Goal: Transaction & Acquisition: Purchase product/service

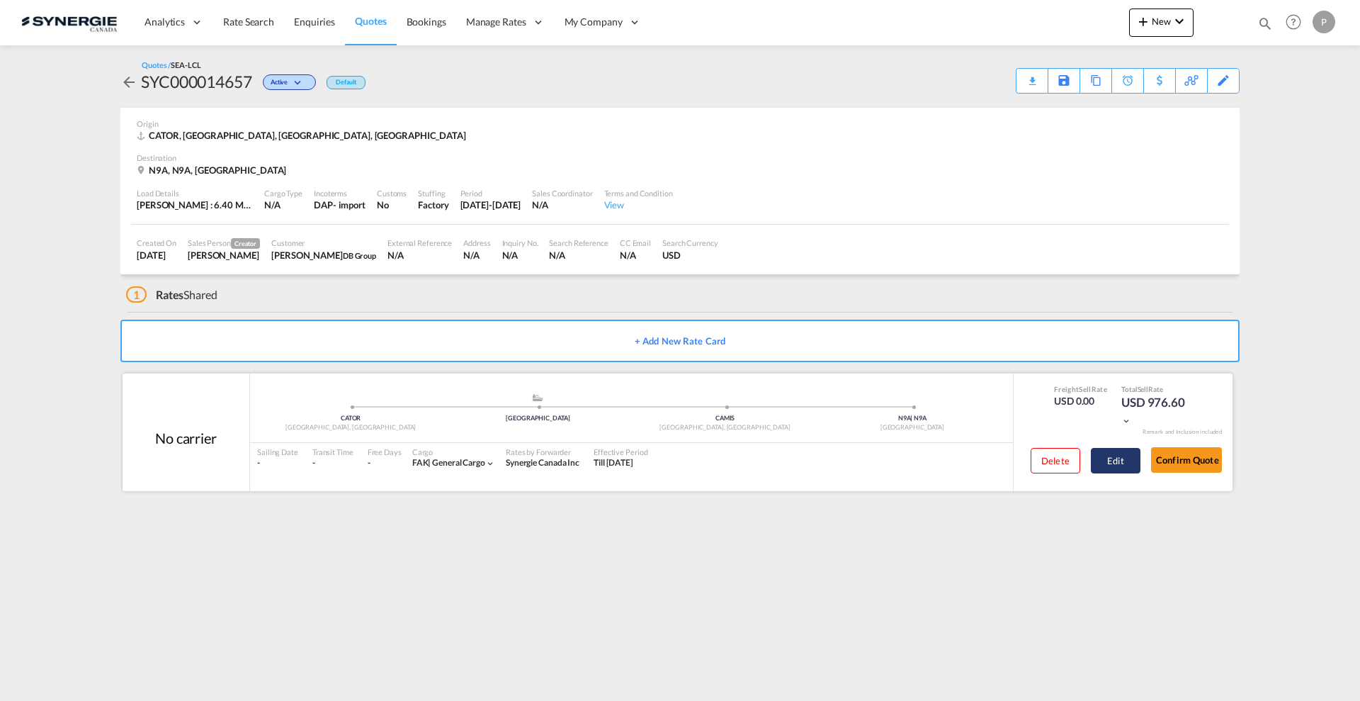
click at [1126, 456] on button "Edit" at bounding box center [1116, 461] width 50 height 26
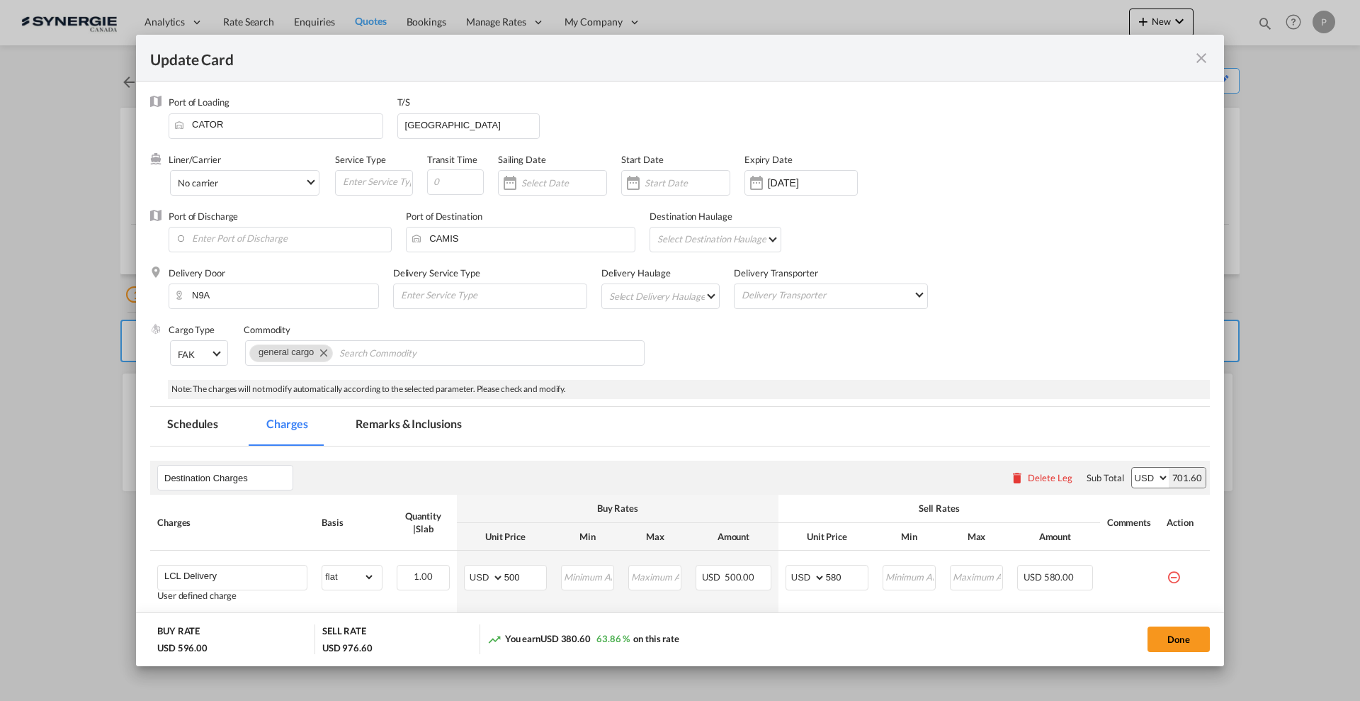
select select "flat"
select select "per_kg"
select select "per_pallet"
select select "per_bl"
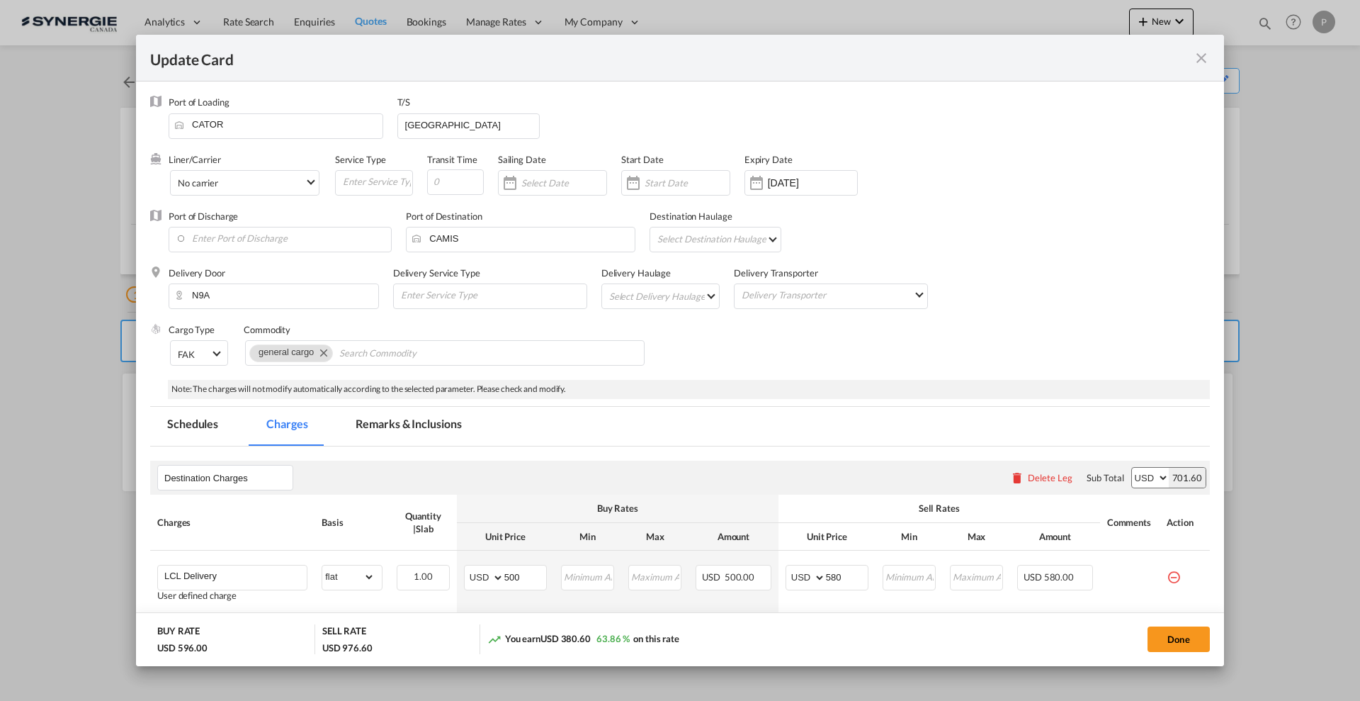
select select "per_bl"
select select "per_shipment"
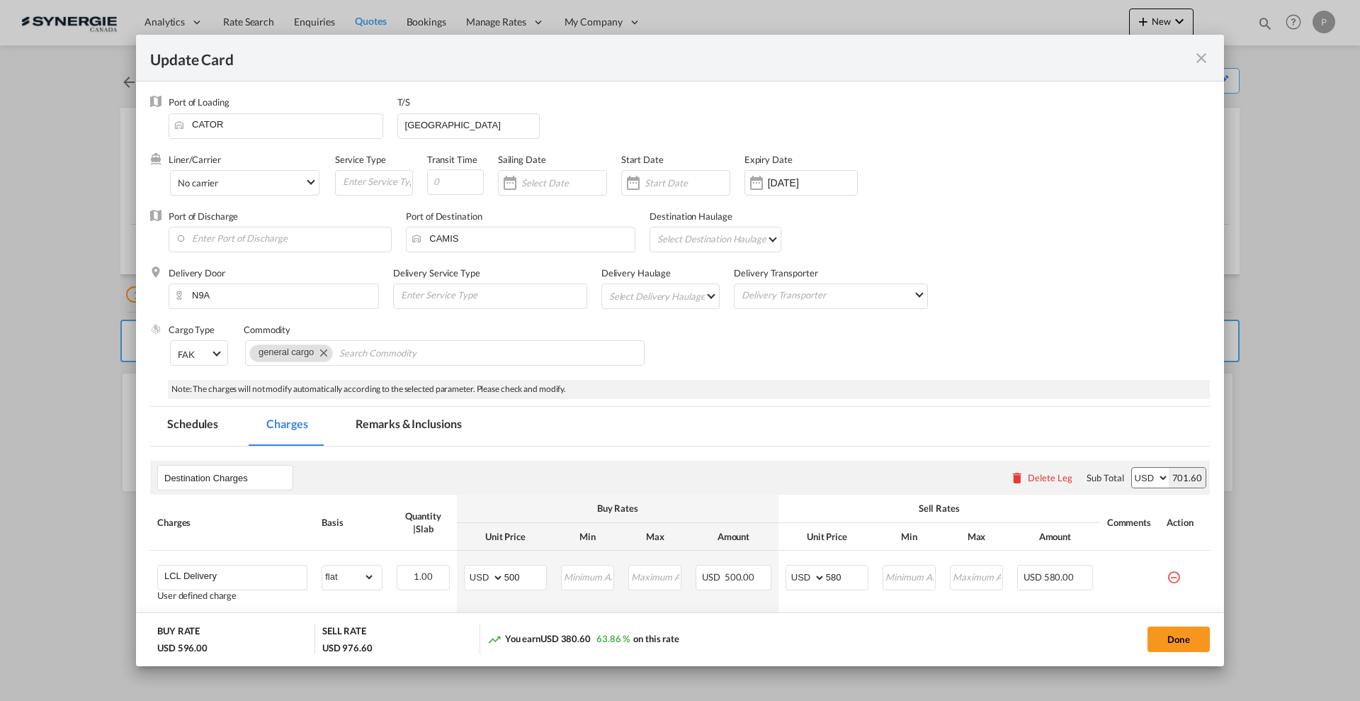
select select "per_shipment"
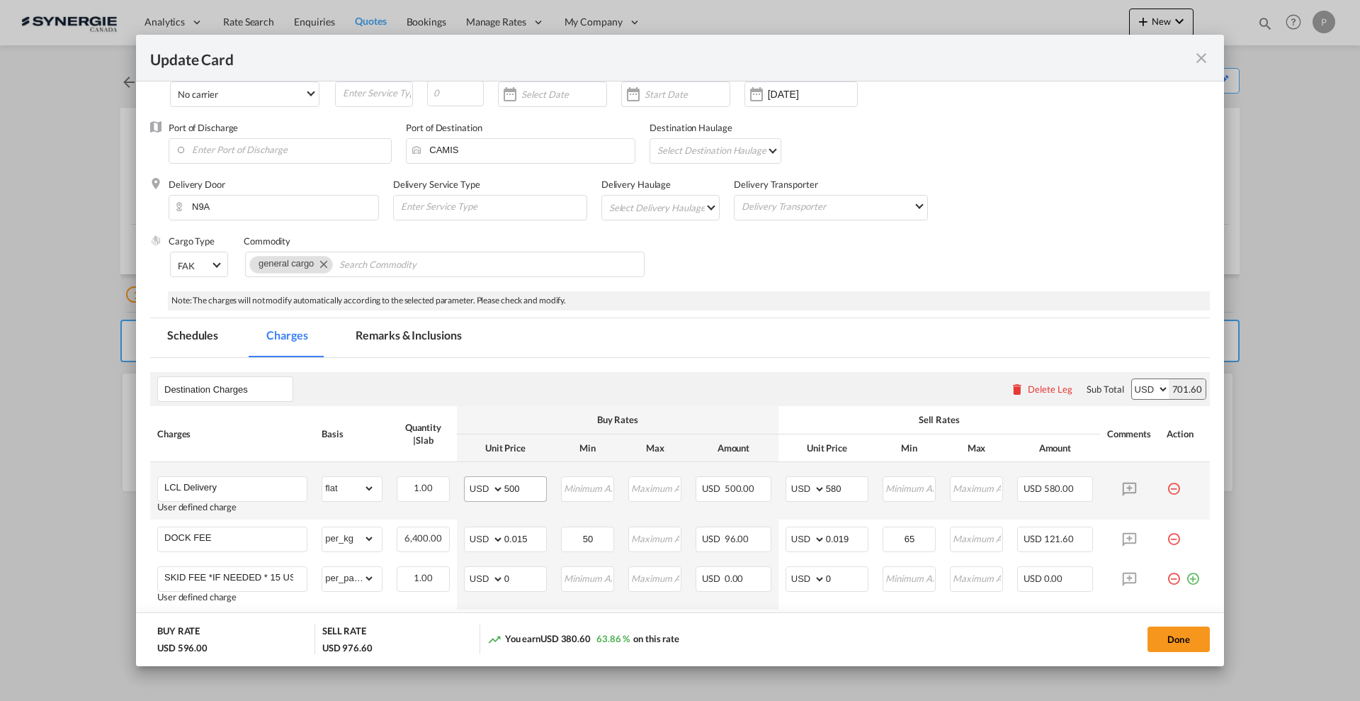
click at [524, 499] on md-input-container "AED AFN ALL AMD ANG AOA ARS AUD AWG AZN BAM BBD BDT BGN BHD BIF BMD BND BOB BRL…" at bounding box center [505, 489] width 83 height 26
click at [524, 488] on input "500" at bounding box center [525, 487] width 42 height 21
type input "525"
drag, startPoint x: 842, startPoint y: 483, endPoint x: 818, endPoint y: 483, distance: 24.8
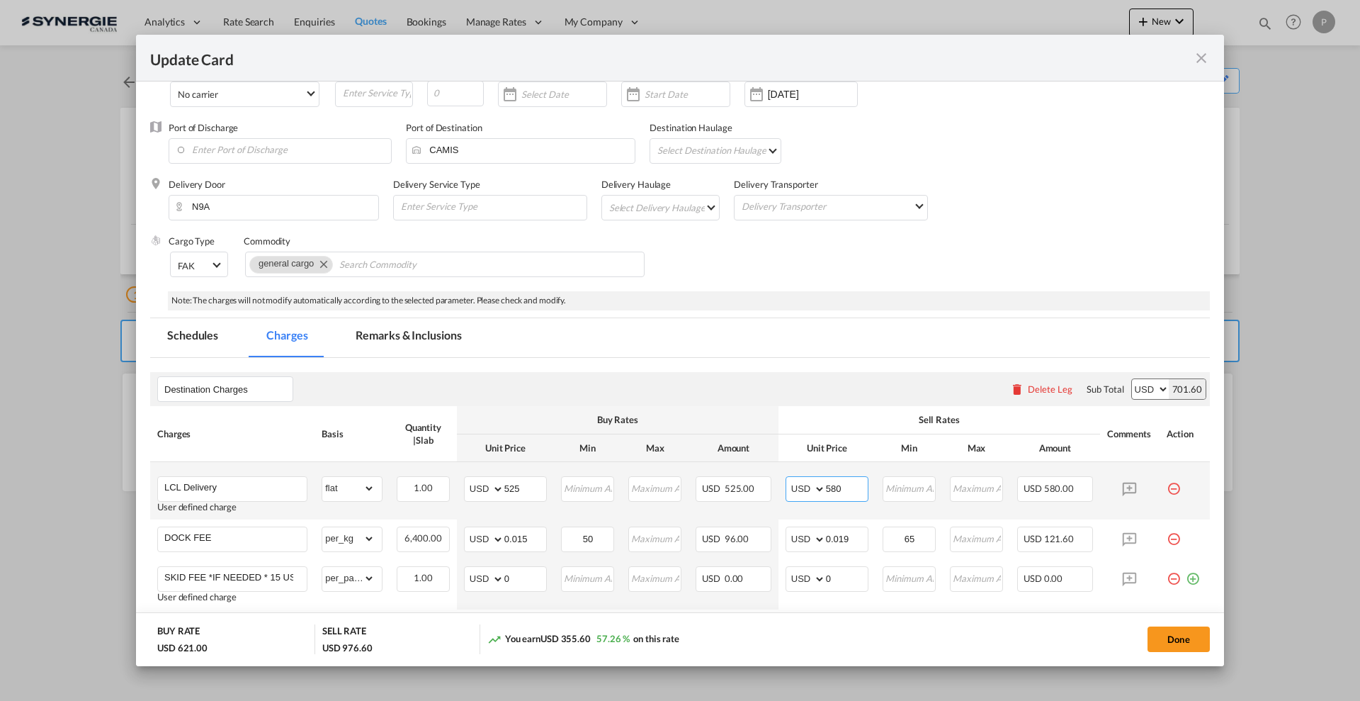
click at [818, 483] on md-input-container "AED AFN ALL AMD ANG AOA ARS AUD AWG AZN BAM BBD BDT BGN BHD BIF BMD BND BOB BRL…" at bounding box center [827, 489] width 83 height 26
type input "600"
click at [1180, 637] on button "Done" at bounding box center [1179, 639] width 62 height 26
type input "17 Aug 2026"
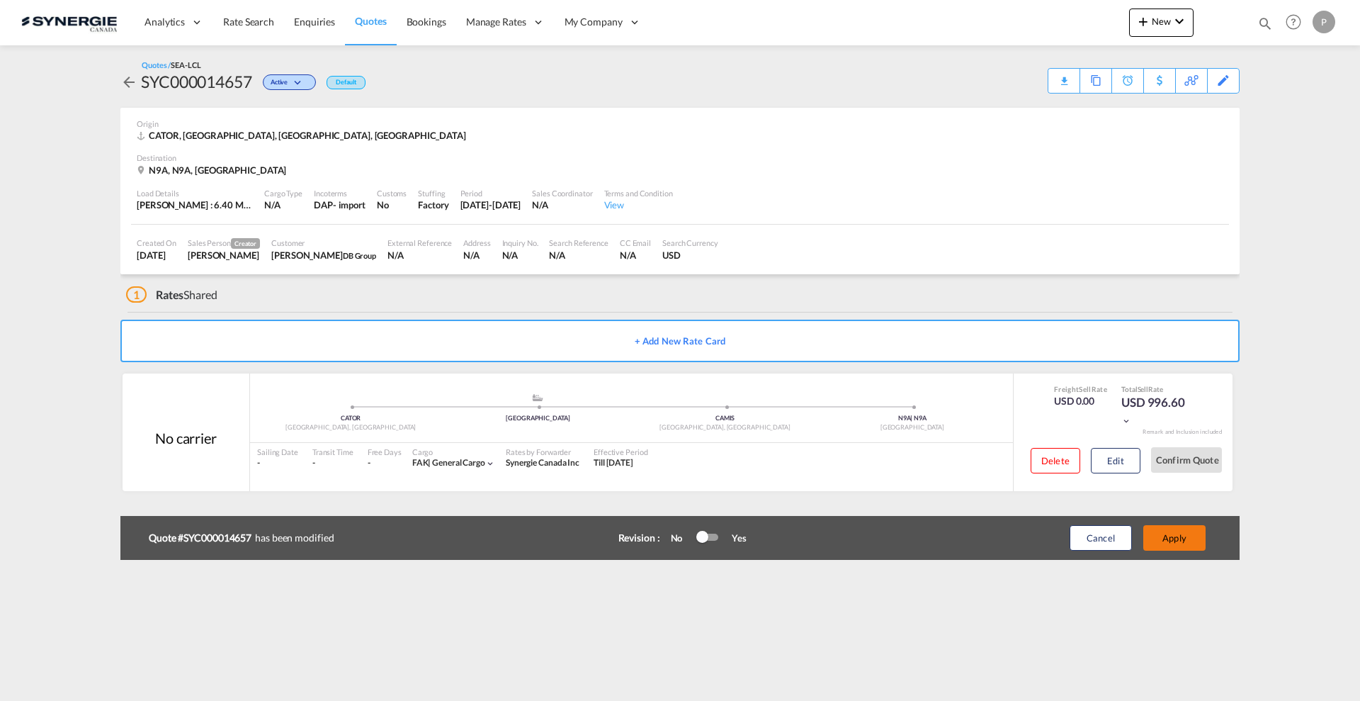
click at [1171, 537] on button "Apply" at bounding box center [1175, 538] width 62 height 26
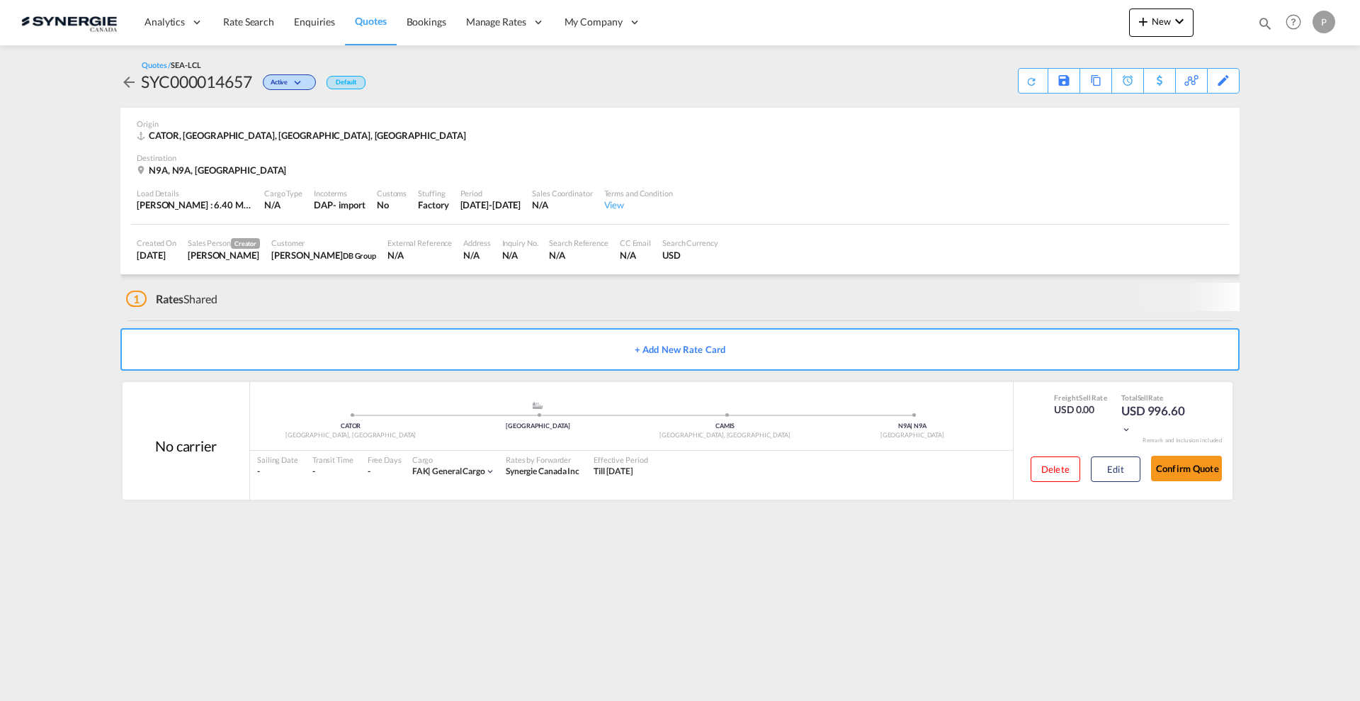
click at [200, 80] on div "SYC000014657" at bounding box center [196, 81] width 111 height 23
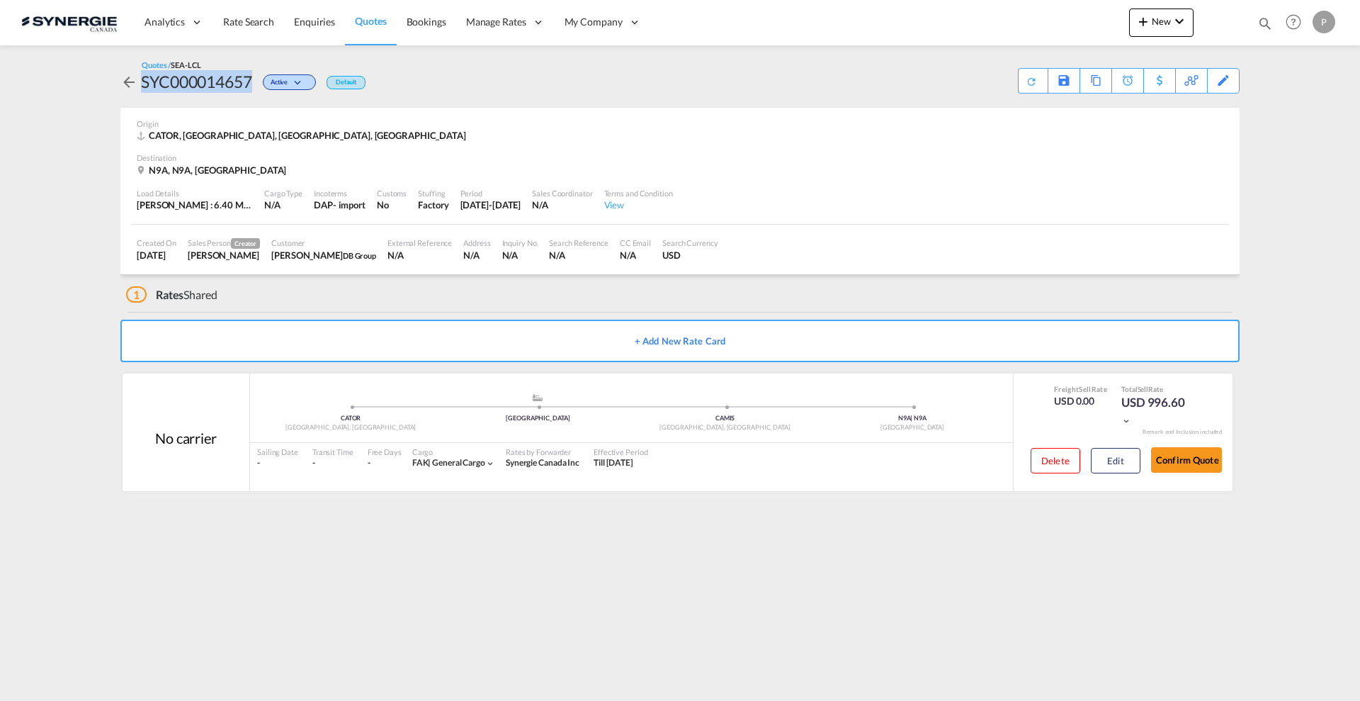
copy div "SYC000014657"
click at [1019, 83] on div "Download Quote" at bounding box center [1005, 80] width 72 height 23
click at [1139, 13] on md-icon "icon-plus 400-fg" at bounding box center [1143, 21] width 17 height 17
click at [1102, 99] on md-icon "button" at bounding box center [1103, 106] width 17 height 17
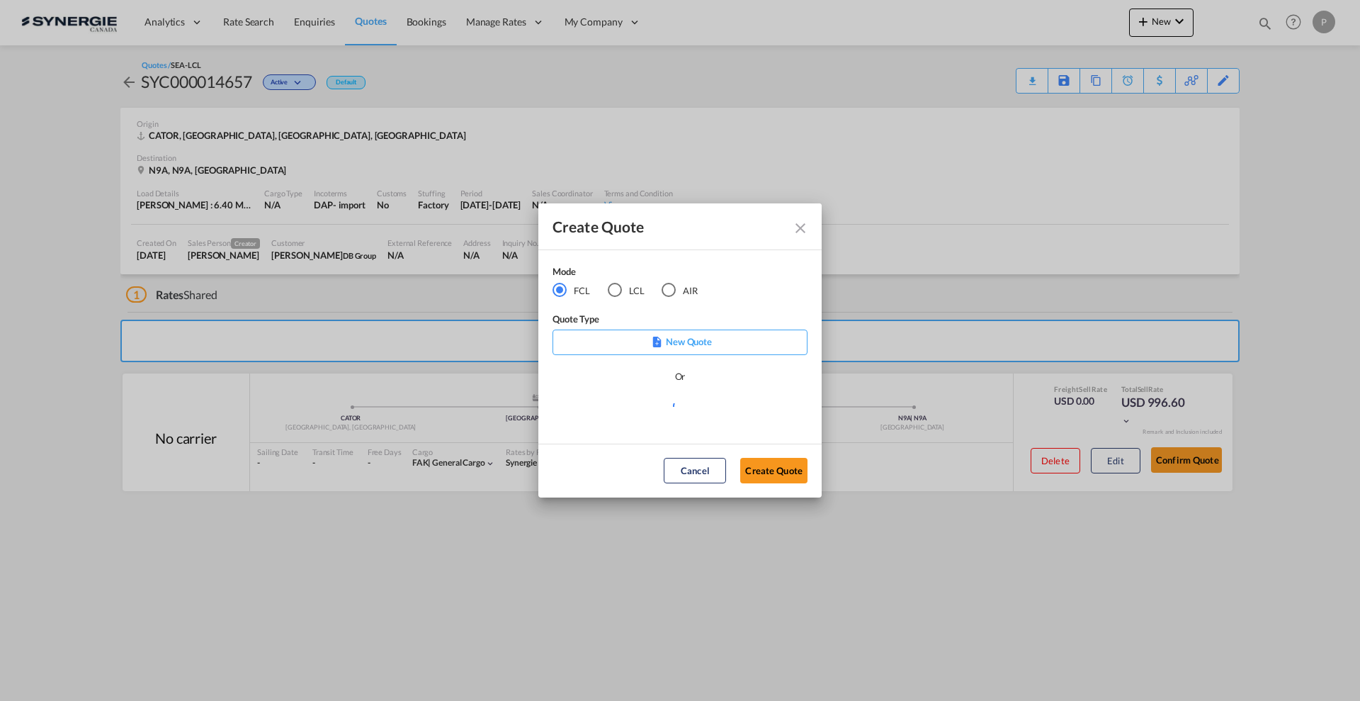
click at [636, 282] on md-radio-button "LCL" at bounding box center [626, 290] width 37 height 16
click at [659, 418] on md-select "Select template *NEW* FCL FREEHAND / DAP Pablo Gomez Saldarriaga | 10 Jul 2025 …" at bounding box center [680, 411] width 255 height 28
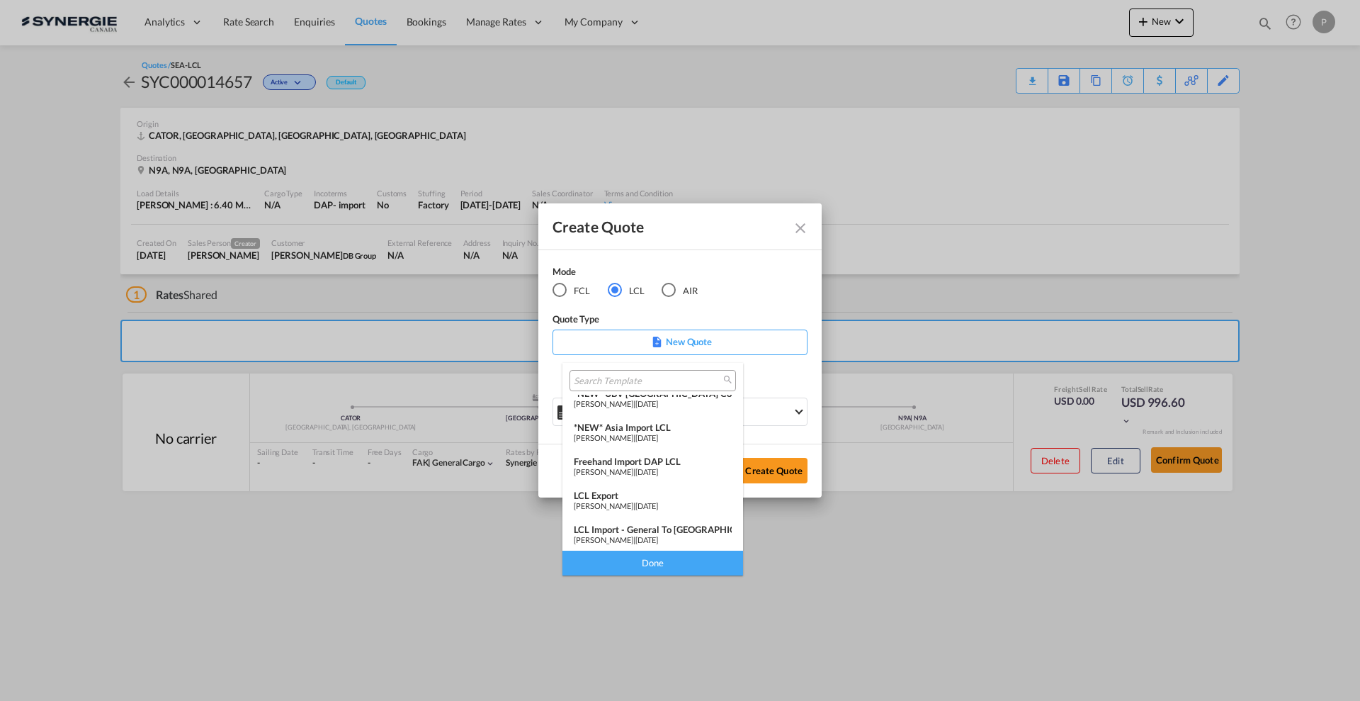
scroll to position [184, 0]
click at [658, 531] on div "LCL Import - General to Canada" at bounding box center [653, 527] width 158 height 11
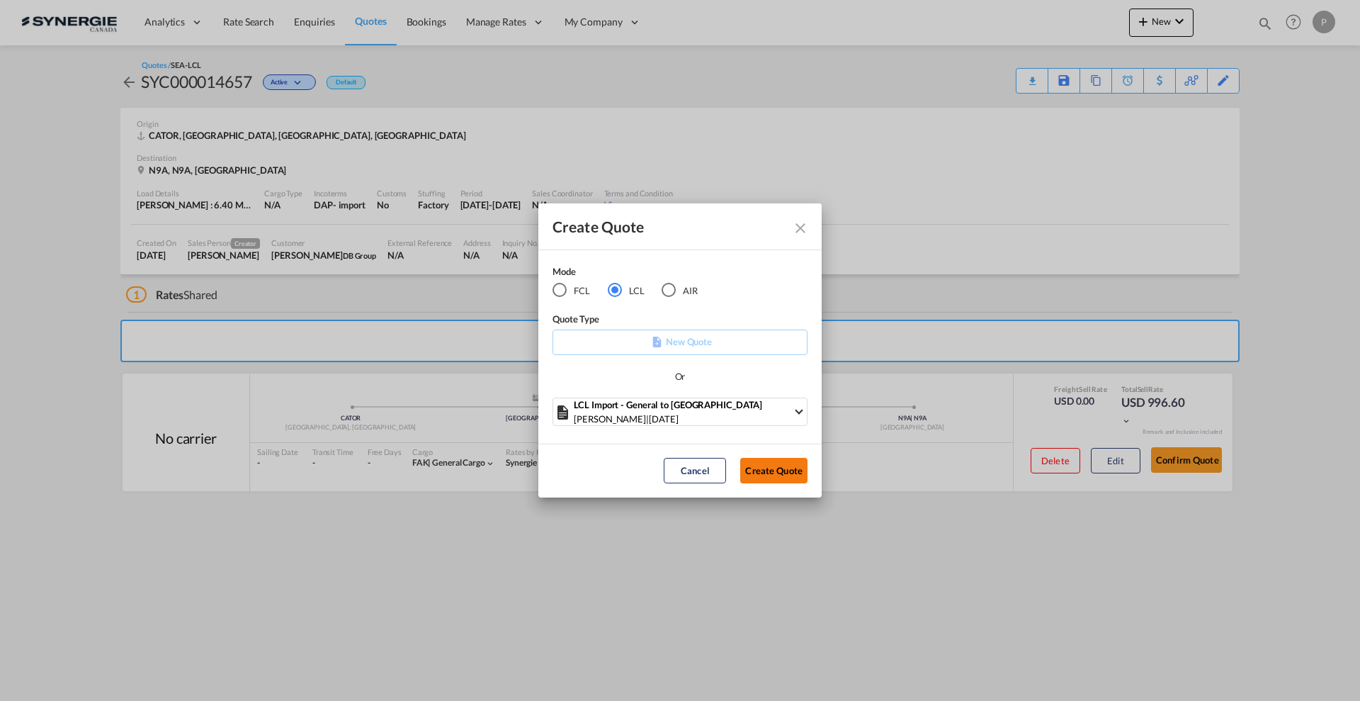
click at [774, 471] on button "Create Quote" at bounding box center [773, 471] width 67 height 26
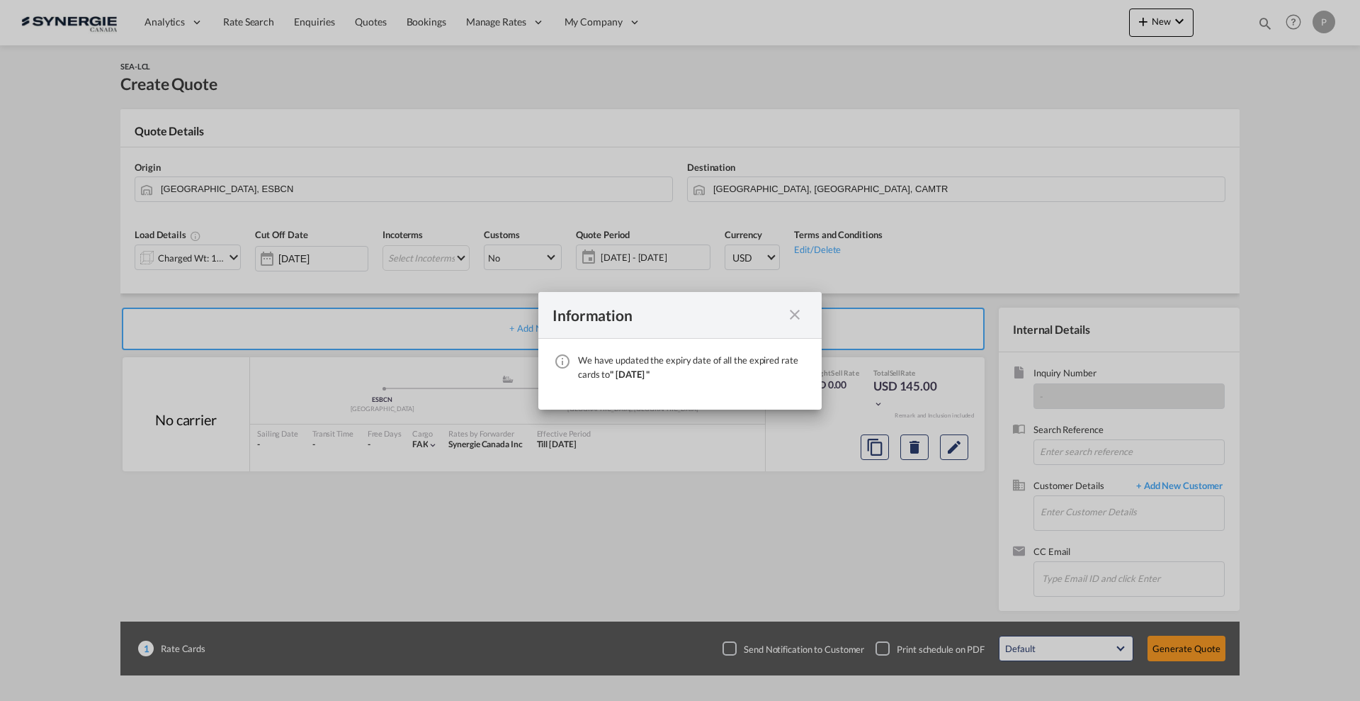
click at [791, 317] on md-icon "icon-close fg-AAA8AD cursor" at bounding box center [794, 314] width 17 height 17
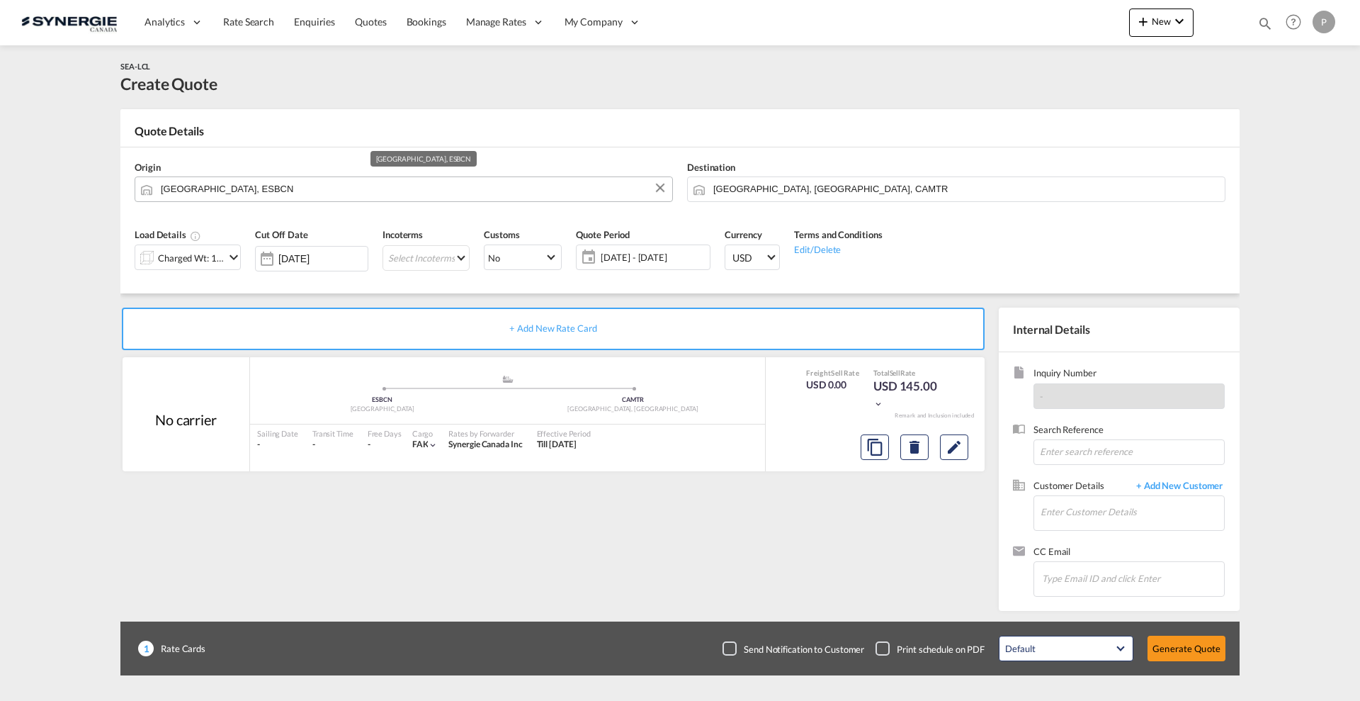
click at [210, 193] on input "Barcelona, ESBCN" at bounding box center [413, 188] width 504 height 25
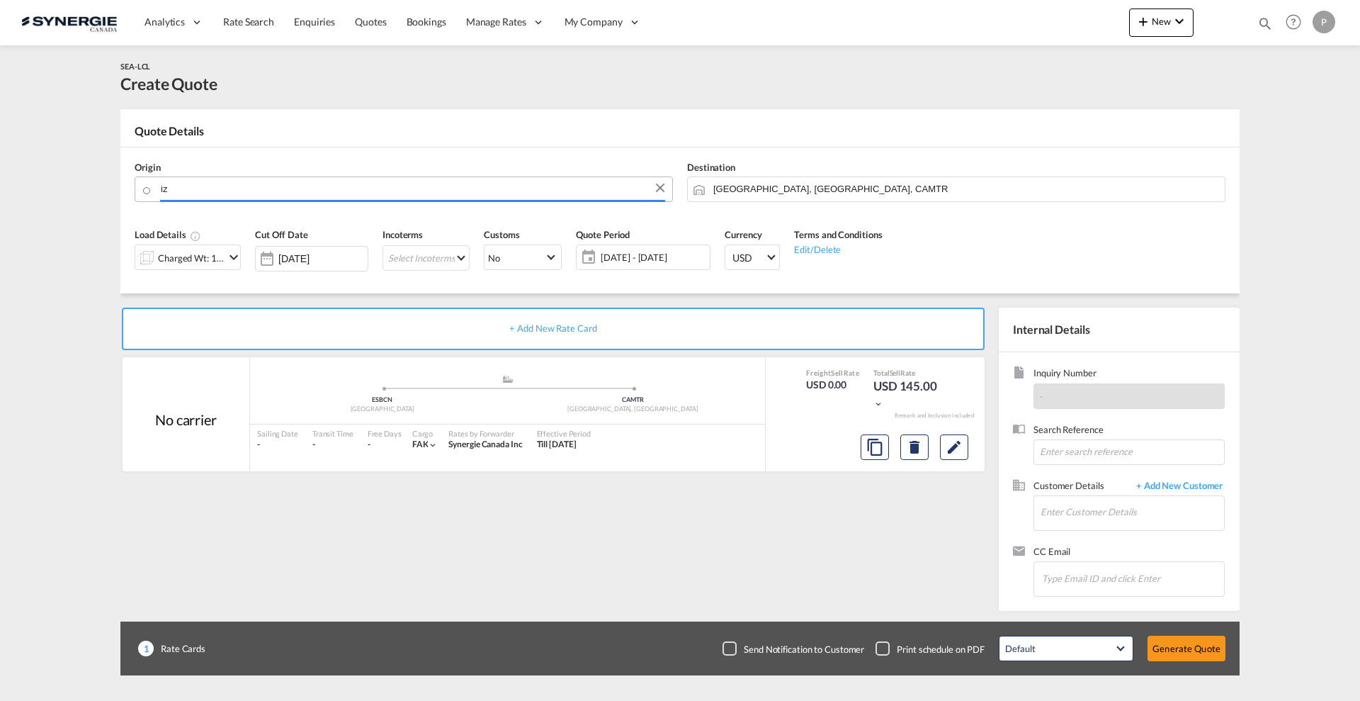
click at [176, 196] on body "Analytics Reports Dashboard Rate Search Enquiries Quotes Bookings" at bounding box center [680, 350] width 1360 height 701
click at [176, 196] on md-autocomplete-wrap "iz" at bounding box center [412, 186] width 505 height 21
click at [176, 191] on body "Analytics Reports Dashboard Rate Search Enquiries Quotes Bookings" at bounding box center [680, 350] width 1360 height 701
click at [176, 191] on md-autocomplete-wrap "iz" at bounding box center [412, 186] width 505 height 21
click at [176, 191] on body "Analytics Reports Dashboard Rate Search Enquiries Quotes Bookings" at bounding box center [680, 350] width 1360 height 701
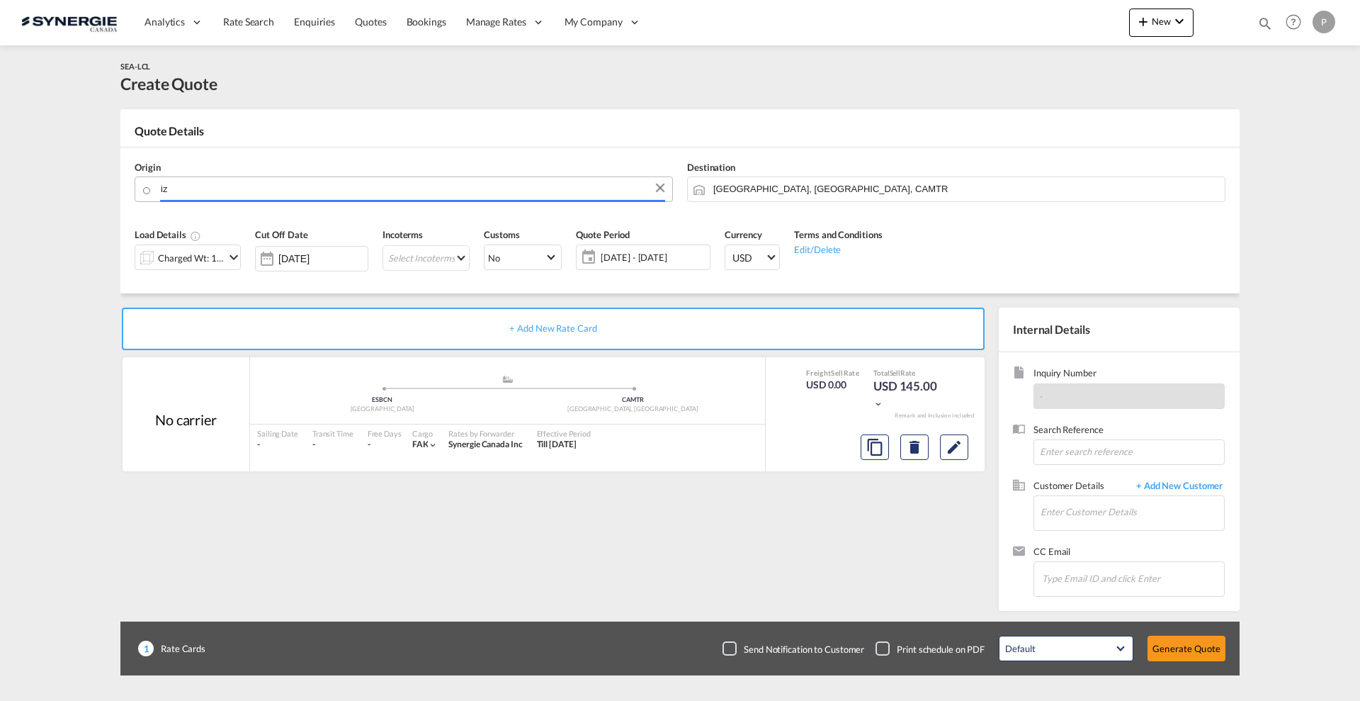
click at [176, 191] on input "iz" at bounding box center [413, 188] width 504 height 25
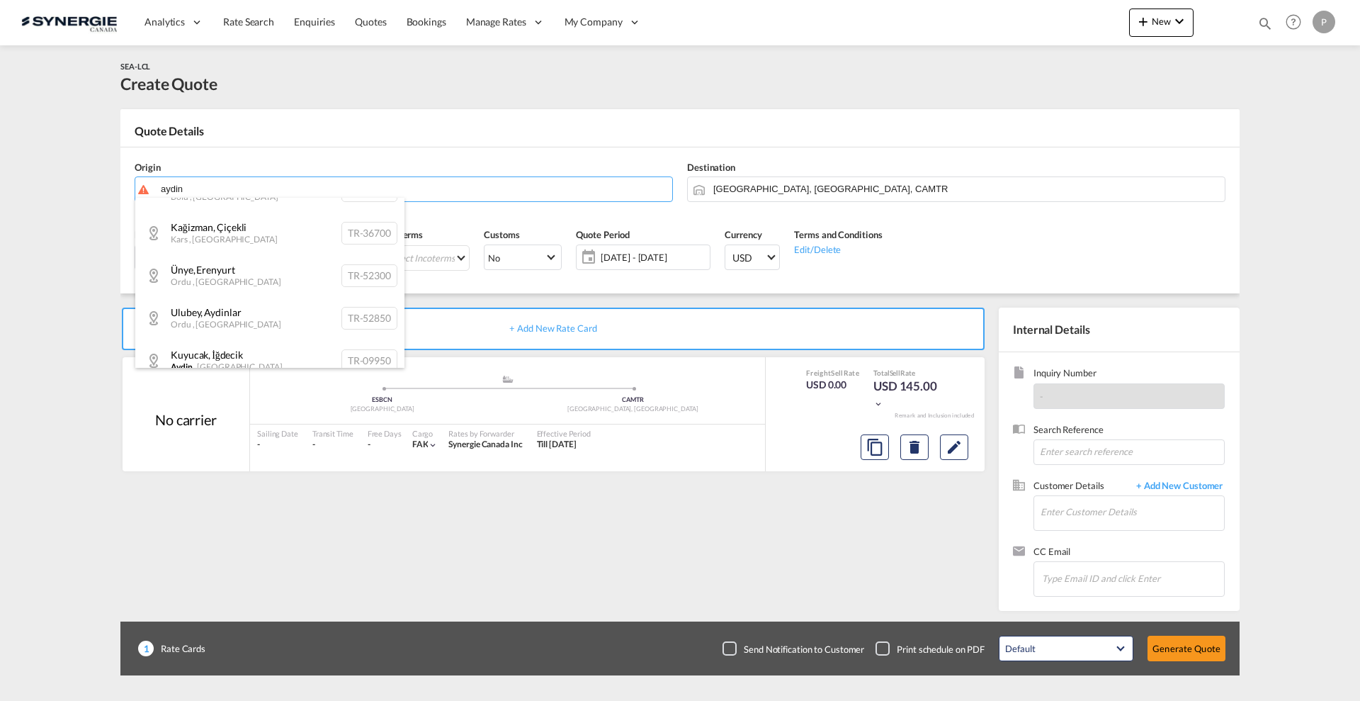
scroll to position [283, 0]
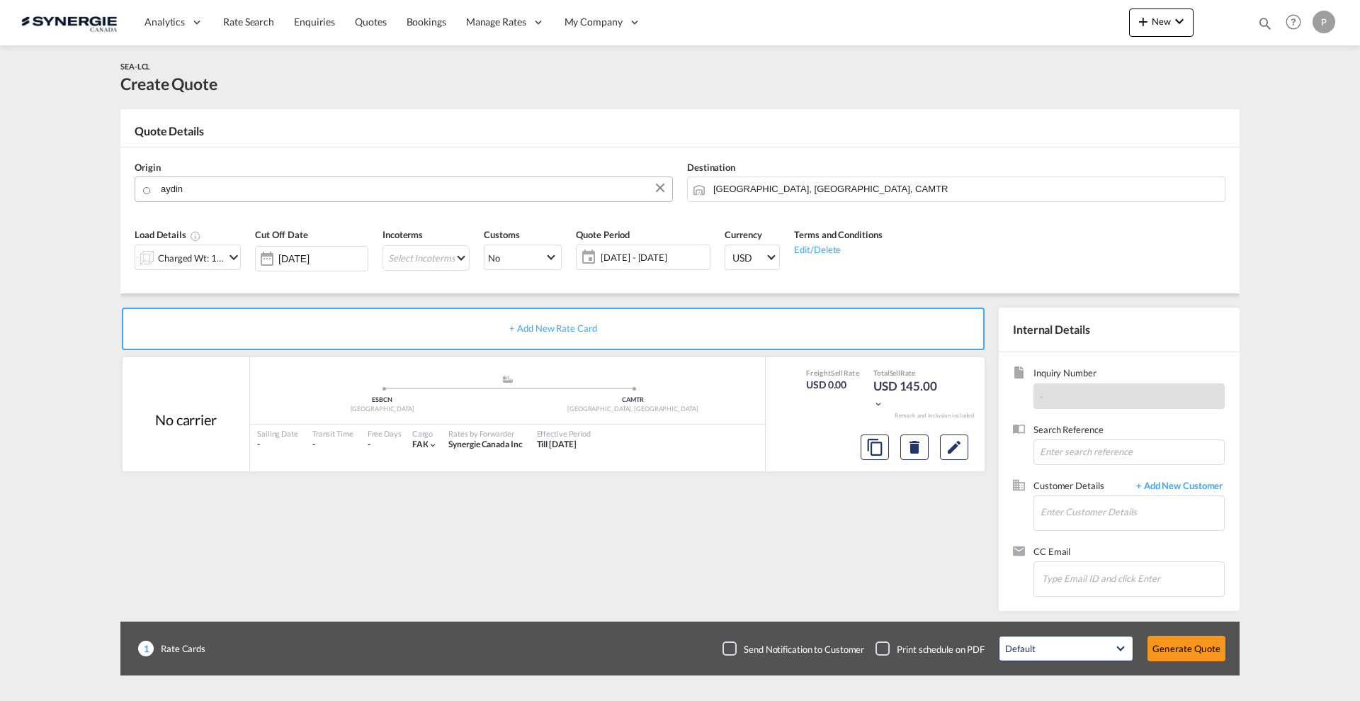
click at [286, 189] on body "Analytics Reports Dashboard Rate Search Enquiries Quotes Bookings" at bounding box center [680, 350] width 1360 height 701
click at [286, 189] on input "aydin" at bounding box center [421, 188] width 487 height 25
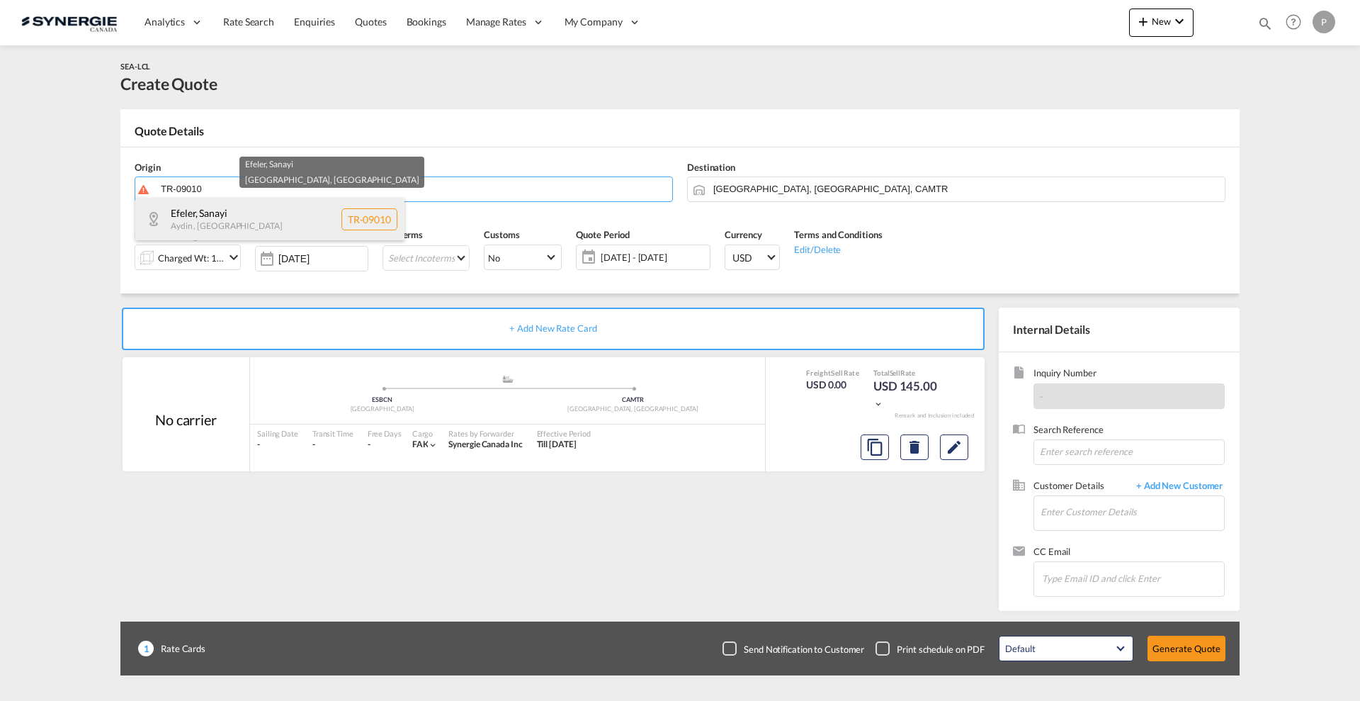
click at [304, 223] on div "Efeler , Sanayi Aydin , Turkey TR-09010" at bounding box center [269, 219] width 269 height 43
type input "TR-09010, Efeler, Aydin"
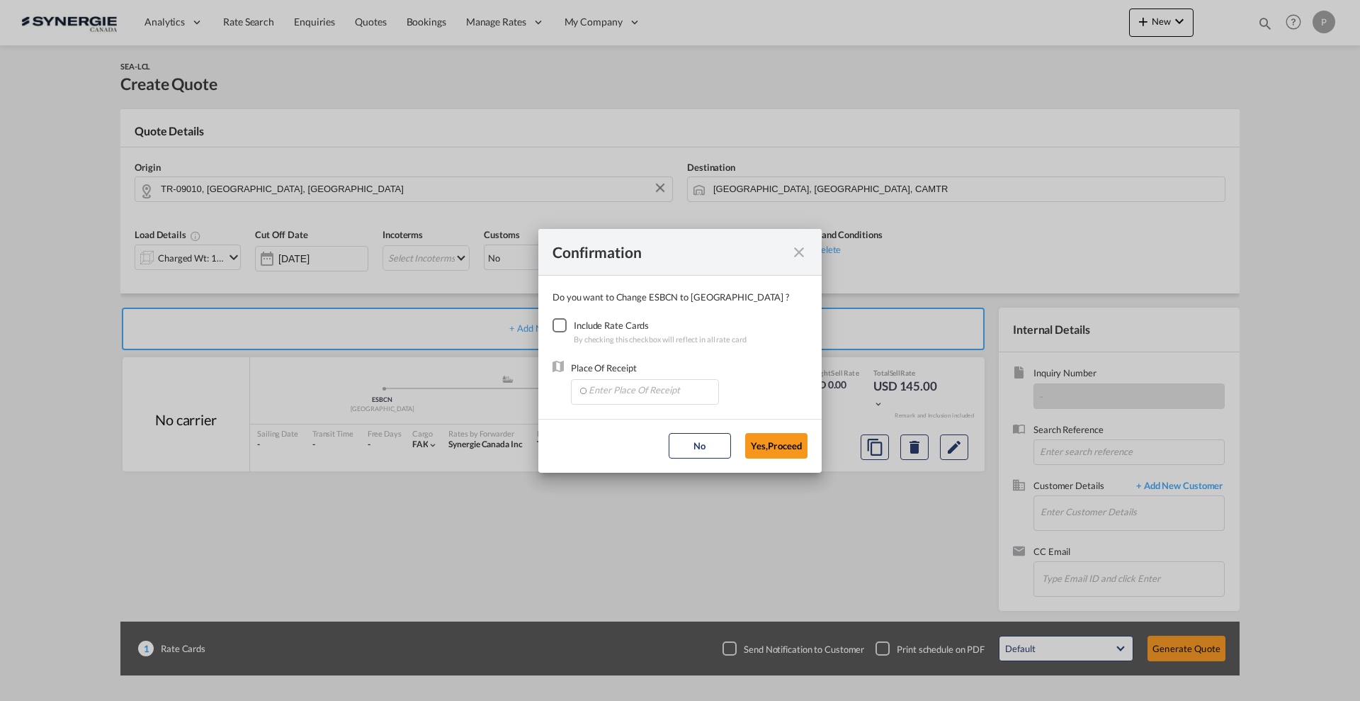
click at [564, 330] on div "Checkbox No Ink" at bounding box center [560, 325] width 14 height 14
click at [620, 409] on md-dialog-content "Do you want to Change ESBCN to Sanayi ? Include Rate Cards By checking this che…" at bounding box center [679, 347] width 283 height 143
click at [617, 398] on input "Enter Place Of Receipt" at bounding box center [648, 390] width 140 height 21
click at [633, 410] on li "TRIZM, Izmir, Türkiye, South West Asia, Asia Pacific" at bounding box center [647, 422] width 141 height 34
type input "TRIZM, Izmir, Türkiye, South West Asia, Asia Pacific"
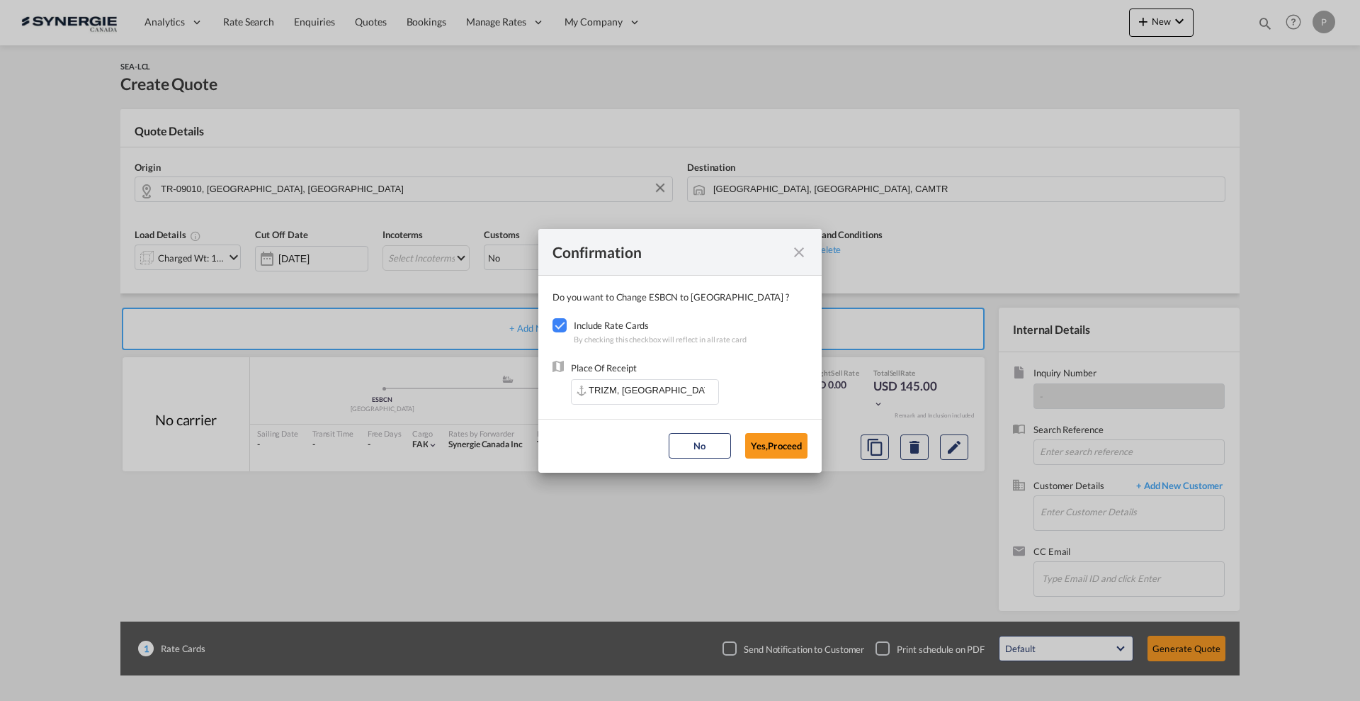
click at [808, 442] on md-dialog-actions "No Yes,Proceed" at bounding box center [679, 446] width 283 height 54
click at [775, 443] on button "Yes,Proceed" at bounding box center [776, 446] width 62 height 26
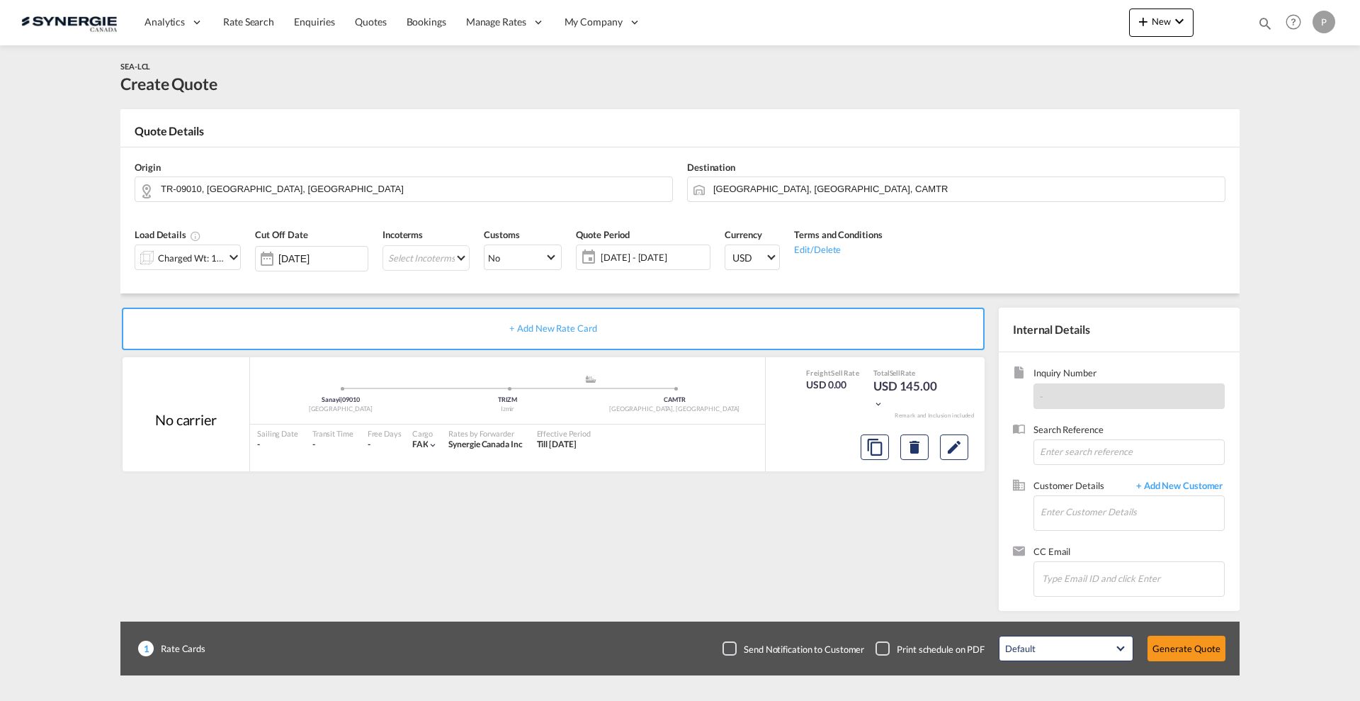
click at [232, 252] on md-icon "icon-chevron-down" at bounding box center [233, 257] width 17 height 17
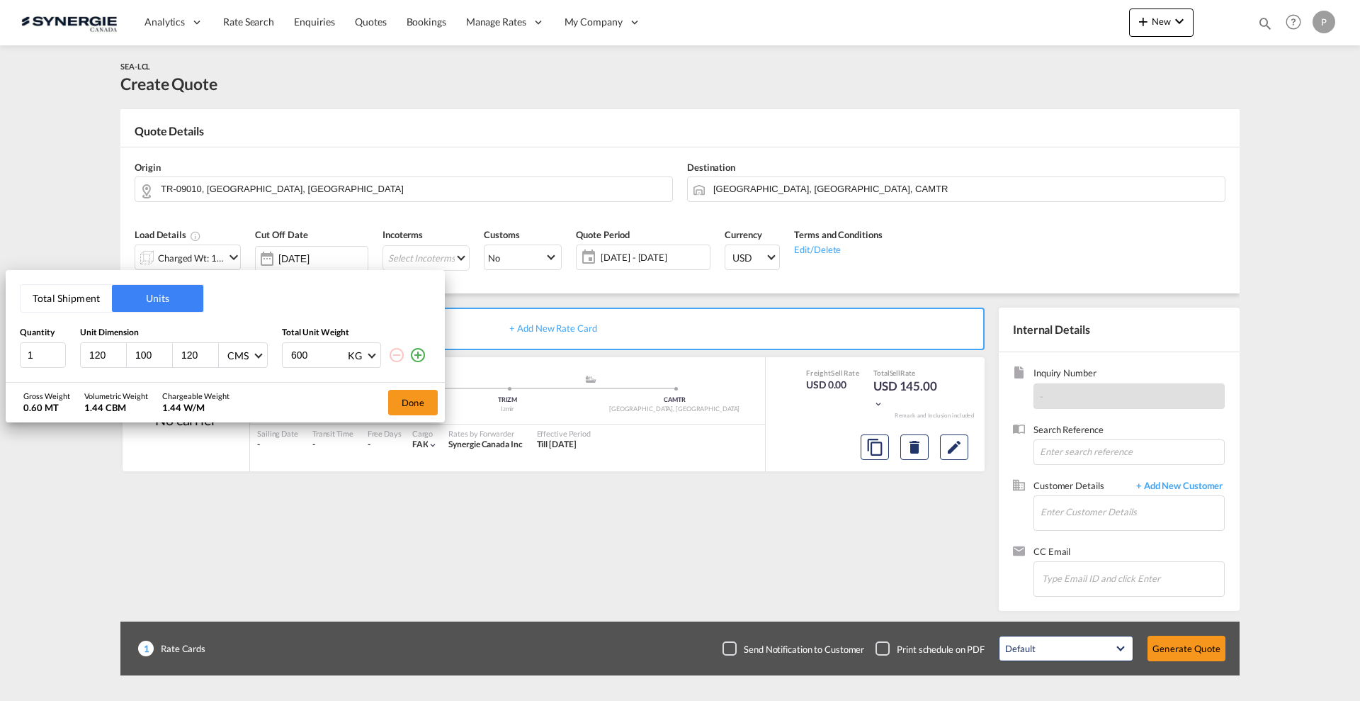
click at [79, 288] on button "Total Shipment" at bounding box center [66, 298] width 91 height 27
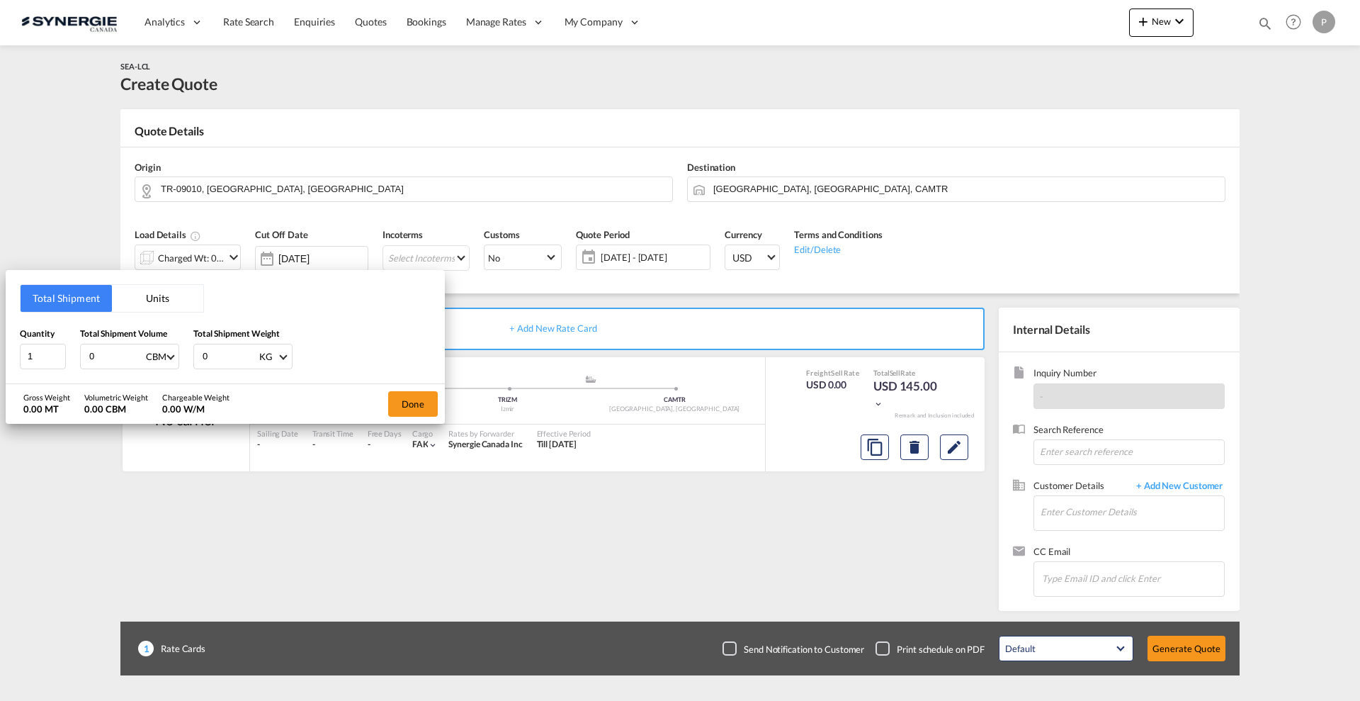
click at [107, 358] on input "0" at bounding box center [116, 356] width 57 height 24
type input "1"
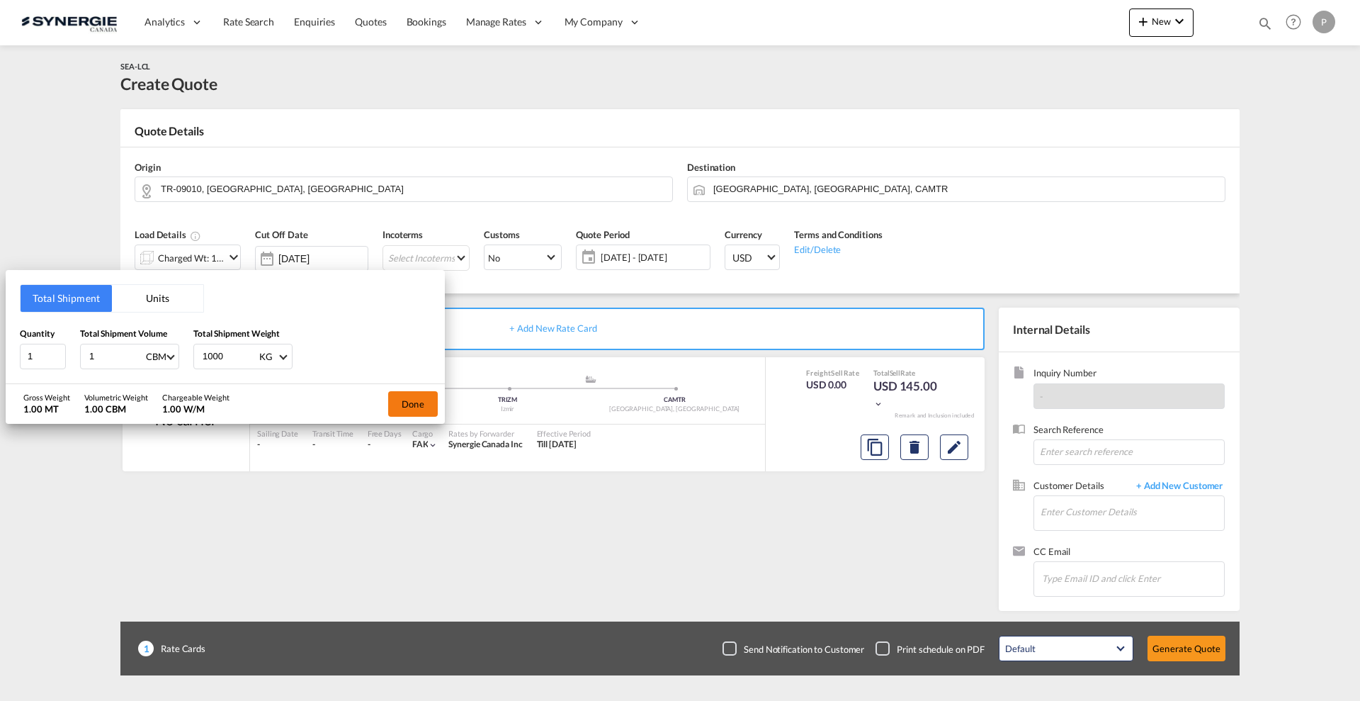
type input "1000"
click at [427, 409] on button "Done" at bounding box center [413, 404] width 50 height 26
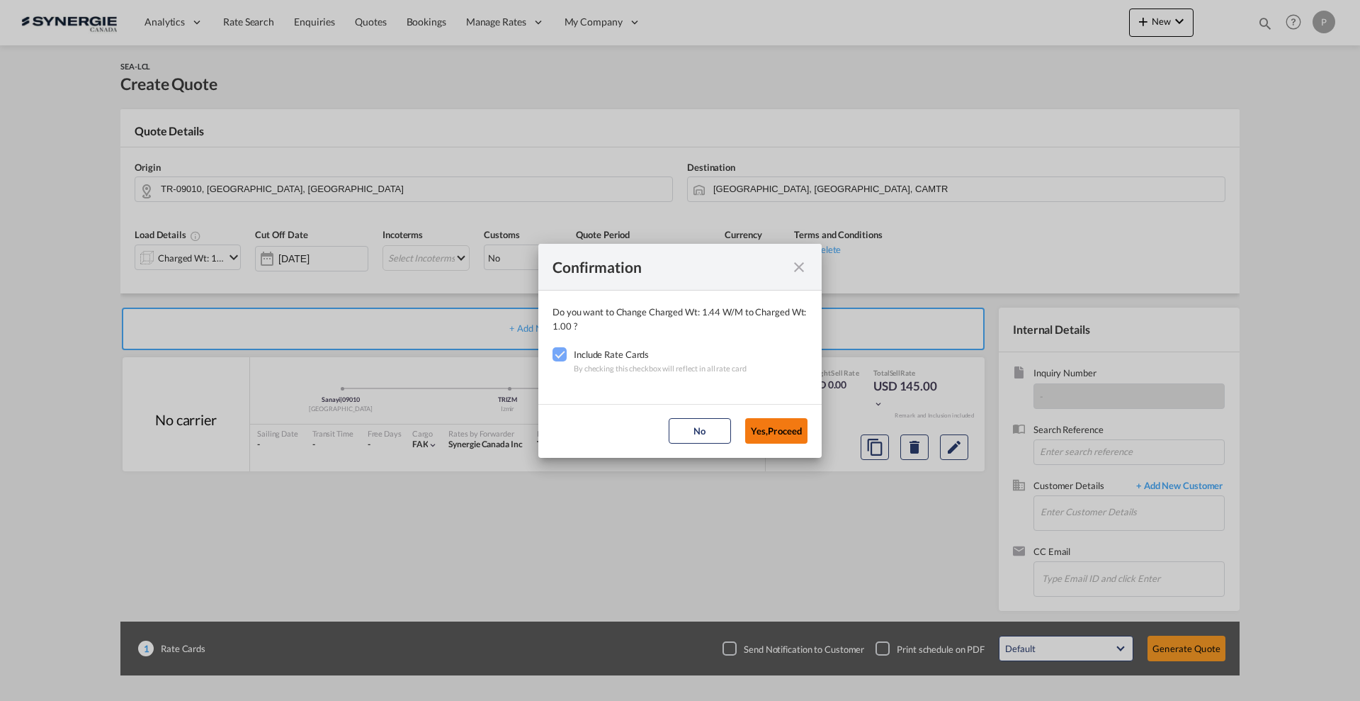
click at [768, 426] on button "Yes,Proceed" at bounding box center [776, 431] width 62 height 26
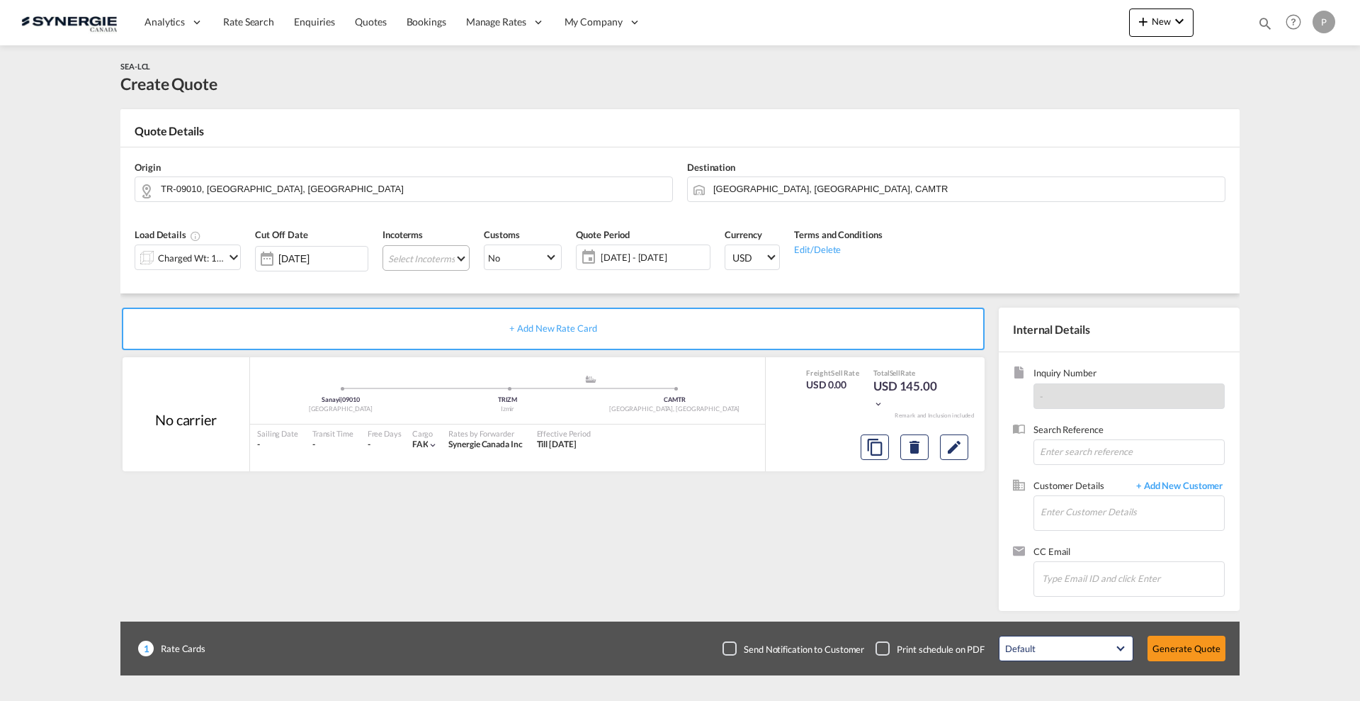
click at [402, 254] on md-select "Select Incoterms DDP - export Delivery Duty Paid FCA - import Free Carrier FOB …" at bounding box center [426, 258] width 87 height 26
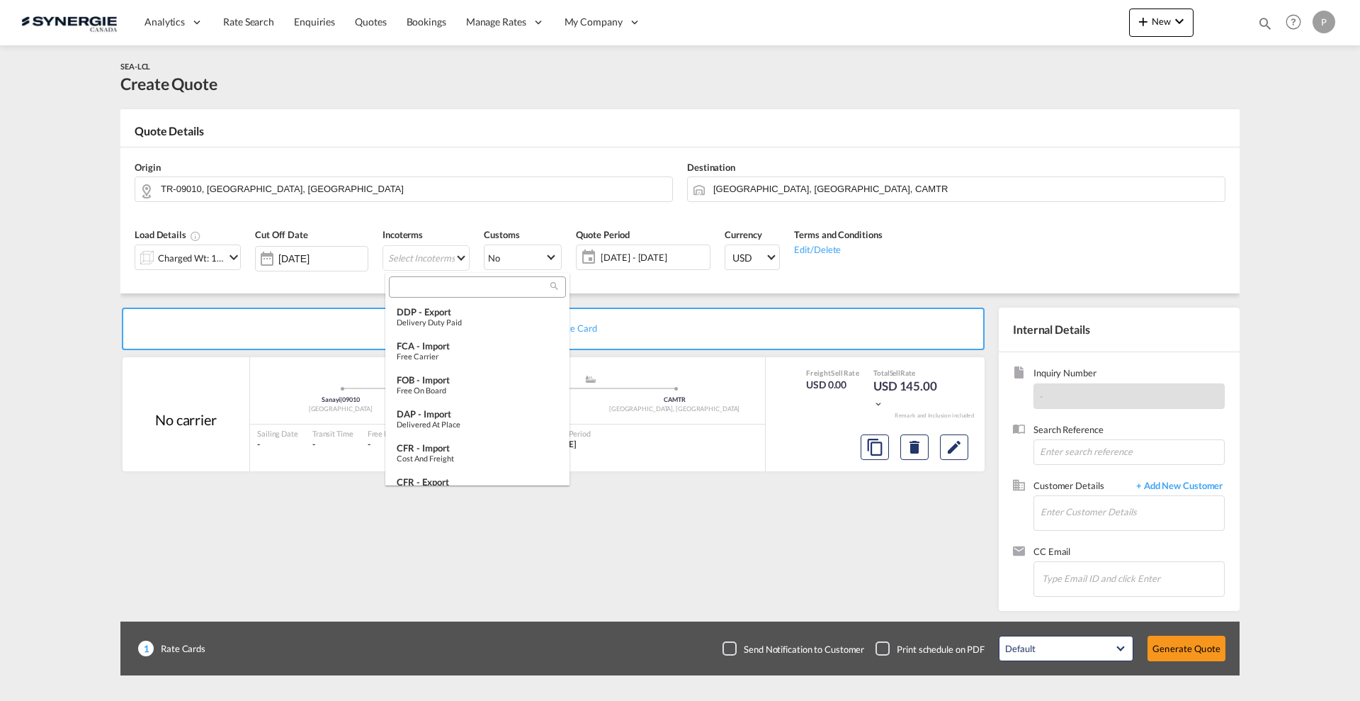
click at [441, 290] on input "search" at bounding box center [471, 287] width 157 height 13
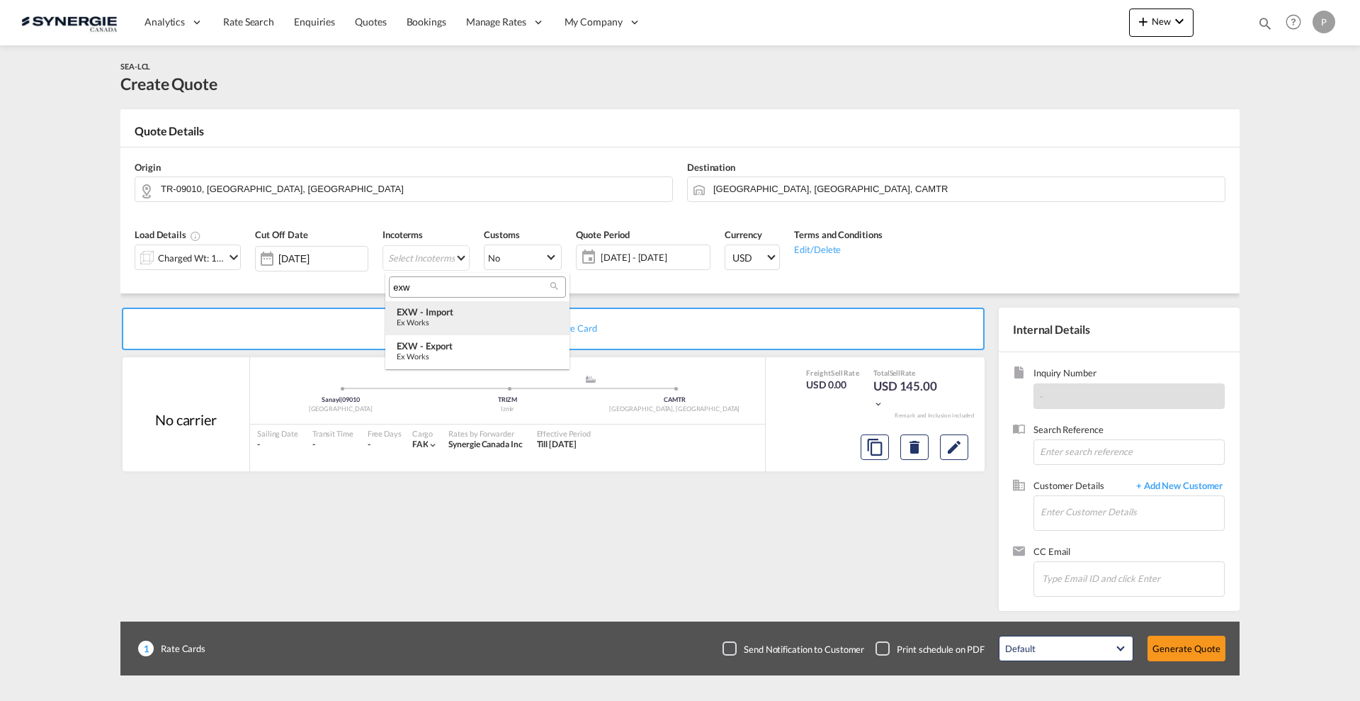
type input "exw"
click at [454, 317] on div "Ex Works" at bounding box center [478, 321] width 162 height 9
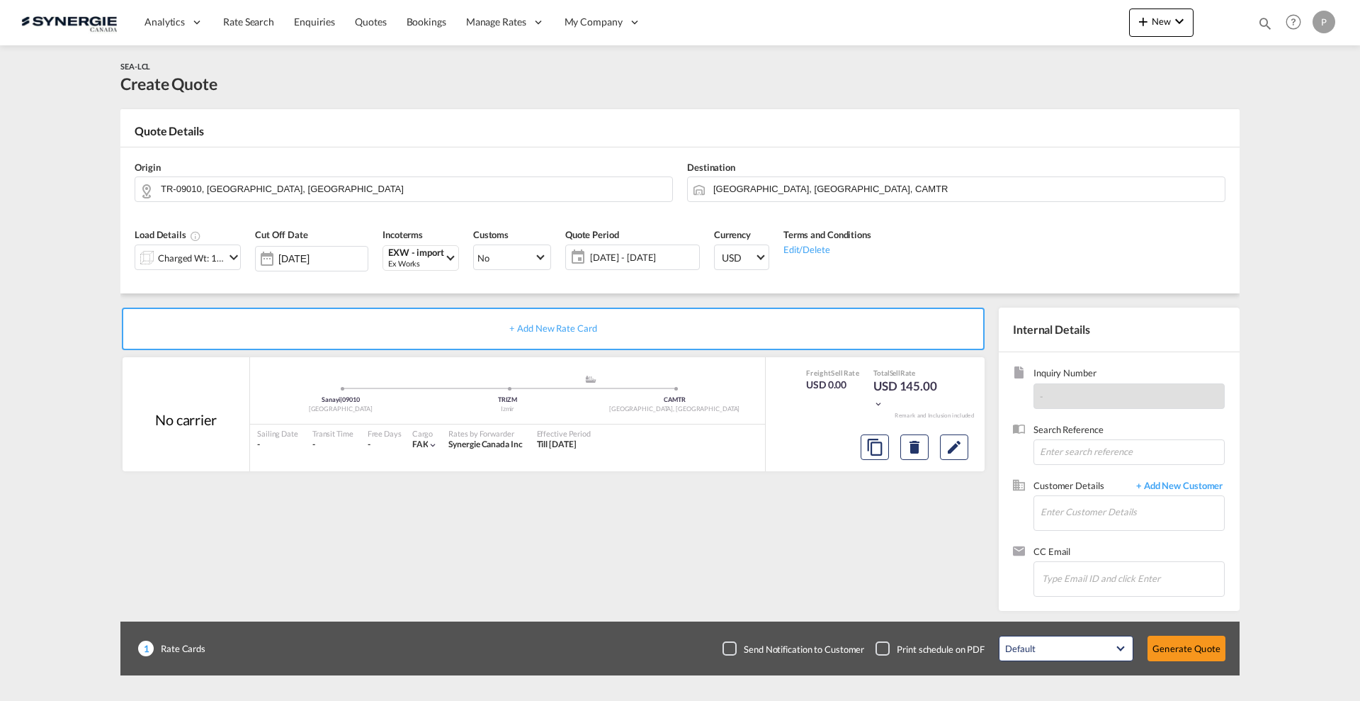
click at [628, 261] on span "10 Sep - 10 Oct 2025" at bounding box center [643, 257] width 106 height 13
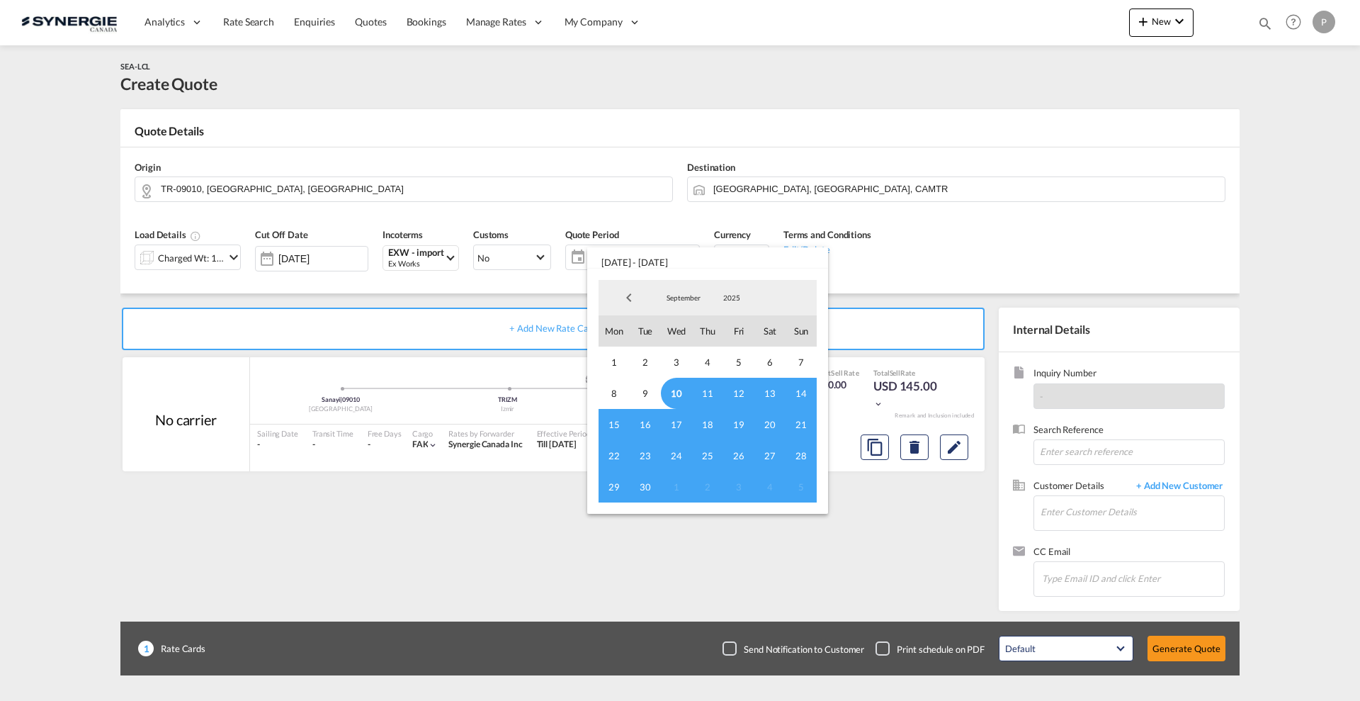
click at [675, 394] on span "10" at bounding box center [676, 393] width 31 height 31
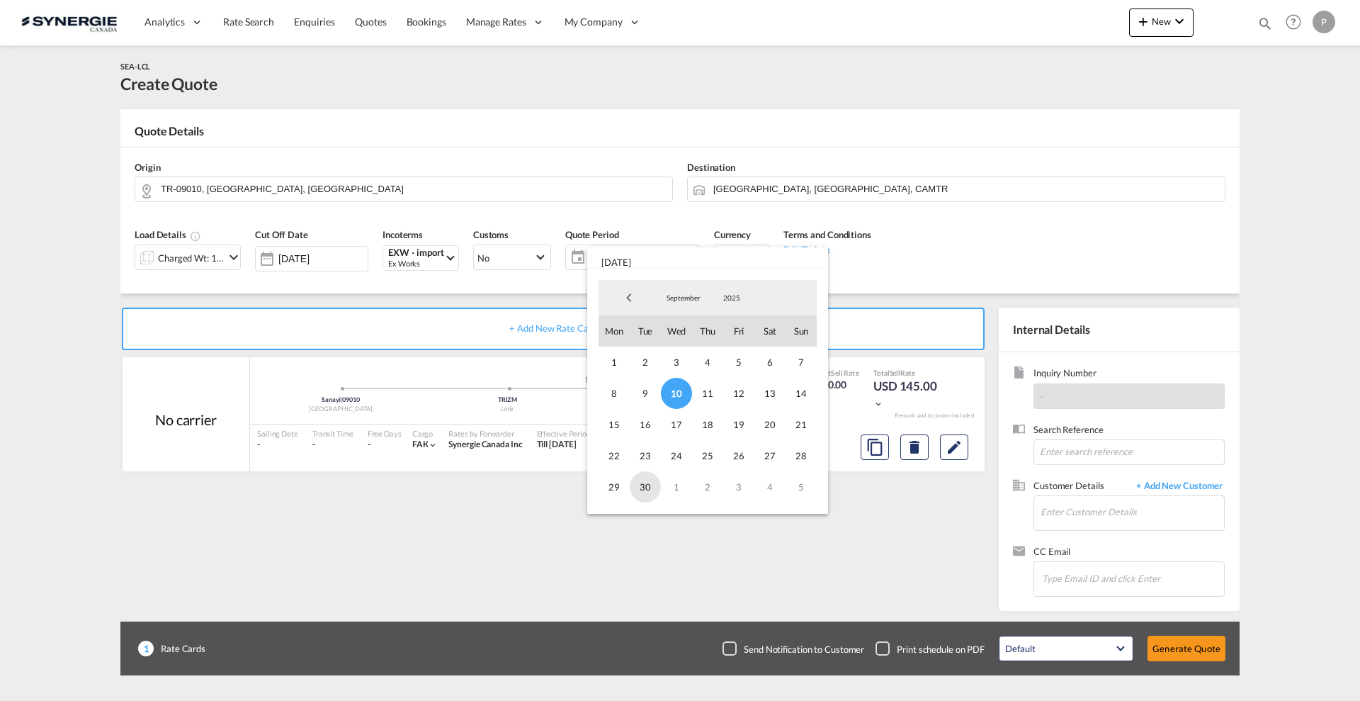
click at [650, 485] on span "30" at bounding box center [645, 486] width 31 height 31
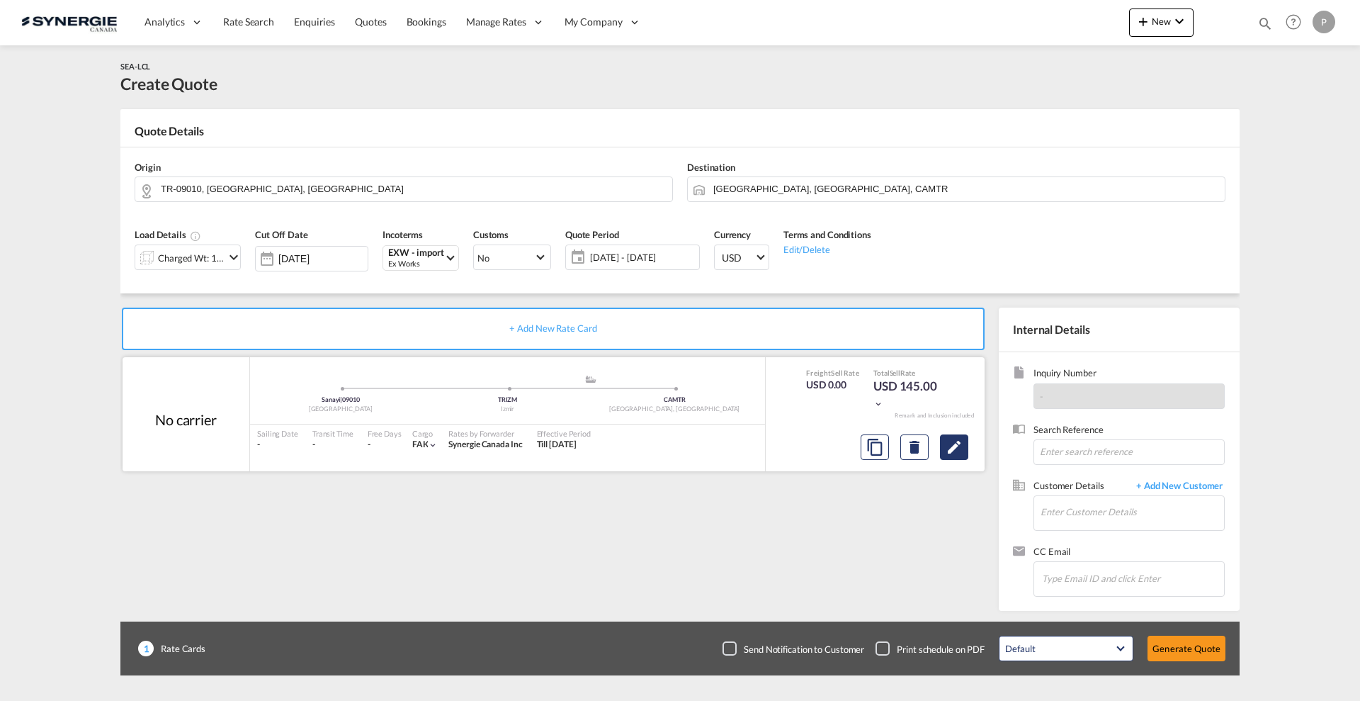
click at [955, 454] on md-icon "Edit" at bounding box center [954, 447] width 17 height 17
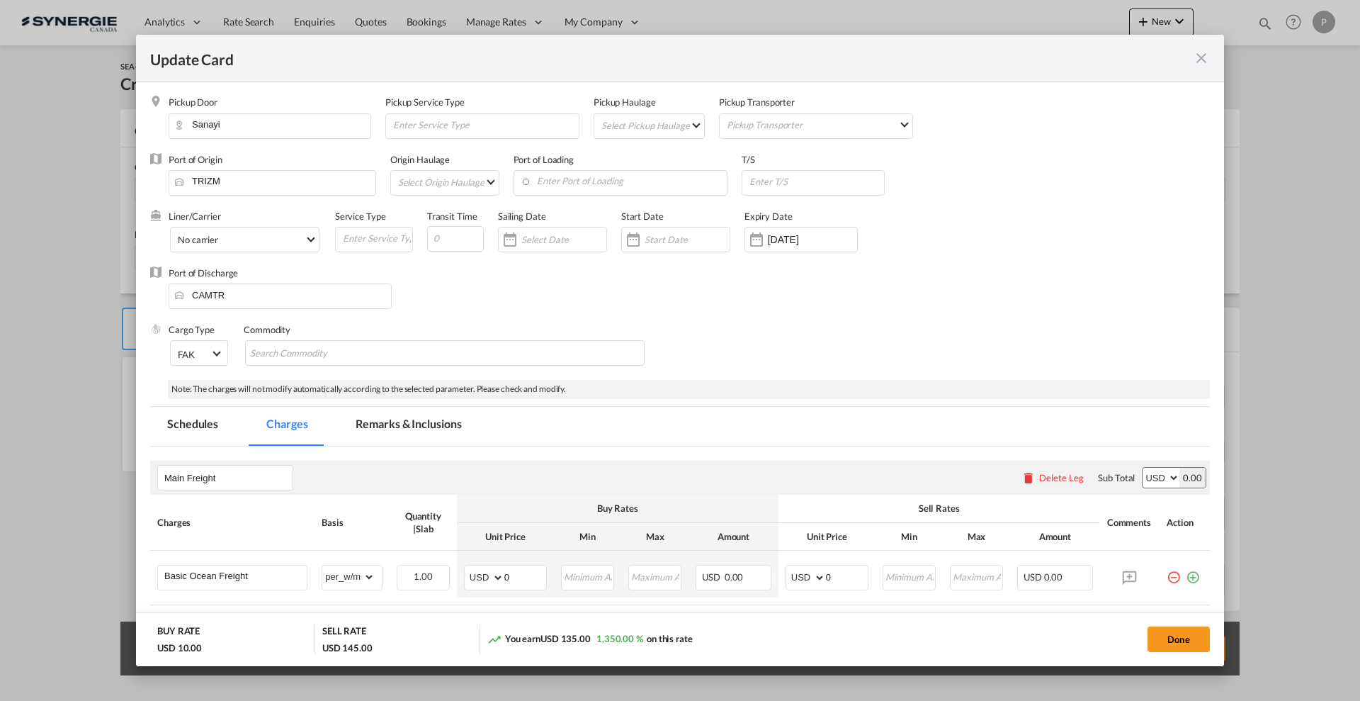
click at [445, 410] on md-tab-item "Remarks & Inclusions" at bounding box center [409, 426] width 140 height 39
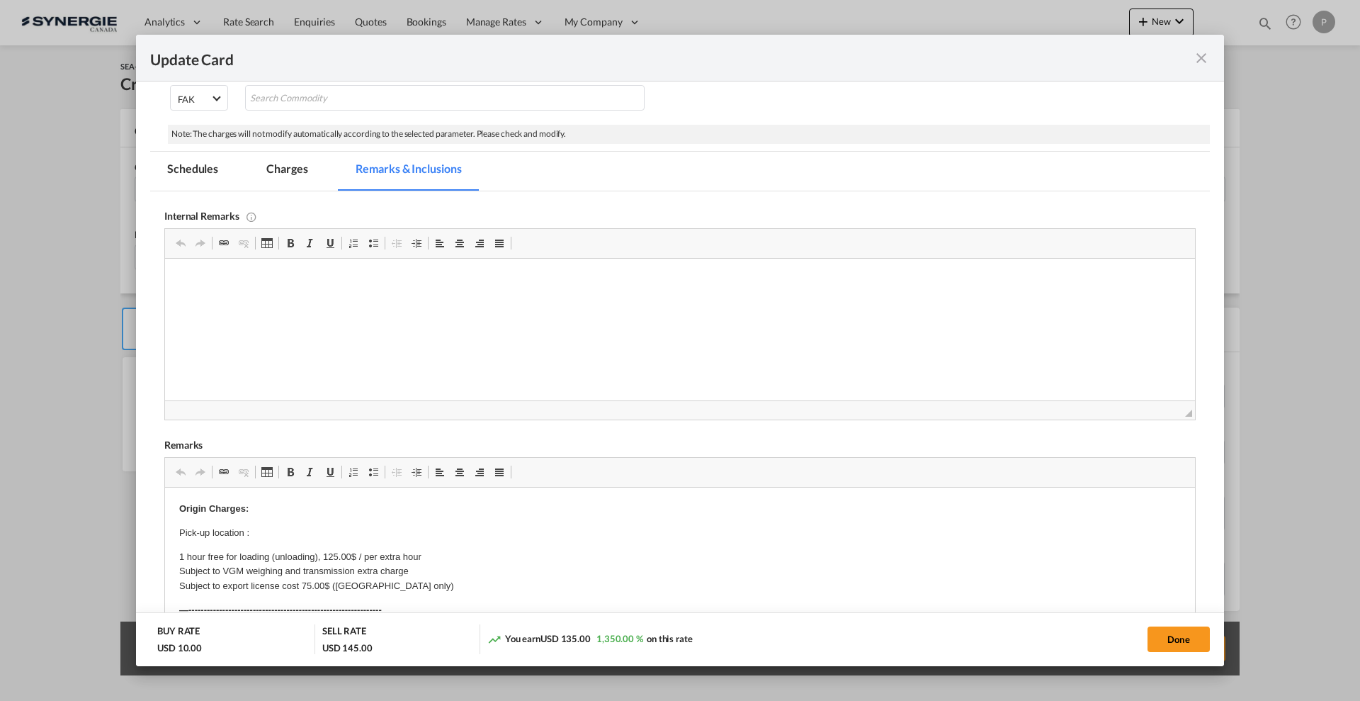
scroll to position [266, 0]
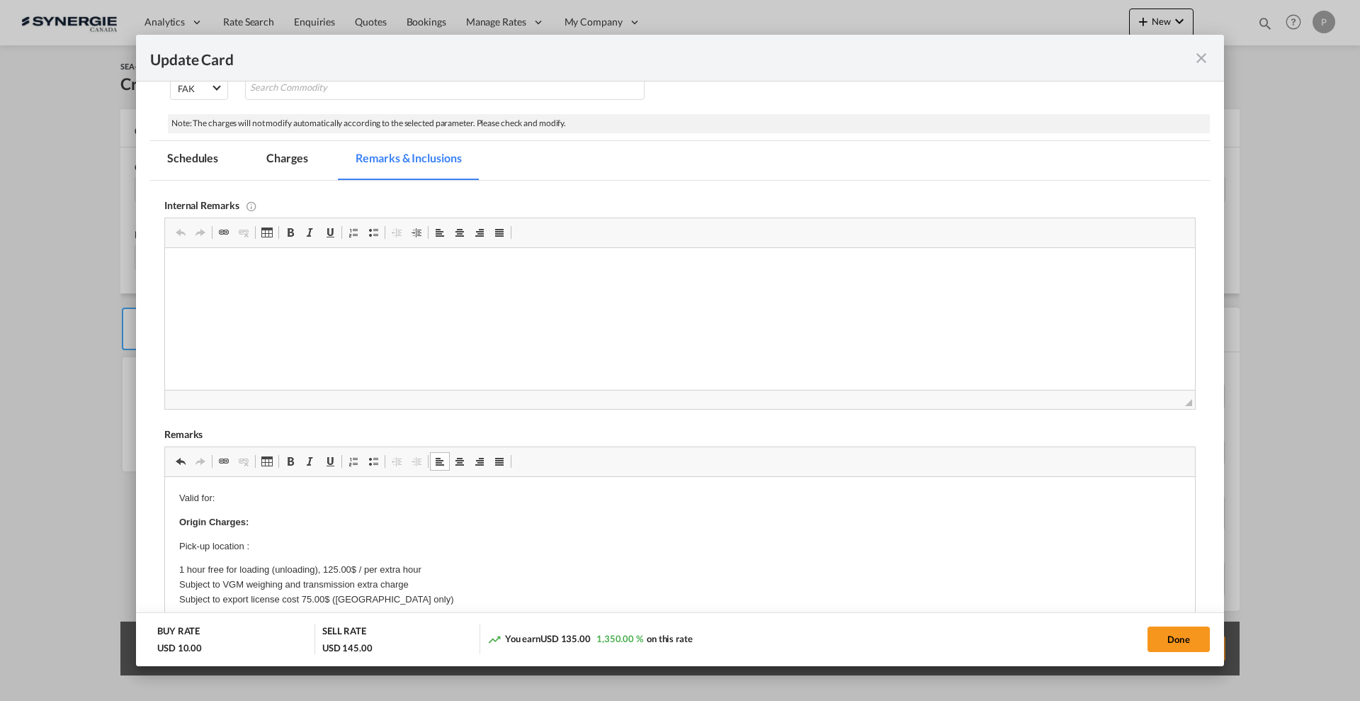
drag, startPoint x: 176, startPoint y: 497, endPoint x: 264, endPoint y: 496, distance: 87.9
click at [264, 495] on p "Valid for:" at bounding box center [680, 498] width 1002 height 15
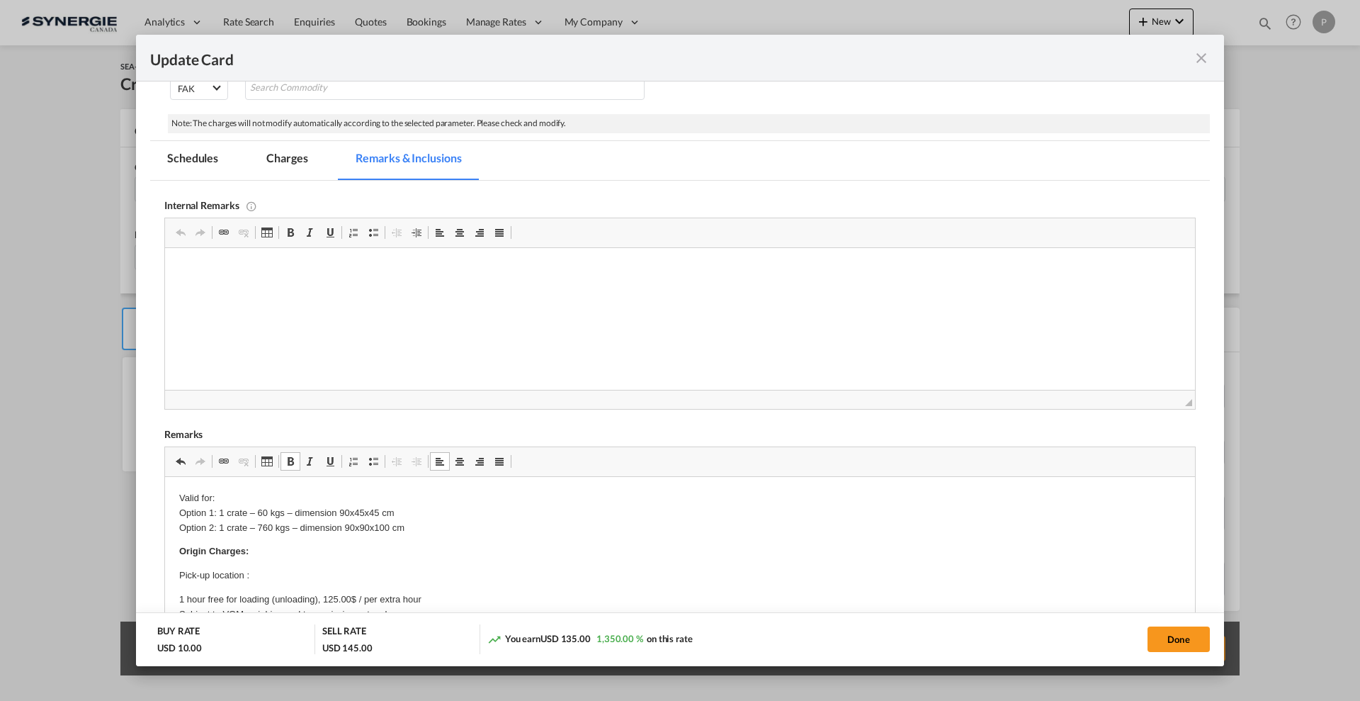
click at [478, 526] on p "Valid for: Option 1: 1 crate – 60 kgs – dimension 90x45x45 cm Option 2: 1 crate…" at bounding box center [680, 513] width 1002 height 44
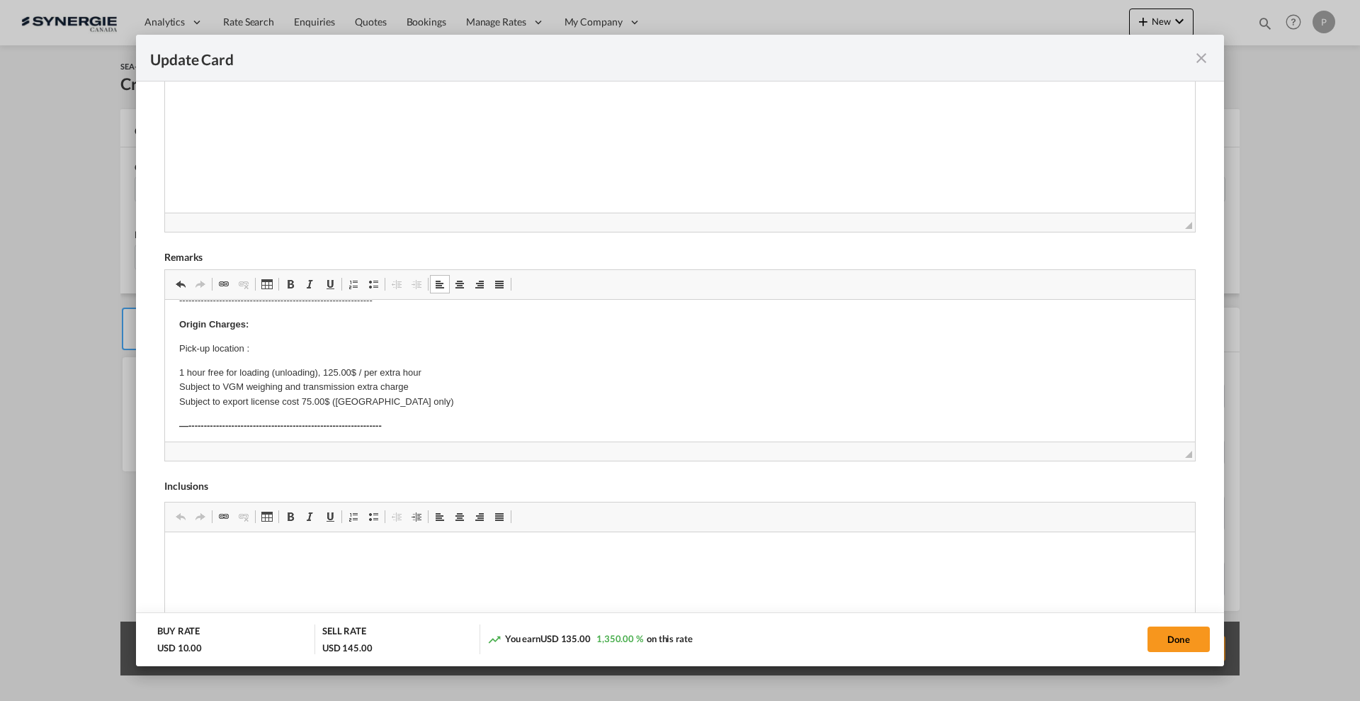
scroll to position [89, 0]
click at [265, 351] on p "Pick-up location :" at bounding box center [680, 349] width 1002 height 15
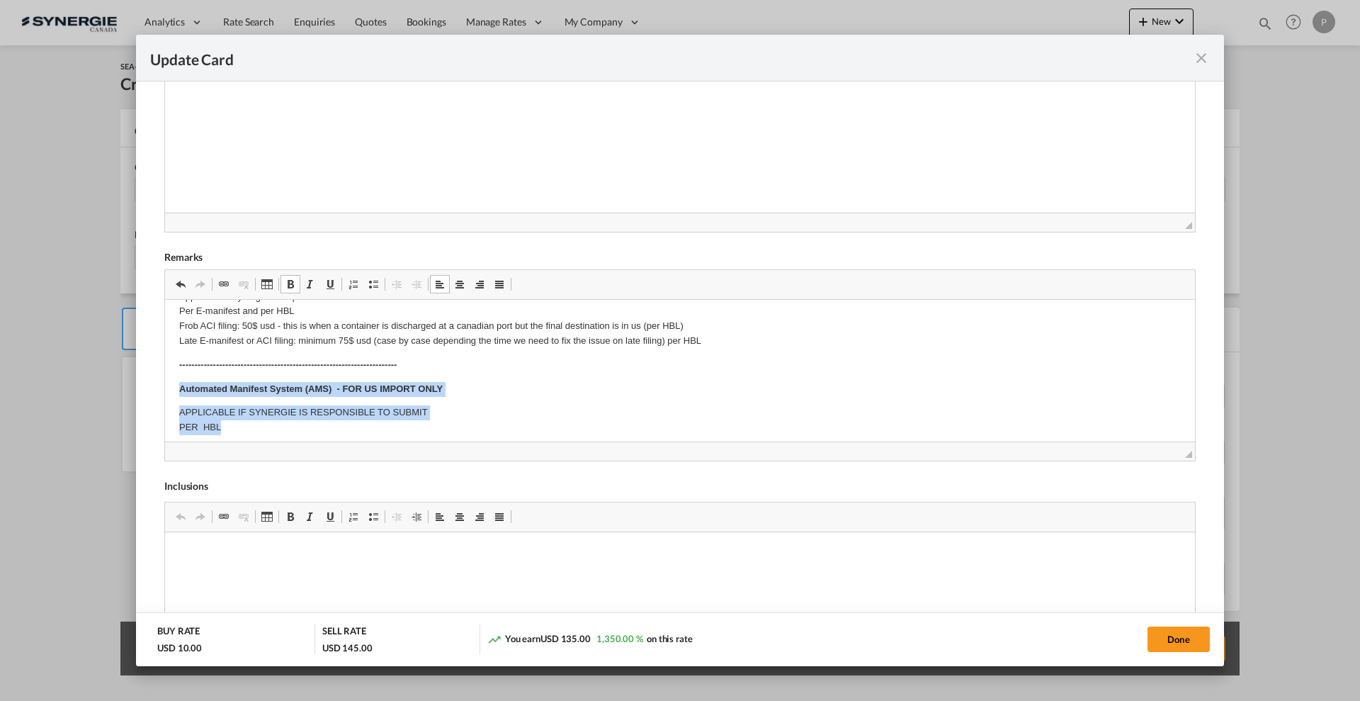
scroll to position [286, 0]
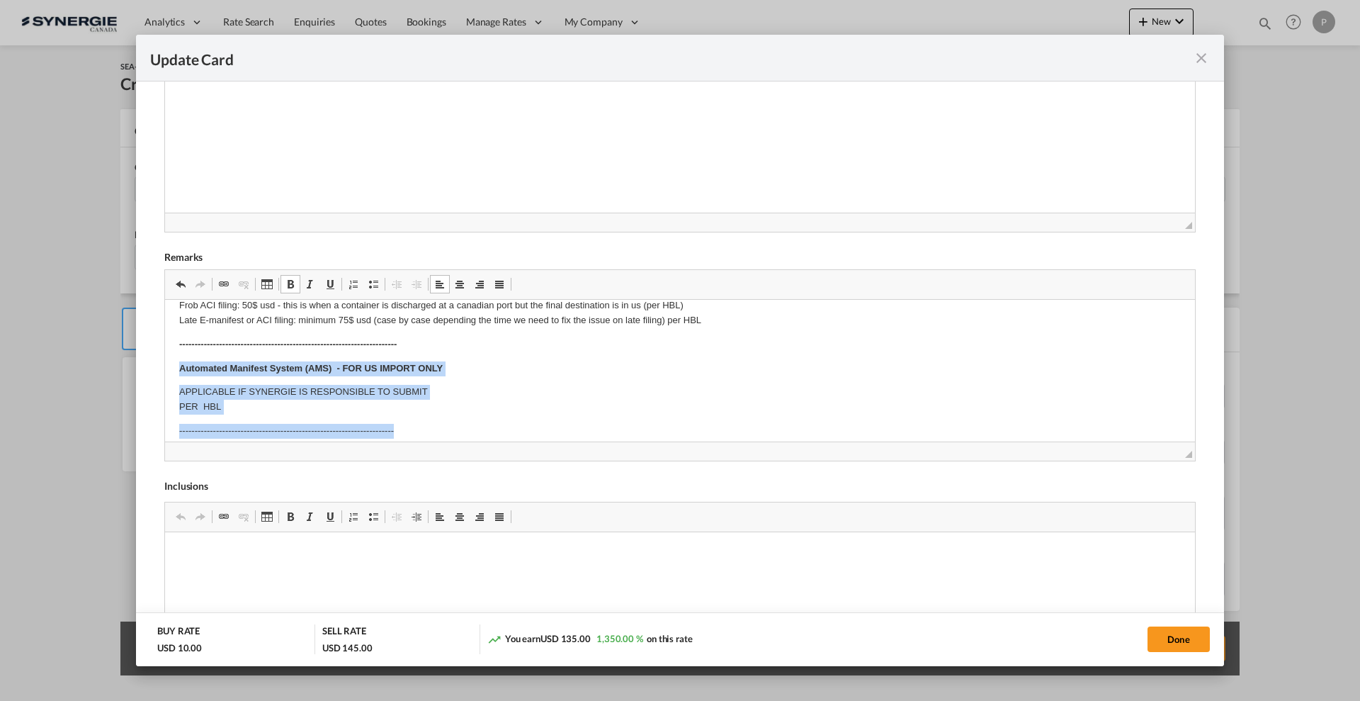
drag, startPoint x: 174, startPoint y: 380, endPoint x: 443, endPoint y: 421, distance: 271.6
click at [443, 421] on html "Valid for: Option 1: 1 crate – 60 kgs – dimension 90x45x45 cm Option 2: 1 crate…" at bounding box center [680, 578] width 1030 height 1130
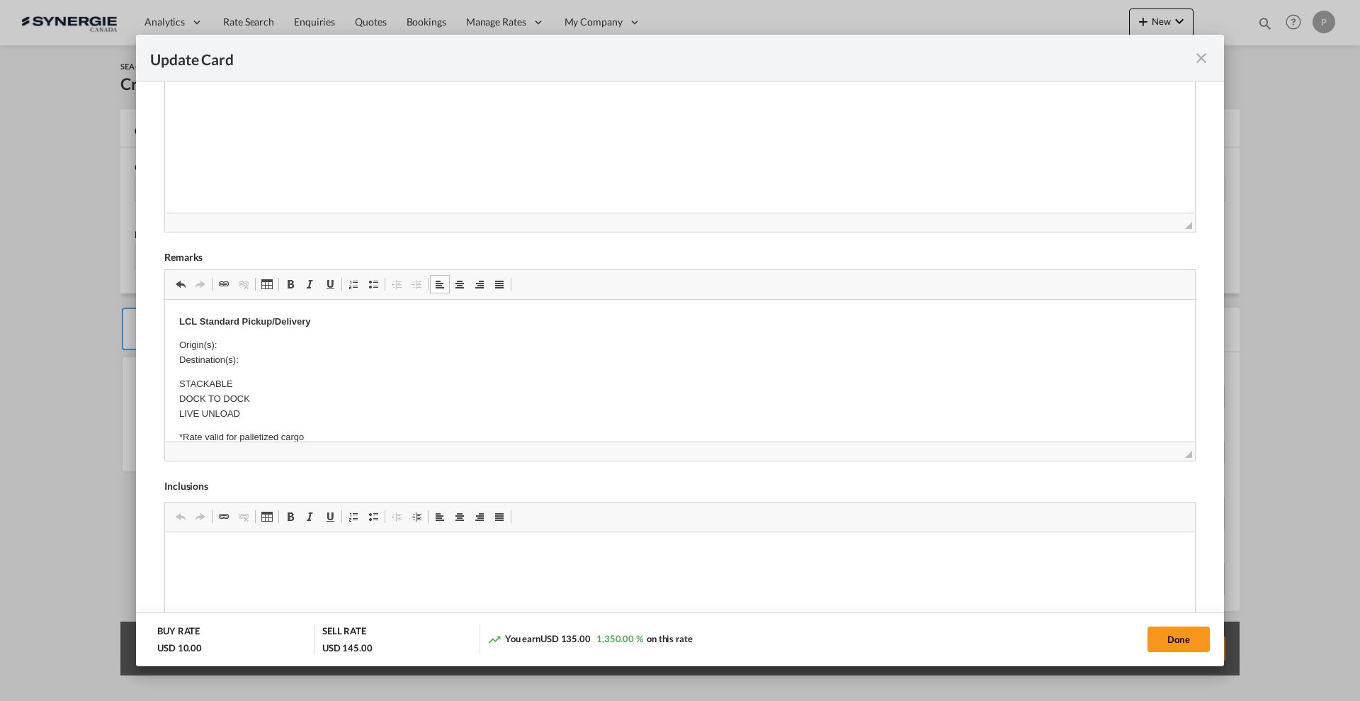
scroll to position [463, 0]
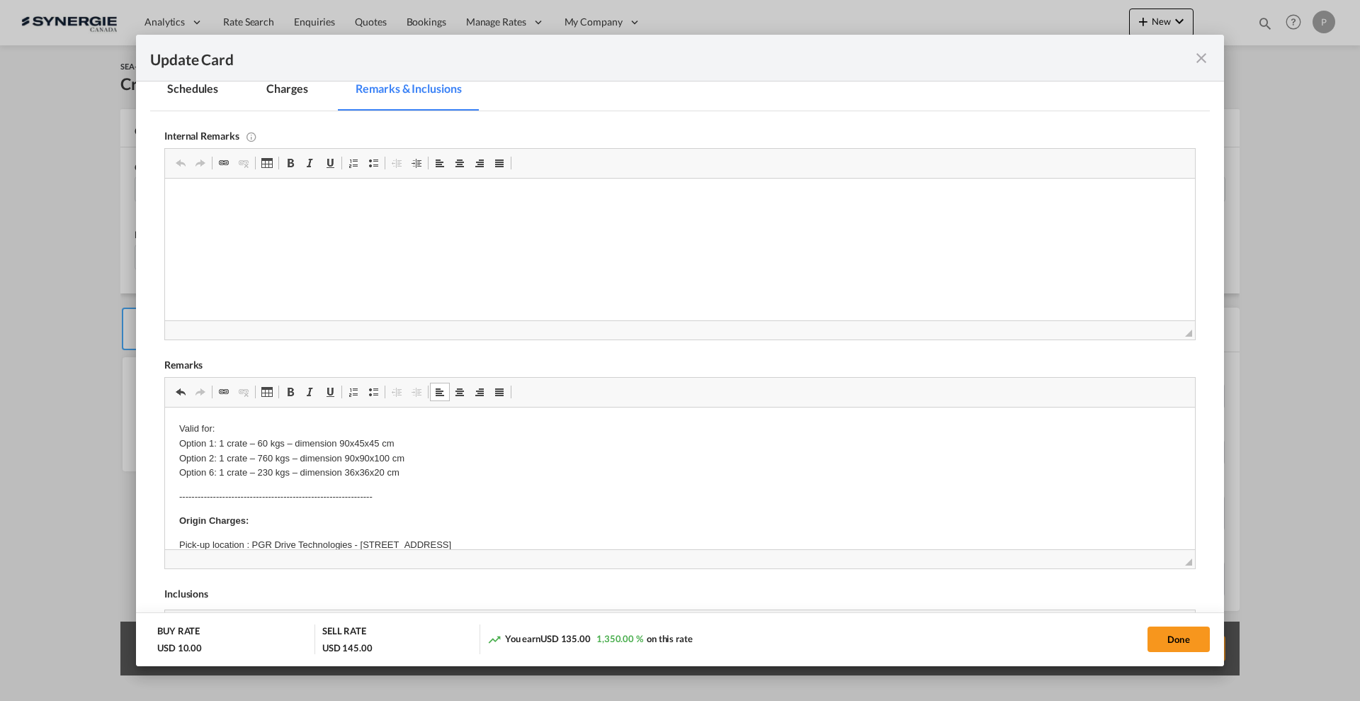
scroll to position [177, 0]
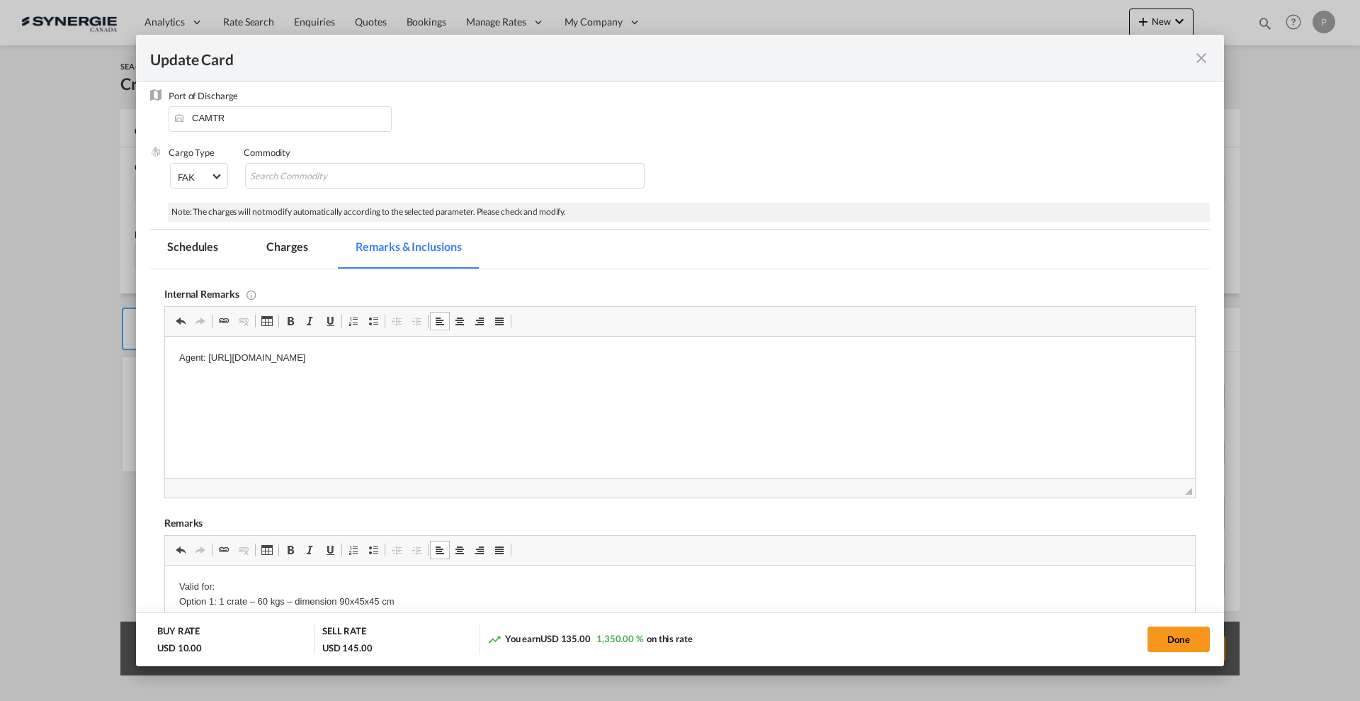
click at [286, 255] on md-tab-item "Charges" at bounding box center [286, 249] width 75 height 39
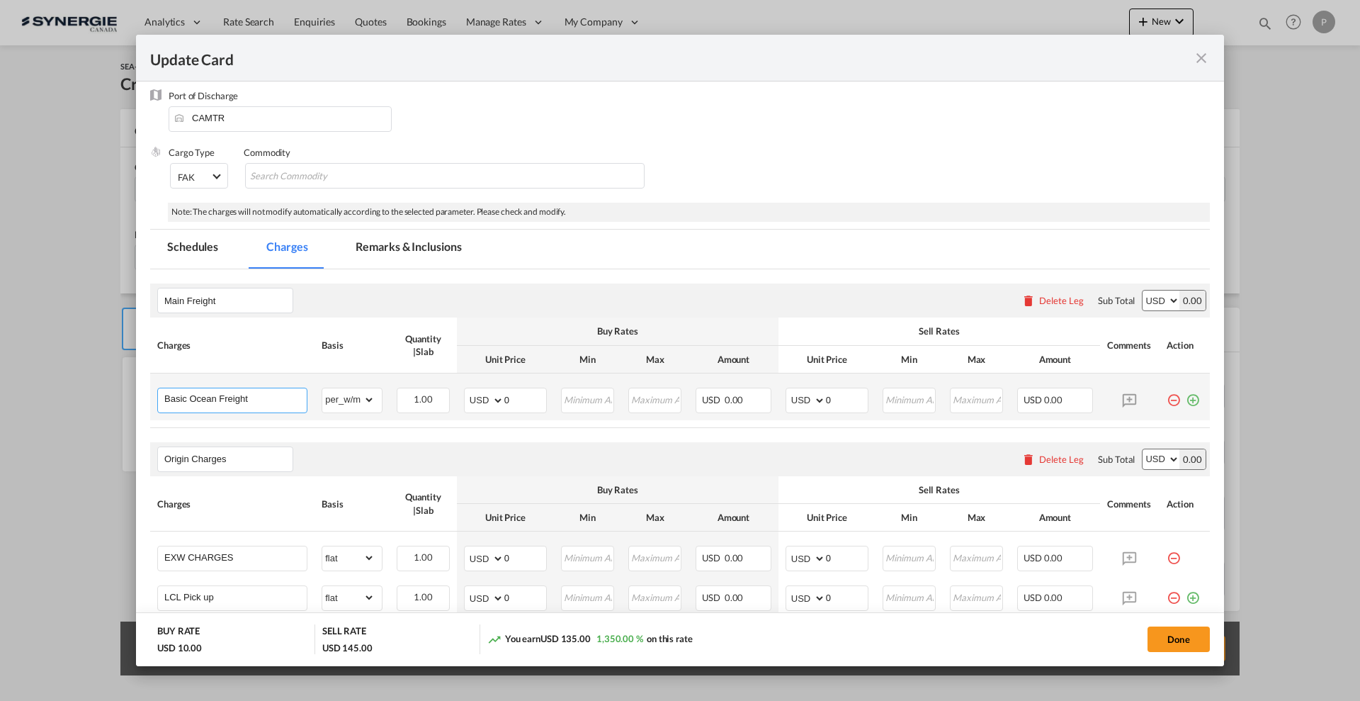
click at [266, 397] on input "Basic Ocean Freight" at bounding box center [235, 398] width 142 height 21
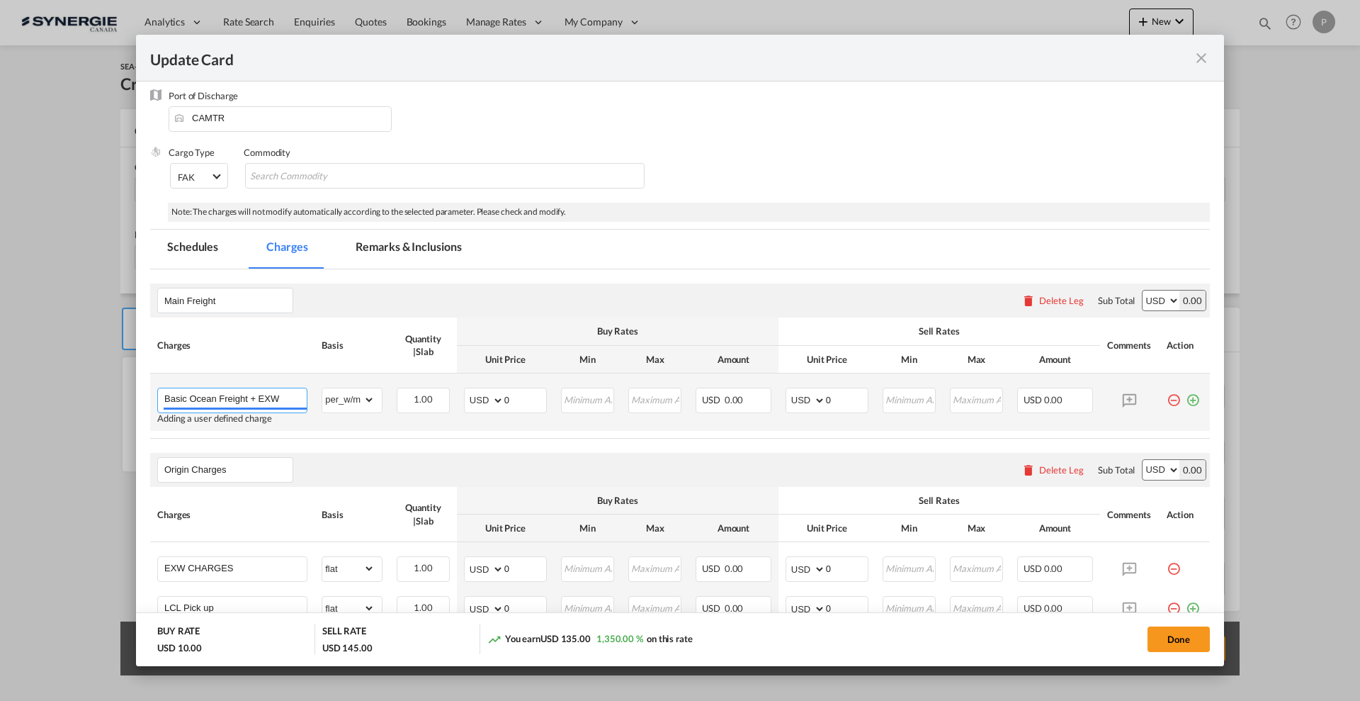
type input "Basic Ocean Freight + EXW"
click at [535, 391] on input "0" at bounding box center [525, 398] width 42 height 21
type input "315"
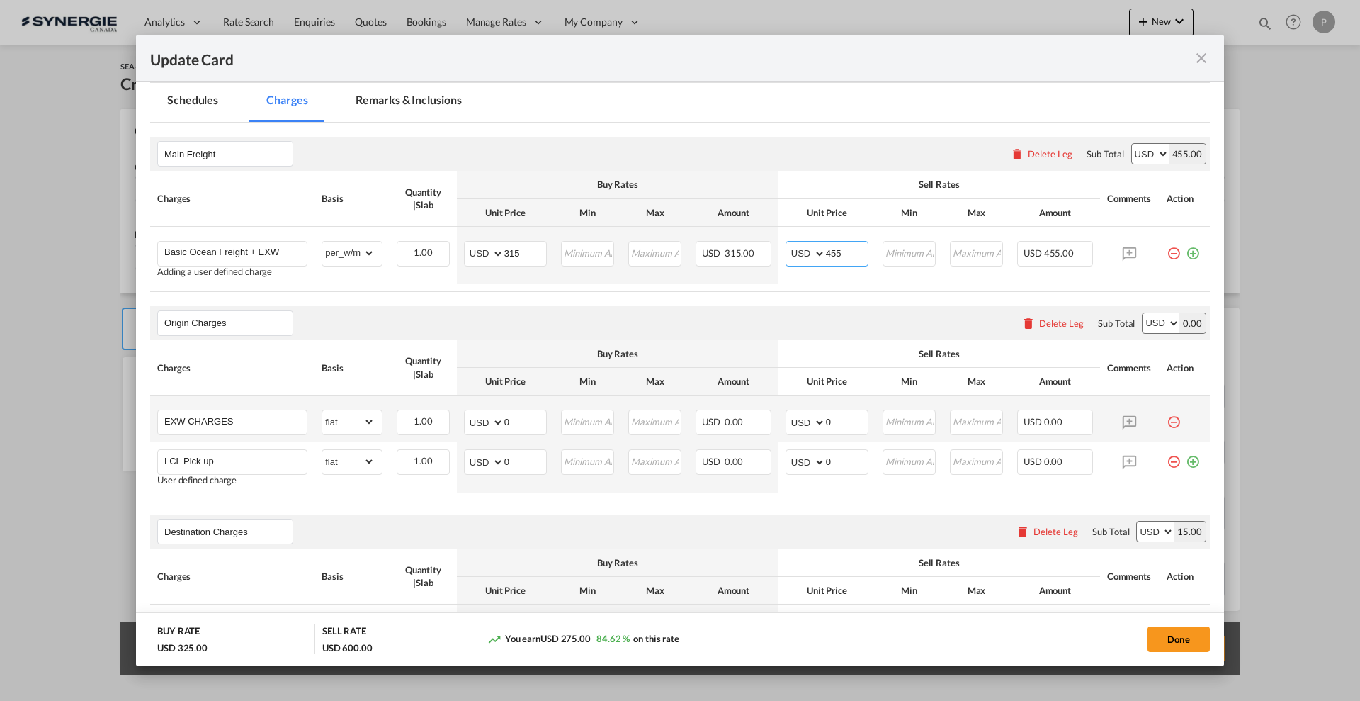
scroll to position [354, 0]
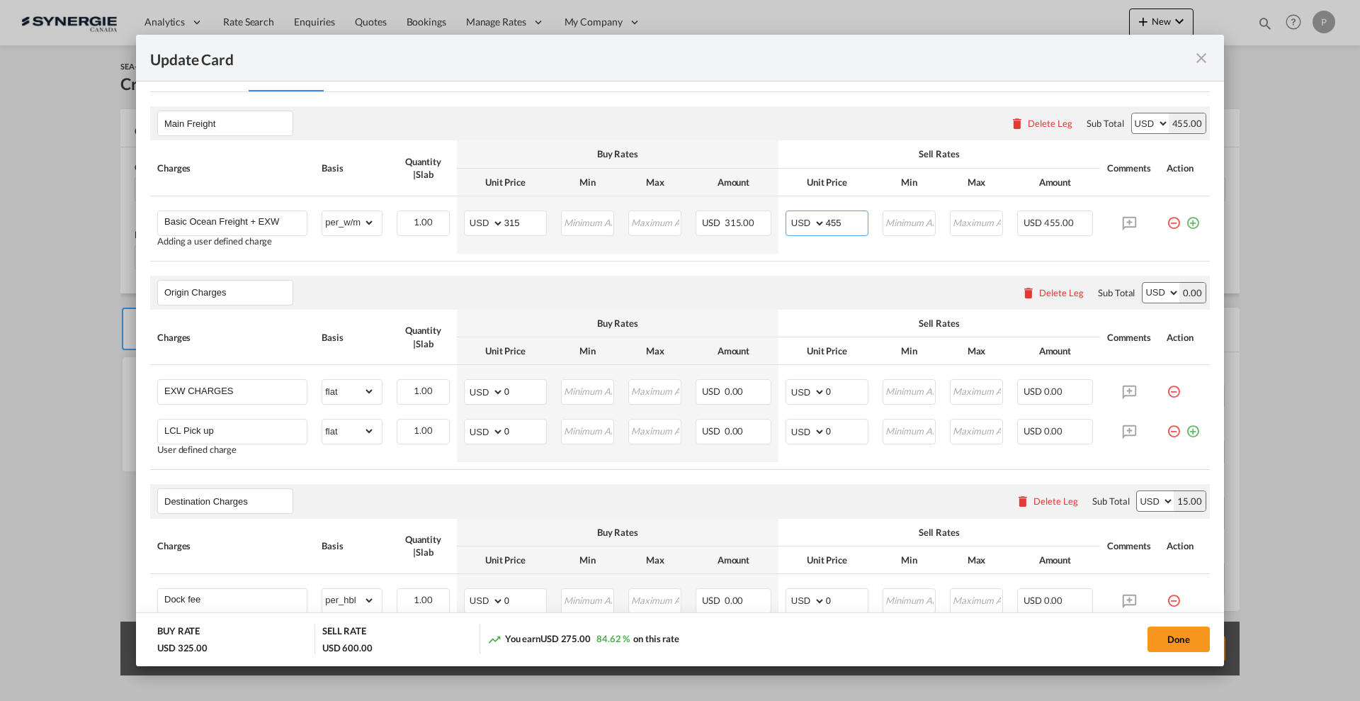
type input "455"
click at [1063, 293] on div "Delete Leg" at bounding box center [1061, 292] width 45 height 11
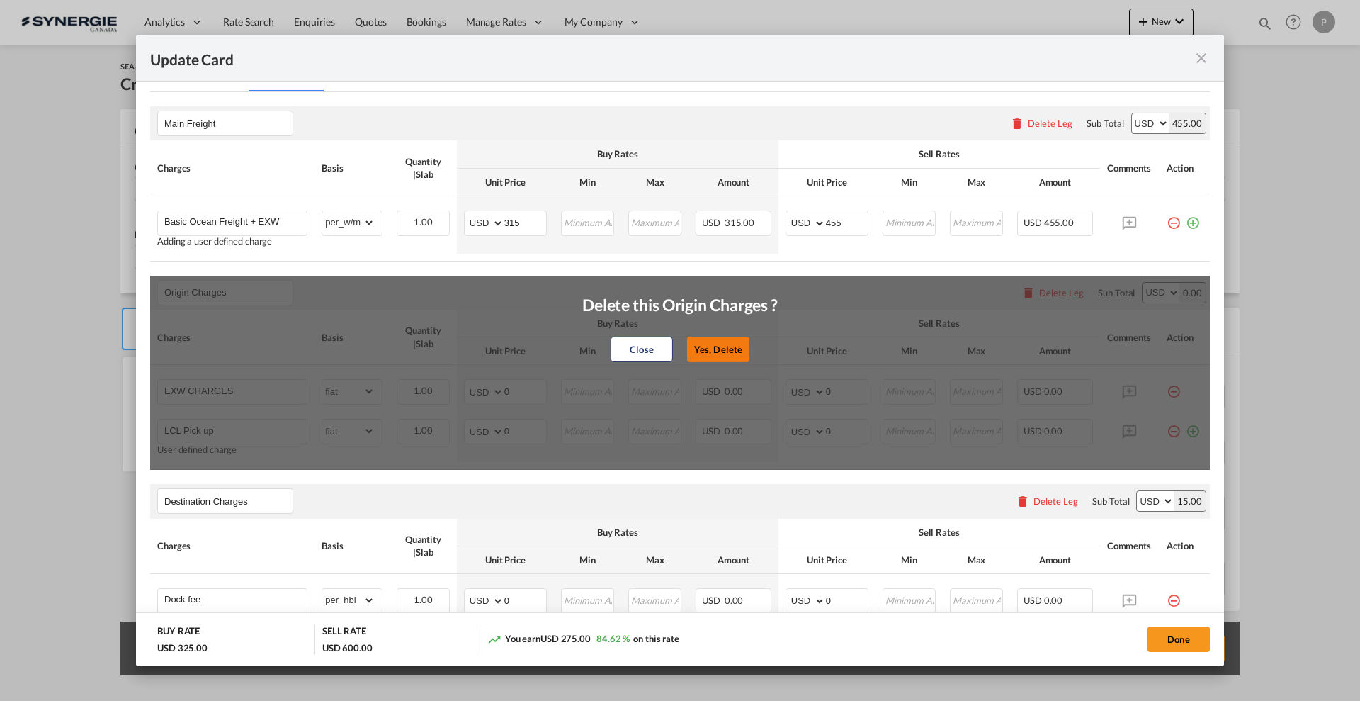
click at [735, 341] on button "Yes, Delete" at bounding box center [718, 350] width 62 height 26
type input "Destination Charges"
type input "Dock fee"
select select "per_hbl"
type input "Terminal fee"
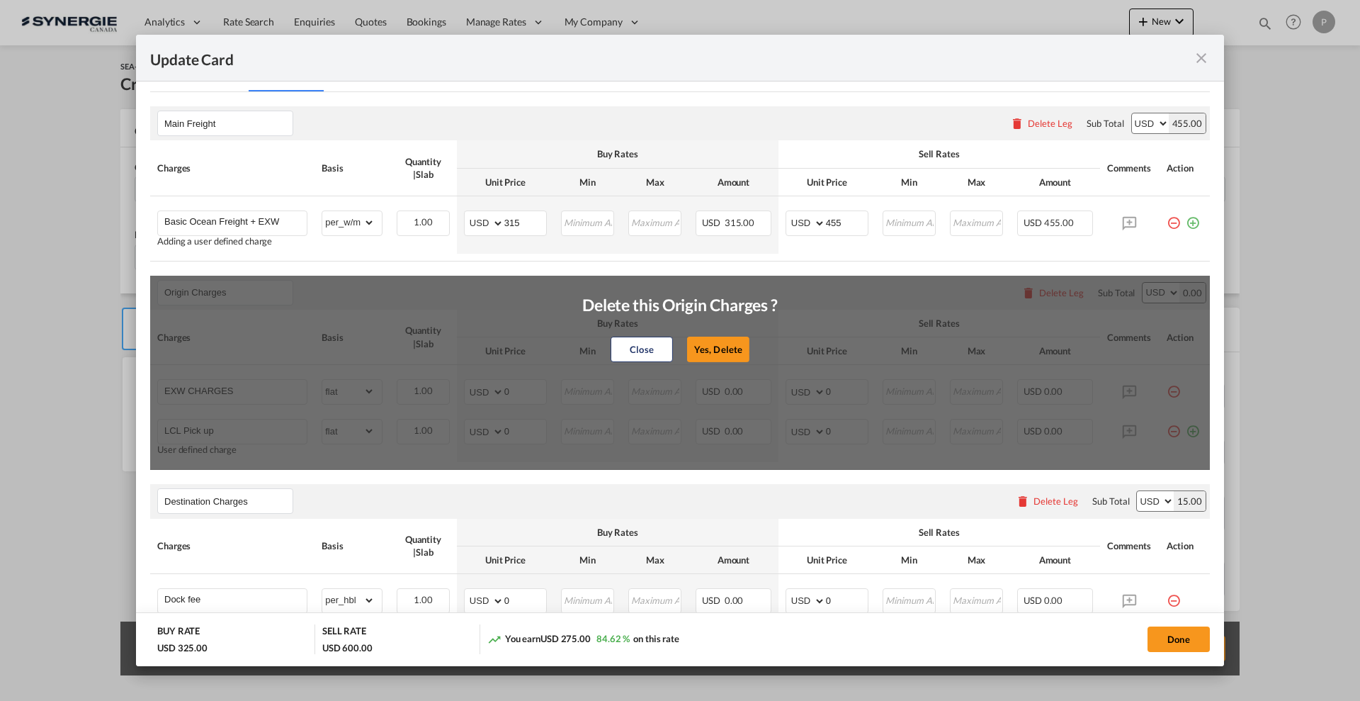
select select "per_w/m"
type input "Doc and Handling fee"
type input "E-manifest"
select select "per_bl"
type input "35"
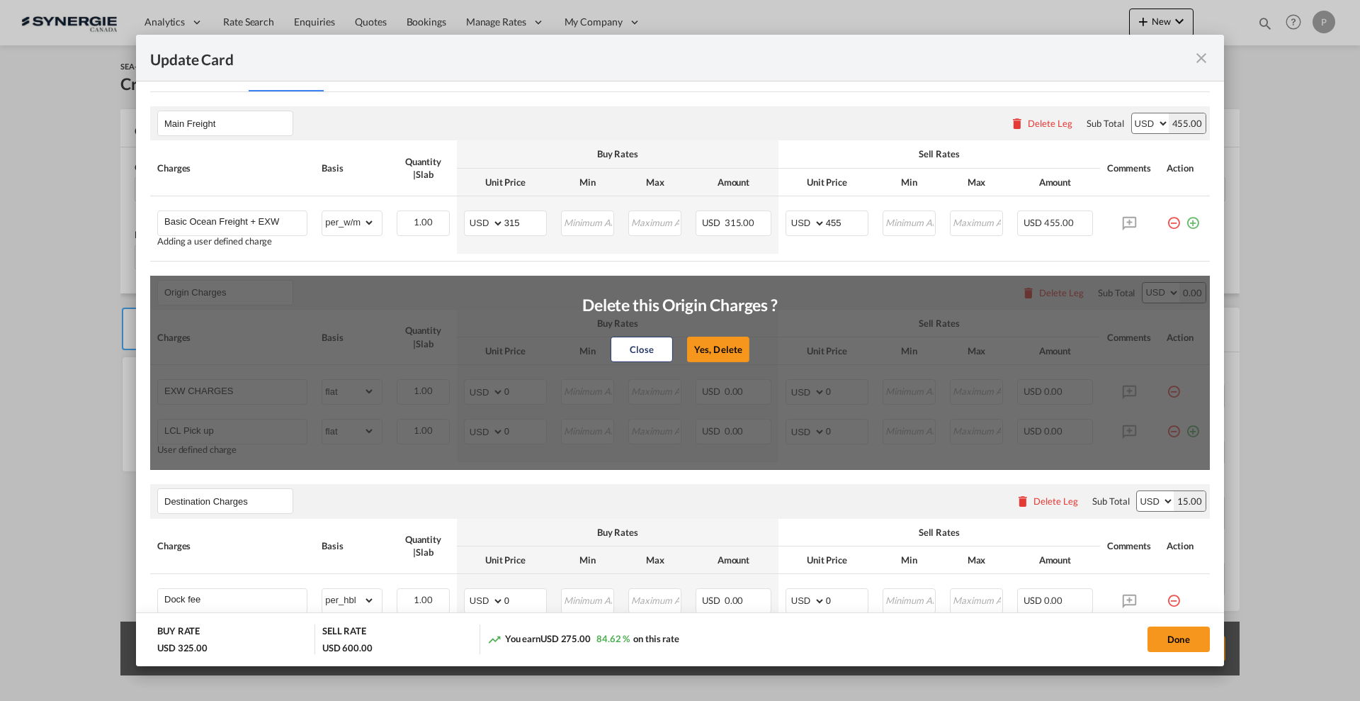
type input "Doc Fee"
select select "per_bl"
type input "30"
type input "Handling fee"
type input "0"
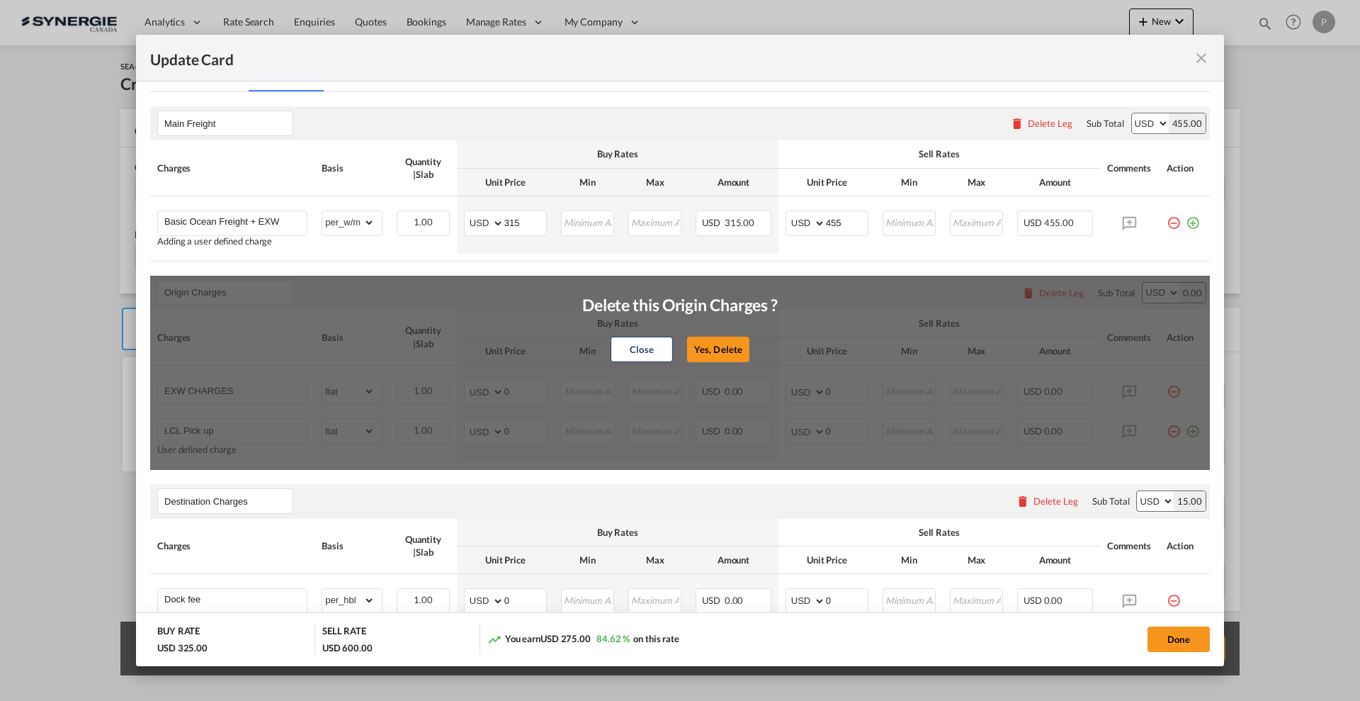
type input "65"
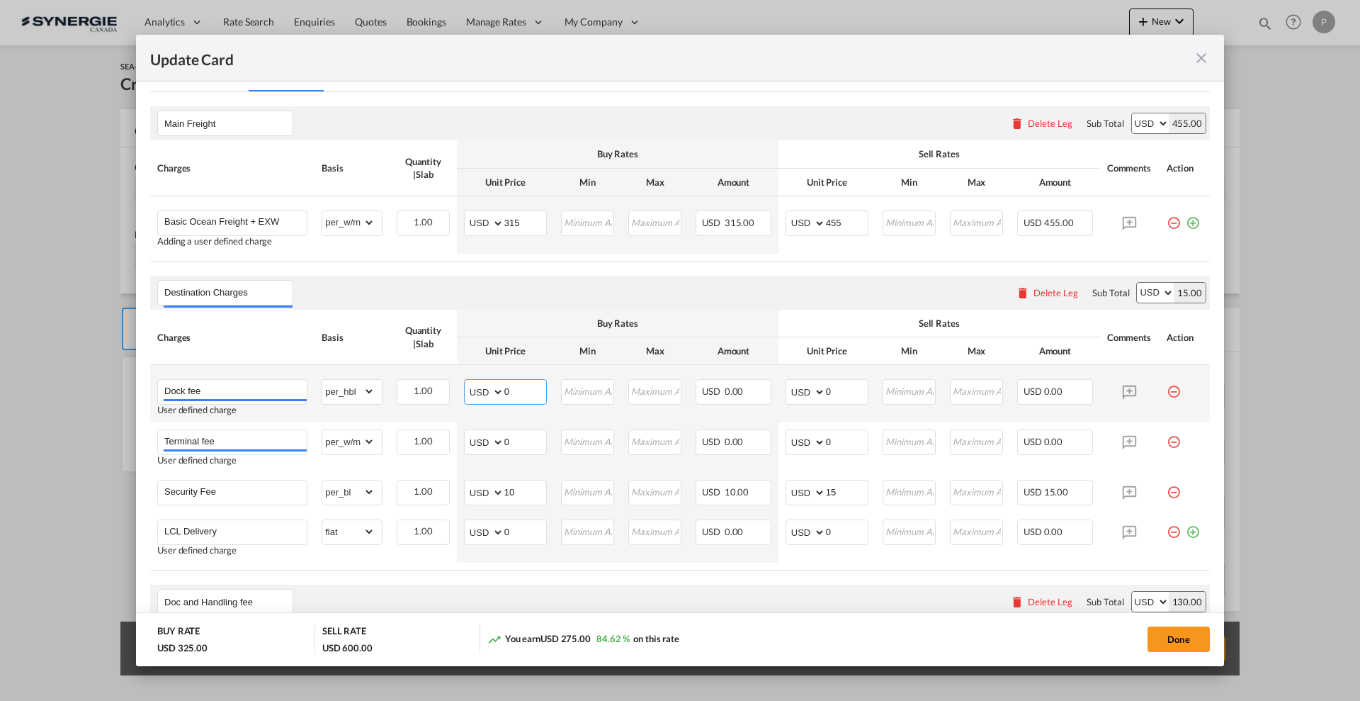
click at [512, 390] on input "0" at bounding box center [525, 390] width 42 height 21
type input "30"
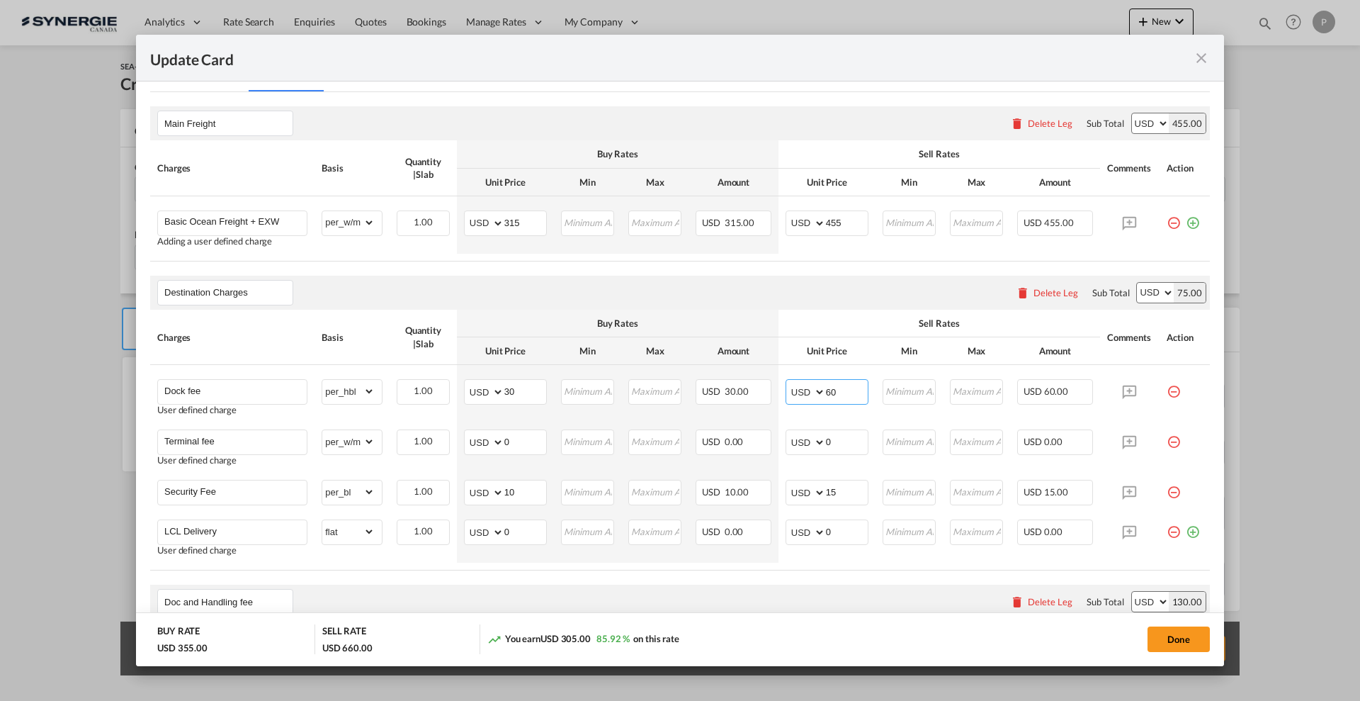
type input "60"
click at [531, 441] on input "0" at bounding box center [525, 440] width 42 height 21
click at [525, 447] on input "0" at bounding box center [525, 440] width 42 height 21
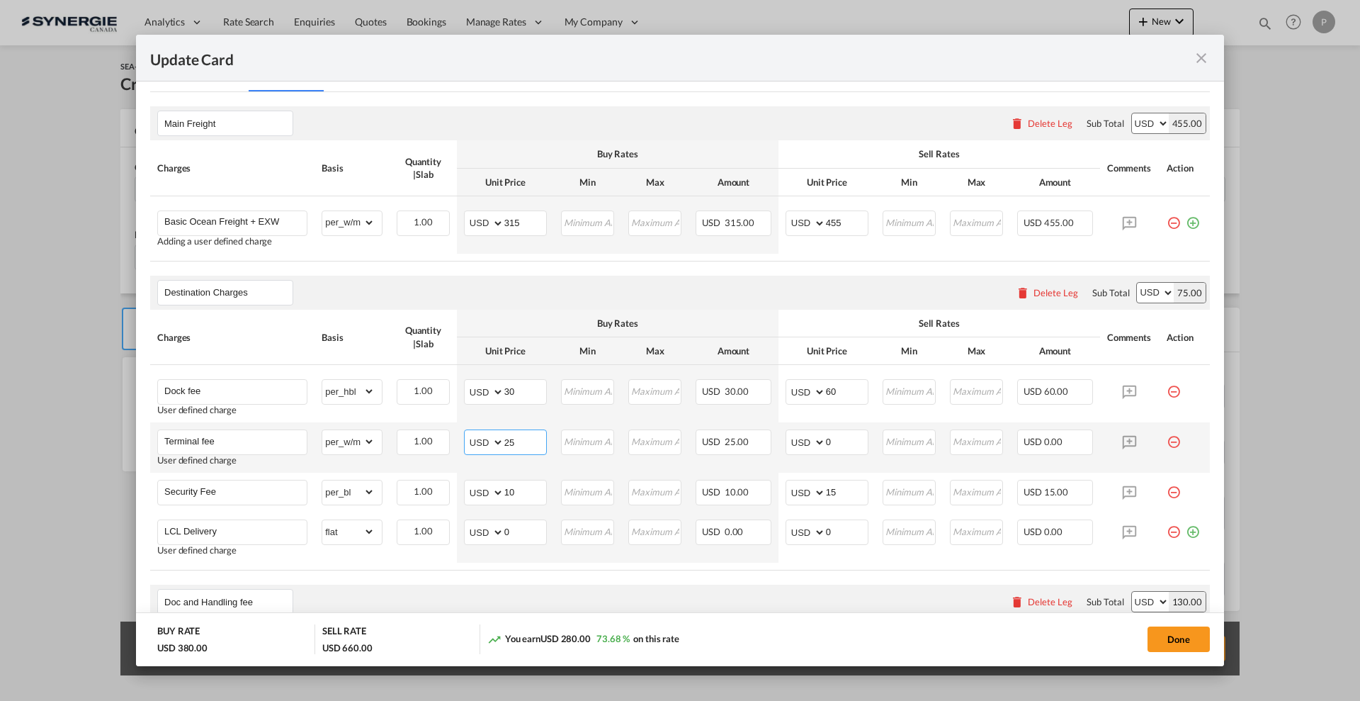
type input "25"
drag, startPoint x: 579, startPoint y: 426, endPoint x: 584, endPoint y: 439, distance: 14.3
click at [579, 426] on td "Please Enter Invalid Input" at bounding box center [587, 447] width 67 height 50
click at [584, 440] on input "Update Card Pickup ..." at bounding box center [588, 440] width 51 height 21
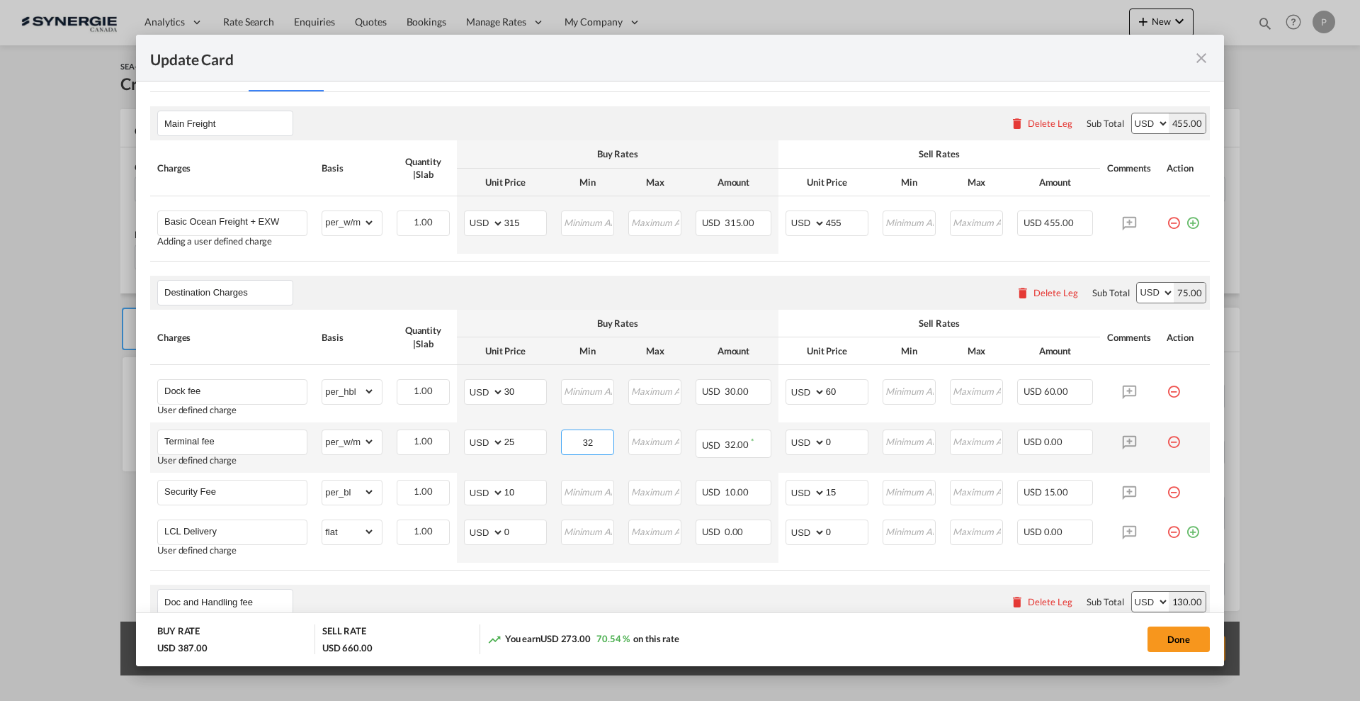
type input "32"
type input "30"
type input "40"
click at [264, 478] on td "Security Fee Please Enter Already Exists" at bounding box center [232, 493] width 164 height 40
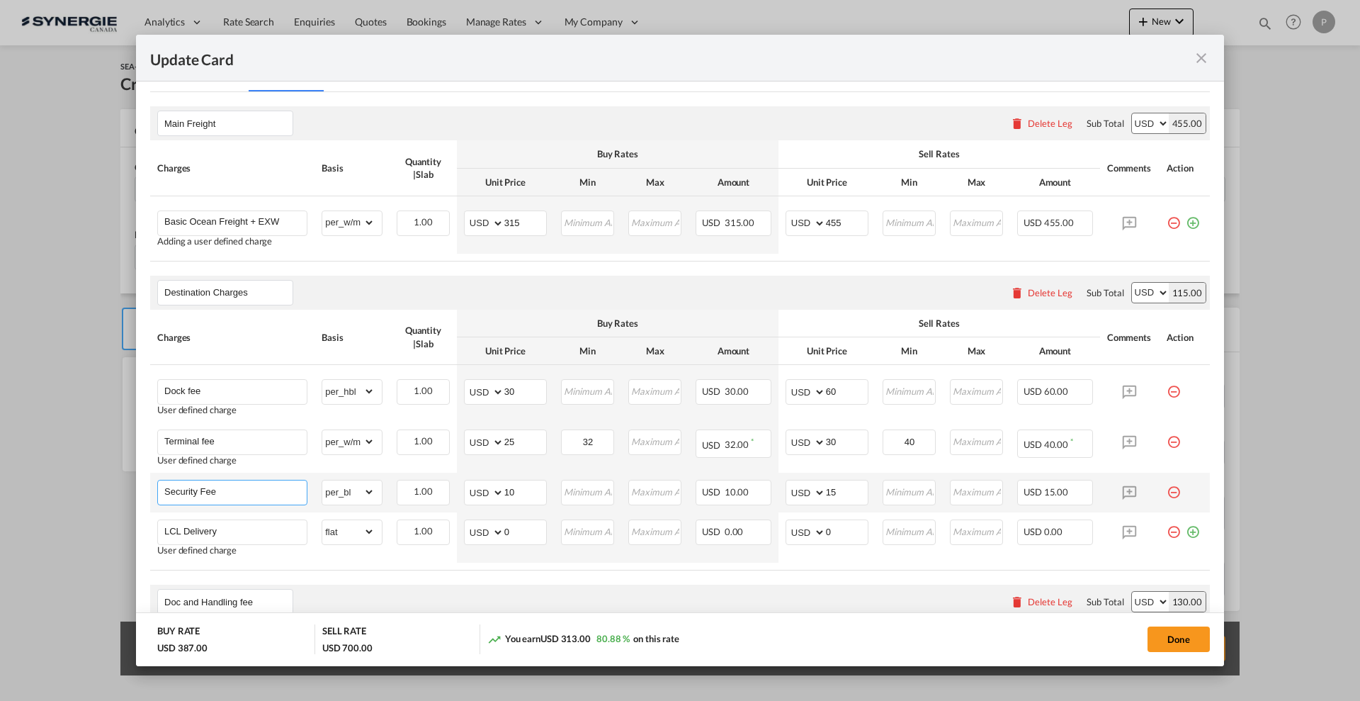
click at [260, 492] on input "Security Fee" at bounding box center [235, 490] width 142 height 21
type input "Arrival fees"
click at [531, 500] on input "10" at bounding box center [525, 490] width 42 height 21
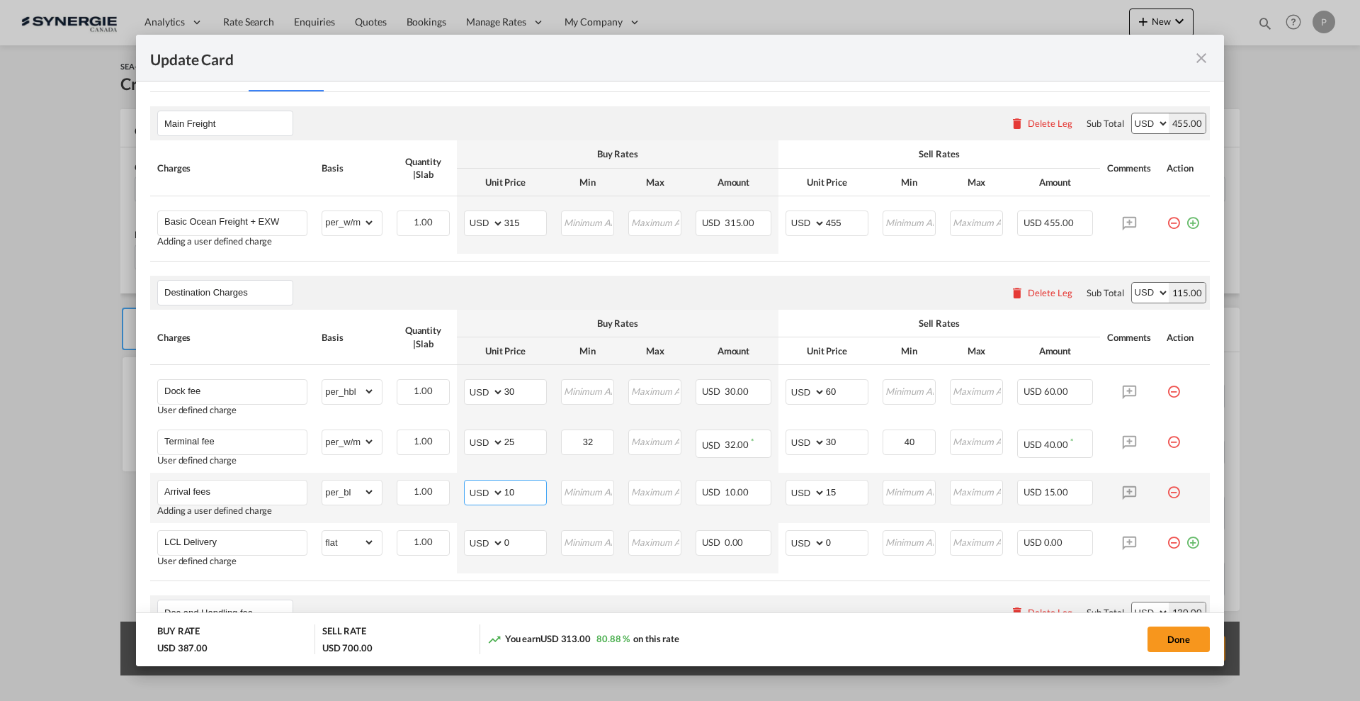
click at [531, 500] on input "10" at bounding box center [525, 490] width 42 height 21
type input "57"
type input "65"
click at [1167, 544] on md-icon "icon-minus-circle-outline red-400-fg pt-7" at bounding box center [1174, 537] width 14 height 14
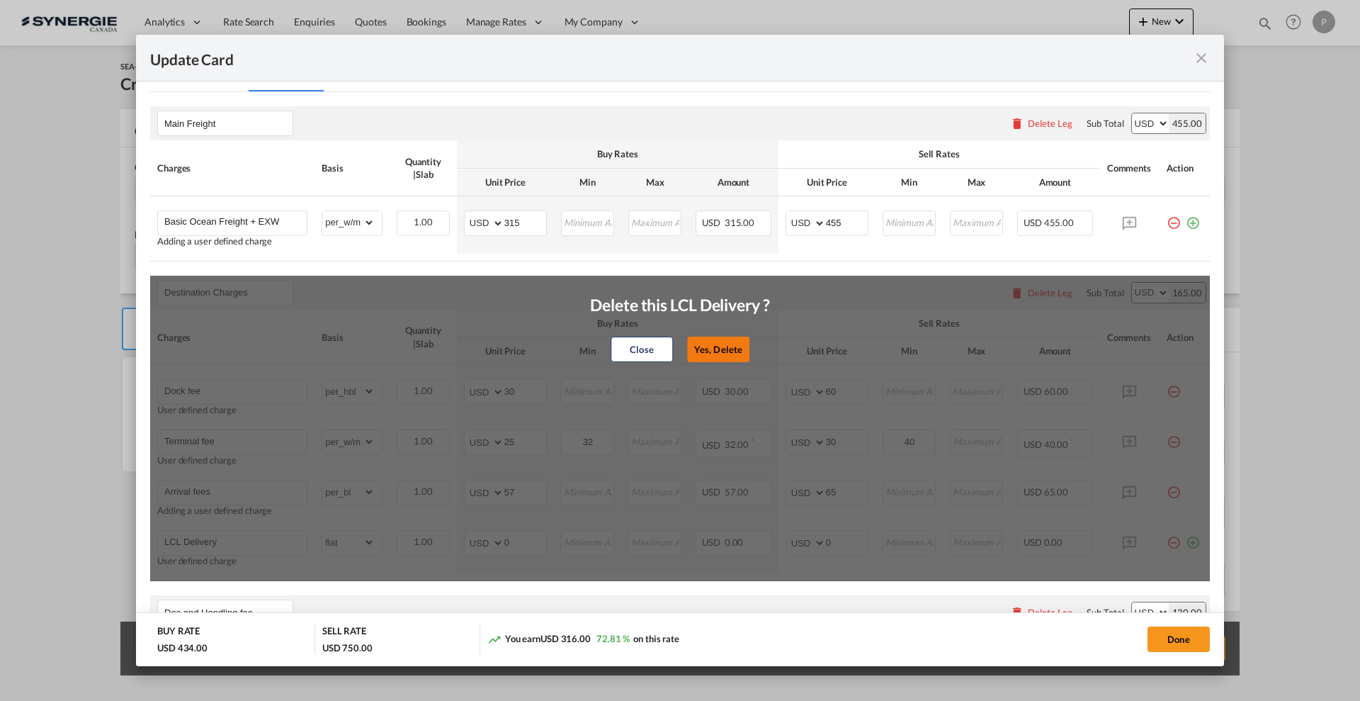
click at [726, 349] on button "Yes, Delete" at bounding box center [718, 350] width 62 height 26
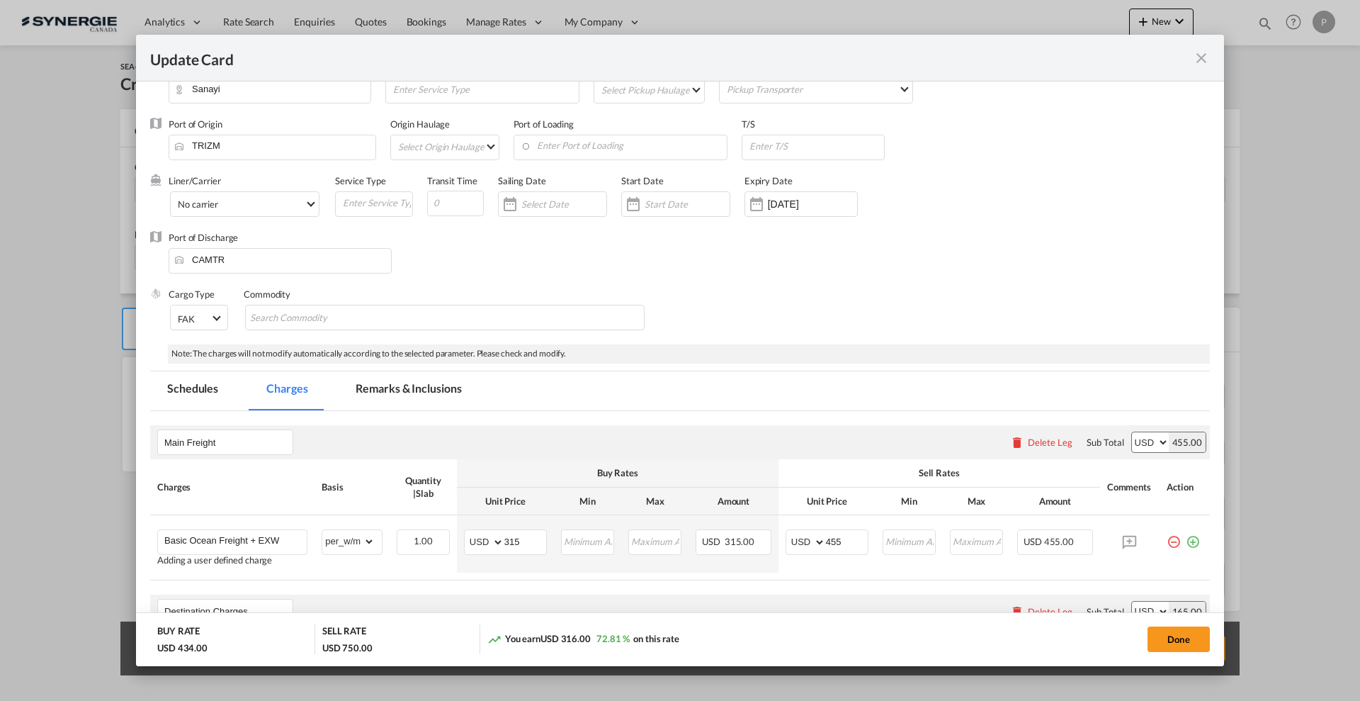
scroll to position [0, 0]
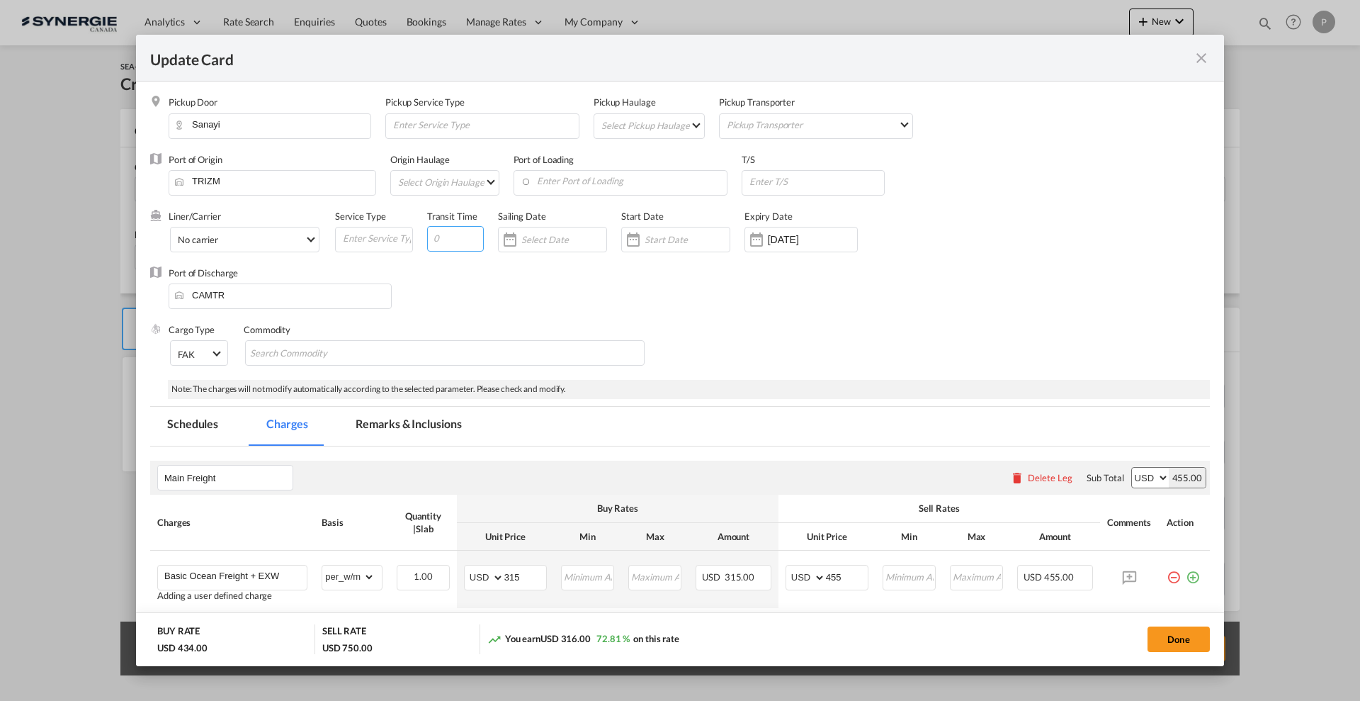
click at [448, 244] on input "Update Card Pickup ..." at bounding box center [455, 239] width 57 height 26
type input "35"
click at [471, 265] on div "Transit Time 35" at bounding box center [462, 238] width 71 height 57
click at [431, 427] on md-tab-item "Remarks & Inclusions" at bounding box center [409, 426] width 140 height 39
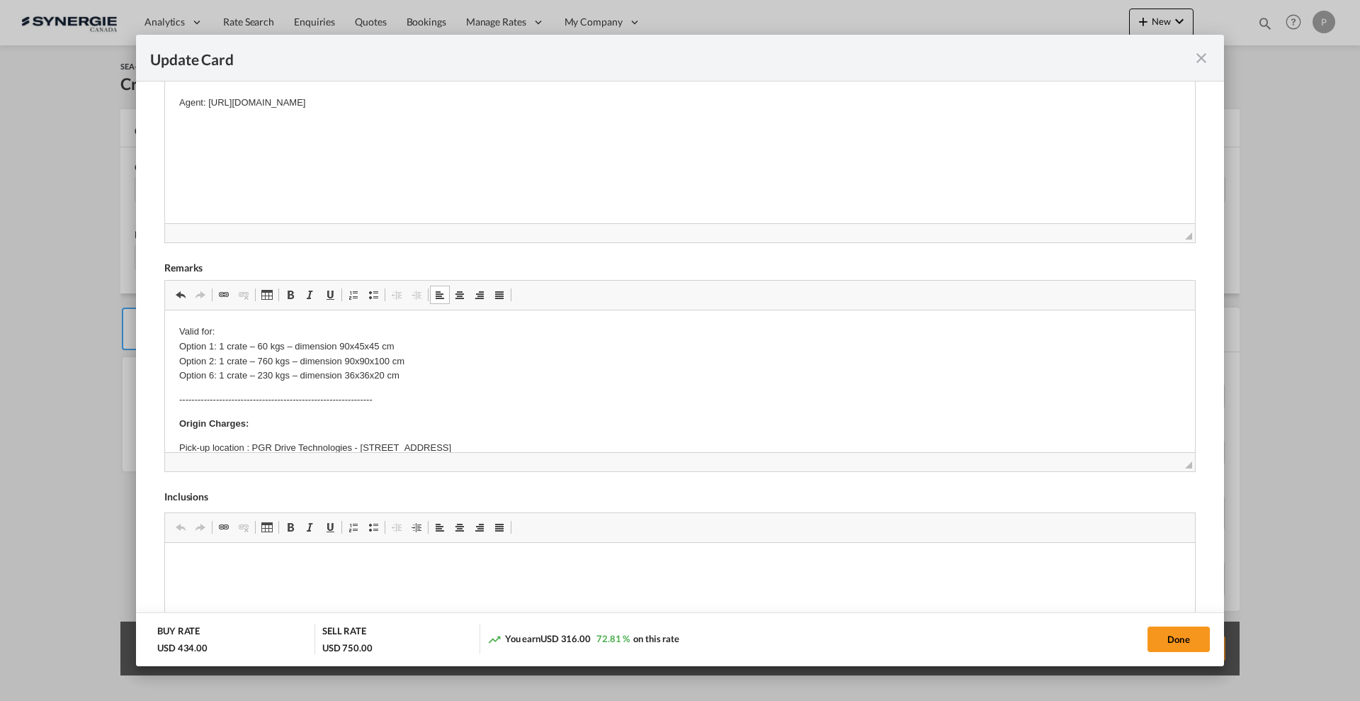
scroll to position [531, 0]
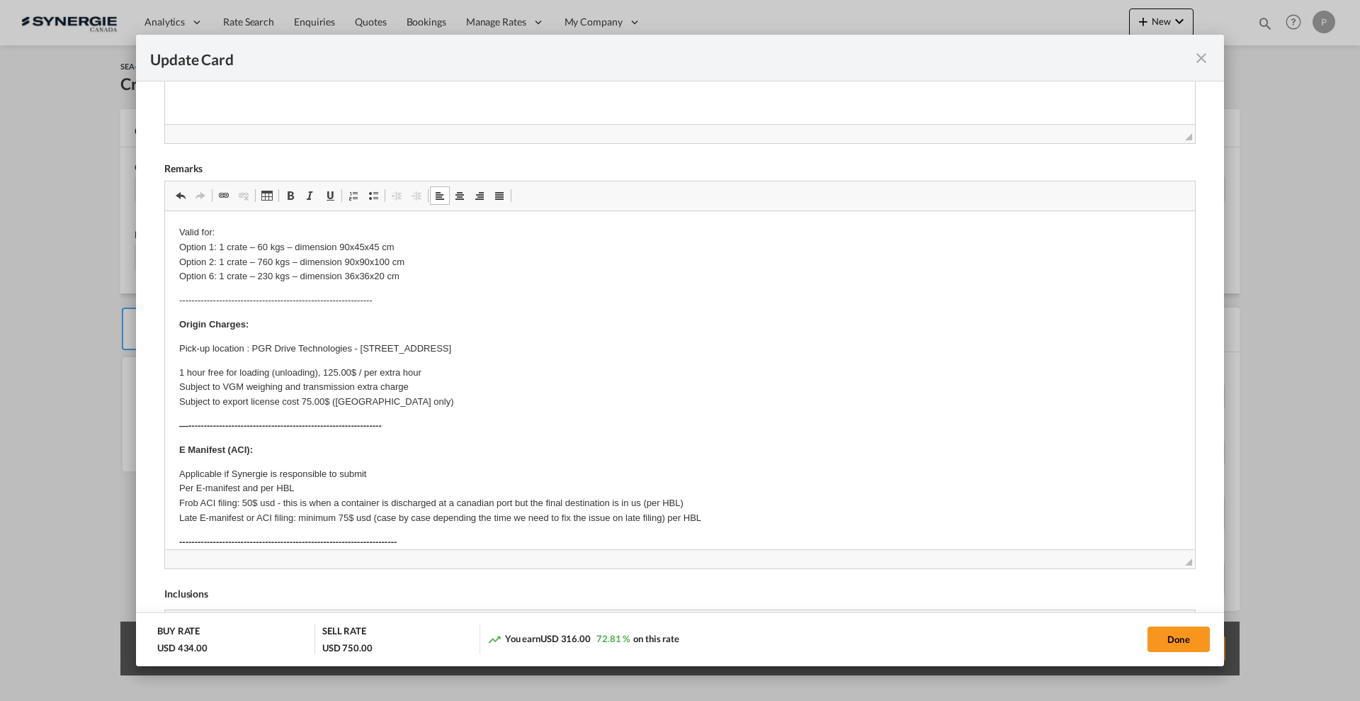
drag, startPoint x: 1175, startPoint y: 368, endPoint x: 1196, endPoint y: 613, distance: 246.0
click at [1196, 613] on add-new-rate "Update Card Pickup Door Sanayi Pickup Service Type Pickup Haulage Select Pickup…" at bounding box center [680, 350] width 1088 height 631
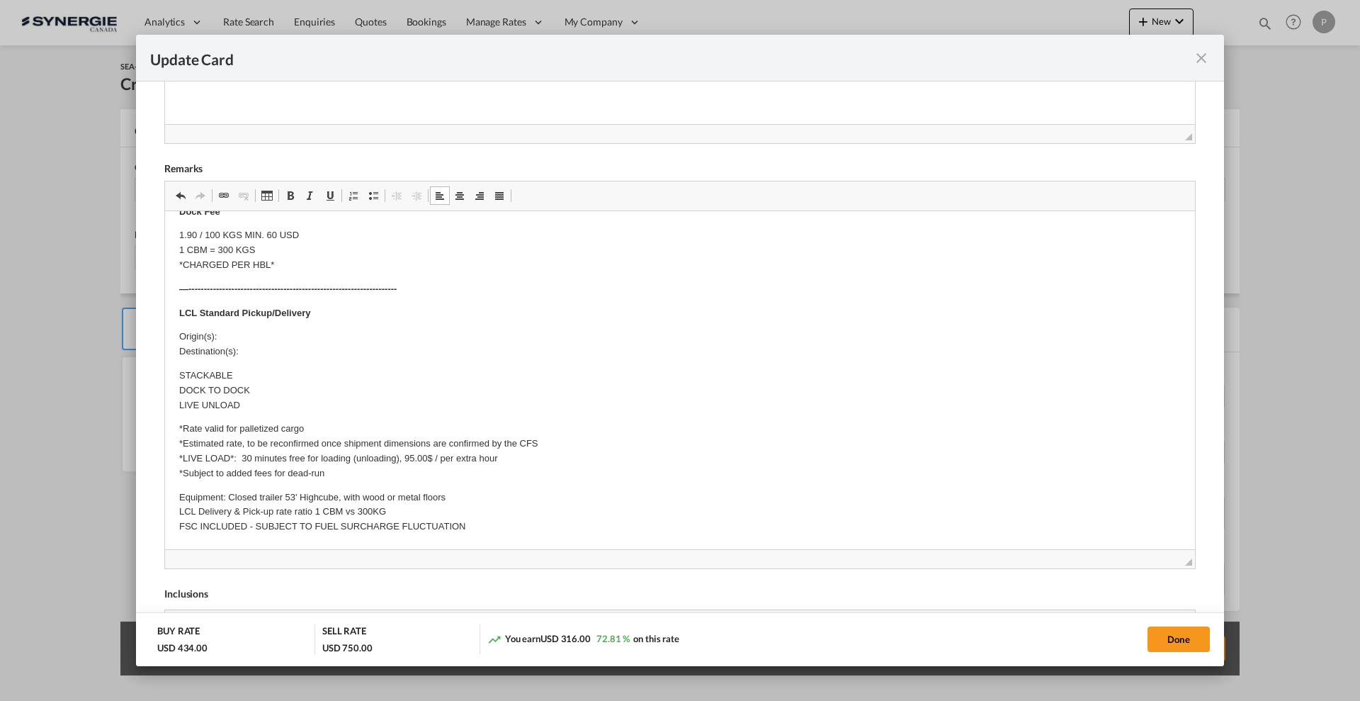
scroll to position [0, 0]
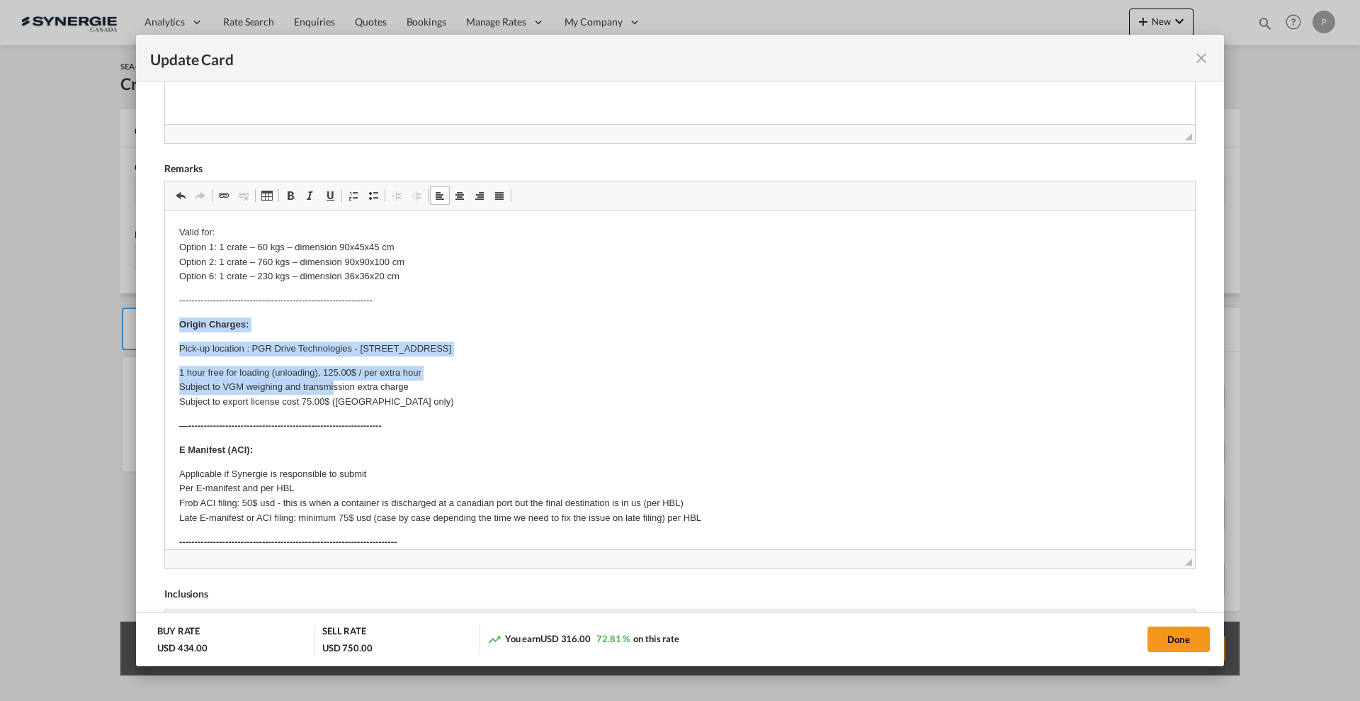
drag, startPoint x: 178, startPoint y: 312, endPoint x: 335, endPoint y: 388, distance: 174.3
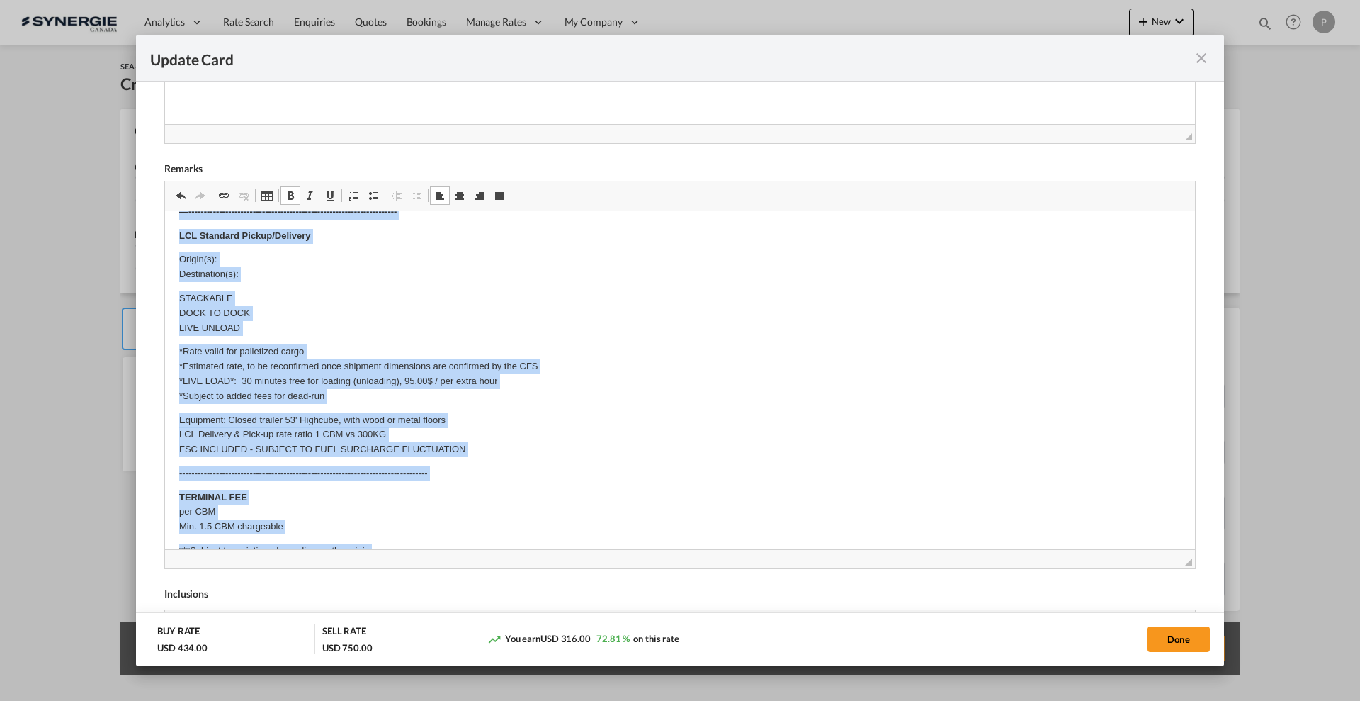
scroll to position [538, 0]
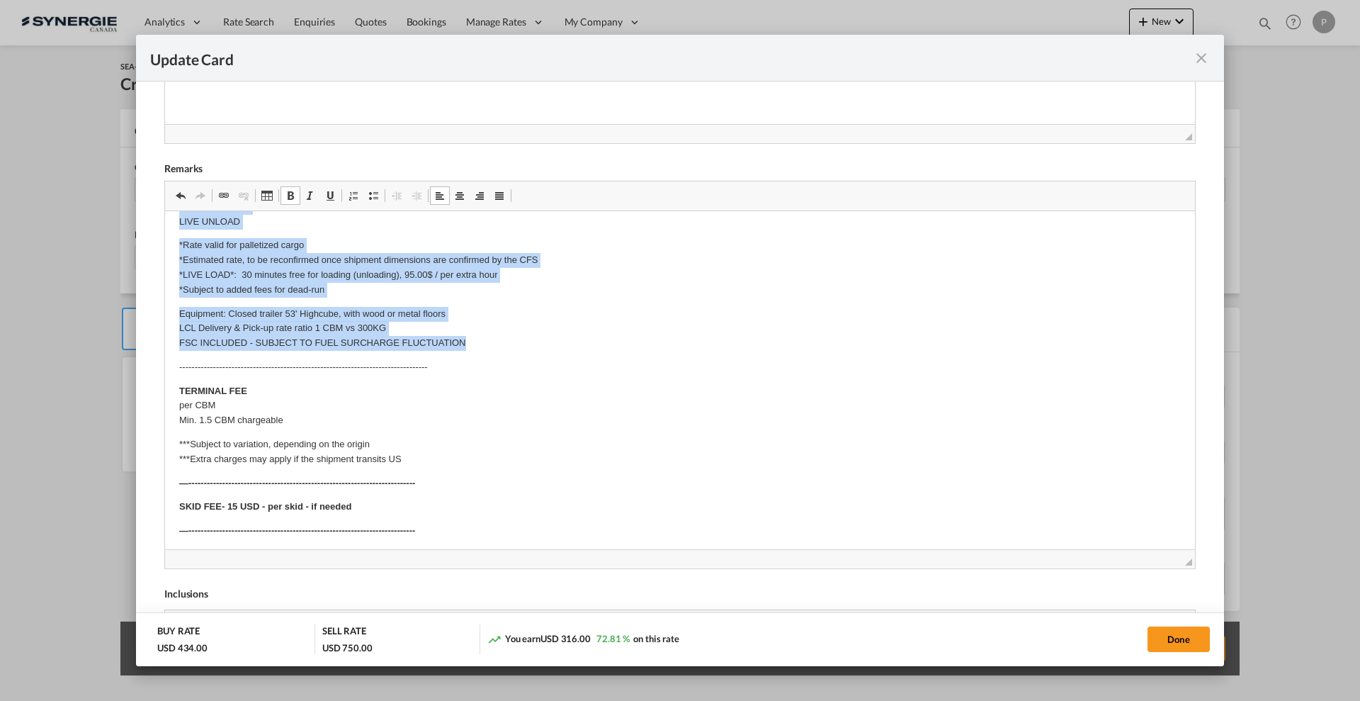
drag, startPoint x: 191, startPoint y: 388, endPoint x: 558, endPoint y: 351, distance: 368.2
click at [558, 351] on html "Valid for: Option 1: 1 crate – 60 kgs – dimension 90x45x45 cm Option 2: 1 crate…" at bounding box center [680, 194] width 1030 height 1043
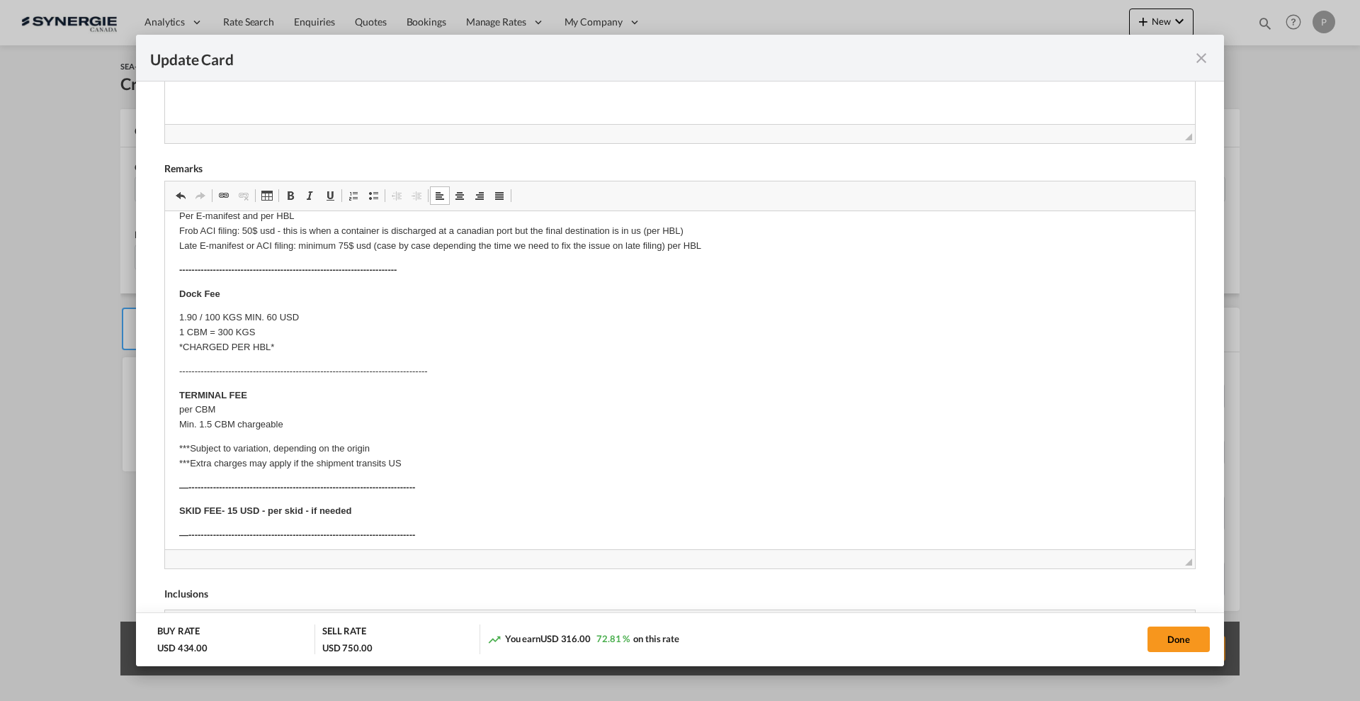
scroll to position [300, 0]
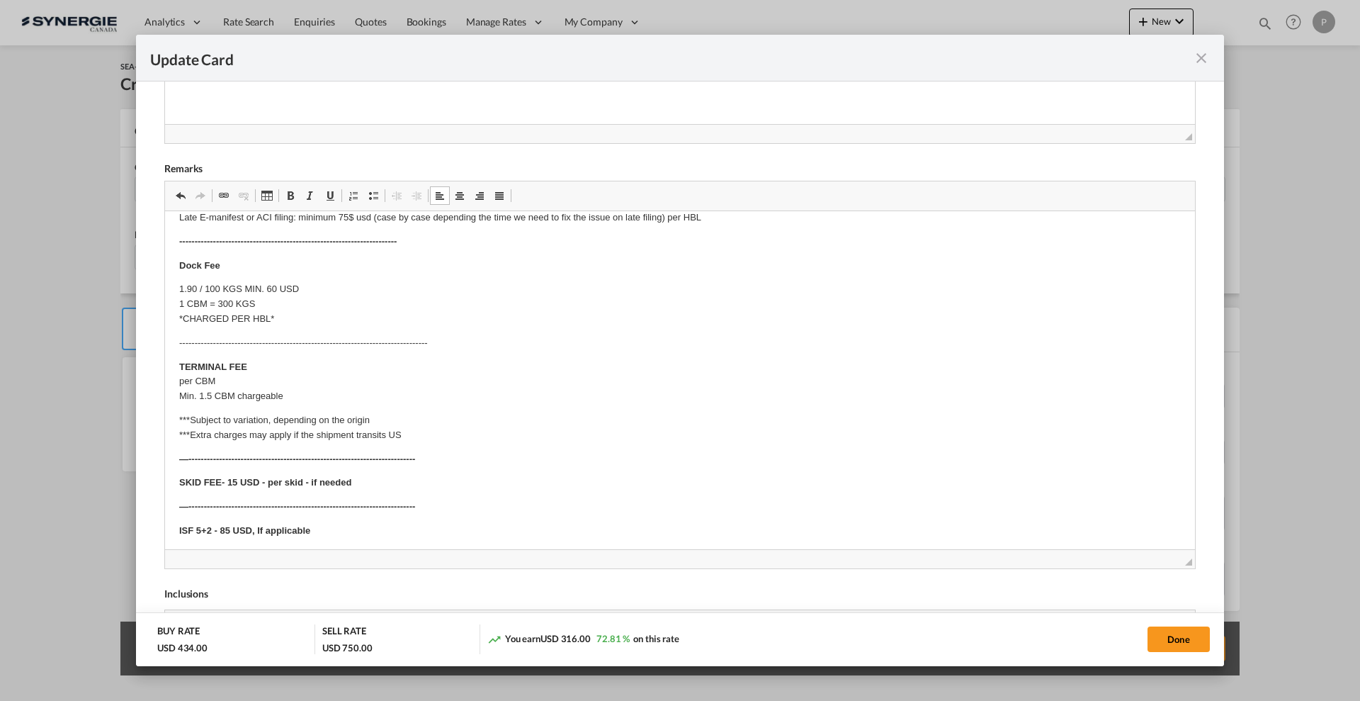
click at [254, 398] on p "TERMINAL FEE per CBM Min. 1.5 CBM chargeable" at bounding box center [680, 382] width 1002 height 44
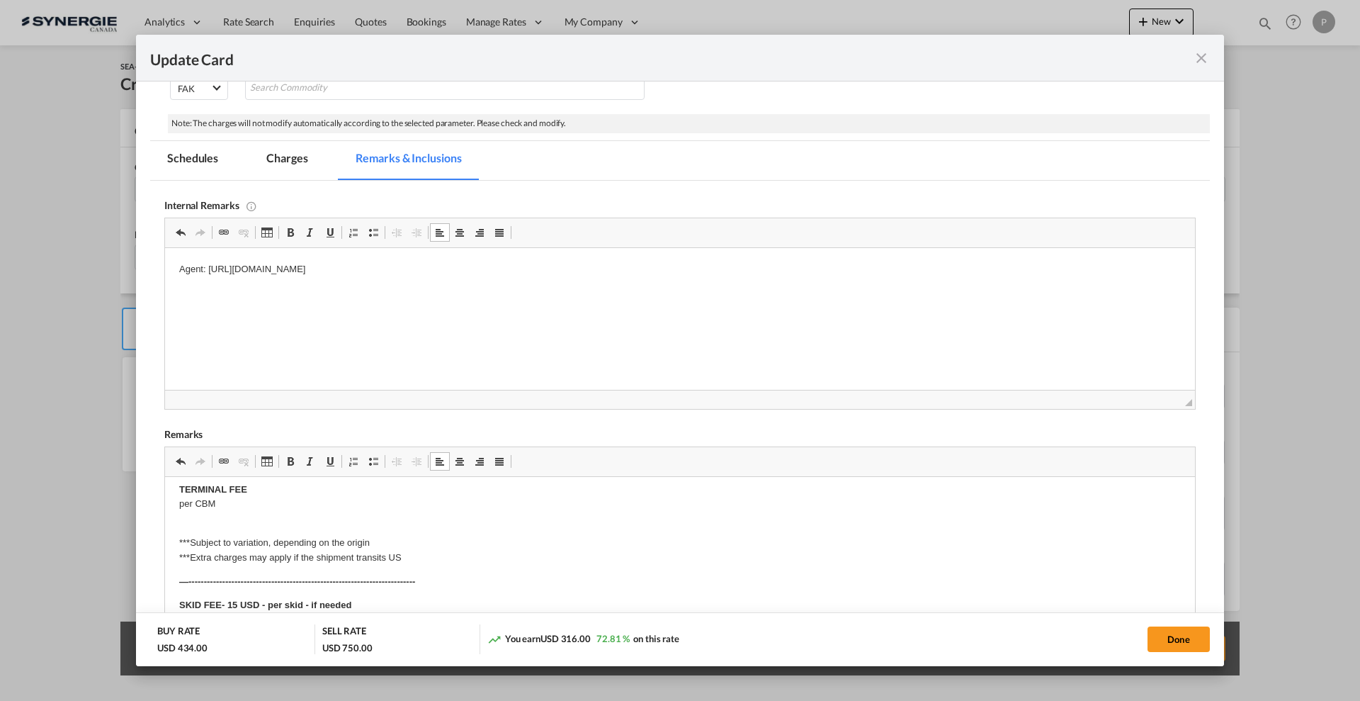
scroll to position [0, 0]
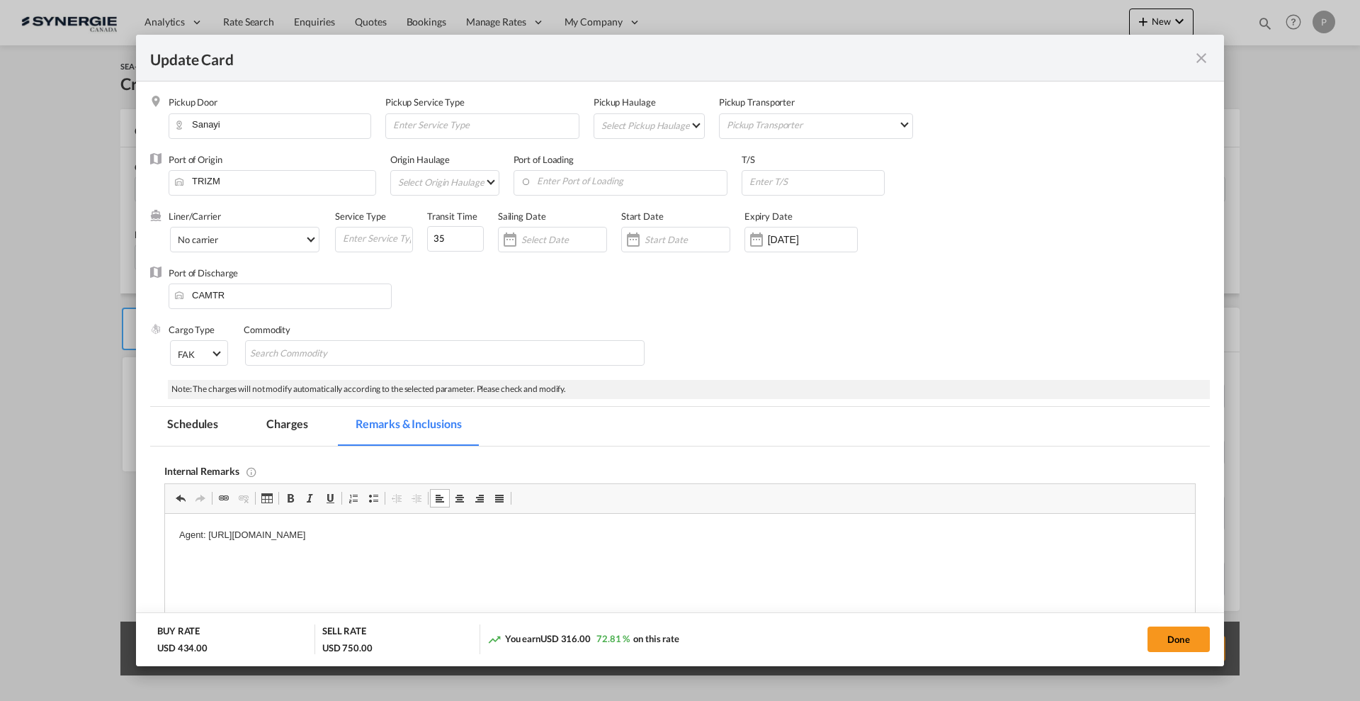
click at [280, 424] on md-tab-item "Charges" at bounding box center [286, 426] width 75 height 39
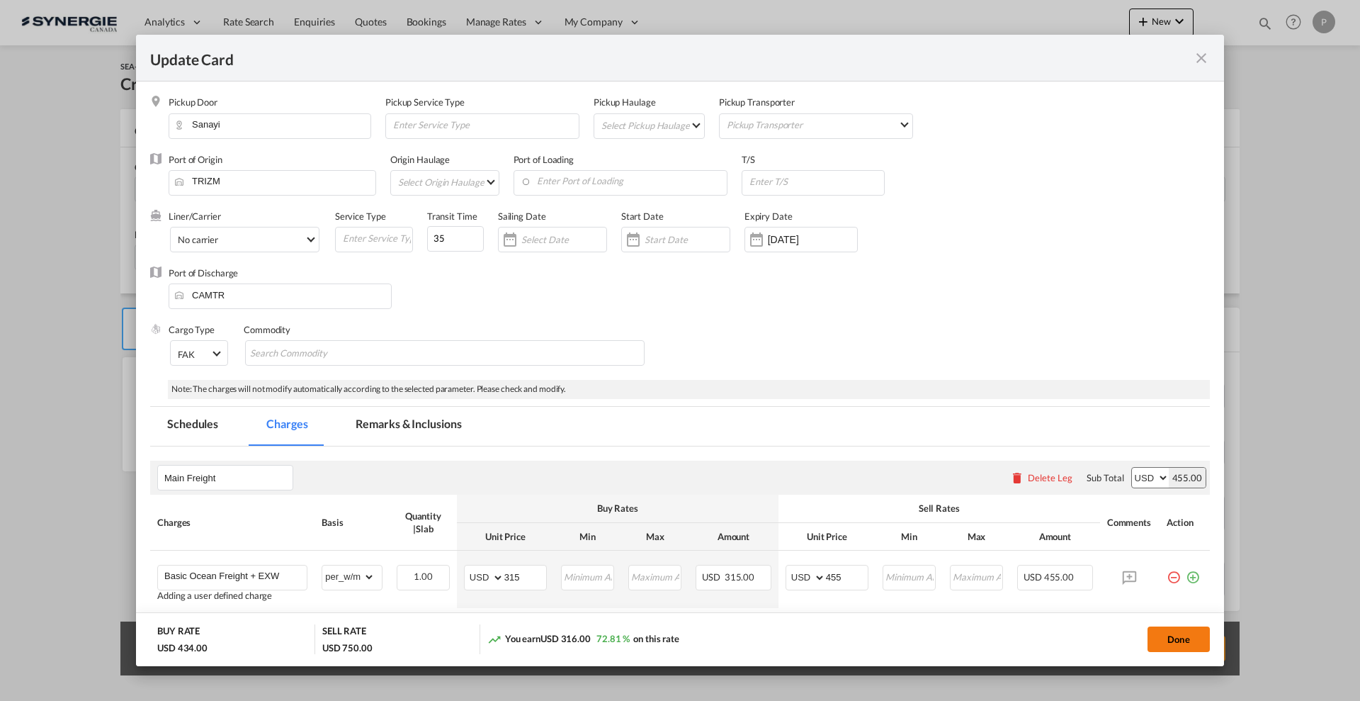
click at [1176, 635] on button "Done" at bounding box center [1179, 639] width 62 height 26
type input "09 Oct 2025"
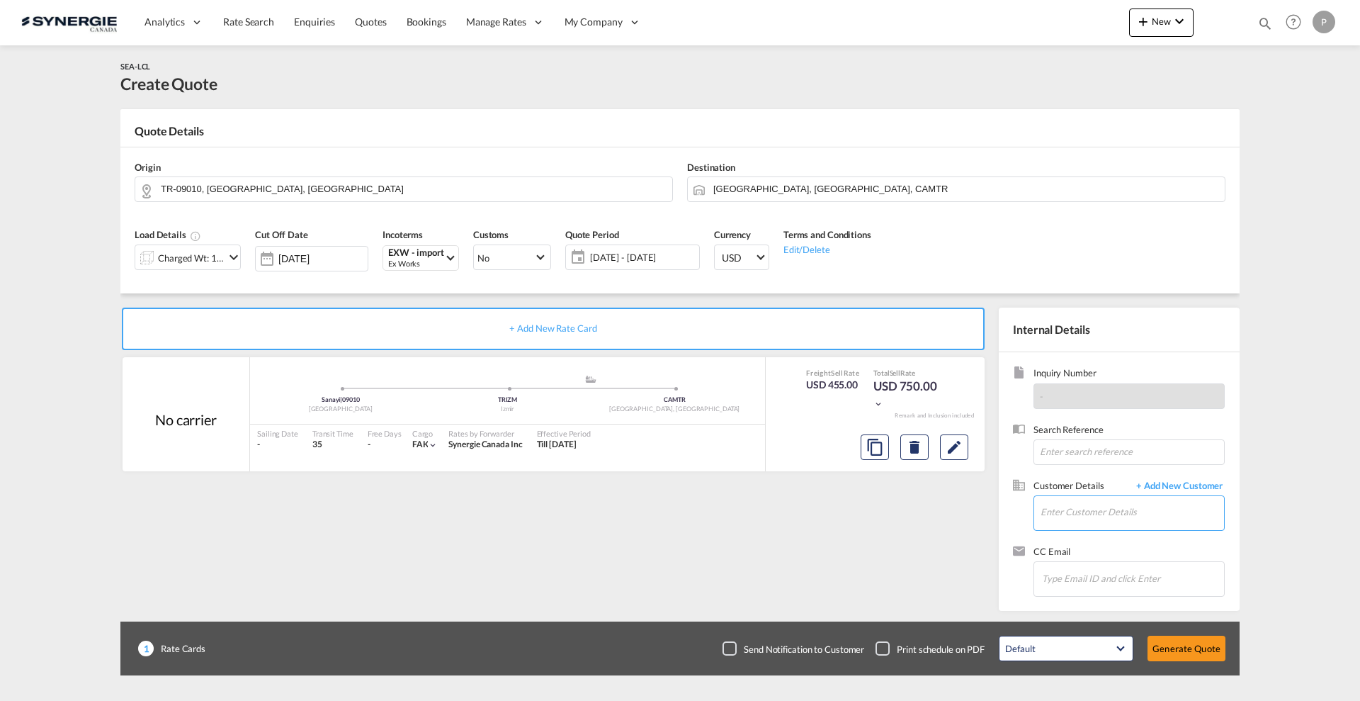
click at [1096, 515] on input "Enter Customer Details" at bounding box center [1133, 512] width 184 height 32
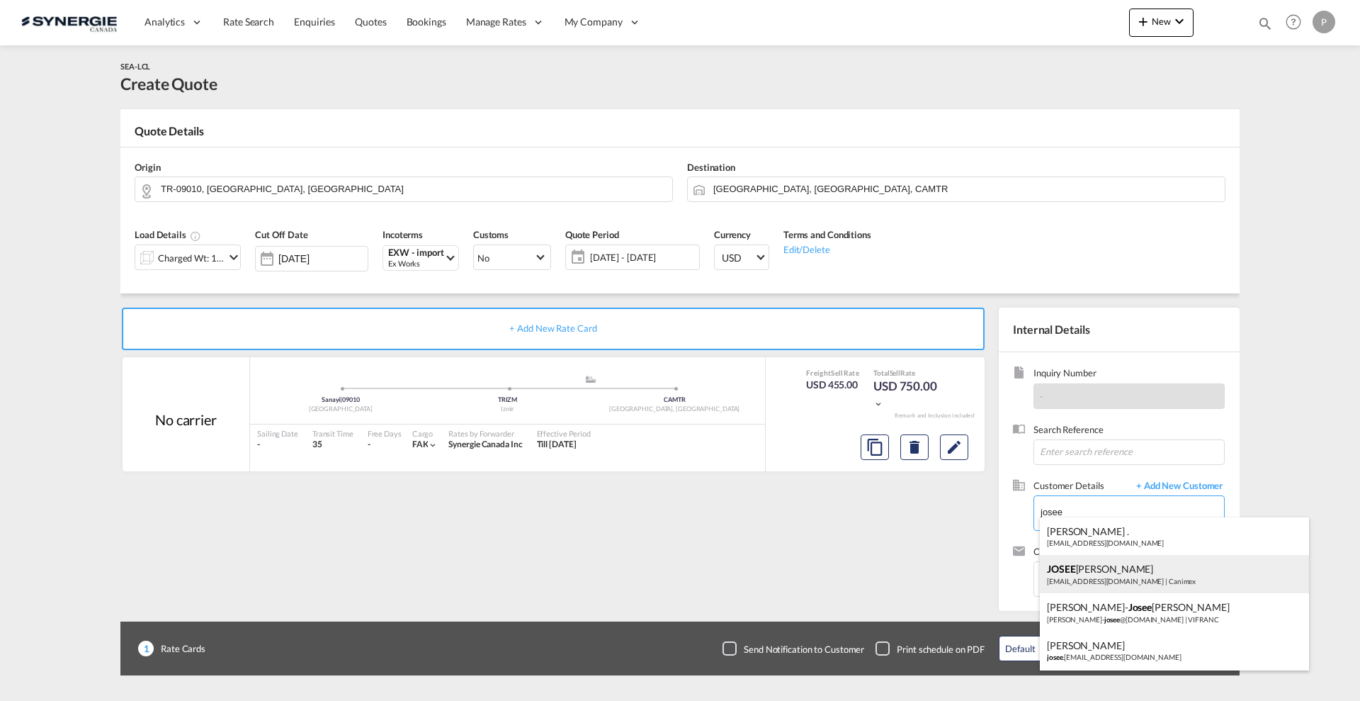
click at [1125, 572] on div "JOSEE LEMAIRE lemairej@canimex.com | Canimex" at bounding box center [1174, 574] width 269 height 38
type input "Canimex, JOSEE LEMAIRE, lemairej@canimex.com"
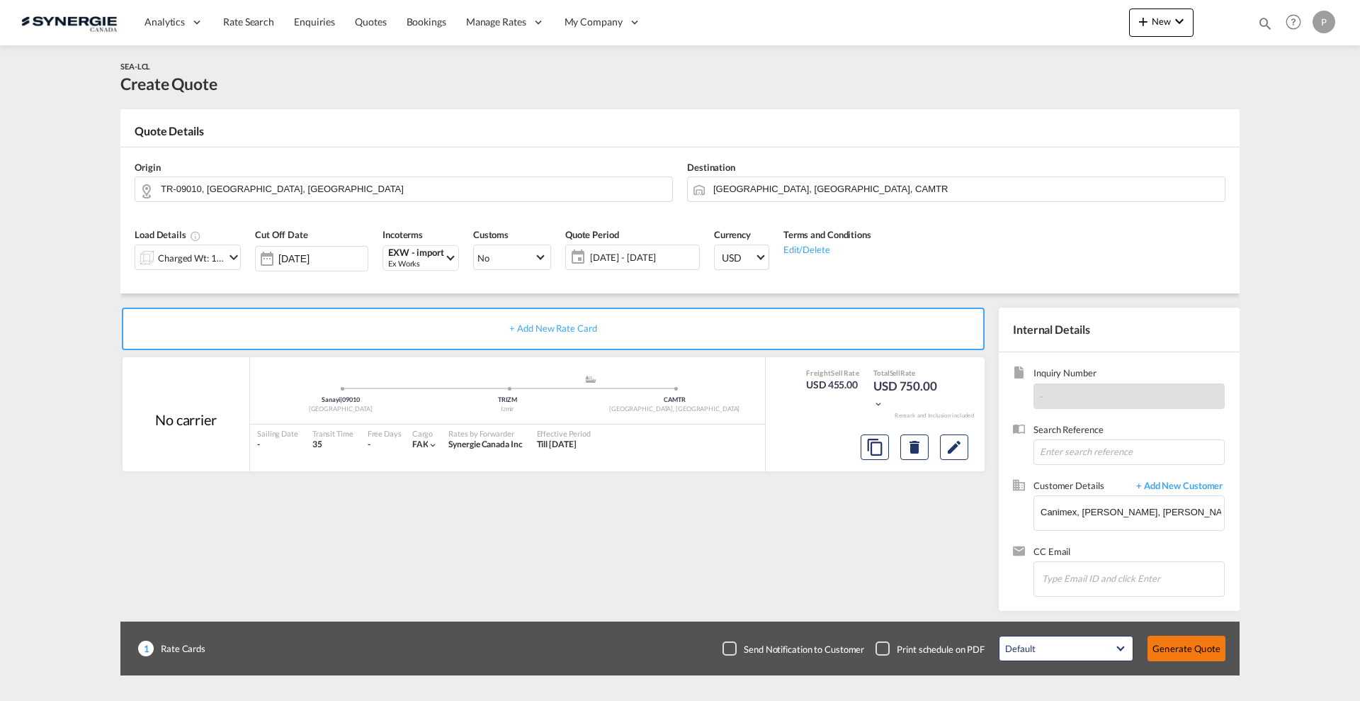
click at [1175, 645] on button "Generate Quote" at bounding box center [1187, 649] width 78 height 26
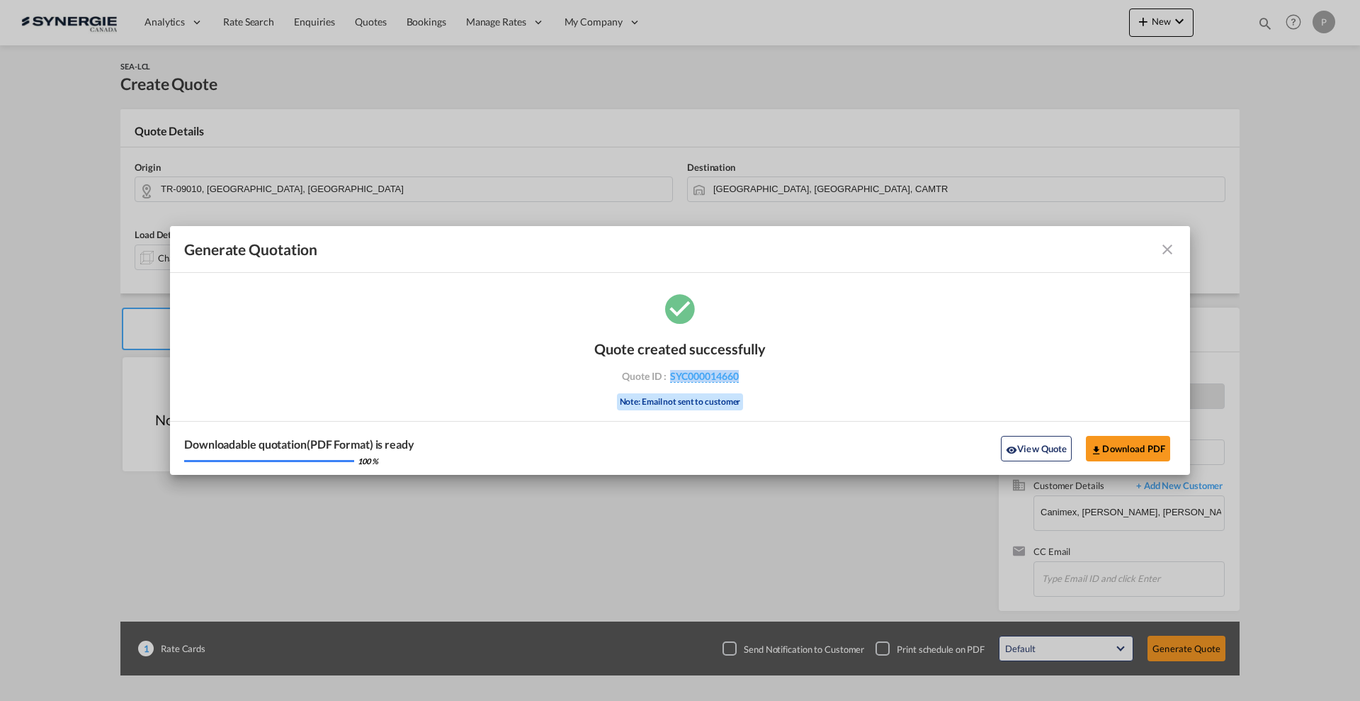
drag, startPoint x: 750, startPoint y: 384, endPoint x: 667, endPoint y: 385, distance: 82.9
click at [667, 385] on div "Quote created successfully Quote ID : SYC000014660 Note: Email not sent to cust…" at bounding box center [679, 374] width 171 height 96
copy span "SYC000014660"
click at [1144, 445] on button "Download PDF" at bounding box center [1128, 449] width 84 height 26
click at [1037, 451] on button "View Quote" at bounding box center [1036, 449] width 71 height 26
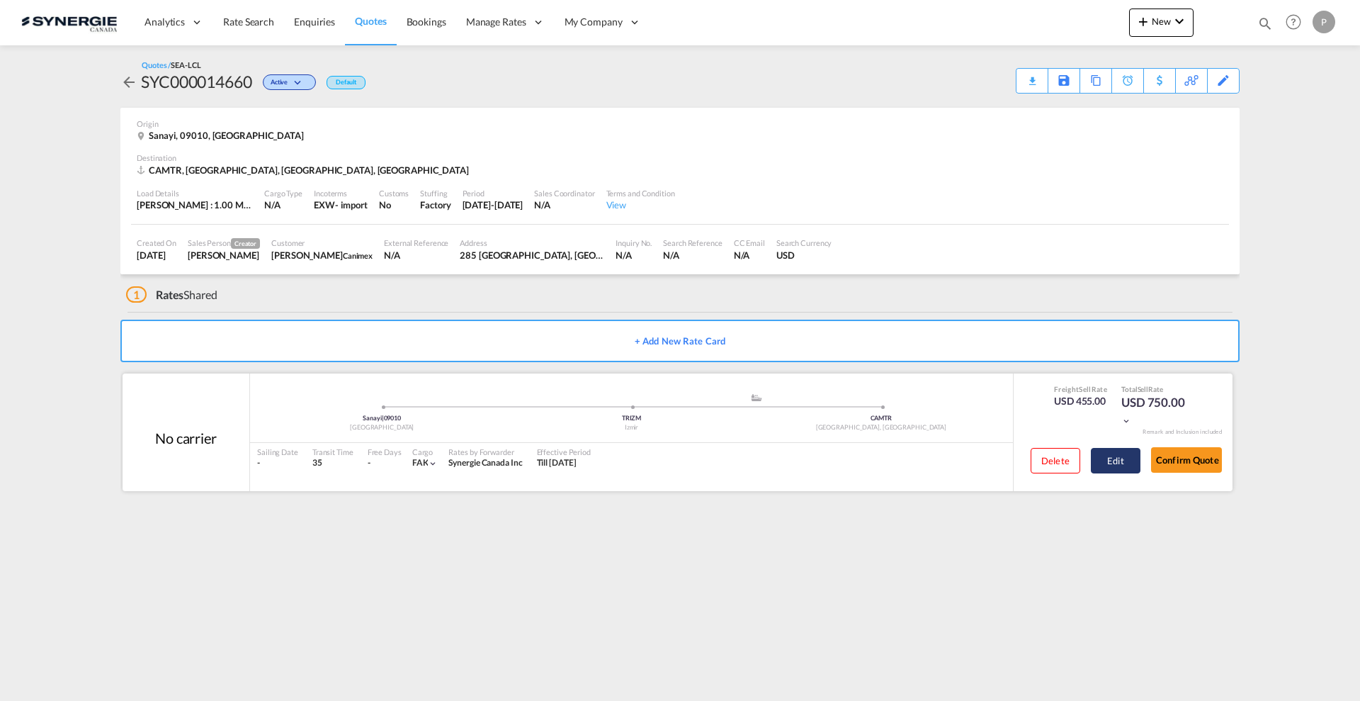
click at [1117, 456] on button "Edit" at bounding box center [1116, 461] width 50 height 26
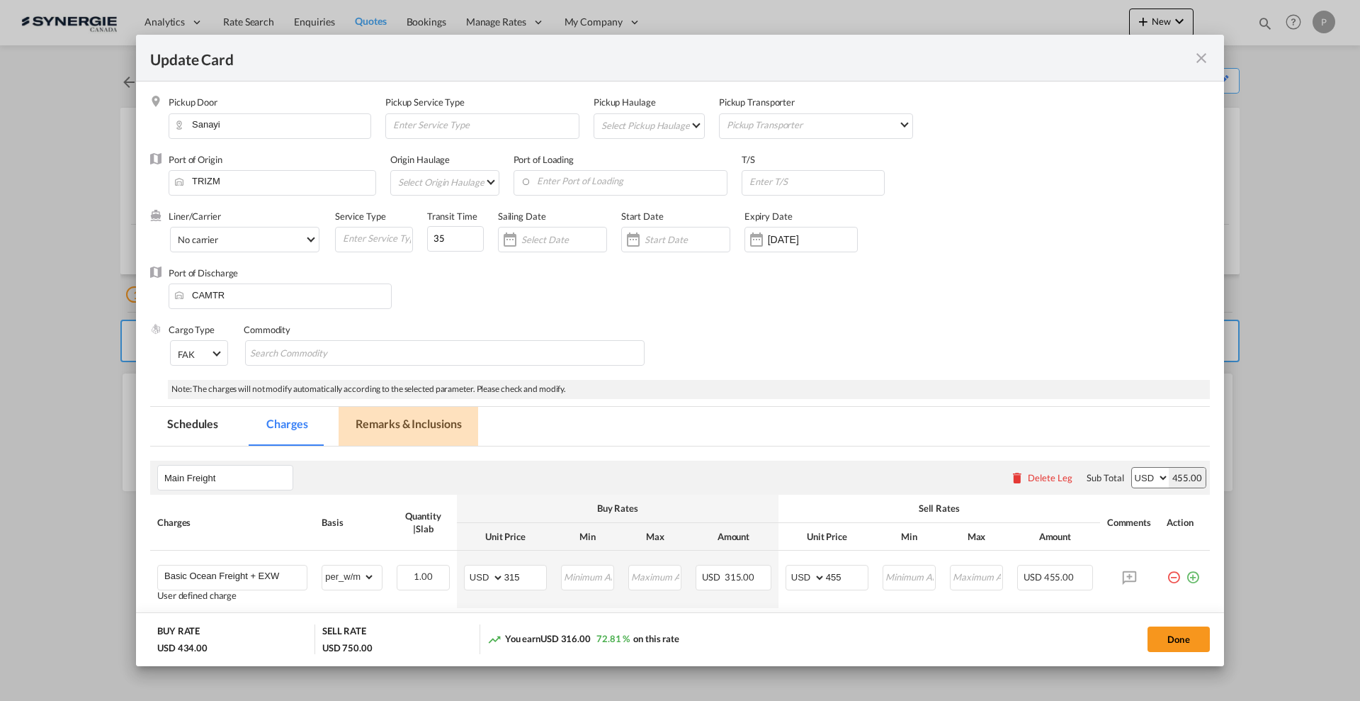
click at [440, 437] on md-tab-item "Remarks & Inclusions" at bounding box center [409, 426] width 140 height 39
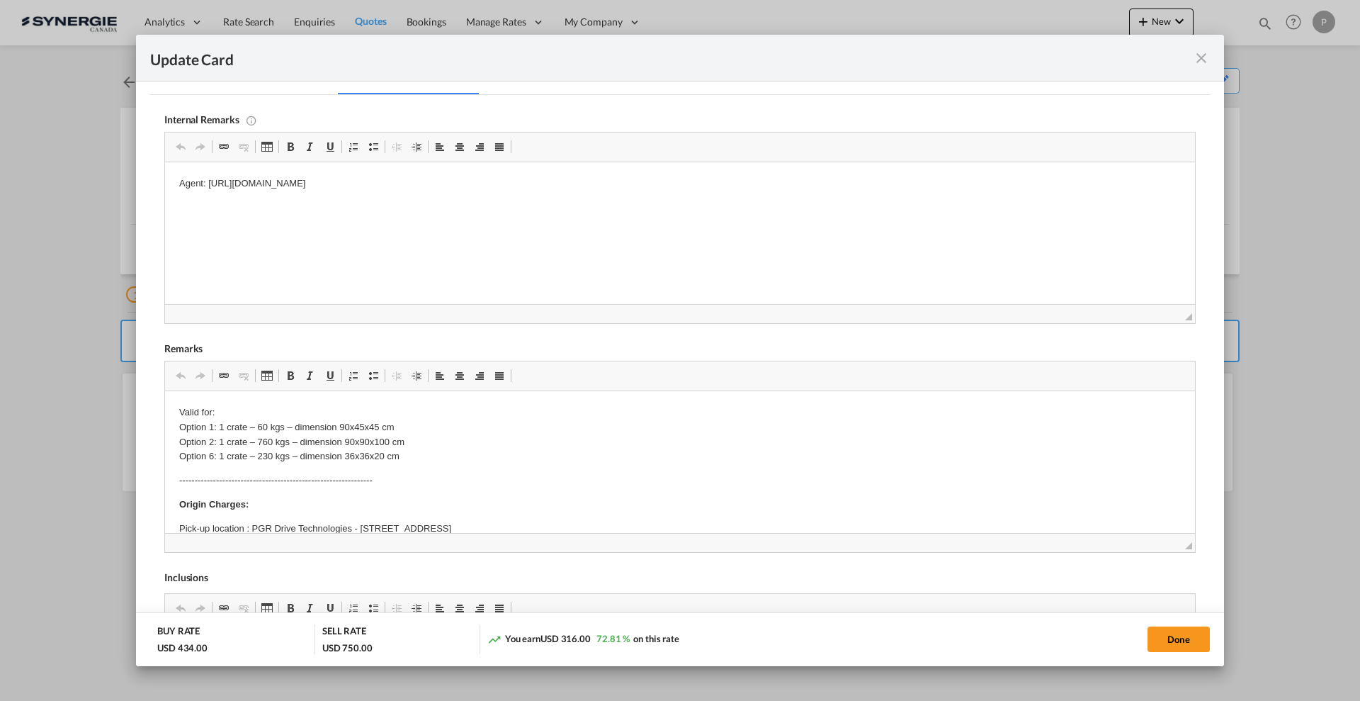
scroll to position [354, 0]
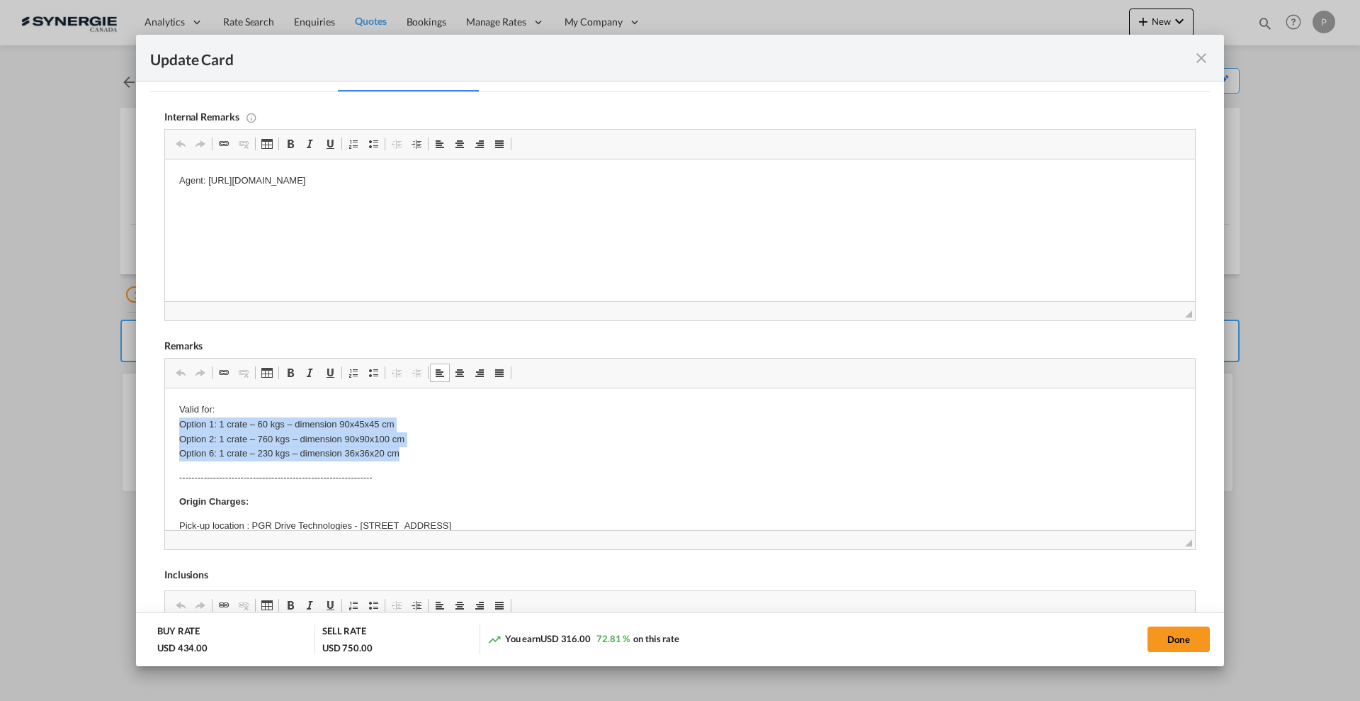
drag, startPoint x: 408, startPoint y: 449, endPoint x: 169, endPoint y: 427, distance: 239.8
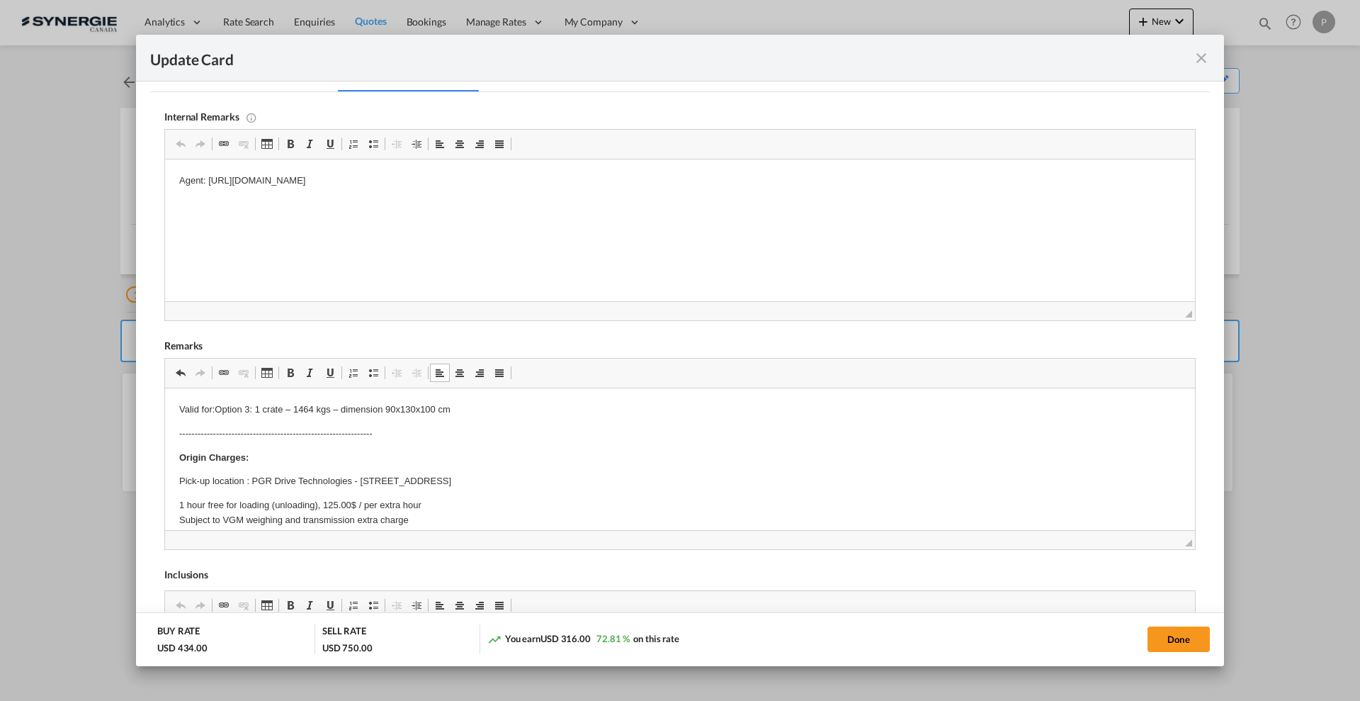
click at [218, 408] on p "Valid for:Option 3: 1 crate – 1464 kgs – dimension 90x130x100 cm" at bounding box center [680, 409] width 1002 height 15
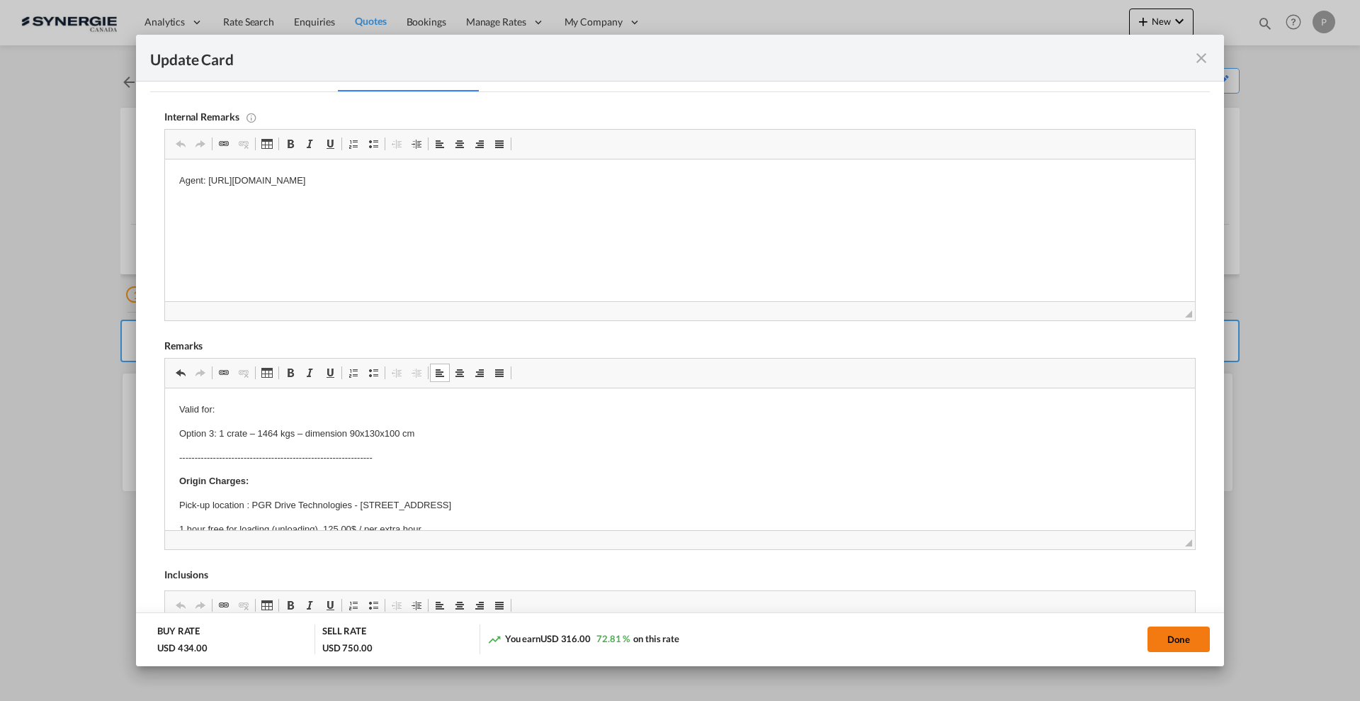
click at [1187, 638] on button "Done" at bounding box center [1179, 639] width 62 height 26
type input "09 Oct 2025"
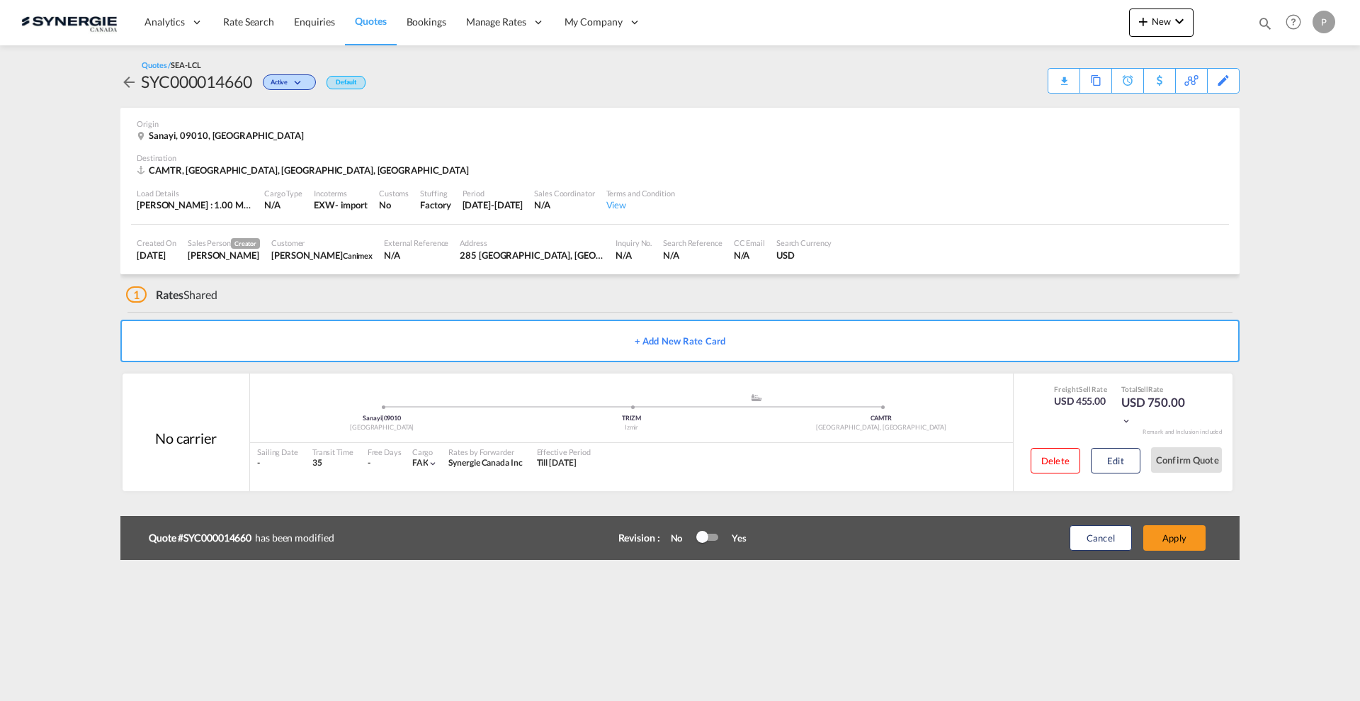
scroll to position [111, 0]
click at [1119, 533] on button "Cancel" at bounding box center [1101, 538] width 62 height 26
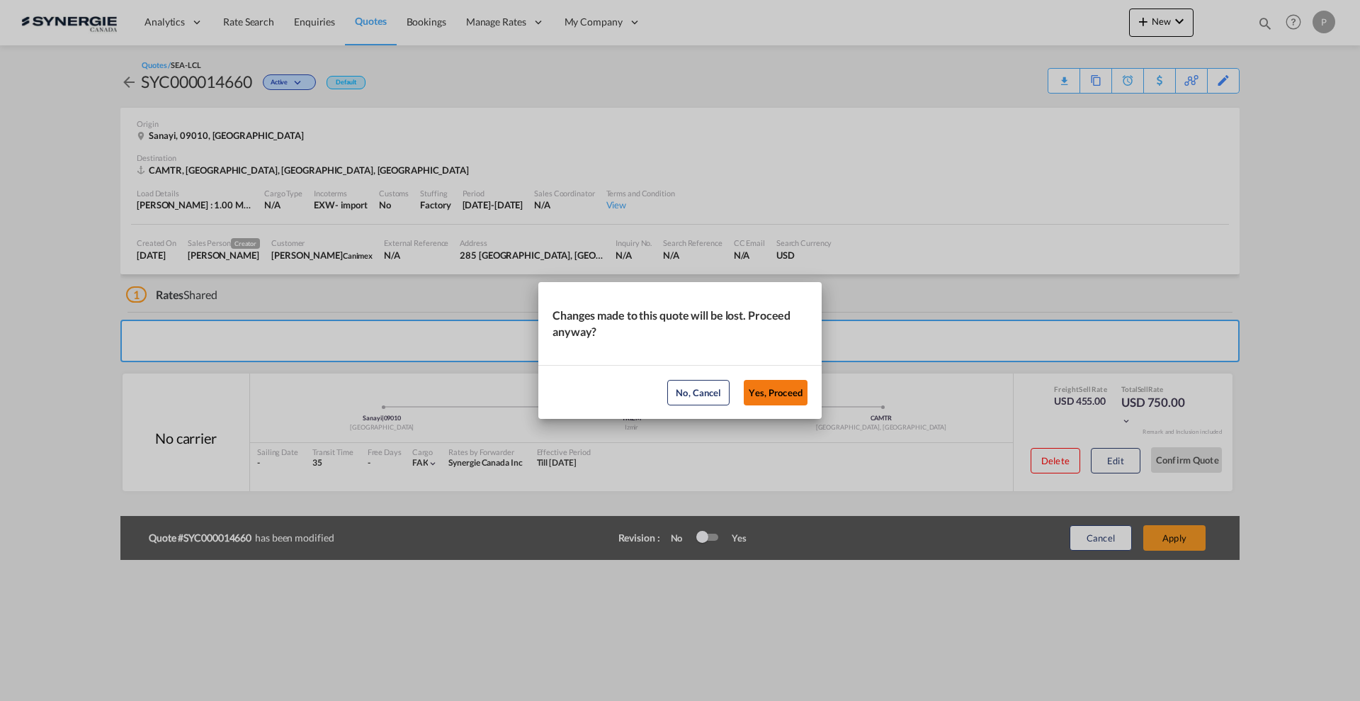
click at [786, 390] on button "Yes, Proceed" at bounding box center [776, 393] width 64 height 26
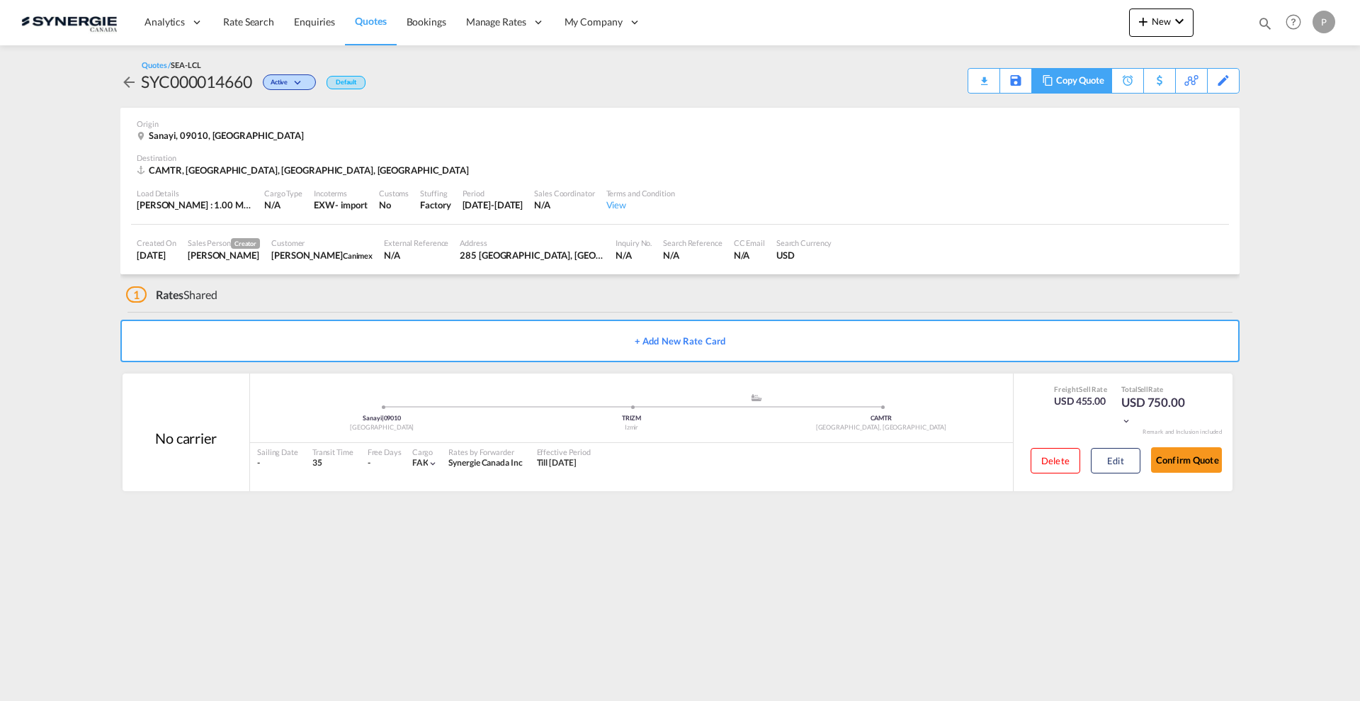
click at [1099, 85] on div "Copy Quote" at bounding box center [1080, 81] width 48 height 24
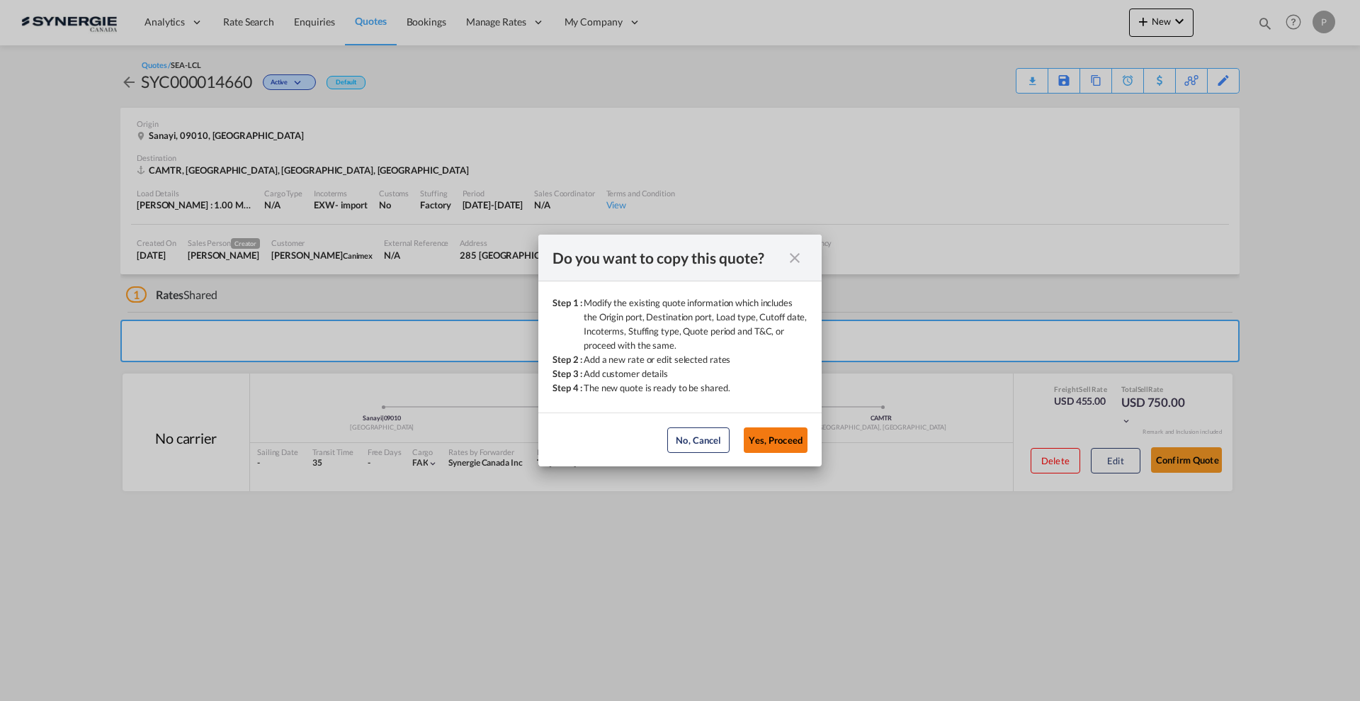
click at [785, 441] on button "Yes, Proceed" at bounding box center [776, 440] width 64 height 26
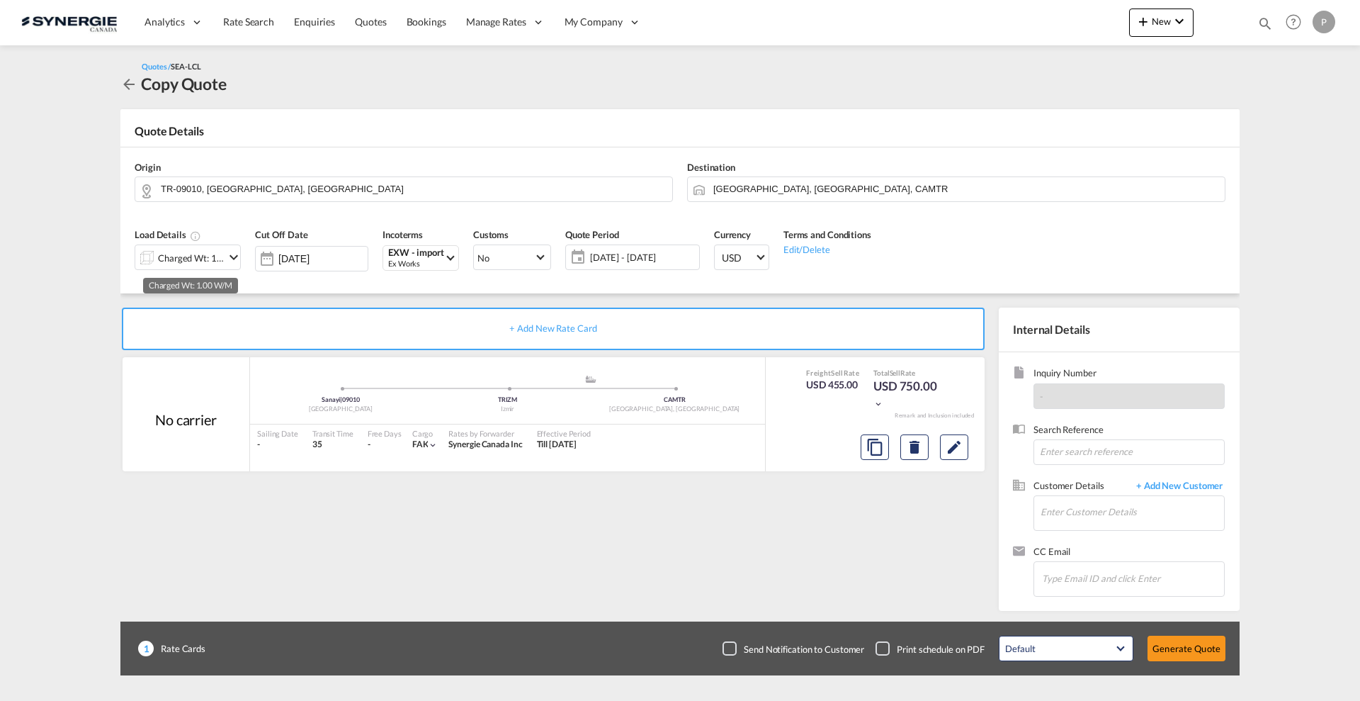
click at [213, 259] on div "Charged Wt: 1.00 W/M" at bounding box center [191, 258] width 67 height 20
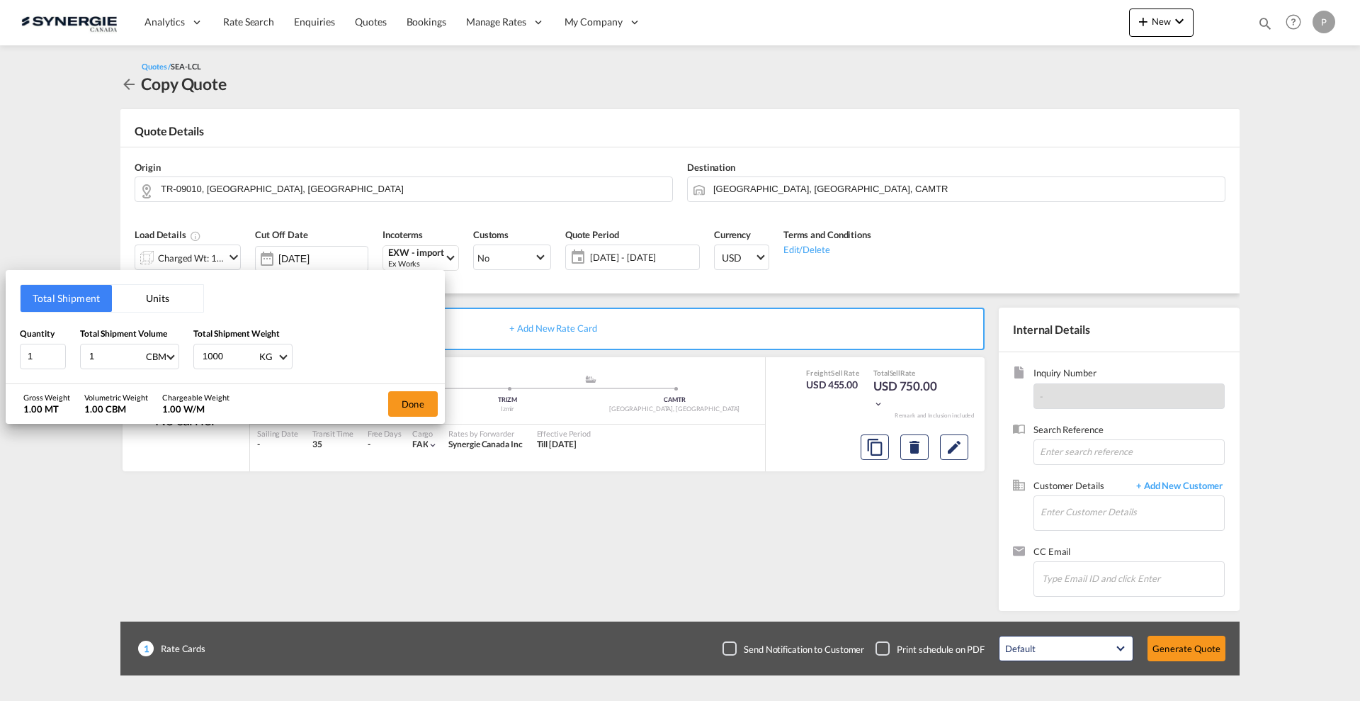
click at [217, 358] on input "1000" at bounding box center [229, 356] width 57 height 24
type input "1464"
click at [408, 395] on button "Done" at bounding box center [413, 404] width 50 height 26
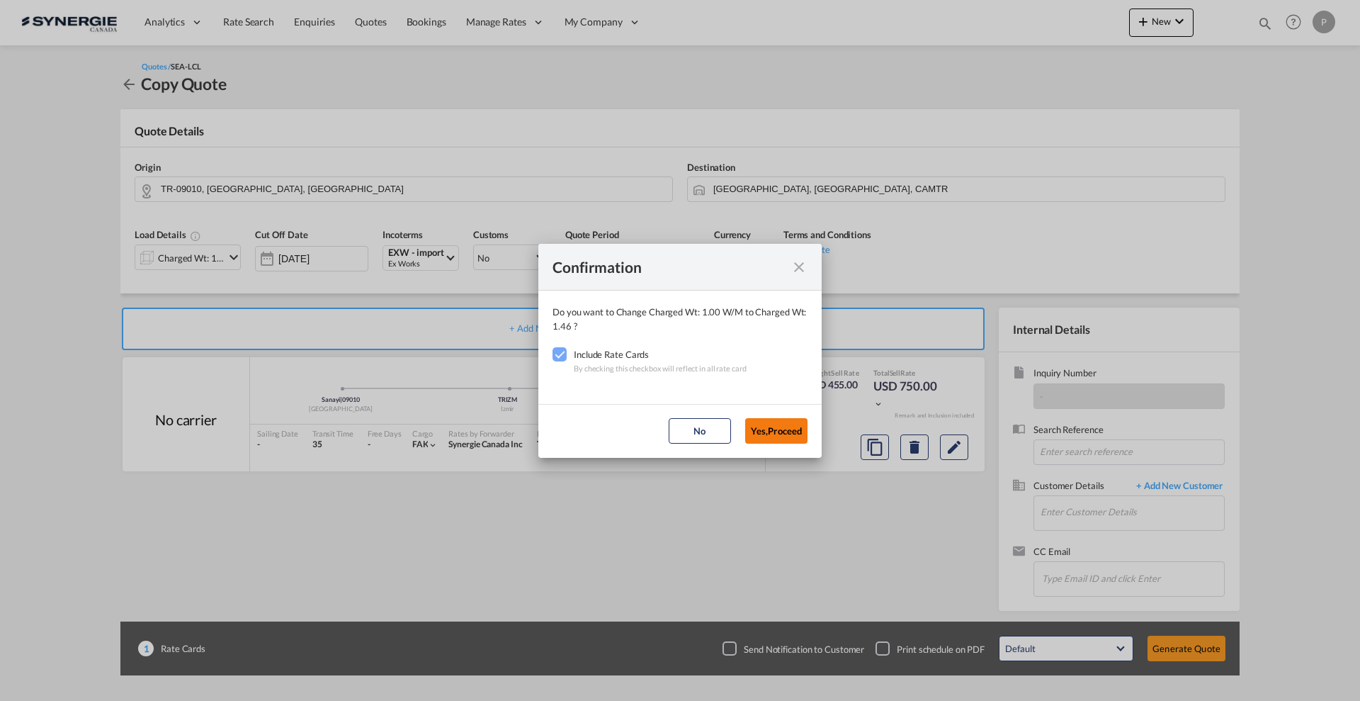
click at [772, 422] on button "Yes,Proceed" at bounding box center [776, 431] width 62 height 26
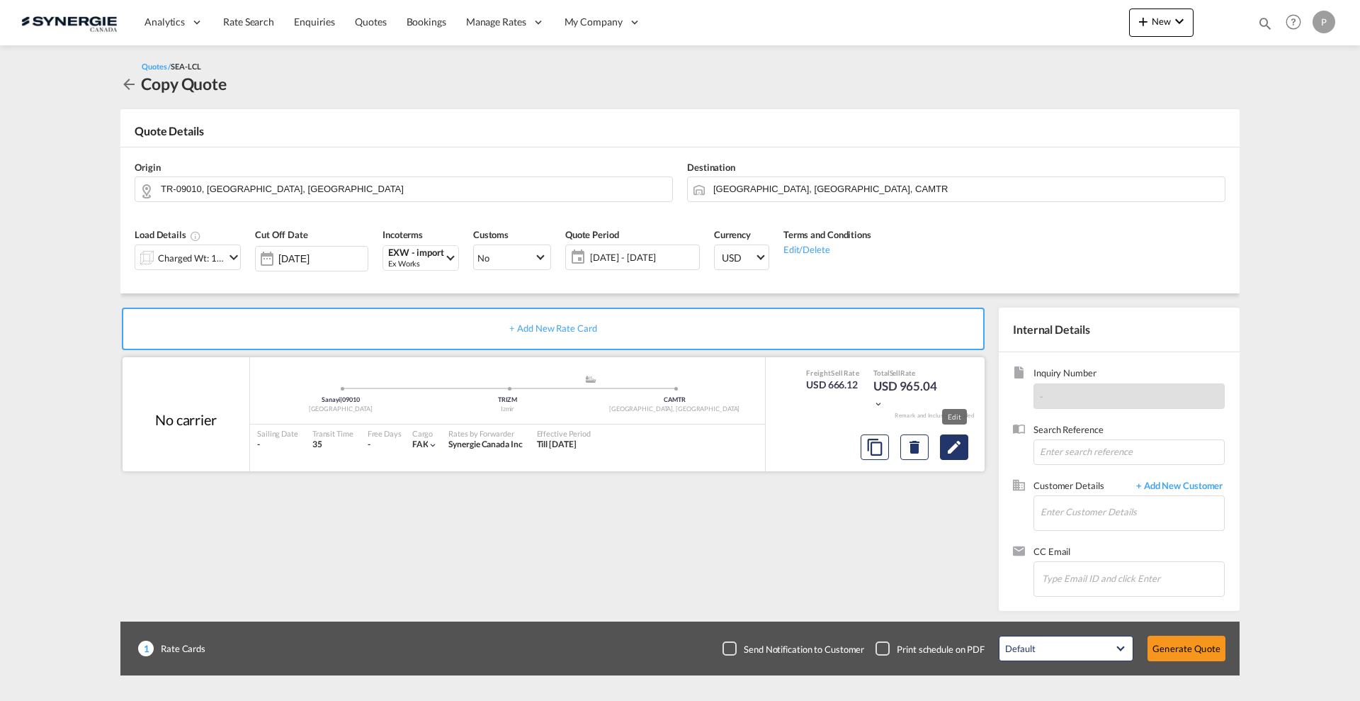
click at [966, 443] on button "Edit" at bounding box center [954, 447] width 28 height 26
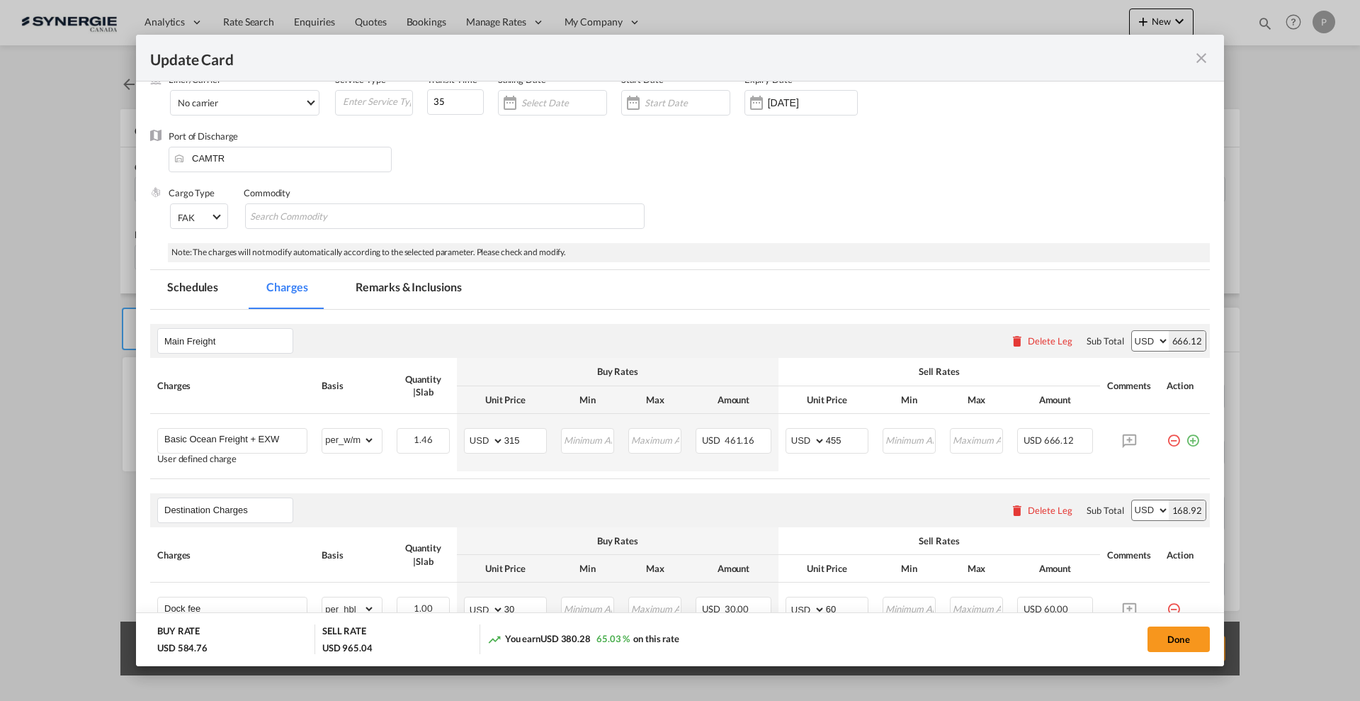
scroll to position [177, 0]
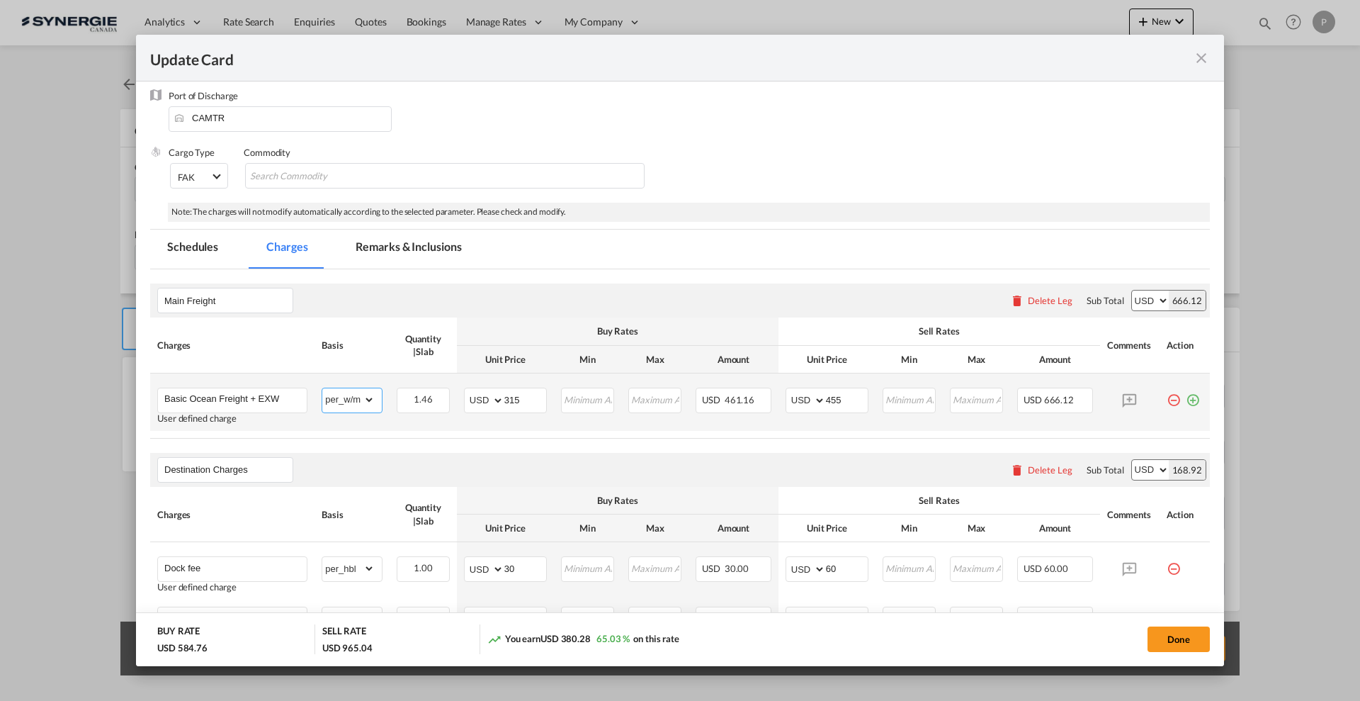
click at [349, 402] on select "gross_weight volumetric_weight per_shipment per_bl per_km per_hawb per_kg flat …" at bounding box center [348, 399] width 52 height 23
select select "flat"
click at [380, 437] on table "Charges Basis Quantity | Slab Buy Rates Sell Rates Comments Action Unit Price M…" at bounding box center [680, 377] width 1060 height 120
drag, startPoint x: 526, startPoint y: 397, endPoint x: 510, endPoint y: 389, distance: 18.1
click at [510, 389] on input "315" at bounding box center [525, 398] width 42 height 21
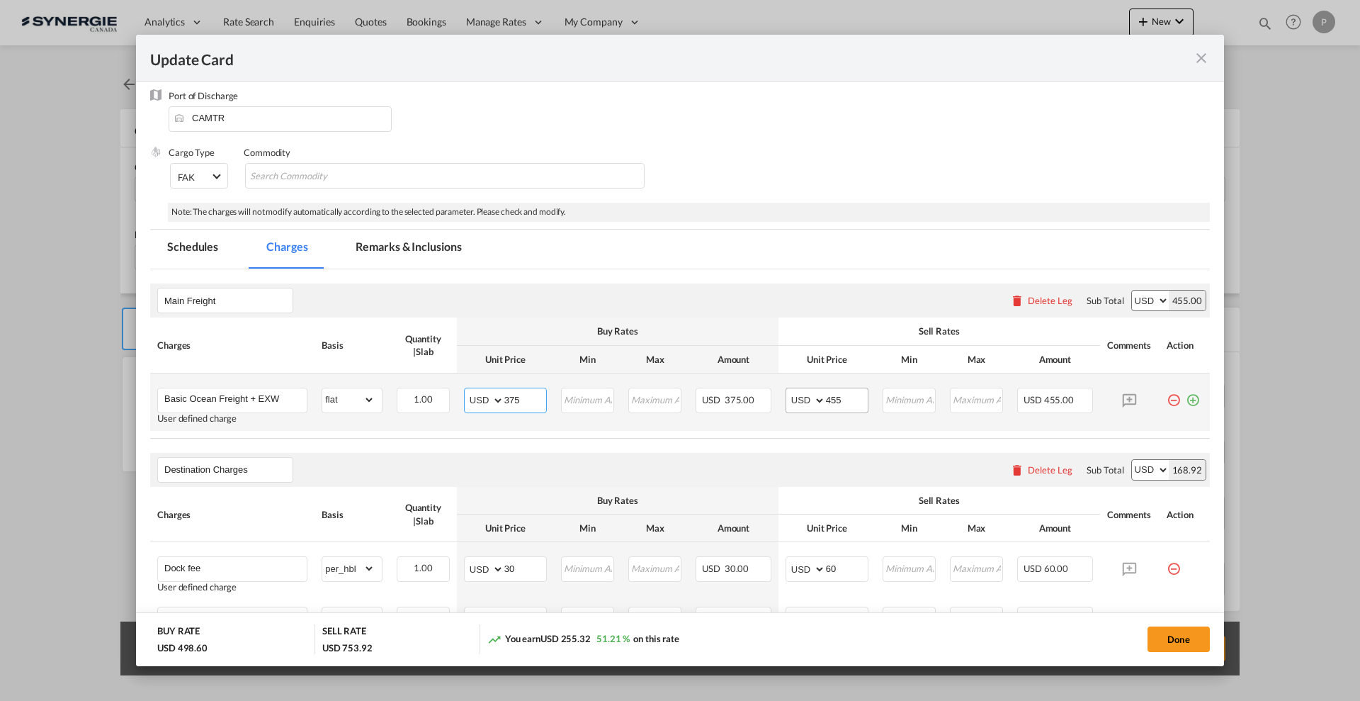
type input "375"
drag, startPoint x: 851, startPoint y: 392, endPoint x: 804, endPoint y: 390, distance: 46.8
click at [804, 390] on md-input-container "AED AFN ALL AMD ANG AOA ARS AUD AWG AZN BAM BBD BDT BGN BHD BIF BMD BND BOB BRL…" at bounding box center [827, 401] width 83 height 26
drag, startPoint x: 836, startPoint y: 397, endPoint x: 825, endPoint y: 396, distance: 10.7
click at [826, 396] on input "525" at bounding box center [847, 398] width 42 height 21
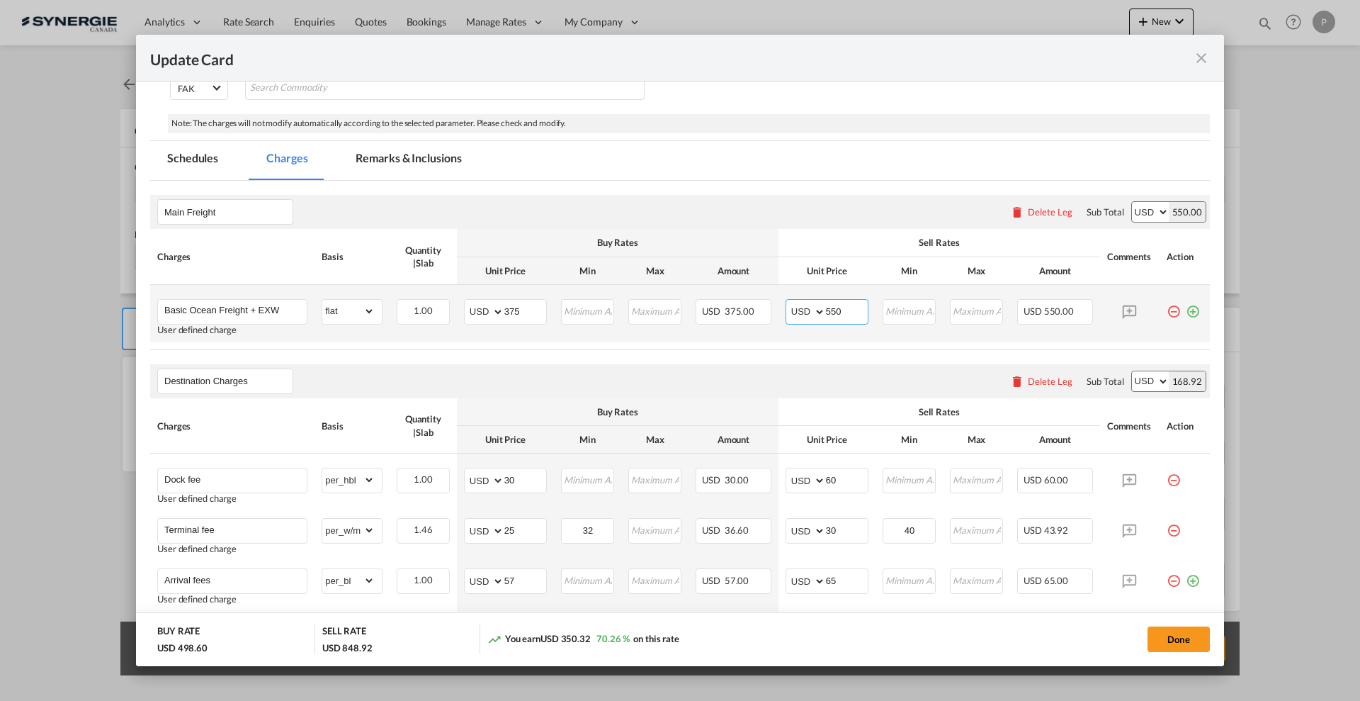
scroll to position [354, 0]
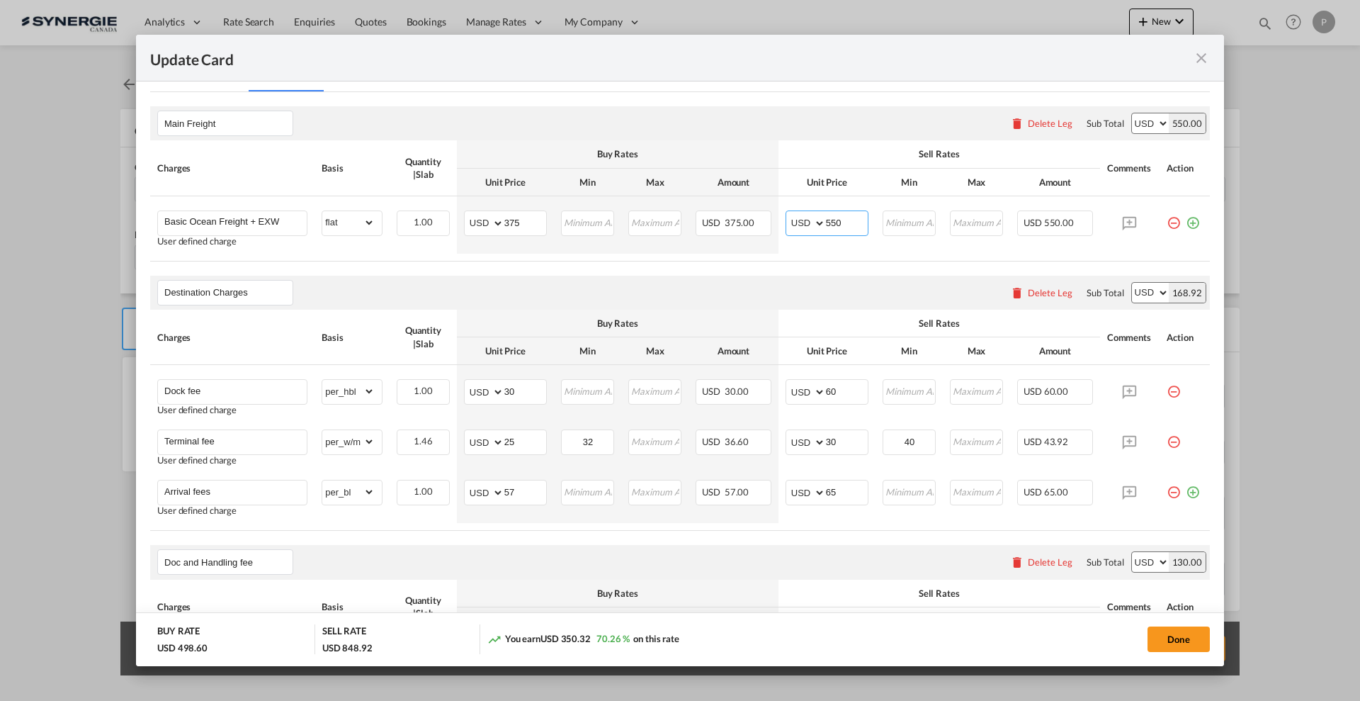
type input "550"
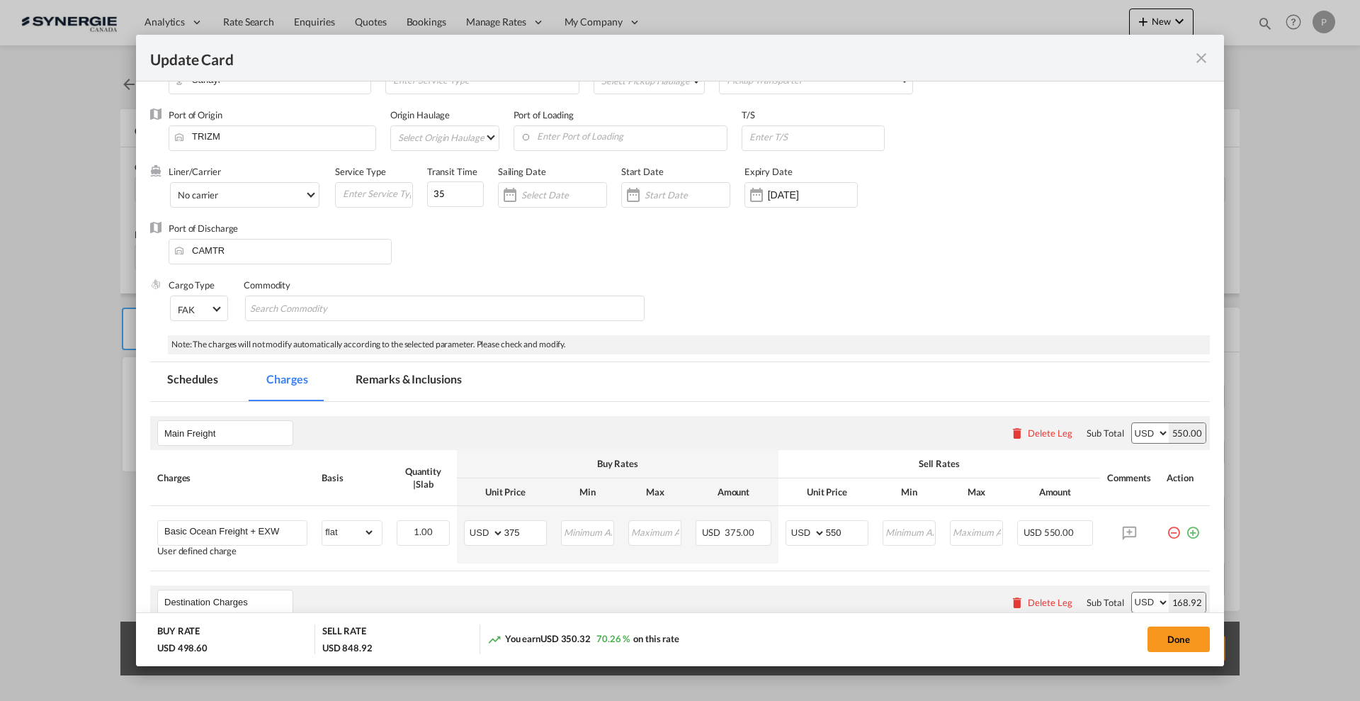
scroll to position [0, 0]
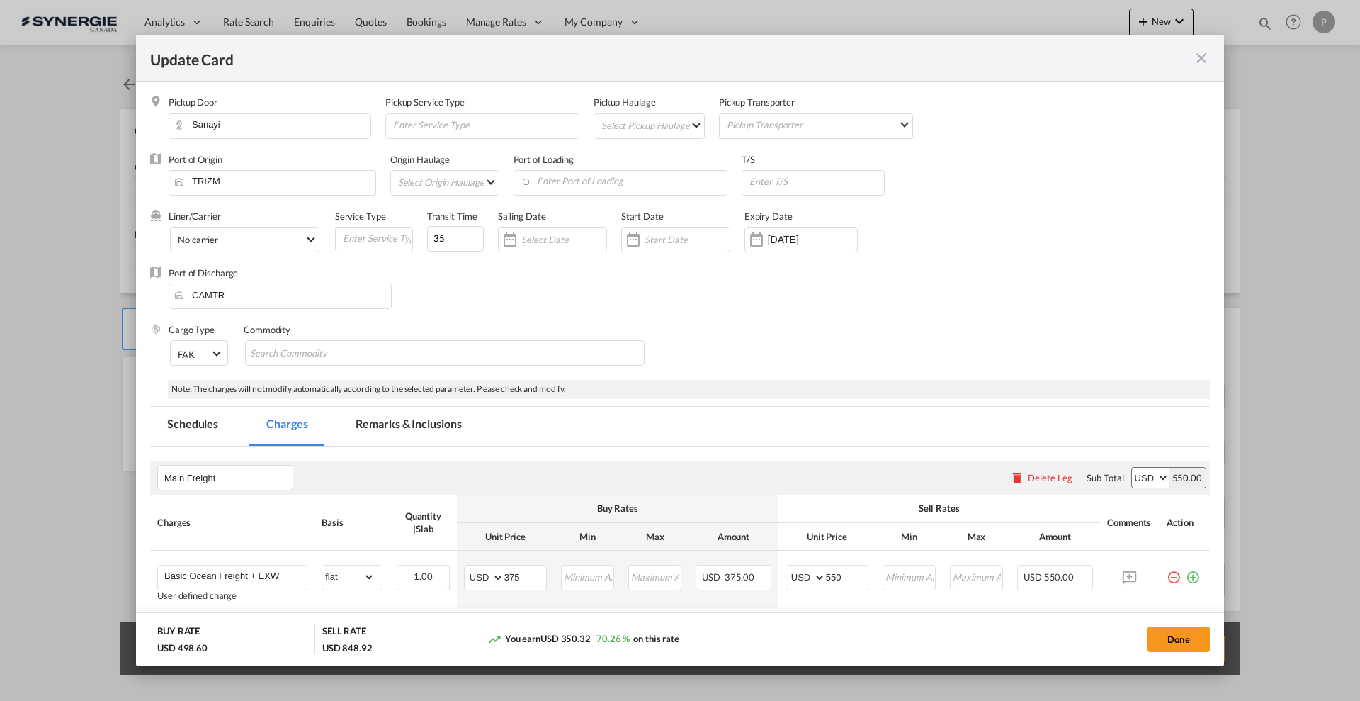
click at [398, 430] on md-tab-item "Remarks & Inclusions" at bounding box center [409, 426] width 140 height 39
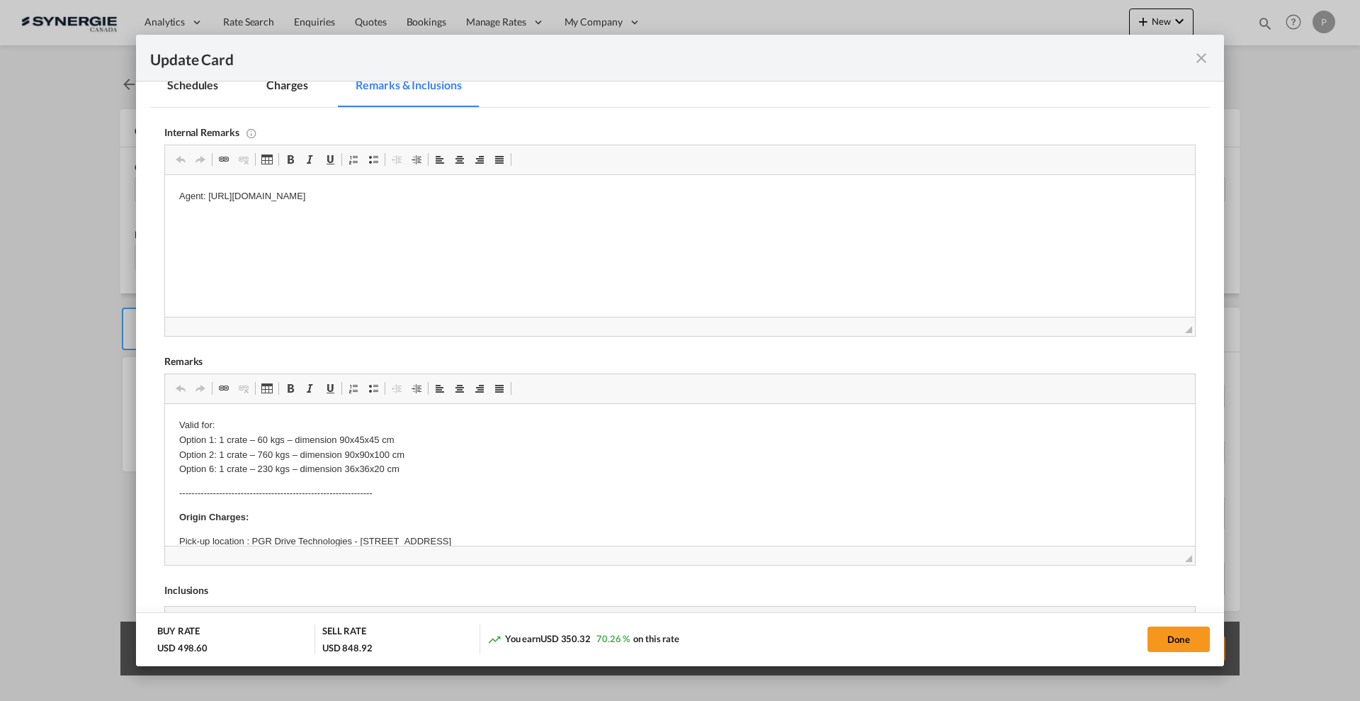
scroll to position [354, 0]
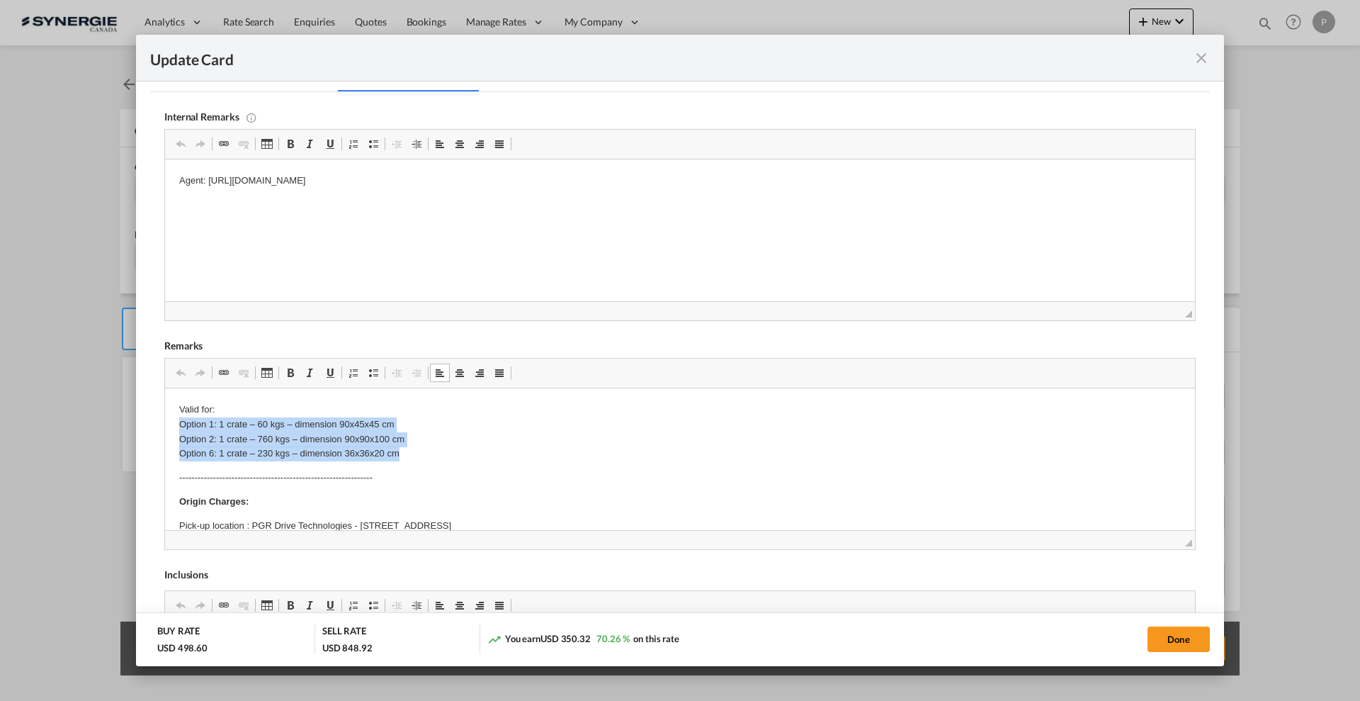
drag, startPoint x: 406, startPoint y: 454, endPoint x: 169, endPoint y: 425, distance: 238.4
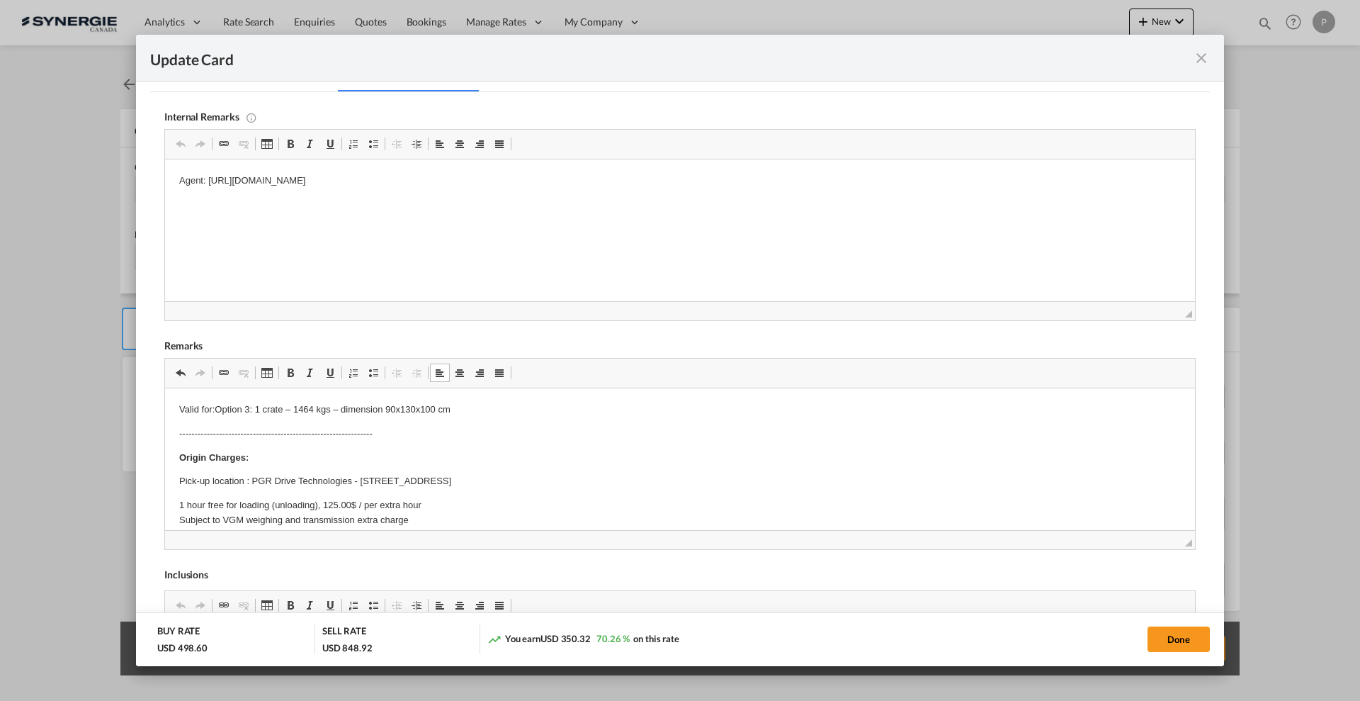
click at [214, 407] on p "Valid for:Option 3: 1 crate – 1464 kgs – dimension 90x130x100 cm" at bounding box center [680, 409] width 1002 height 15
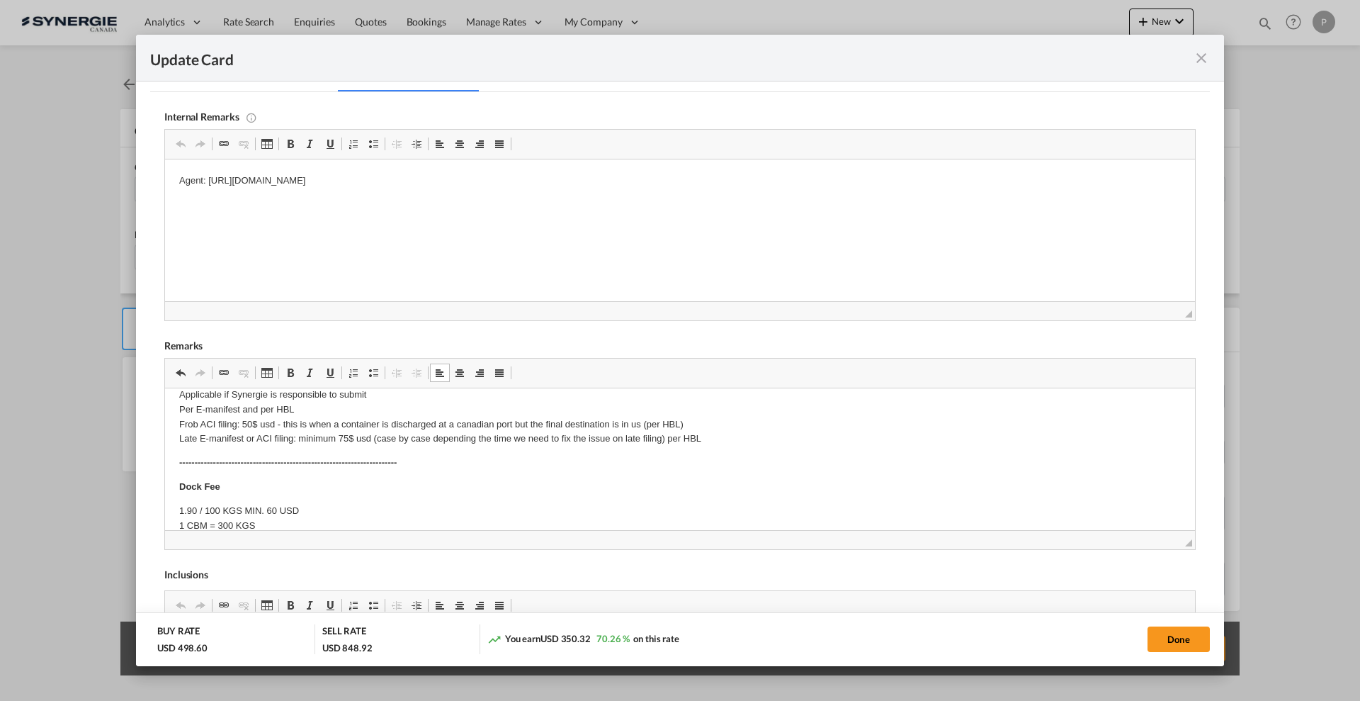
scroll to position [266, 0]
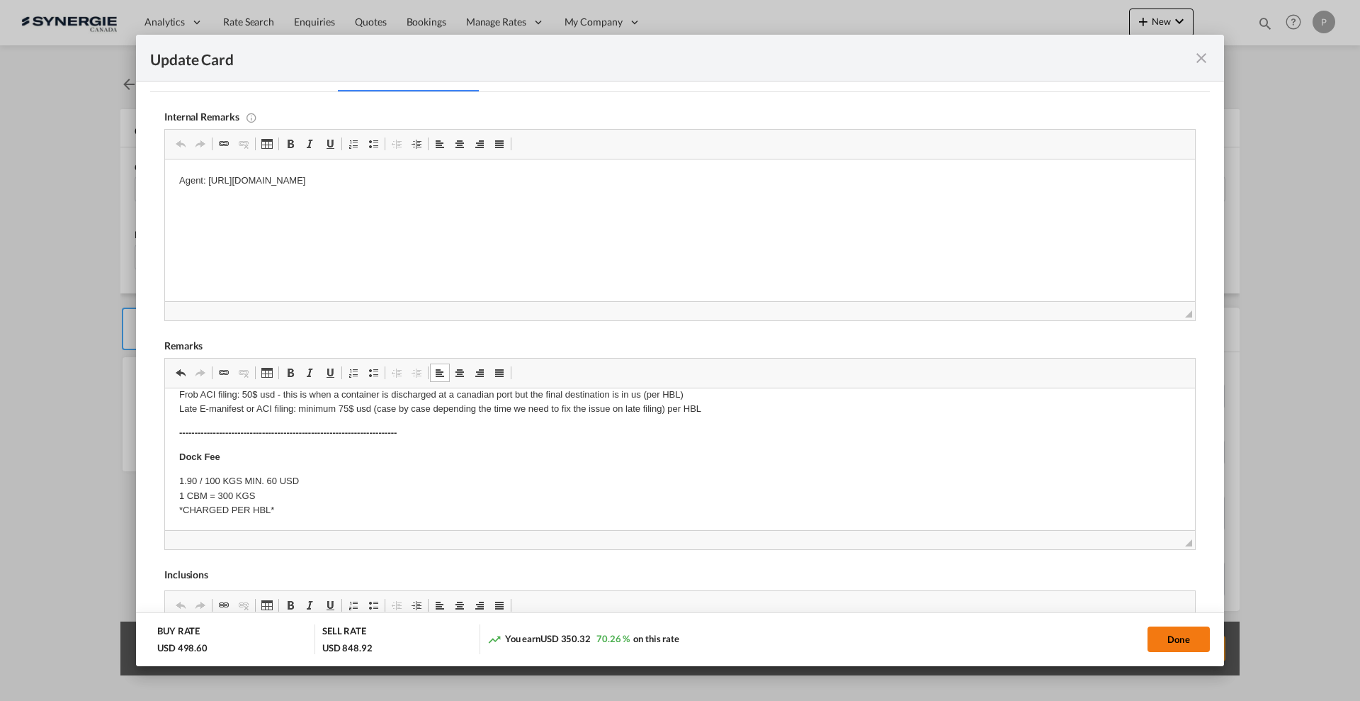
click at [1175, 633] on button "Done" at bounding box center [1179, 639] width 62 height 26
type input "09 Oct 2025"
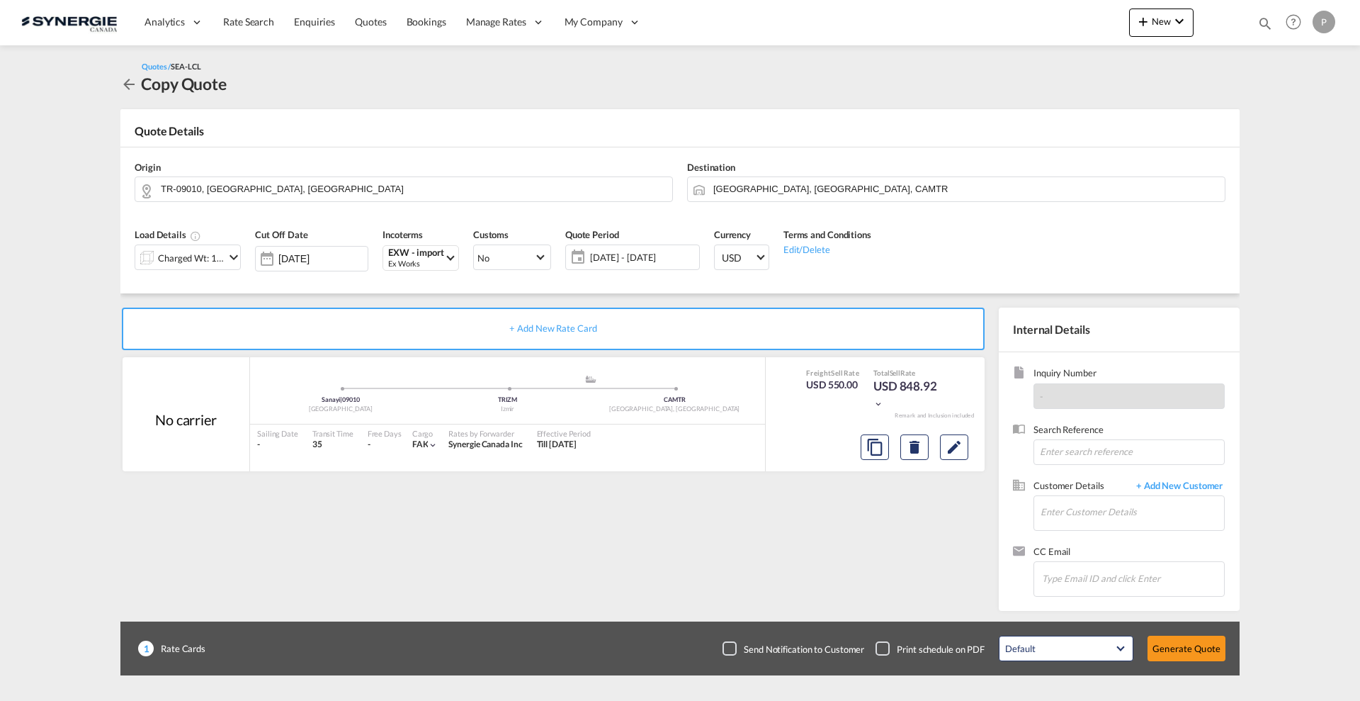
scroll to position [111, 0]
click at [1091, 514] on input "Enter Customer Details" at bounding box center [1133, 512] width 184 height 32
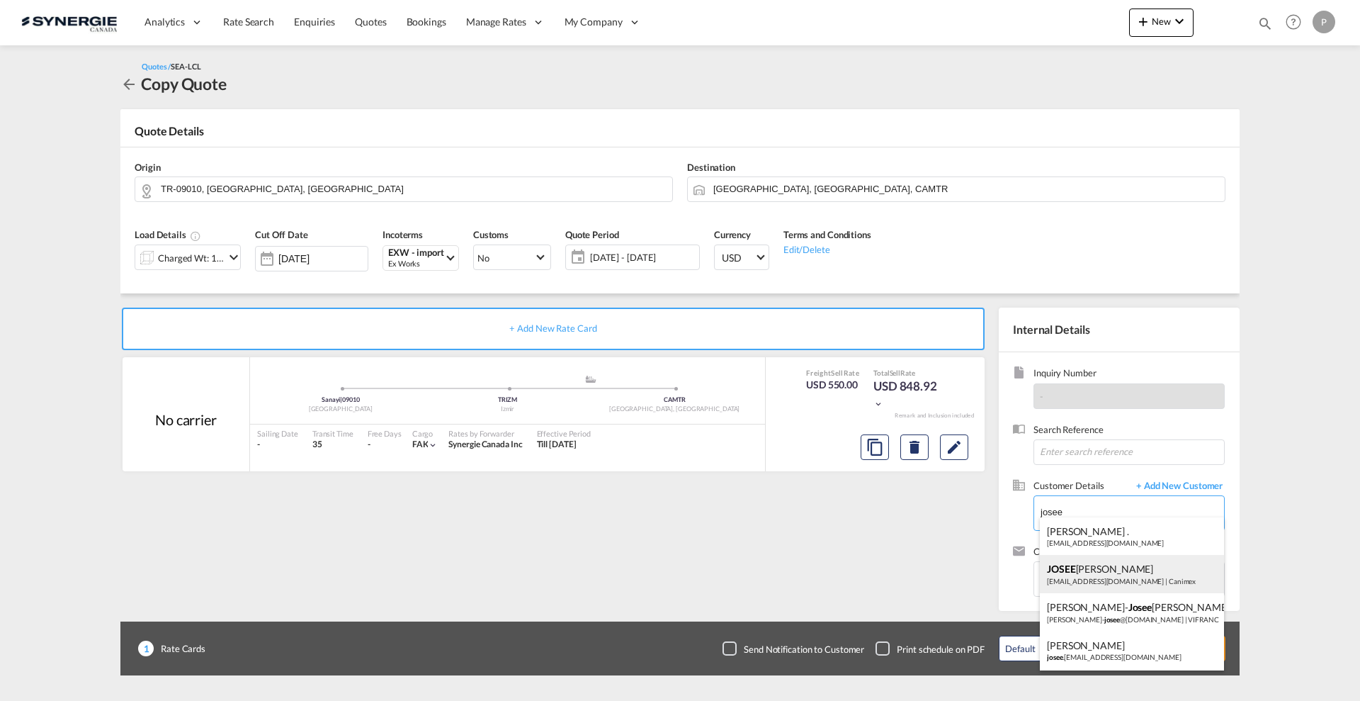
click at [1122, 562] on div "JOSEE LEMAIRE lemairej@canimex.com | Canimex" at bounding box center [1132, 574] width 184 height 38
type input "Canimex, JOSEE LEMAIRE, lemairej@canimex.com"
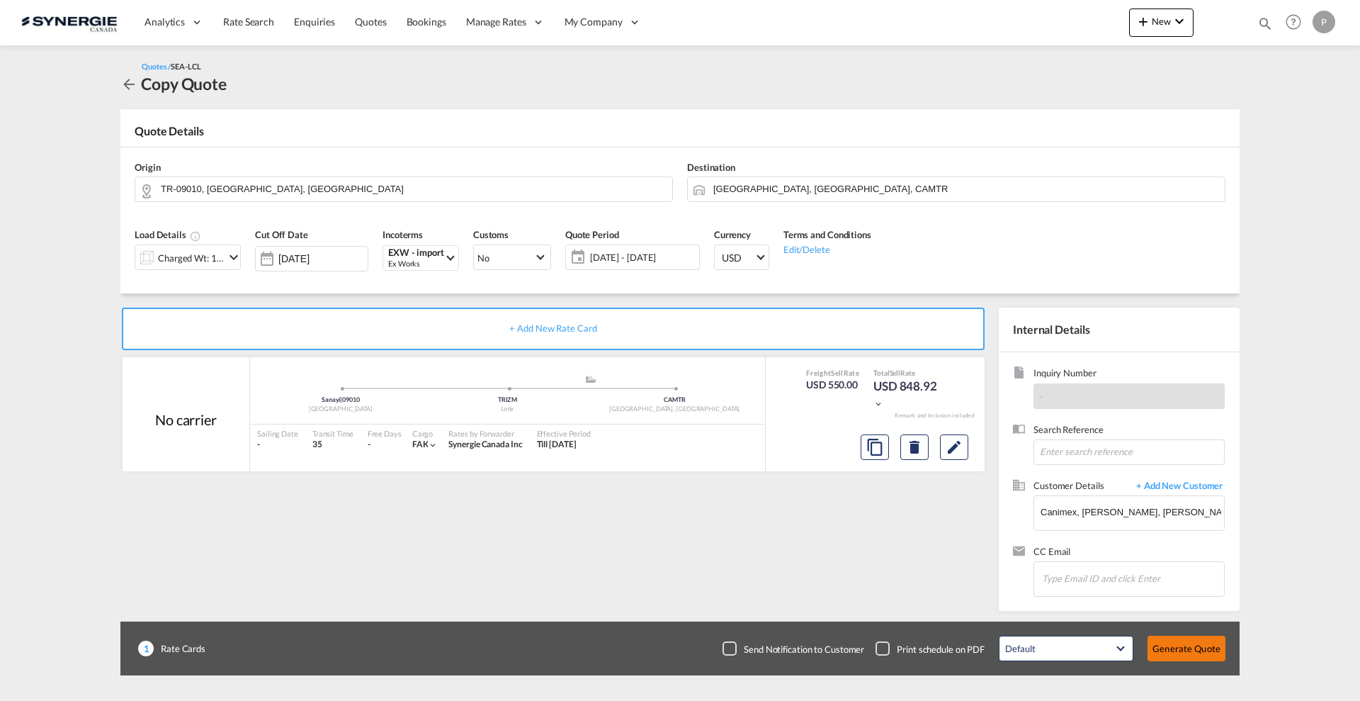
click at [1178, 646] on button "Generate Quote" at bounding box center [1187, 649] width 78 height 26
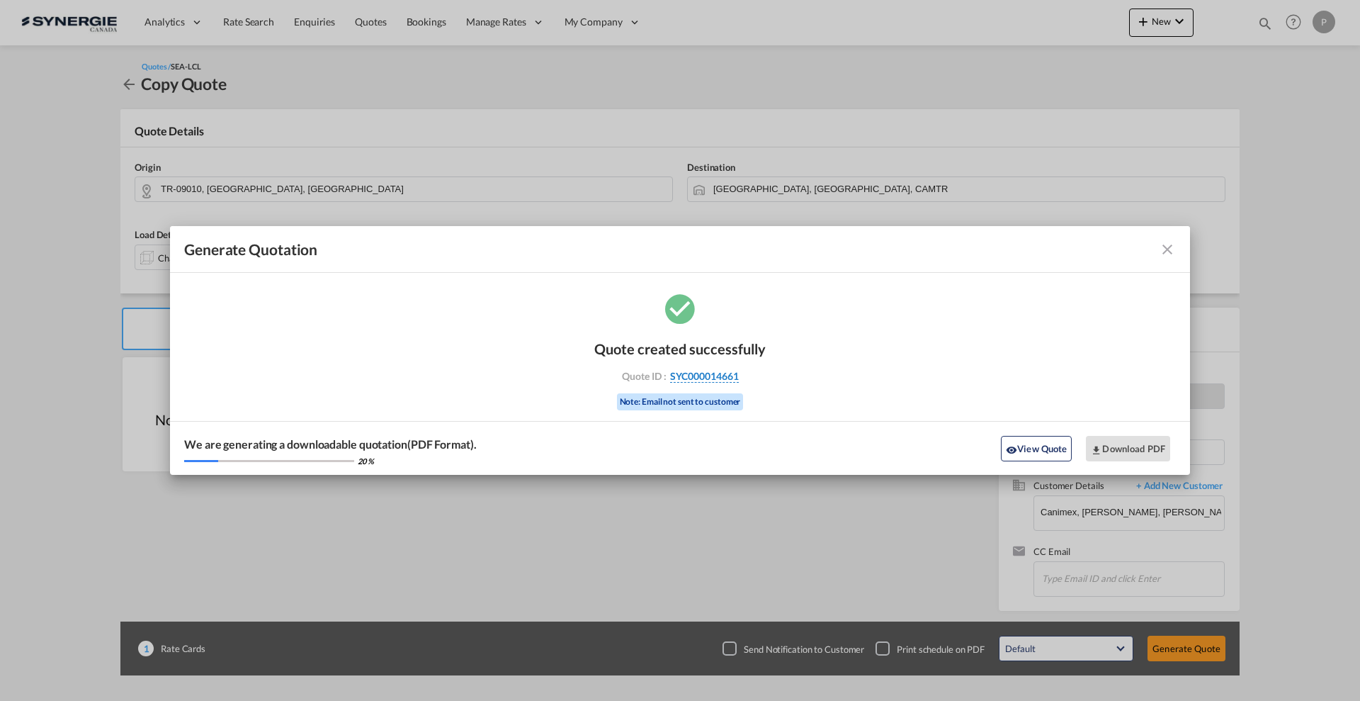
drag, startPoint x: 752, startPoint y: 379, endPoint x: 738, endPoint y: 375, distance: 14.1
click at [738, 375] on div "Quote ID : SYC000014661" at bounding box center [680, 376] width 164 height 13
copy div "SYC000014661"
click at [1129, 448] on button "Download PDF" at bounding box center [1128, 449] width 84 height 26
click at [1012, 444] on md-icon "icon-eye" at bounding box center [1011, 449] width 11 height 11
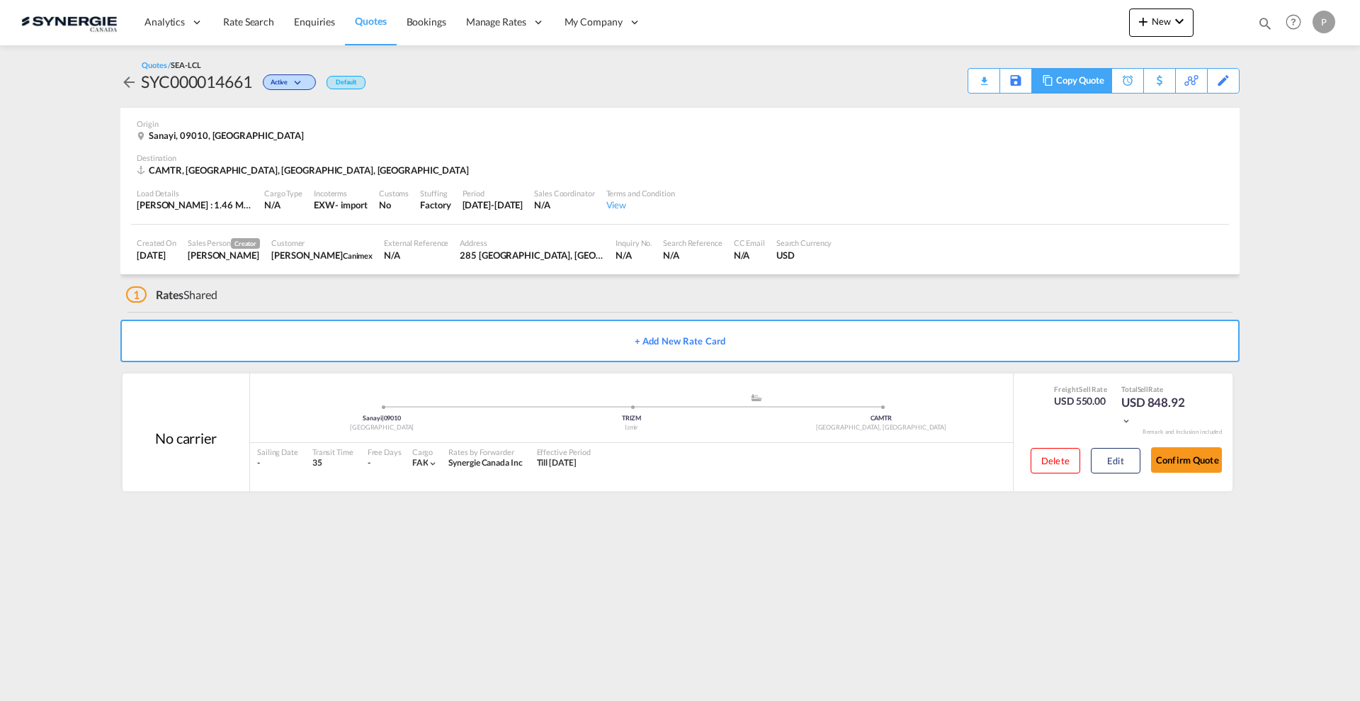
click at [1092, 81] on div "Copy Quote" at bounding box center [1080, 81] width 48 height 24
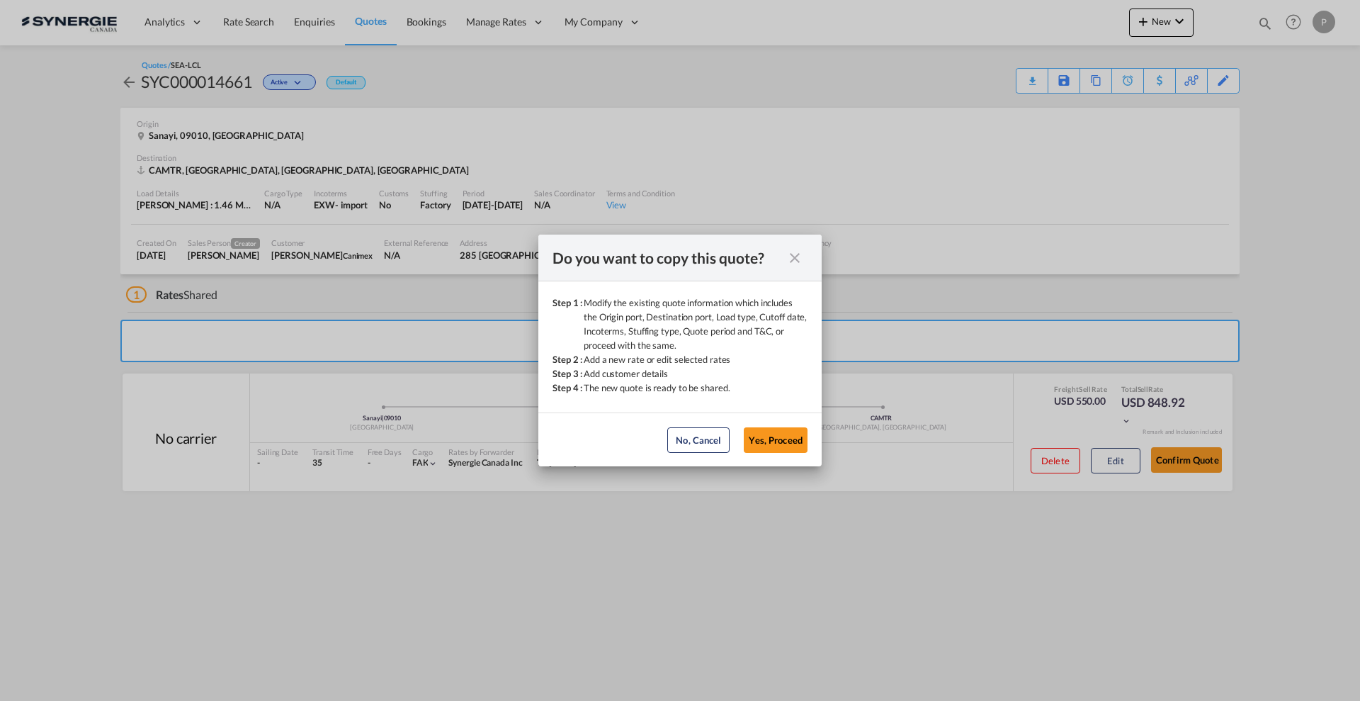
click at [798, 256] on md-icon "icon-close fg-AAA8AD cursor" at bounding box center [794, 257] width 17 height 17
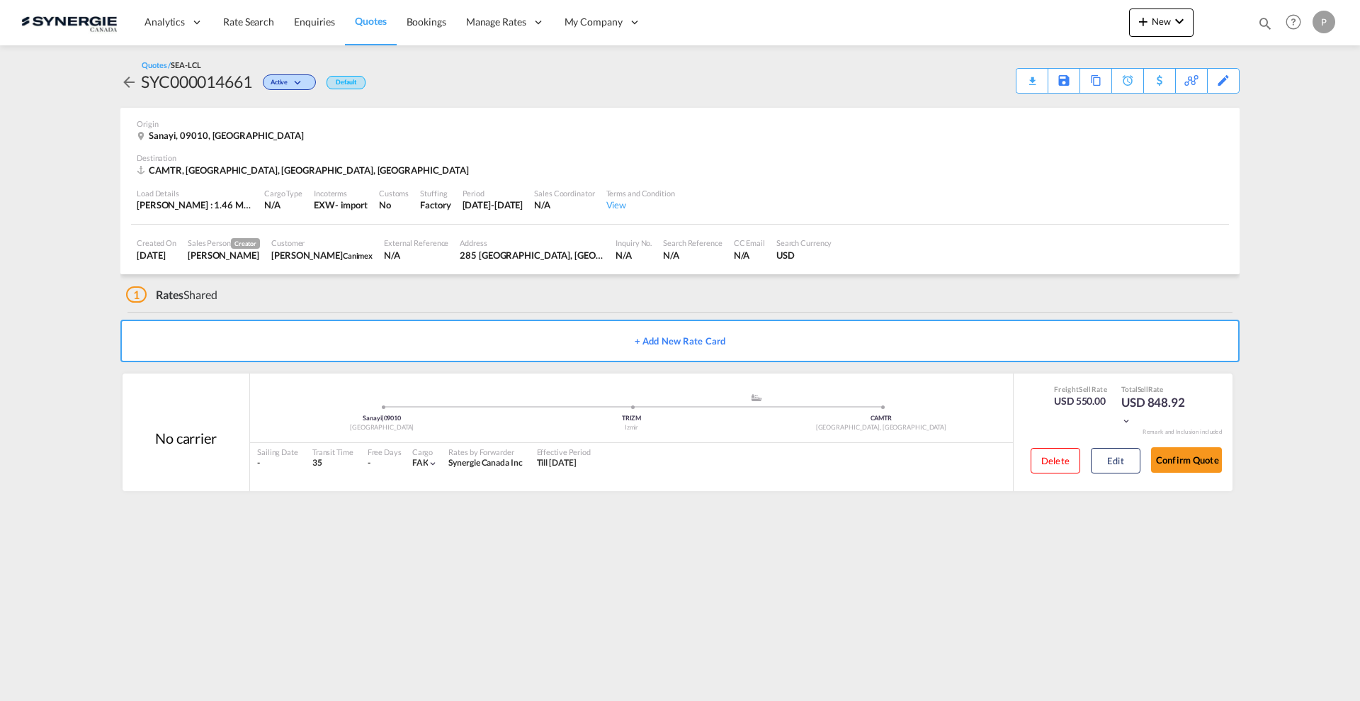
click at [1115, 170] on div "CAMTR, Montreal, QC, Americas" at bounding box center [680, 170] width 1087 height 13
click at [1095, 81] on div "Copy Quote" at bounding box center [1080, 81] width 48 height 24
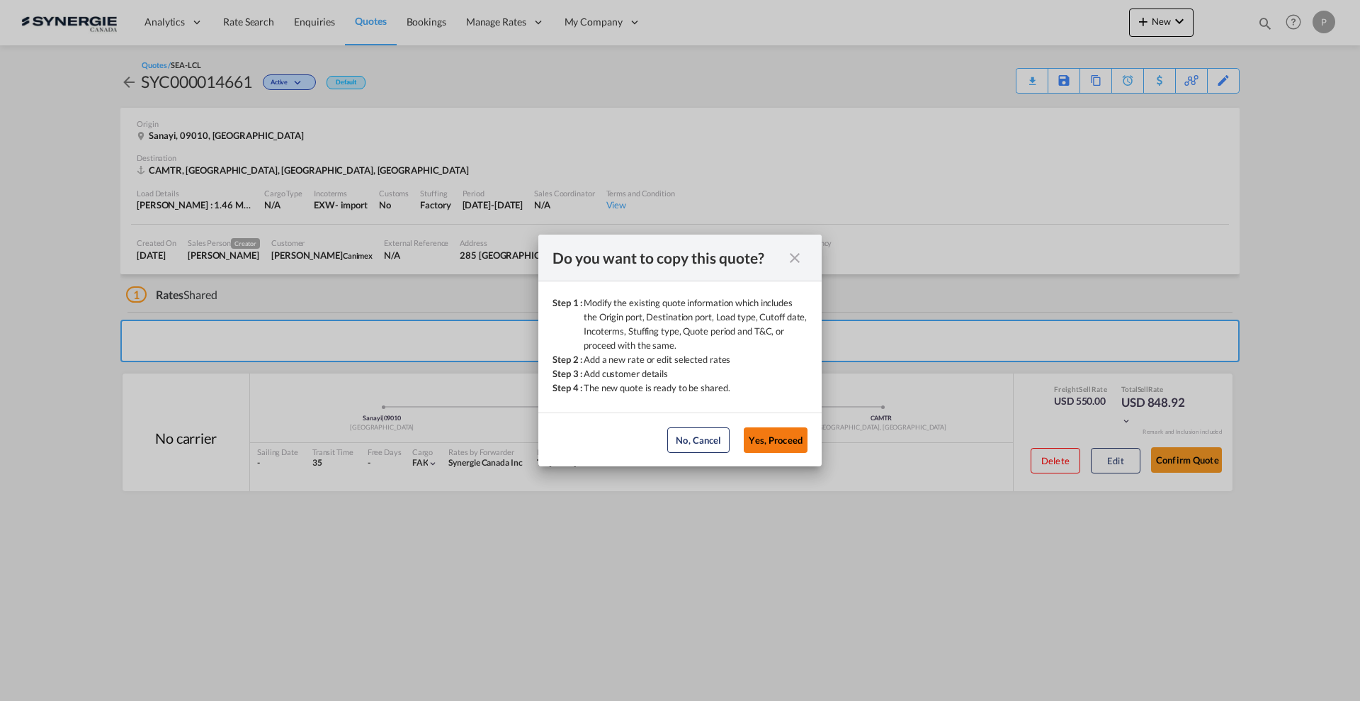
click at [801, 432] on button "Yes, Proceed" at bounding box center [776, 440] width 64 height 26
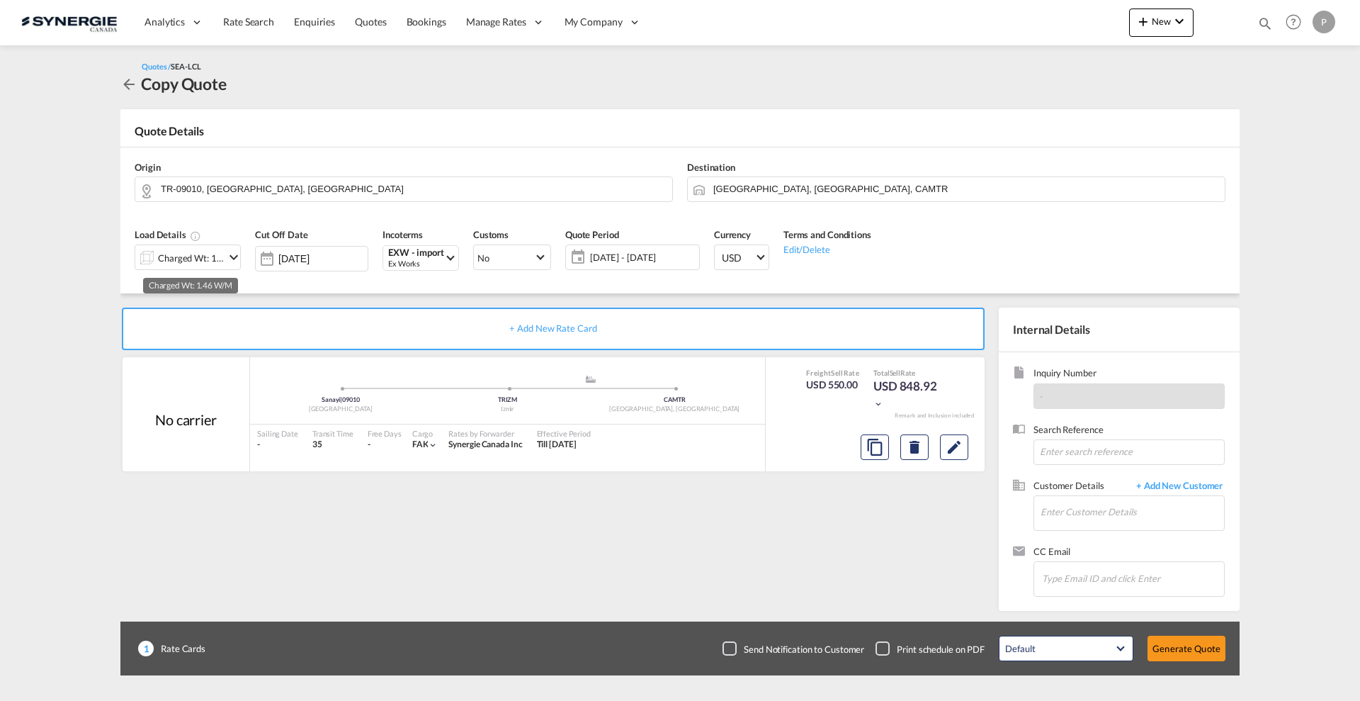
click at [188, 255] on div "Charged Wt: 1.46 W/M" at bounding box center [191, 258] width 67 height 20
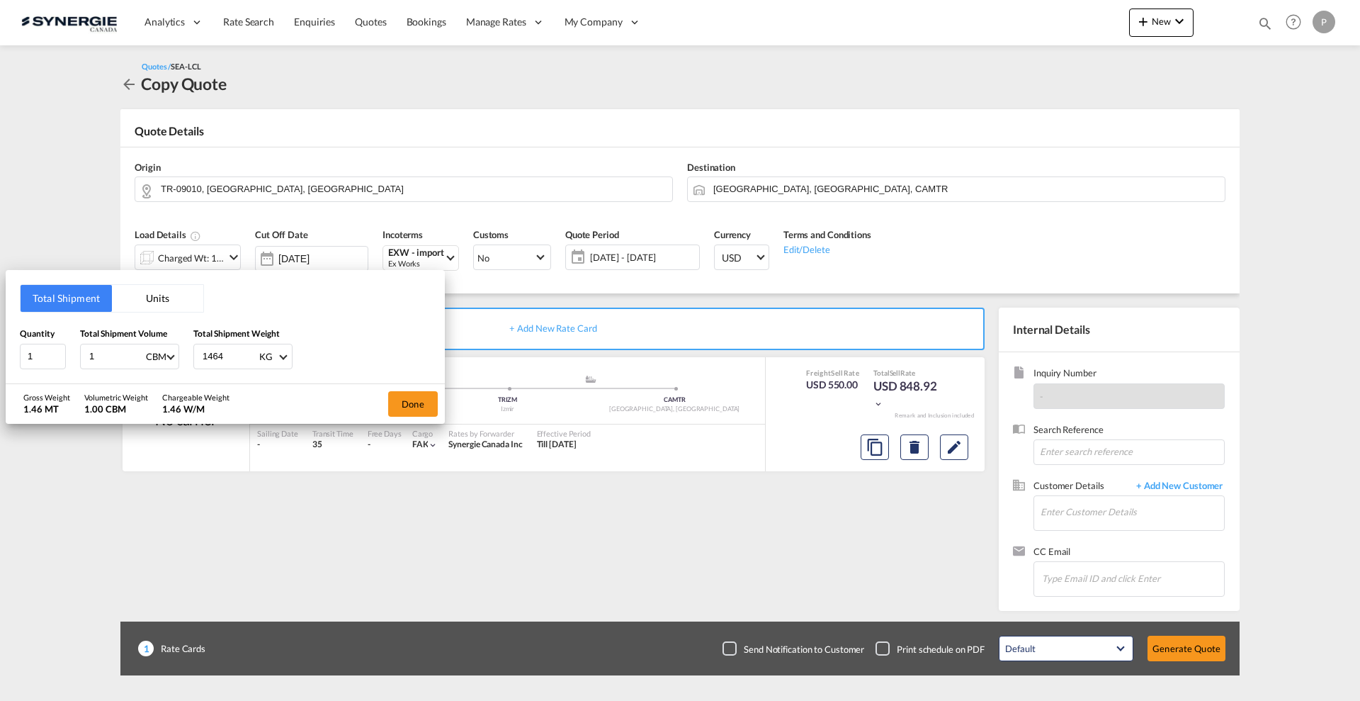
click at [202, 353] on input "1464" at bounding box center [229, 356] width 57 height 24
click at [215, 357] on input "1464" at bounding box center [229, 356] width 57 height 24
type input "1140"
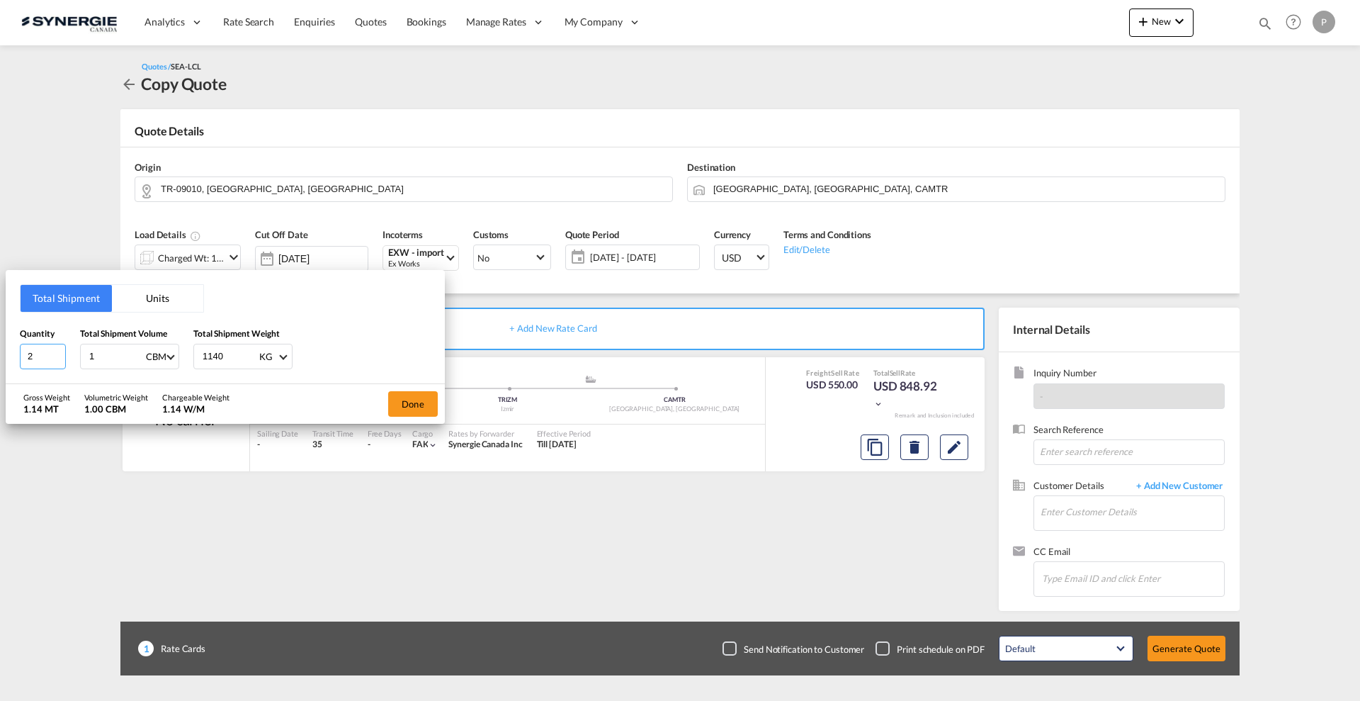
type input "2"
click at [60, 352] on input "2" at bounding box center [43, 357] width 46 height 26
click at [313, 378] on div "Total Shipment Units Quantity 2 Total Shipment Volume 1 CBM CBM CFT Total Shipm…" at bounding box center [225, 326] width 439 height 113
click at [417, 402] on button "Done" at bounding box center [413, 404] width 50 height 26
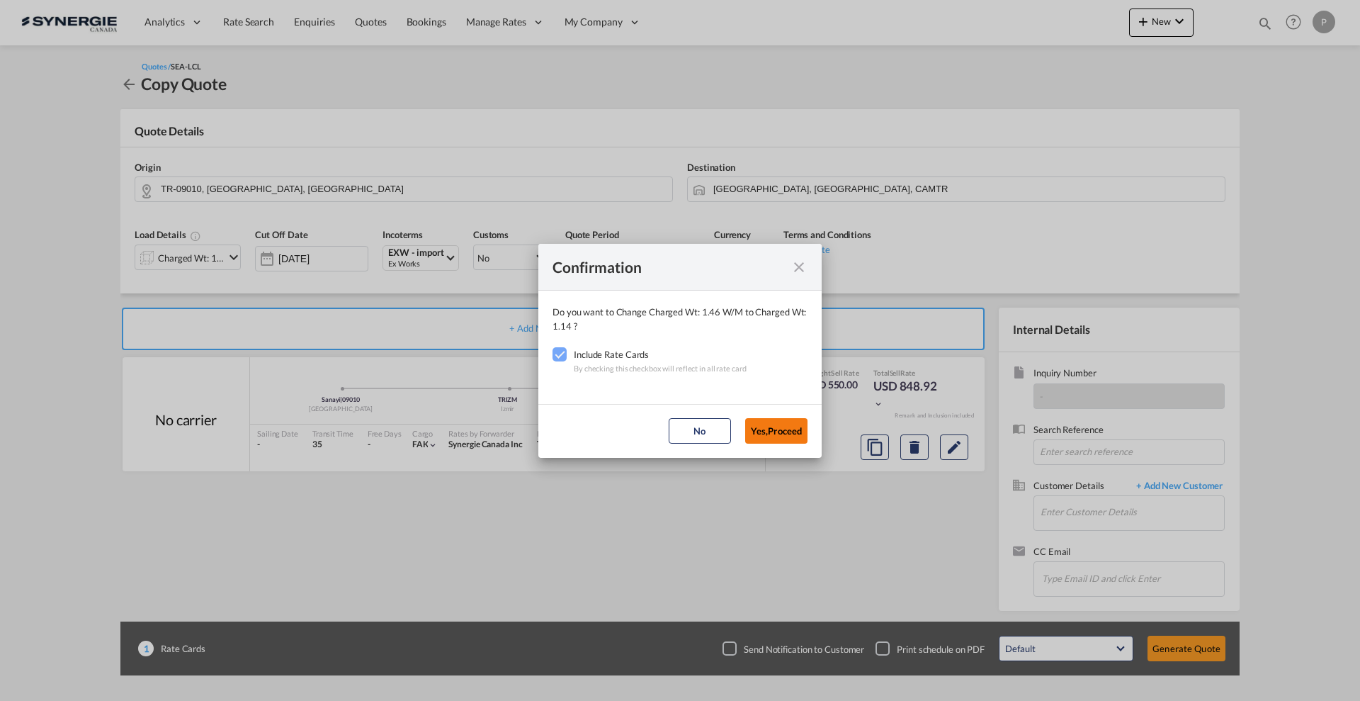
click at [791, 426] on button "Yes,Proceed" at bounding box center [776, 431] width 62 height 26
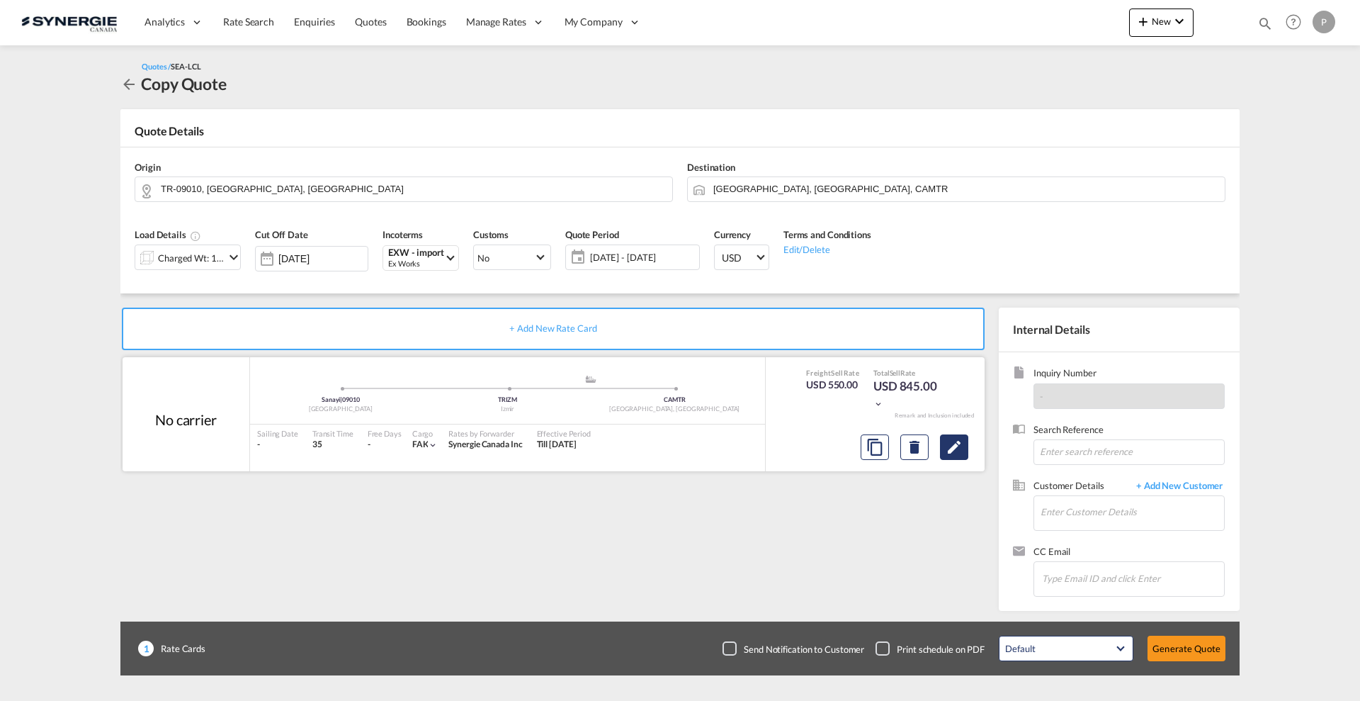
click at [953, 440] on md-icon "Edit" at bounding box center [954, 447] width 17 height 17
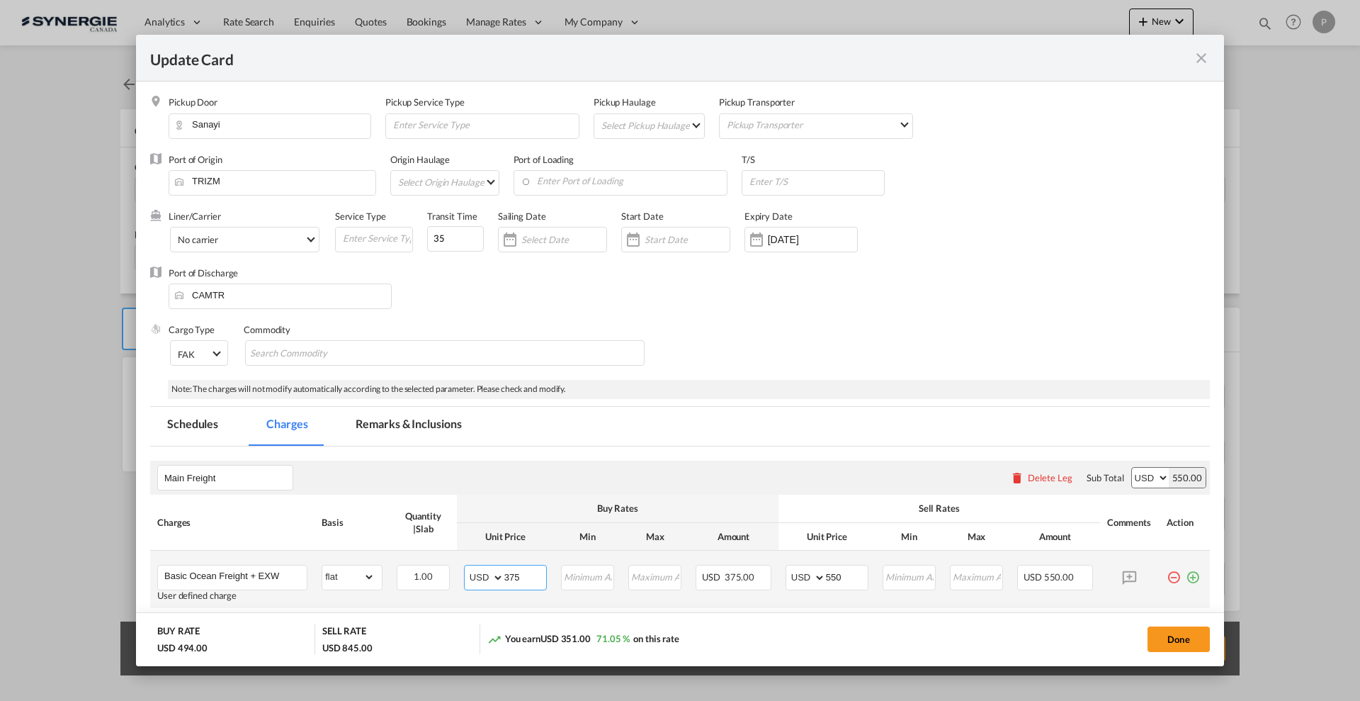
drag, startPoint x: 517, startPoint y: 577, endPoint x: 502, endPoint y: 572, distance: 15.5
click at [504, 572] on input "375" at bounding box center [525, 575] width 42 height 21
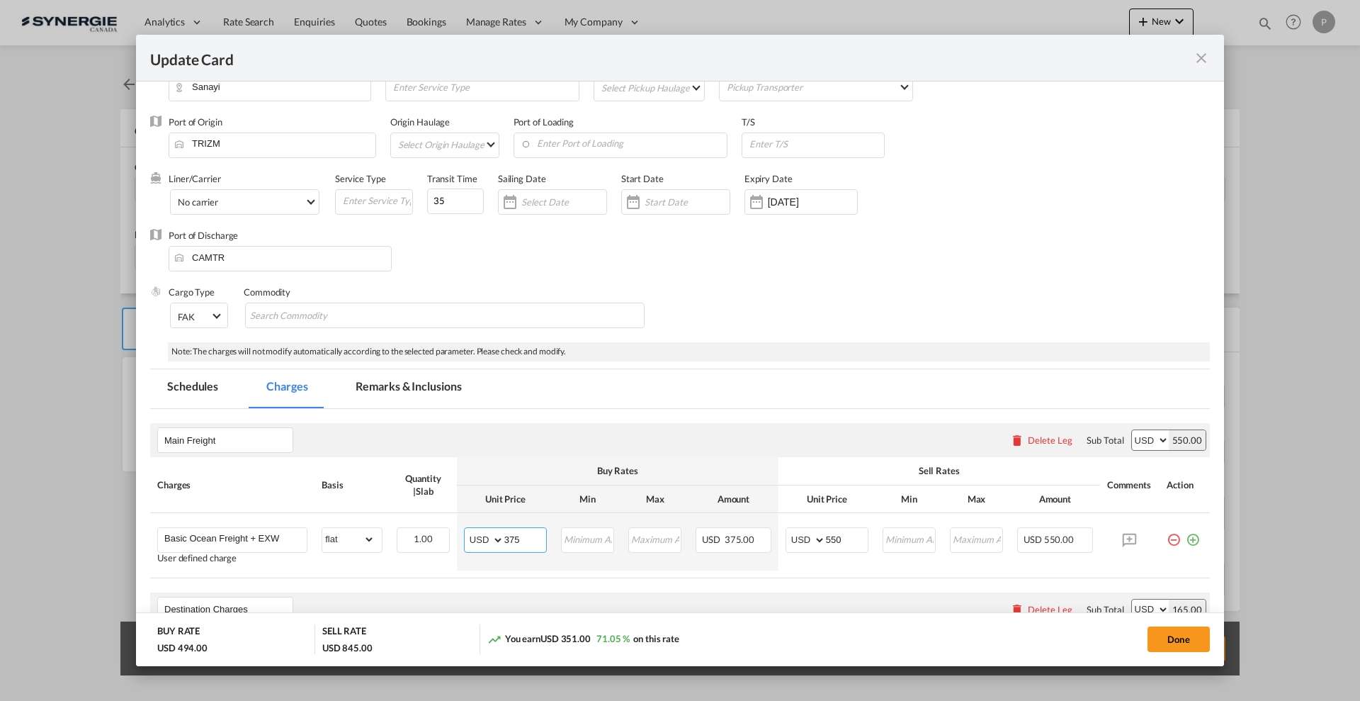
scroll to position [89, 0]
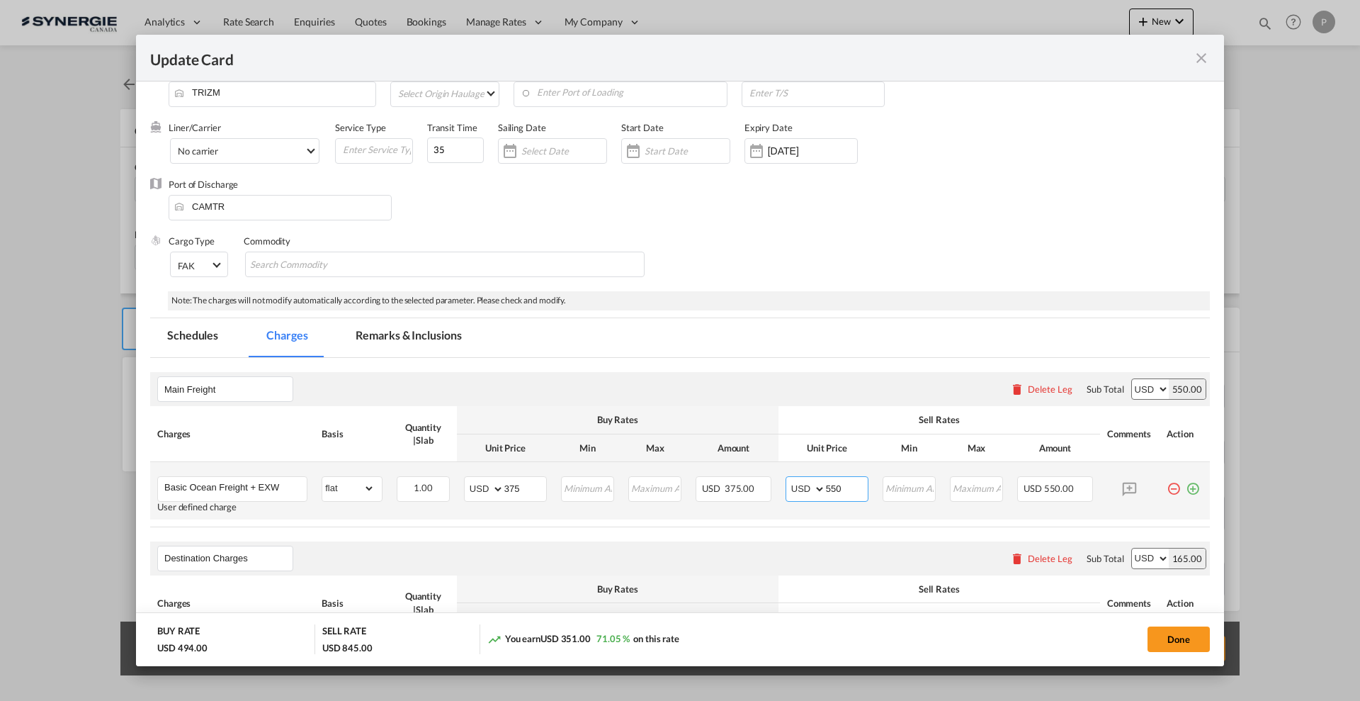
click at [837, 489] on input "550" at bounding box center [847, 487] width 42 height 21
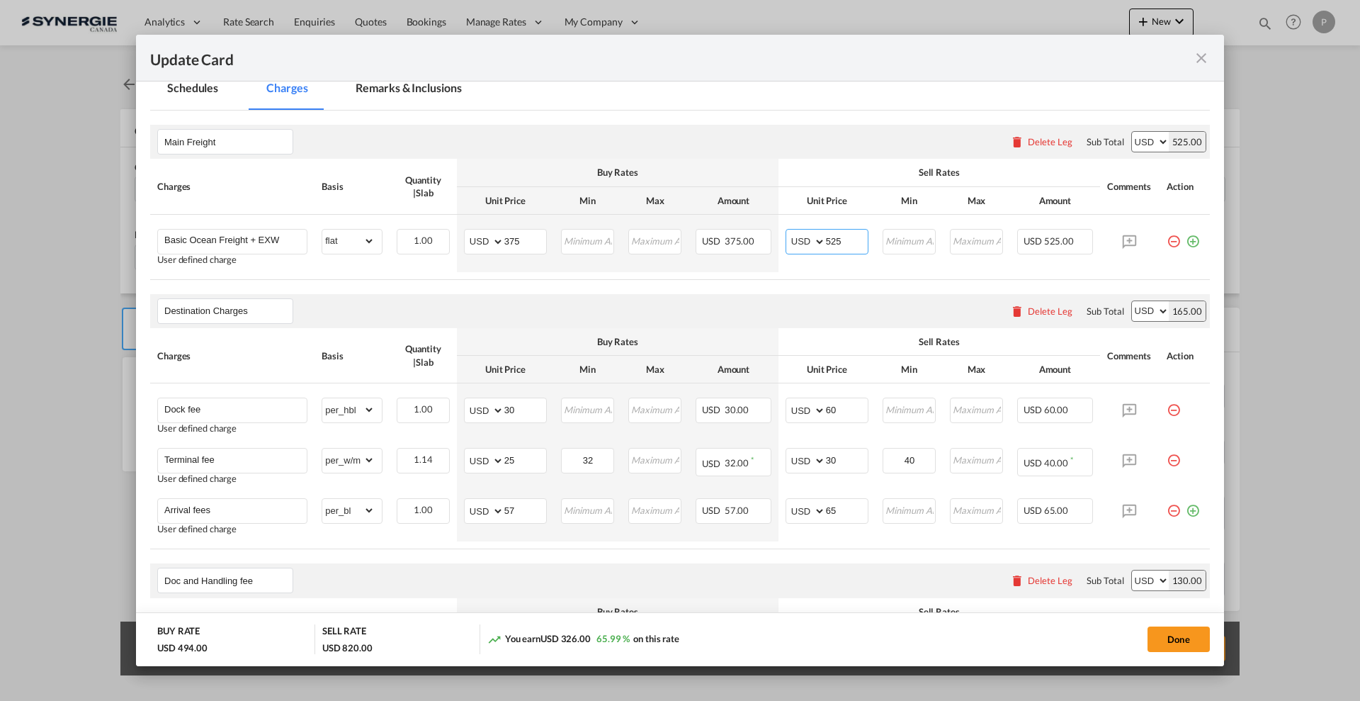
scroll to position [354, 0]
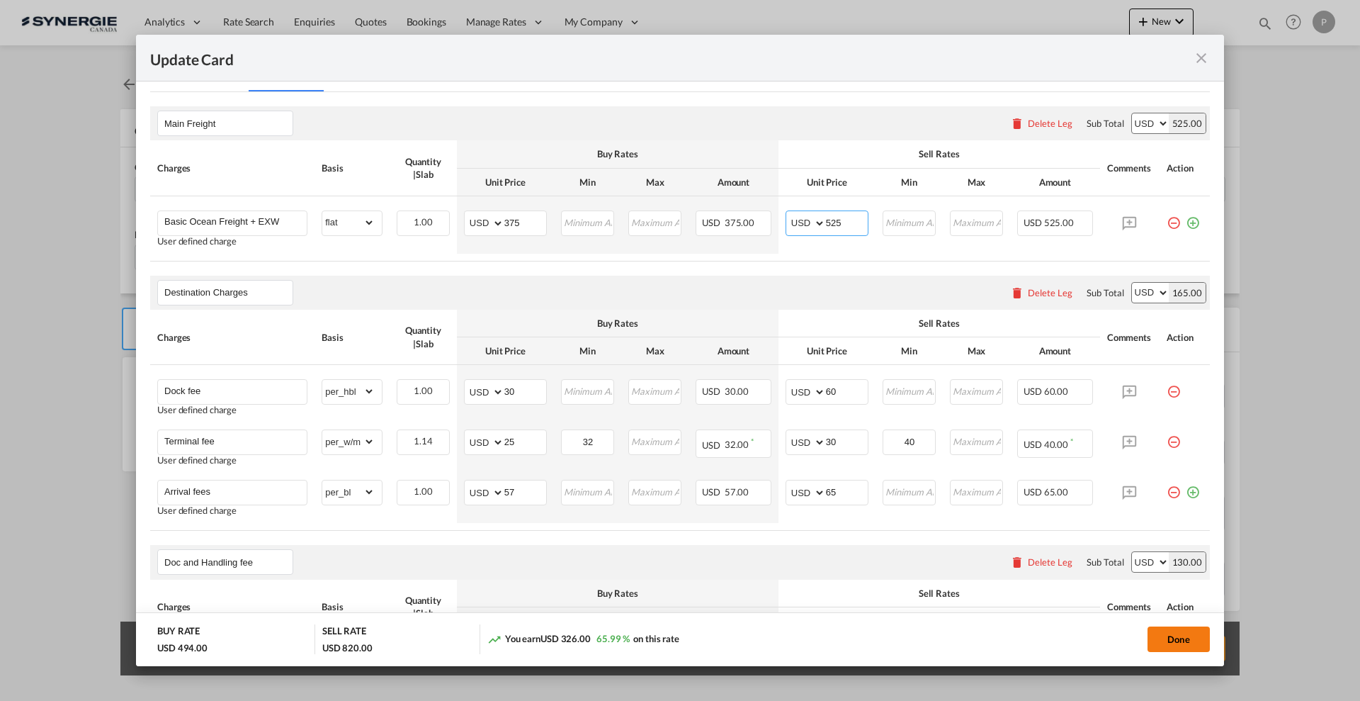
type input "525"
click at [1175, 641] on button "Done" at bounding box center [1179, 639] width 62 height 26
type input "09 Oct 2025"
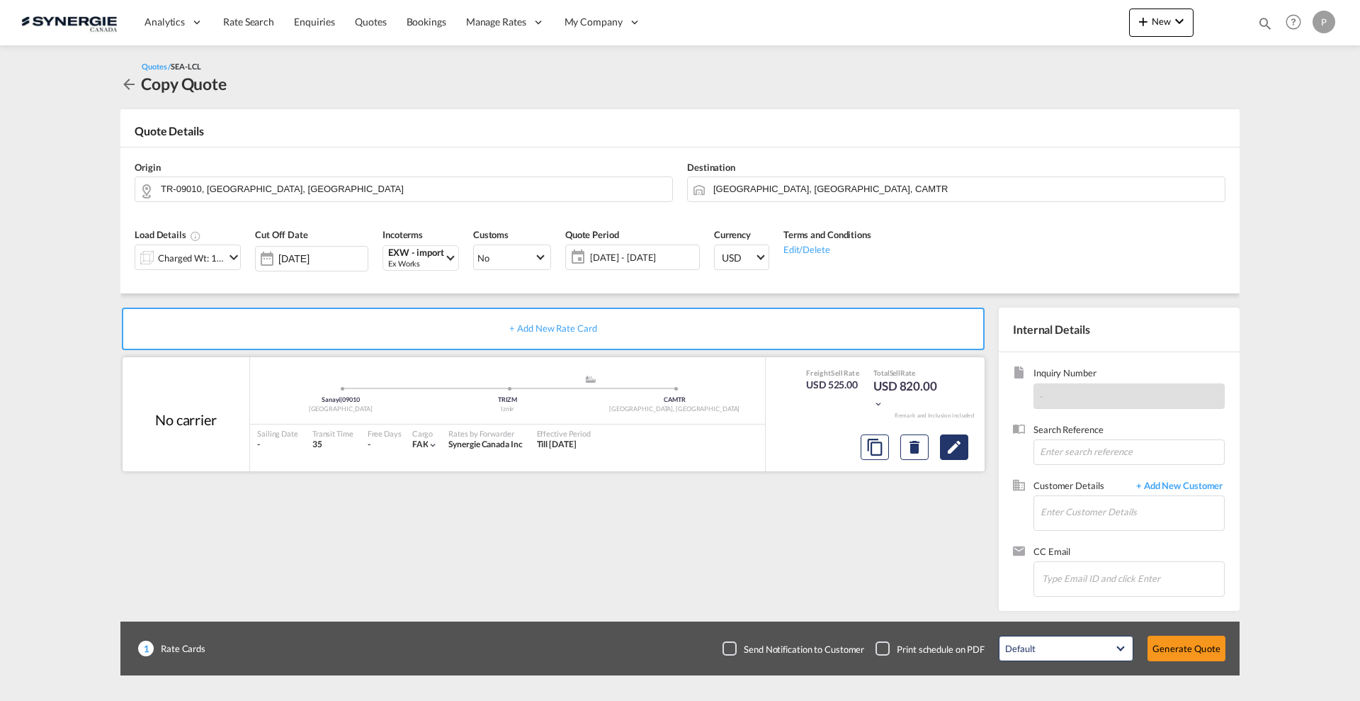
click at [955, 455] on button "Edit" at bounding box center [954, 447] width 28 height 26
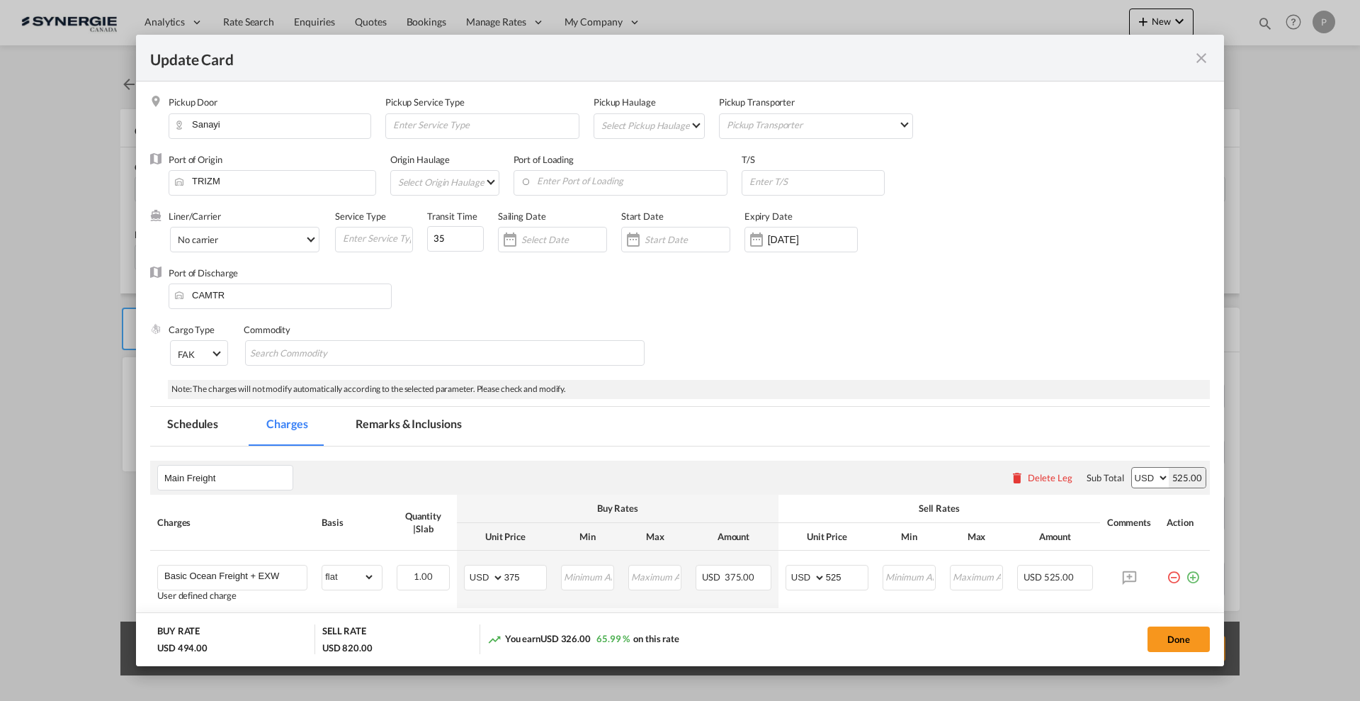
click at [427, 417] on md-tab-item "Remarks & Inclusions" at bounding box center [409, 426] width 140 height 39
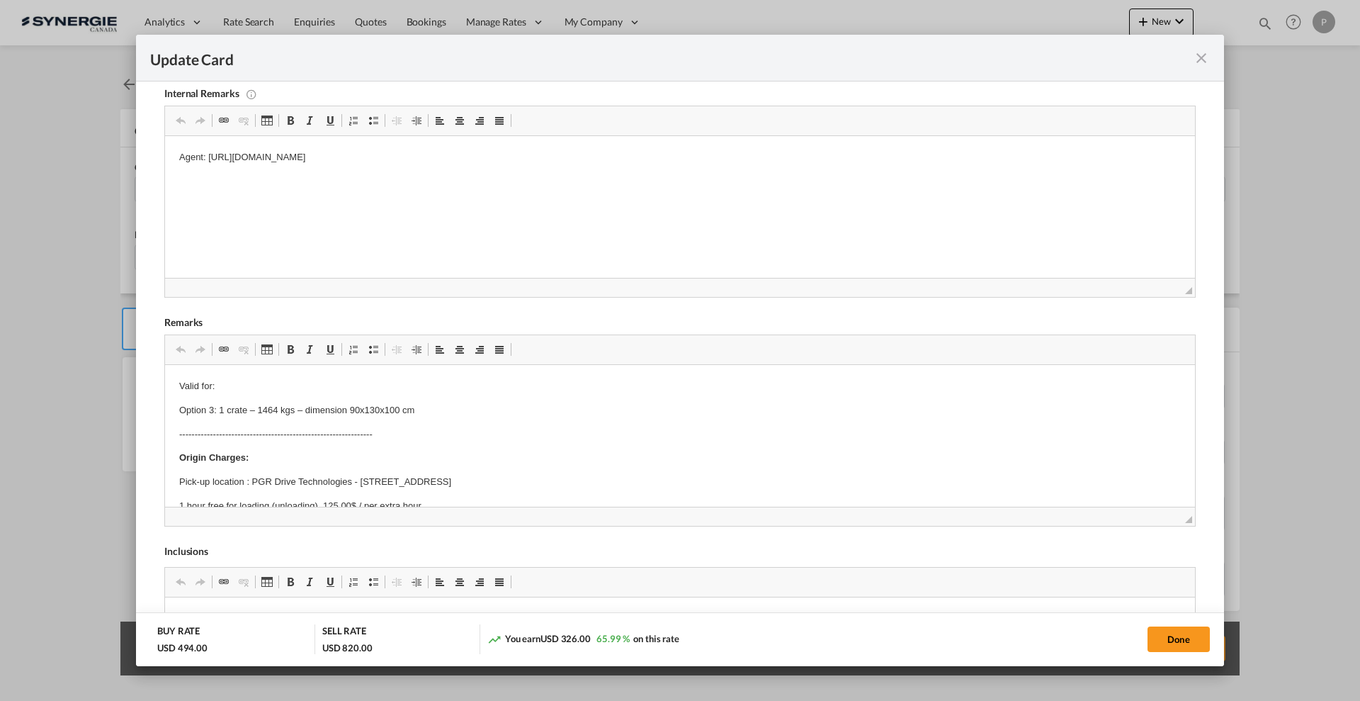
scroll to position [443, 0]
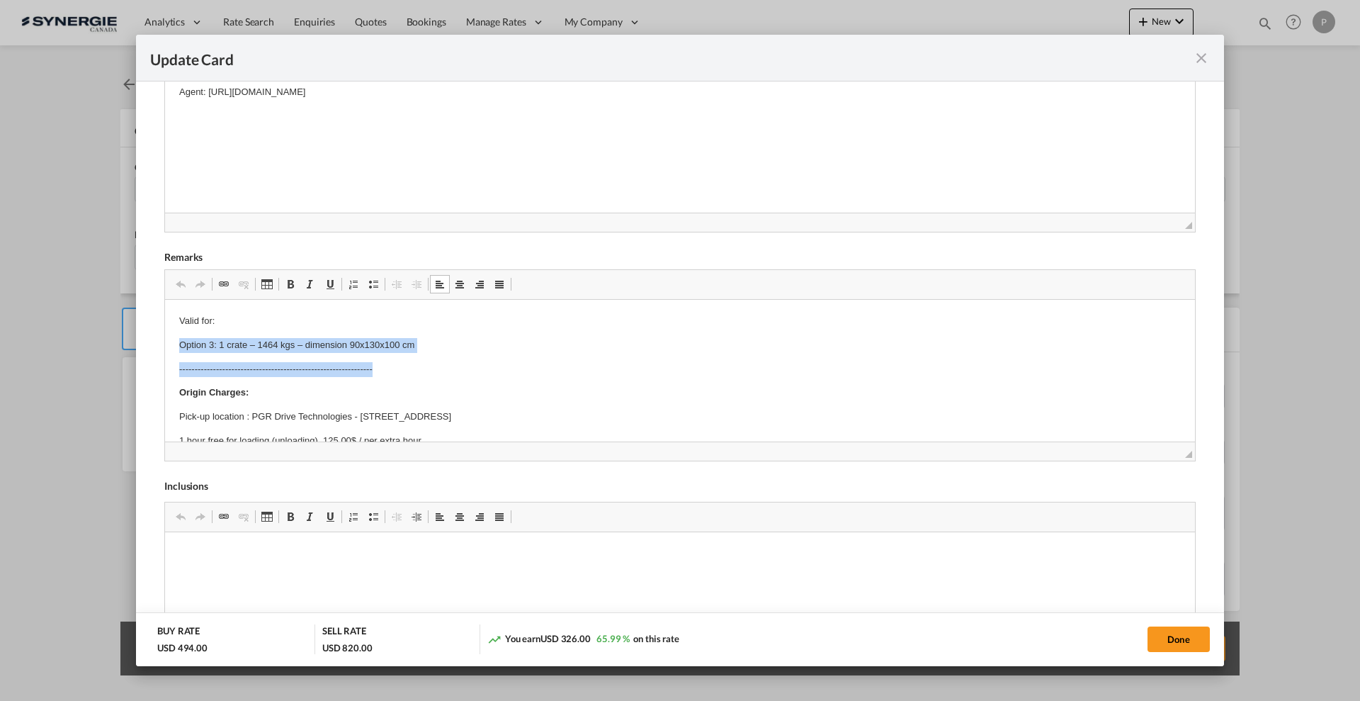
drag, startPoint x: 171, startPoint y: 346, endPoint x: 594, endPoint y: 357, distance: 423.8
click at [594, 357] on html "Valid for: Option 3: 1 crate – 1464 kgs – dimension 90x130x100 cm -------------…" at bounding box center [680, 681] width 1030 height 762
click at [594, 357] on body "Valid for: Option 3: 1 crate – 1464 kgs – dimension 90x130x100 cm -------------…" at bounding box center [680, 680] width 1002 height 733
click at [483, 351] on p "Option 3: 1 crate – 1464 kgs – dimension 90x130x100 cm" at bounding box center [680, 345] width 1002 height 15
click at [351, 344] on p "Option 3: 1 crate – 1464 kgs – dimension 90x130x100 cm" at bounding box center [680, 345] width 1002 height 15
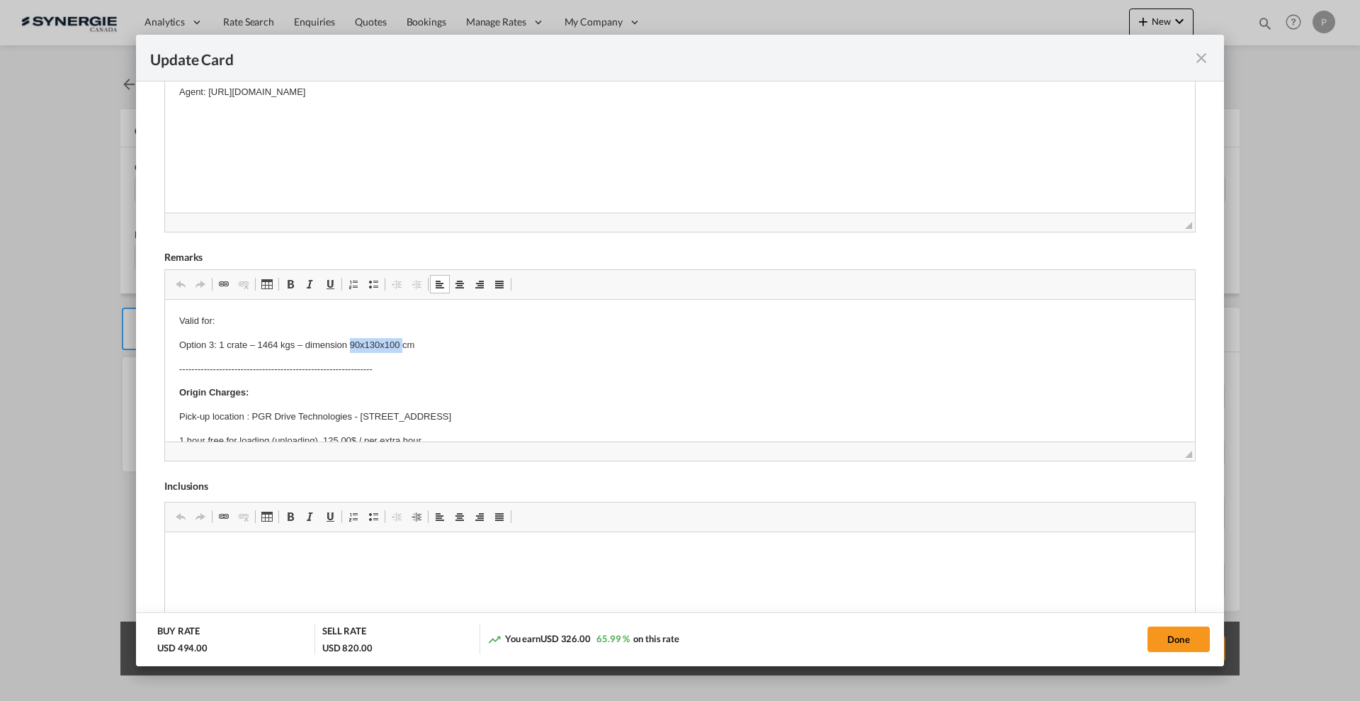
click at [351, 344] on p "Option 3: 1 crate – 1464 kgs – dimension 90x130x100 cm" at bounding box center [680, 345] width 1002 height 15
click at [1204, 631] on button "Done" at bounding box center [1179, 639] width 62 height 26
type input "09 Oct 2025"
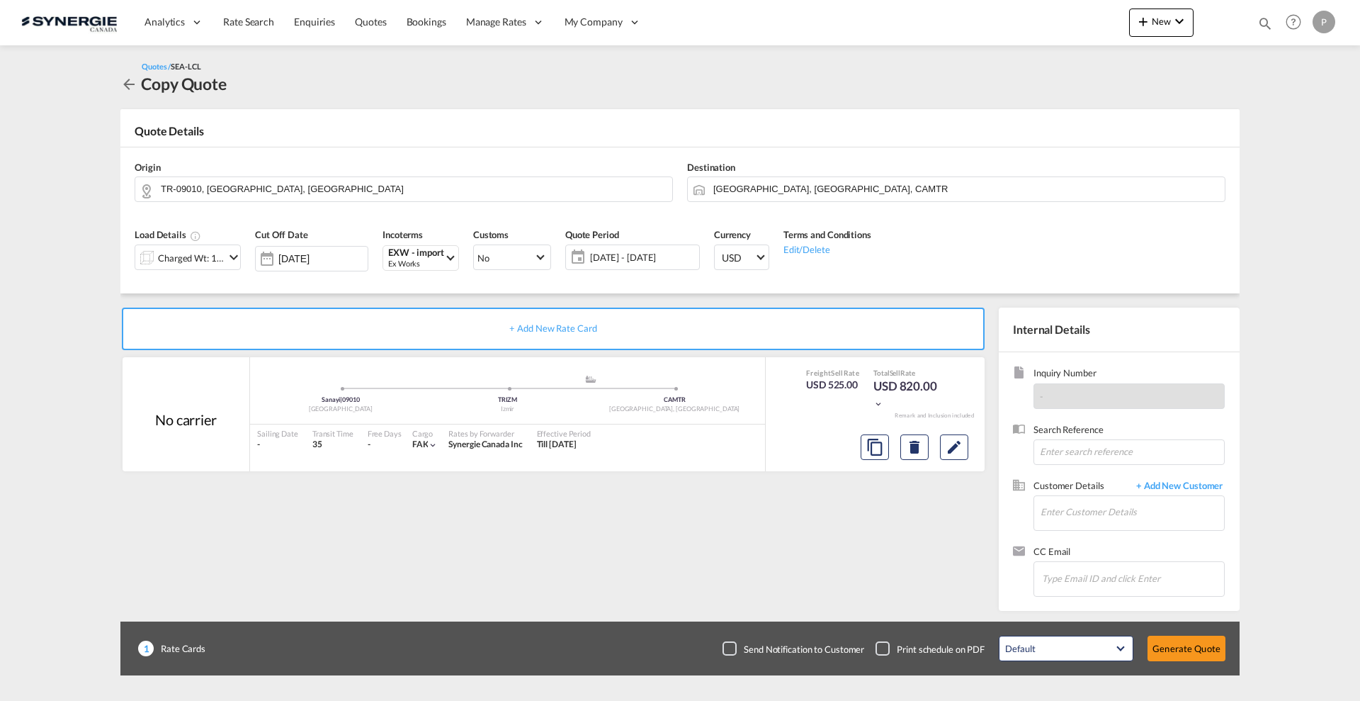
scroll to position [111, 0]
click at [964, 452] on button "Edit" at bounding box center [954, 447] width 28 height 26
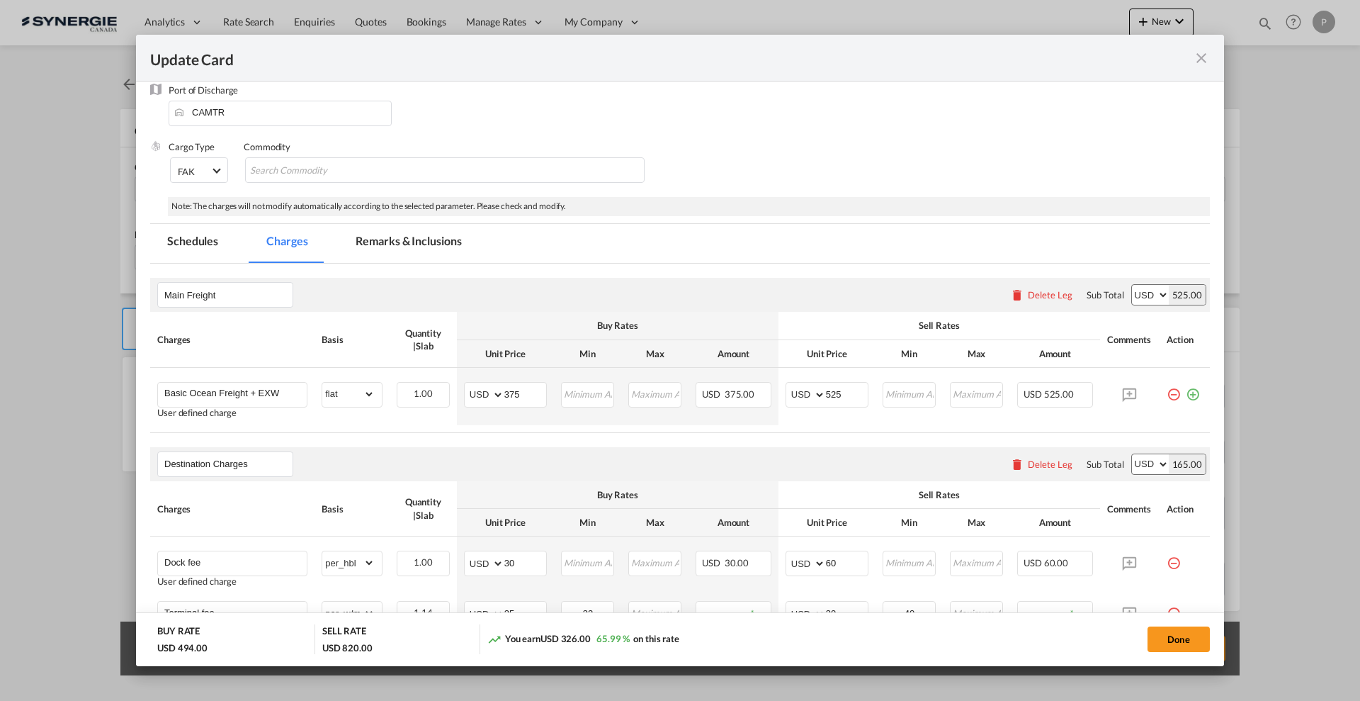
scroll to position [89, 0]
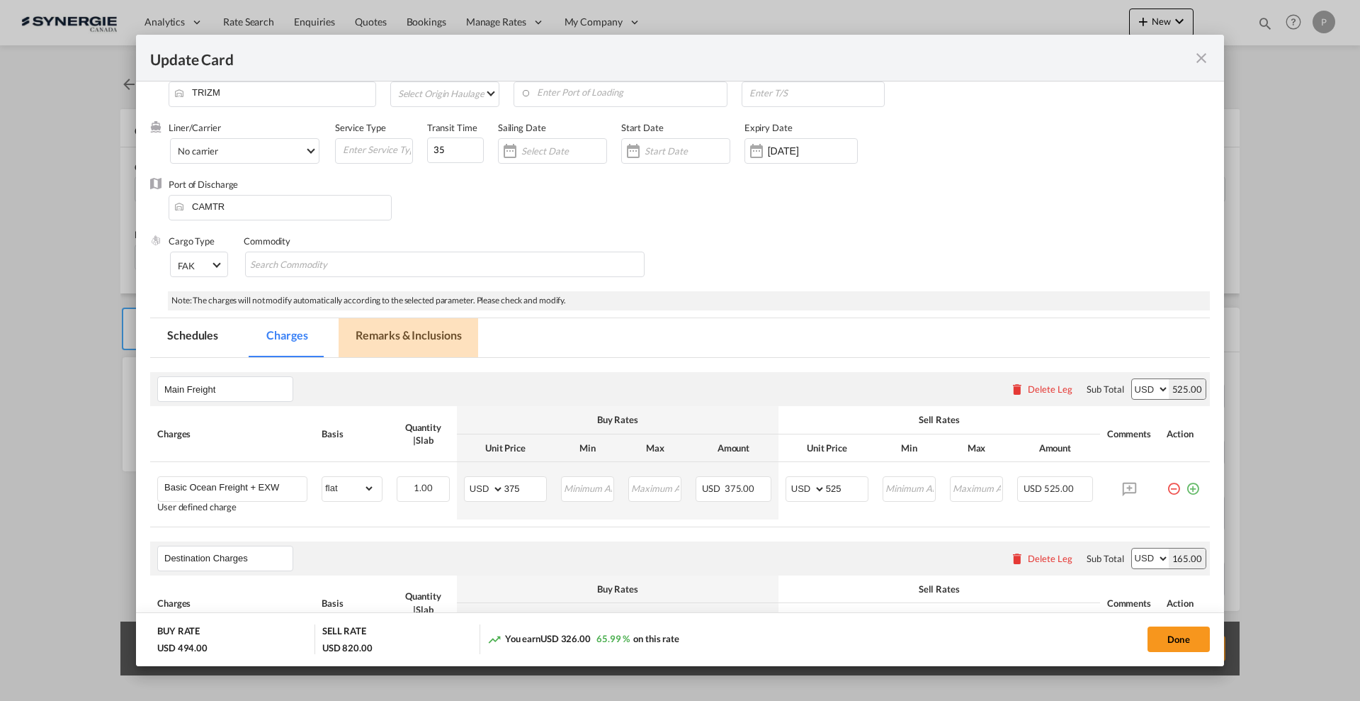
click at [402, 332] on md-tab-item "Remarks & Inclusions" at bounding box center [409, 337] width 140 height 39
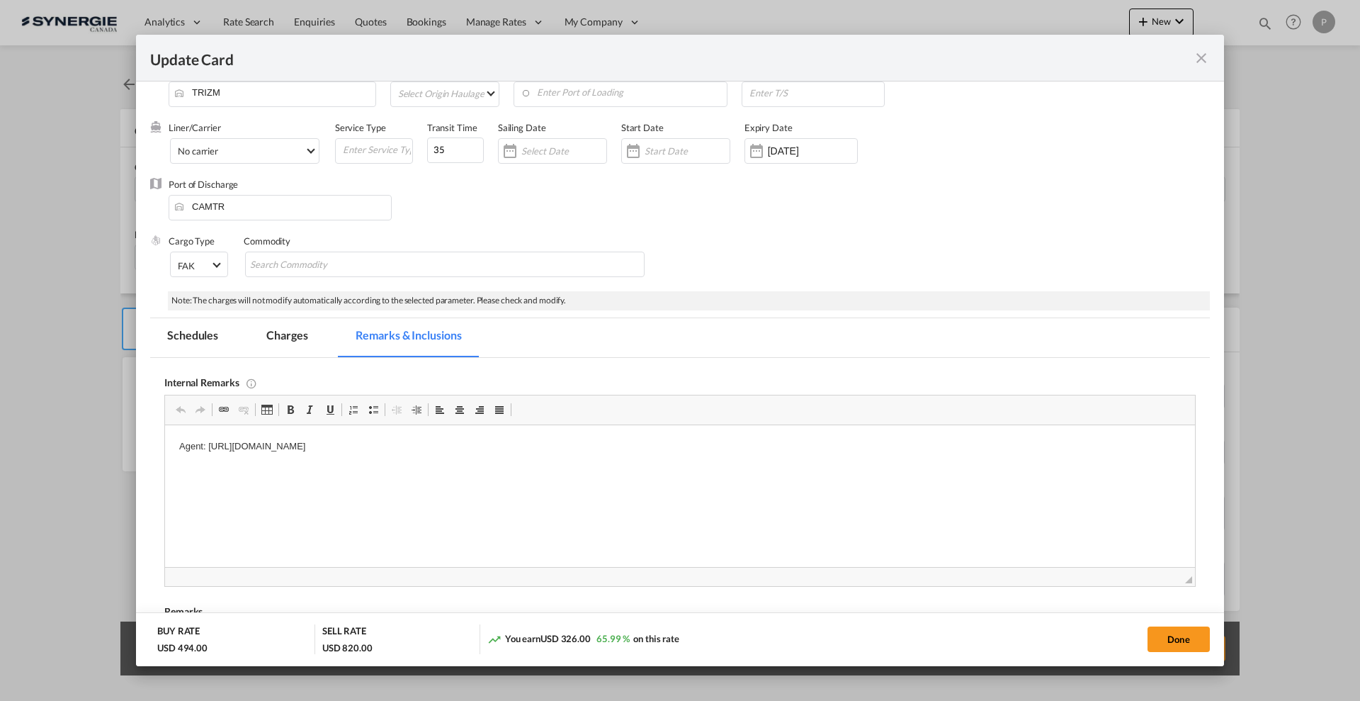
scroll to position [0, 0]
drag, startPoint x: 1175, startPoint y: 645, endPoint x: 1051, endPoint y: 545, distance: 159.2
click at [1175, 644] on button "Done" at bounding box center [1179, 639] width 62 height 26
type input "09 Oct 2025"
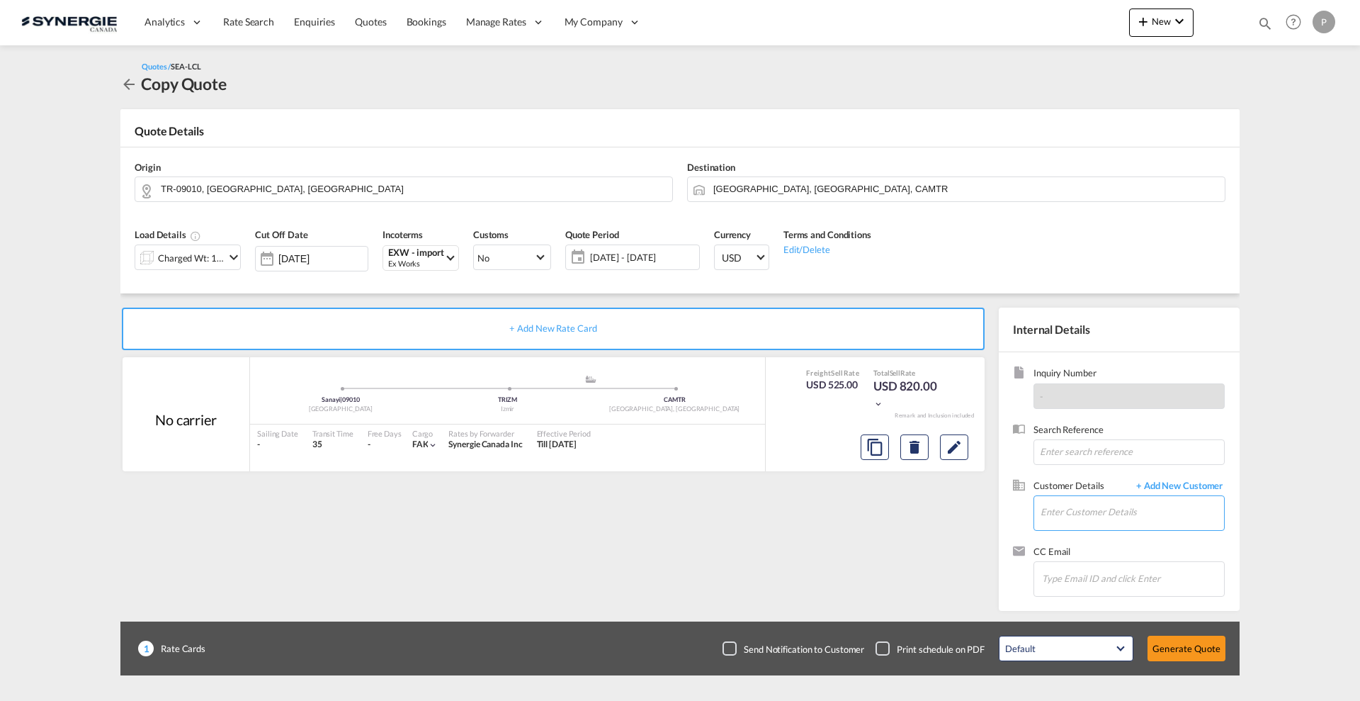
click at [1095, 519] on input "Enter Customer Details" at bounding box center [1133, 512] width 184 height 32
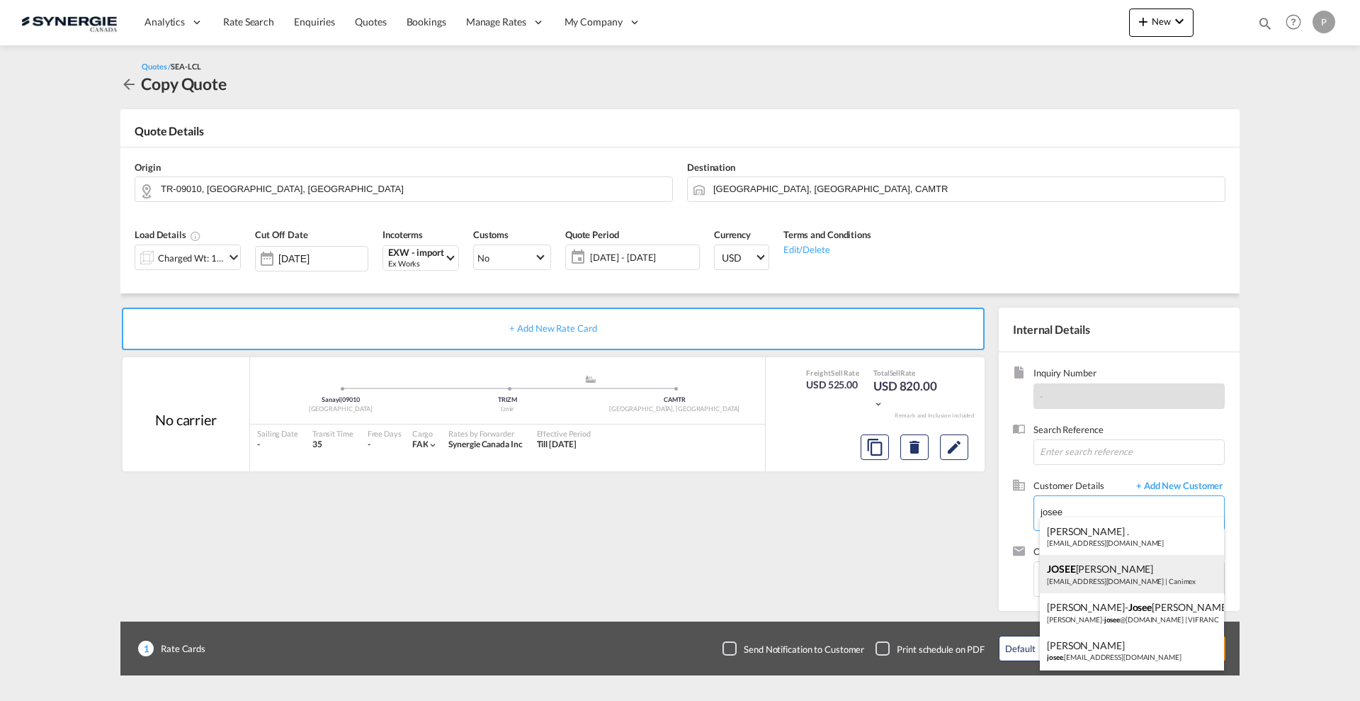
click at [1121, 586] on div "JOSEE LEMAIRE lemairej@canimex.com | Canimex" at bounding box center [1132, 574] width 184 height 38
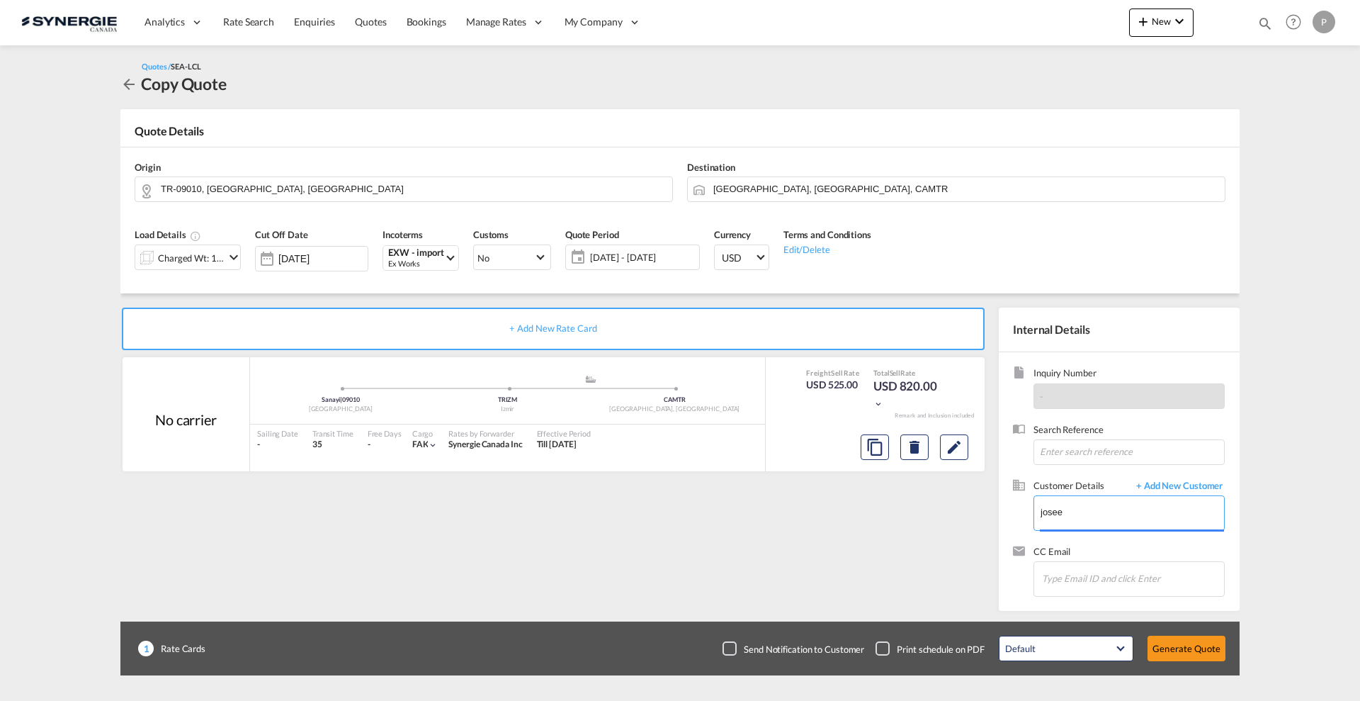
type input "Canimex, JOSEE LEMAIRE, lemairej@canimex.com"
click at [1188, 641] on button "Generate Quote" at bounding box center [1187, 649] width 78 height 26
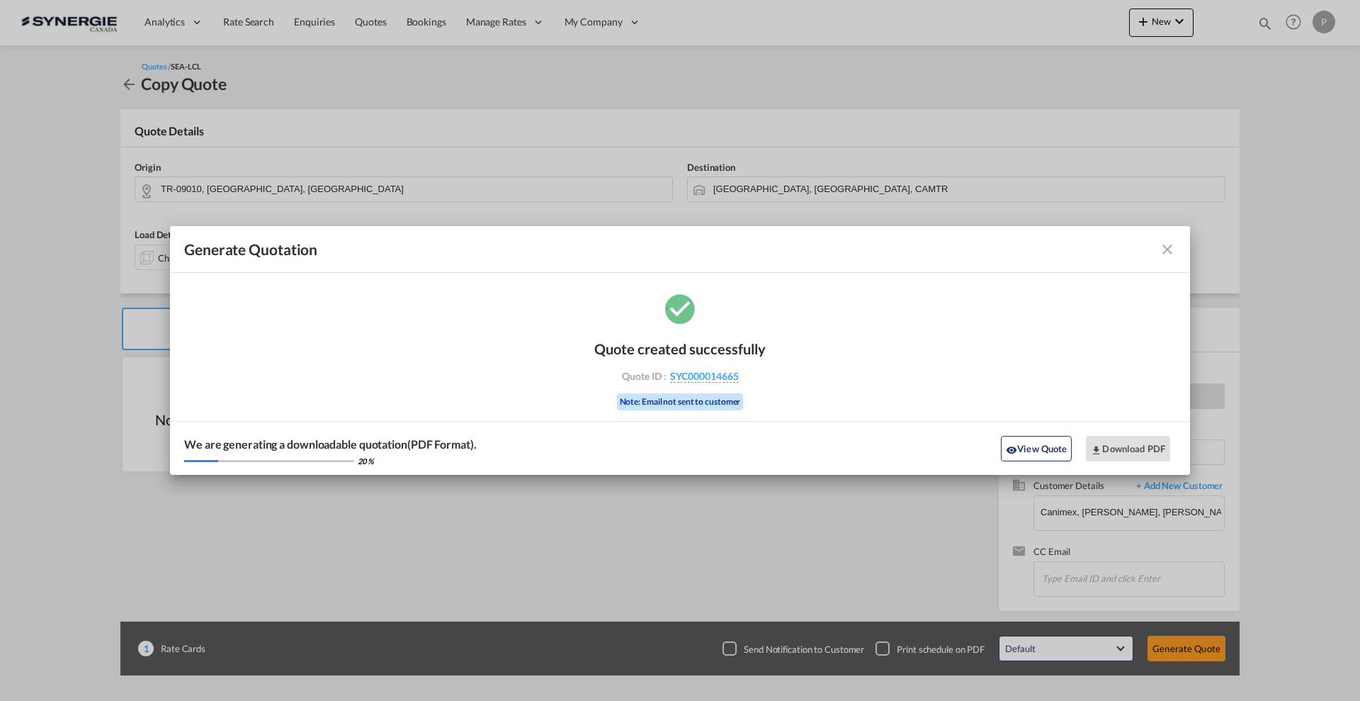
drag, startPoint x: 752, startPoint y: 383, endPoint x: 669, endPoint y: 380, distance: 83.7
click at [669, 380] on div "Quote created successfully Quote ID : SYC000014665 Note: Email not sent to cust…" at bounding box center [679, 374] width 171 height 96
copy div "SYC000014665"
click at [1121, 446] on button "Download PDF" at bounding box center [1128, 449] width 84 height 26
click at [1010, 436] on button "View Quote" at bounding box center [1036, 449] width 71 height 26
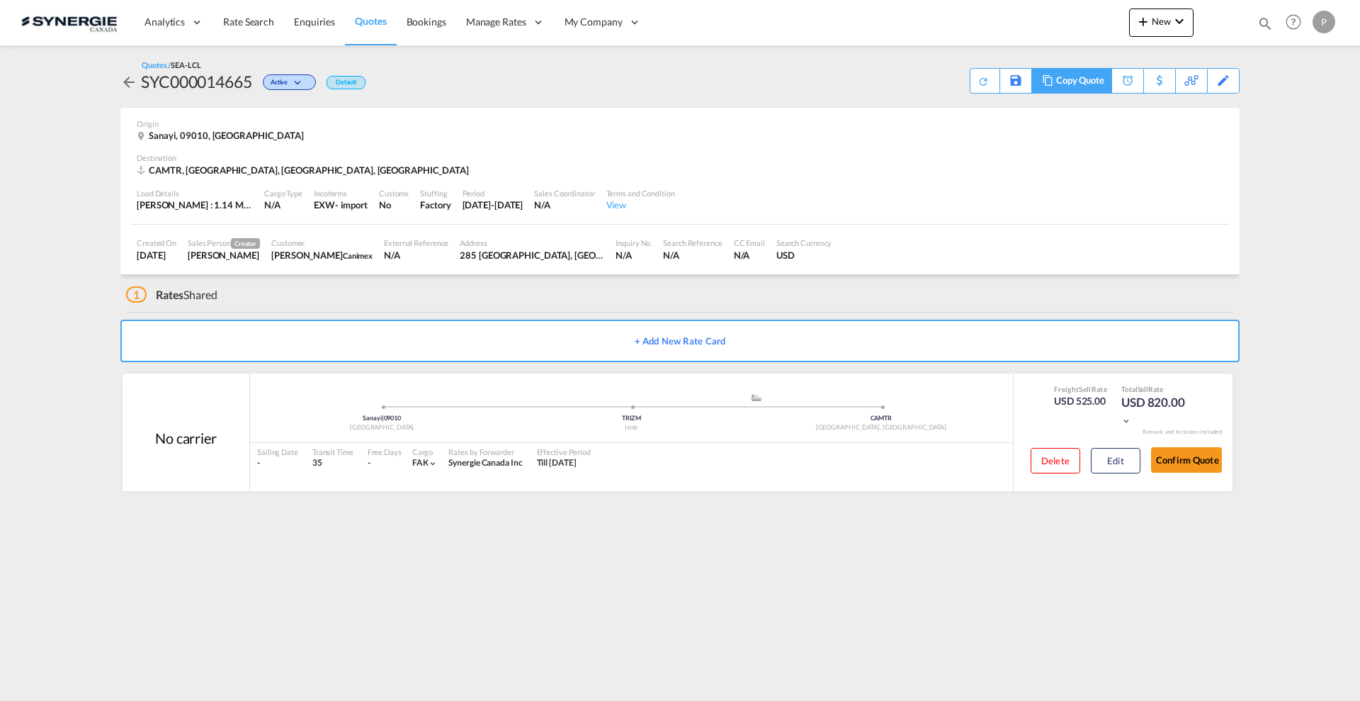
click at [1087, 87] on div "Copy Quote" at bounding box center [1080, 81] width 48 height 24
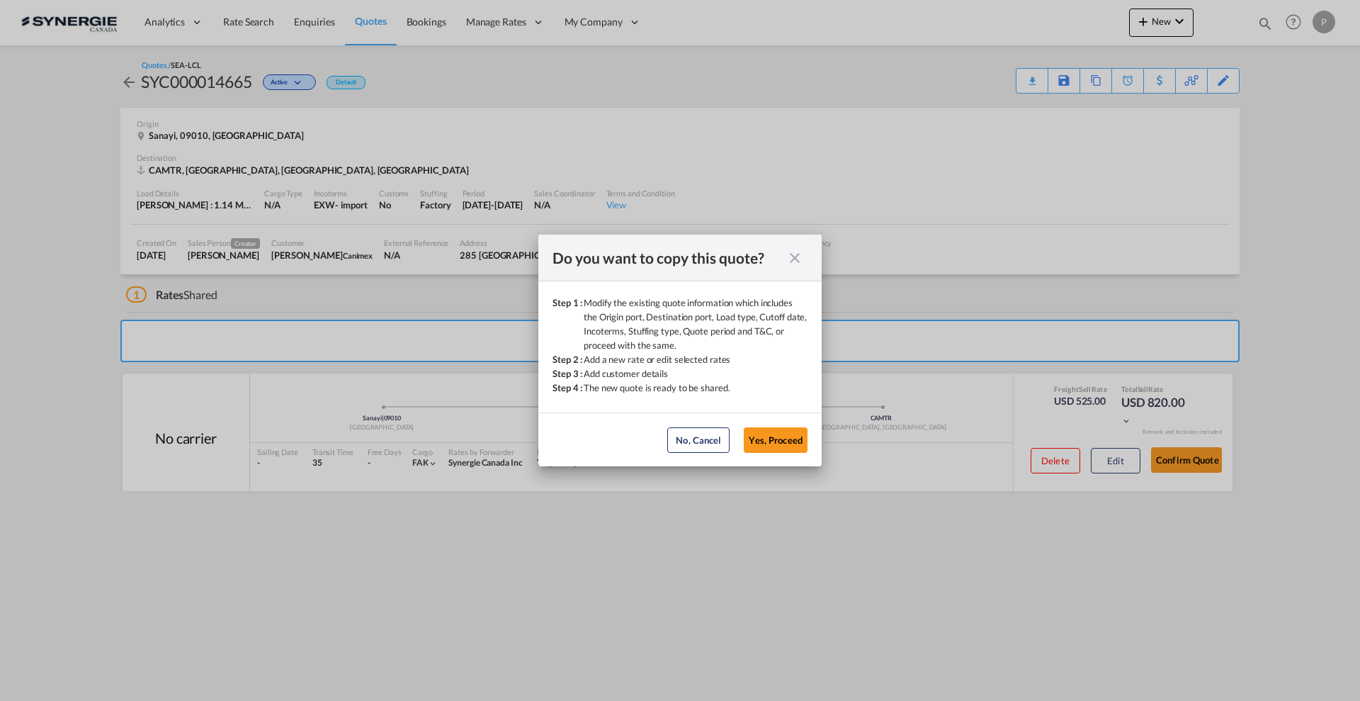
click at [767, 425] on md-dialog-actions "No, Cancel Yes, Proceed No, Cancel Yes, Proceed" at bounding box center [679, 439] width 283 height 54
click at [772, 440] on button "Yes, Proceed" at bounding box center [776, 440] width 64 height 26
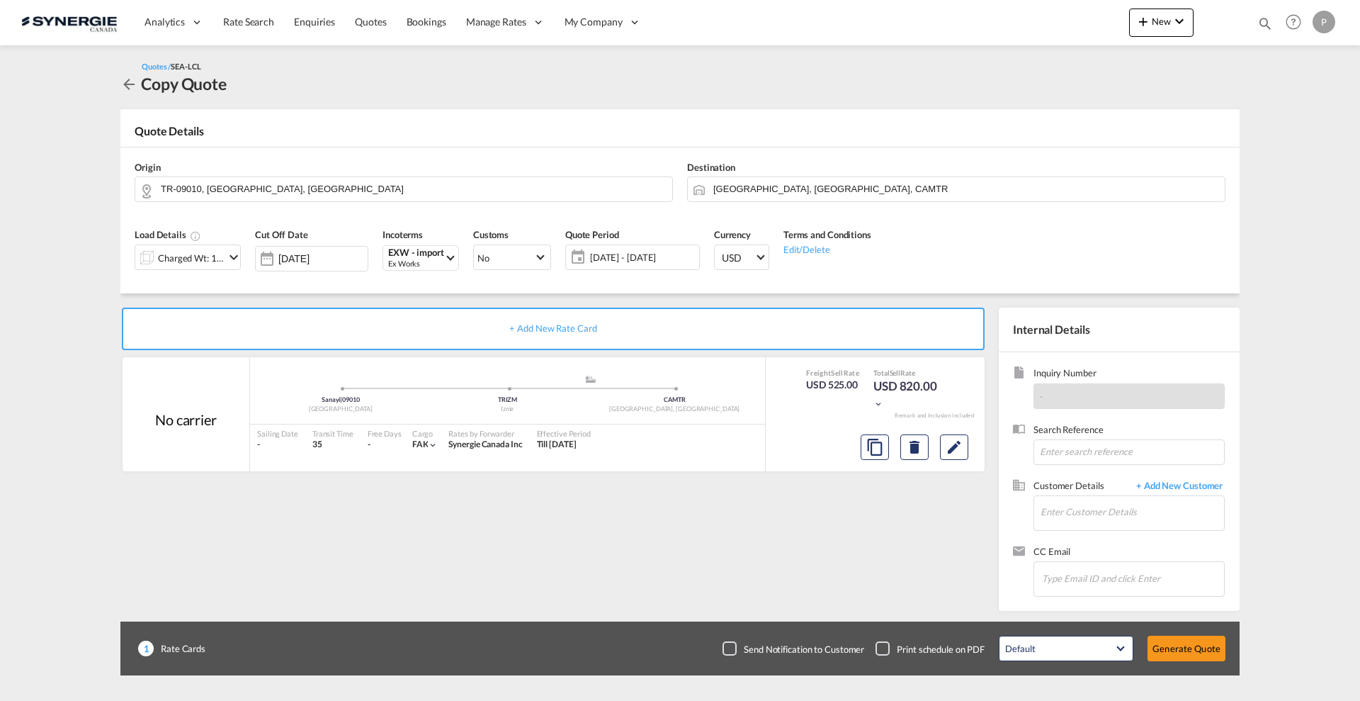
click at [225, 266] on div "Charged Wt: 1.14 W/M" at bounding box center [188, 257] width 106 height 26
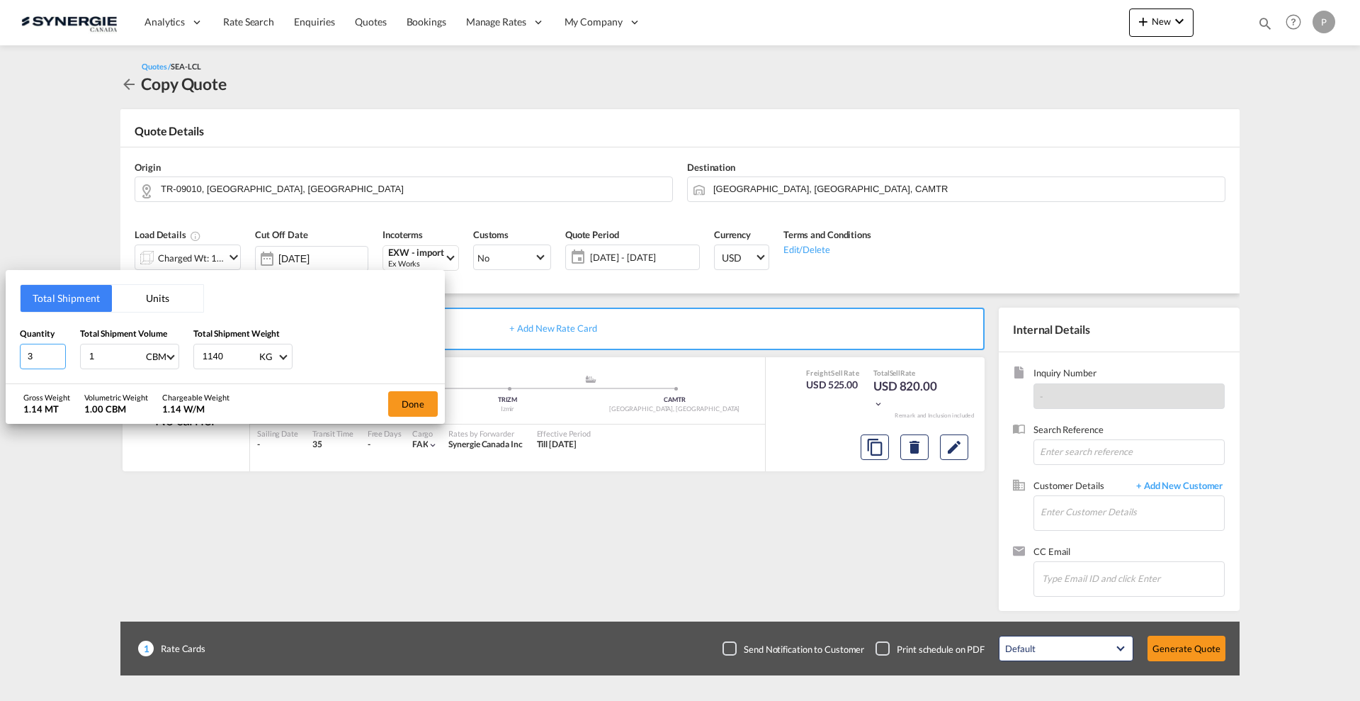
click at [55, 352] on input "3" at bounding box center [43, 357] width 46 height 26
type input "4"
click at [55, 352] on input "4" at bounding box center [43, 357] width 46 height 26
click at [206, 362] on input "1140" at bounding box center [229, 356] width 57 height 24
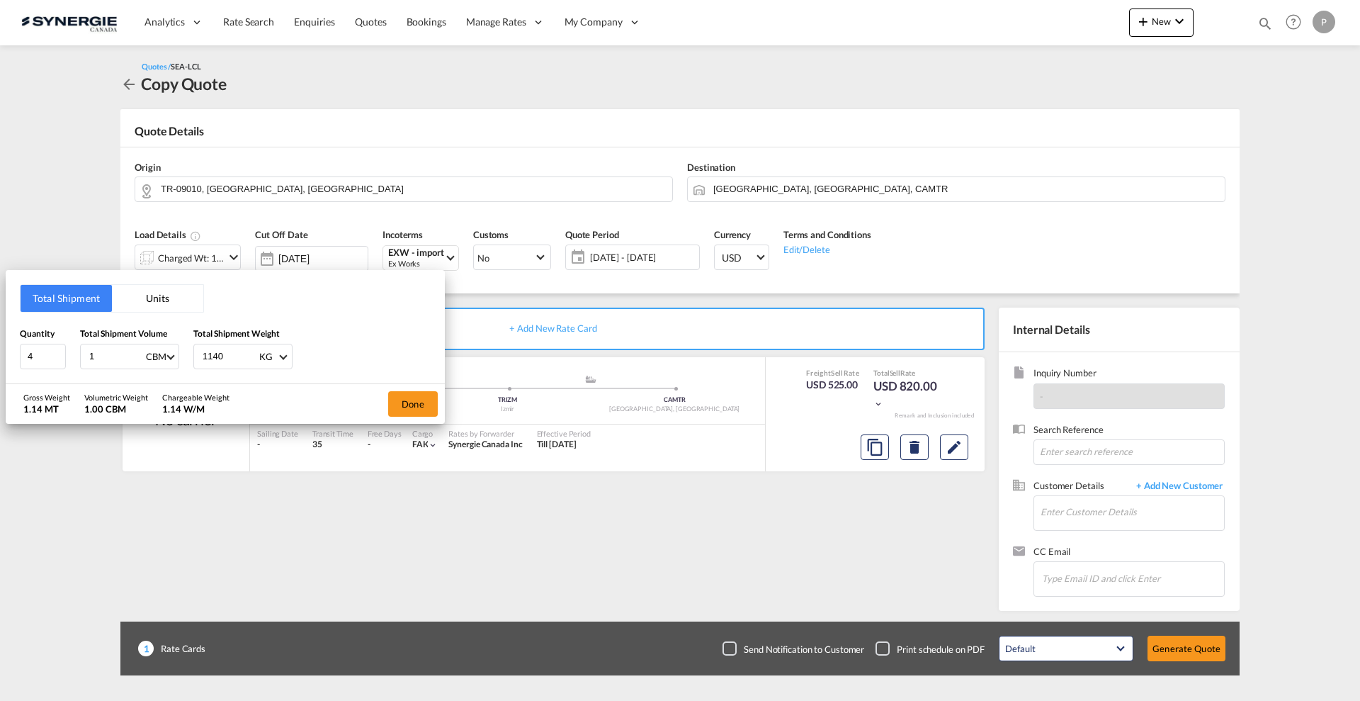
type input "2"
type input "2.285"
click at [414, 414] on button "Done" at bounding box center [413, 404] width 50 height 26
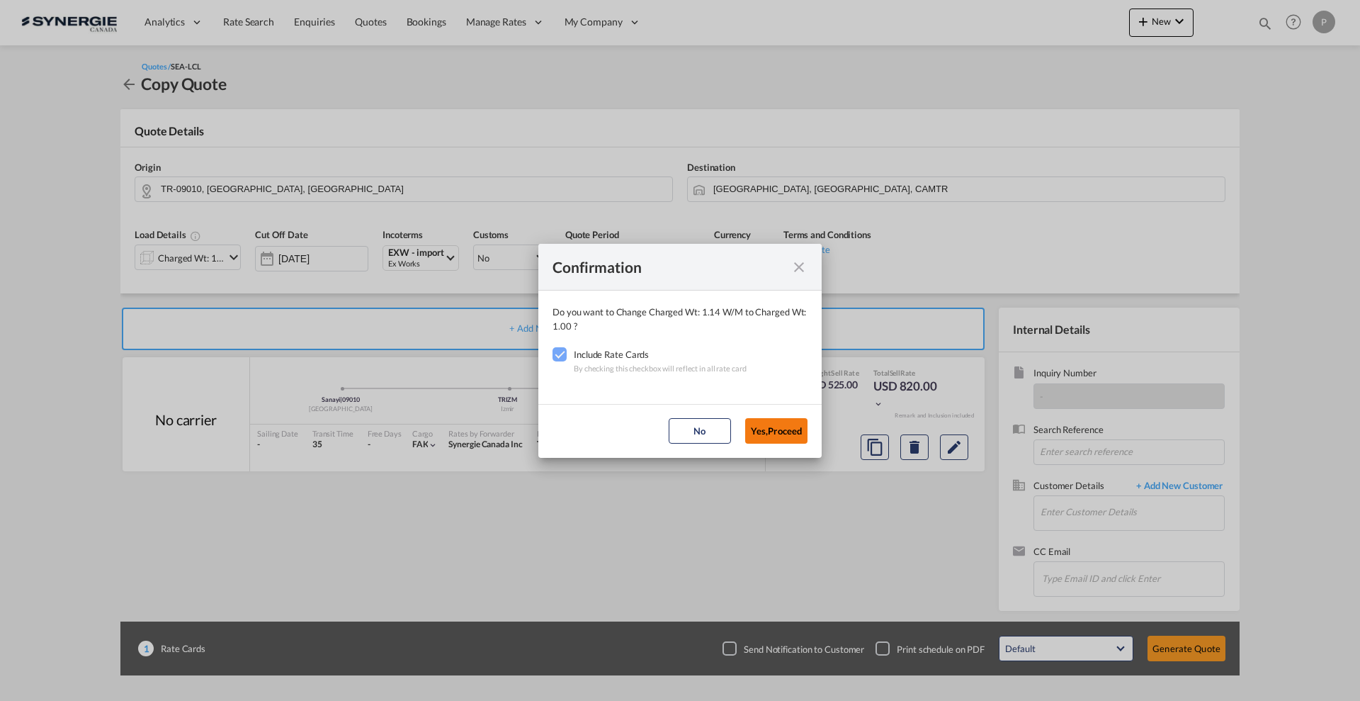
click at [772, 424] on button "Yes,Proceed" at bounding box center [776, 431] width 62 height 26
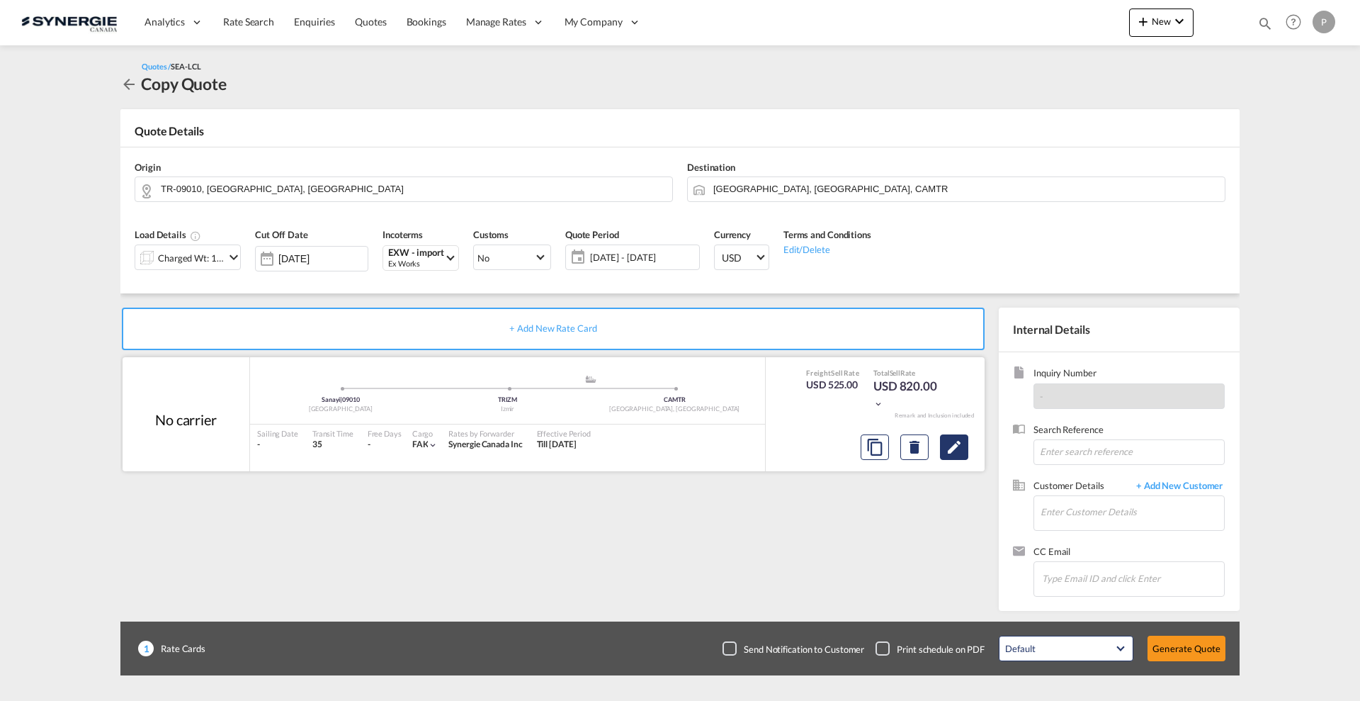
click at [957, 445] on md-icon "Edit" at bounding box center [954, 447] width 17 height 17
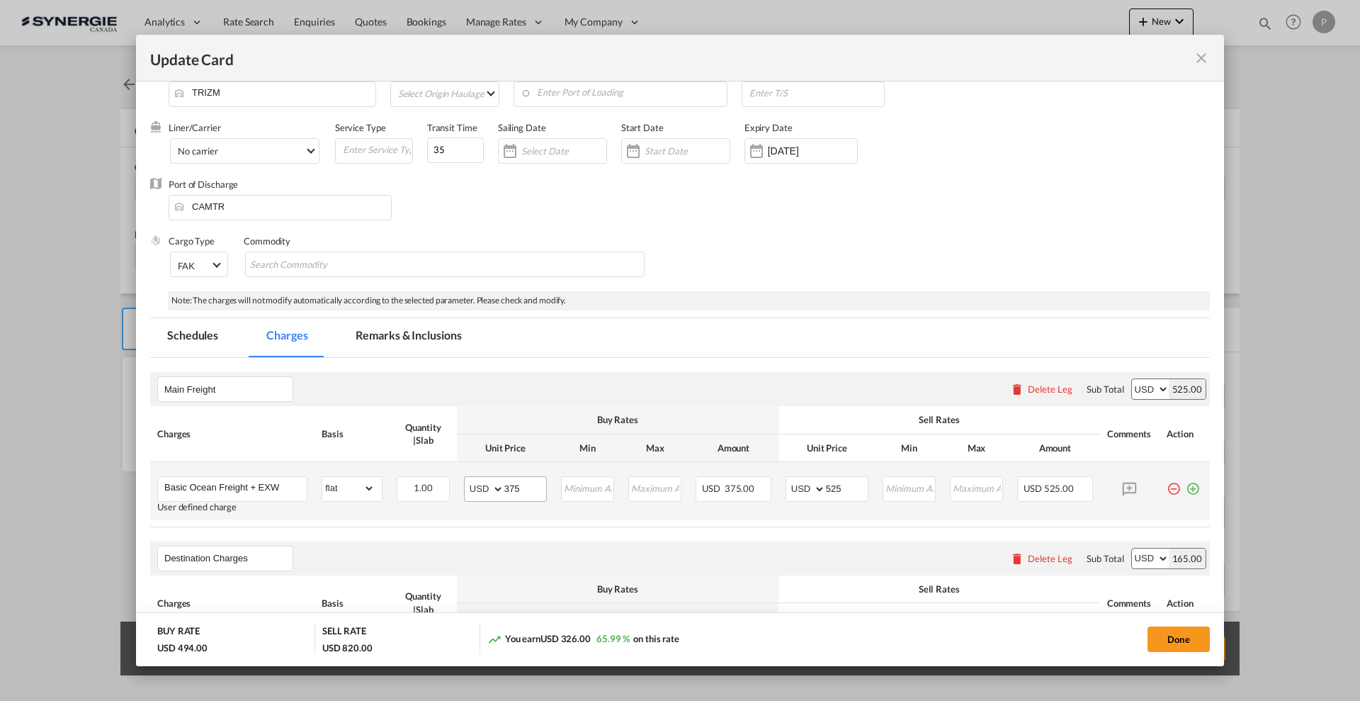
scroll to position [89, 0]
drag, startPoint x: 533, startPoint y: 489, endPoint x: 501, endPoint y: 481, distance: 32.8
click at [501, 481] on md-input-container "AED AFN ALL AMD ANG AOA ARS AUD AWG AZN BAM BBD BDT BGN BHD BIF BMD BND BOB BRL…" at bounding box center [505, 489] width 83 height 26
click at [850, 484] on input "525" at bounding box center [847, 487] width 42 height 21
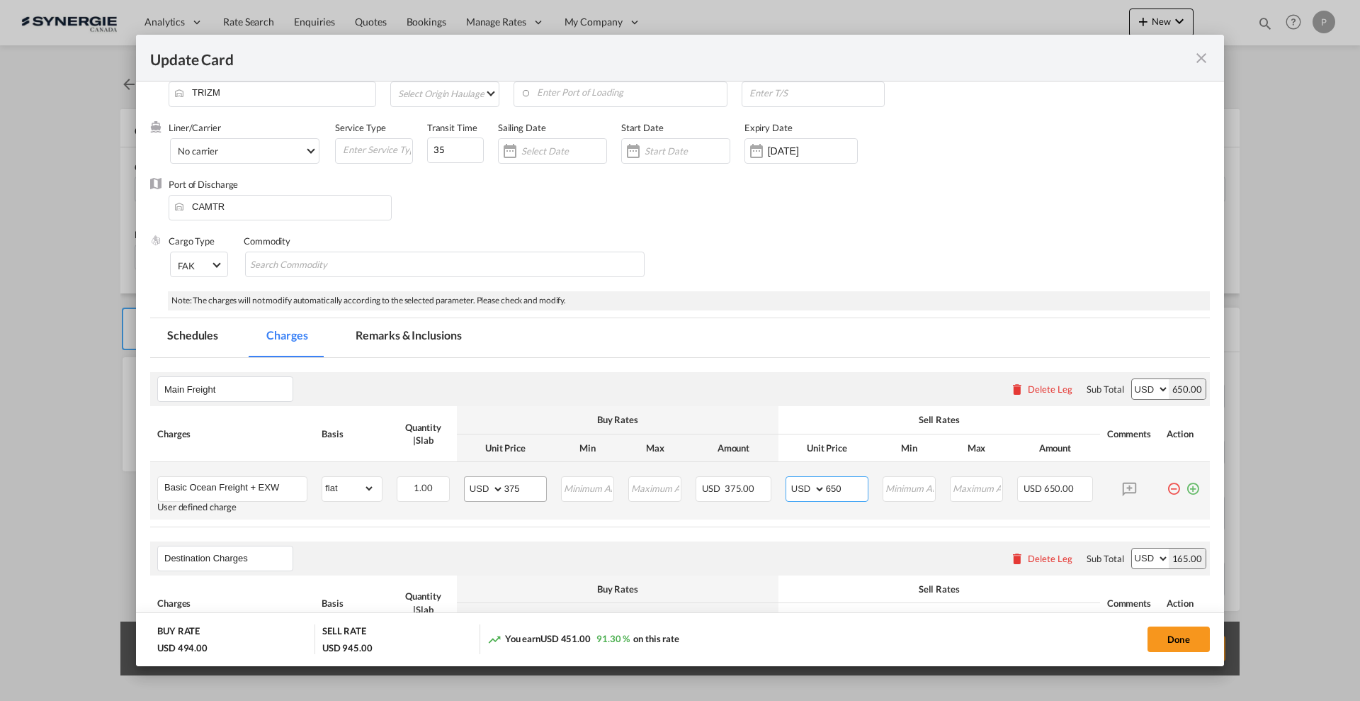
type input "650"
click at [518, 492] on input "375" at bounding box center [525, 487] width 42 height 21
type input "450"
click at [599, 402] on div "Main Freight Please enter leg name Leg Name Already Exists Delete Leg Sub Total…" at bounding box center [680, 389] width 1060 height 34
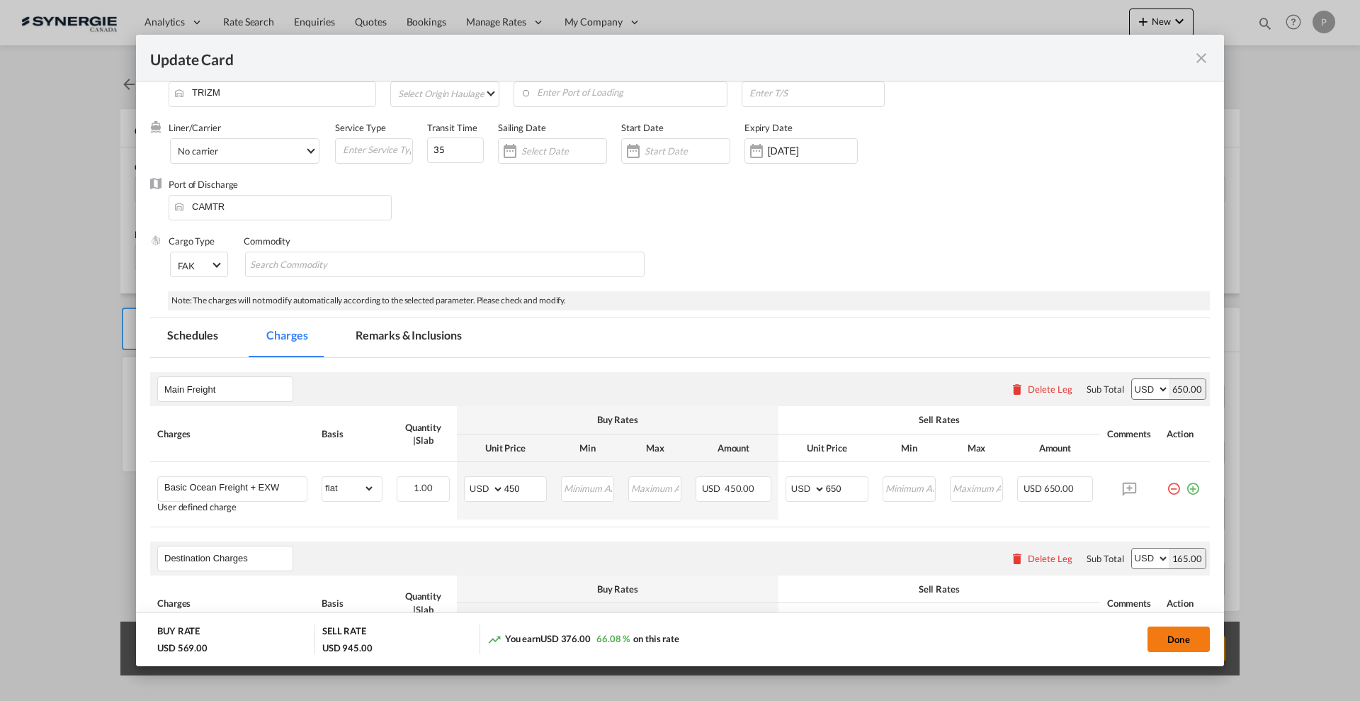
click at [1188, 636] on button "Done" at bounding box center [1179, 639] width 62 height 26
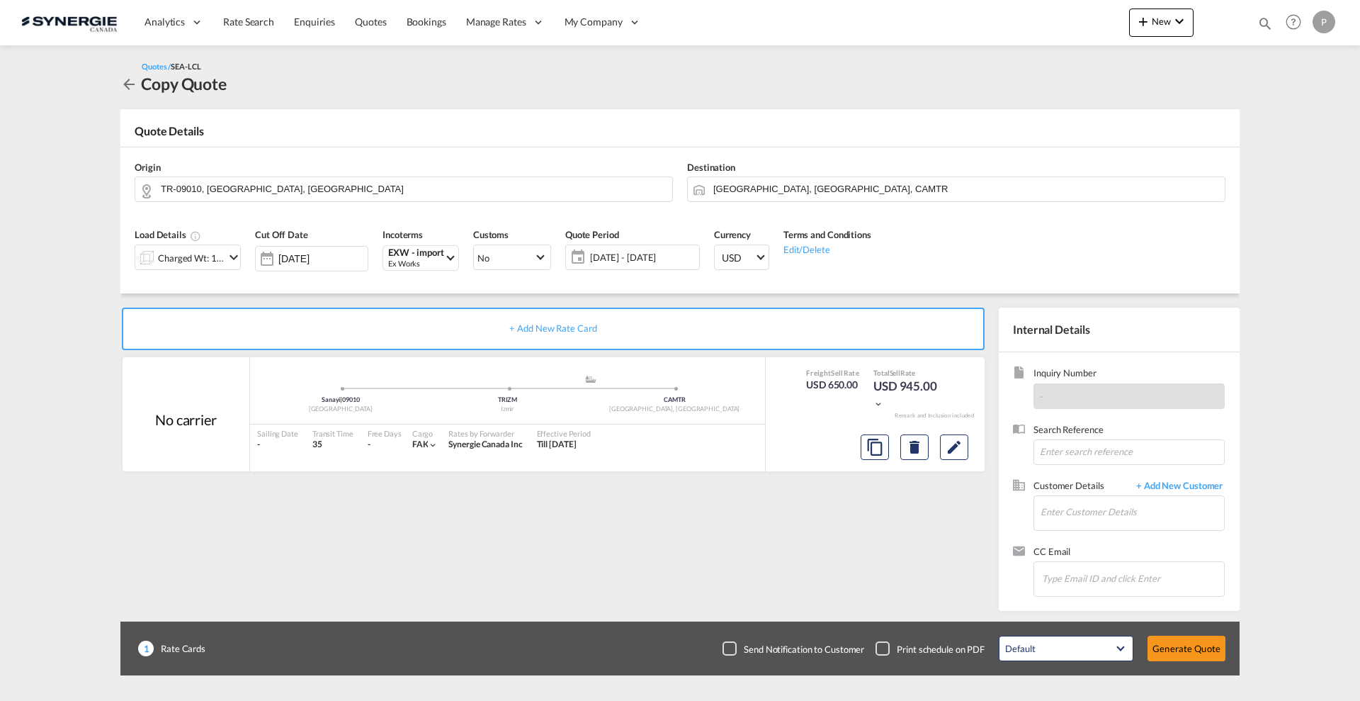
type input "09 Oct 2025"
click at [192, 261] on div "Charged Wt: 1.00 W/M" at bounding box center [191, 258] width 67 height 20
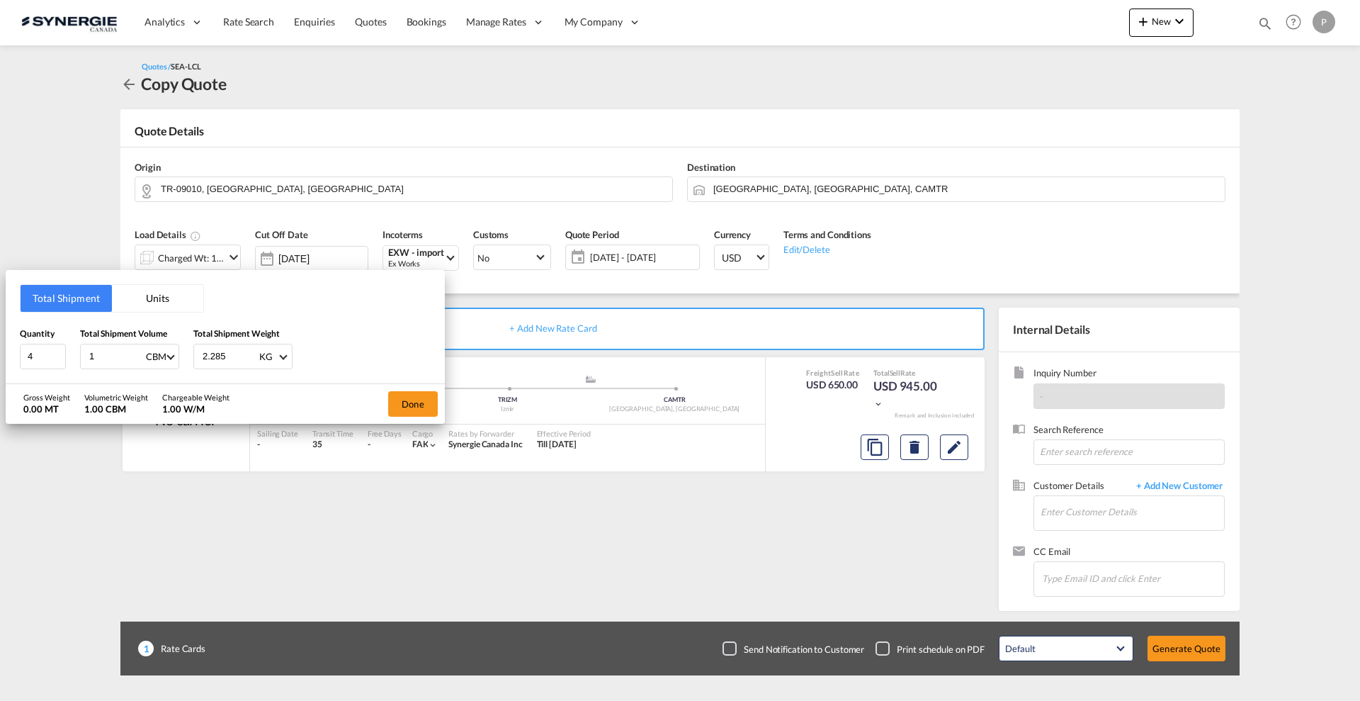
click at [225, 354] on input "2.285" at bounding box center [229, 356] width 57 height 24
click at [214, 354] on input "2.285" at bounding box center [229, 356] width 57 height 24
type input "2285"
click at [418, 402] on button "Done" at bounding box center [413, 404] width 50 height 26
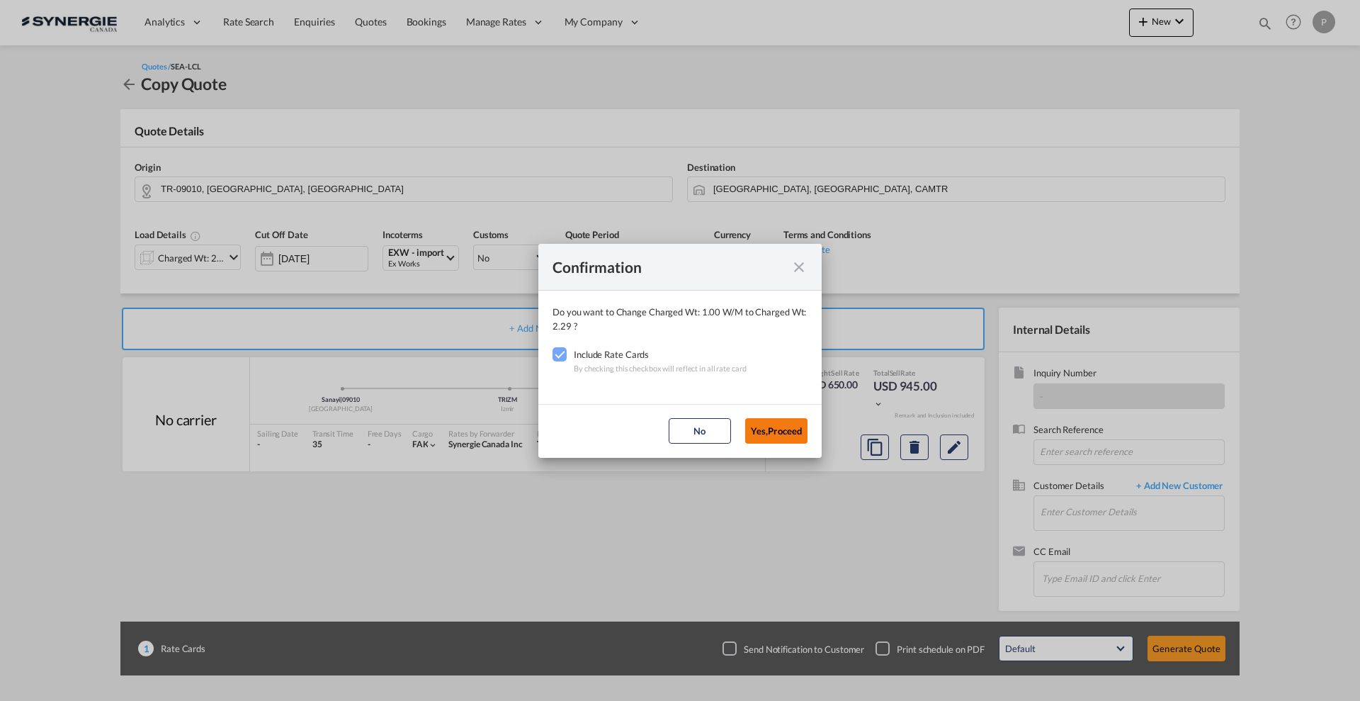
click at [774, 428] on button "Yes,Proceed" at bounding box center [776, 431] width 62 height 26
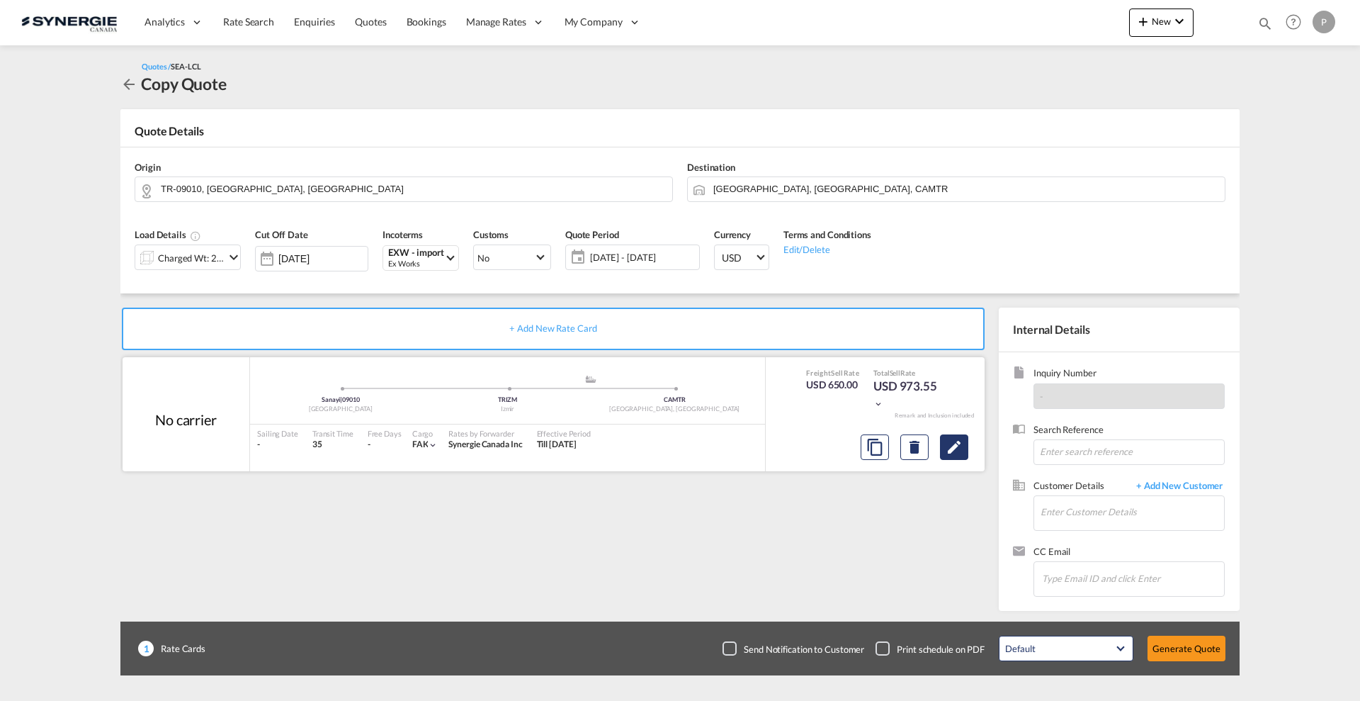
click at [953, 449] on md-icon "Edit" at bounding box center [954, 447] width 17 height 17
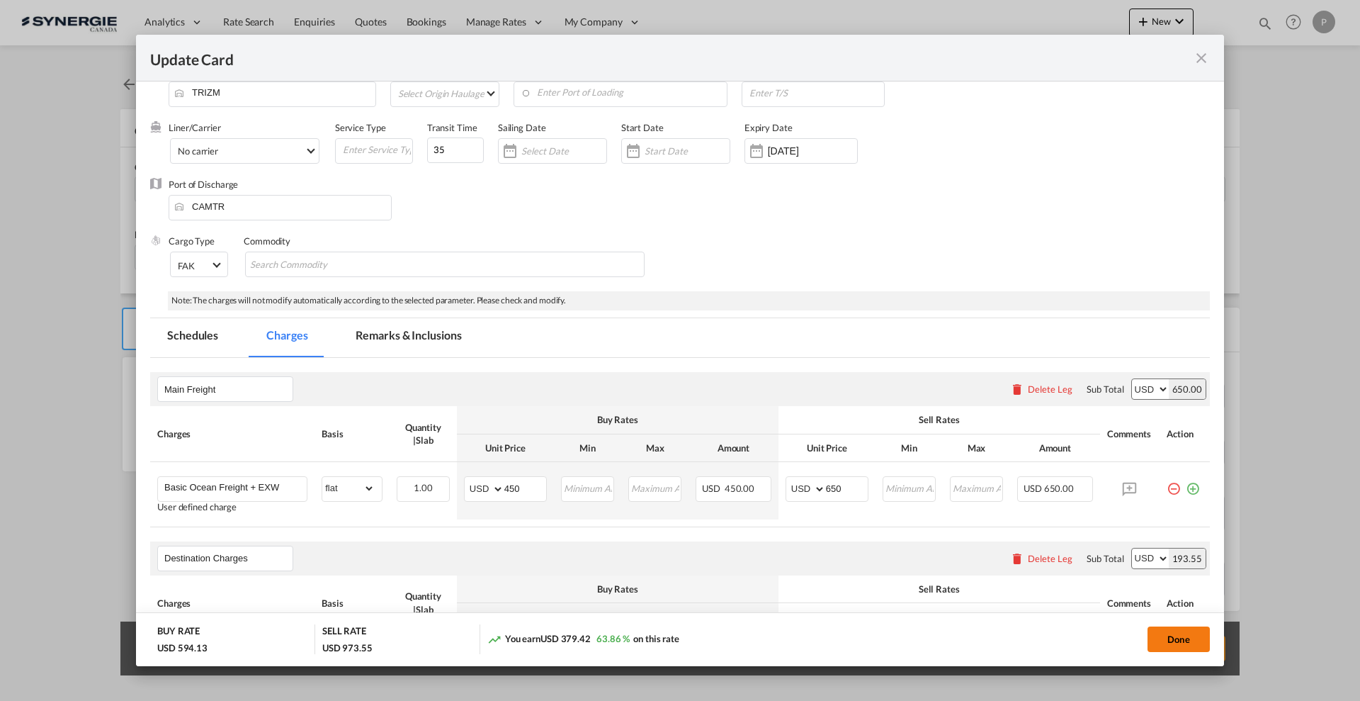
click at [1161, 634] on button "Done" at bounding box center [1179, 639] width 62 height 26
type input "09 Oct 2025"
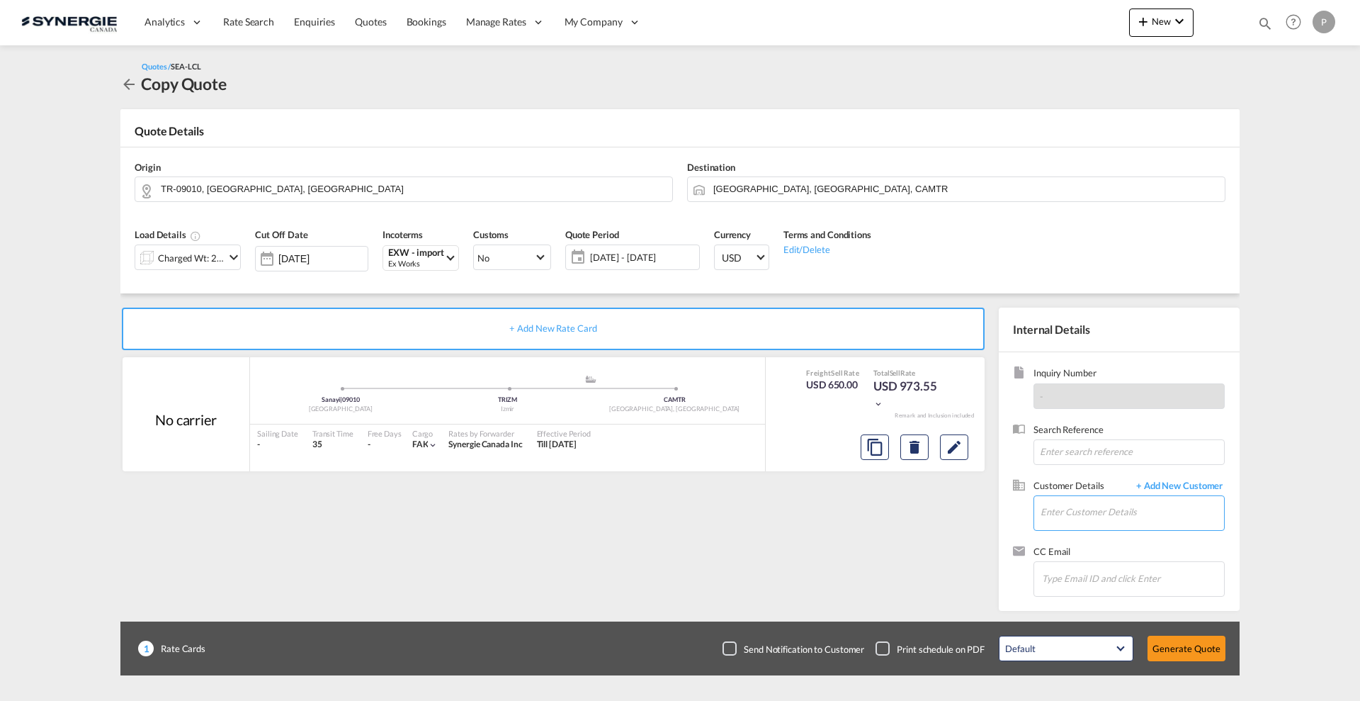
click at [1105, 513] on input "Enter Customer Details" at bounding box center [1133, 512] width 184 height 32
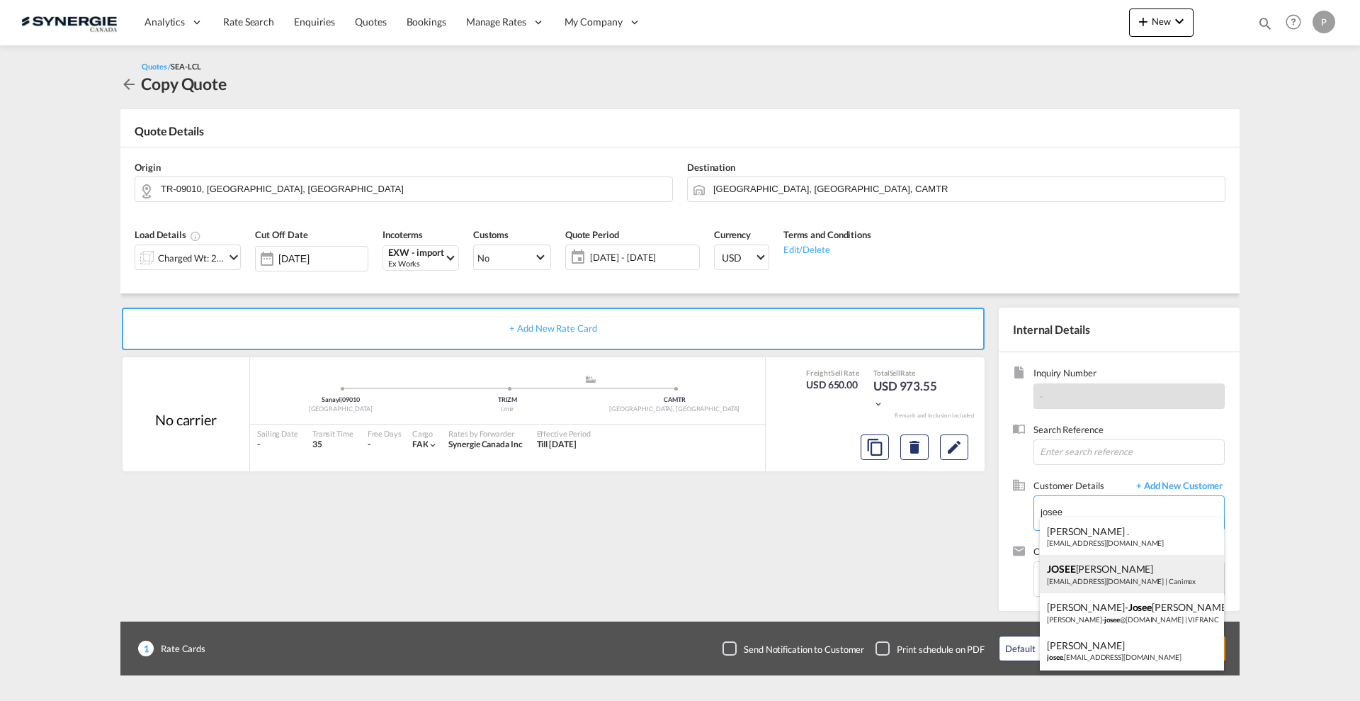
click at [1110, 583] on div "JOSEE LEMAIRE lemairej@canimex.com | Canimex" at bounding box center [1132, 574] width 184 height 38
type input "Canimex, JOSEE LEMAIRE, lemairej@canimex.com"
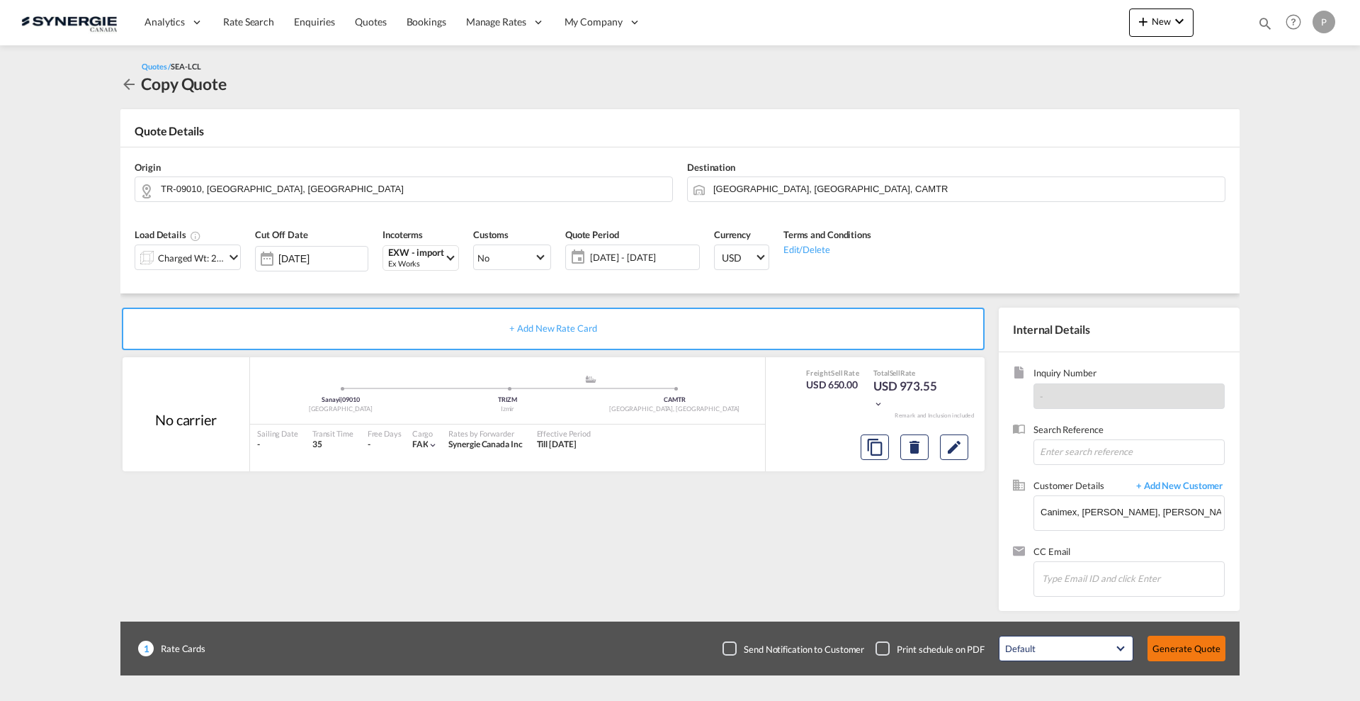
click at [1178, 640] on button "Generate Quote" at bounding box center [1187, 649] width 78 height 26
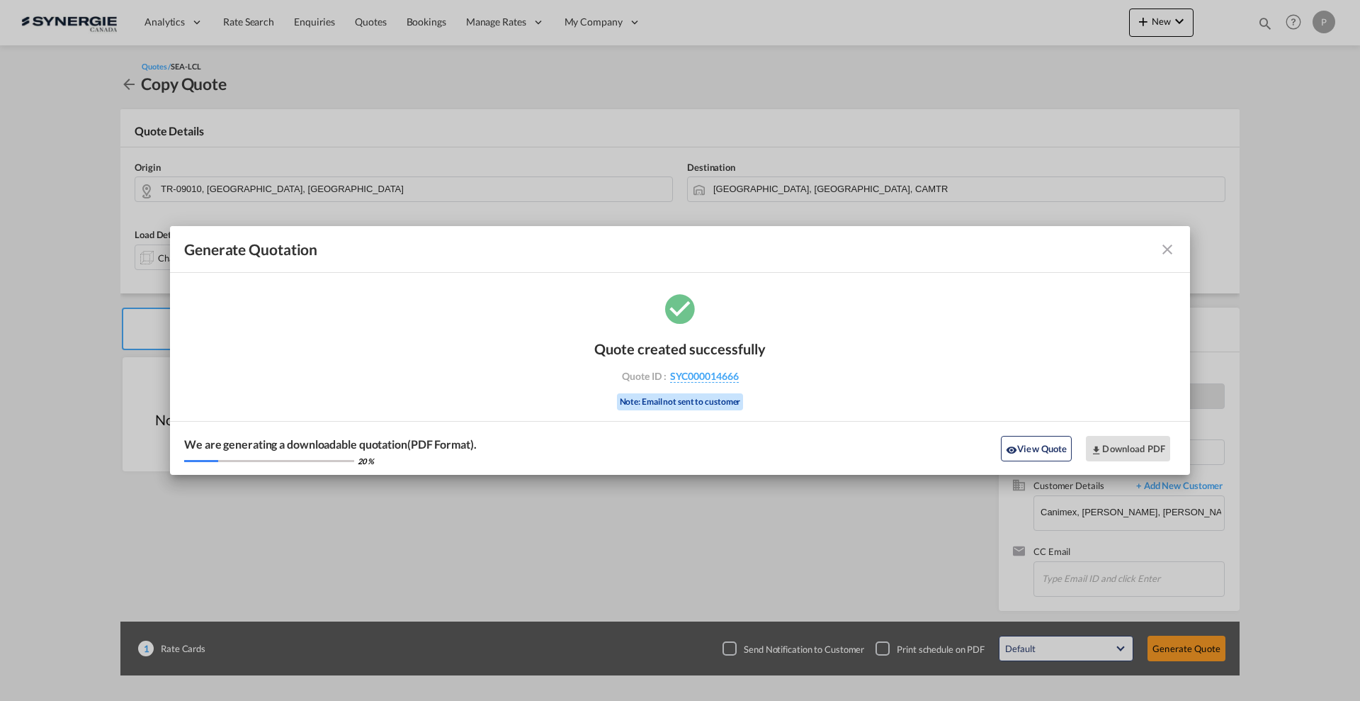
drag, startPoint x: 752, startPoint y: 373, endPoint x: 740, endPoint y: 382, distance: 14.7
click at [740, 382] on div "Quote created successfully Quote ID : SYC000014666 Note: Email not sent to cust…" at bounding box center [679, 374] width 171 height 96
copy div "SYC000014666"
click at [1113, 448] on button "Download PDF" at bounding box center [1128, 449] width 84 height 26
click at [1167, 249] on md-icon "icon-close fg-AAA8AD cursor m-0" at bounding box center [1167, 249] width 17 height 17
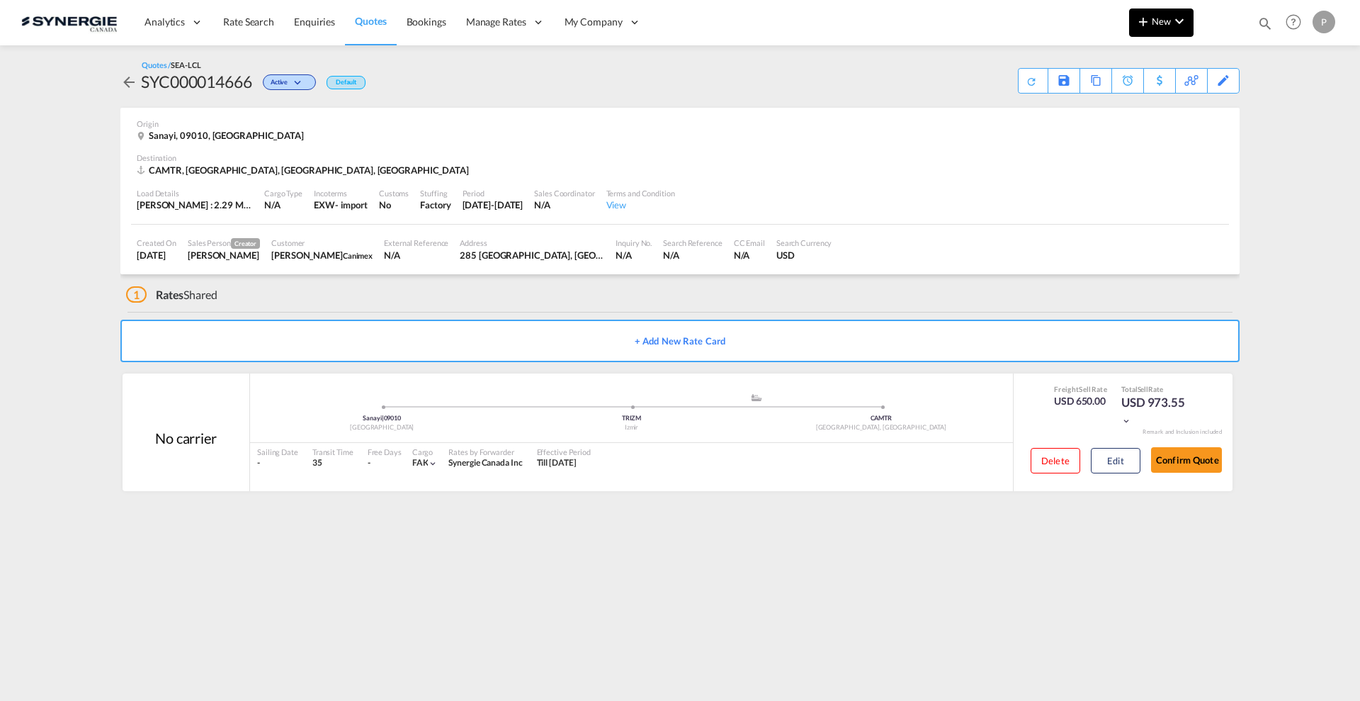
click at [1185, 31] on button "New" at bounding box center [1161, 23] width 64 height 28
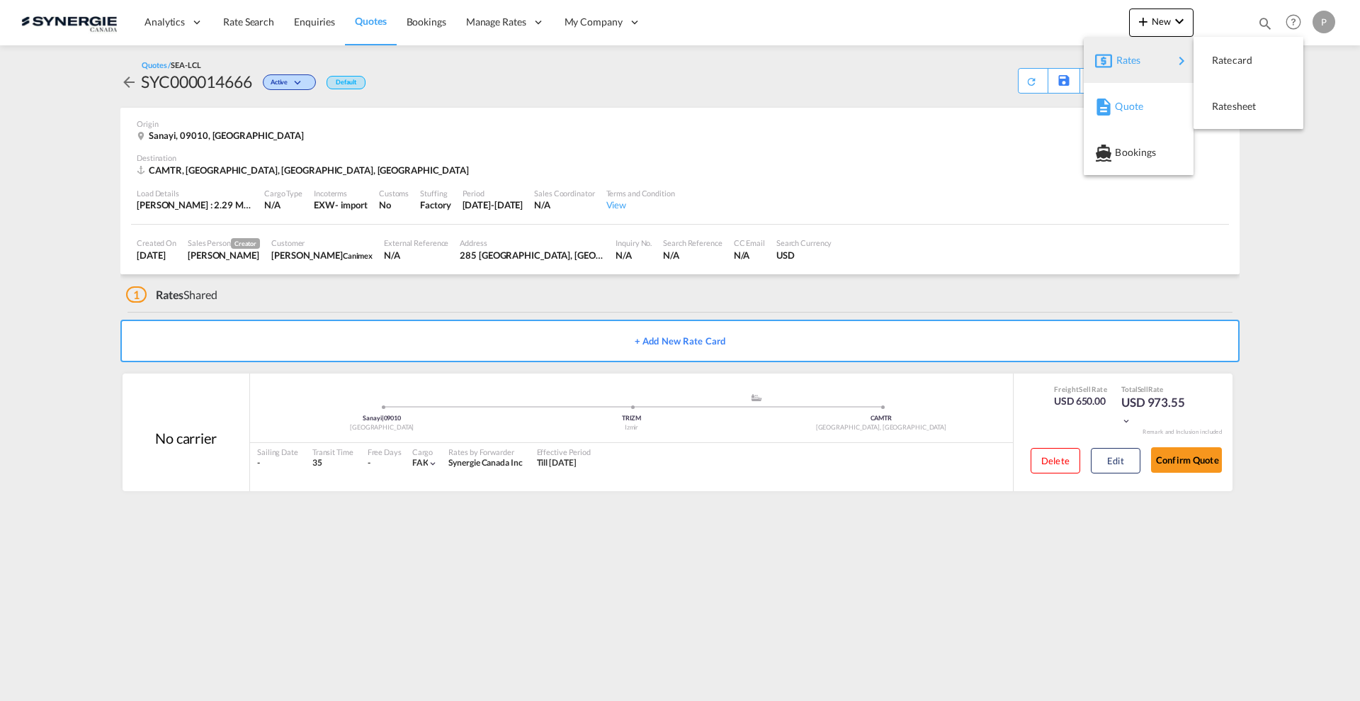
click at [1148, 104] on div "Quote" at bounding box center [1141, 106] width 52 height 35
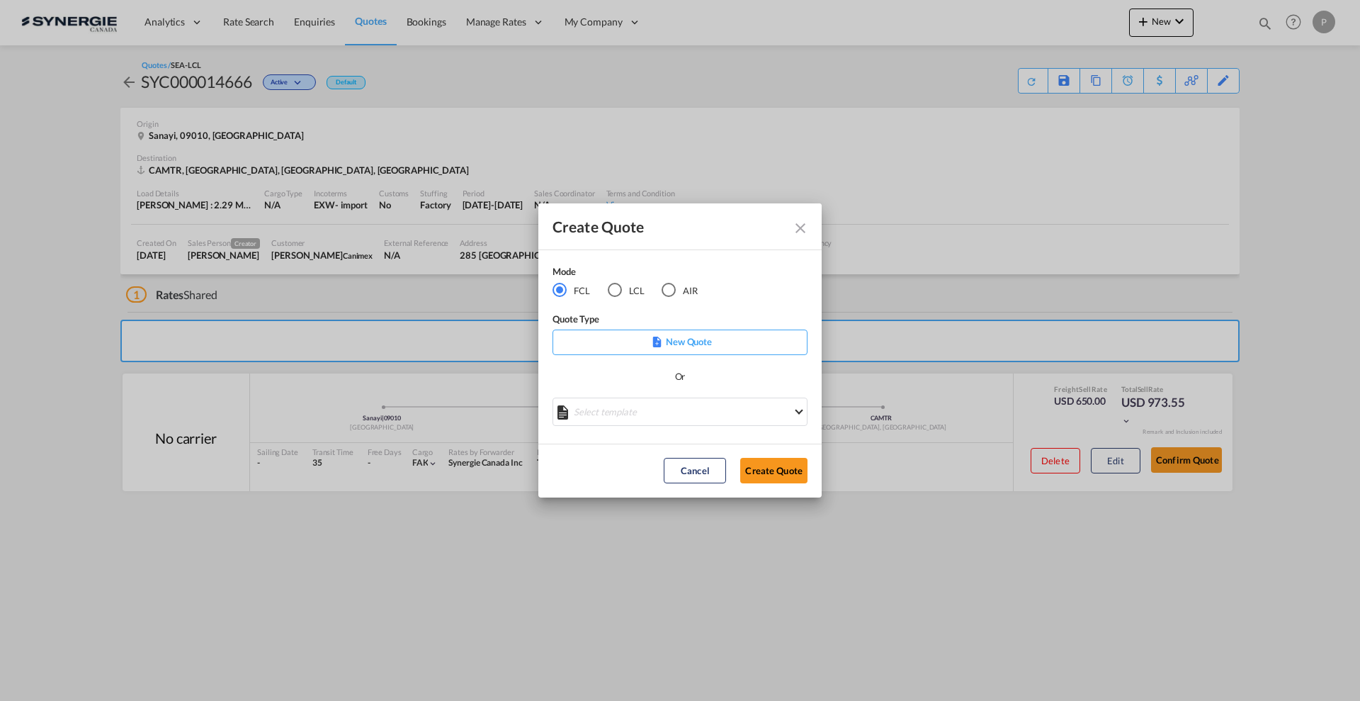
click at [618, 410] on md-select "Select template *NEW* FCL FREEHAND / DAP Pablo Gomez Saldarriaga | 10 Jul 2025 …" at bounding box center [680, 411] width 255 height 28
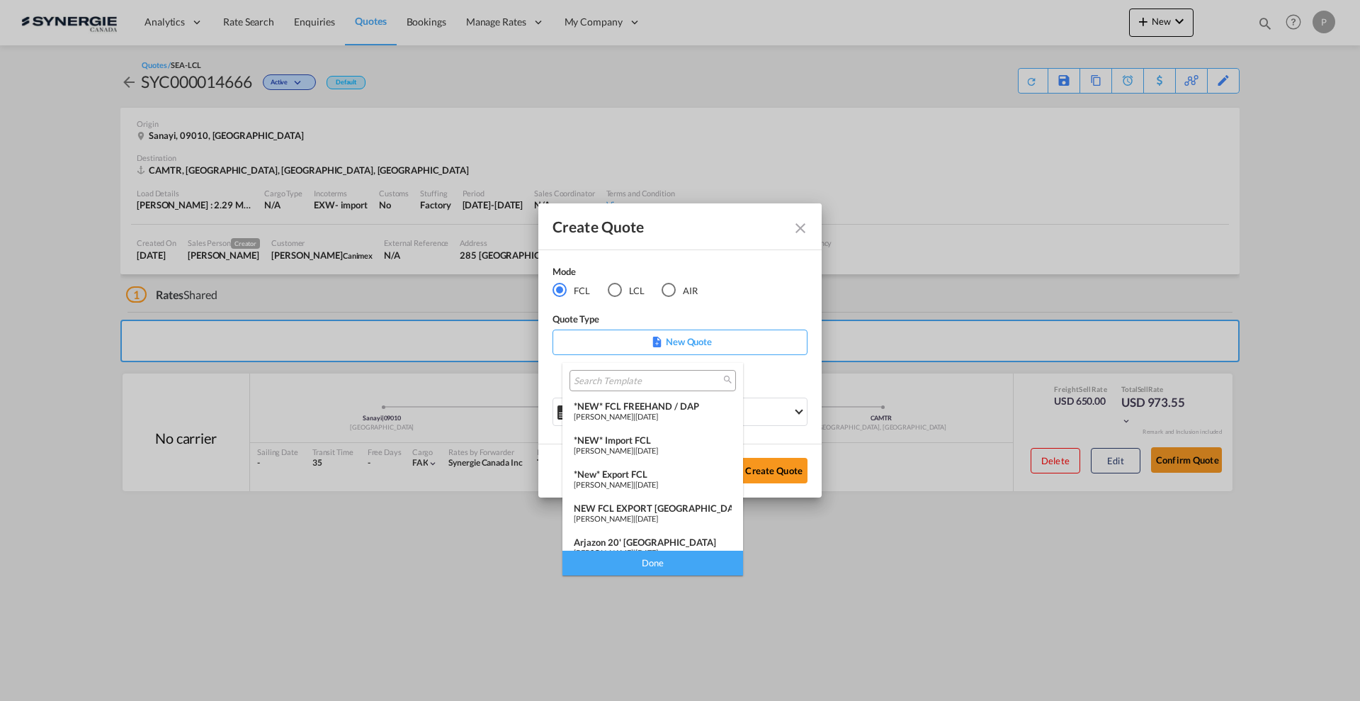
click at [633, 448] on span "[PERSON_NAME]" at bounding box center [604, 450] width 60 height 9
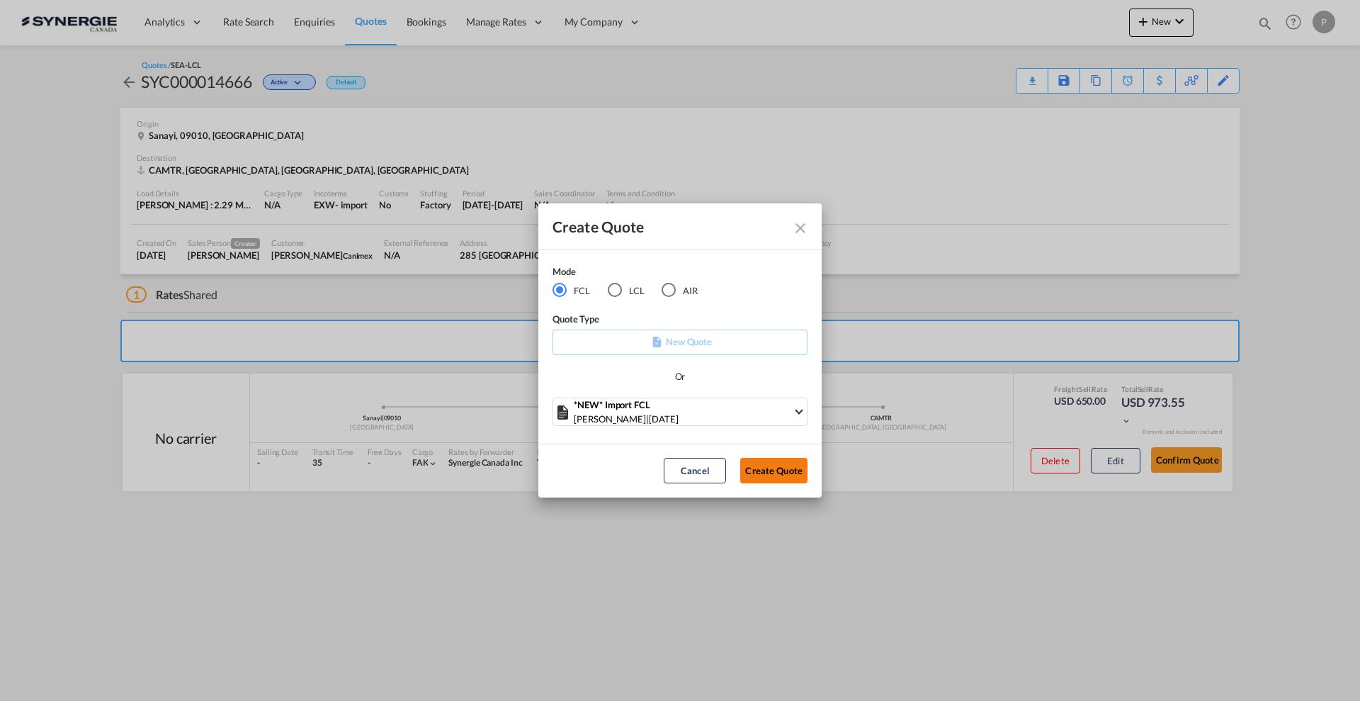
click at [779, 463] on button "Create Quote" at bounding box center [773, 471] width 67 height 26
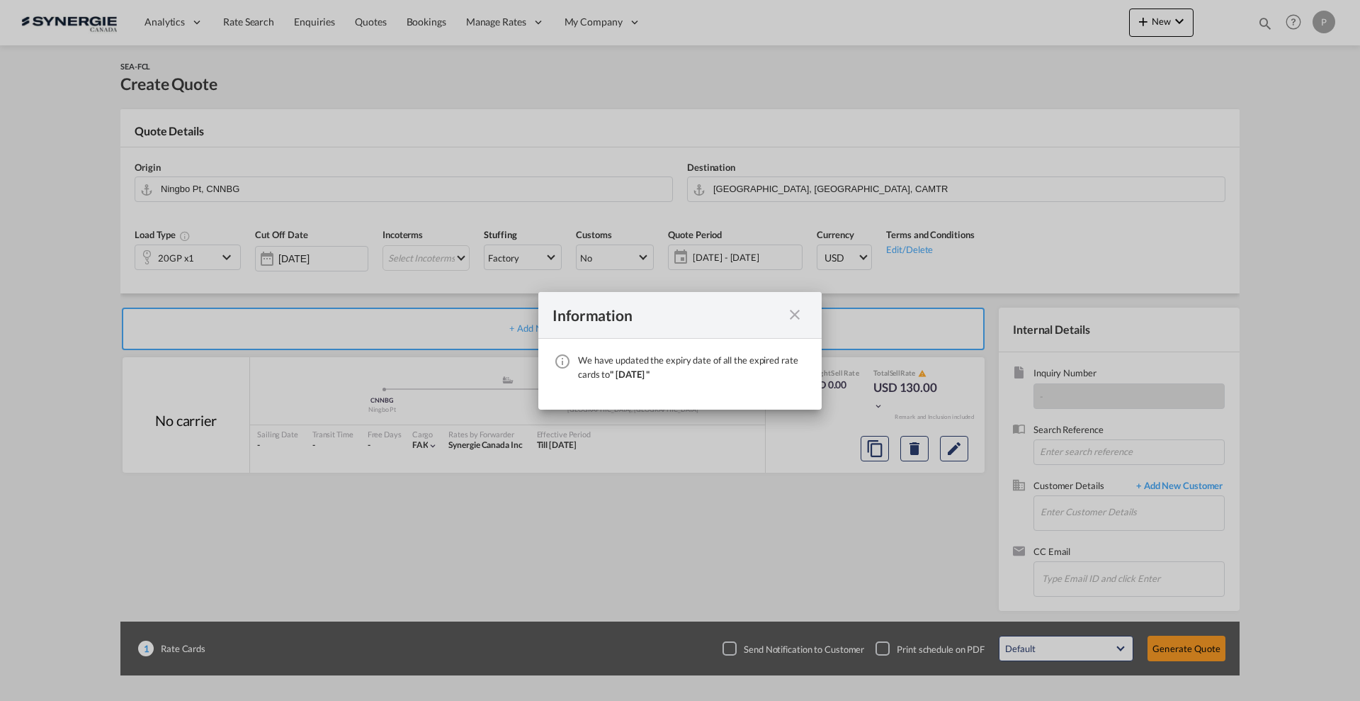
click at [799, 312] on md-icon "icon-close fg-AAA8AD cursor" at bounding box center [794, 314] width 17 height 17
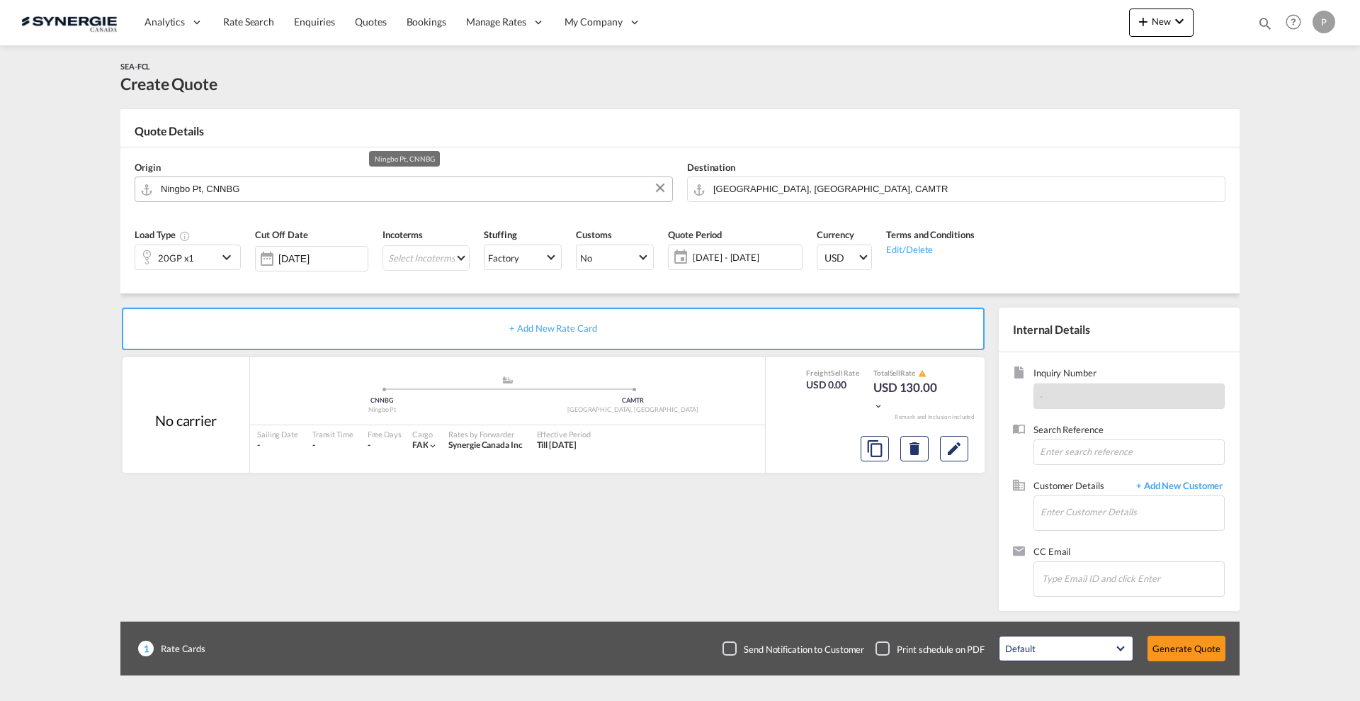
click at [202, 184] on input "Ningbo Pt, CNNBG" at bounding box center [413, 188] width 504 height 25
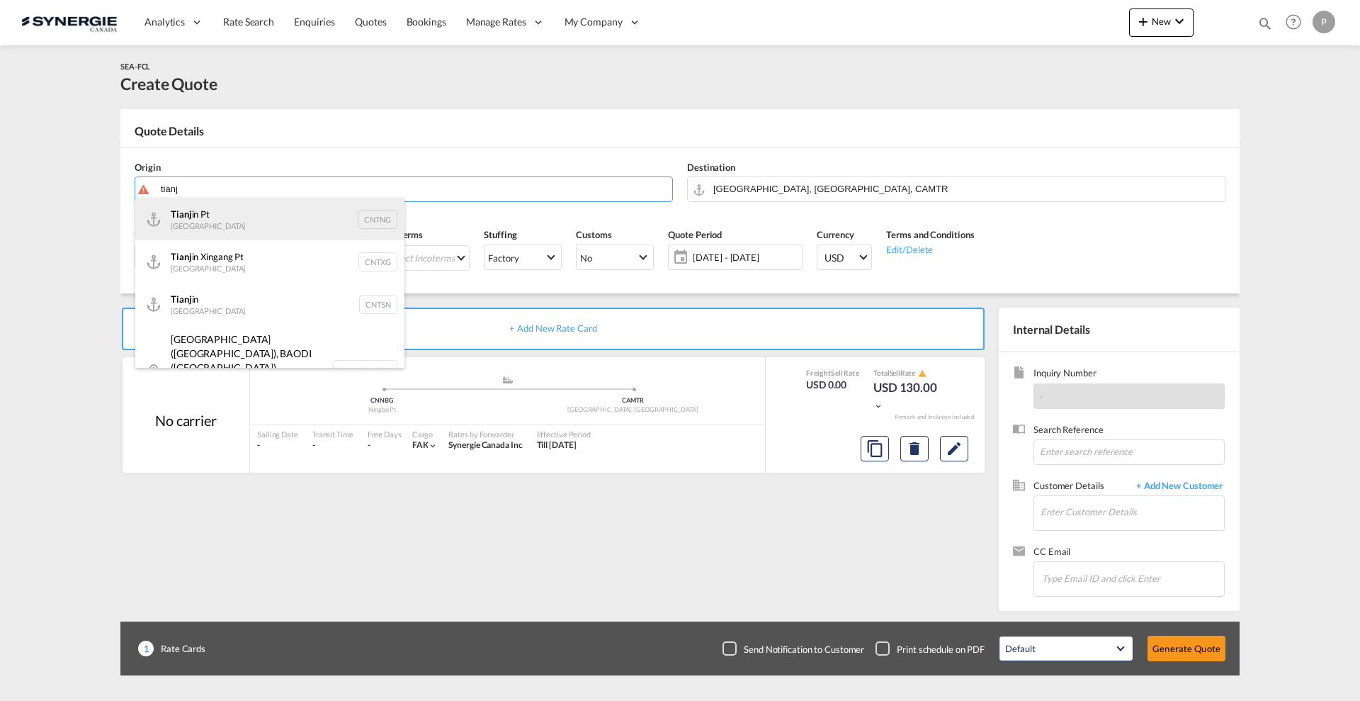
click at [198, 212] on div "Tianj in Pt China CNTNG" at bounding box center [269, 219] width 269 height 43
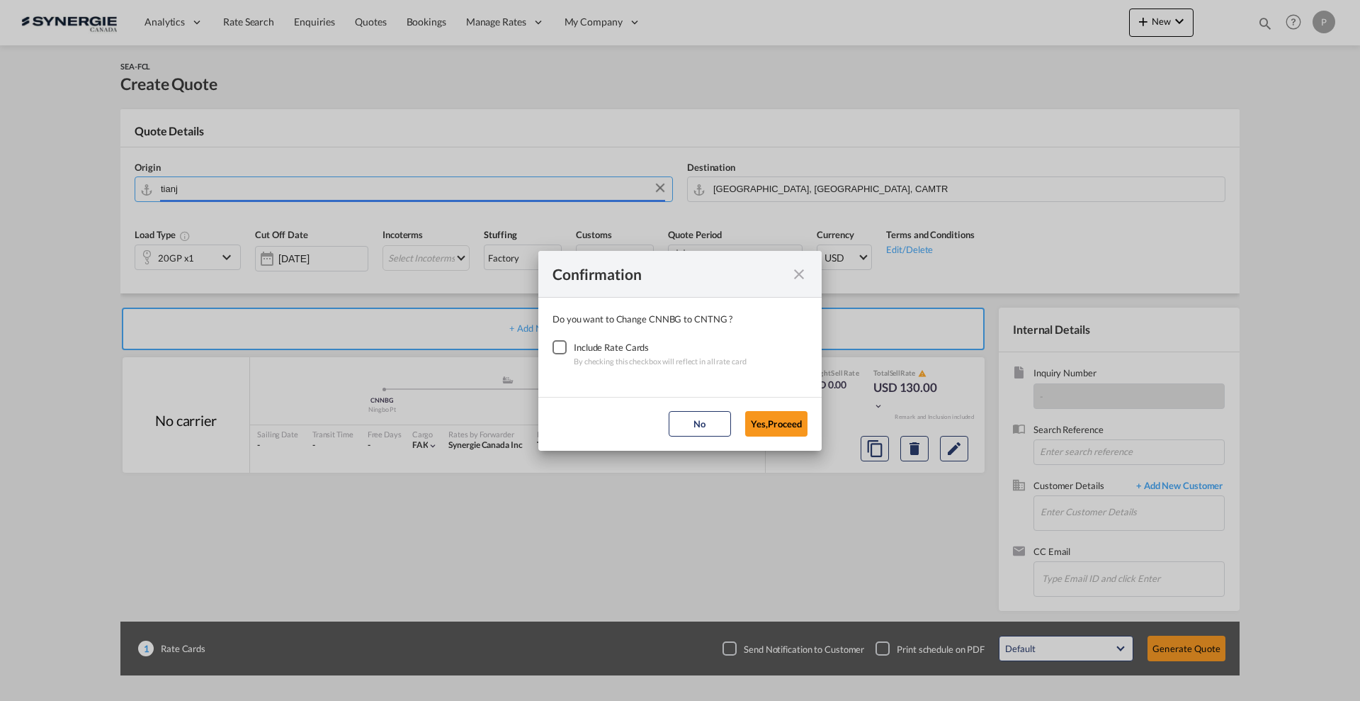
type input "Tianjin Pt, CNTNG"
click at [563, 346] on div "Checkbox No Ink" at bounding box center [560, 347] width 14 height 14
click at [756, 419] on button "Yes,Proceed" at bounding box center [776, 424] width 62 height 26
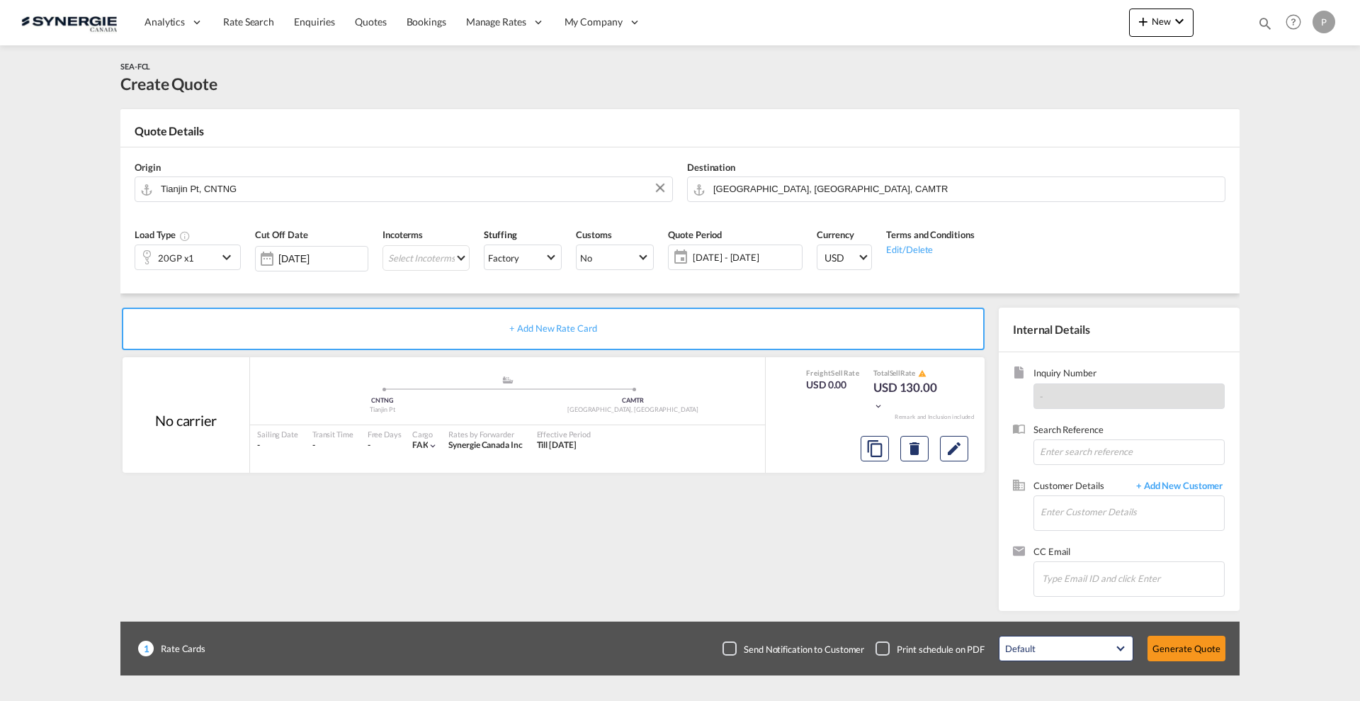
click at [207, 257] on div "20GP x1" at bounding box center [176, 257] width 82 height 24
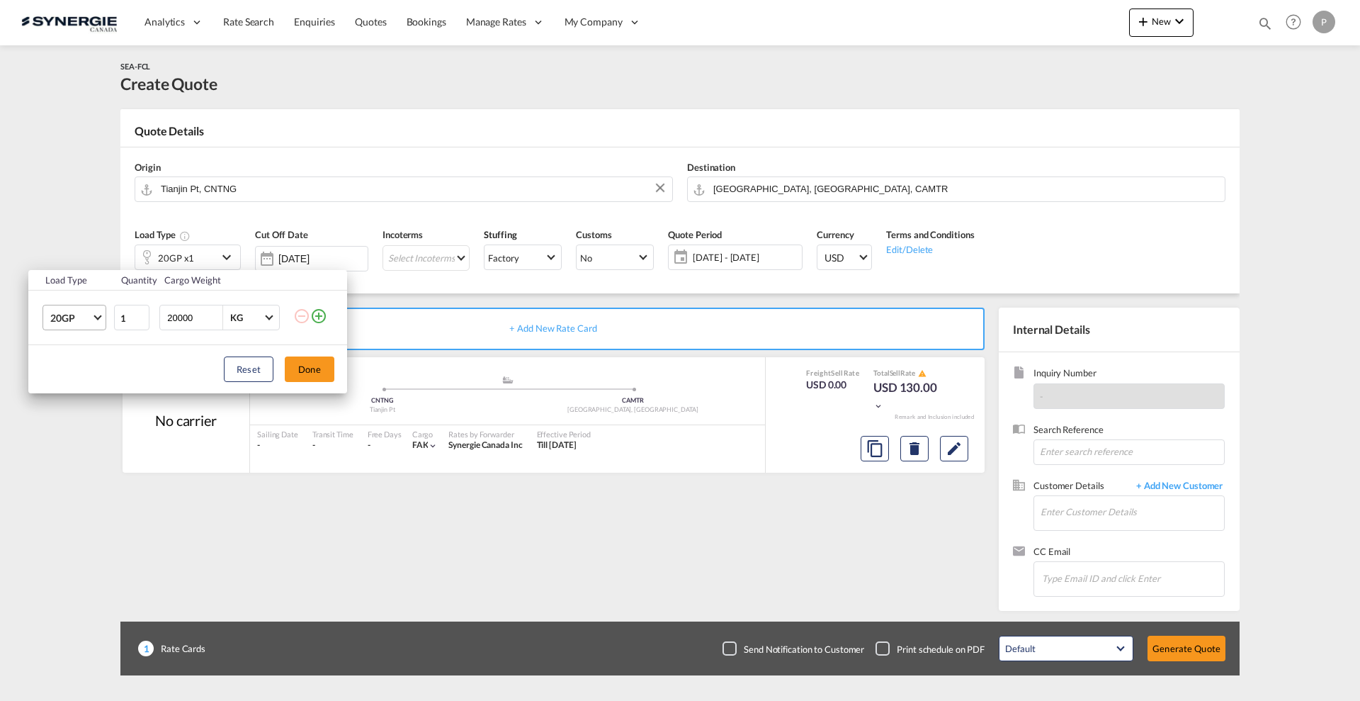
click at [96, 312] on span "Choose: \a20GP" at bounding box center [98, 316] width 8 height 8
click at [72, 378] on md-option "40HC" at bounding box center [87, 386] width 96 height 34
click at [304, 363] on button "Done" at bounding box center [310, 369] width 50 height 26
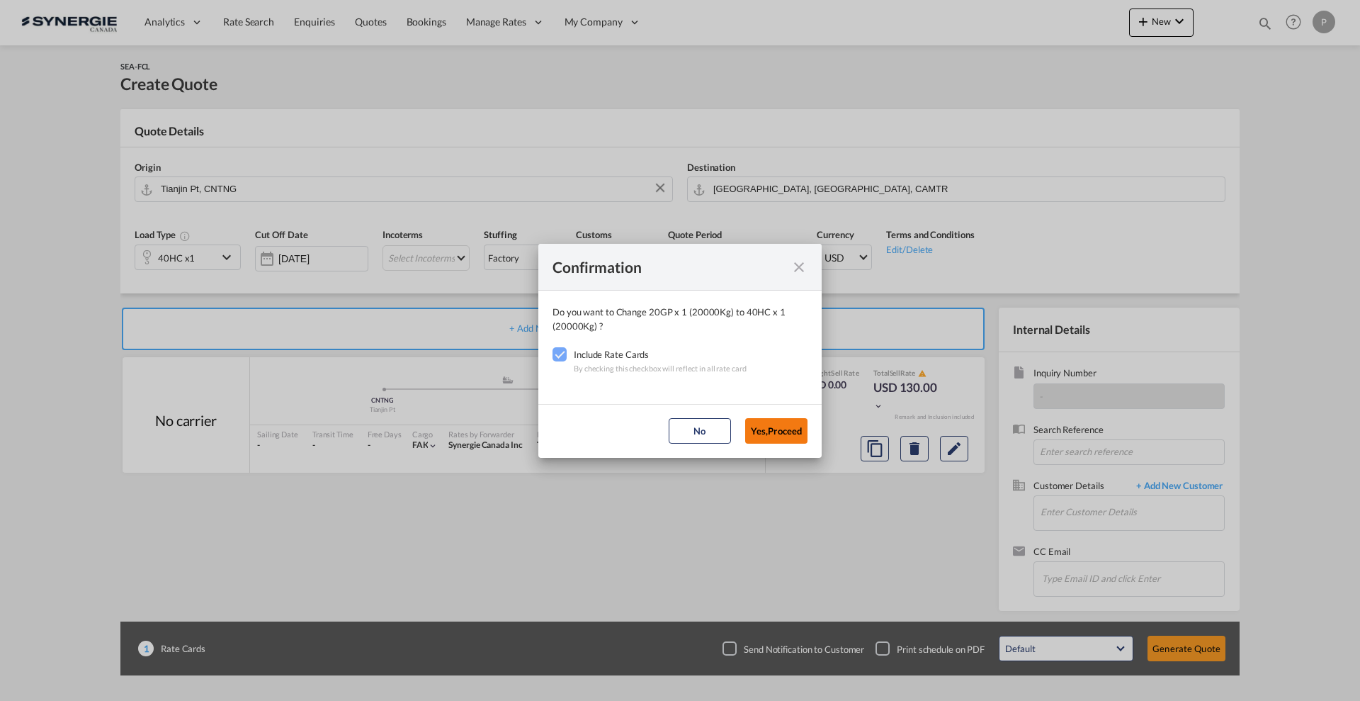
click at [785, 438] on button "Yes,Proceed" at bounding box center [776, 431] width 62 height 26
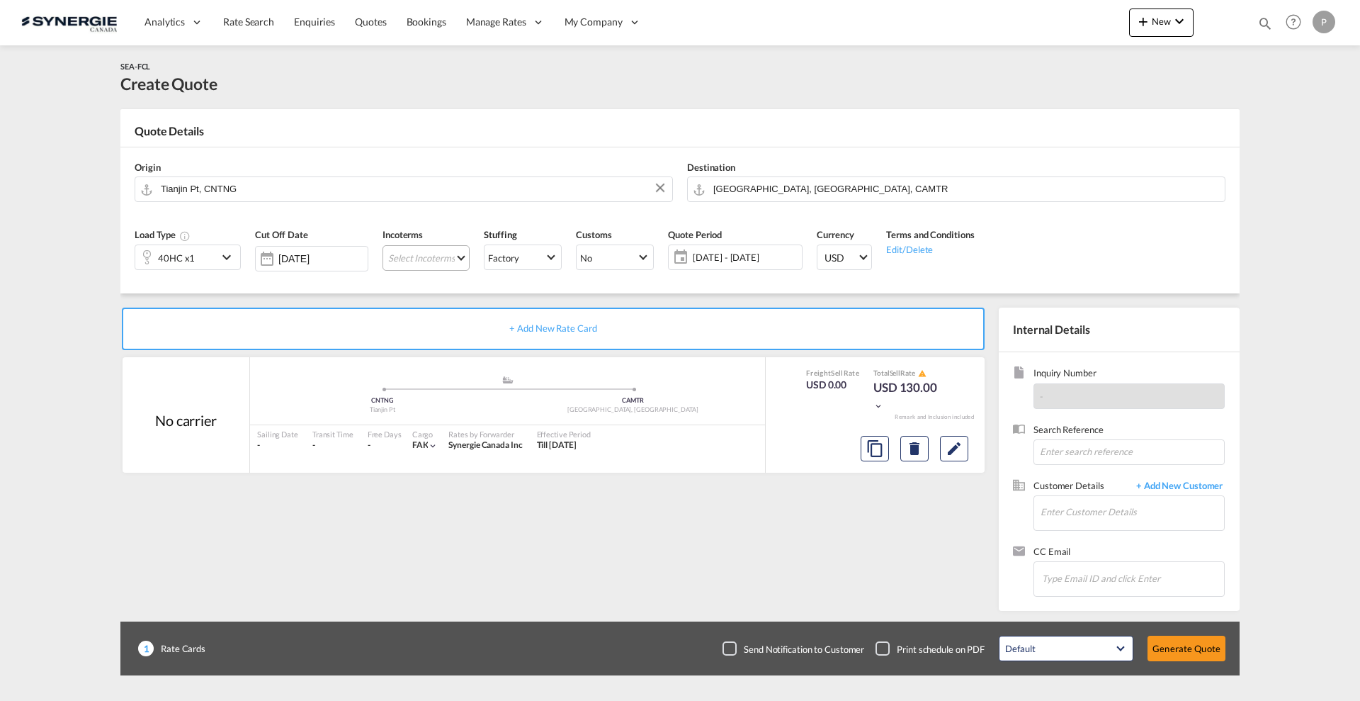
drag, startPoint x: 439, startPoint y: 276, endPoint x: 439, endPoint y: 265, distance: 11.4
click at [439, 261] on md-select "Select Incoterms DDP - export Delivery Duty Paid FCA - import Free Carrier FOB …" at bounding box center [426, 258] width 87 height 26
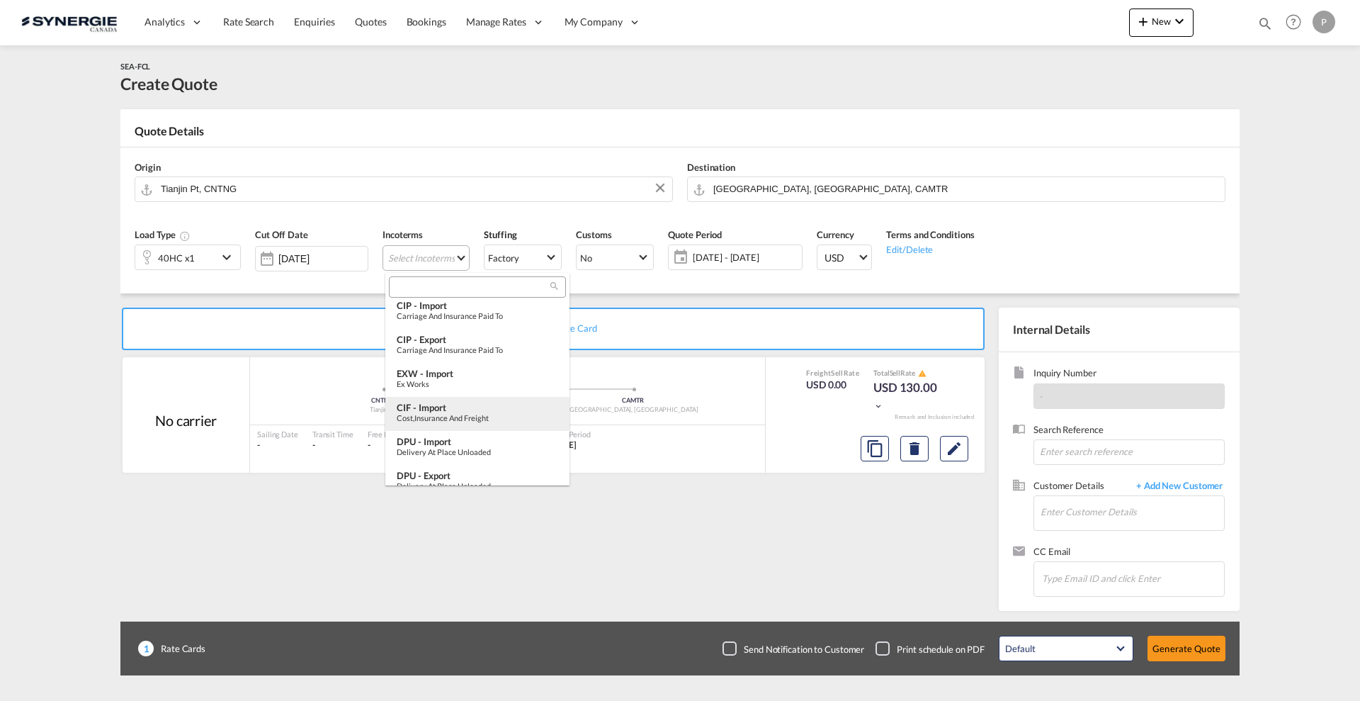
scroll to position [443, 0]
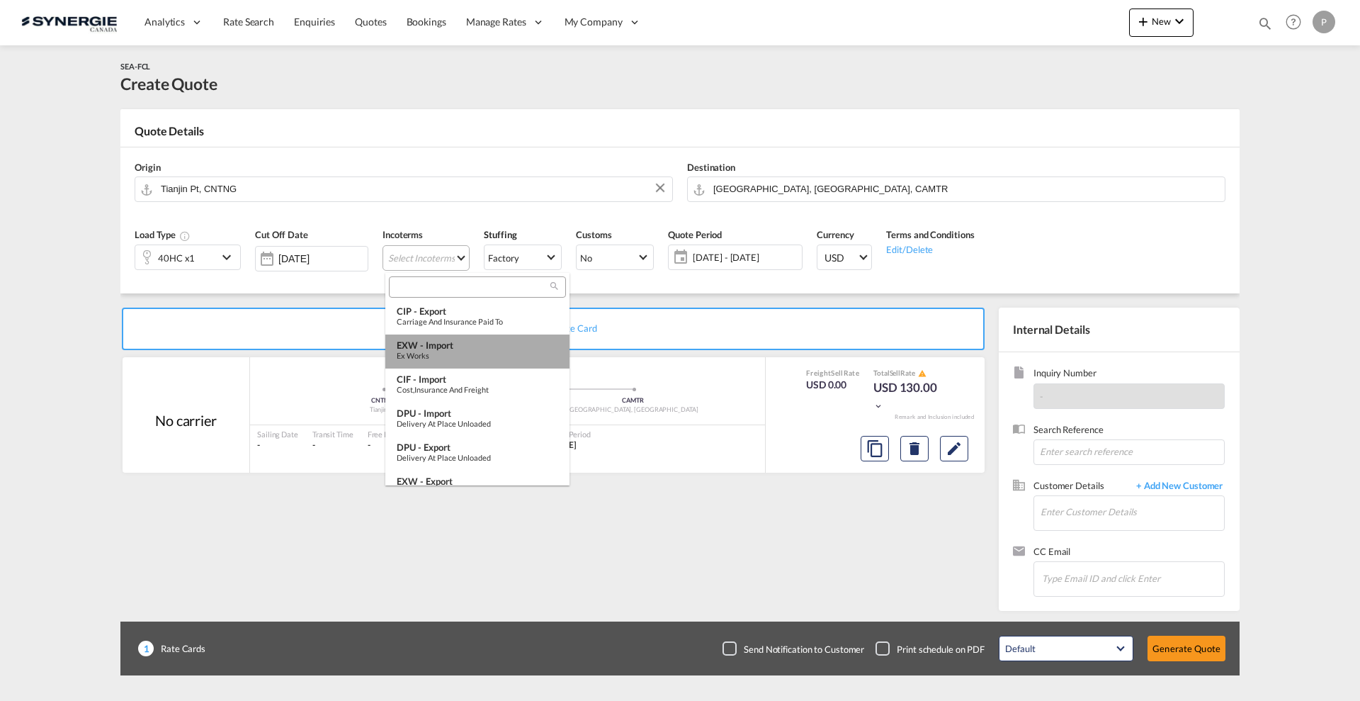
click at [483, 351] on div "Ex Works" at bounding box center [478, 355] width 162 height 9
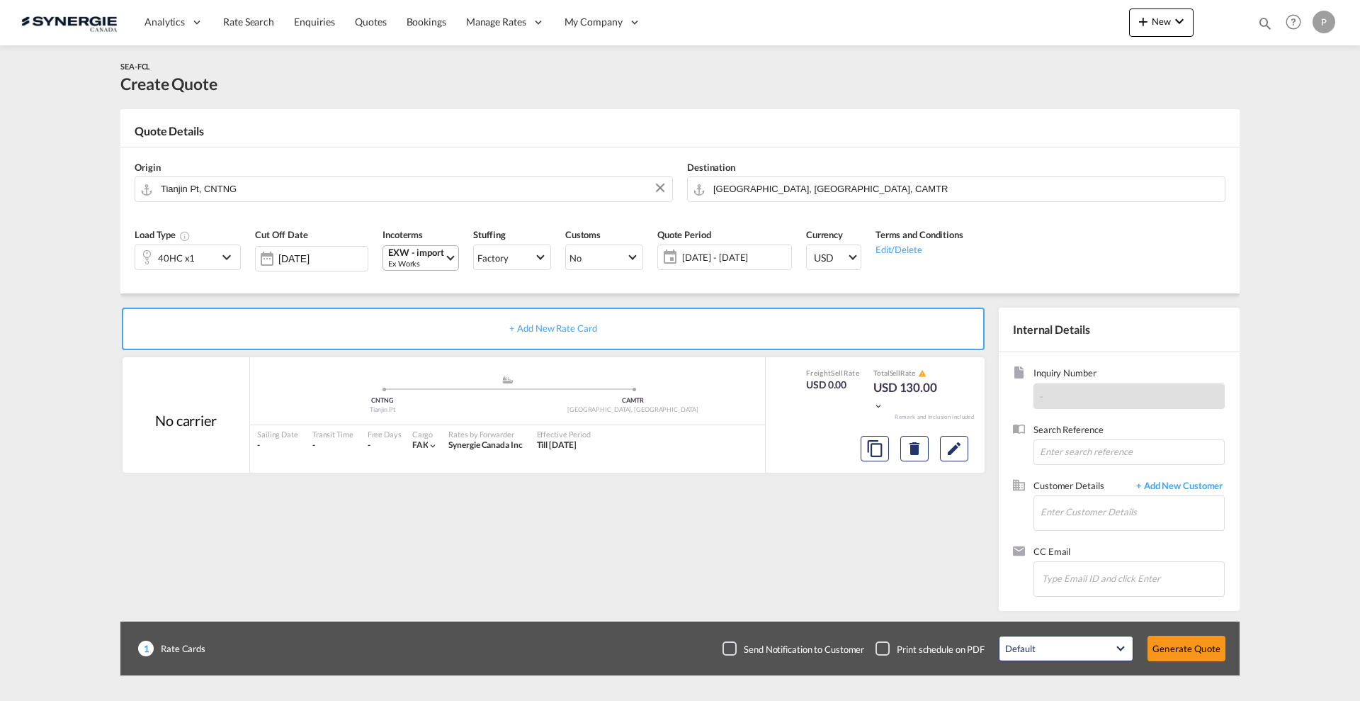
click at [718, 256] on span "10 Sep - 10 Oct 2025" at bounding box center [735, 257] width 106 height 13
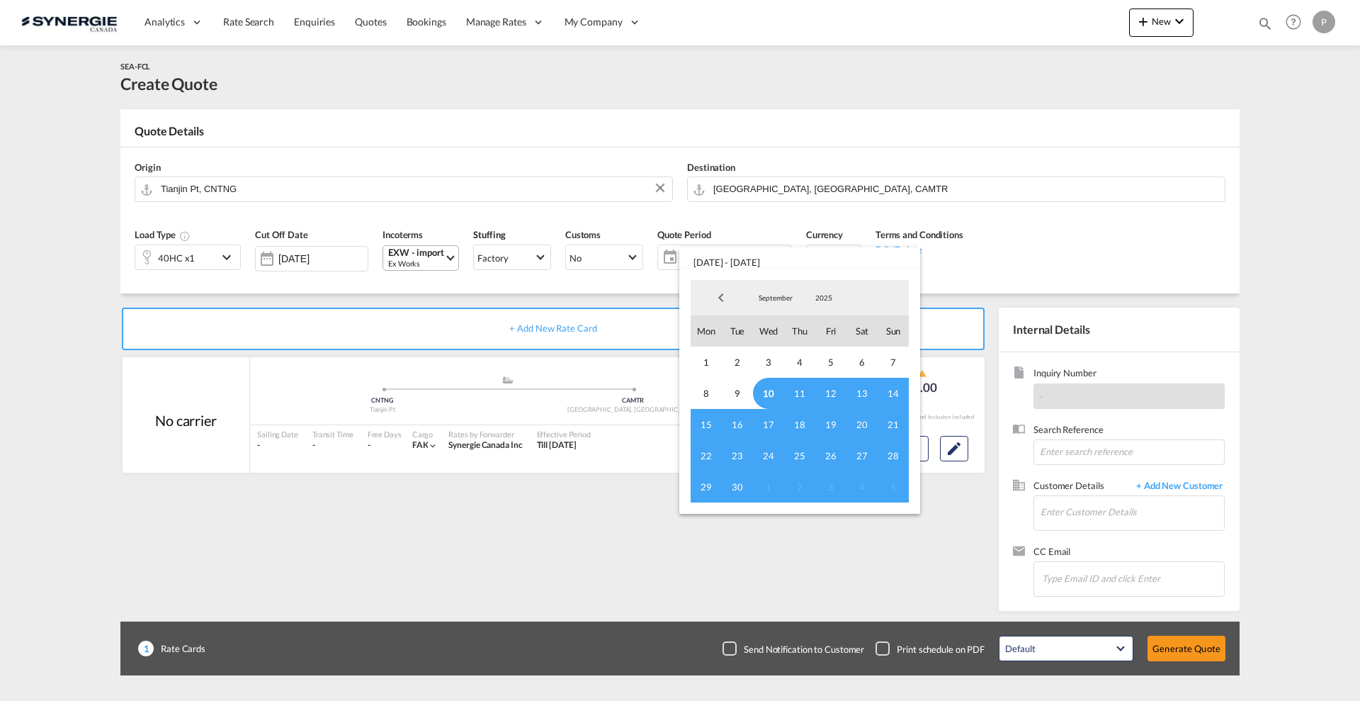
click at [774, 390] on span "10" at bounding box center [768, 393] width 31 height 31
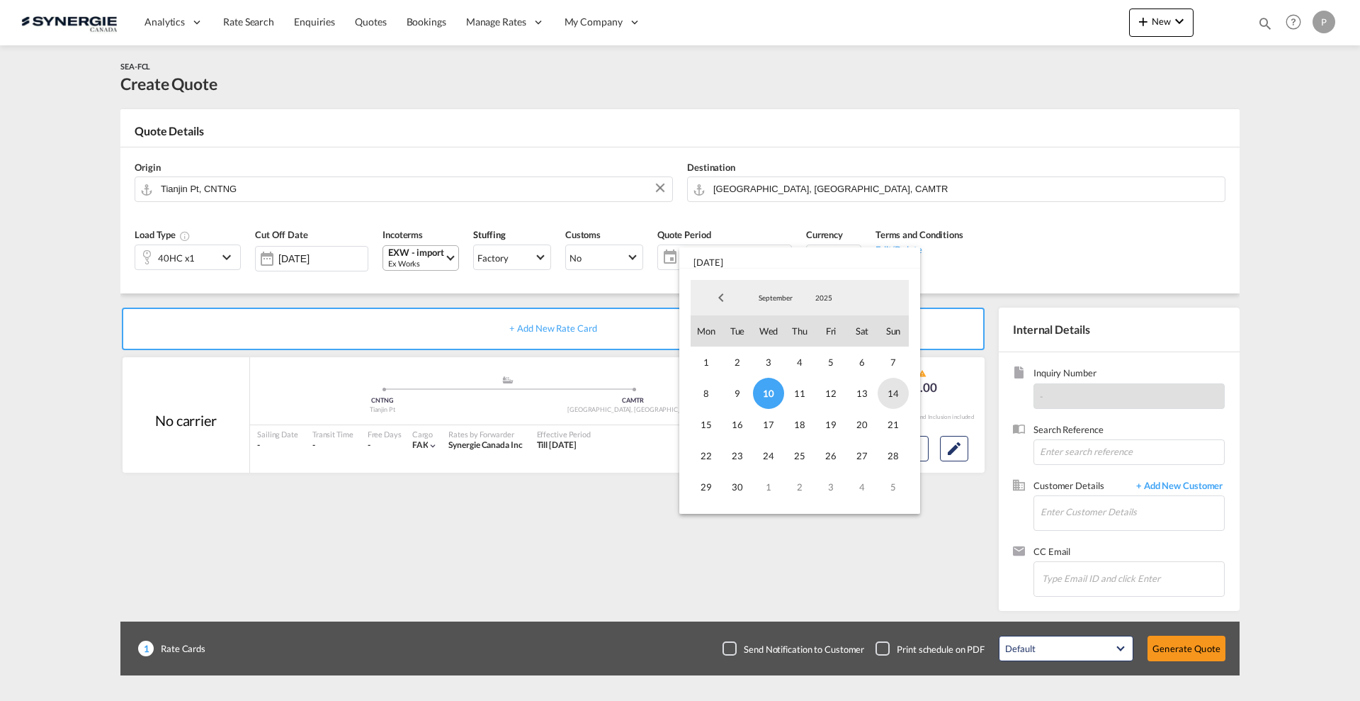
click at [894, 393] on span "14" at bounding box center [893, 393] width 31 height 31
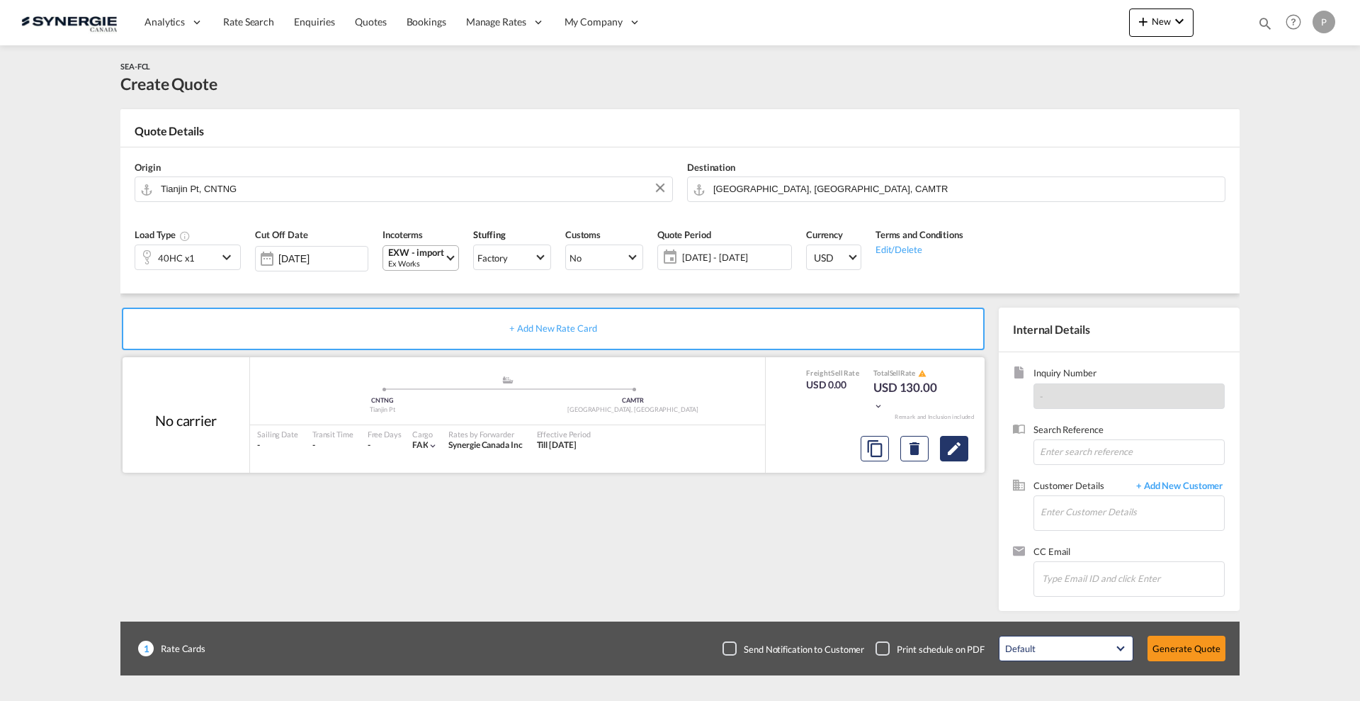
click at [961, 458] on button "Edit" at bounding box center [954, 449] width 28 height 26
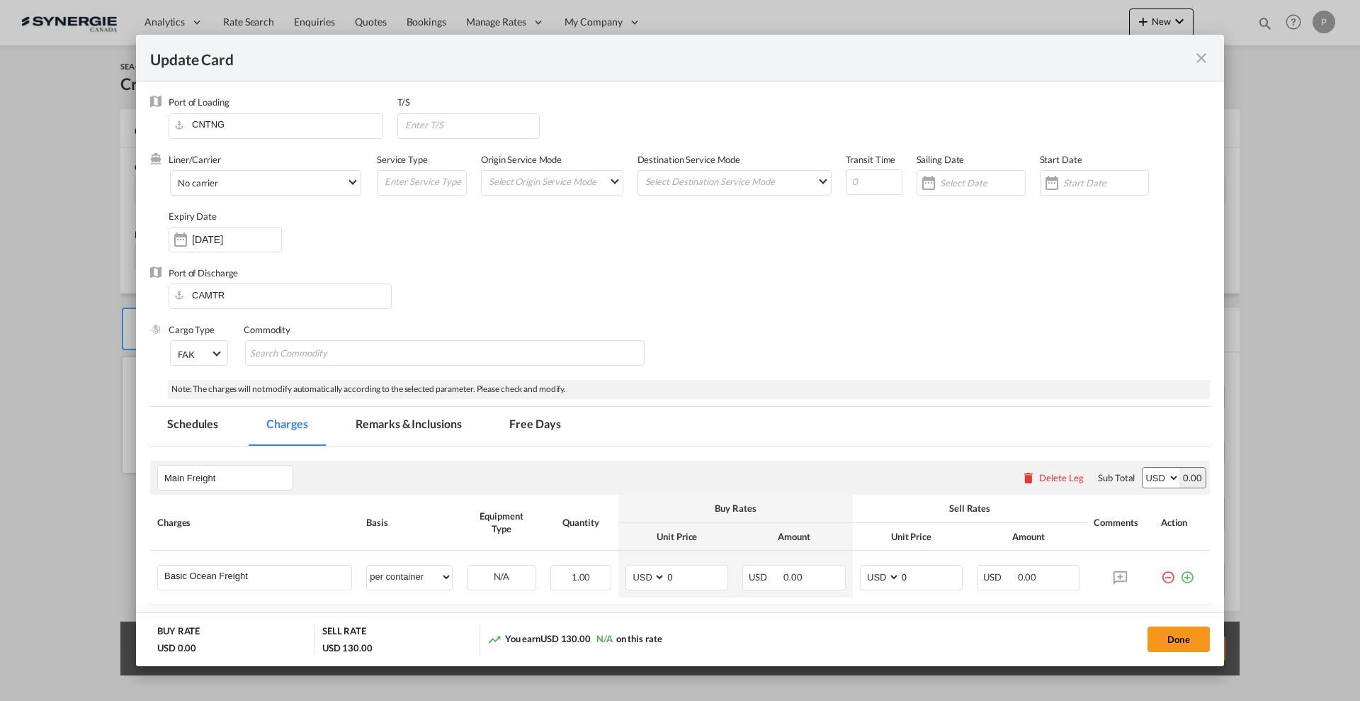
select select "per container"
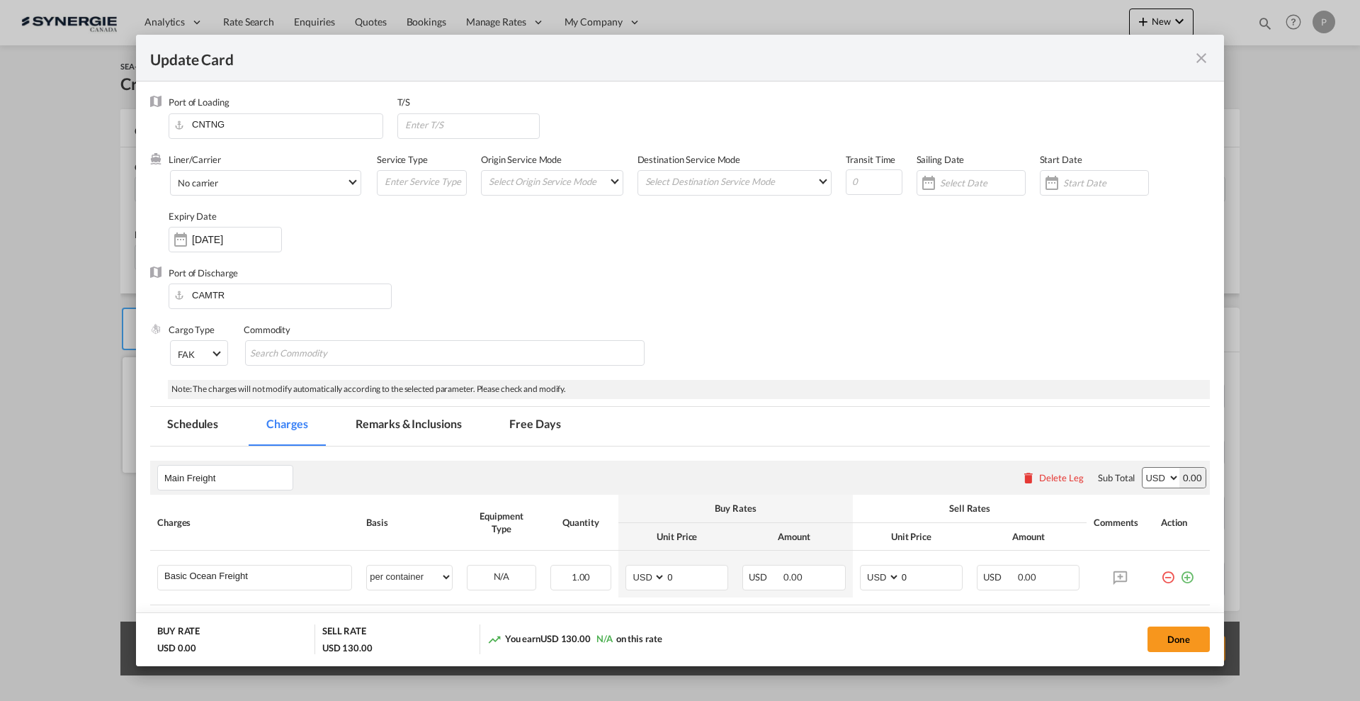
select select "per container"
select select "per B/L"
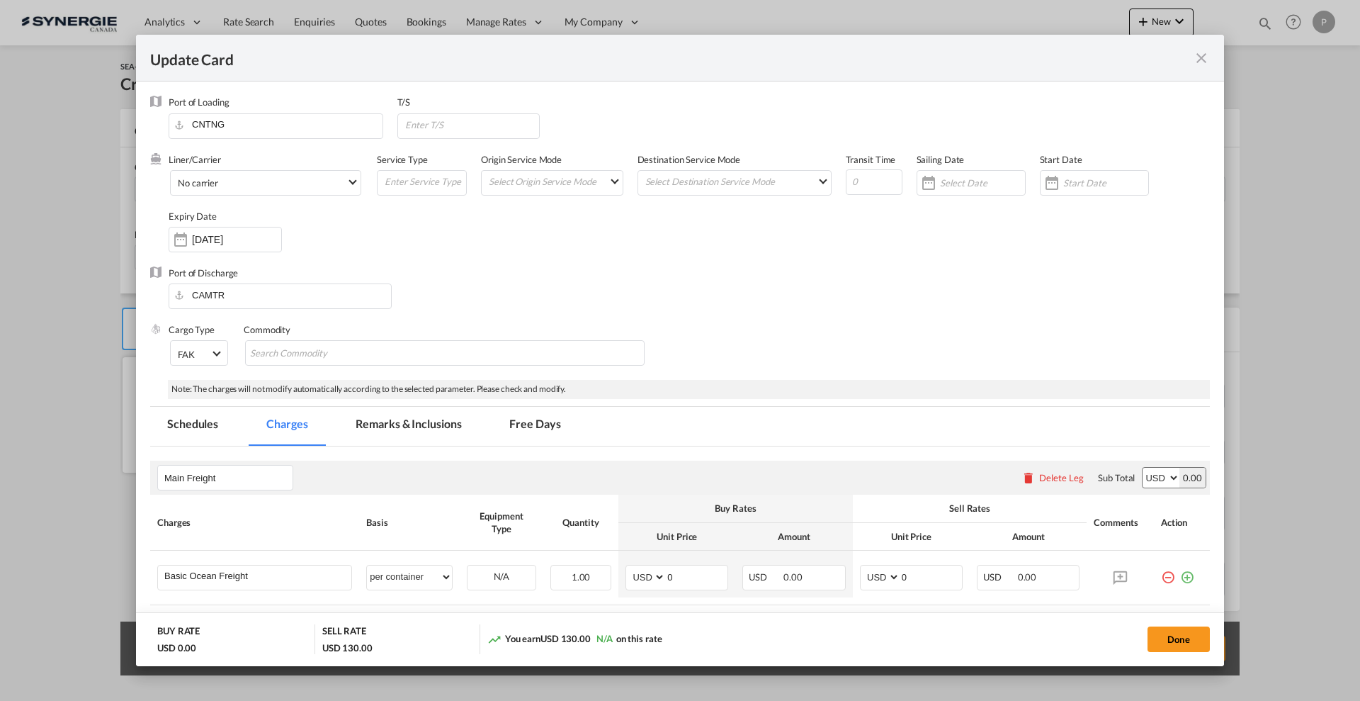
select select "per shipment"
click at [448, 122] on input "Update Card Port ..." at bounding box center [472, 124] width 136 height 21
type input "CAVAN"
click at [850, 170] on input "Update Card Port ..." at bounding box center [874, 182] width 57 height 26
type input "40"
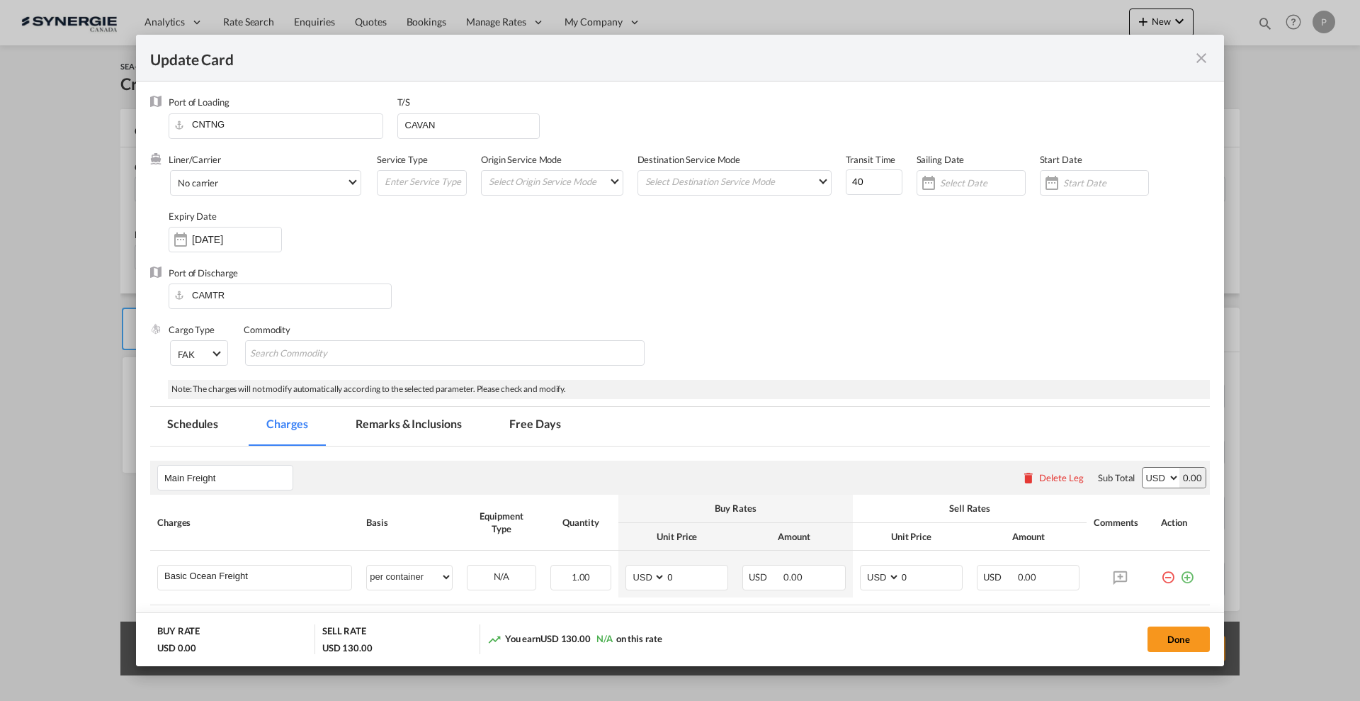
click at [800, 280] on div "Port of Discharge CAMTR" at bounding box center [680, 294] width 1060 height 57
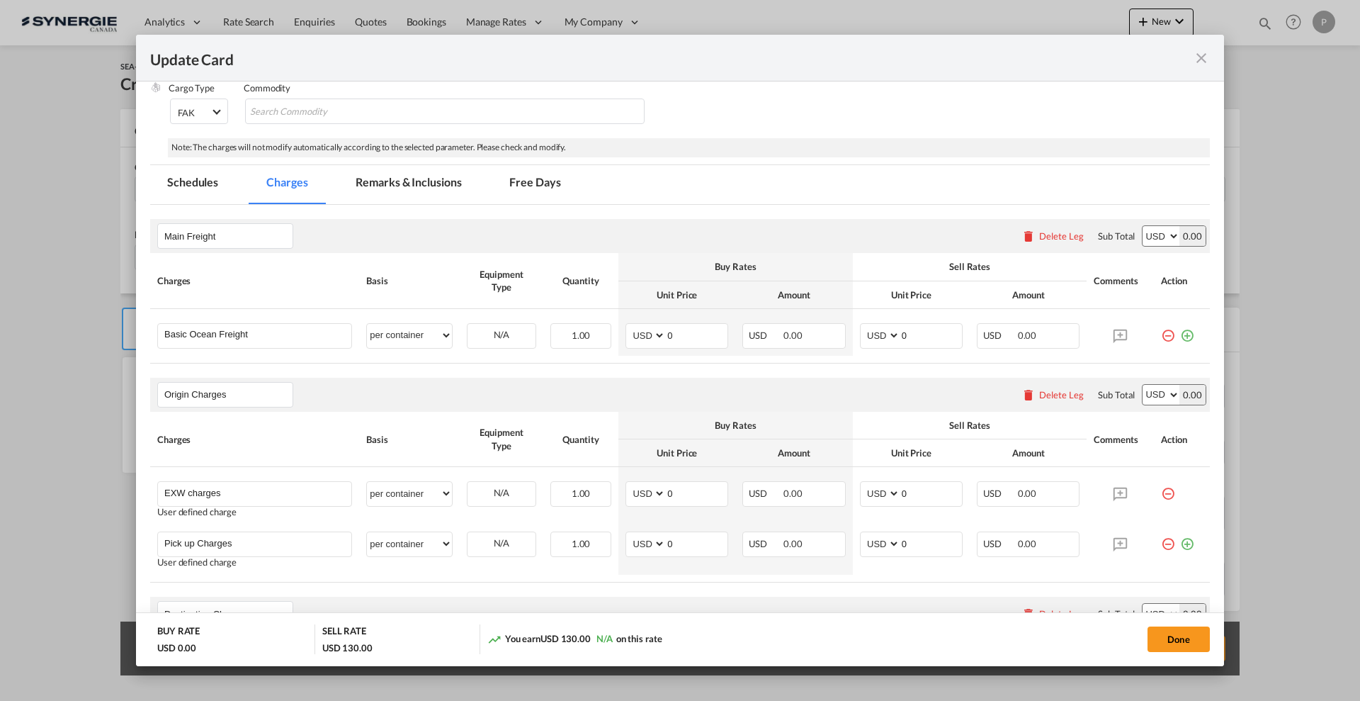
scroll to position [266, 0]
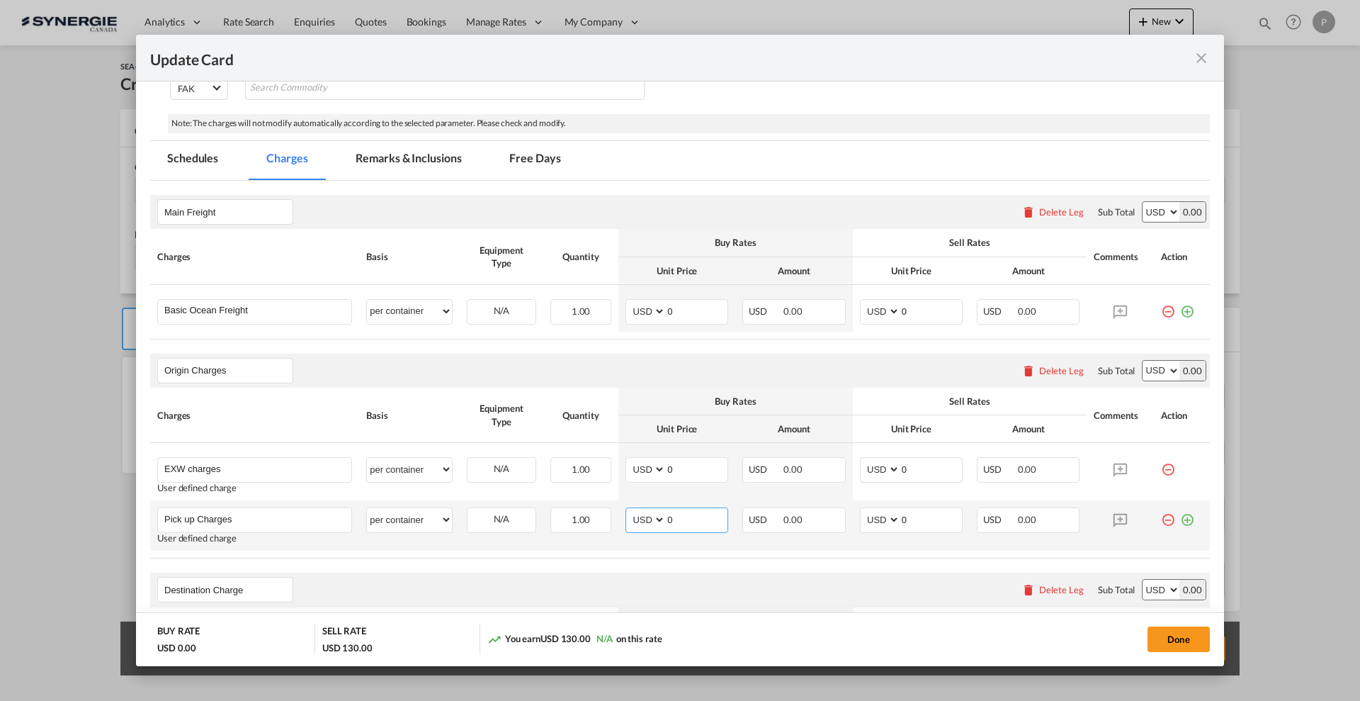
click at [671, 526] on input "0" at bounding box center [697, 518] width 62 height 21
type input "700"
type input "750"
click at [709, 474] on input "0" at bounding box center [697, 468] width 62 height 21
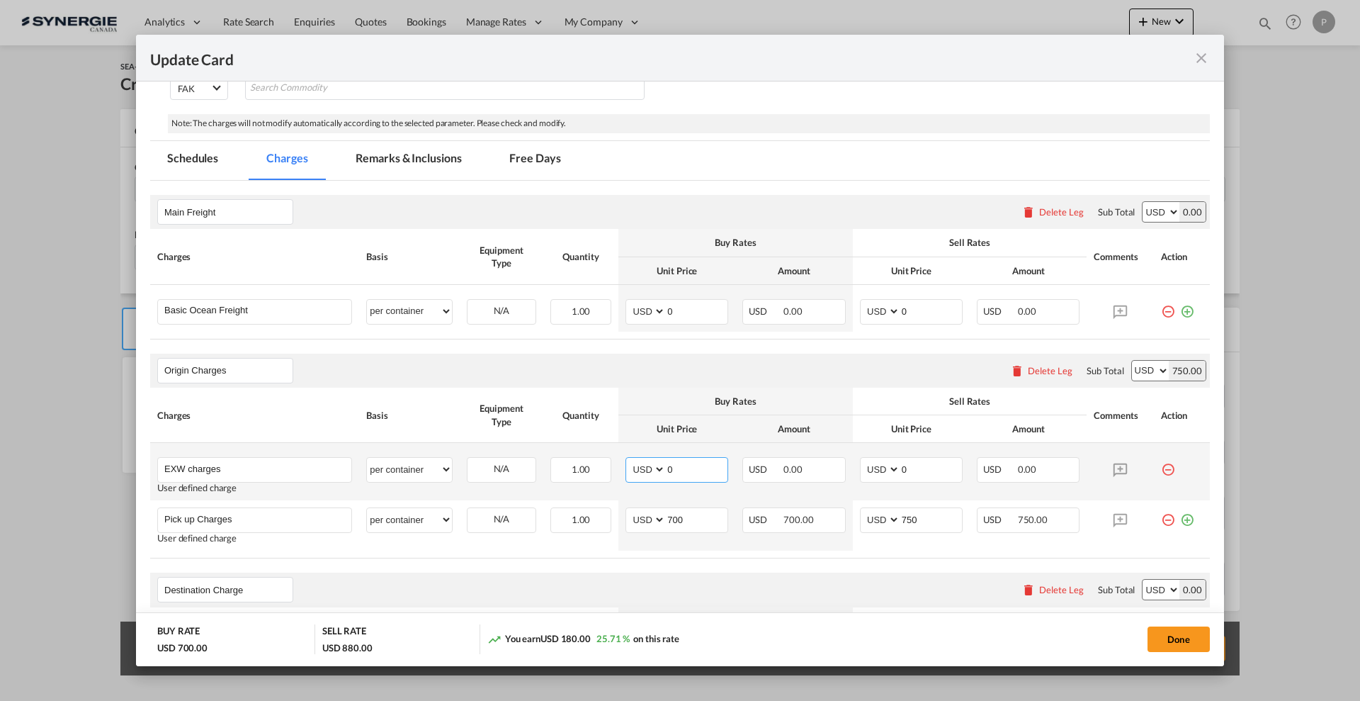
click at [694, 476] on input "0" at bounding box center [697, 468] width 62 height 21
type input "386"
drag, startPoint x: 887, startPoint y: 462, endPoint x: 903, endPoint y: 463, distance: 16.3
click at [895, 462] on md-input-container "AED AFN ALL AMD ANG AOA ARS AUD AWG AZN BAM BBD BDT BGN BHD BIF BMD BND BOB BRL…" at bounding box center [911, 470] width 103 height 26
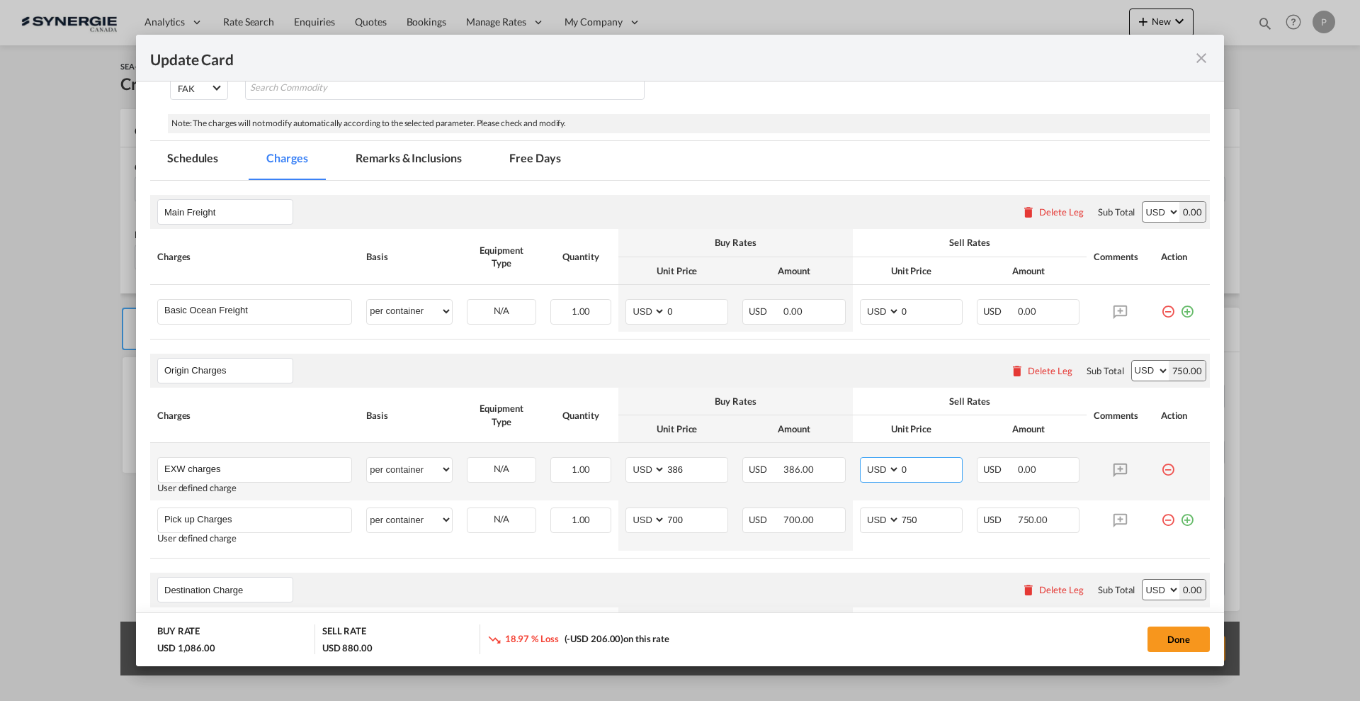
click at [910, 466] on input "0" at bounding box center [932, 468] width 62 height 21
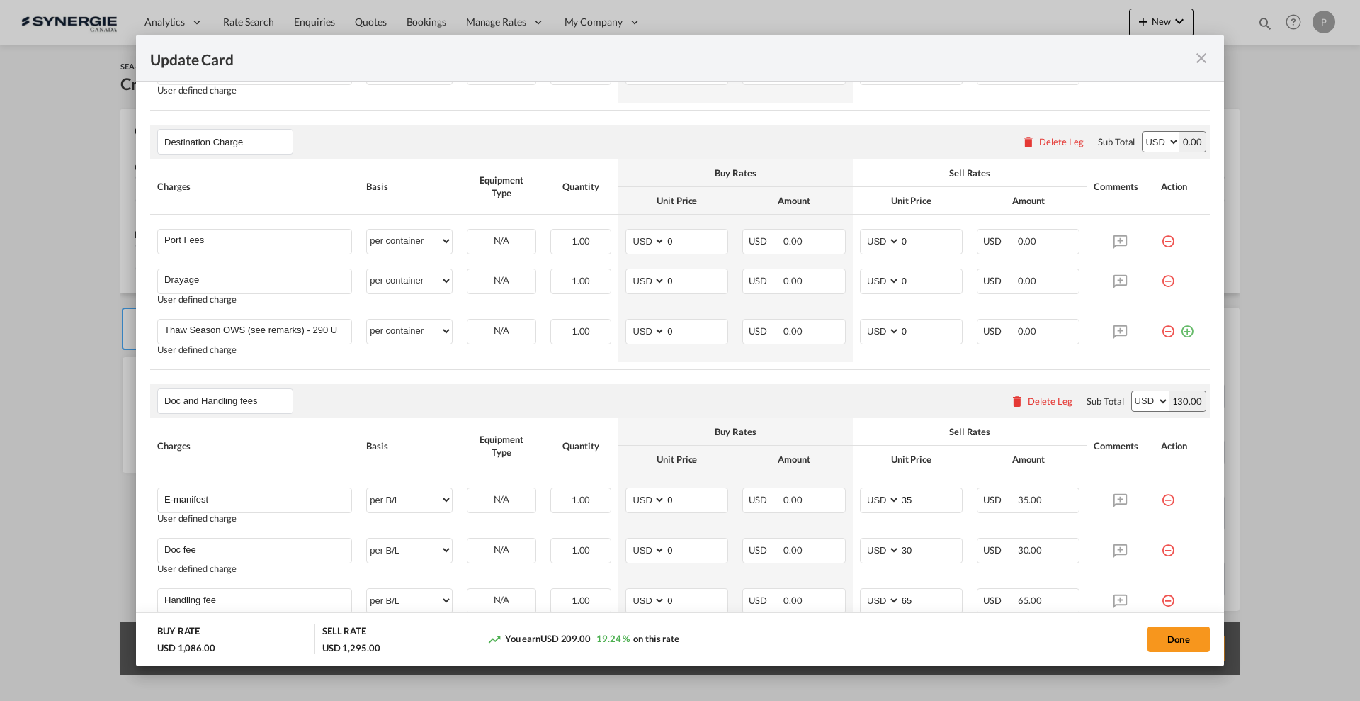
scroll to position [797, 0]
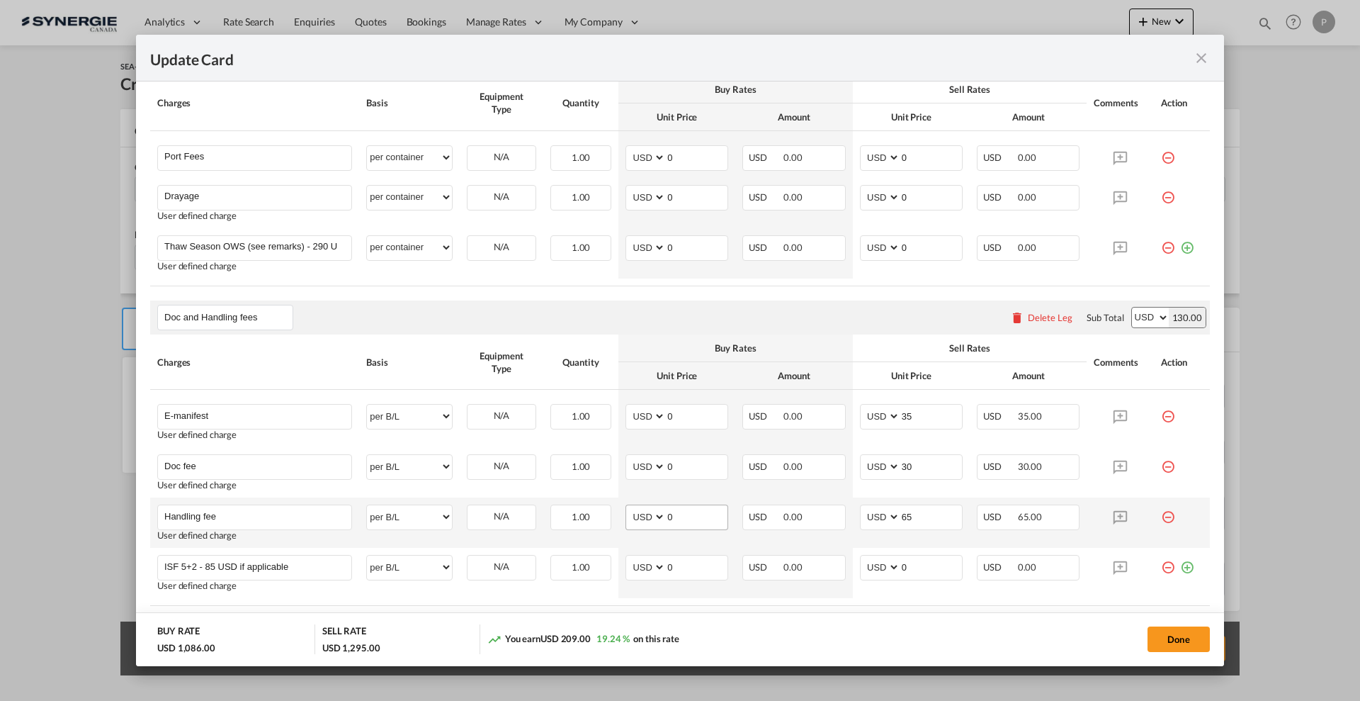
type input "415"
click at [692, 523] on input "0" at bounding box center [697, 515] width 62 height 21
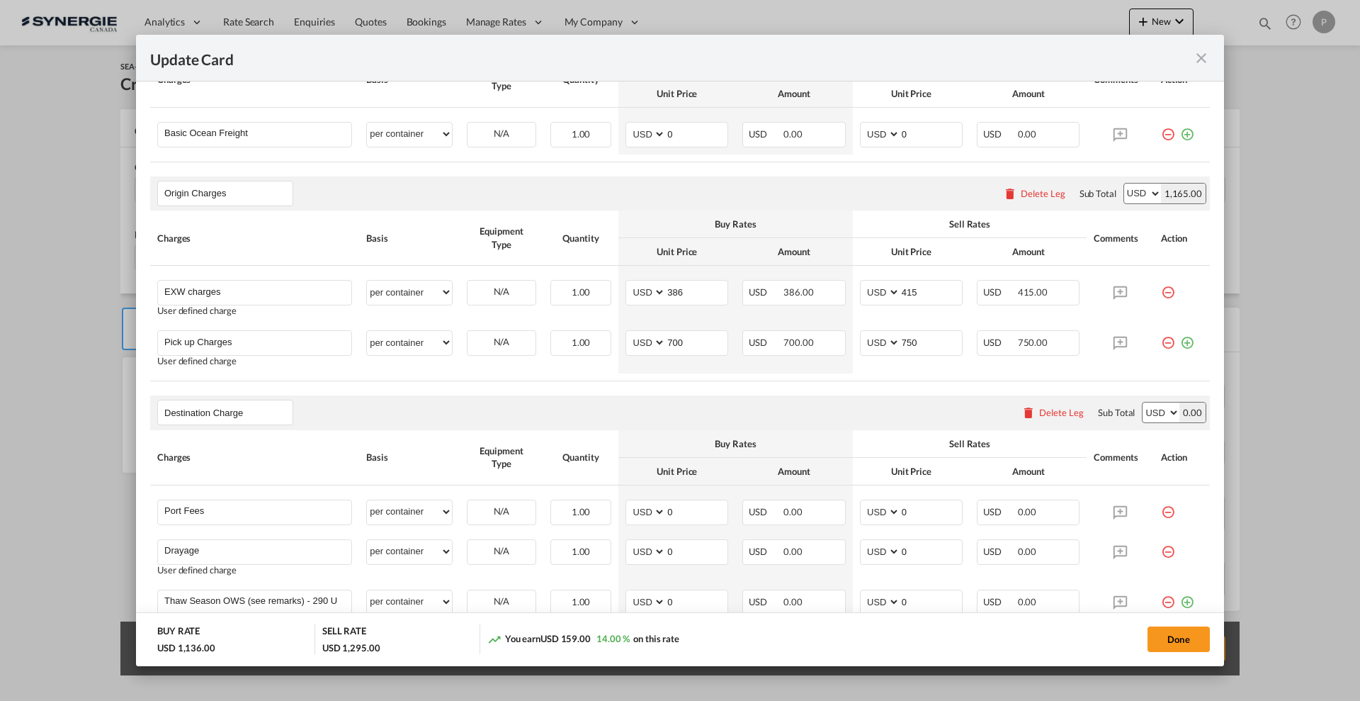
scroll to position [354, 0]
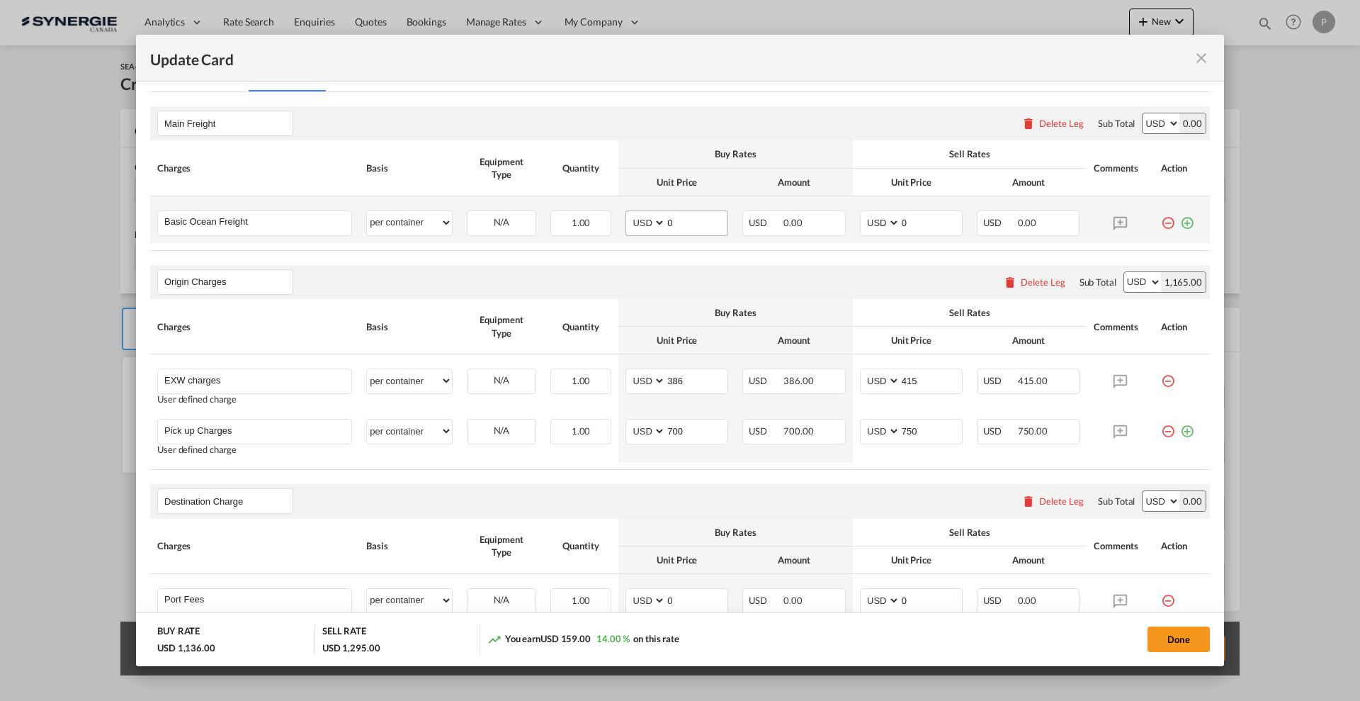
type input "50"
click at [686, 222] on input "0" at bounding box center [697, 221] width 62 height 21
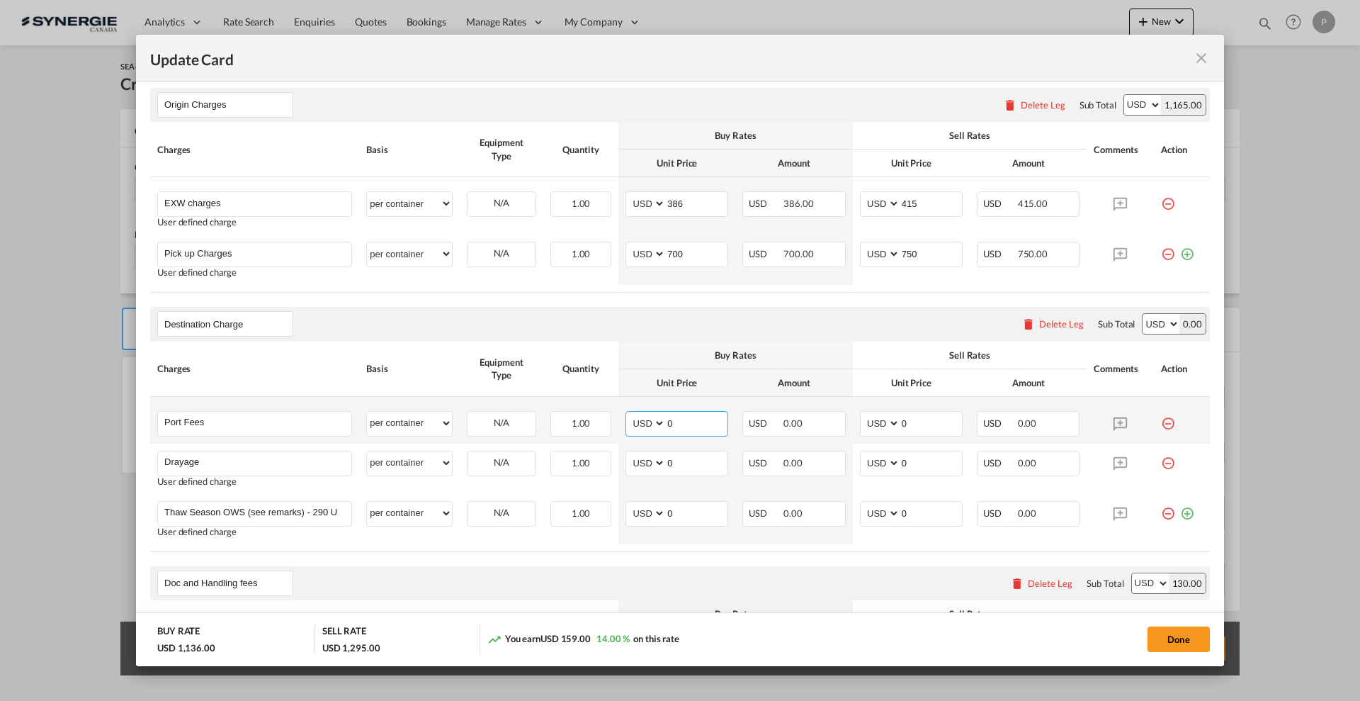
click at [704, 418] on input "0" at bounding box center [697, 422] width 62 height 21
type input "50"
type input "65"
click at [698, 456] on input "0" at bounding box center [697, 461] width 62 height 21
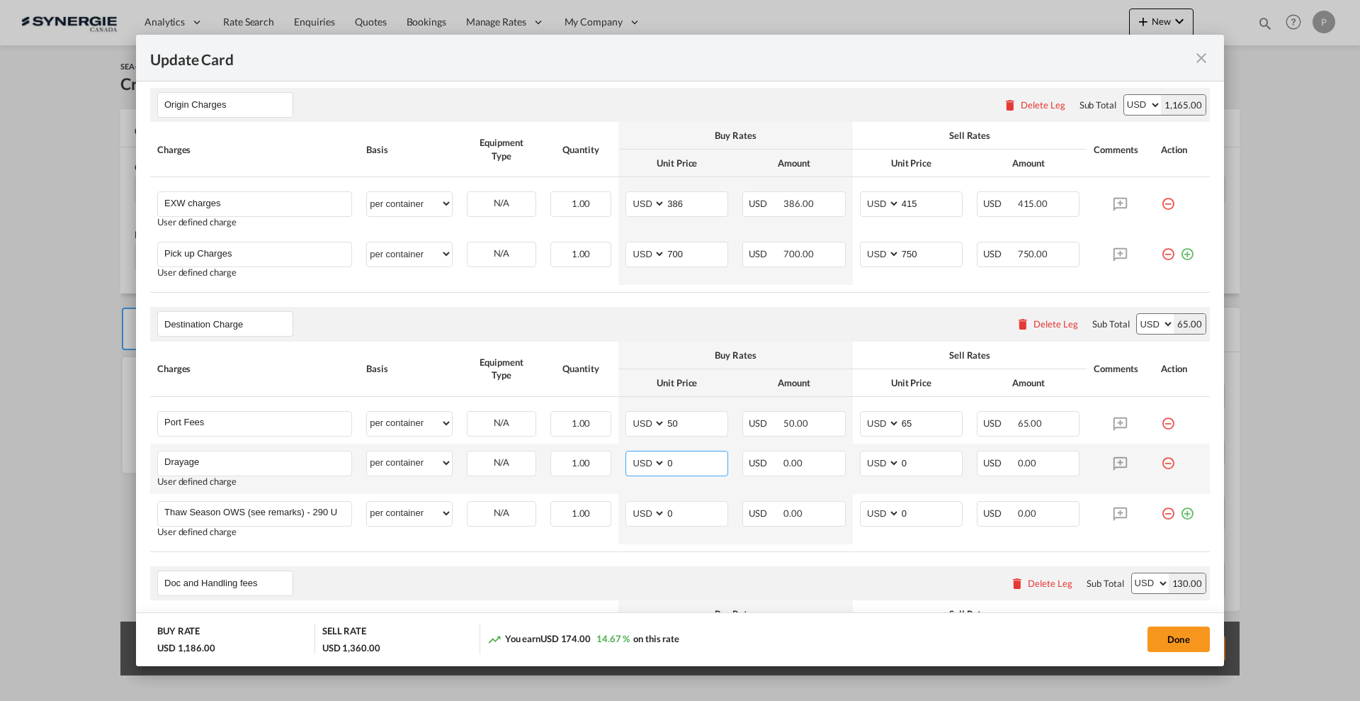
click at [698, 456] on input "0" at bounding box center [697, 461] width 62 height 21
type input "380"
click at [915, 465] on input "0" at bounding box center [932, 461] width 62 height 21
type input "430"
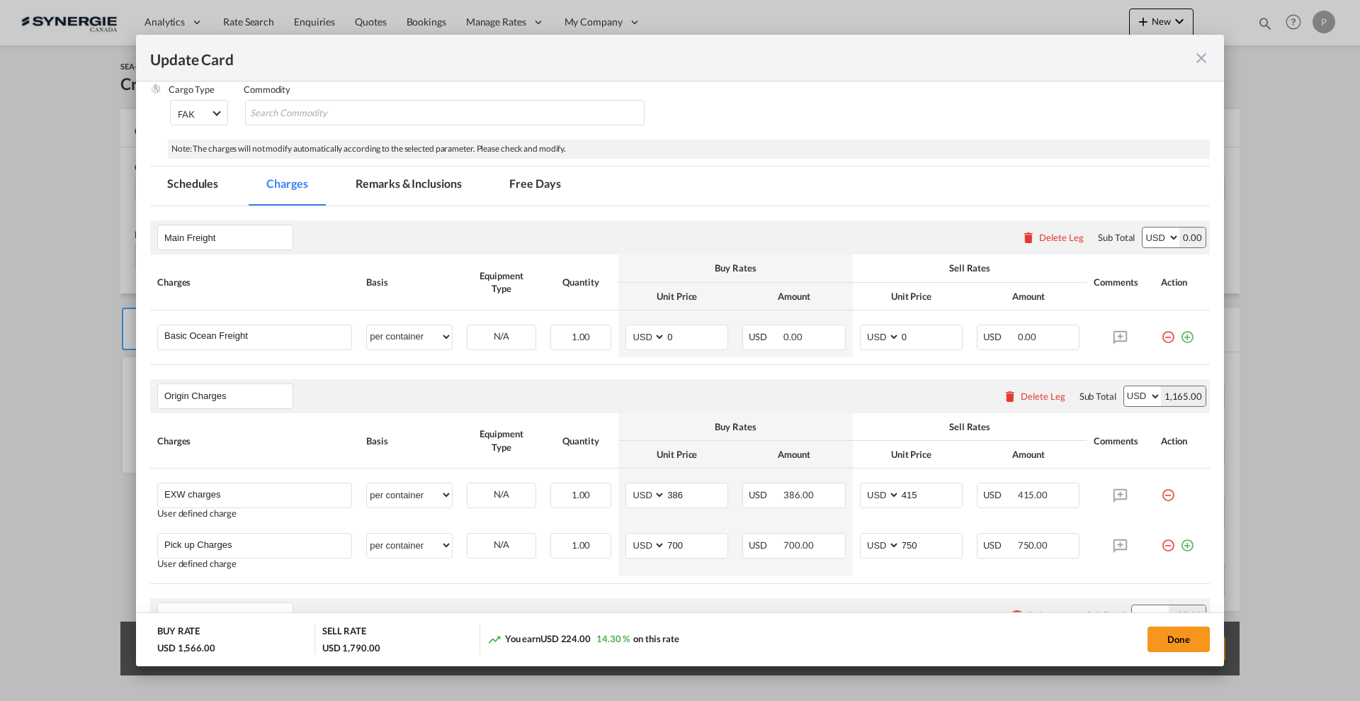
scroll to position [177, 0]
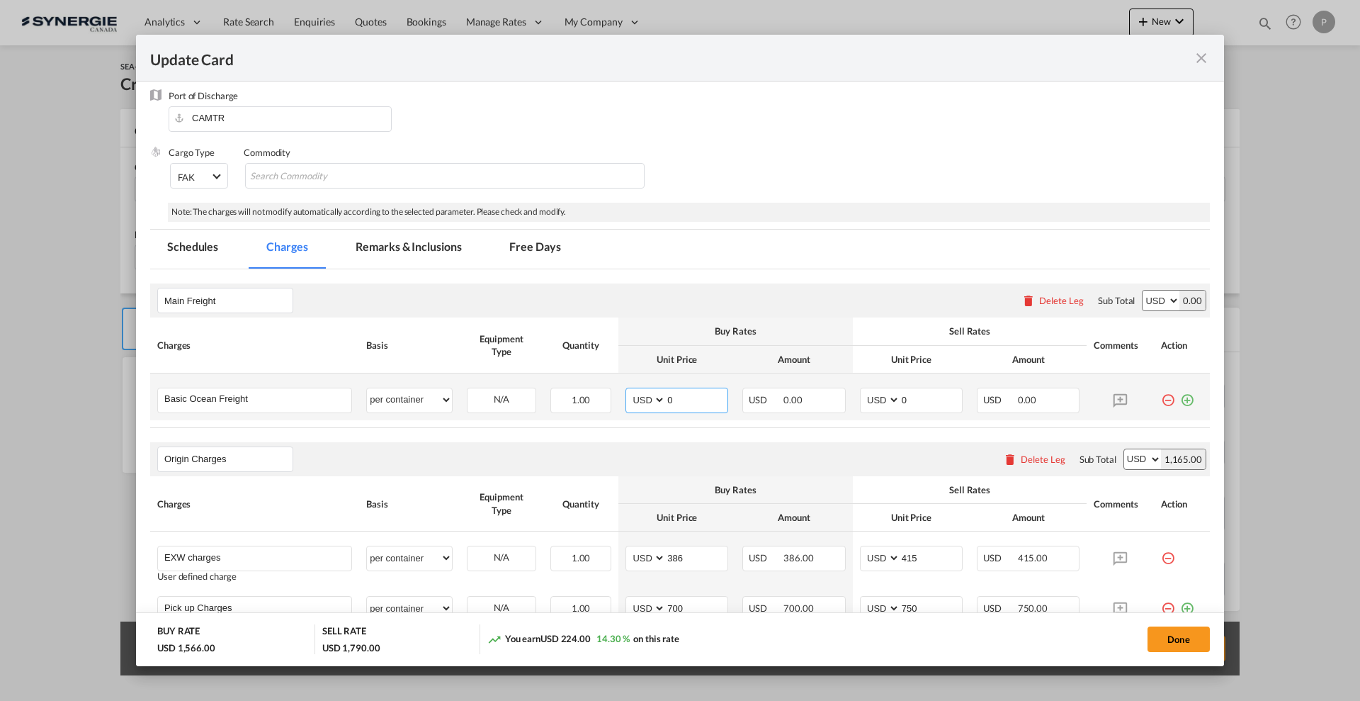
click at [687, 393] on input "0" at bounding box center [697, 398] width 62 height 21
drag, startPoint x: 689, startPoint y: 388, endPoint x: 696, endPoint y: 402, distance: 16.5
click at [689, 388] on input "39" at bounding box center [697, 398] width 62 height 21
click at [696, 402] on input "39" at bounding box center [697, 398] width 62 height 21
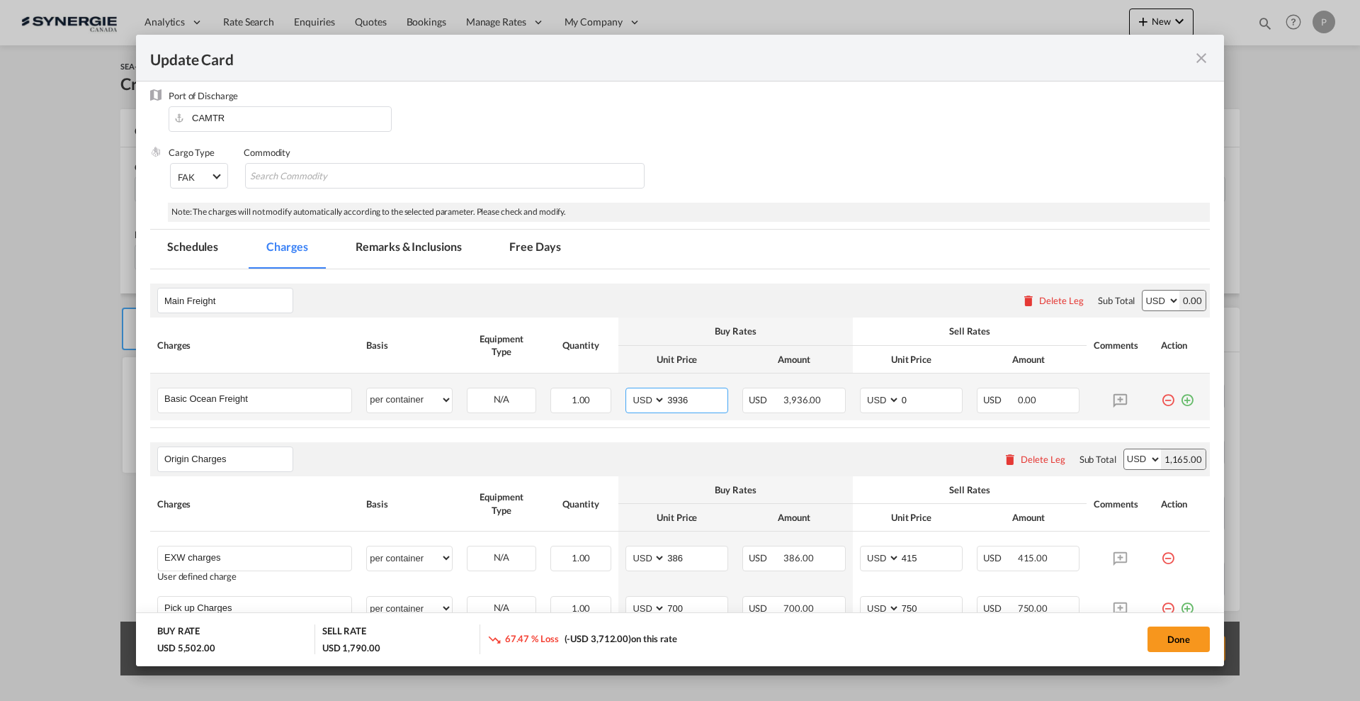
type input "3936"
type input "4500"
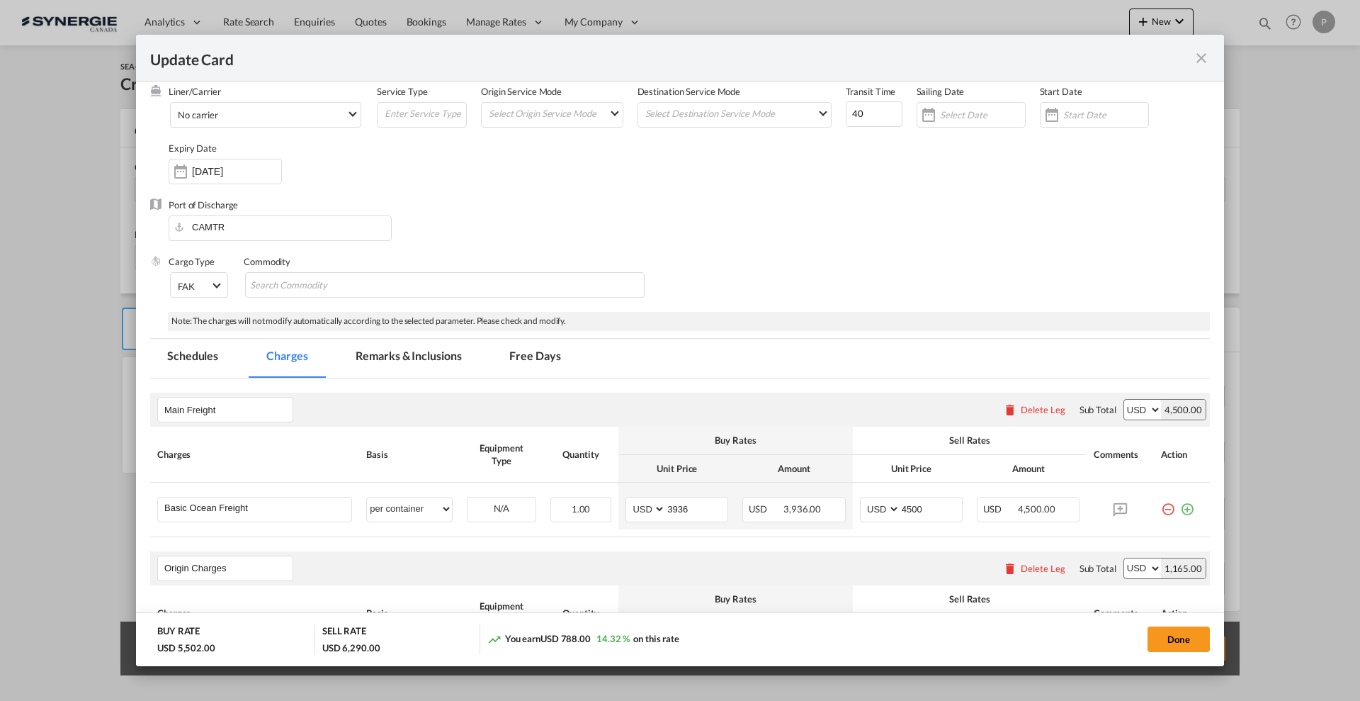
scroll to position [89, 0]
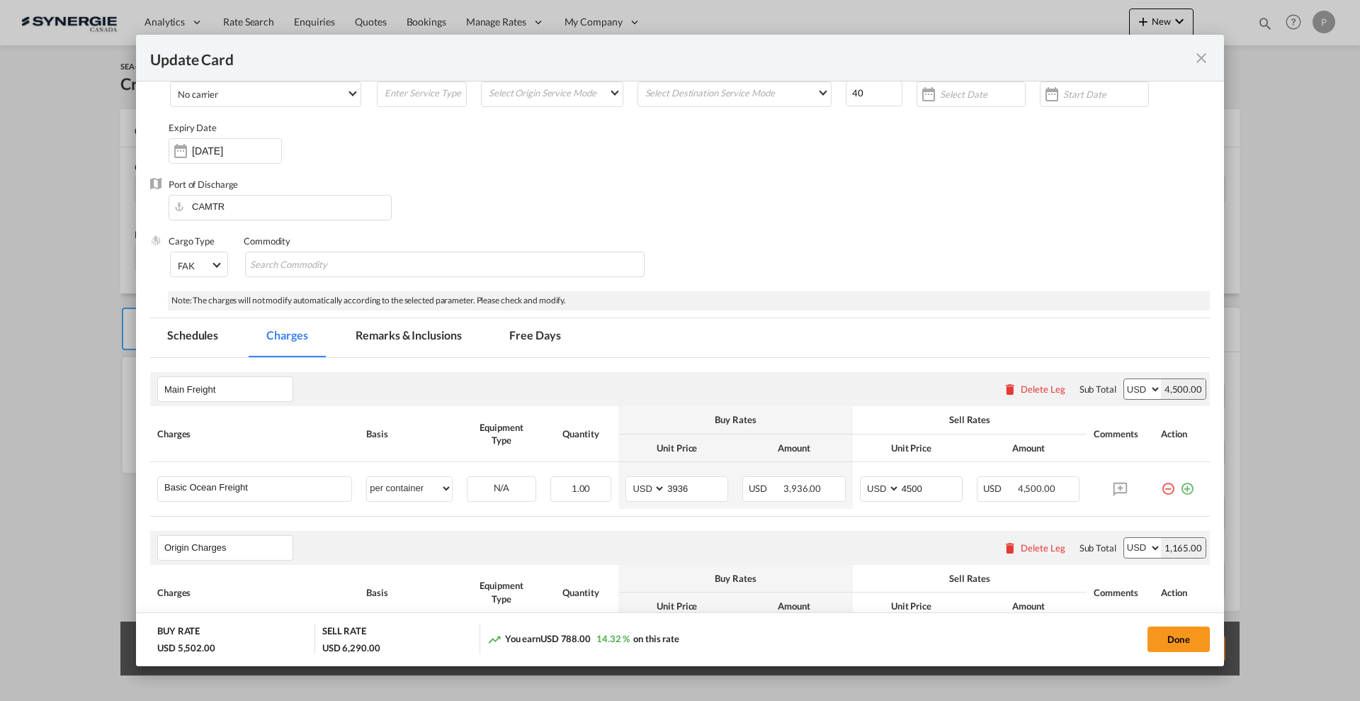
click at [420, 334] on md-tab-item "Remarks & Inclusions" at bounding box center [409, 337] width 140 height 39
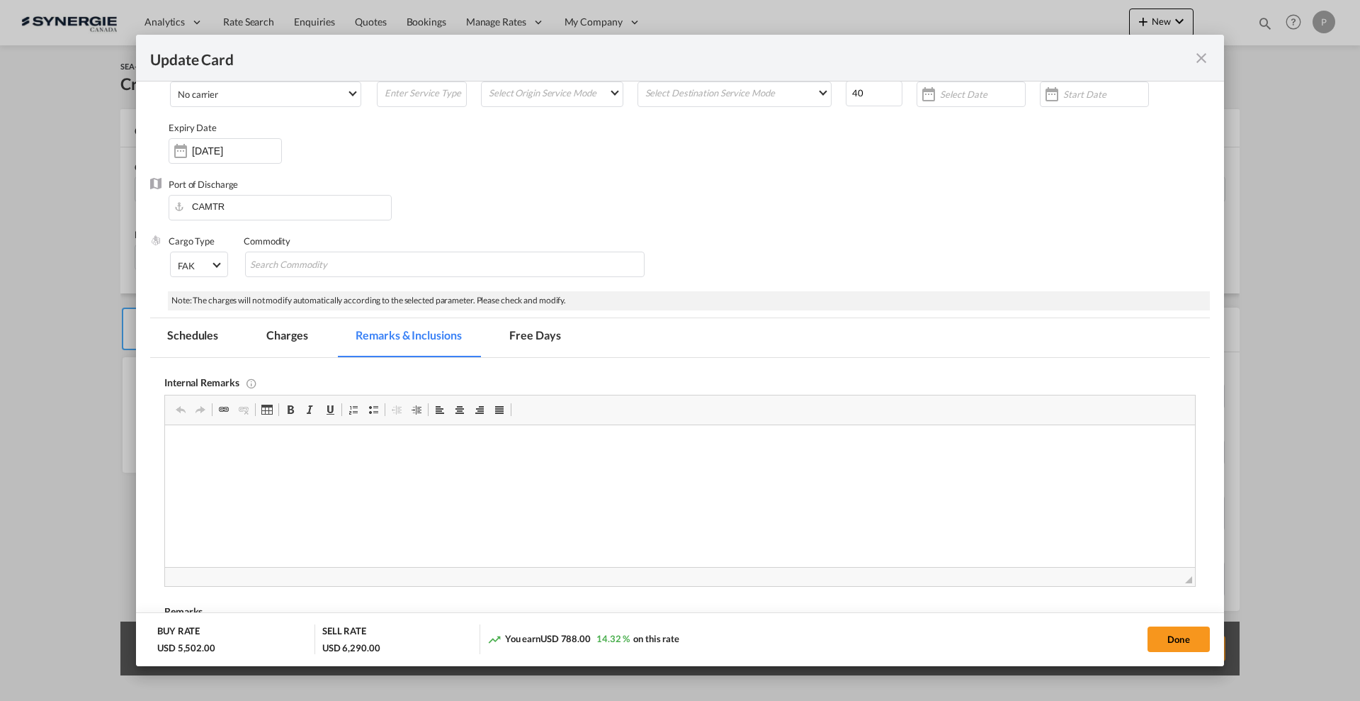
scroll to position [0, 0]
click at [1207, 57] on md-icon "icon-close fg-AAA8AD m-0 pointer" at bounding box center [1201, 58] width 17 height 17
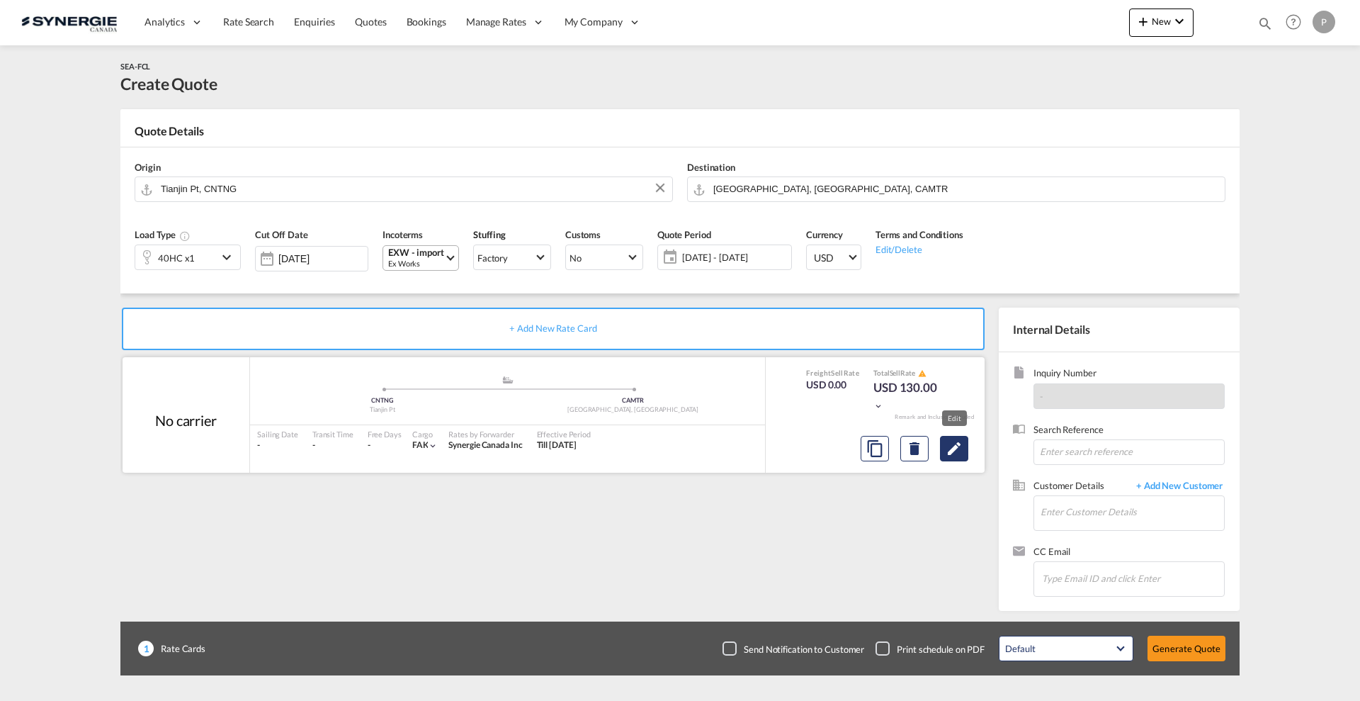
click at [955, 449] on md-icon "Edit" at bounding box center [954, 448] width 17 height 17
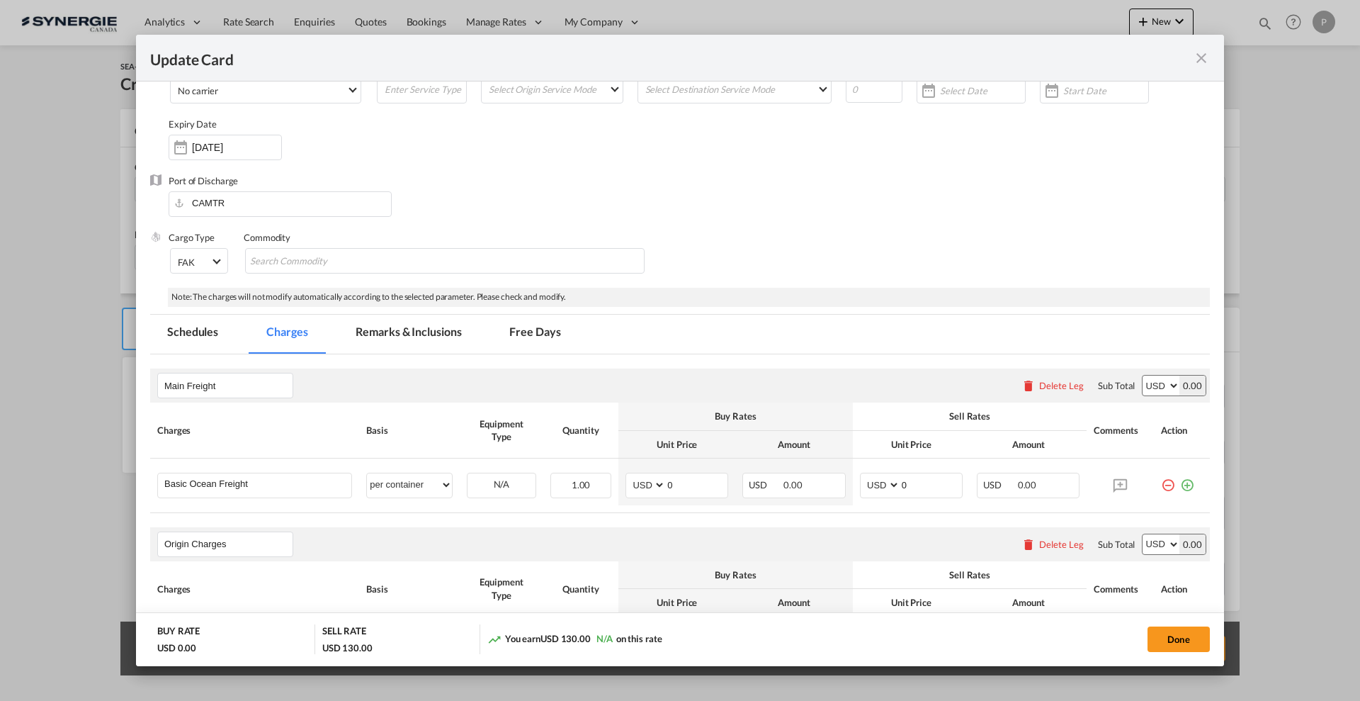
scroll to position [177, 0]
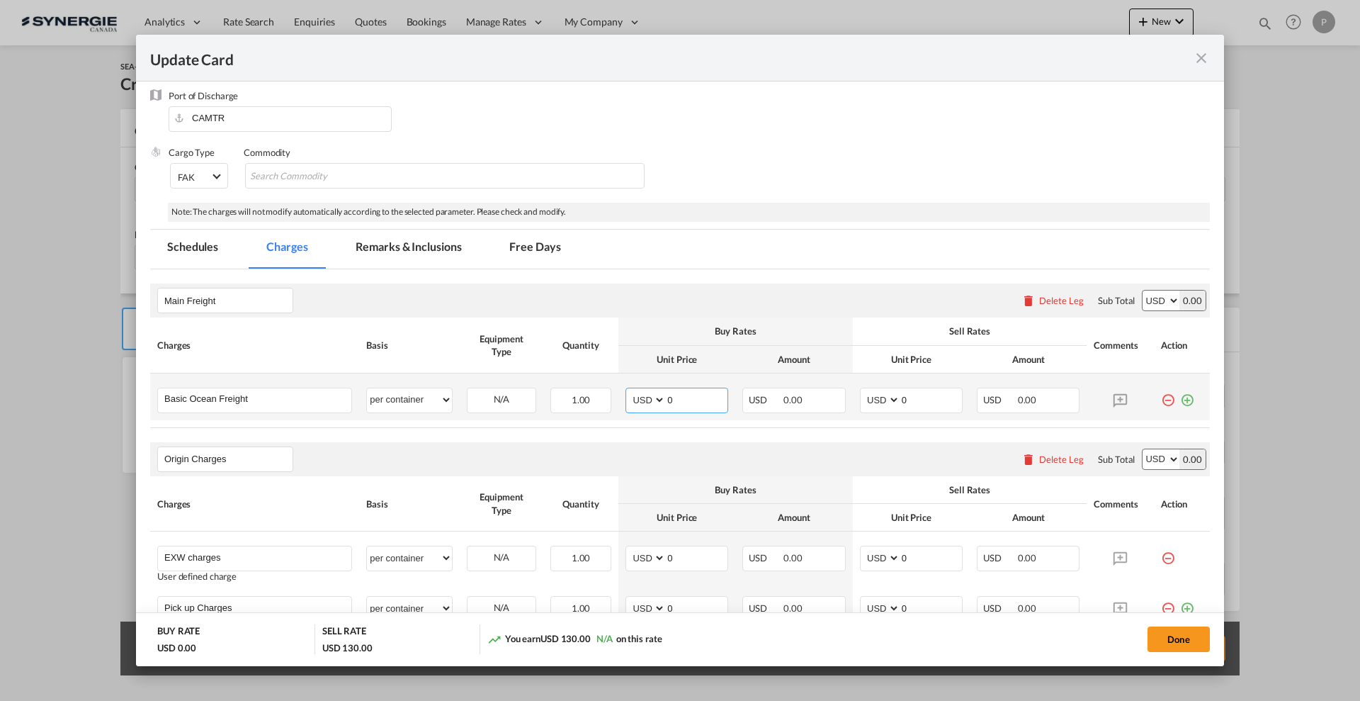
click at [681, 395] on input "0" at bounding box center [697, 398] width 62 height 21
click at [714, 400] on input "39" at bounding box center [697, 398] width 62 height 21
type input "3936"
click at [901, 391] on input "0" at bounding box center [932, 398] width 62 height 21
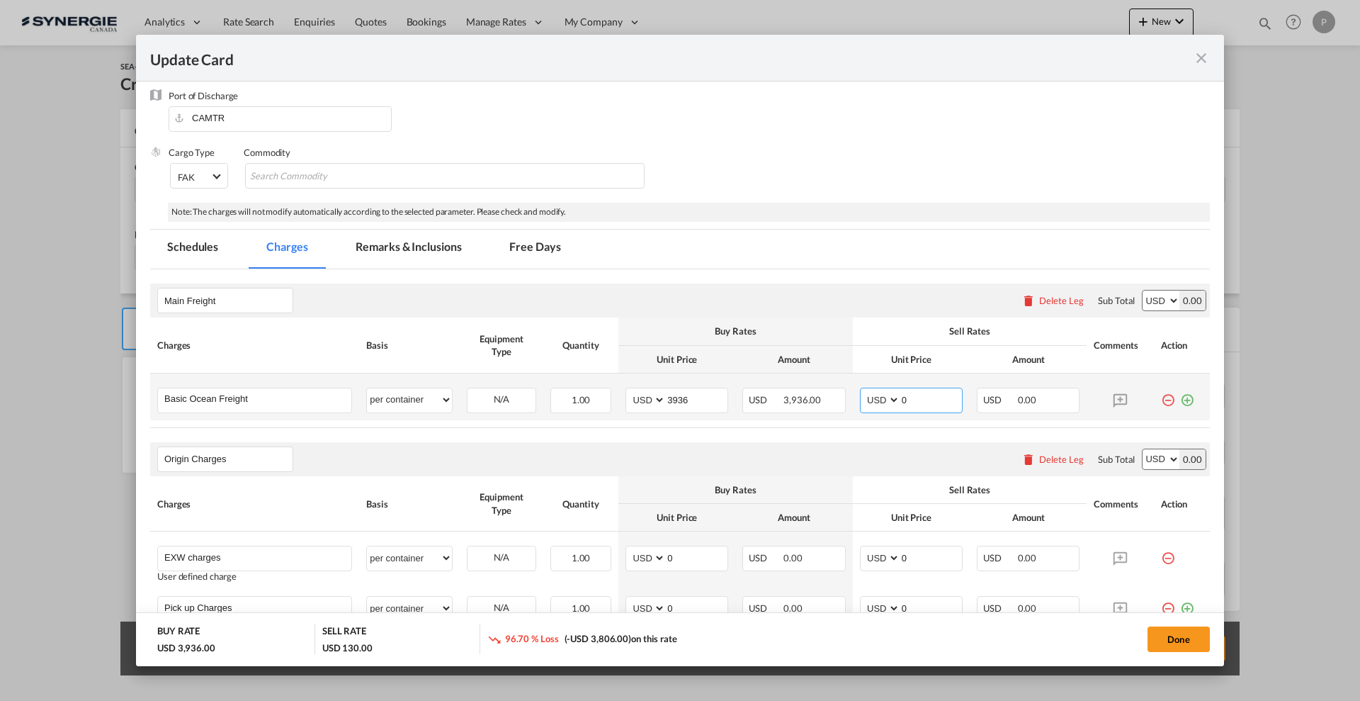
click at [901, 391] on input "0" at bounding box center [932, 398] width 62 height 21
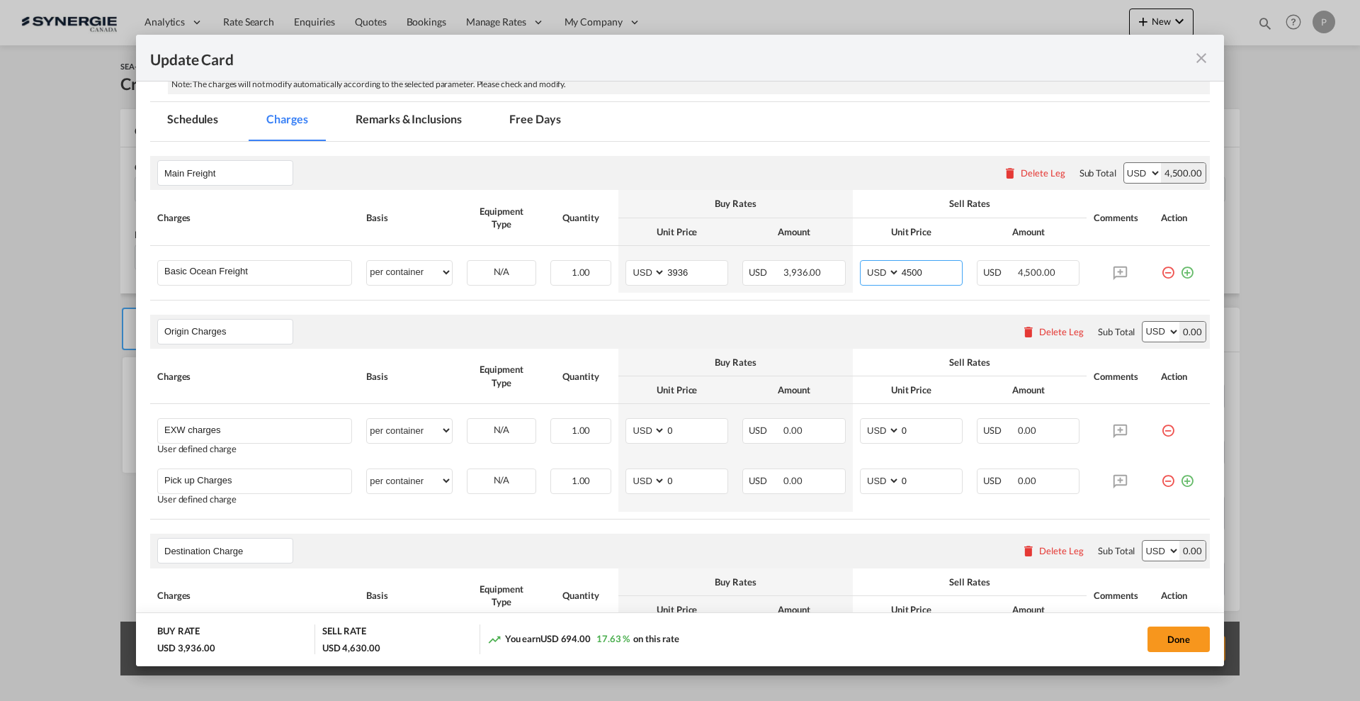
scroll to position [354, 0]
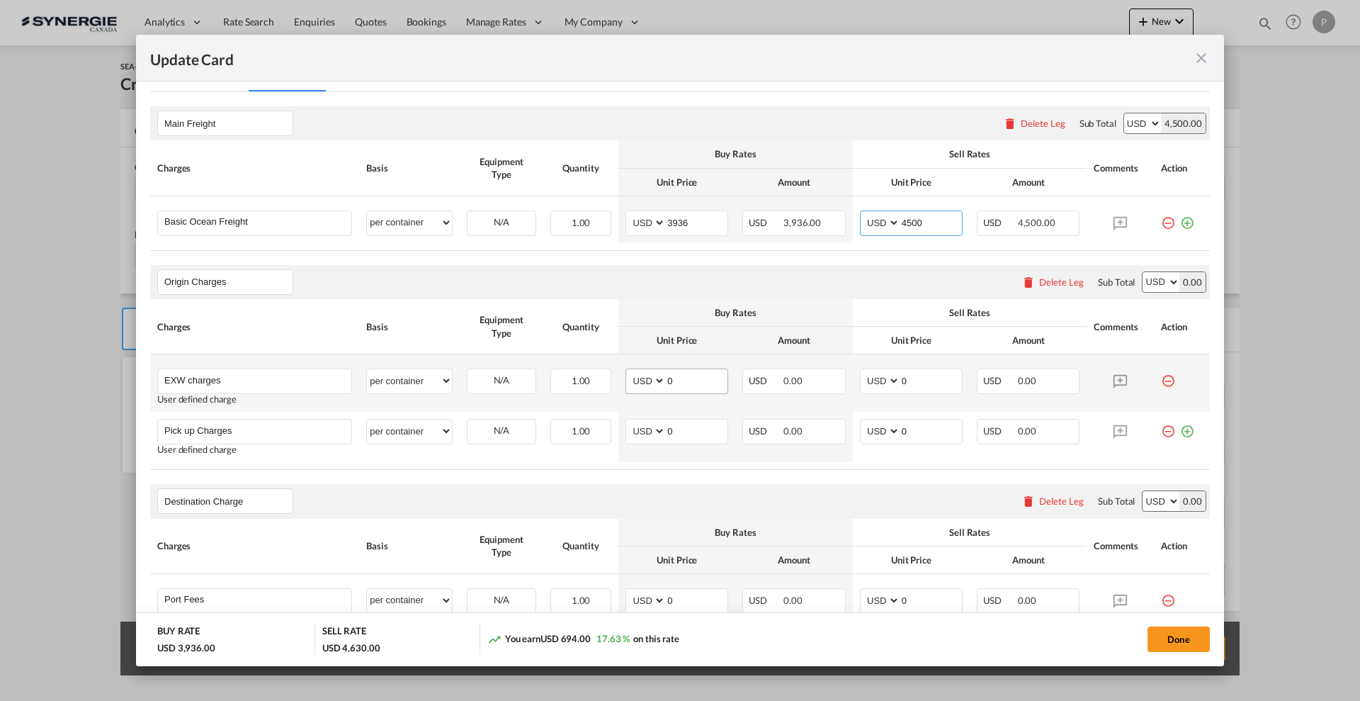
type input "4500"
click at [696, 380] on input "0" at bounding box center [697, 379] width 62 height 21
click at [692, 443] on md-input-container "0" at bounding box center [696, 431] width 62 height 24
click at [691, 431] on input "0" at bounding box center [697, 429] width 62 height 21
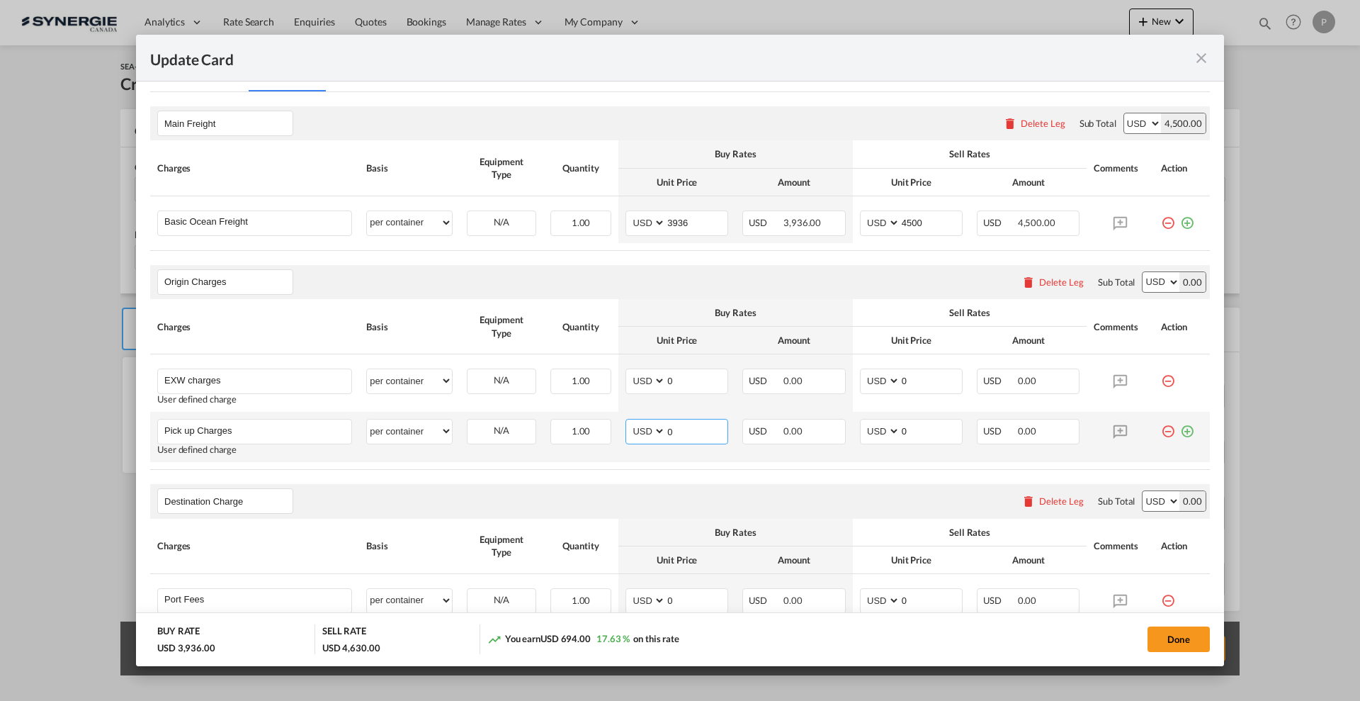
click at [691, 431] on input "0" at bounding box center [697, 429] width 62 height 21
type input "700"
type input "750"
click at [696, 388] on input "0" at bounding box center [697, 379] width 62 height 21
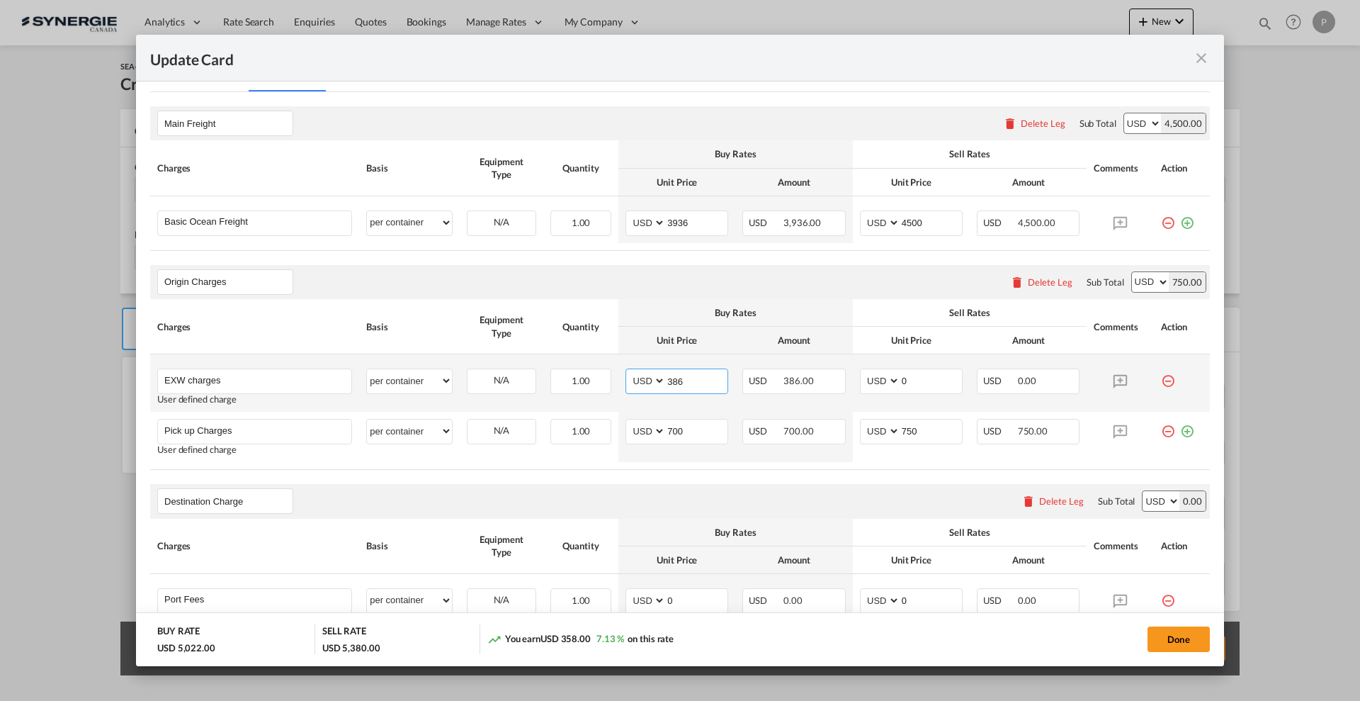
type input "386"
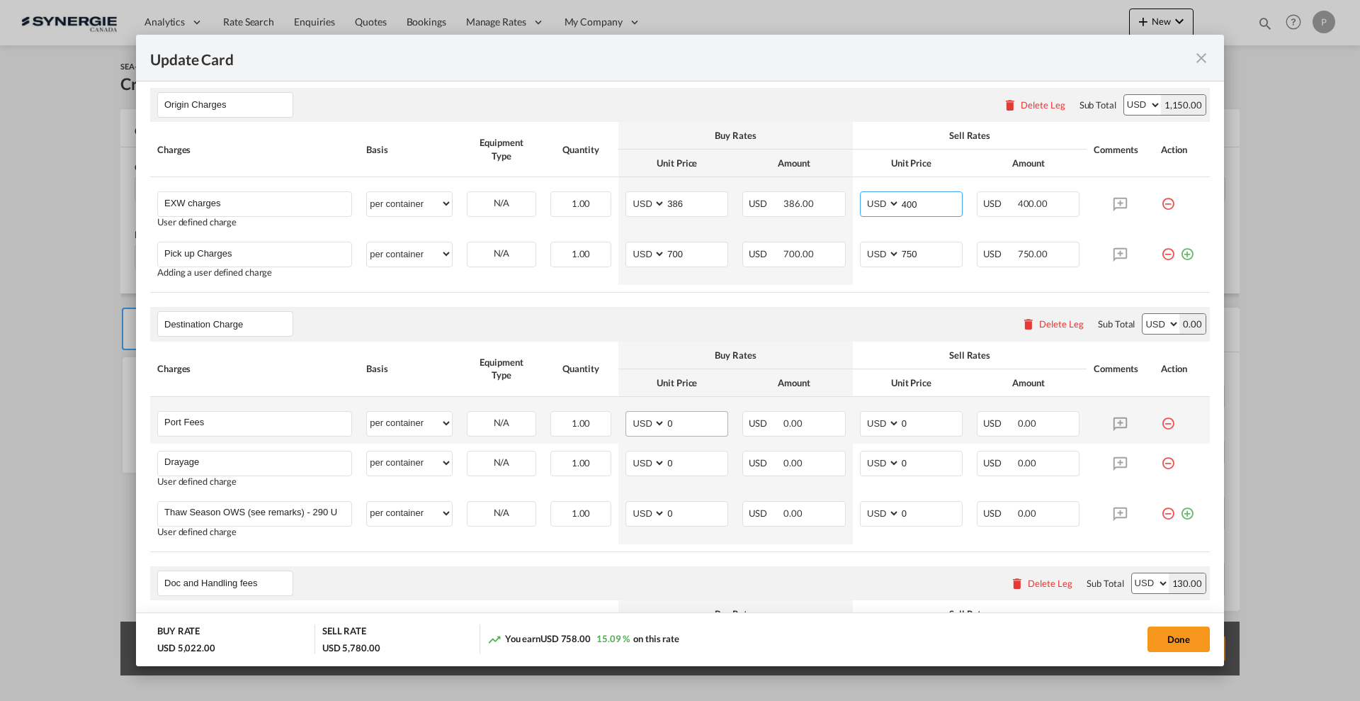
type input "400"
click at [668, 427] on input "0" at bounding box center [697, 422] width 62 height 21
type input "50"
type input "65"
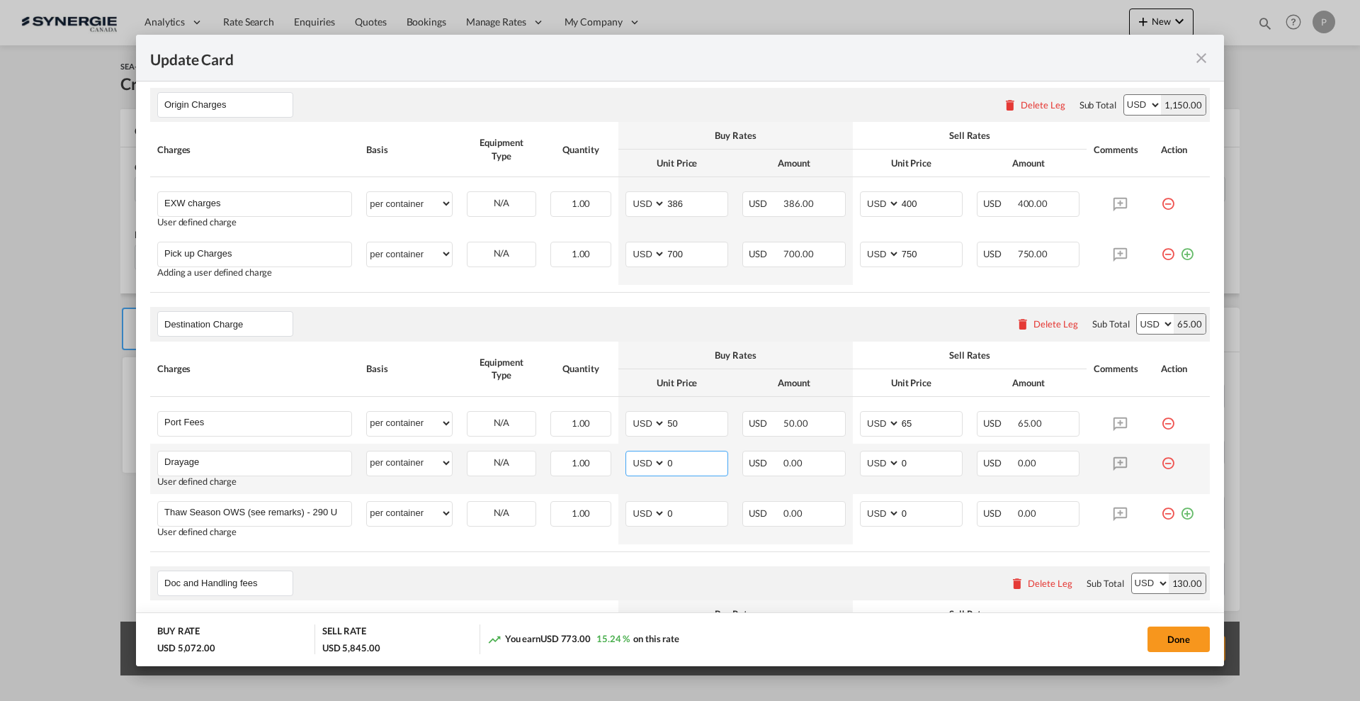
click at [690, 457] on input "0" at bounding box center [697, 461] width 62 height 21
type input "380"
type input "430"
click at [1161, 515] on md-icon "icon-minus-circle-outline red-400-fg" at bounding box center [1168, 508] width 14 height 14
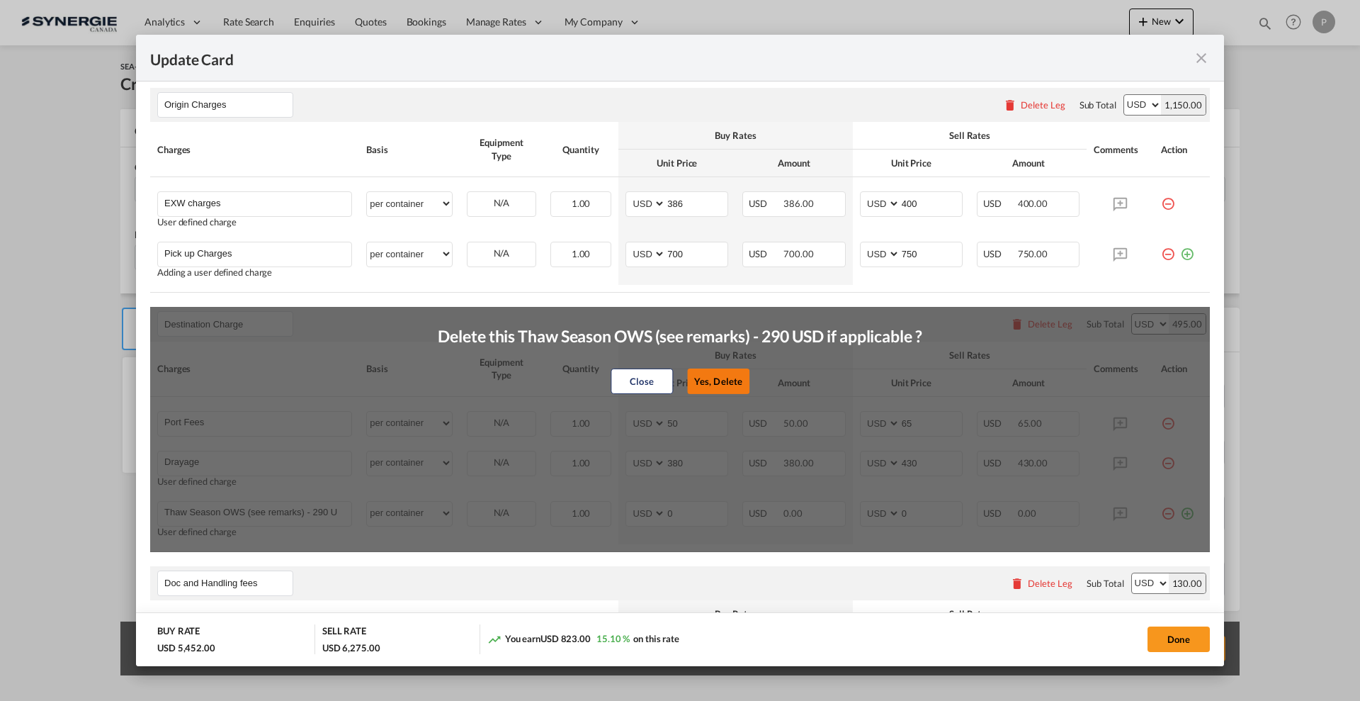
click at [699, 378] on button "Yes, Delete" at bounding box center [718, 381] width 62 height 26
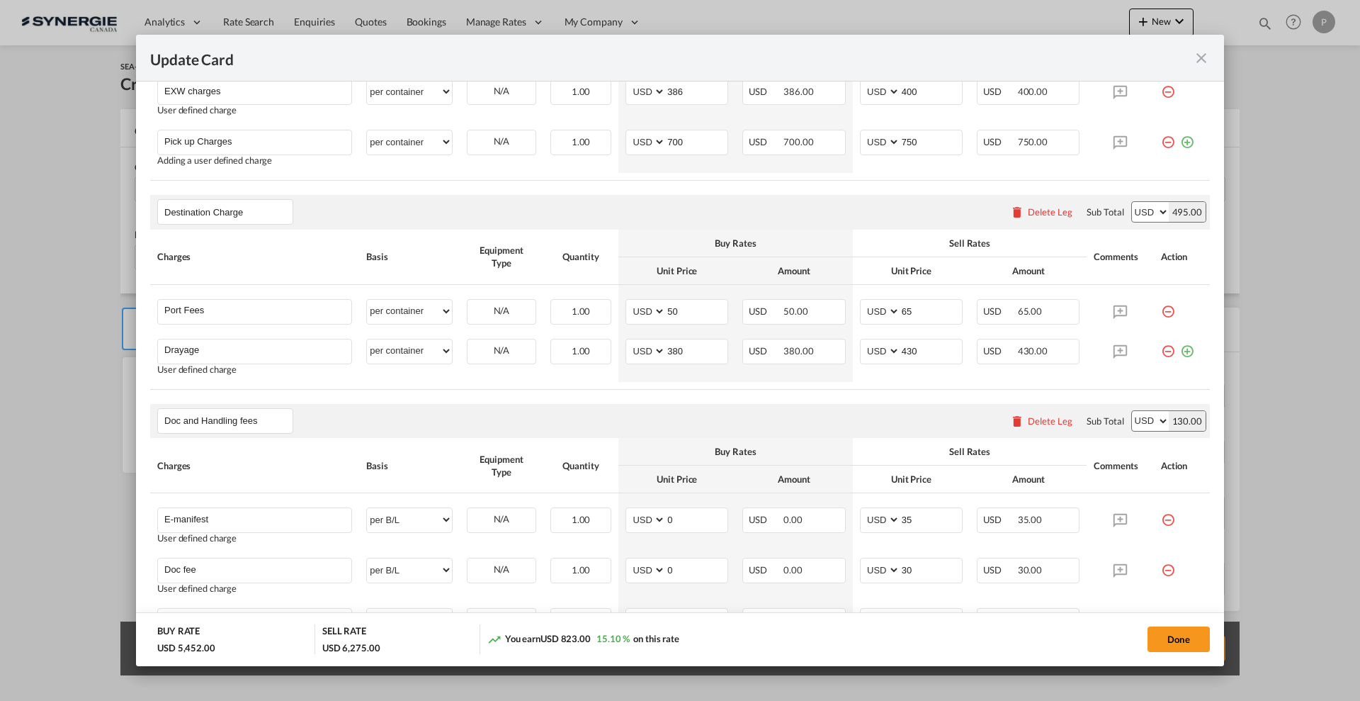
scroll to position [797, 0]
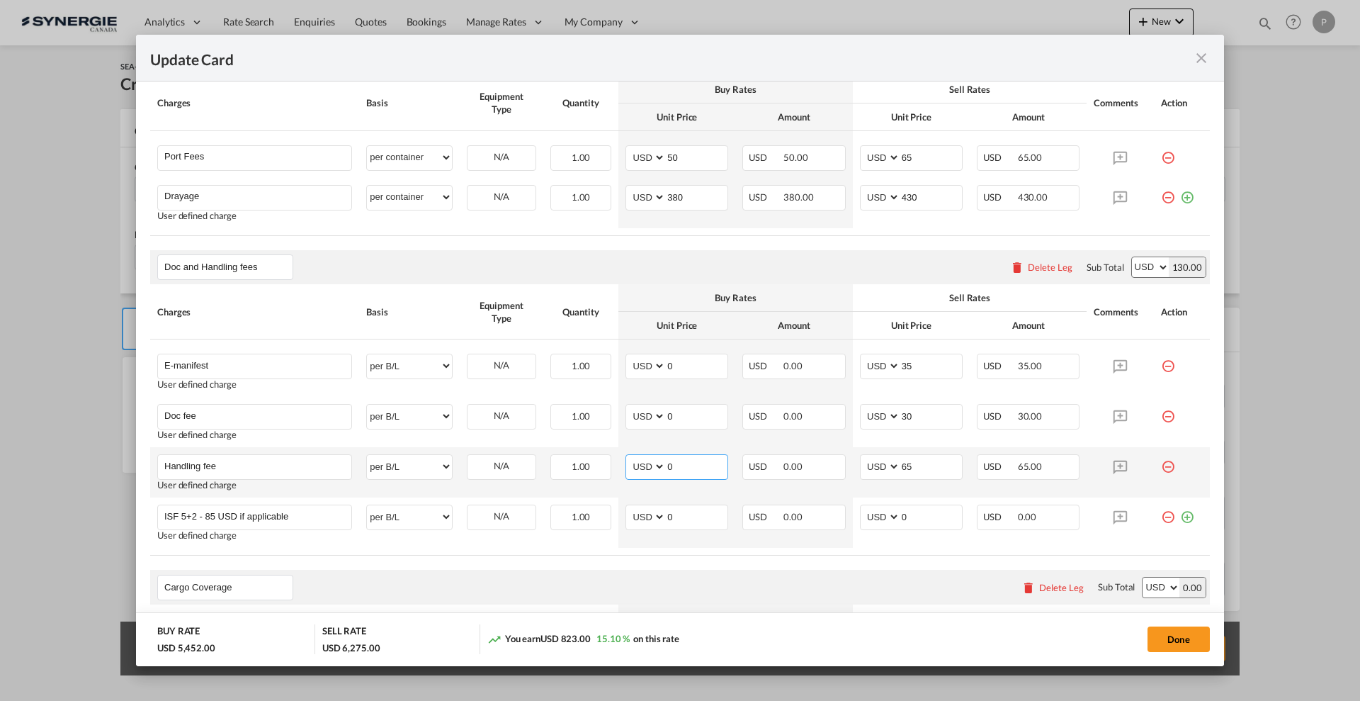
click at [685, 470] on input "0" at bounding box center [697, 465] width 62 height 21
type input "50"
click at [833, 288] on th "Buy Rates" at bounding box center [736, 298] width 235 height 28
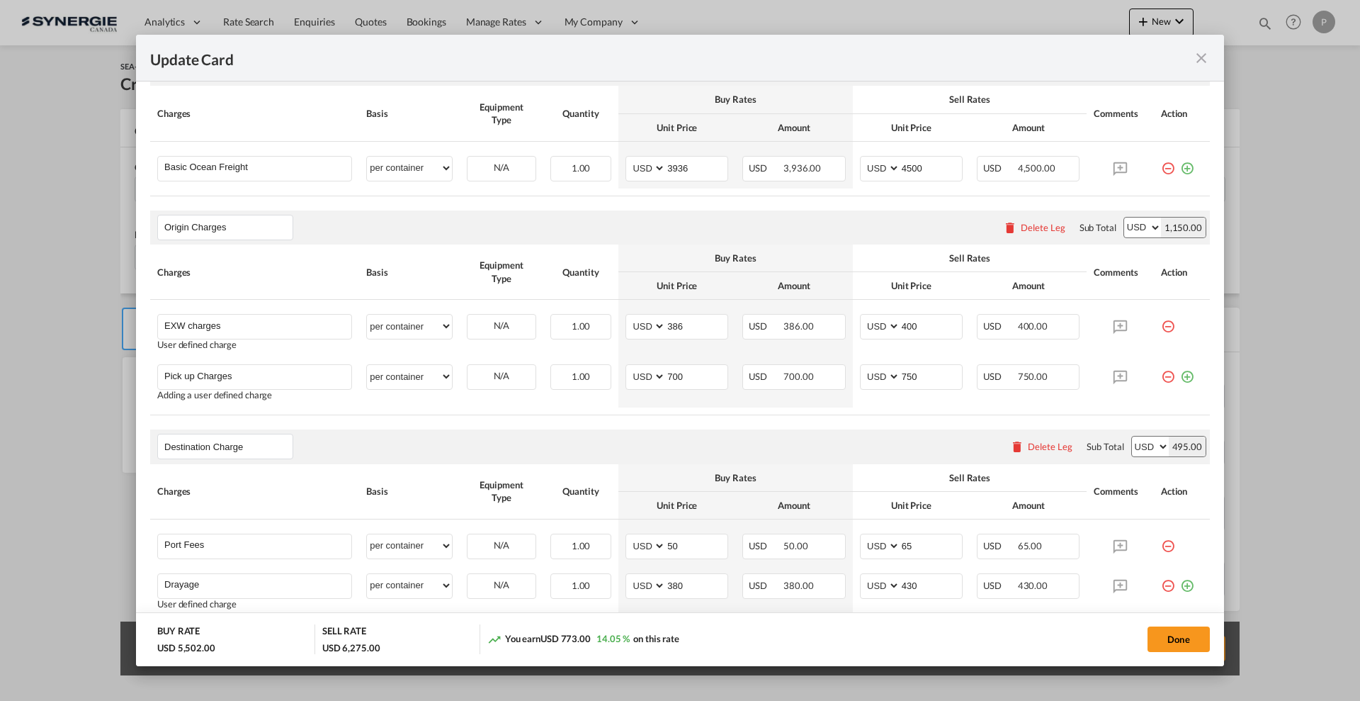
scroll to position [266, 0]
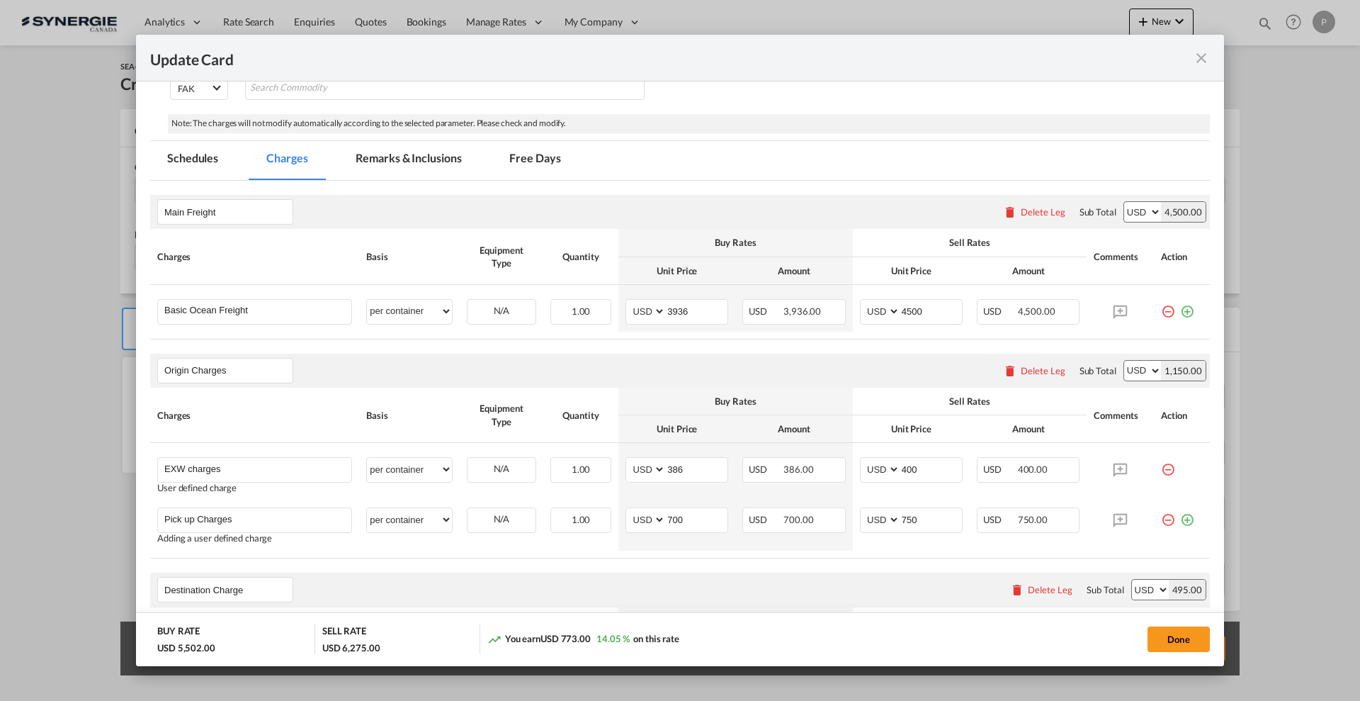
click at [396, 156] on md-tab-item "Remarks & Inclusions" at bounding box center [409, 160] width 140 height 39
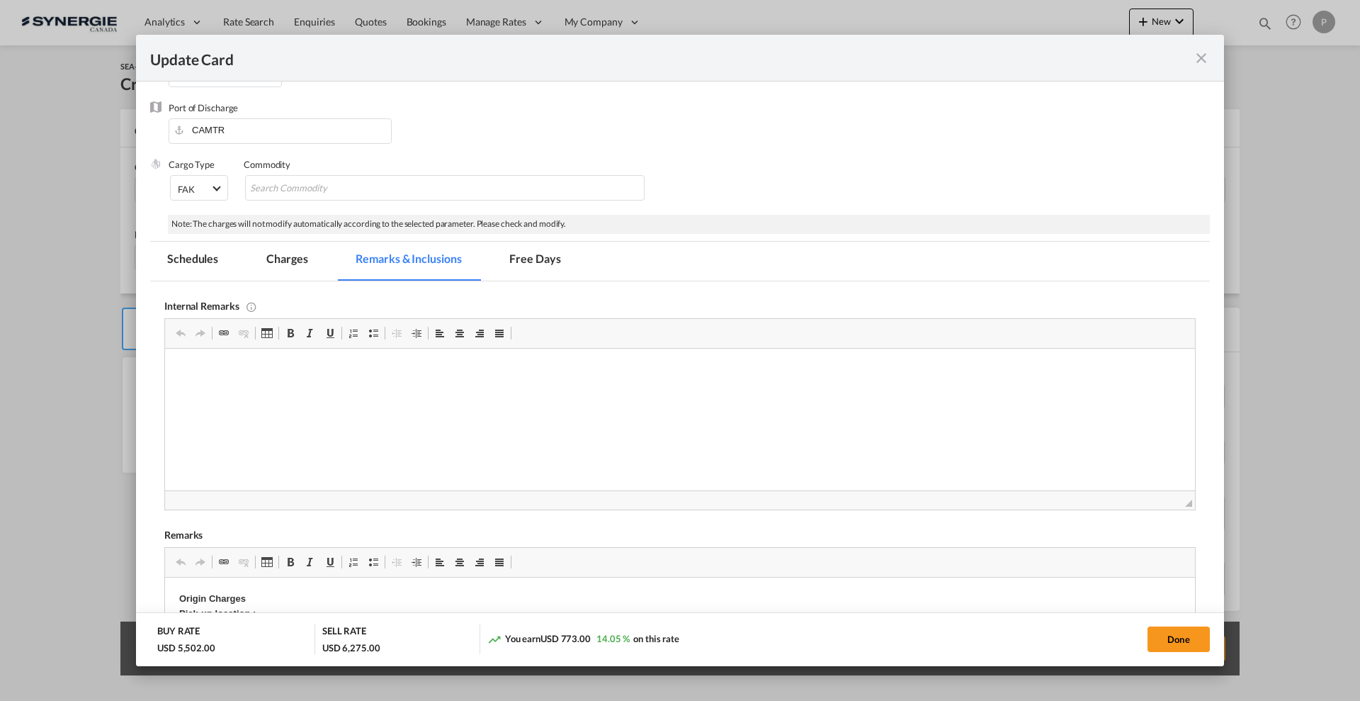
scroll to position [177, 0]
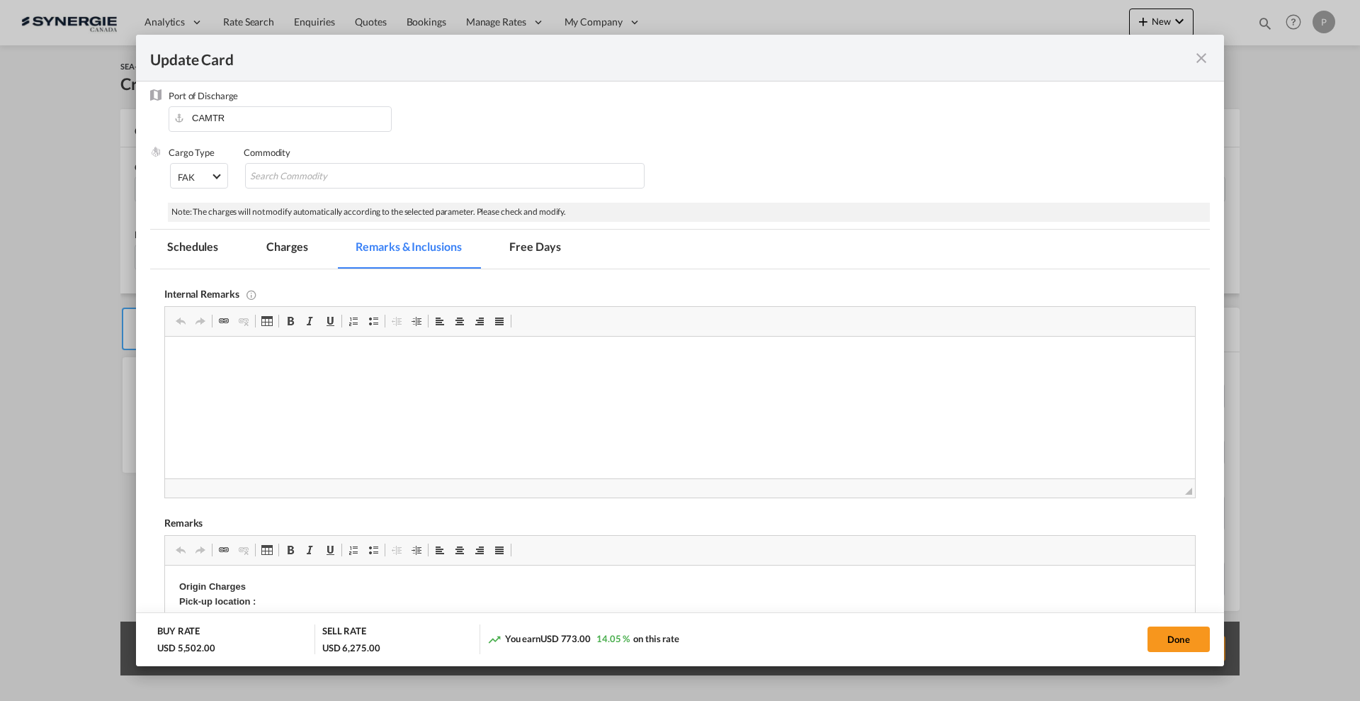
drag, startPoint x: 519, startPoint y: 334, endPoint x: 360, endPoint y: 1, distance: 368.6
click at [519, 334] on span "Editor toolbars Clipboard/Undo Undo Keyboard shortcut Ctrl+Z Redo Keyboard shor…" at bounding box center [680, 322] width 1030 height 30
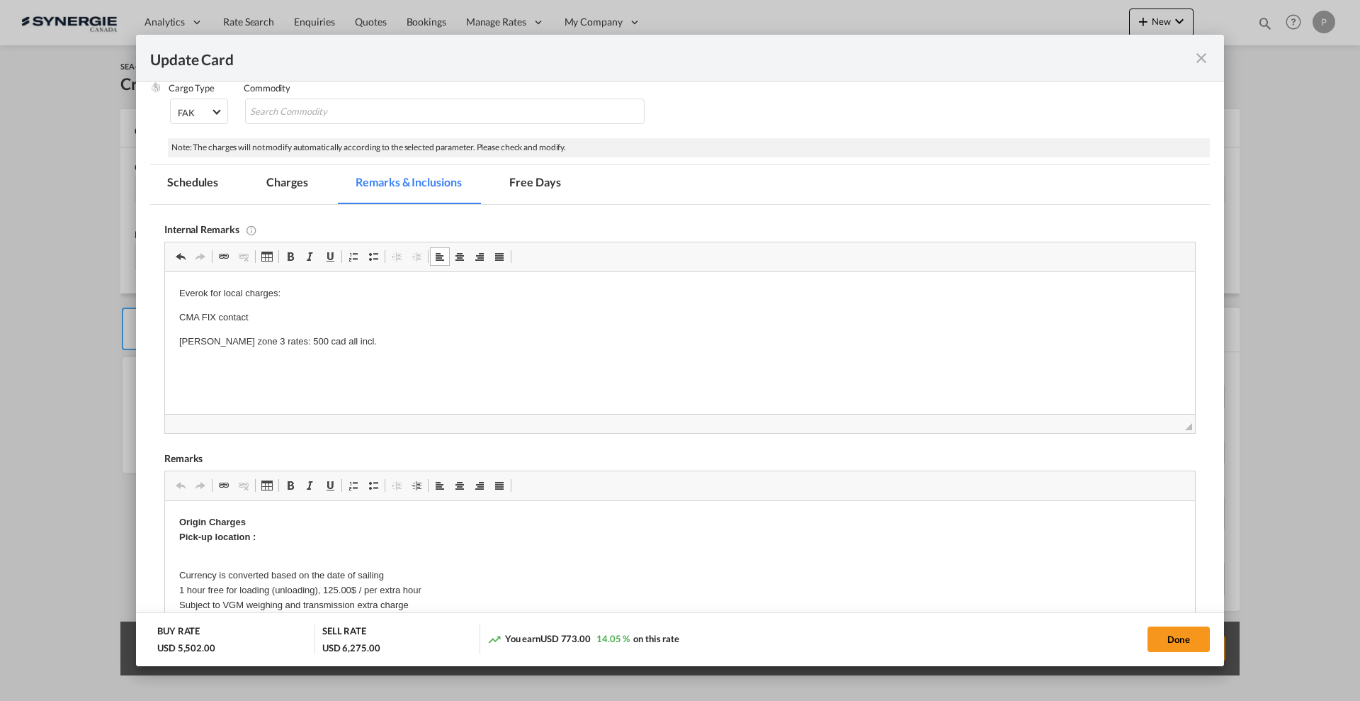
scroll to position [266, 0]
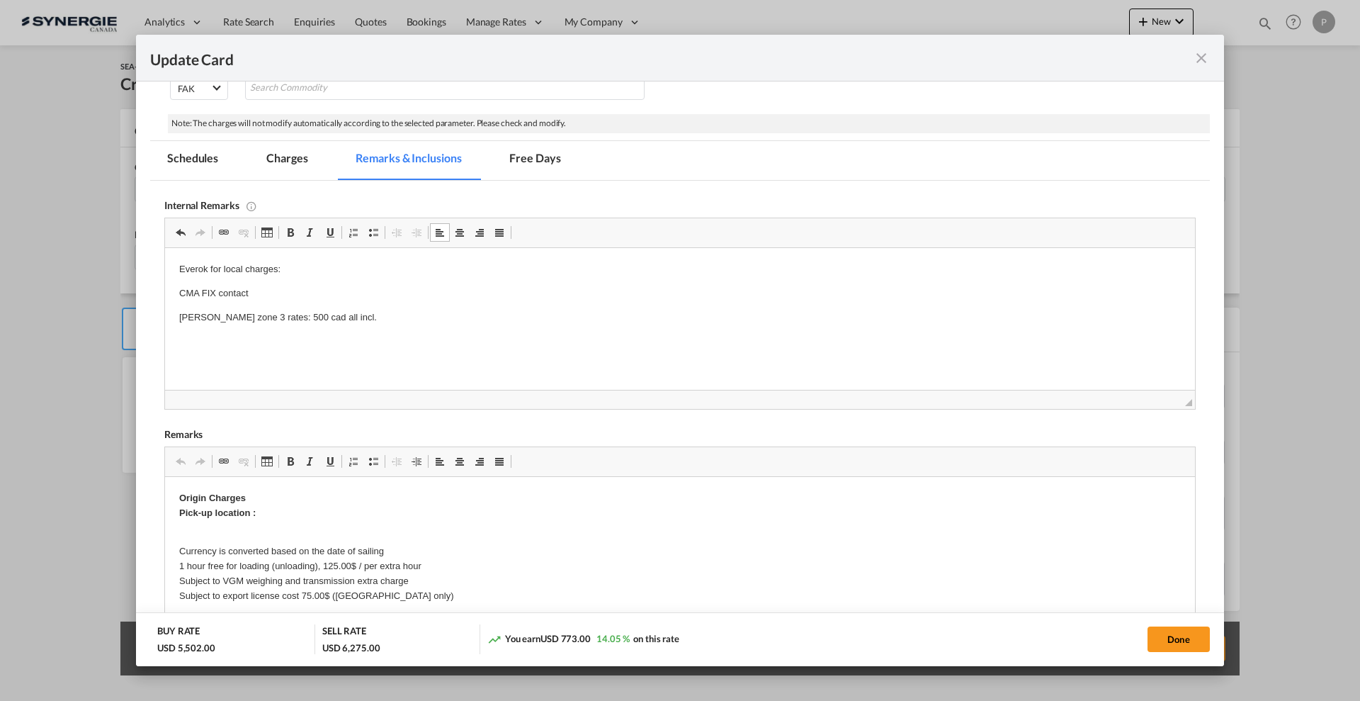
click at [285, 317] on p "Lafrance zone 3 rates: 500 cad all incl." at bounding box center [680, 317] width 1002 height 15
click at [271, 513] on p "Origin Charges Pick-up location :" at bounding box center [680, 506] width 1002 height 30
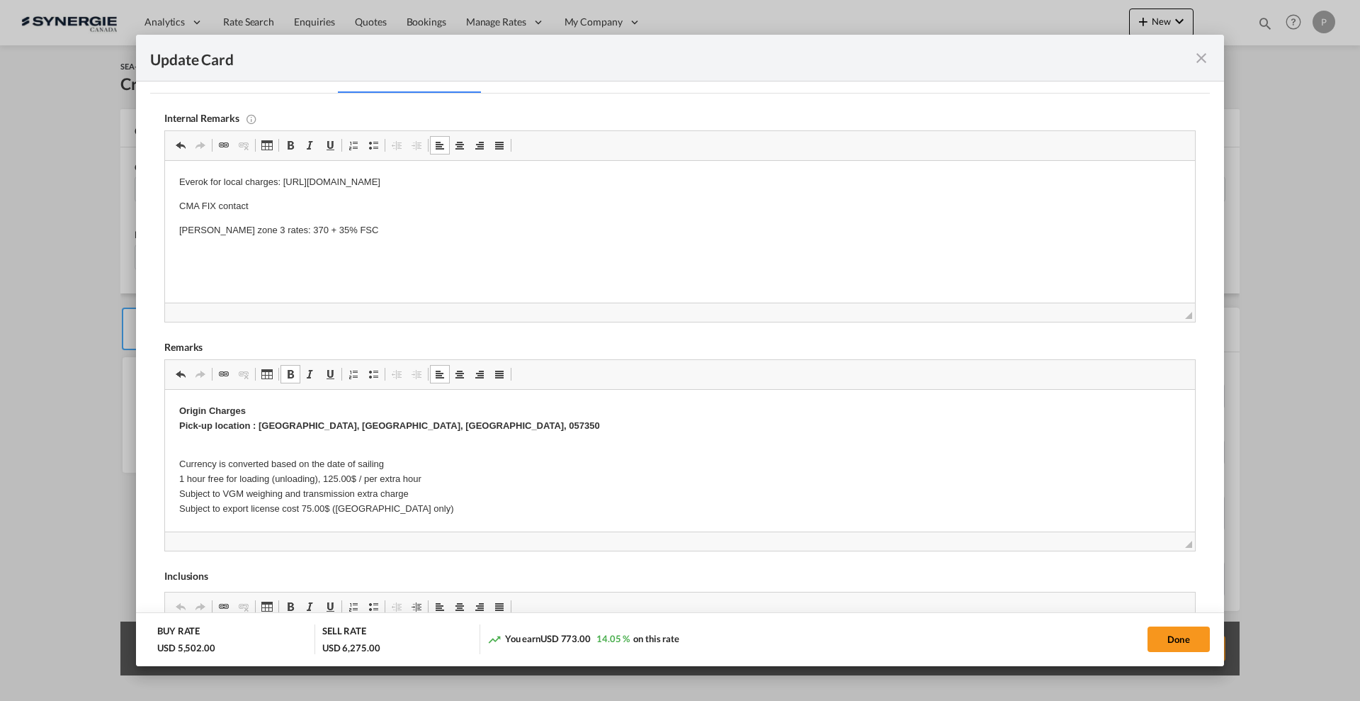
scroll to position [443, 0]
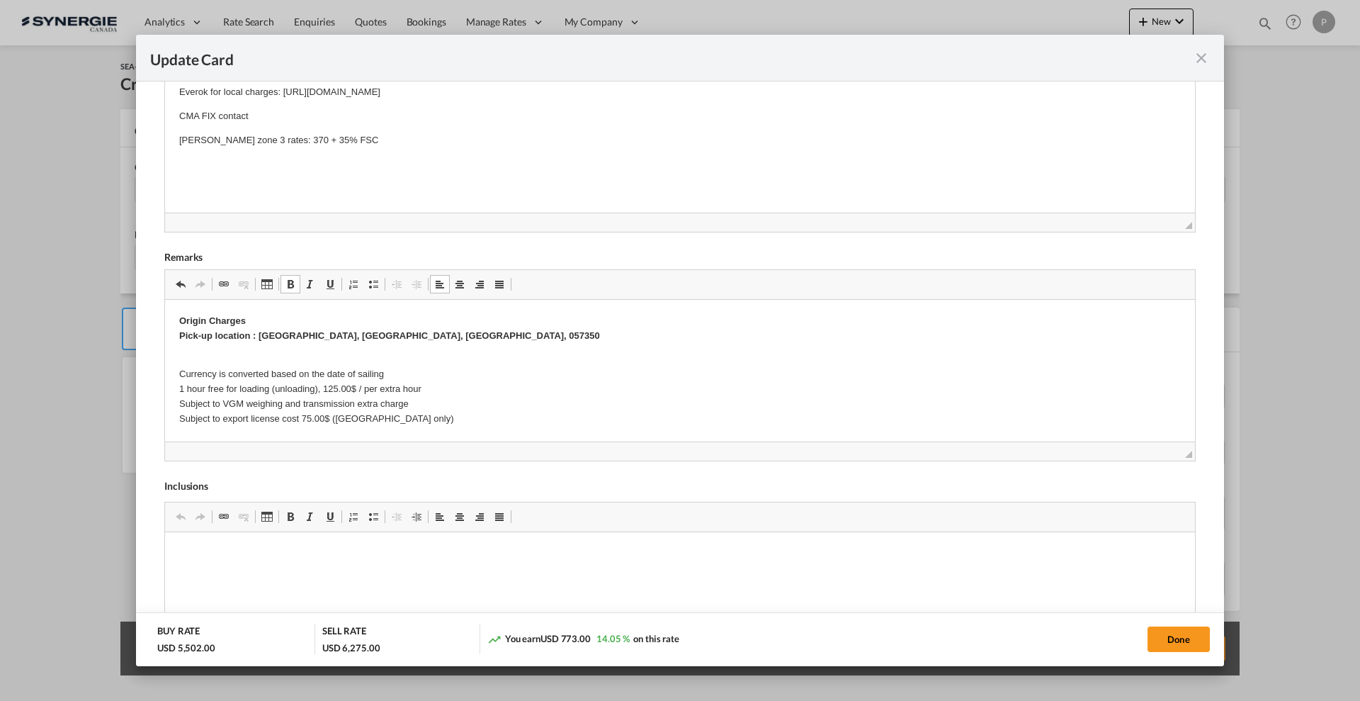
click at [342, 422] on p "Currency is converted based on the date of sailing 1 hour free for loading (unl…" at bounding box center [680, 390] width 1002 height 74
click at [1175, 458] on span "◢" at bounding box center [680, 450] width 1030 height 19
click at [1180, 456] on span "◢" at bounding box center [680, 450] width 1030 height 19
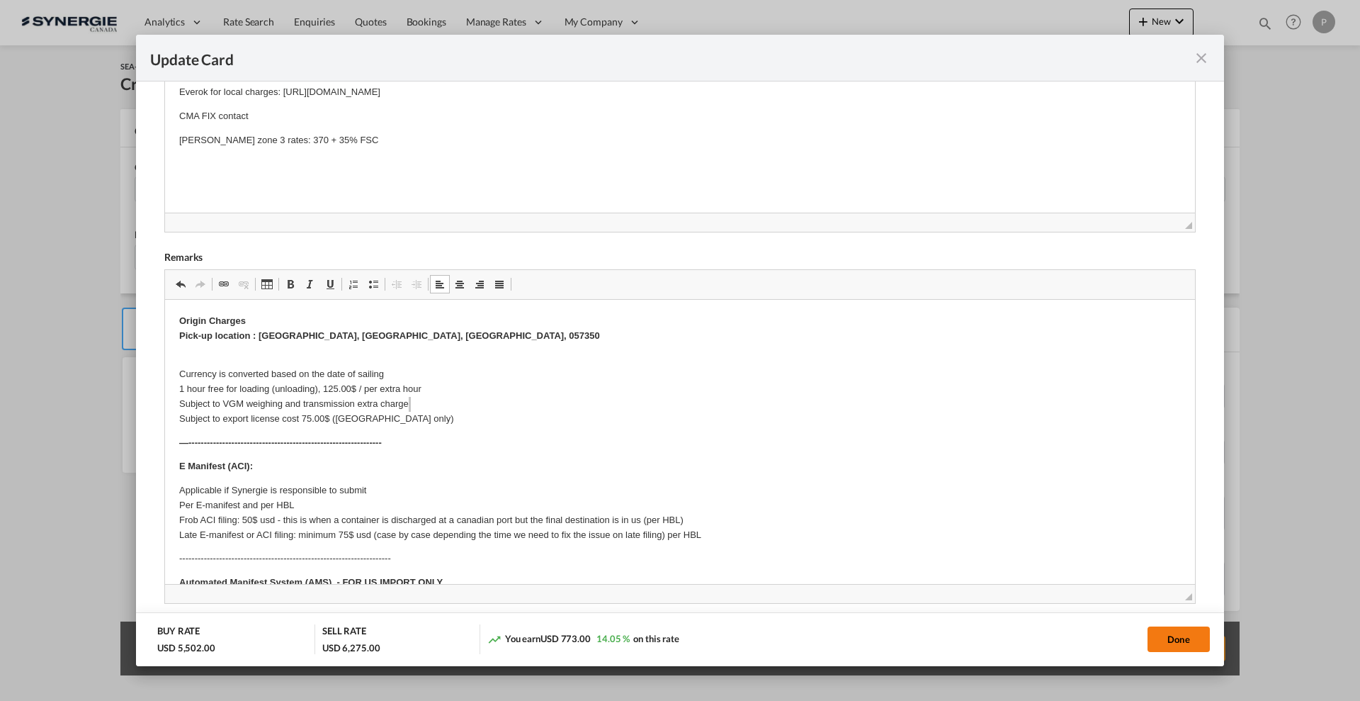
drag, startPoint x: 1178, startPoint y: 453, endPoint x: 1175, endPoint y: 631, distance: 177.9
click at [1175, 631] on add-new-rate "Update Card Port of Loading CNTNG T/S Liner/Carrier No carrier 2HM LOGISTICS D.…" at bounding box center [680, 350] width 1088 height 631
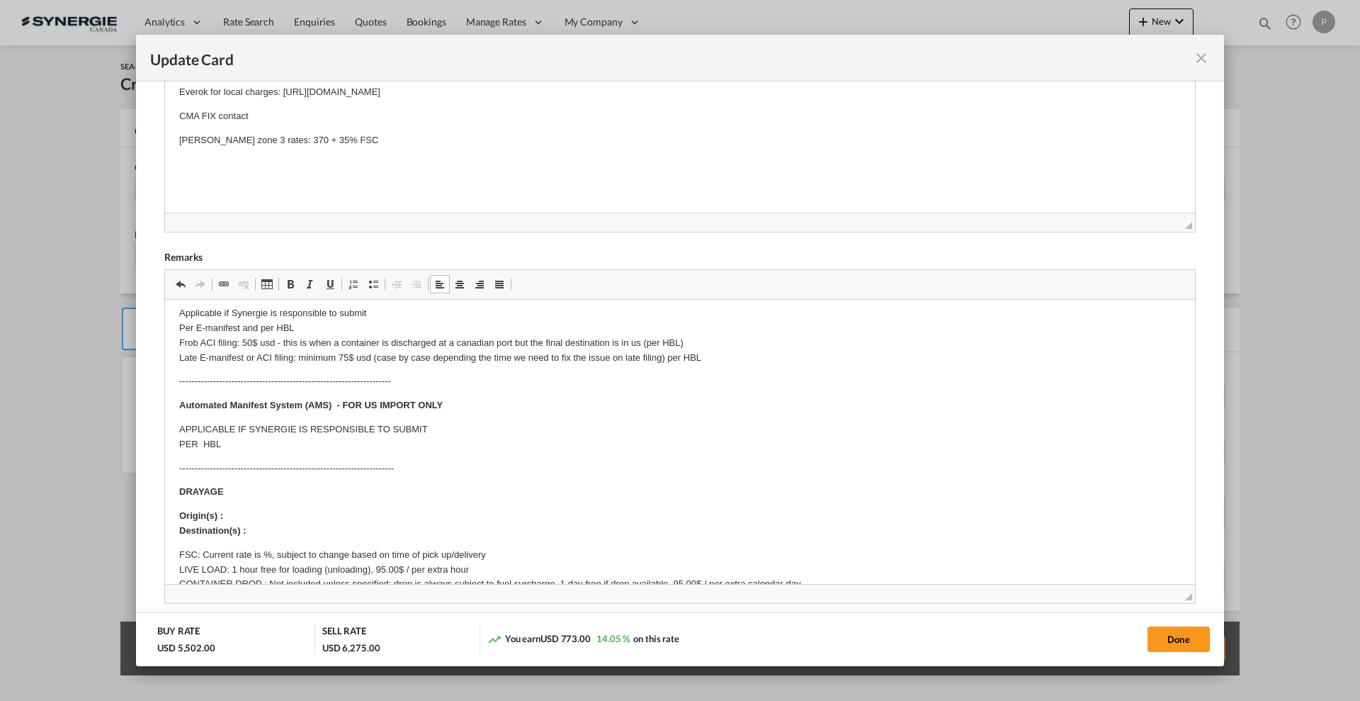
scroll to position [0, 0]
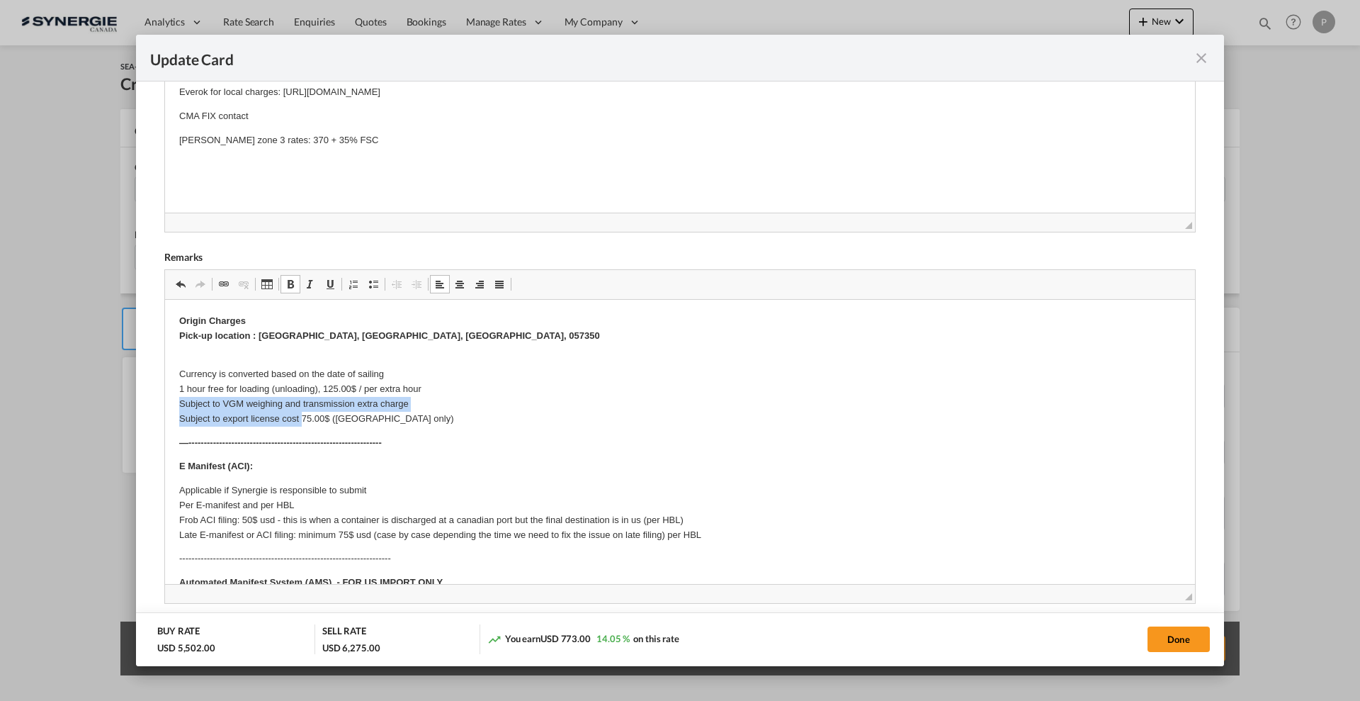
drag, startPoint x: 169, startPoint y: 404, endPoint x: 304, endPoint y: 417, distance: 135.2
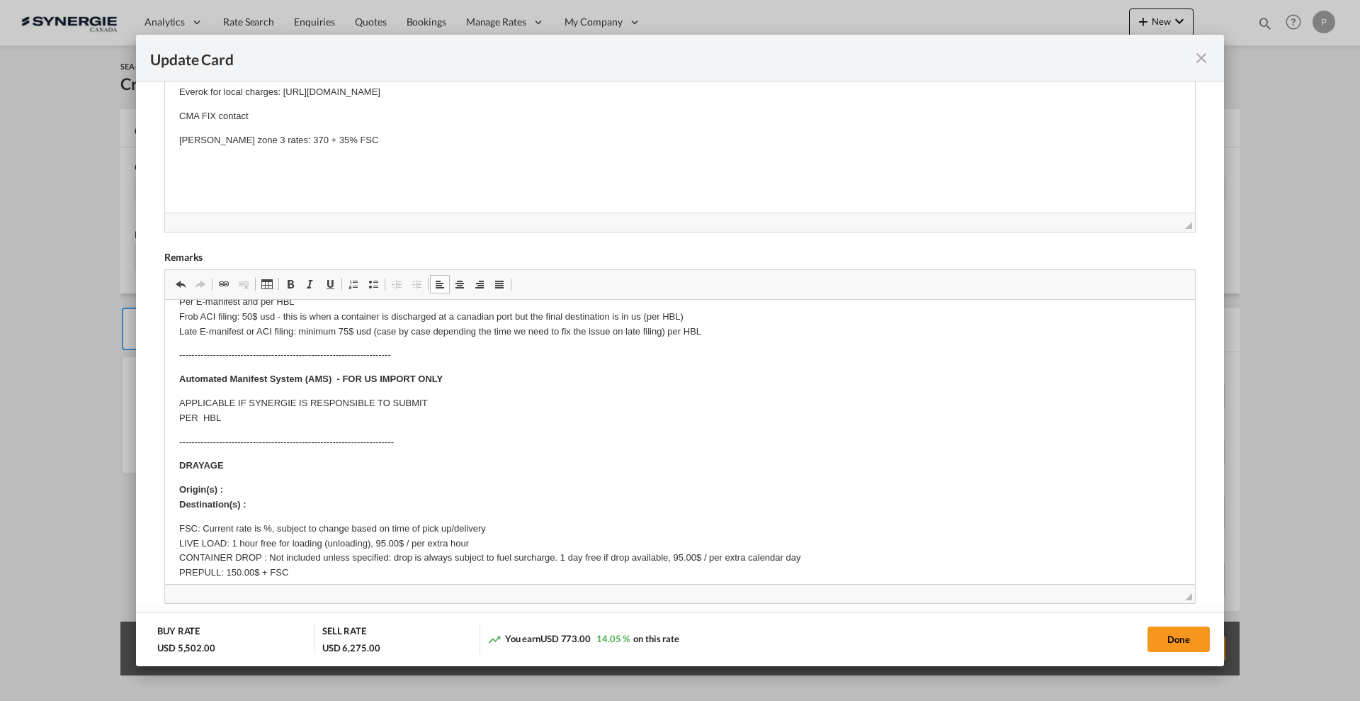
scroll to position [177, 0]
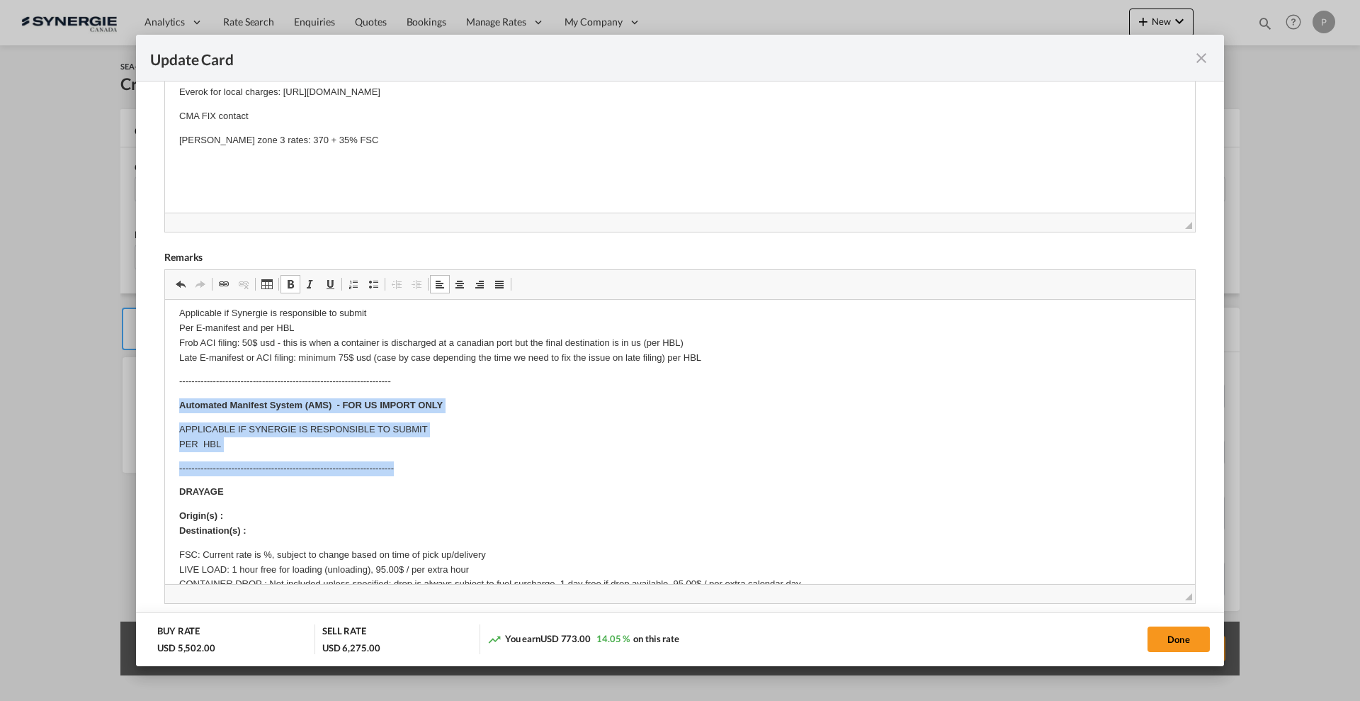
drag, startPoint x: 176, startPoint y: 407, endPoint x: 494, endPoint y: 462, distance: 322.2
click at [494, 462] on html "Origin Charges Pick-up location : Handan, Hebei, China, 057350 Currency is conv…" at bounding box center [680, 640] width 1030 height 1034
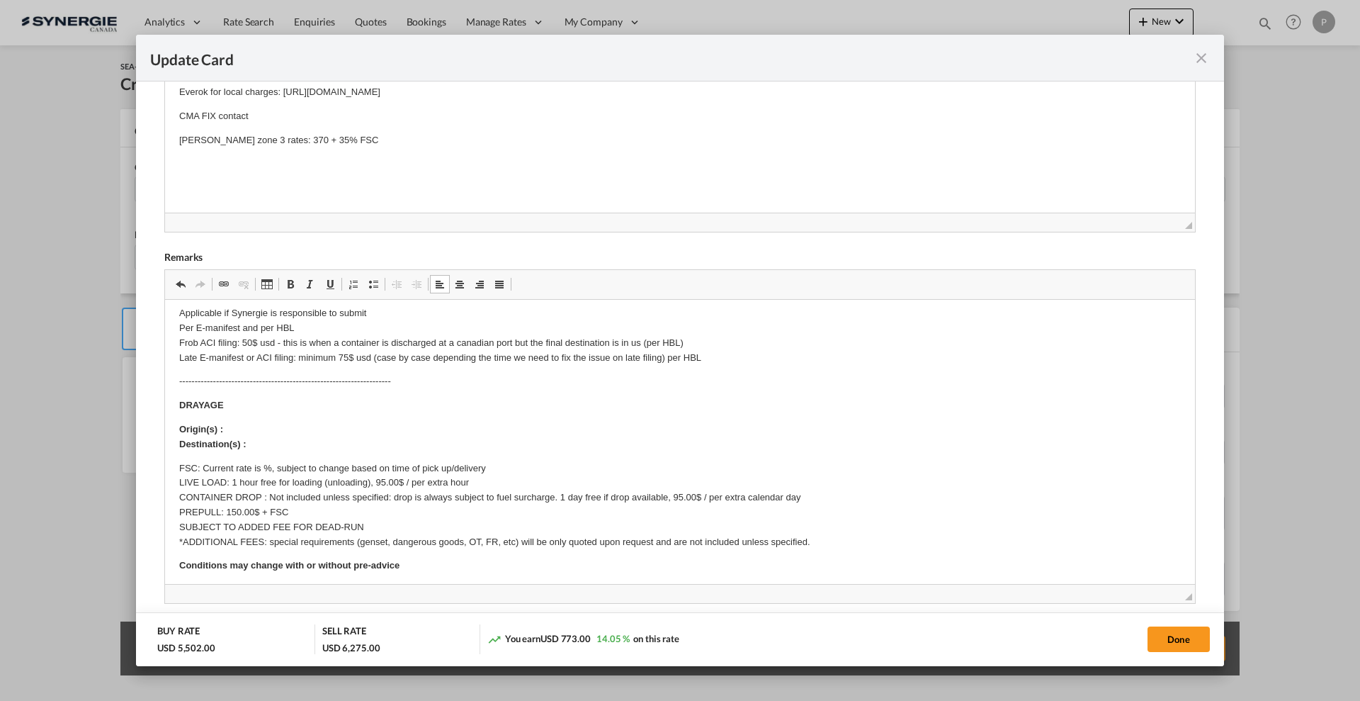
click at [271, 427] on p "Origin(s) : Destination(s) :" at bounding box center [680, 437] width 1002 height 30
click at [261, 447] on p "Origin(s) : Montreal CY Destination(s) :" at bounding box center [680, 437] width 1002 height 30
click at [263, 466] on p "FSC: Current rate is %, subject to change based on time of pick up/delivery LIV…" at bounding box center [680, 505] width 1002 height 89
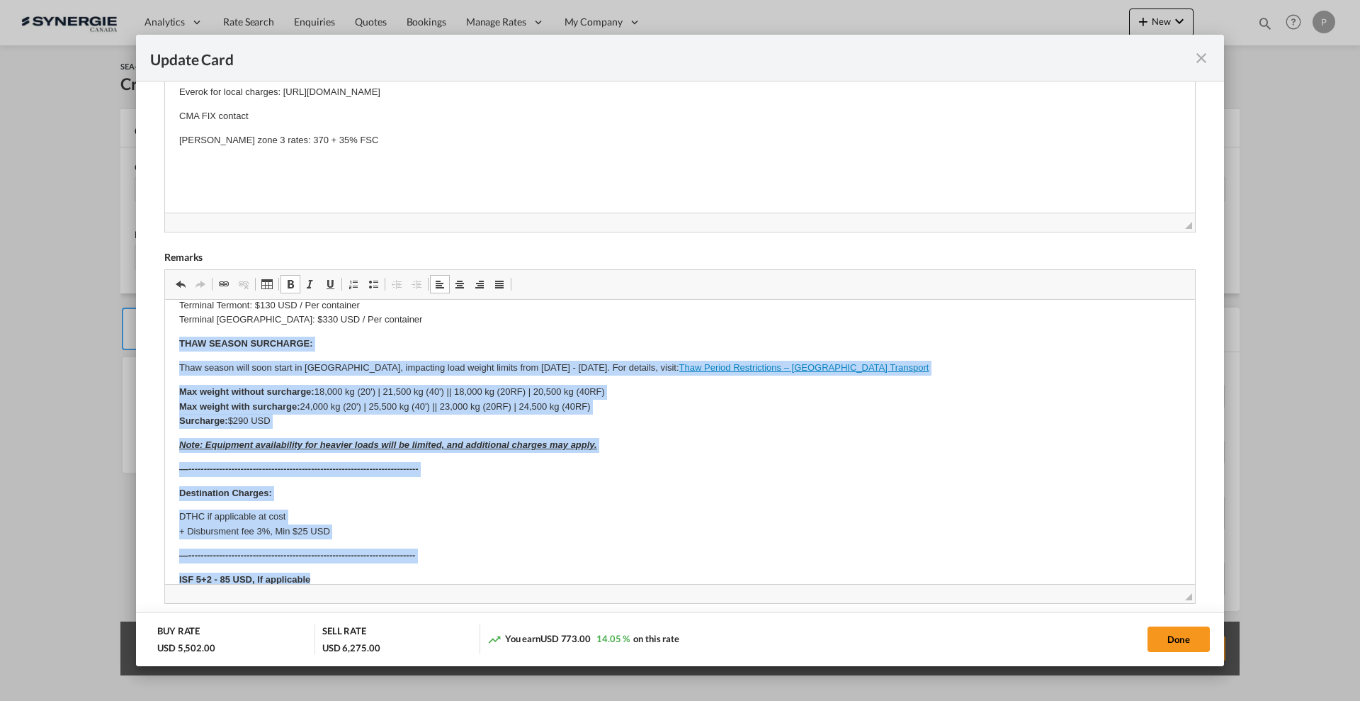
scroll to position [517, 0]
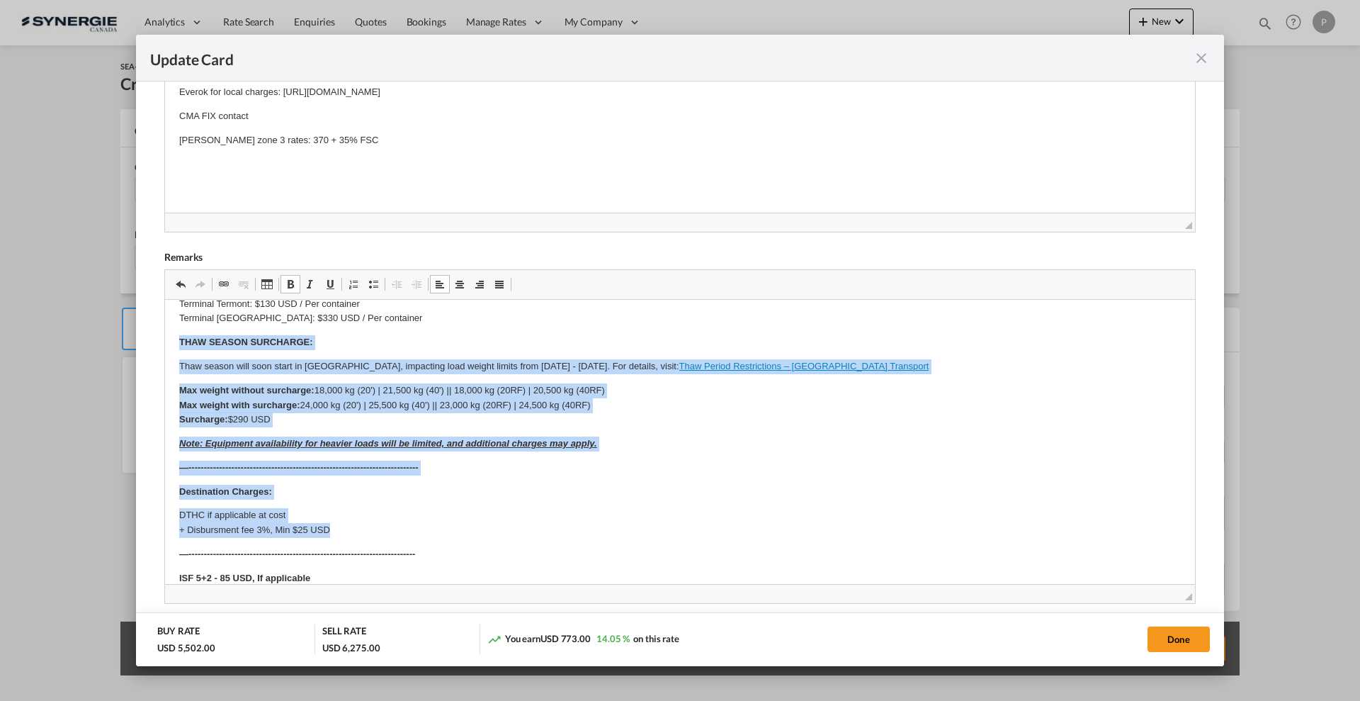
drag, startPoint x: 178, startPoint y: 419, endPoint x: 600, endPoint y: 526, distance: 435.5
click at [600, 526] on html "Origin Charges Pick-up location : Handan, Hebei, China, 057350 Currency is conv…" at bounding box center [680, 256] width 1030 height 947
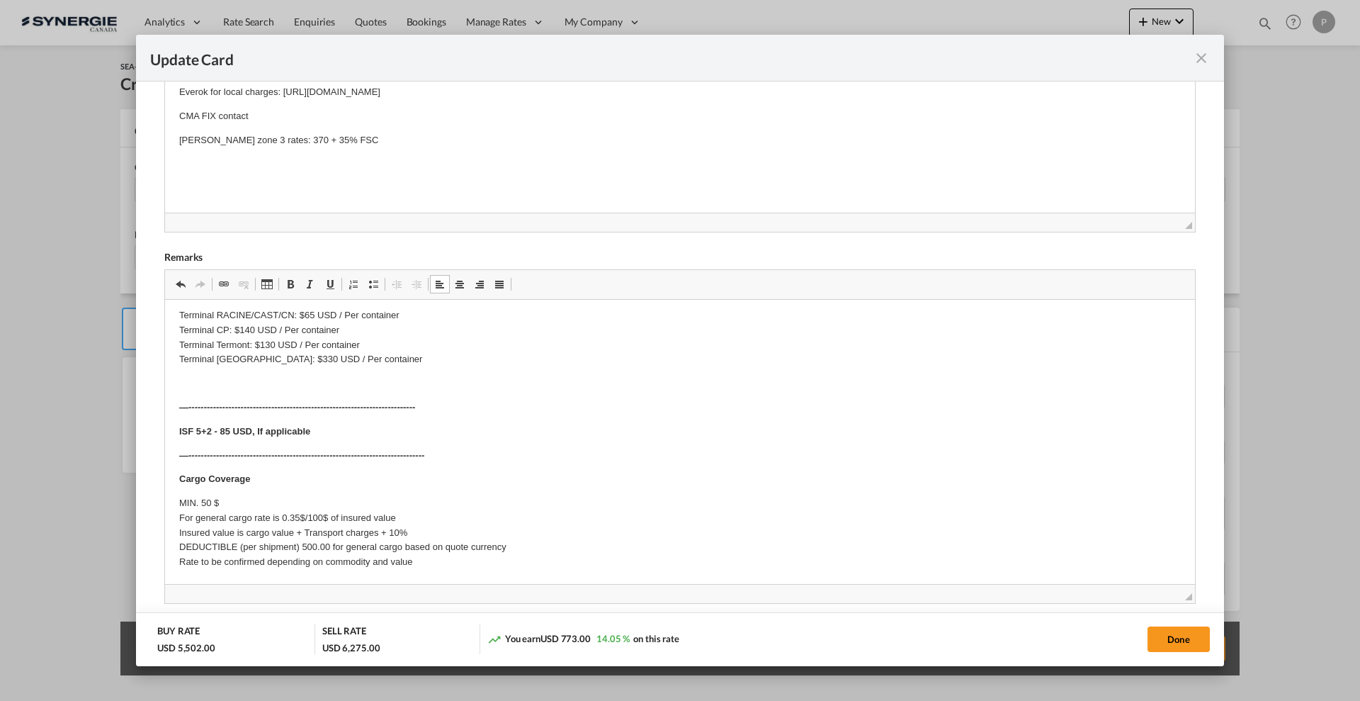
scroll to position [451, 0]
click at [1181, 633] on button "Done" at bounding box center [1179, 639] width 62 height 26
type input "09 Oct 2025"
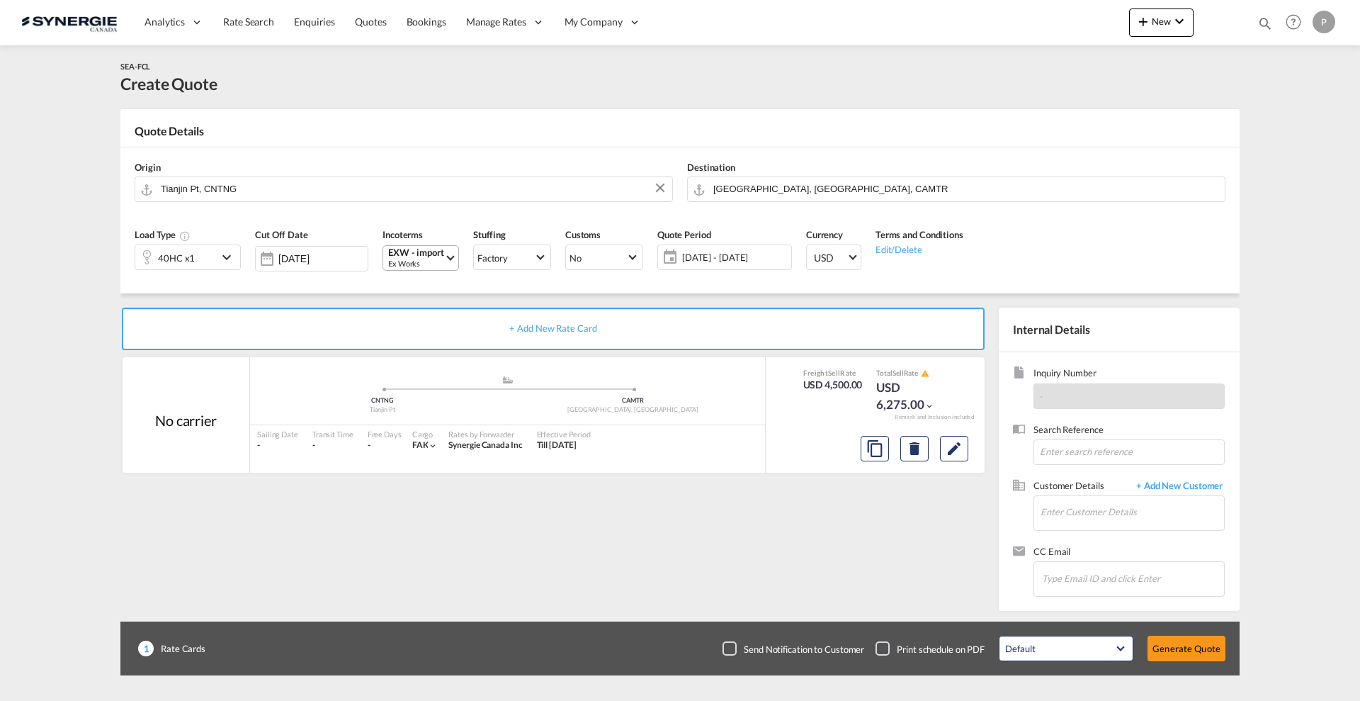
scroll to position [111, 0]
click at [1089, 525] on input "Enter Customer Details" at bounding box center [1133, 512] width 184 height 32
click at [1095, 514] on input "Enter Customer Details" at bounding box center [1133, 512] width 184 height 32
paste input "serge.choquette@soleno.com"
click at [1116, 535] on div "Serge Choquette serge.choquette@soleno.com | SOLENO" at bounding box center [1174, 536] width 269 height 38
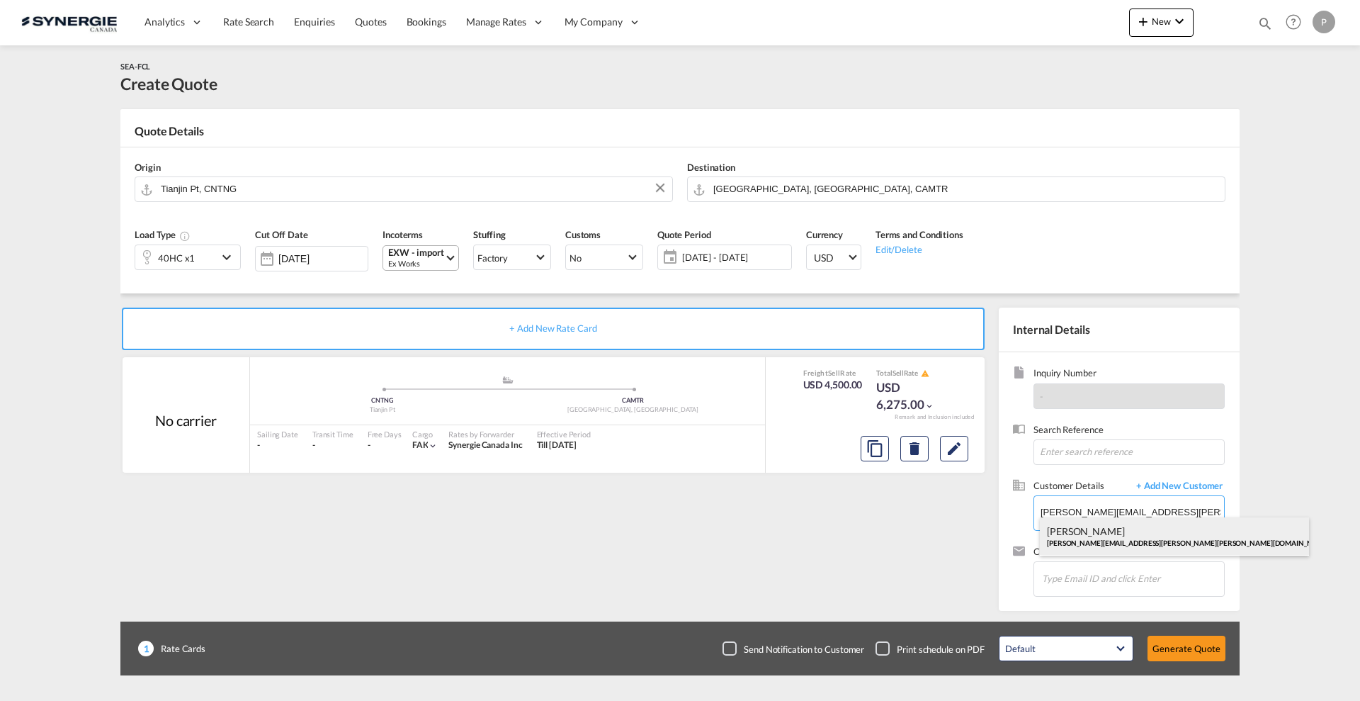
type input "SOLENO, Serge Choquette, serge.choquette@soleno.com"
click at [949, 453] on md-icon "Edit" at bounding box center [954, 448] width 17 height 17
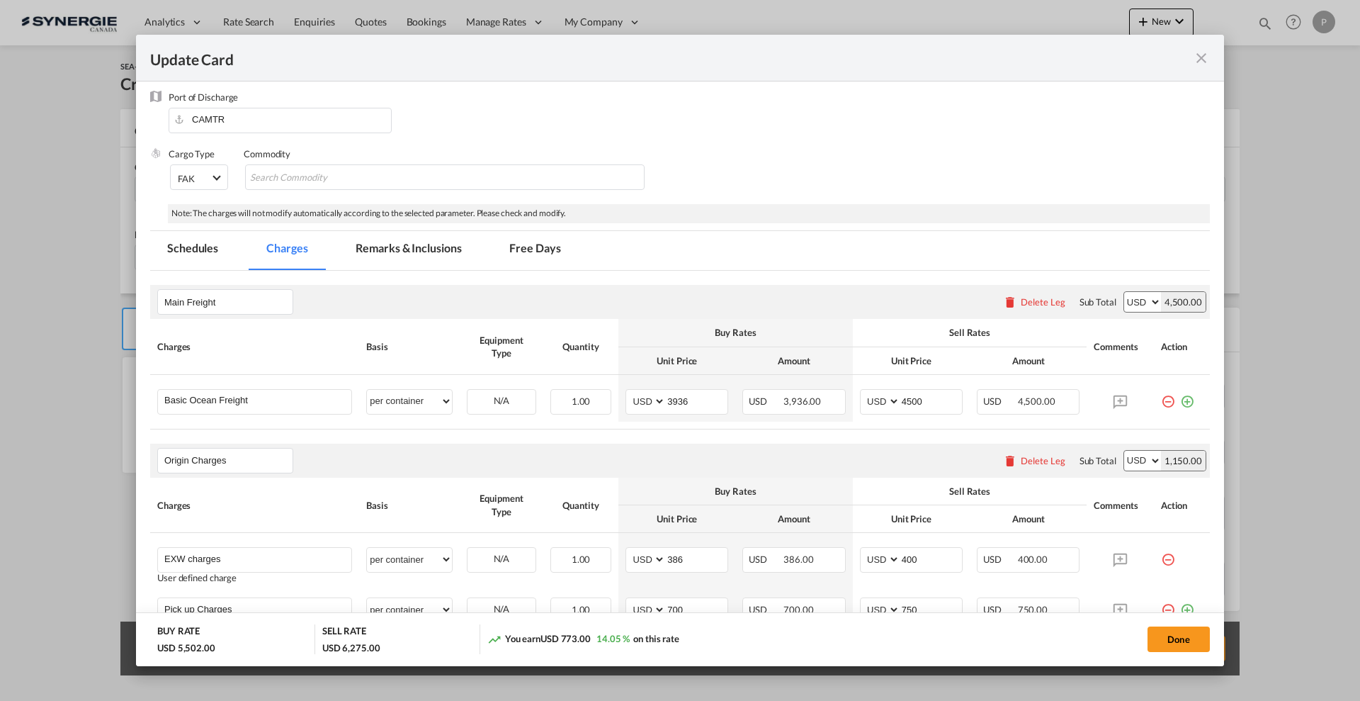
scroll to position [177, 0]
click at [923, 394] on input "4500" at bounding box center [932, 398] width 62 height 21
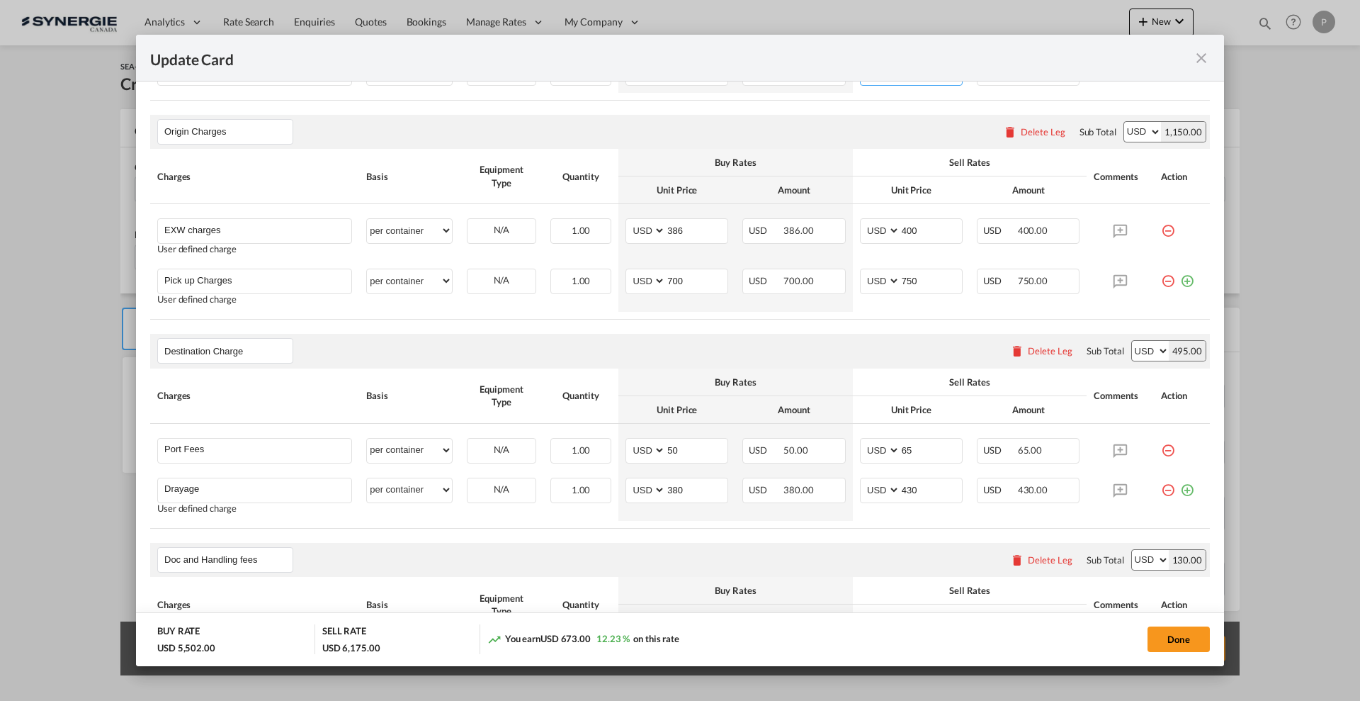
scroll to position [531, 0]
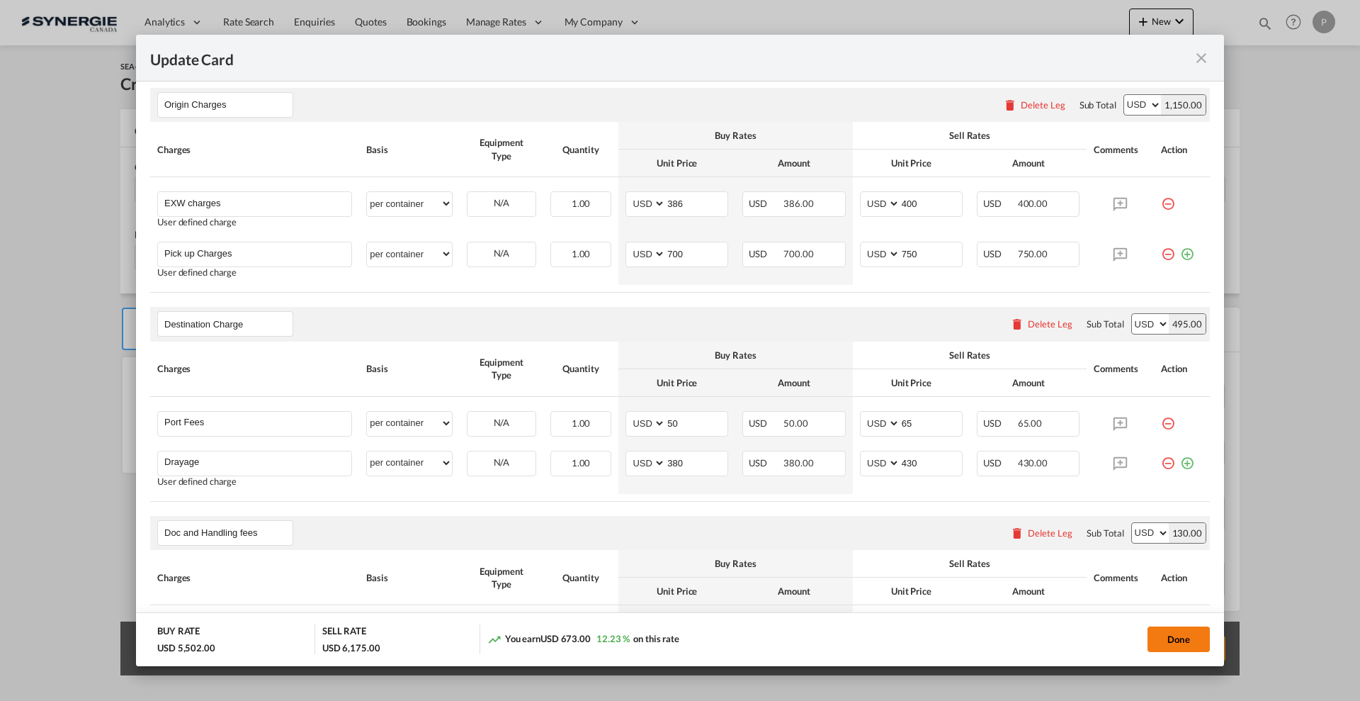
type input "4400"
click at [1175, 640] on button "Done" at bounding box center [1179, 639] width 62 height 26
type input "09 Oct 2025"
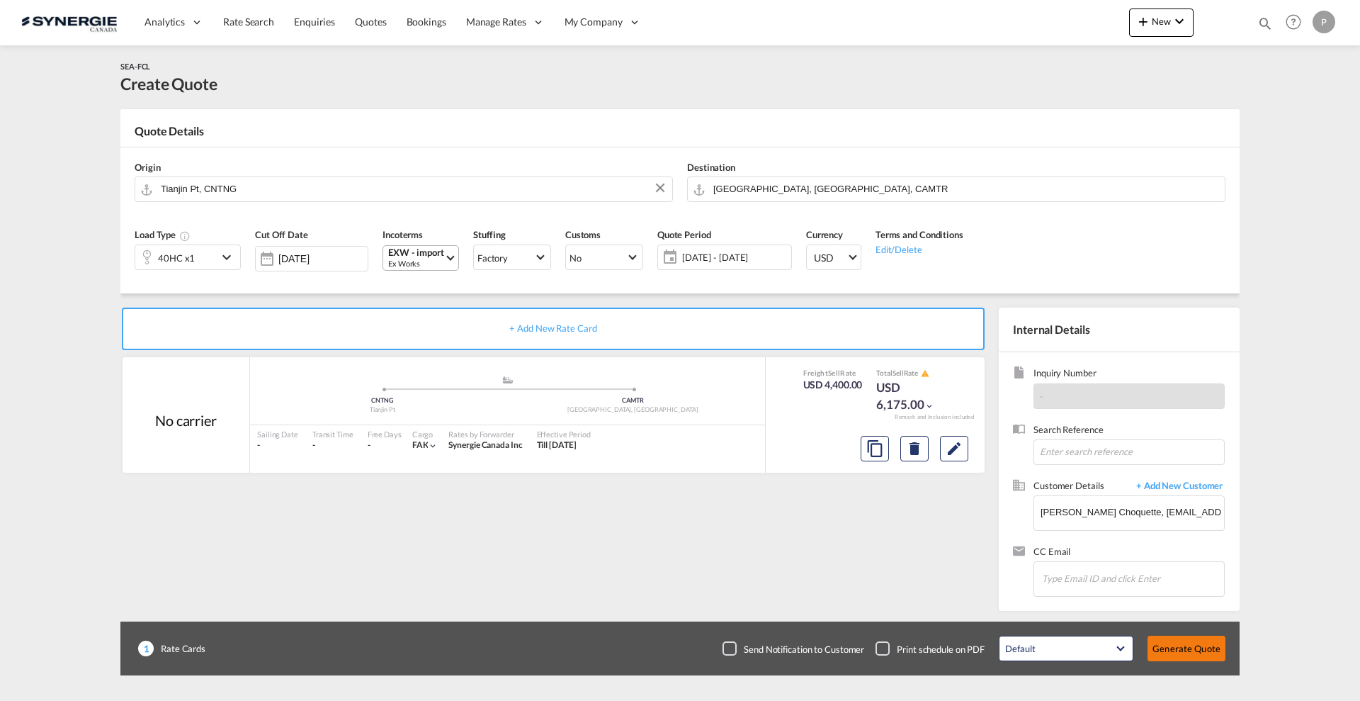
click at [1199, 646] on button "Generate Quote" at bounding box center [1187, 649] width 78 height 26
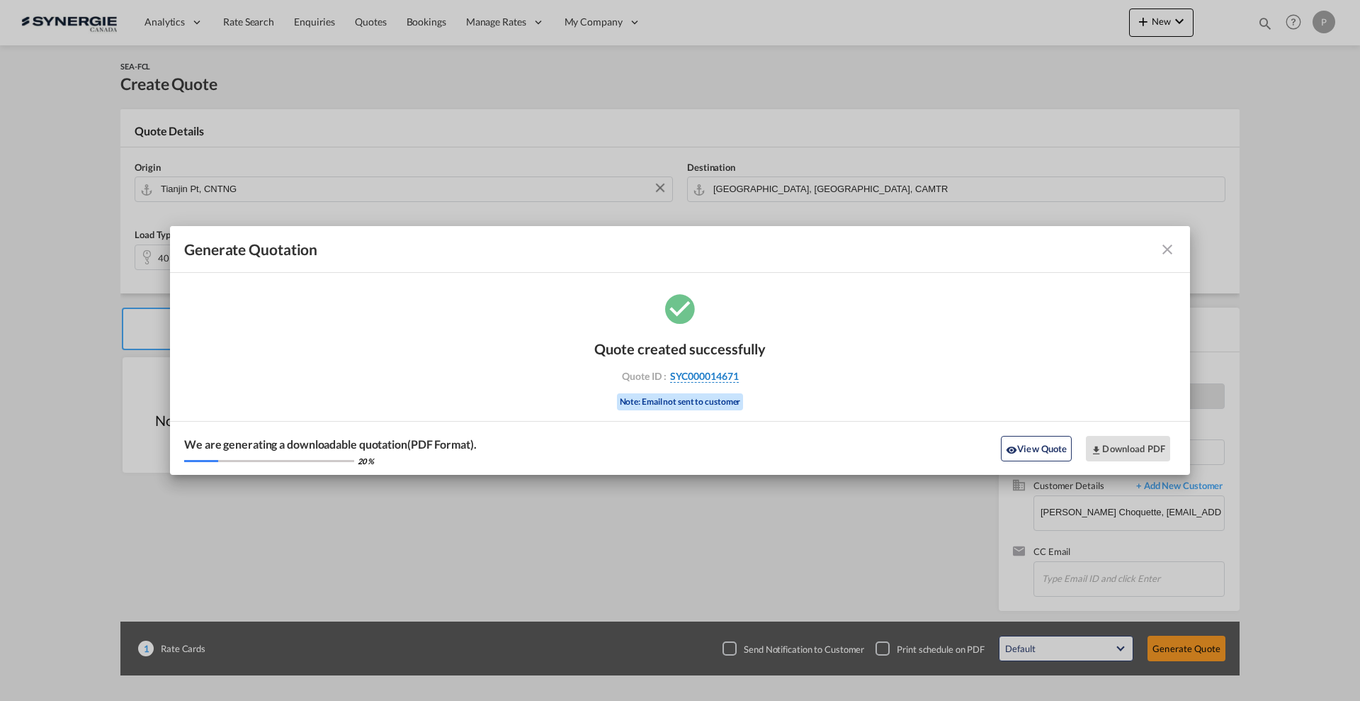
drag, startPoint x: 757, startPoint y: 382, endPoint x: 738, endPoint y: 378, distance: 18.9
click at [738, 378] on div "Quote ID : SYC000014671" at bounding box center [680, 376] width 164 height 13
copy div "SYC000014671"
click at [1140, 450] on button "Download PDF" at bounding box center [1128, 449] width 84 height 26
click at [1160, 242] on md-icon "icon-close fg-AAA8AD cursor m-0" at bounding box center [1167, 249] width 17 height 17
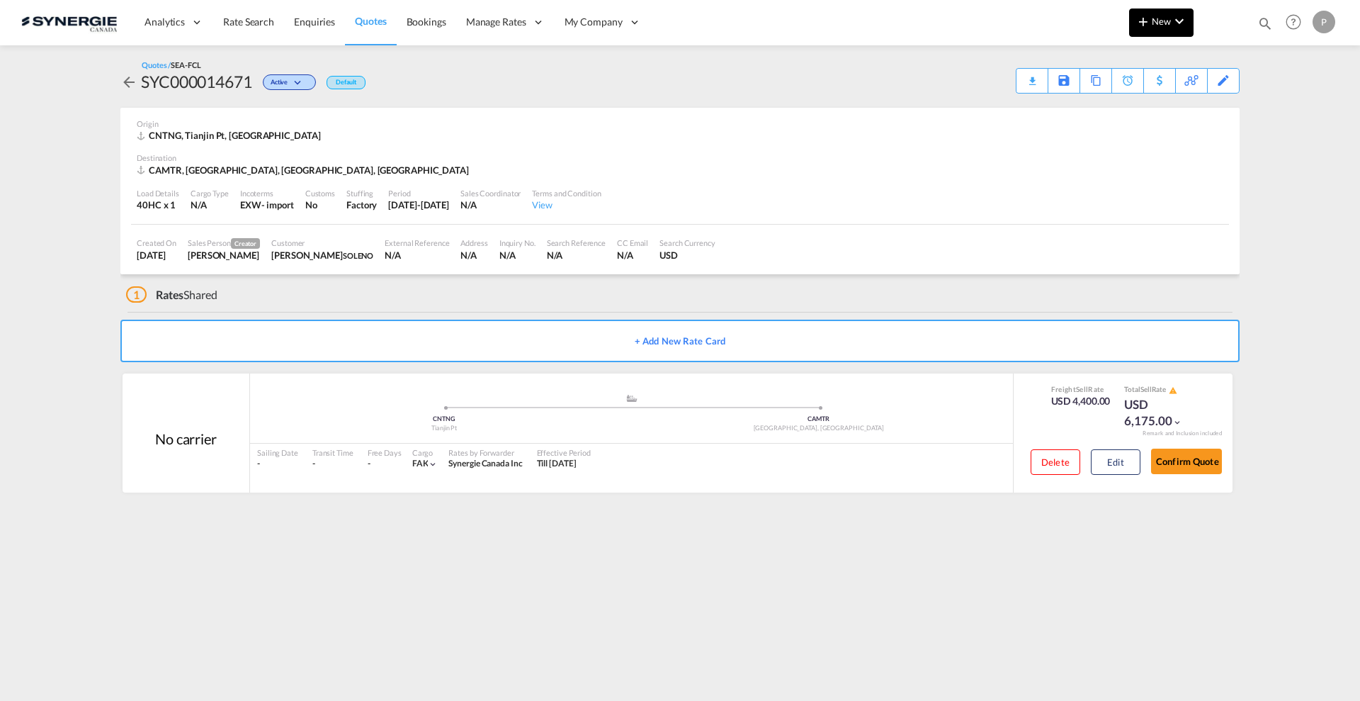
click at [1147, 16] on md-icon "icon-plus 400-fg" at bounding box center [1143, 21] width 17 height 17
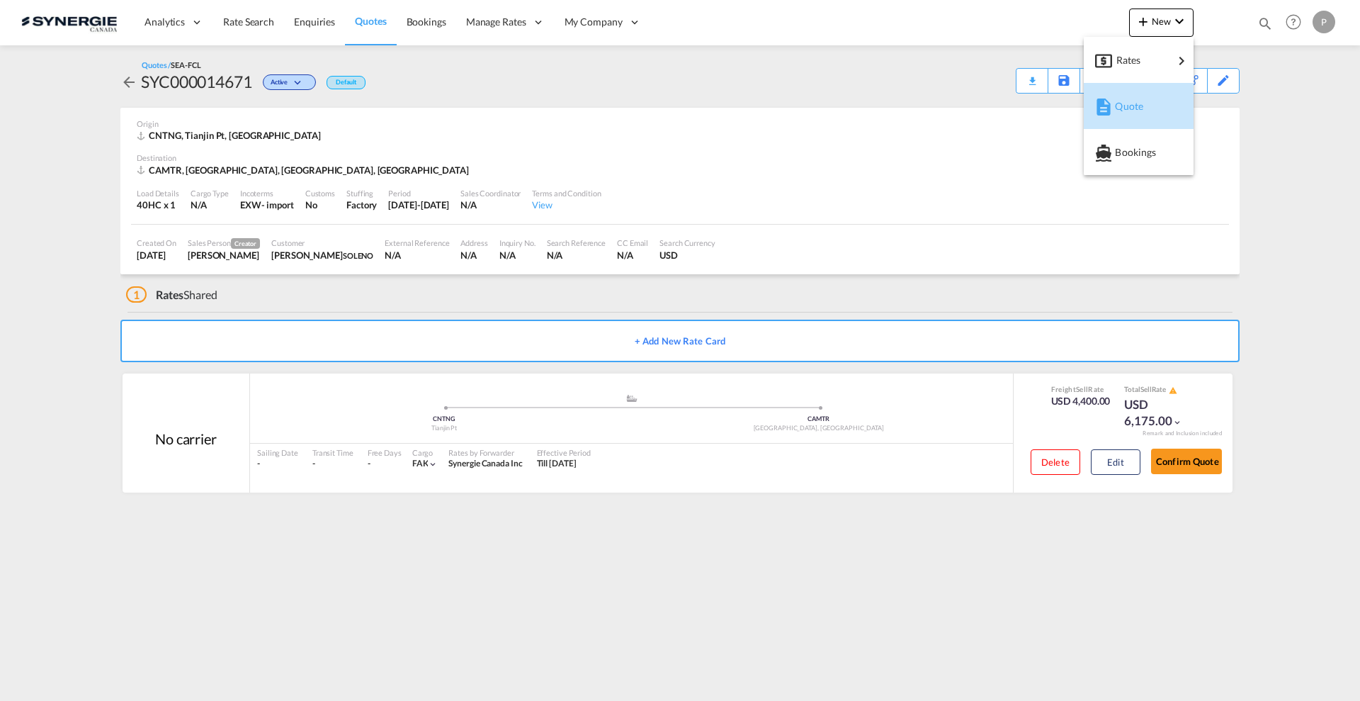
click at [1131, 106] on span "Quote" at bounding box center [1123, 106] width 16 height 28
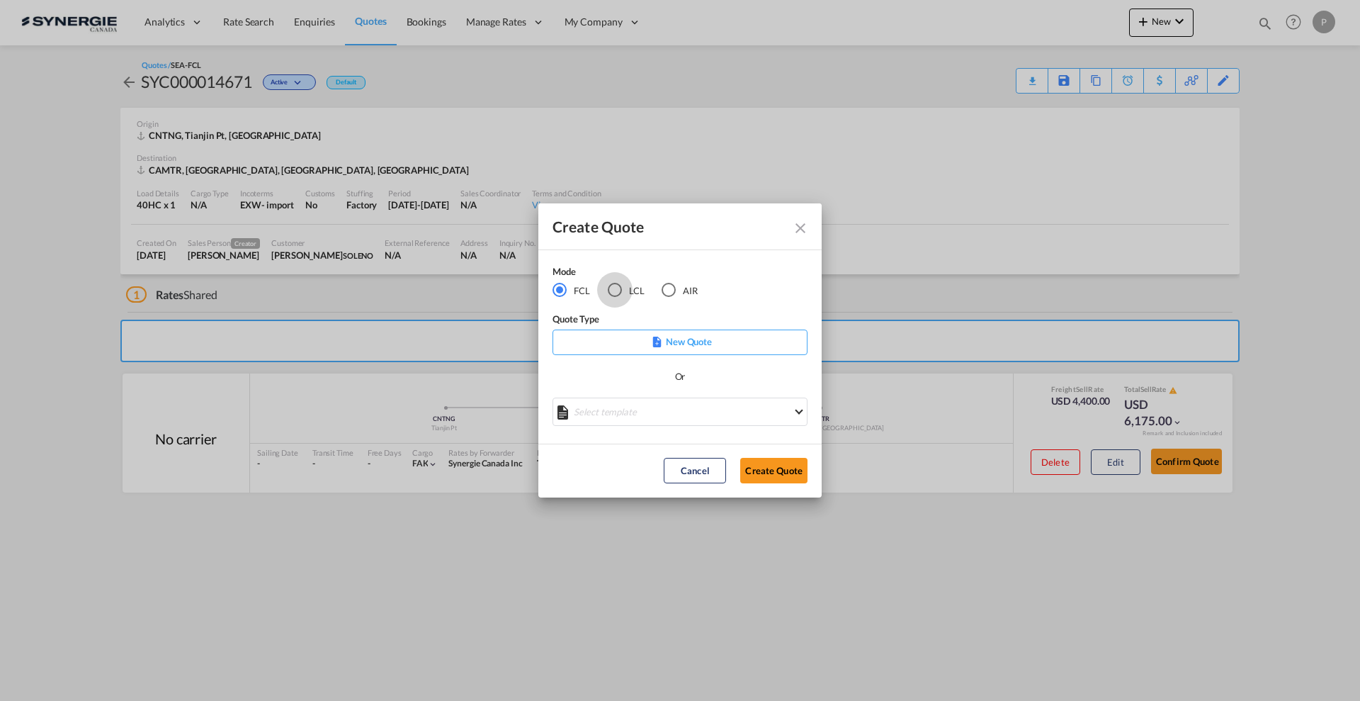
click at [617, 290] on div "LCL" at bounding box center [615, 290] width 14 height 14
click at [669, 420] on md-select "Select template New DAP Import LCL Karen Mercier | 09 Jul 2025 BRAZIL LCL EXPOR…" at bounding box center [680, 411] width 255 height 28
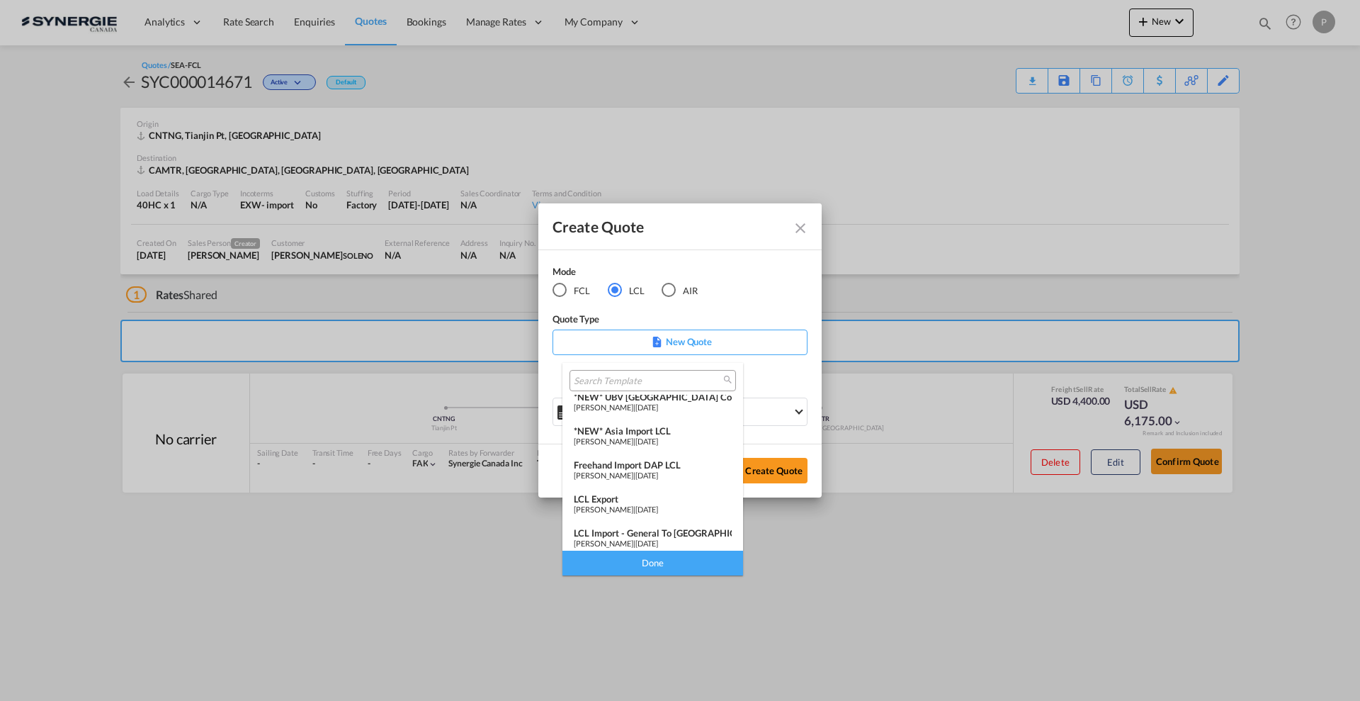
scroll to position [184, 0]
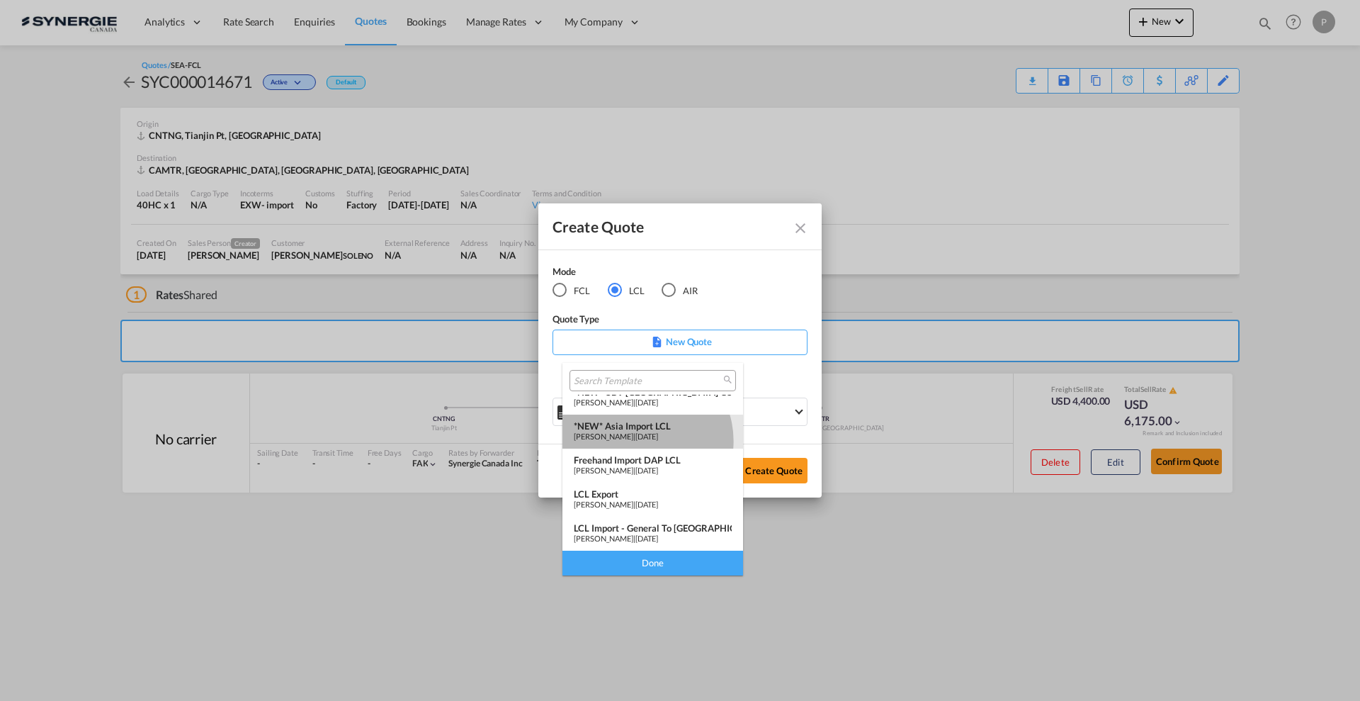
click at [641, 440] on md-option "*NEW* Asia Import LCL Pablo Gomez Saldarriaga | 06 Dec 2024" at bounding box center [653, 431] width 181 height 34
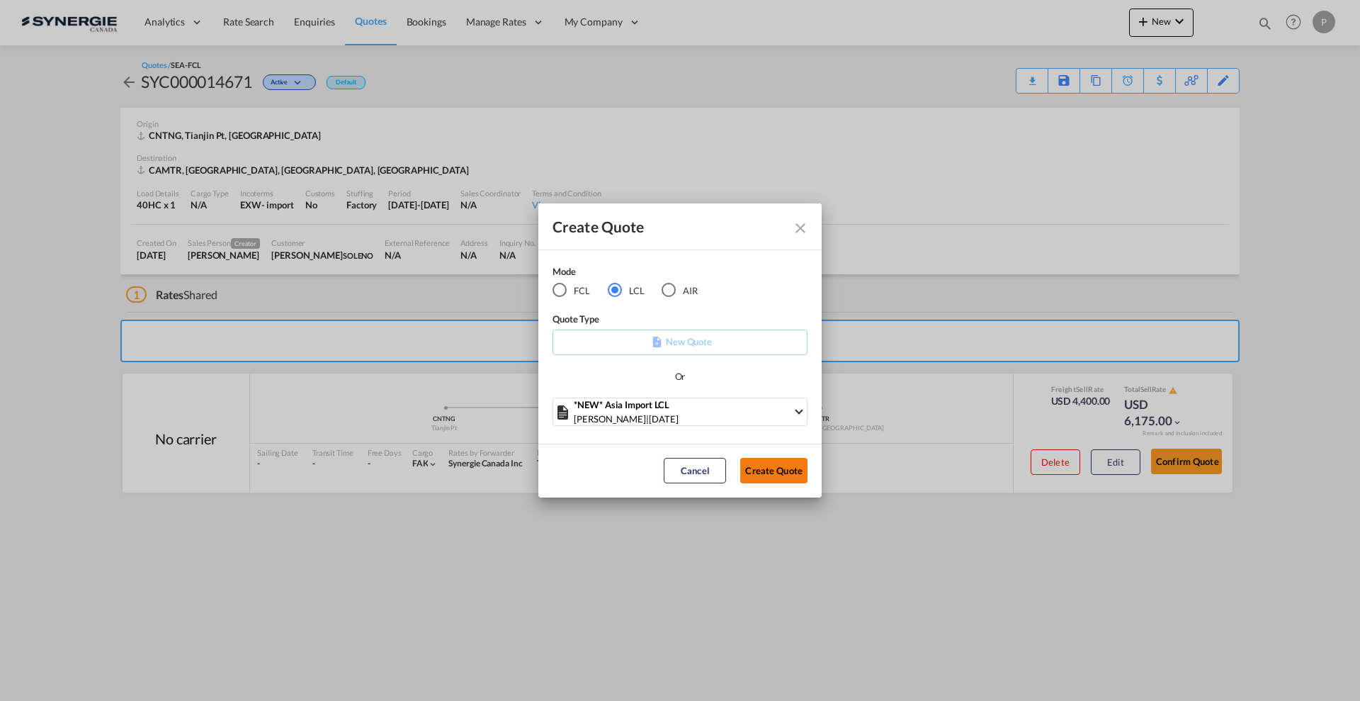
click at [789, 468] on button "Create Quote" at bounding box center [773, 471] width 67 height 26
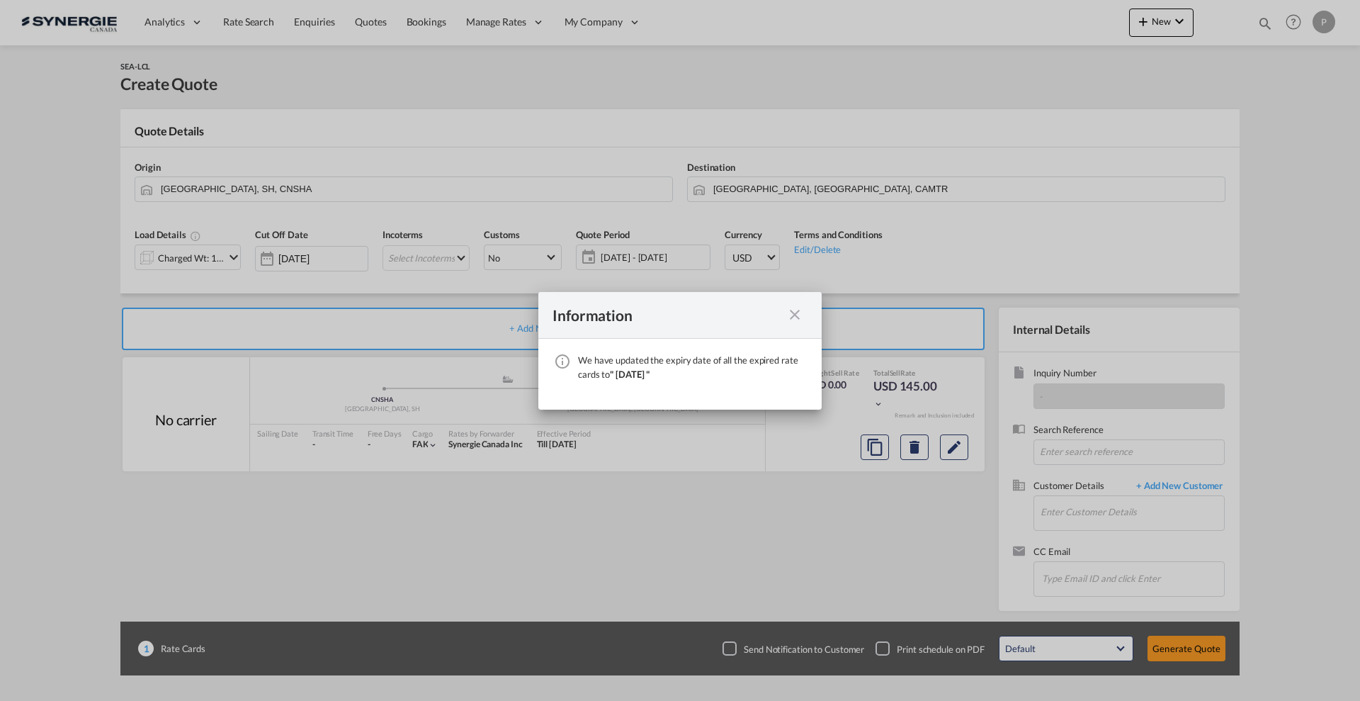
click at [797, 315] on md-icon "icon-close fg-AAA8AD cursor" at bounding box center [794, 314] width 17 height 17
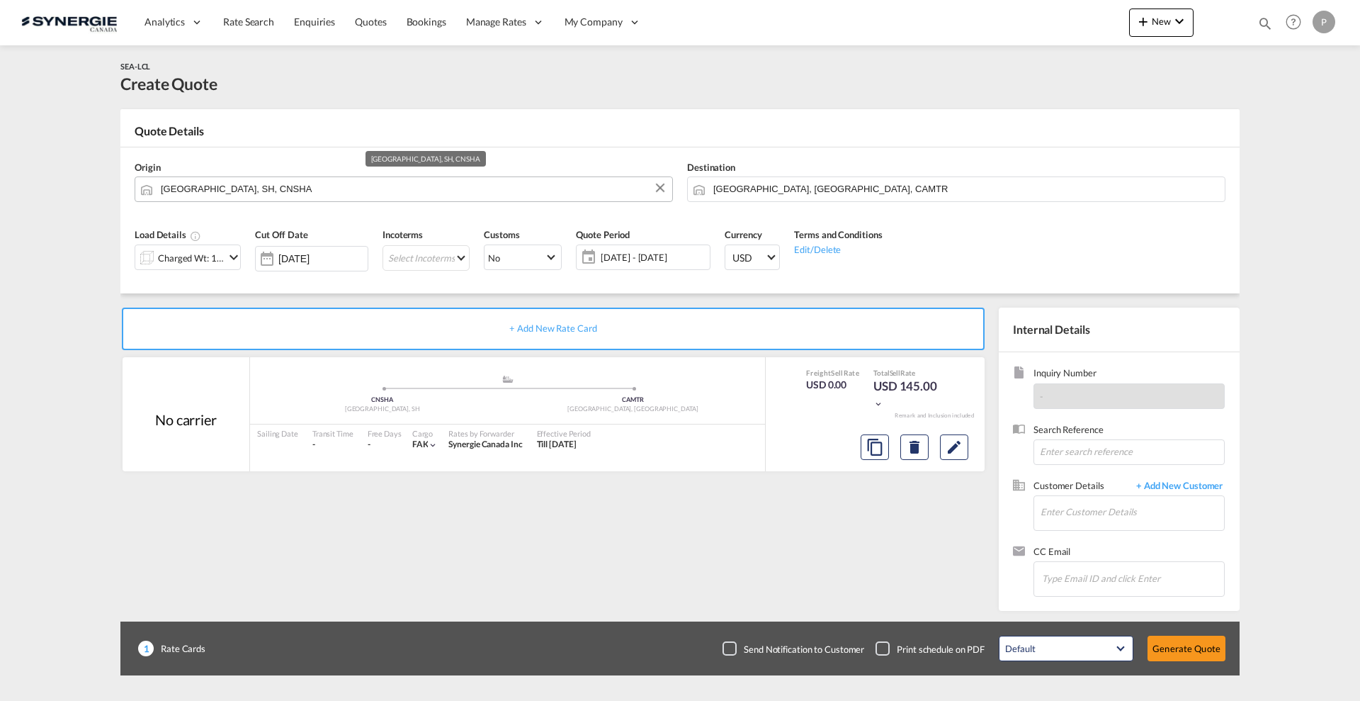
click at [261, 190] on input "Shanghai, SH, CNSHA" at bounding box center [413, 188] width 504 height 25
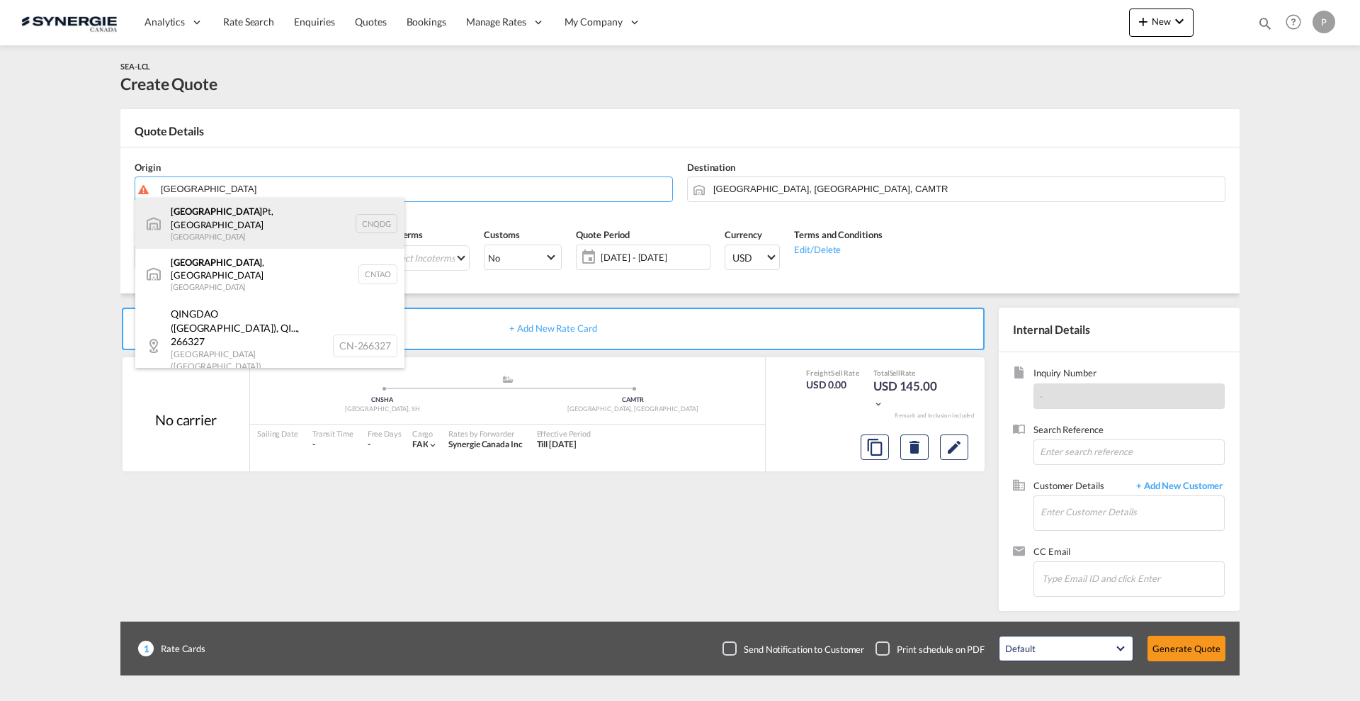
click at [269, 229] on div "Qingdao Pt, SD China CNQDG" at bounding box center [269, 223] width 269 height 51
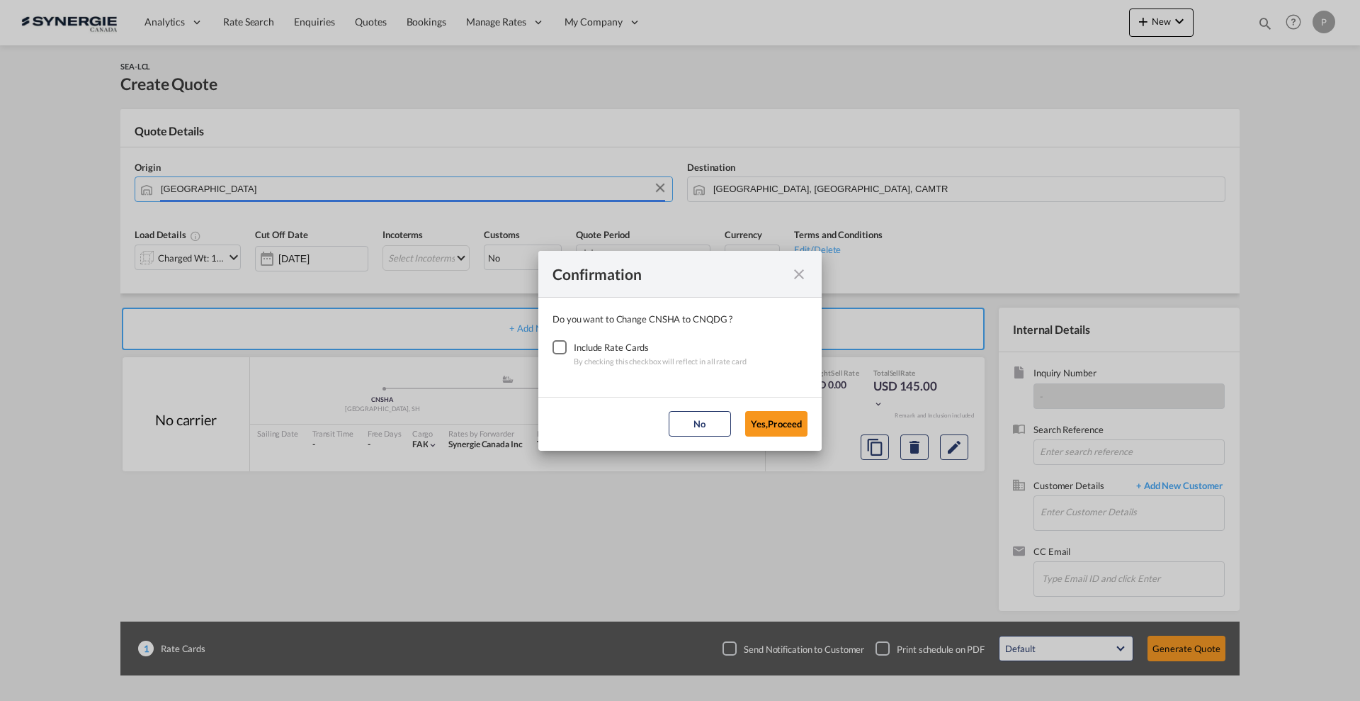
type input "Qingdao Pt, SD, CNQDG"
click at [563, 349] on div "Checkbox No Ink" at bounding box center [560, 347] width 14 height 14
click at [801, 427] on button "Yes,Proceed" at bounding box center [776, 424] width 62 height 26
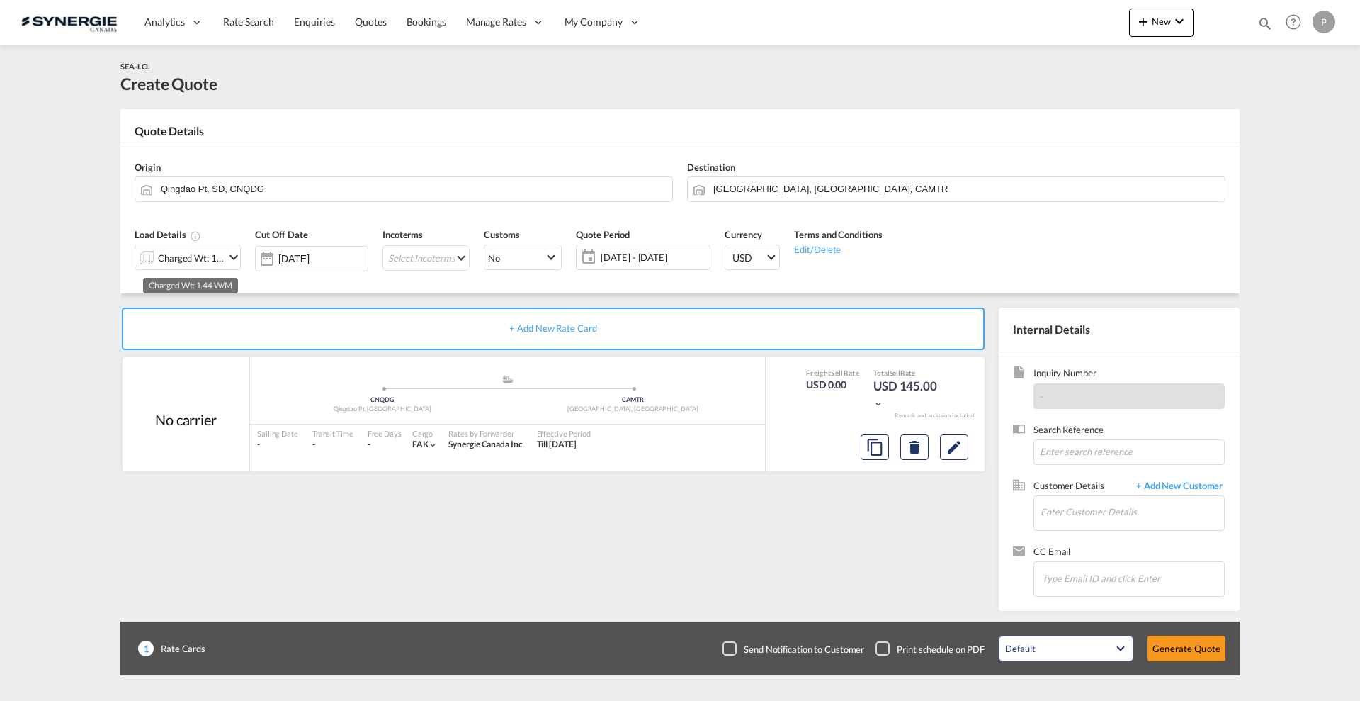
click at [222, 254] on div "Charged Wt: 1.44 W/M" at bounding box center [191, 258] width 67 height 20
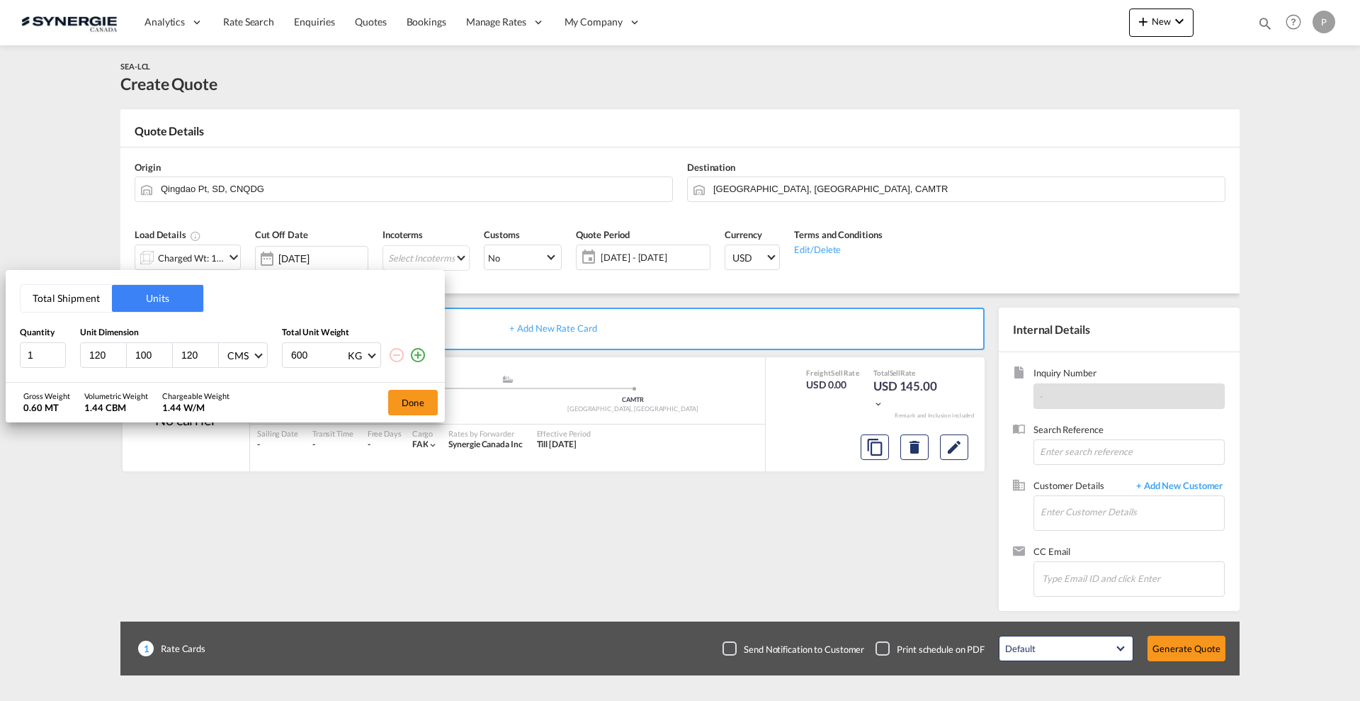
click at [98, 354] on input "120" at bounding box center [107, 355] width 38 height 13
type input "198"
type input "76"
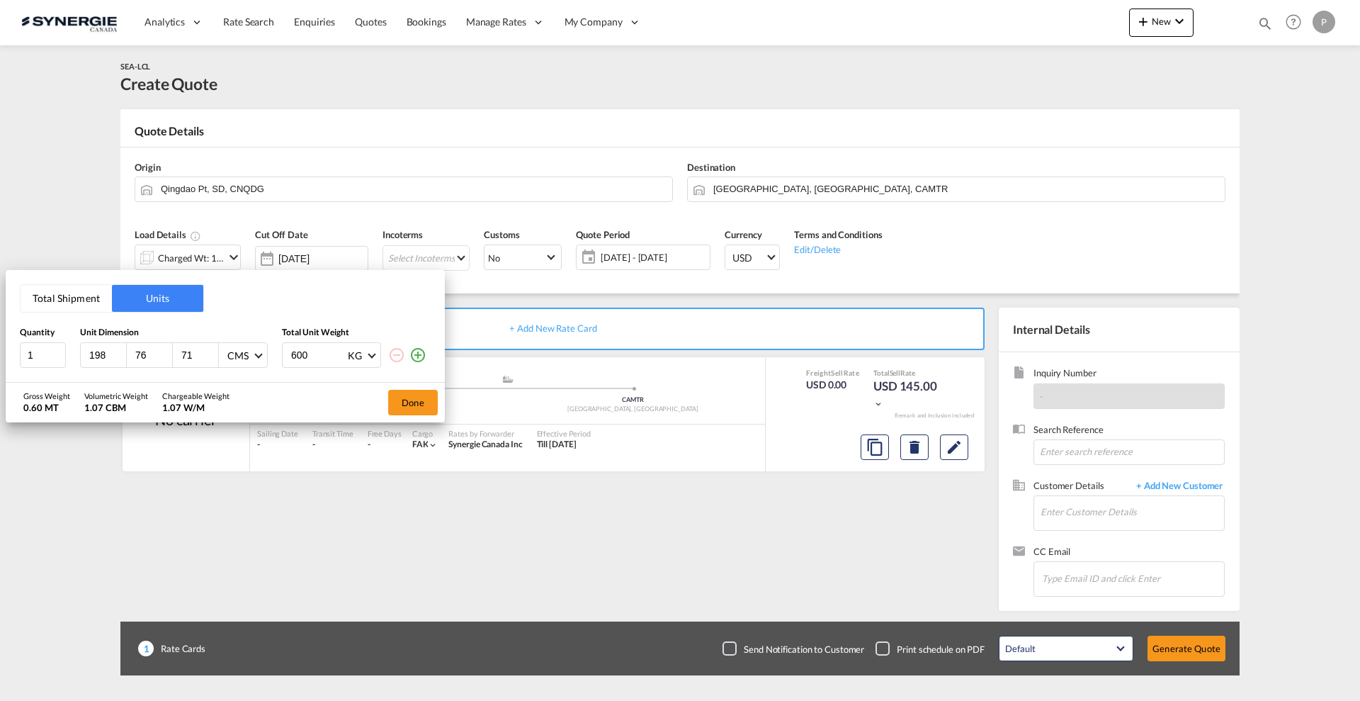
type input "71"
type input "160"
click at [419, 355] on md-icon "icon-plus-circle-outline" at bounding box center [418, 354] width 17 height 17
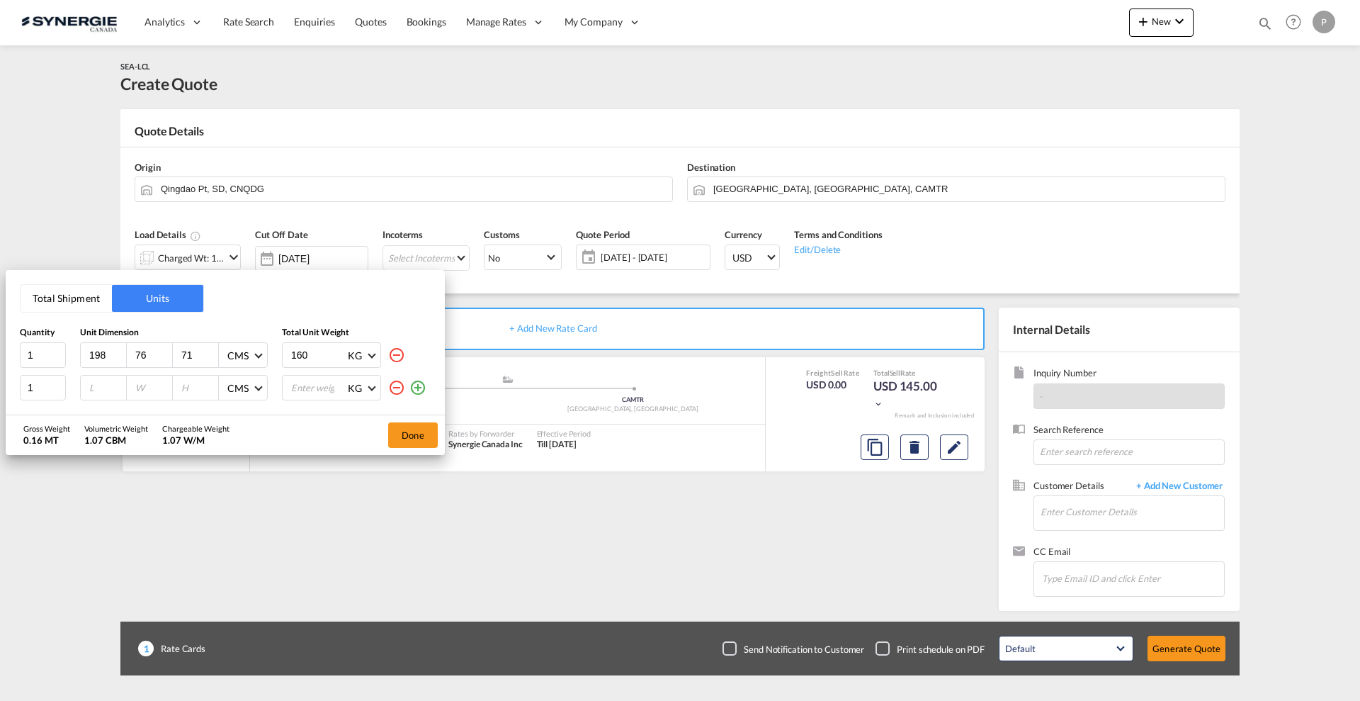
click at [104, 383] on input "number" at bounding box center [107, 387] width 38 height 13
type input "180"
type input "12"
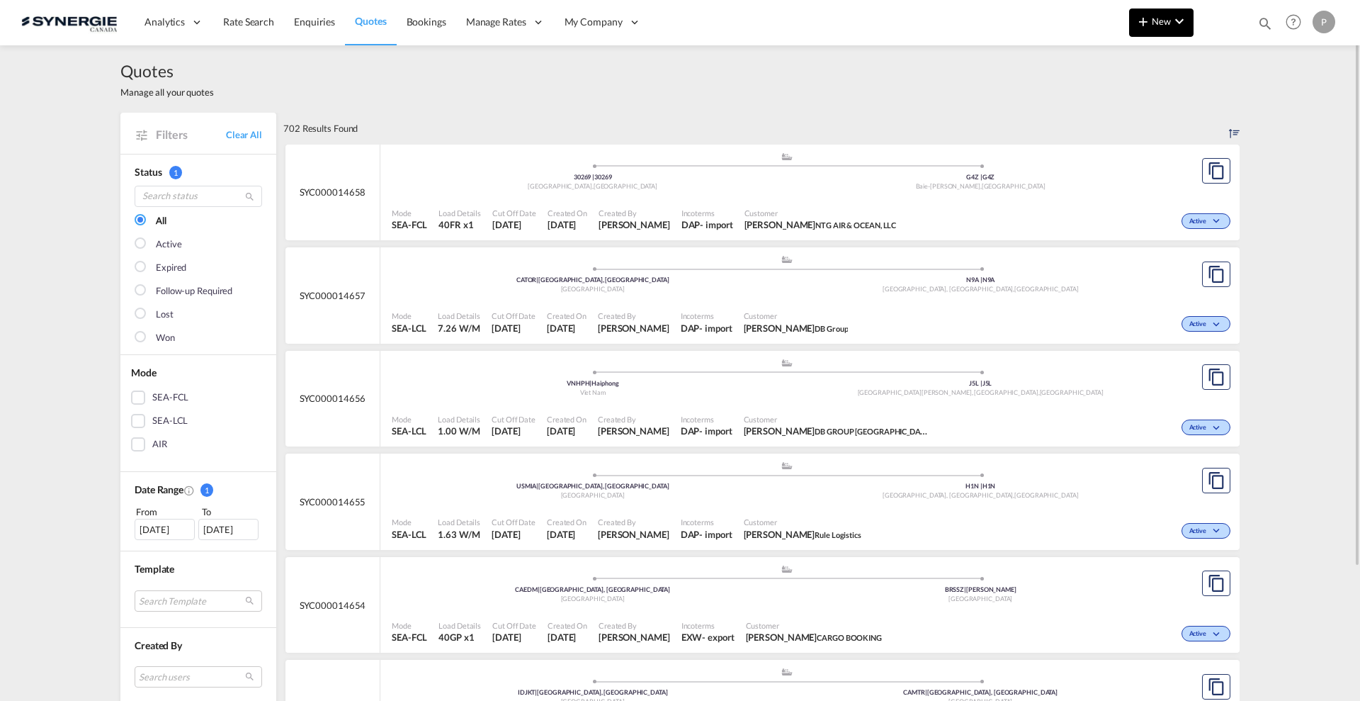
click at [1161, 22] on span "New" at bounding box center [1161, 21] width 53 height 11
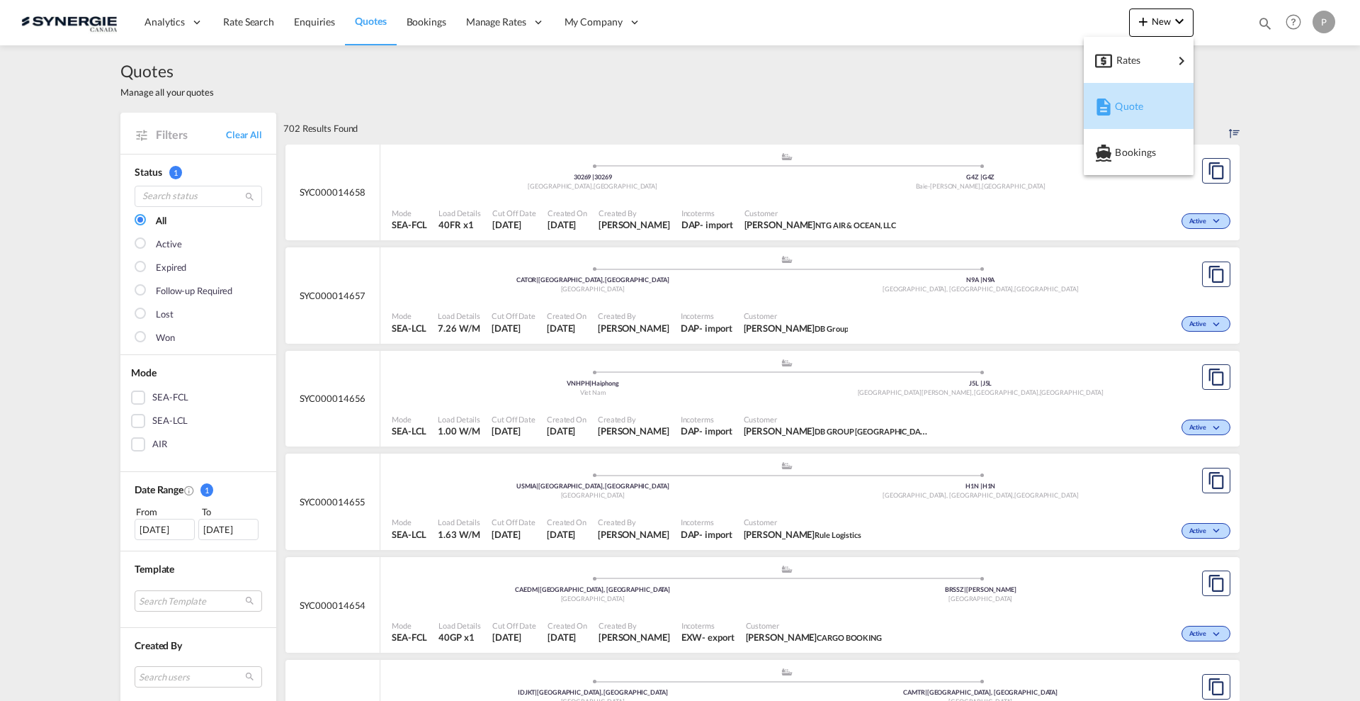
click at [1122, 103] on span "Quote" at bounding box center [1123, 106] width 16 height 28
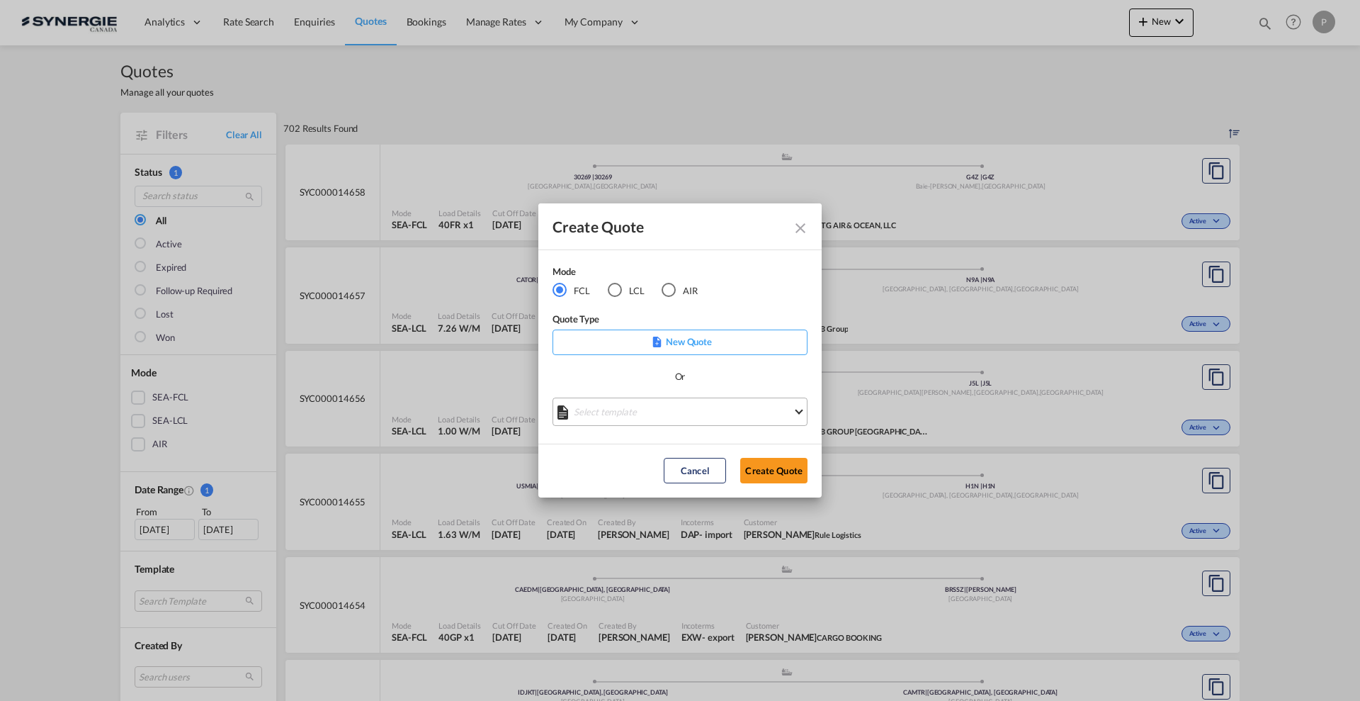
click at [635, 419] on md-select "Select template *NEW* FCL FREEHAND / DAP Pablo Gomez Saldarriaga | 10 Jul 2025 …" at bounding box center [680, 411] width 255 height 28
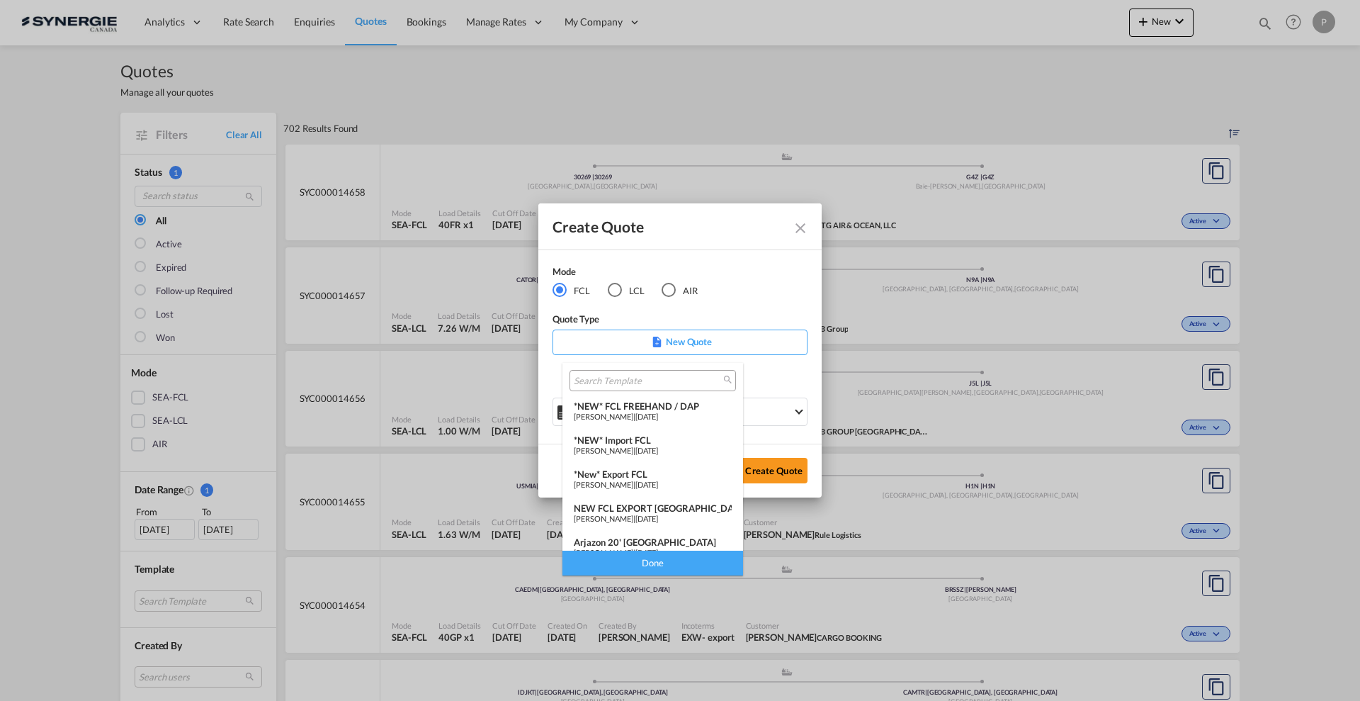
click at [633, 446] on span "[PERSON_NAME]" at bounding box center [604, 450] width 60 height 9
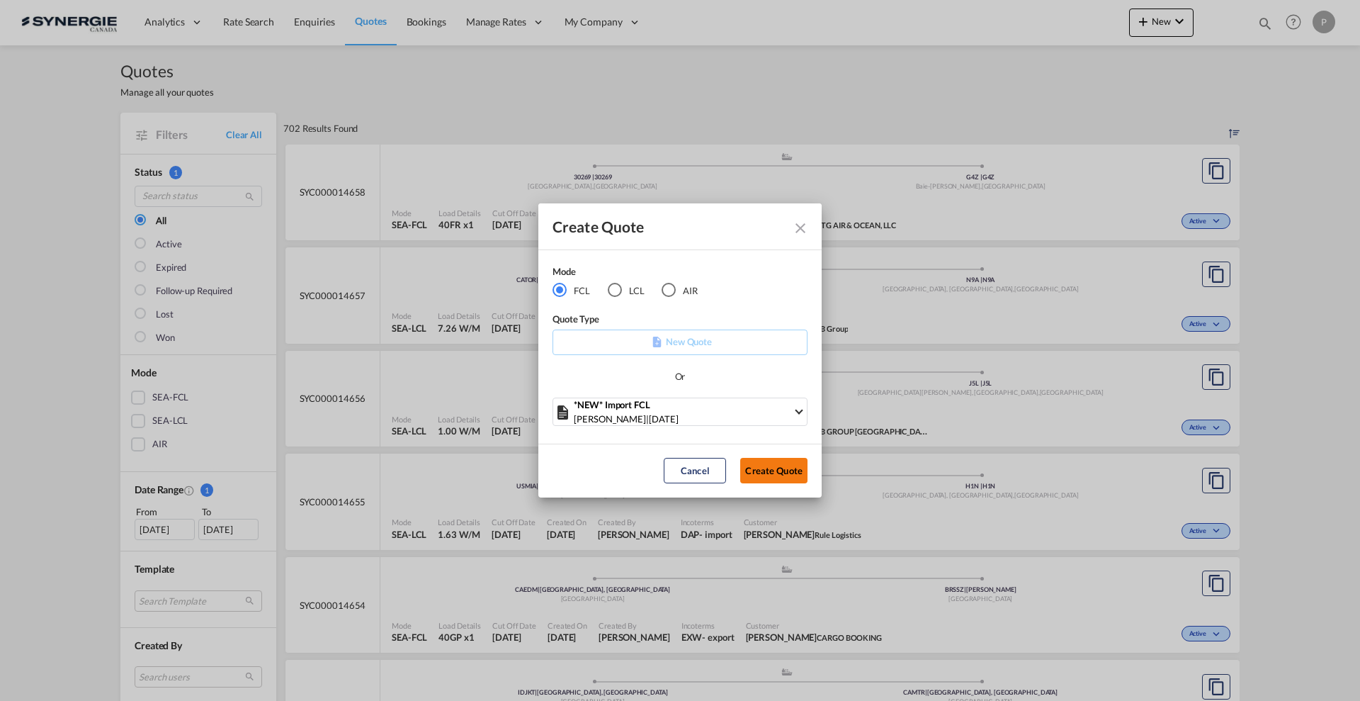
click at [766, 464] on button "Create Quote" at bounding box center [773, 471] width 67 height 26
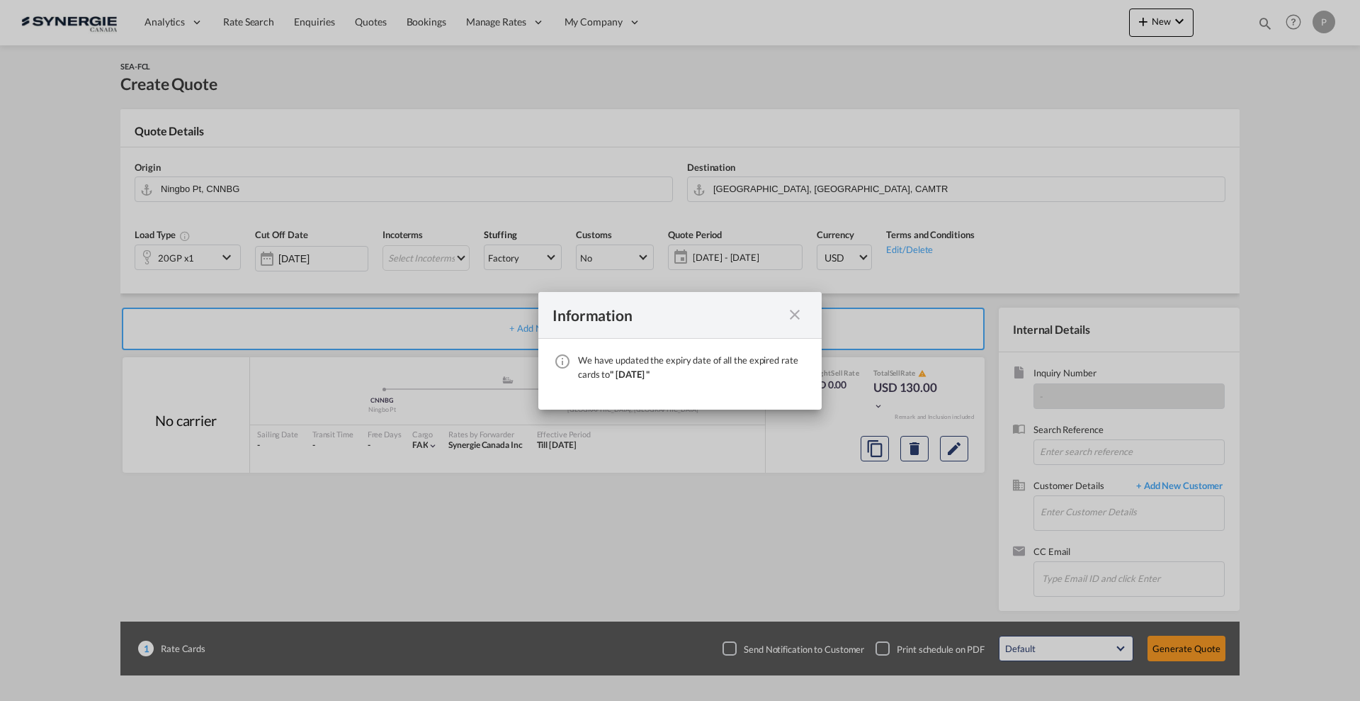
click at [796, 316] on md-icon "icon-close fg-AAA8AD cursor" at bounding box center [794, 314] width 17 height 17
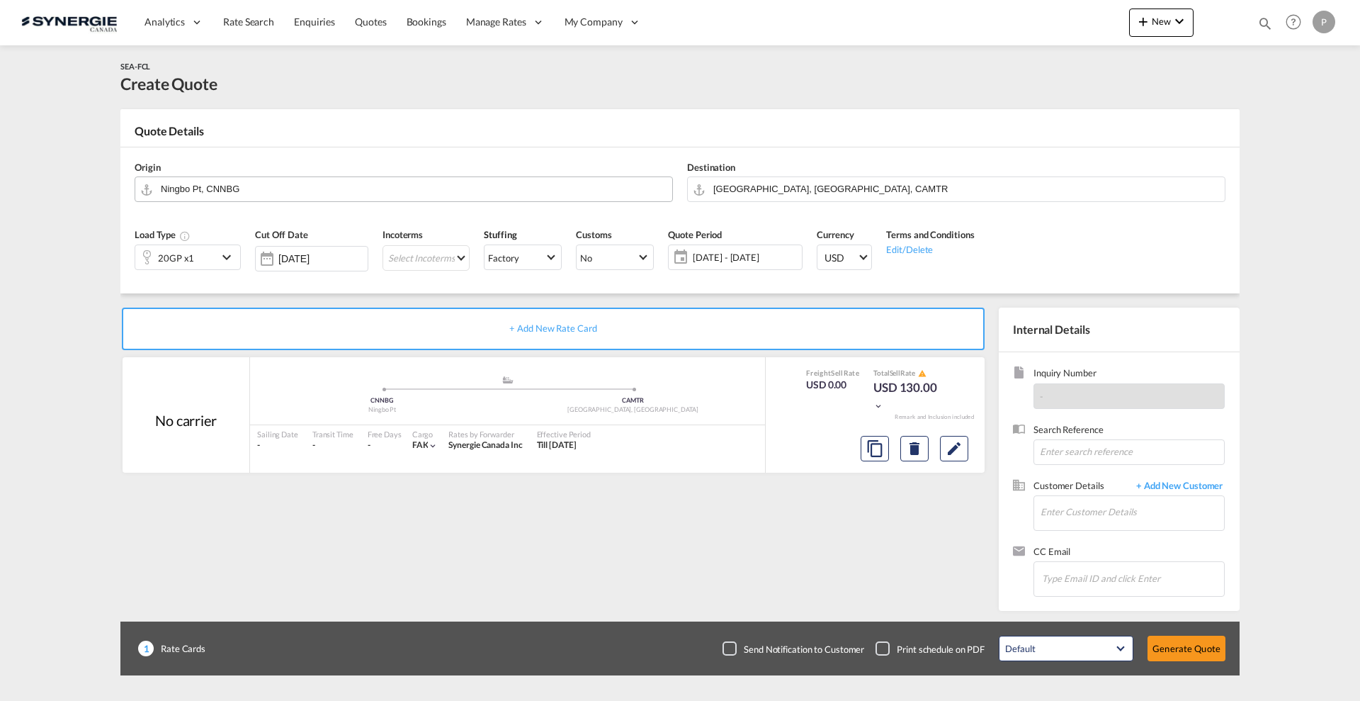
click at [281, 196] on input "Ningbo Pt, CNNBG" at bounding box center [413, 188] width 504 height 25
type input "i"
drag, startPoint x: 259, startPoint y: 199, endPoint x: 267, endPoint y: 179, distance: 22.2
click at [0, 0] on div "Söke , Savuca Aydin , Turkey TR-09206" at bounding box center [0, 0] width 0 height 0
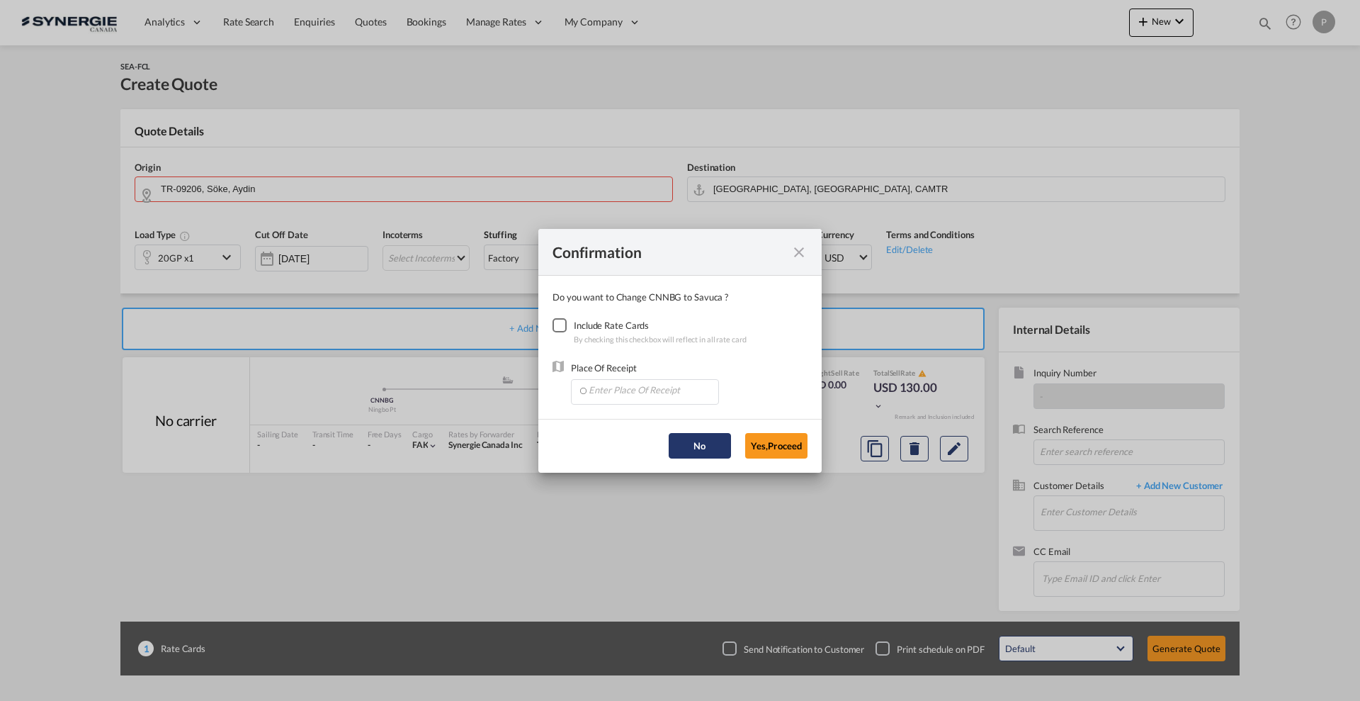
click at [709, 443] on button "No" at bounding box center [700, 446] width 62 height 26
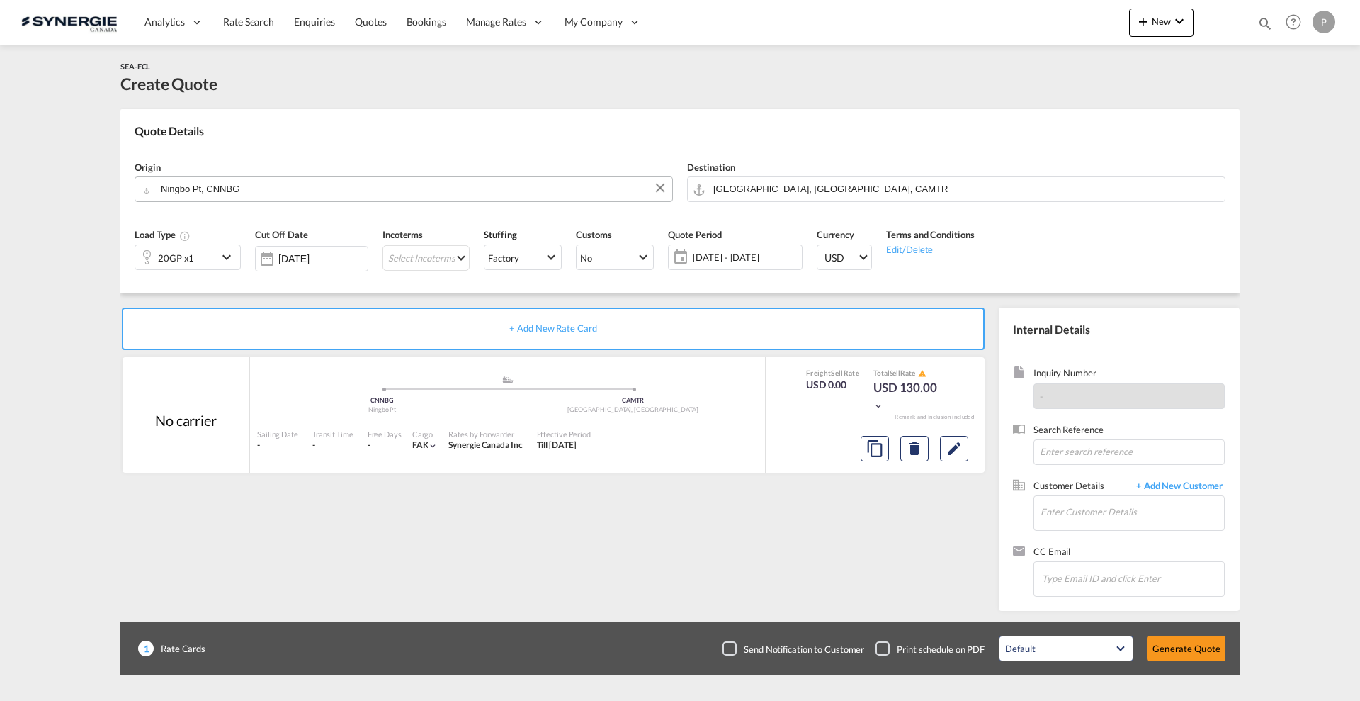
click at [201, 187] on input "Ningbo Pt, CNNBG" at bounding box center [413, 188] width 504 height 25
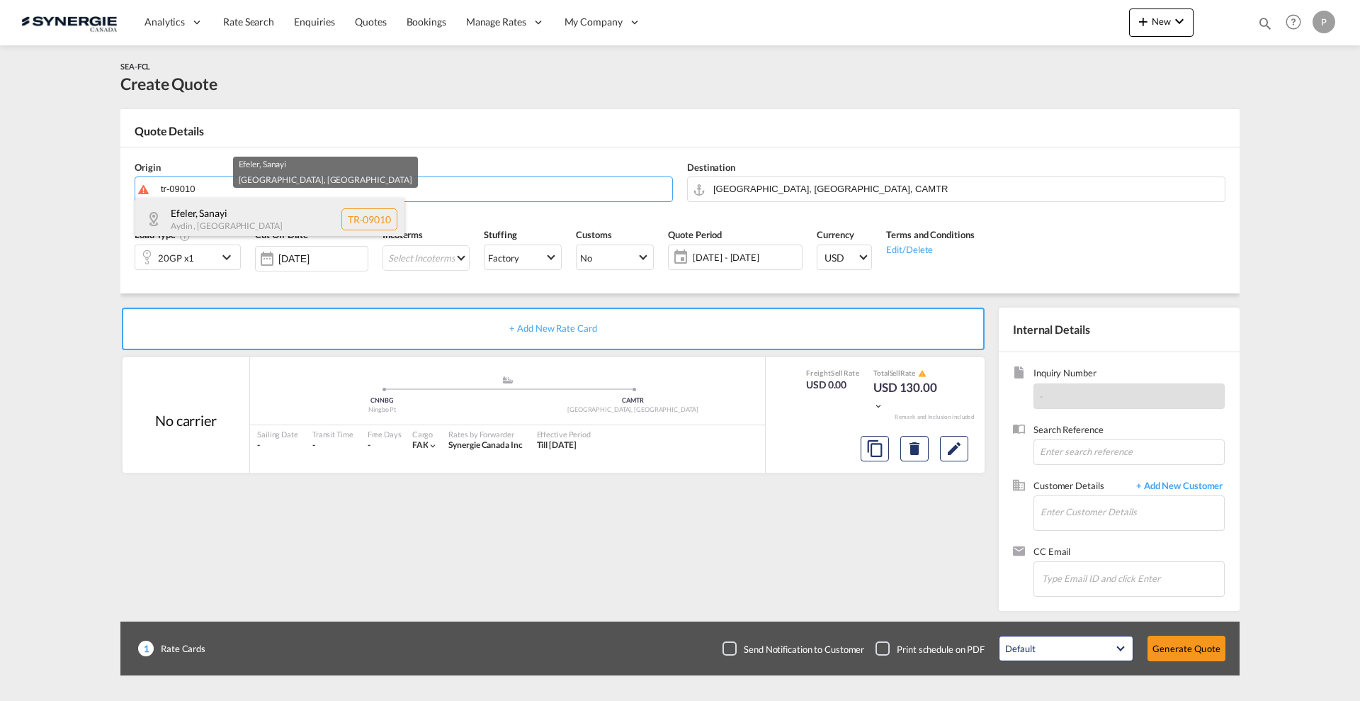
click at [210, 210] on div "Efeler , Sanayi Aydin , Turkey TR-09010" at bounding box center [269, 219] width 269 height 43
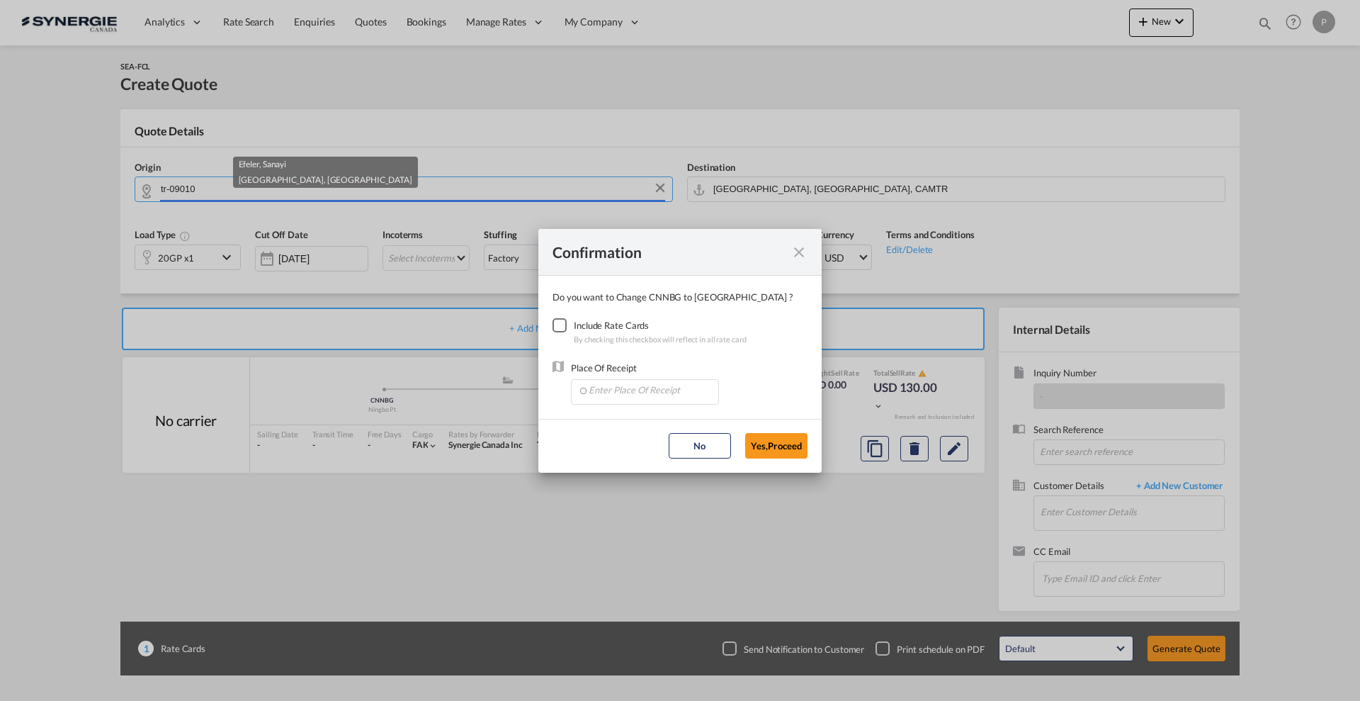
type input "TR-09010, Efeler, Aydin"
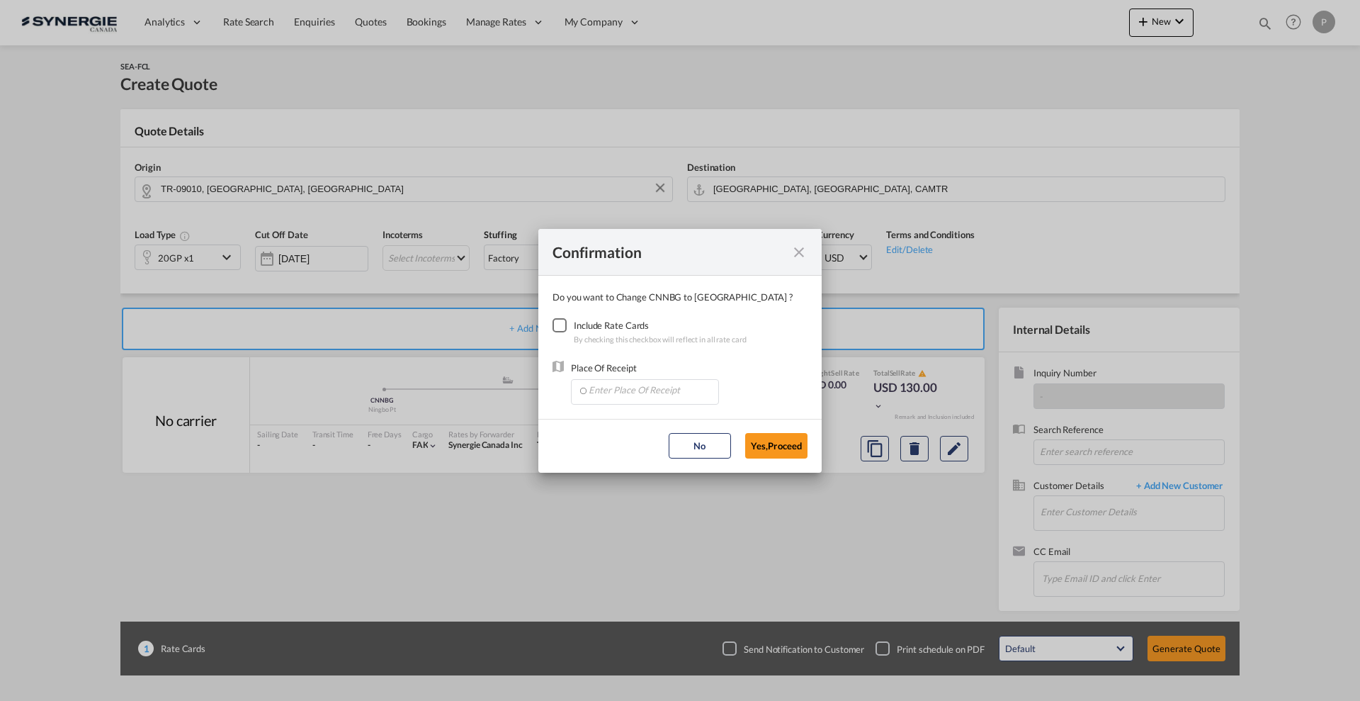
click at [576, 324] on div "Include Rate Cards" at bounding box center [660, 325] width 173 height 14
click at [558, 326] on div "Checkbox No Ink" at bounding box center [560, 325] width 14 height 14
drag, startPoint x: 599, startPoint y: 380, endPoint x: 619, endPoint y: 397, distance: 26.1
click at [599, 380] on input "Enter Place Of Receipt" at bounding box center [648, 390] width 140 height 21
click at [623, 421] on span "TRIZM, Izmir, Türkiye, South West Asia, Asia Pacific" at bounding box center [811, 422] width 447 height 12
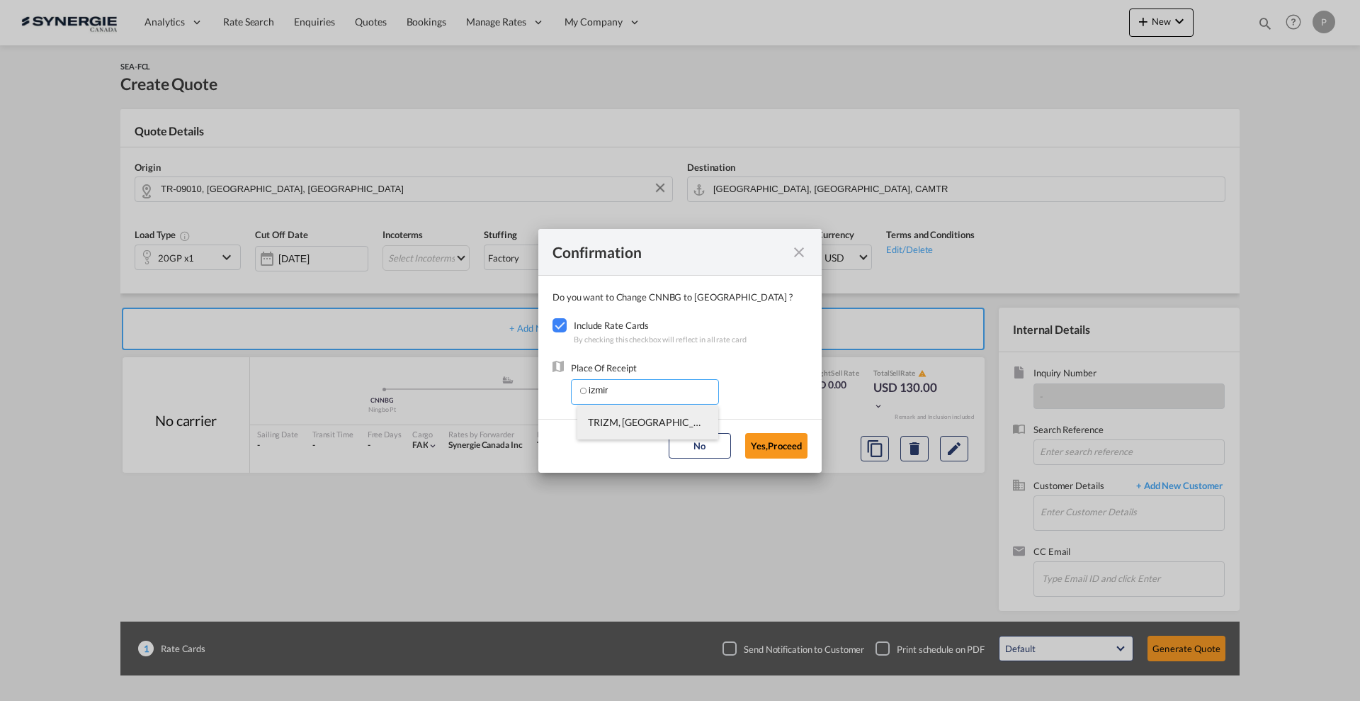
type input "TRIZM, Izmir, Türkiye, South West Asia, Asia Pacific"
click at [786, 444] on button "Yes,Proceed" at bounding box center [776, 446] width 62 height 26
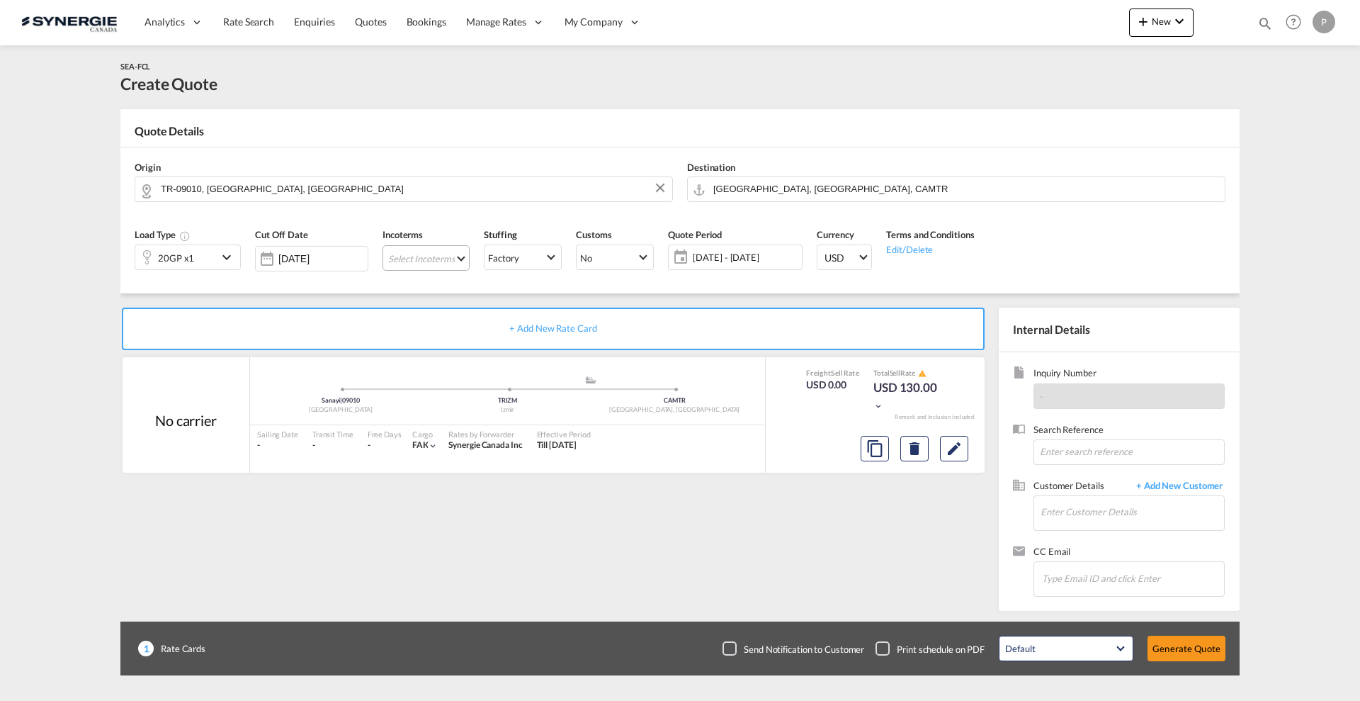
click at [431, 256] on md-select "Select Incoterms CIF - export Cost,Insurance and Freight DAP - export Delivered…" at bounding box center [426, 258] width 87 height 26
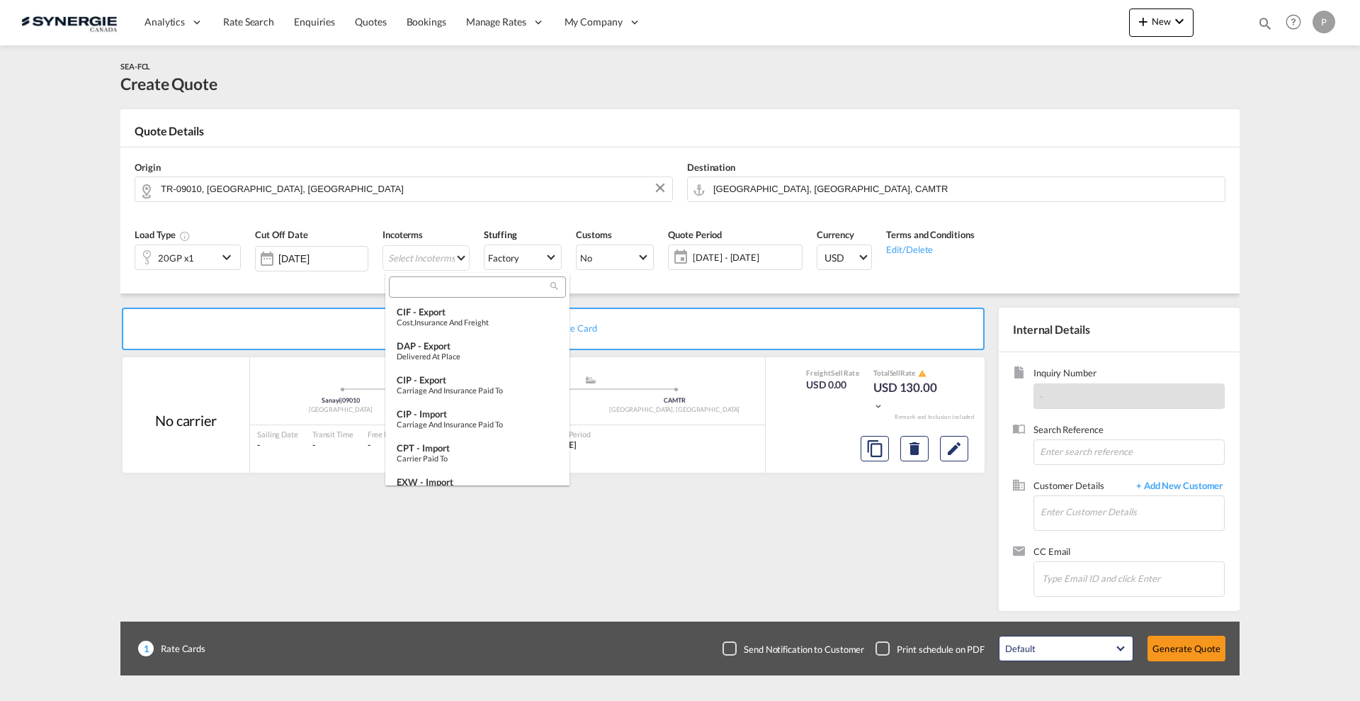
click at [440, 286] on input "search" at bounding box center [471, 287] width 157 height 13
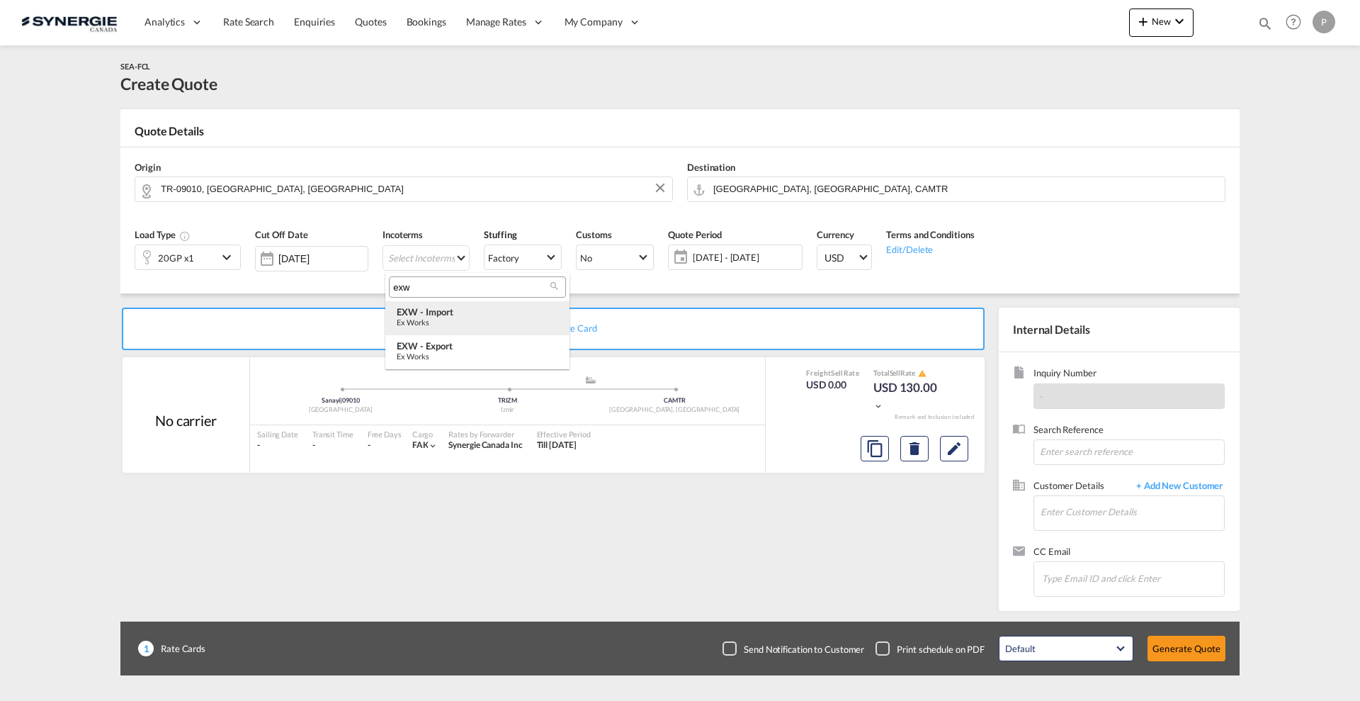
type input "exw"
click at [446, 322] on div "Ex Works" at bounding box center [478, 321] width 162 height 9
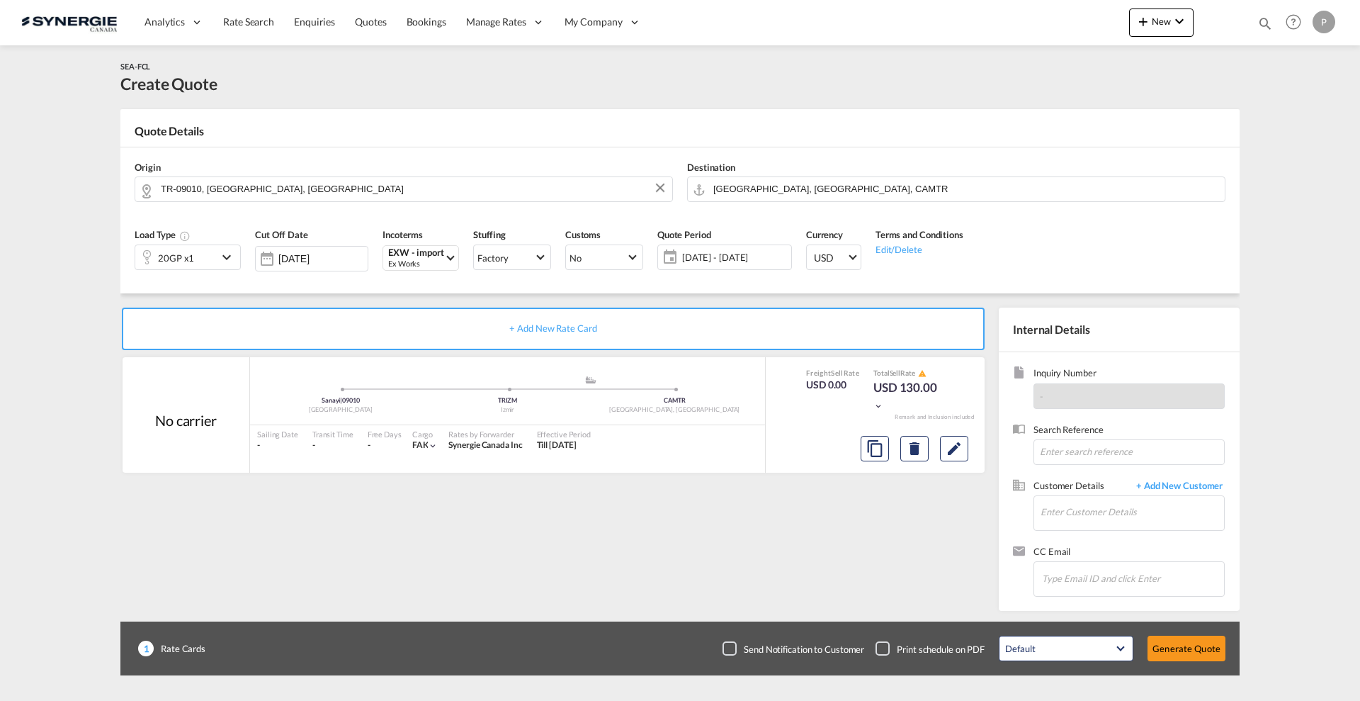
click at [698, 264] on span "10 Sep - 10 Oct 2025" at bounding box center [735, 257] width 113 height 20
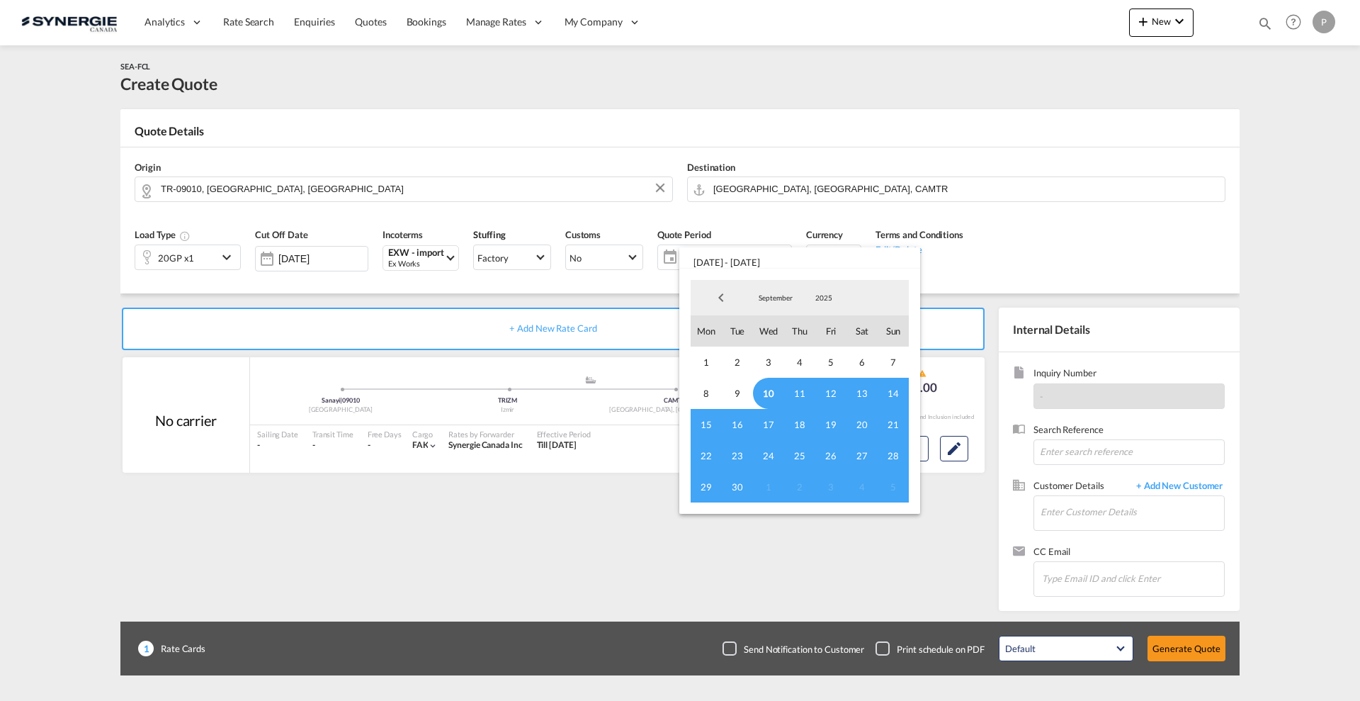
click at [774, 392] on span "10" at bounding box center [768, 393] width 31 height 31
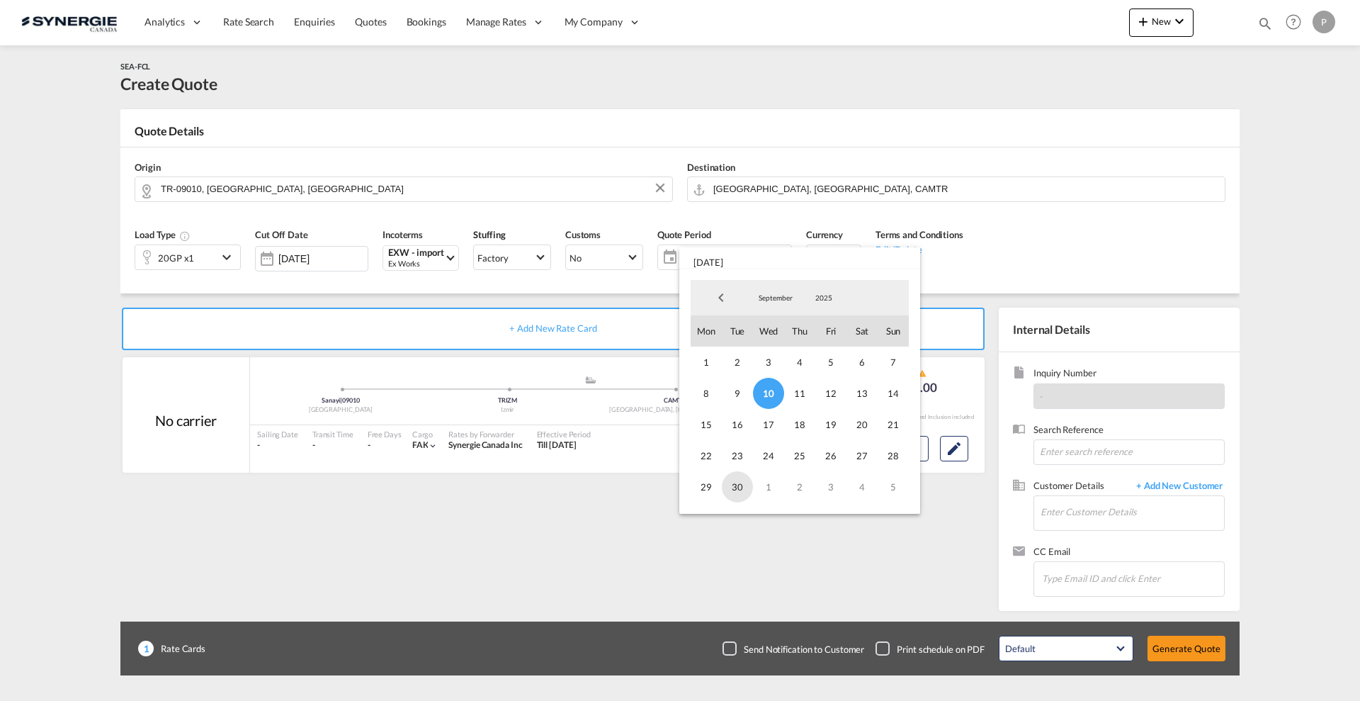
click at [741, 495] on span "30" at bounding box center [737, 486] width 31 height 31
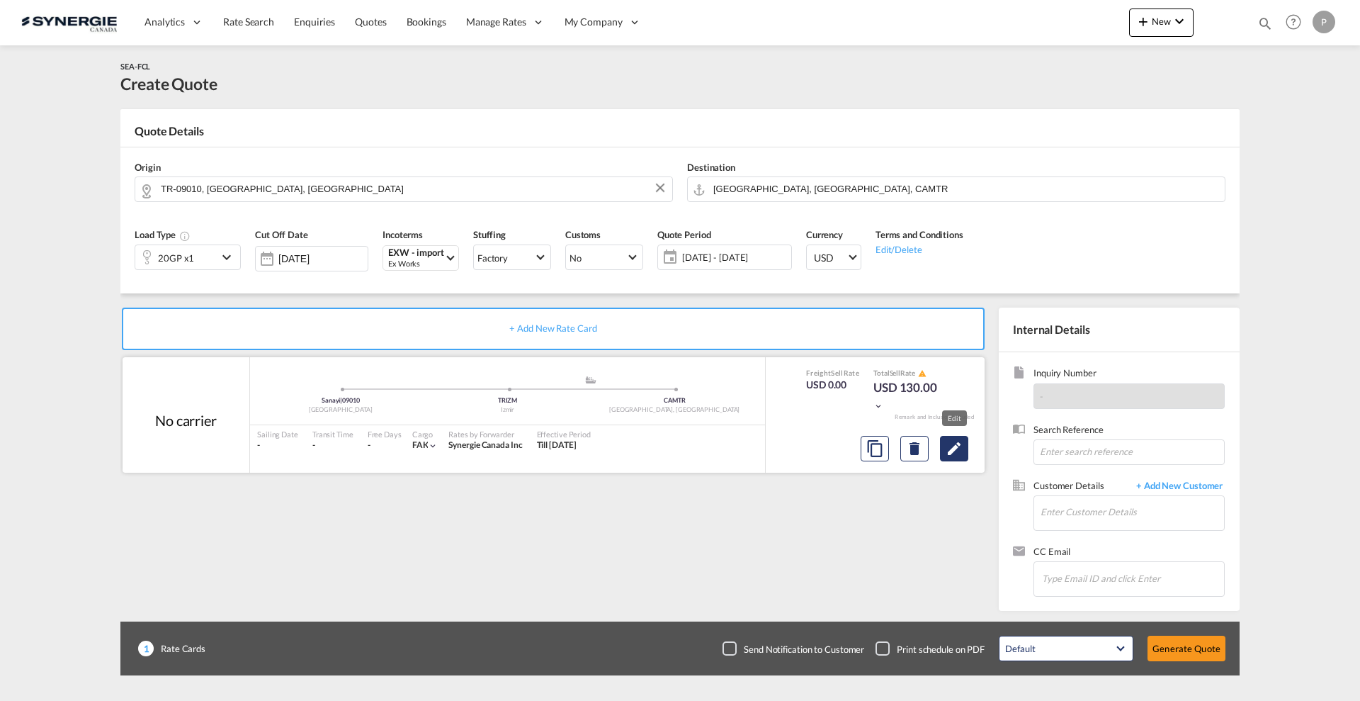
click at [949, 449] on md-icon "Edit" at bounding box center [954, 448] width 17 height 17
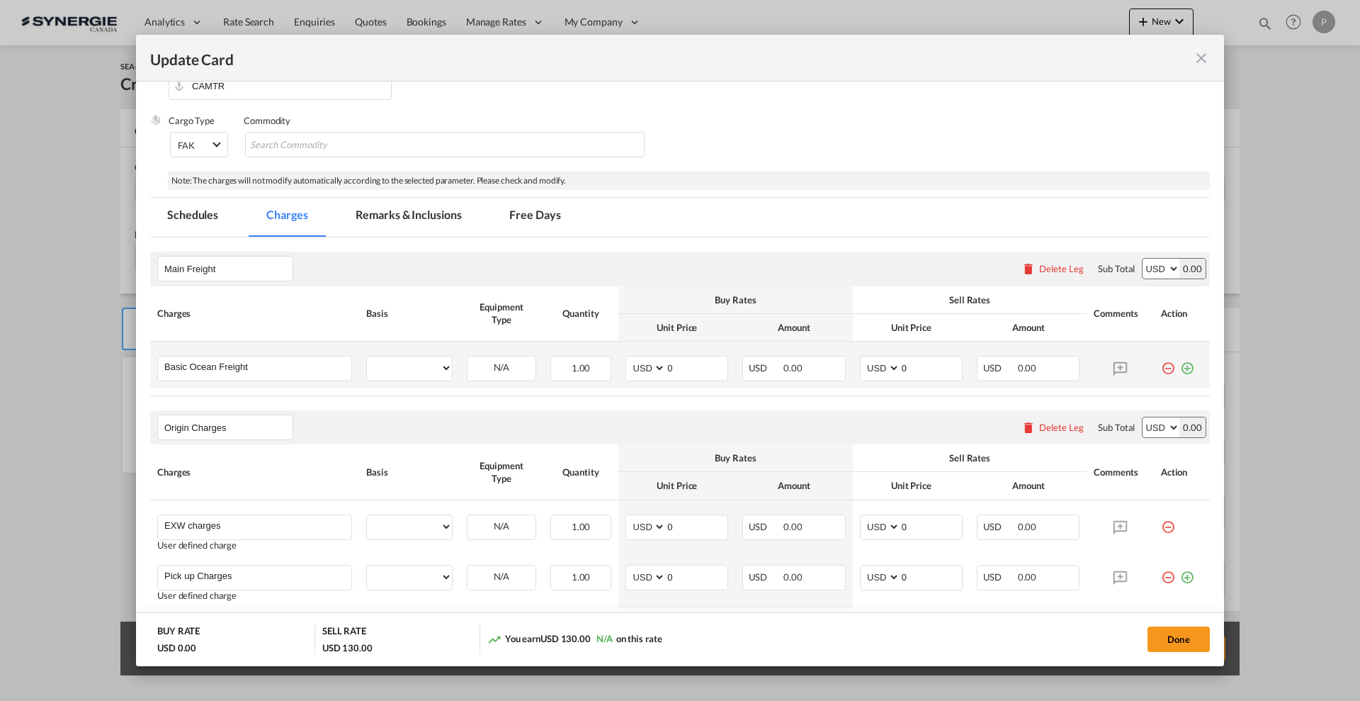
scroll to position [266, 0]
select select "per container"
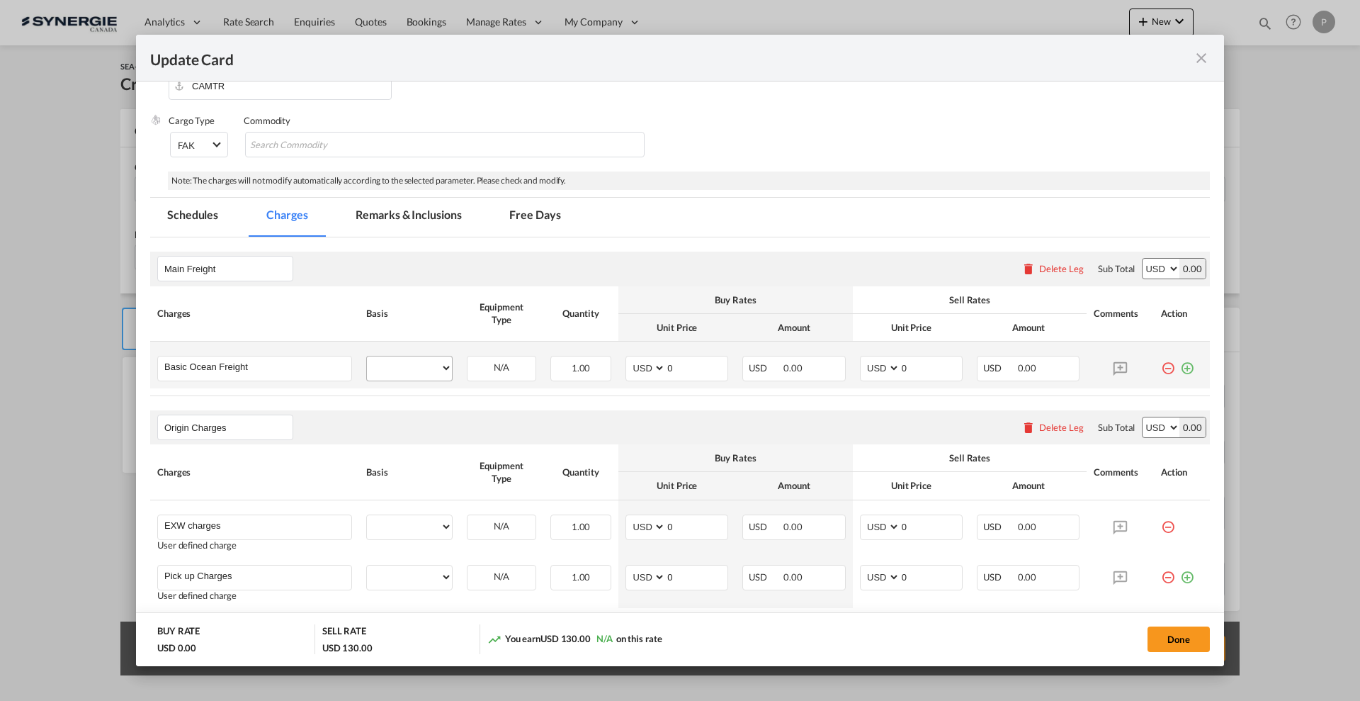
select select "per container"
select select "per B/L"
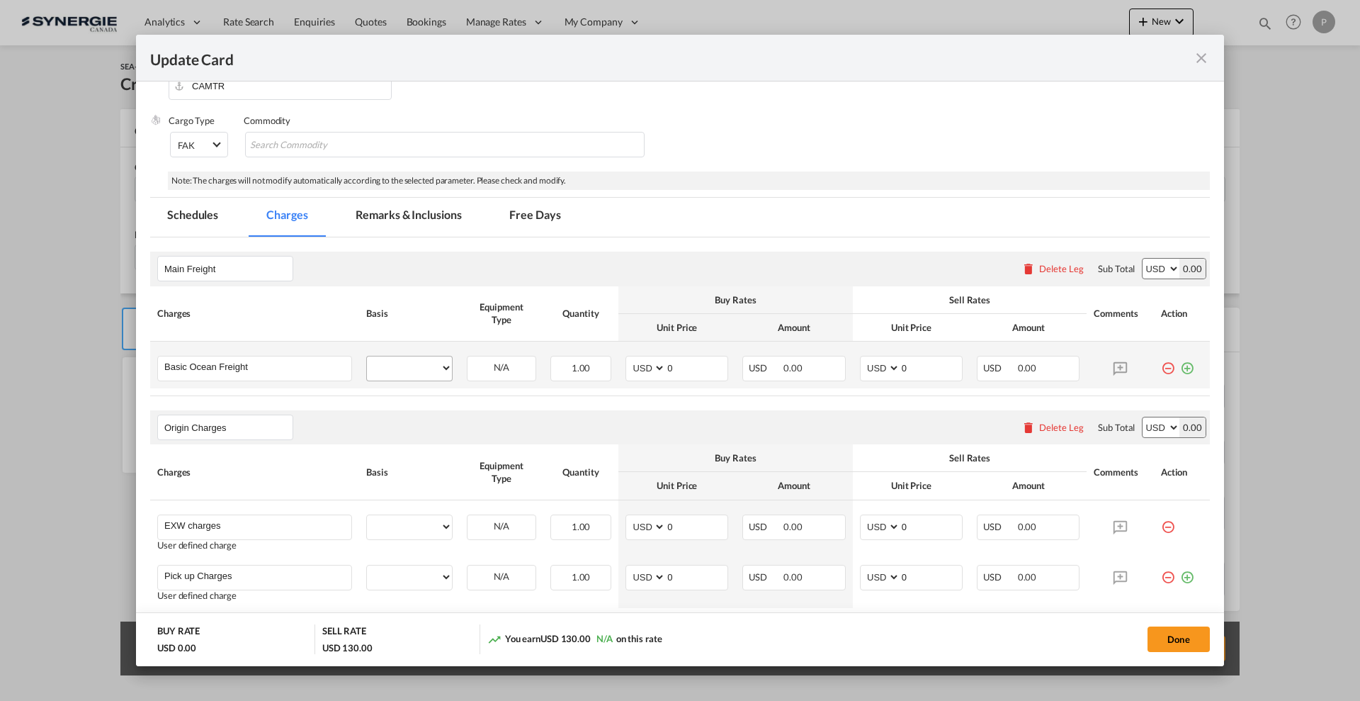
select select "per B/L"
select select "per shipment"
click at [332, 367] on input "Basic Ocean Freight" at bounding box center [257, 366] width 187 height 21
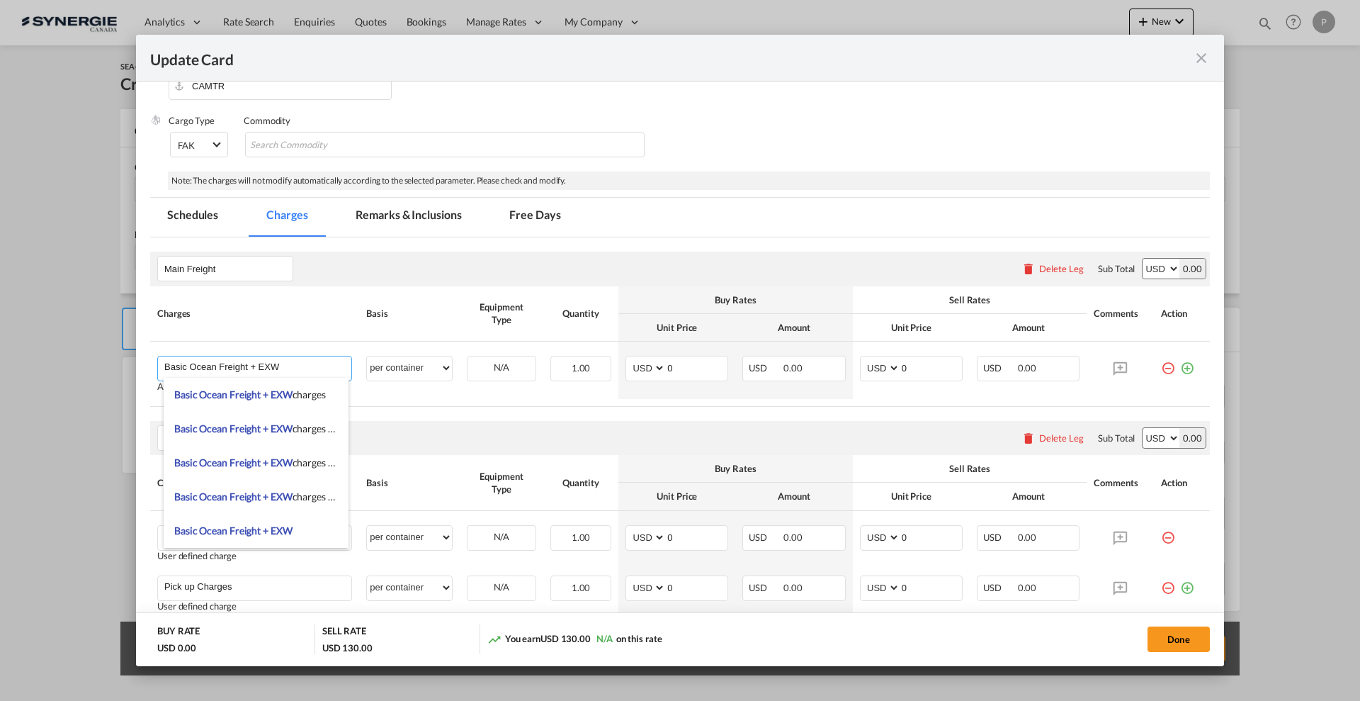
type input "Basic Ocean Freight + EXW"
click at [406, 326] on th "Basis" at bounding box center [409, 313] width 101 height 55
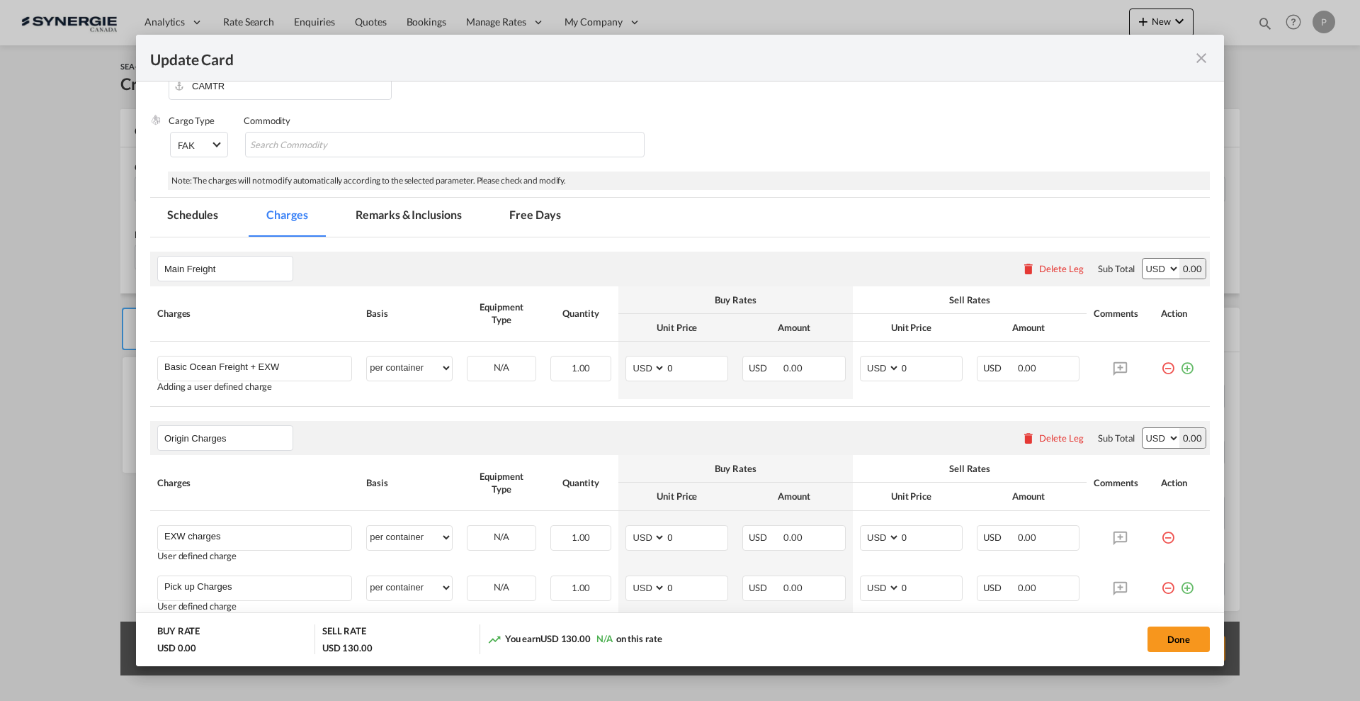
click at [1039, 438] on div "Delete Leg" at bounding box center [1061, 437] width 45 height 11
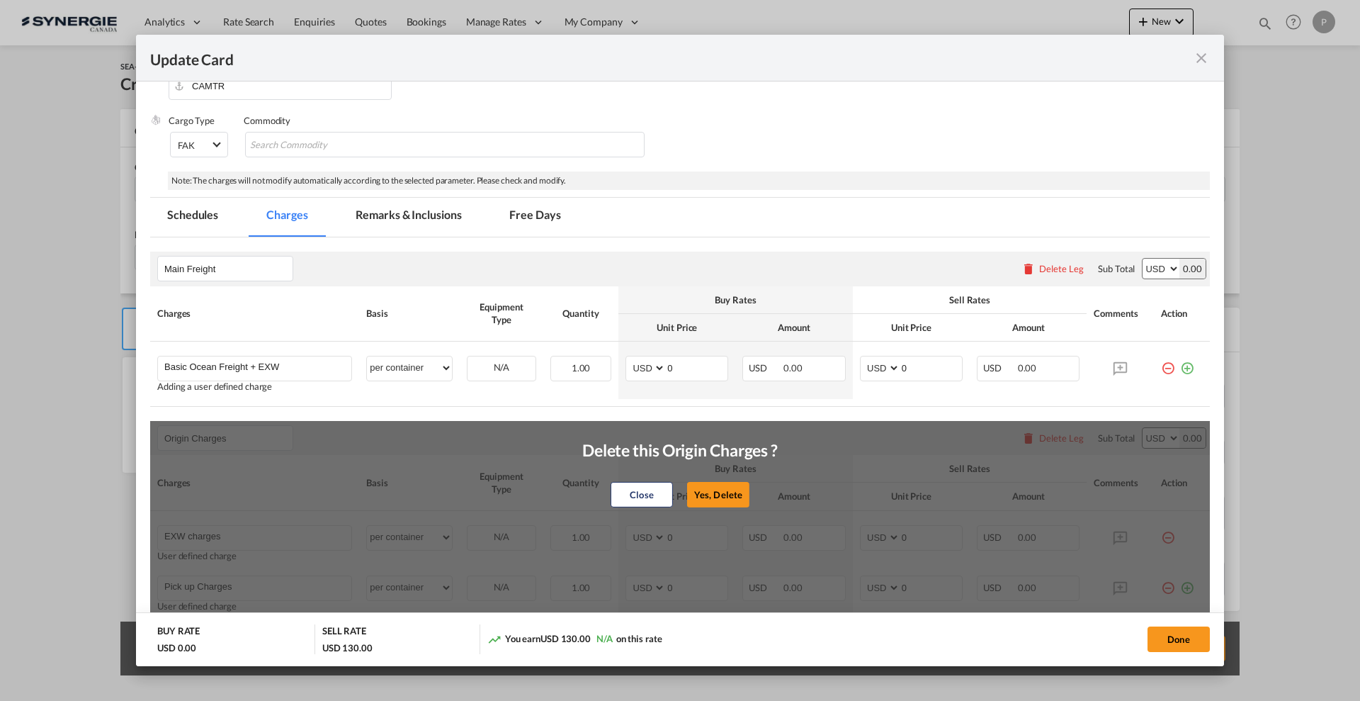
click at [695, 482] on button "Yes, Delete" at bounding box center [718, 495] width 62 height 26
type input "Destination Charge"
type input "Port Fees"
type input "Drayage"
type input "Doc and Handling fees"
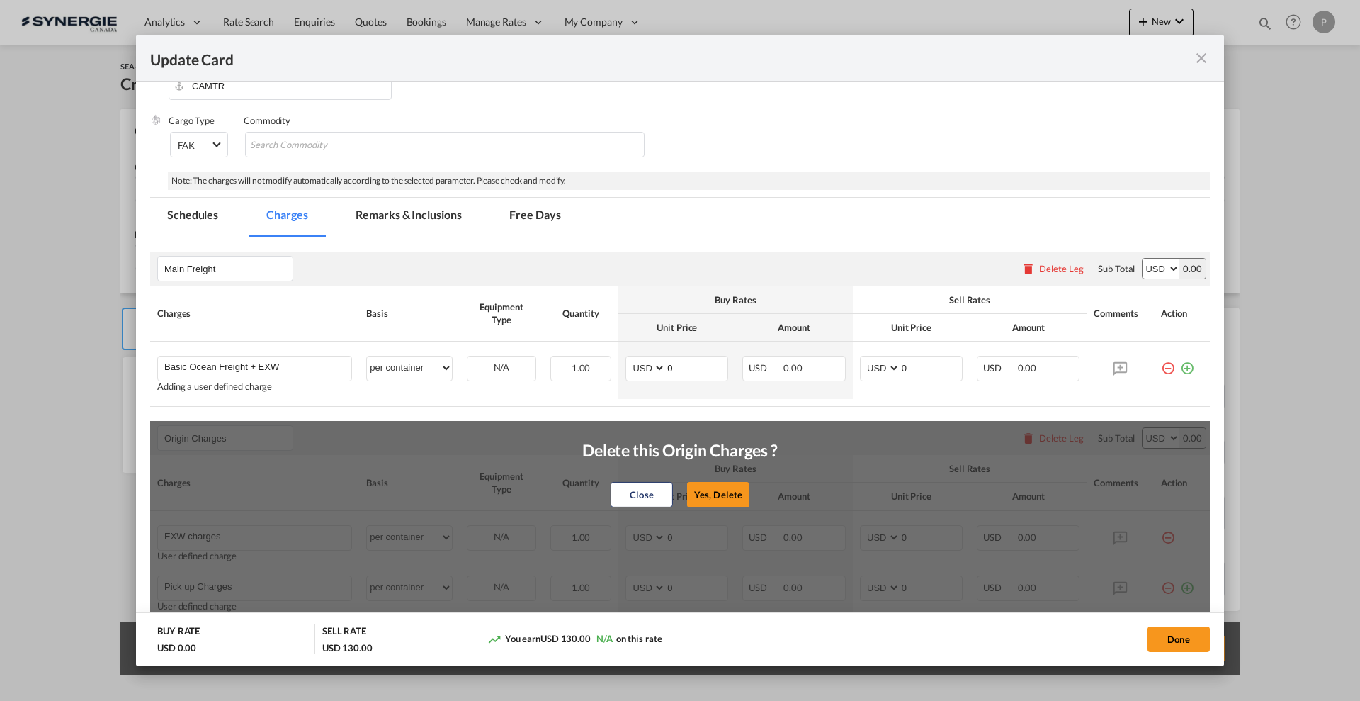
type input "E-manifest"
select select "per B/L"
type input "35"
type input "Doc fee"
select select "per B/L"
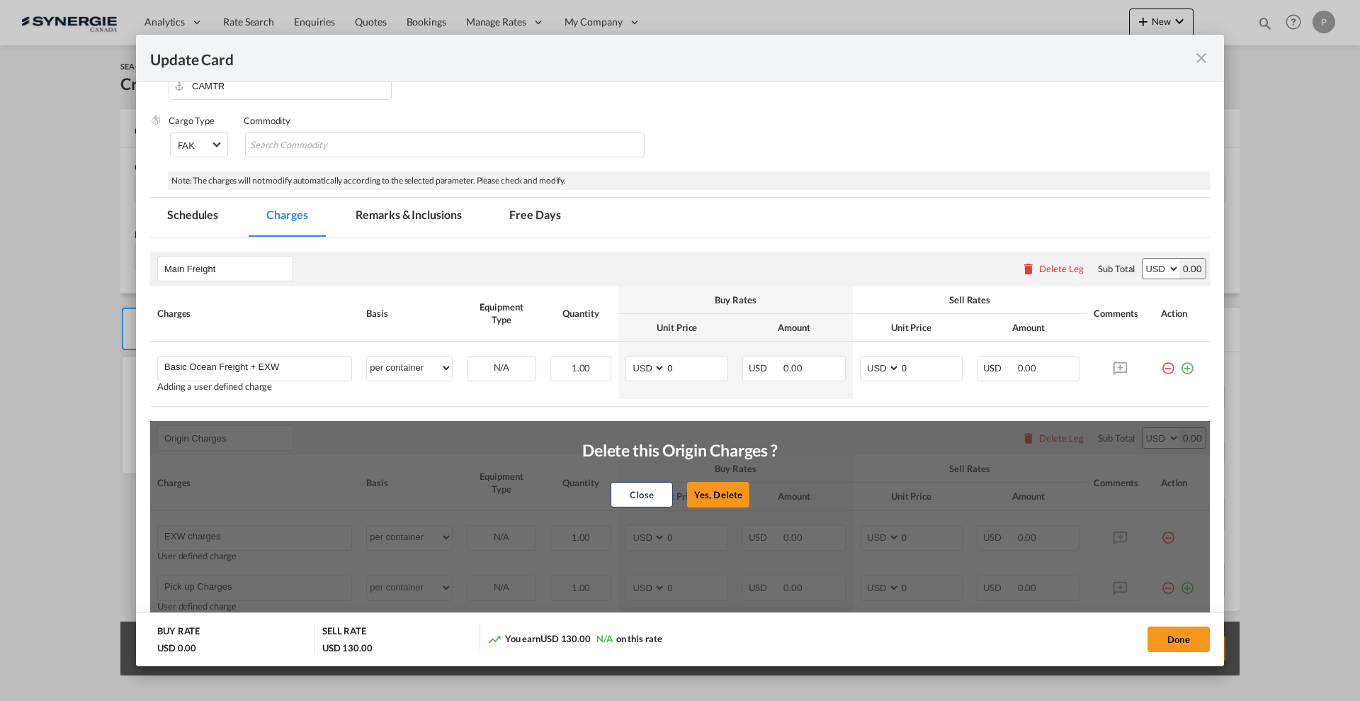
type input "30"
type input "Handling fee"
select select "per B/L"
type input "65"
type input "Cargo Coverage"
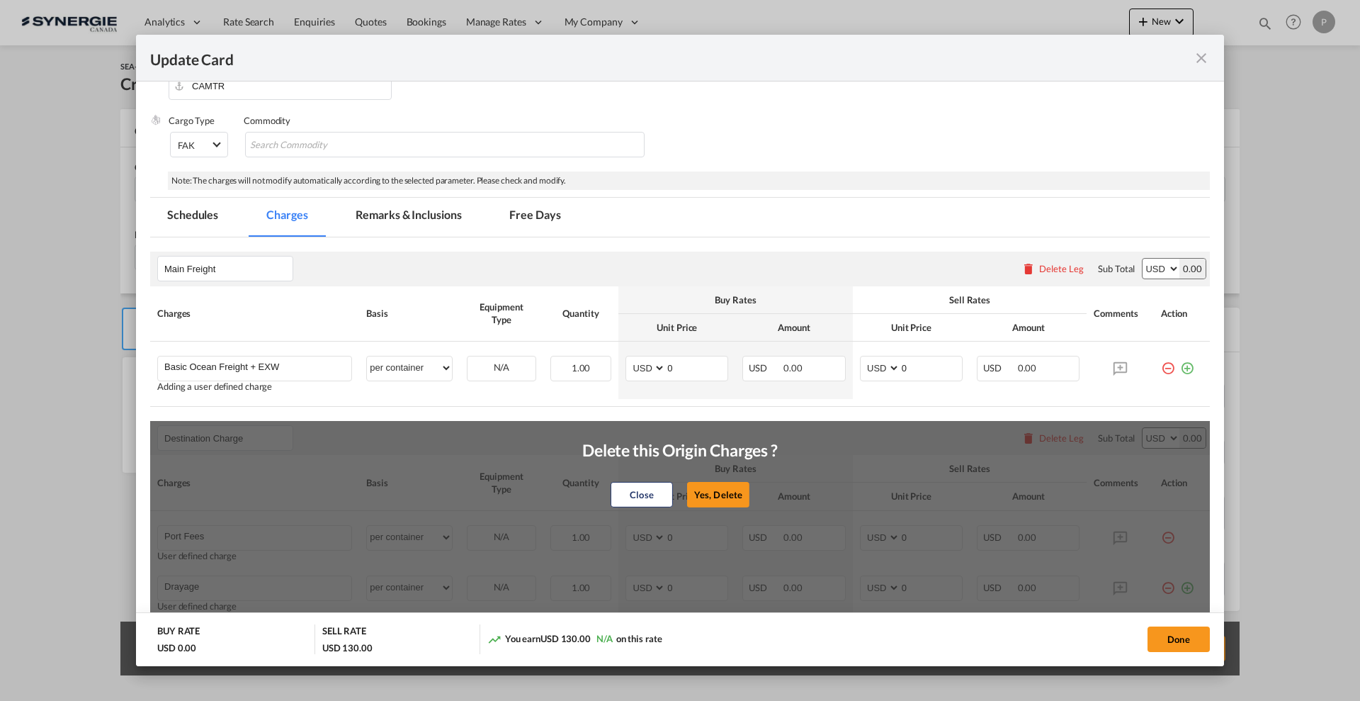
type input "Cargo Coverage - Rate to be confirmed depending on commodity and value Min 50 U…"
select select "per shipment"
type input "0"
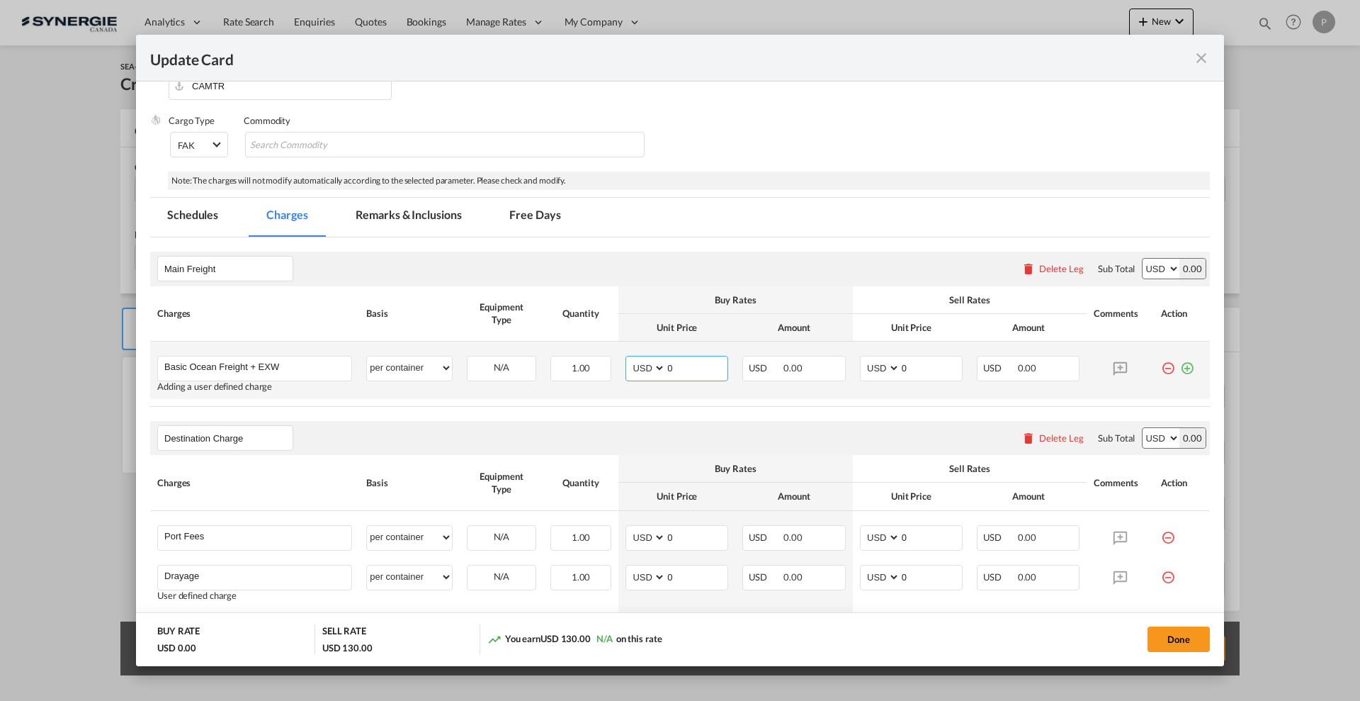
click at [682, 363] on input "0" at bounding box center [697, 366] width 62 height 21
drag, startPoint x: 668, startPoint y: 366, endPoint x: 654, endPoint y: 364, distance: 14.2
click at [654, 364] on md-input-container "AED AFN ALL AMD ANG AOA ARS AUD AWG AZN BAM BBD BDT BGN BHD BIF BMD BND BOB BRL…" at bounding box center [677, 369] width 103 height 26
click at [703, 359] on input "0" at bounding box center [697, 366] width 62 height 21
click at [692, 365] on input "0" at bounding box center [697, 366] width 62 height 21
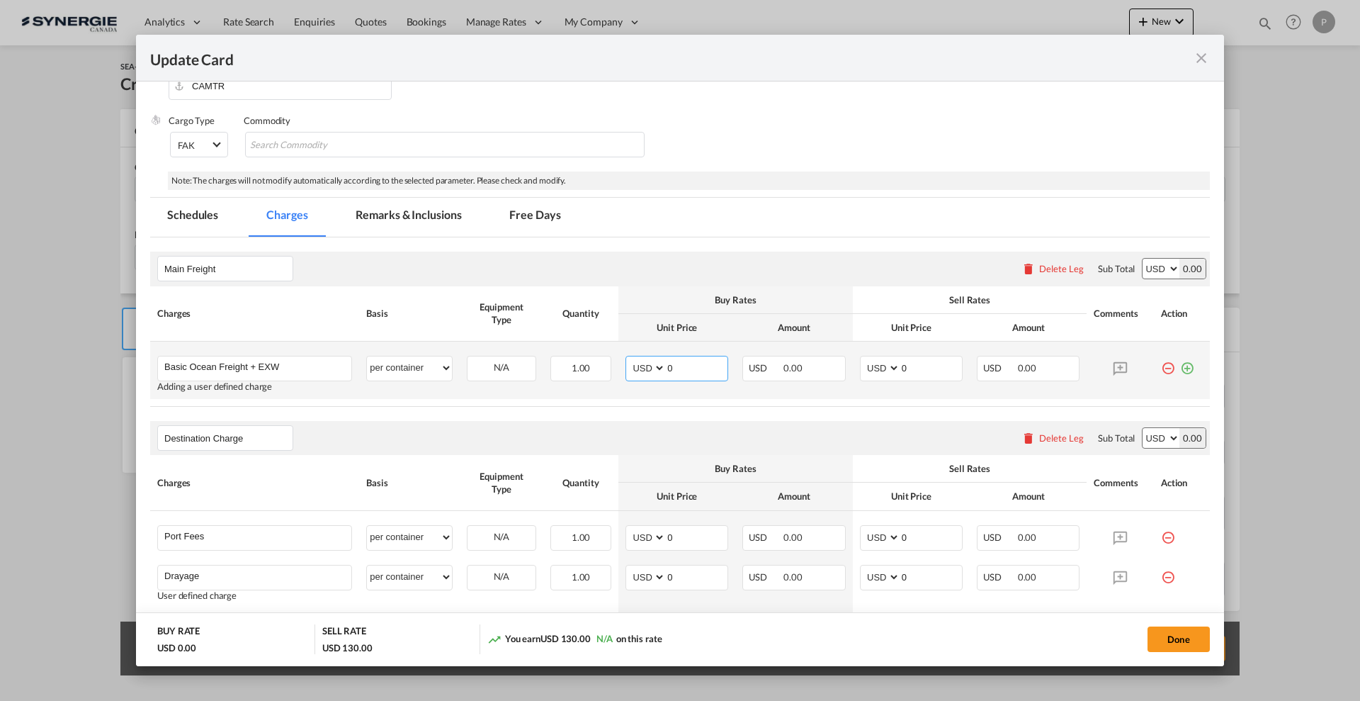
click at [692, 365] on input "0" at bounding box center [697, 366] width 62 height 21
type input "2890"
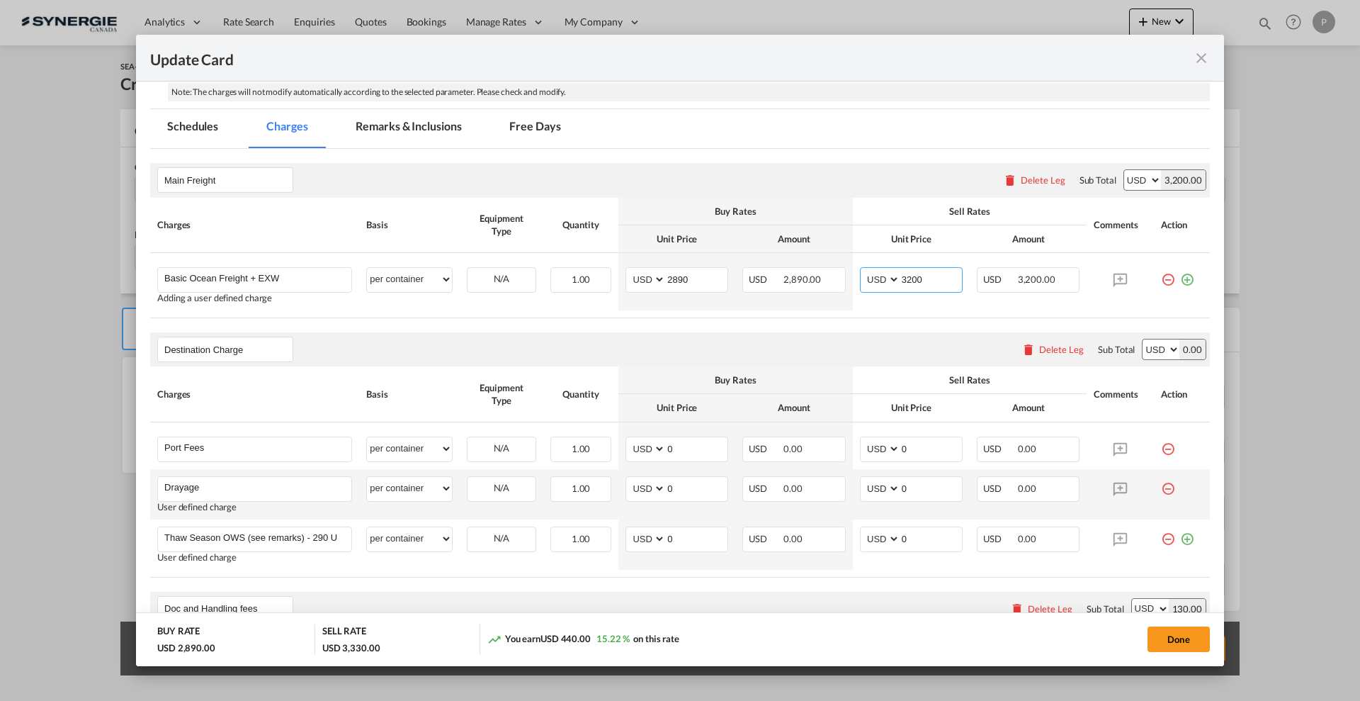
scroll to position [443, 0]
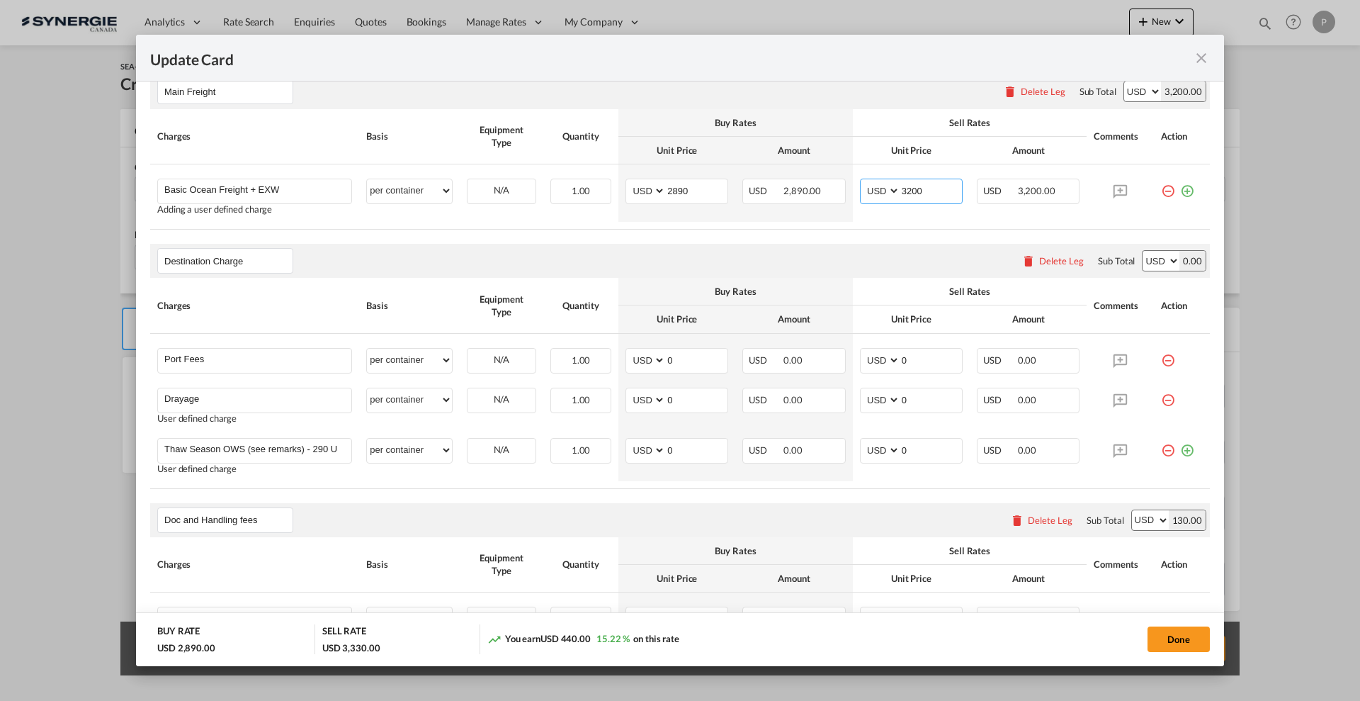
type input "3200"
click at [1063, 259] on div "Delete Leg" at bounding box center [1061, 260] width 45 height 11
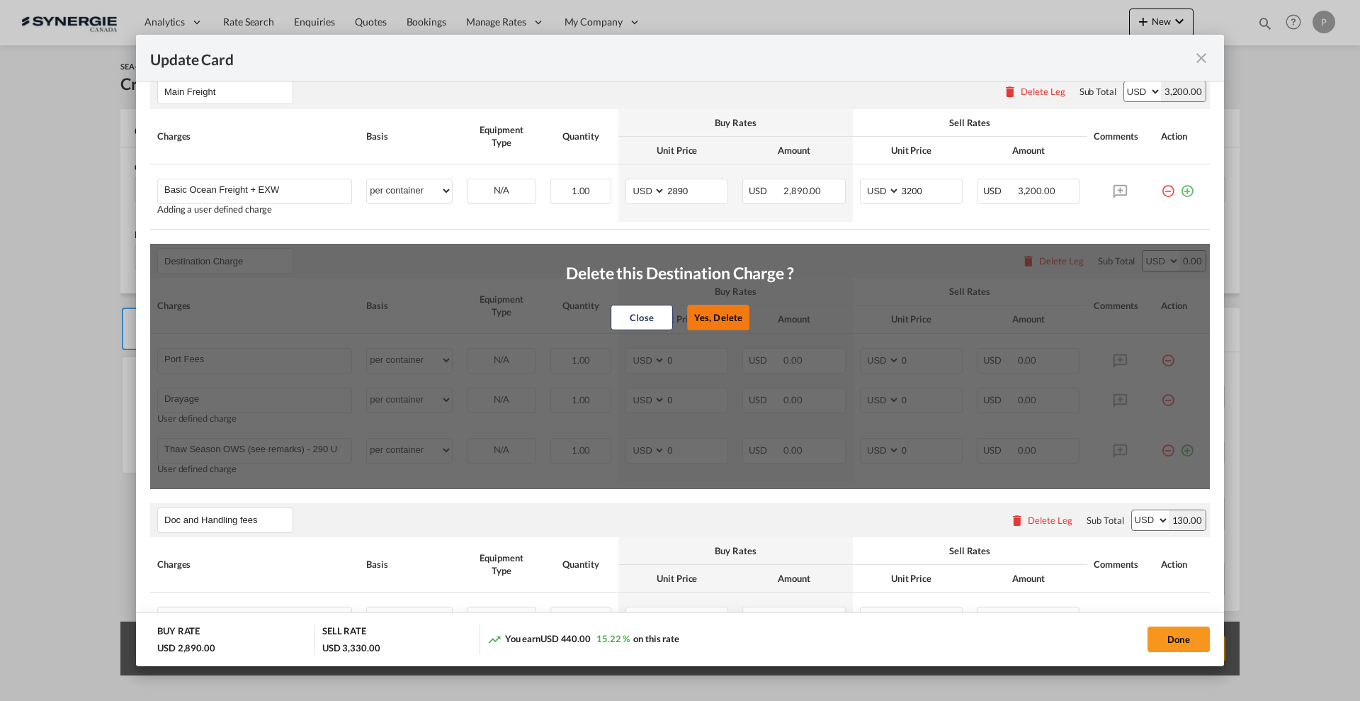
click at [733, 315] on button "Yes, Delete" at bounding box center [718, 318] width 62 height 26
type input "Doc and Handling fees"
type input "E-manifest"
select select "per B/L"
type input "35"
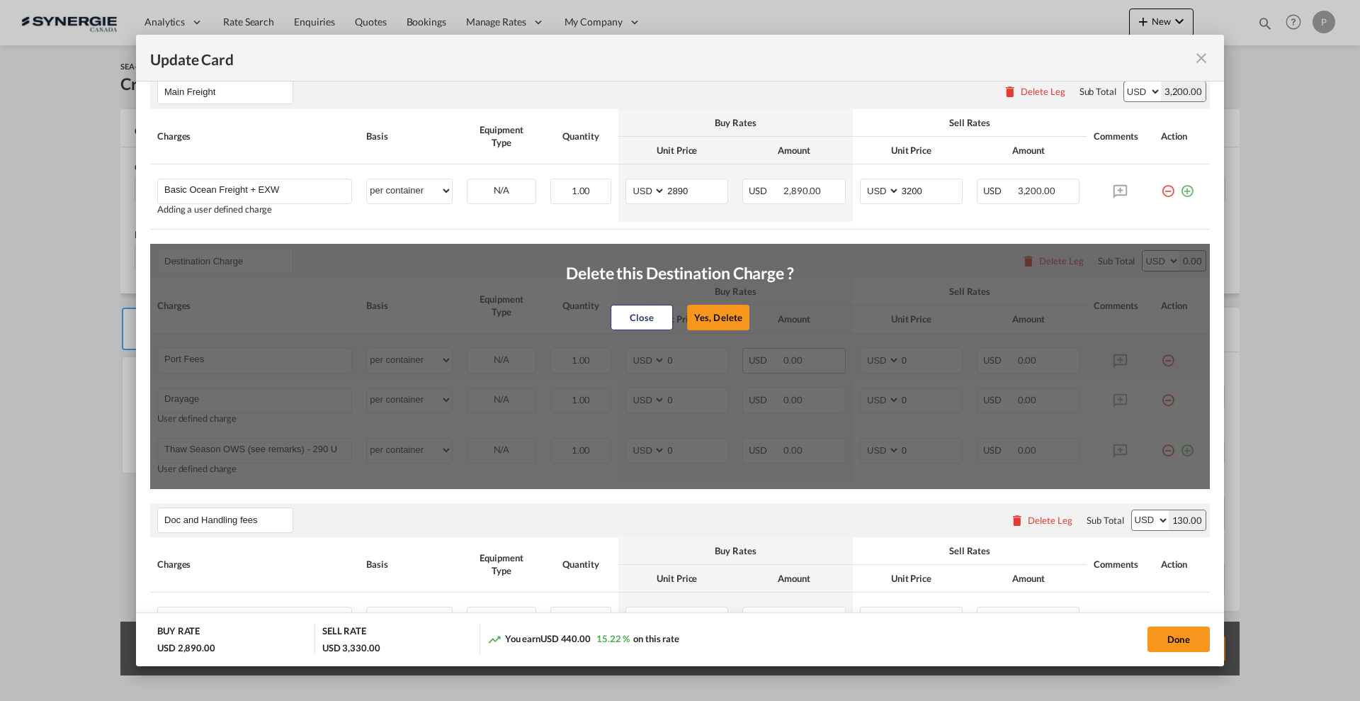
type input "Doc fee"
select select "per B/L"
type input "30"
type input "Cargo Coverage"
type input "Cargo Coverage - Rate to be confirmed depending on commodity and value Min 50 U…"
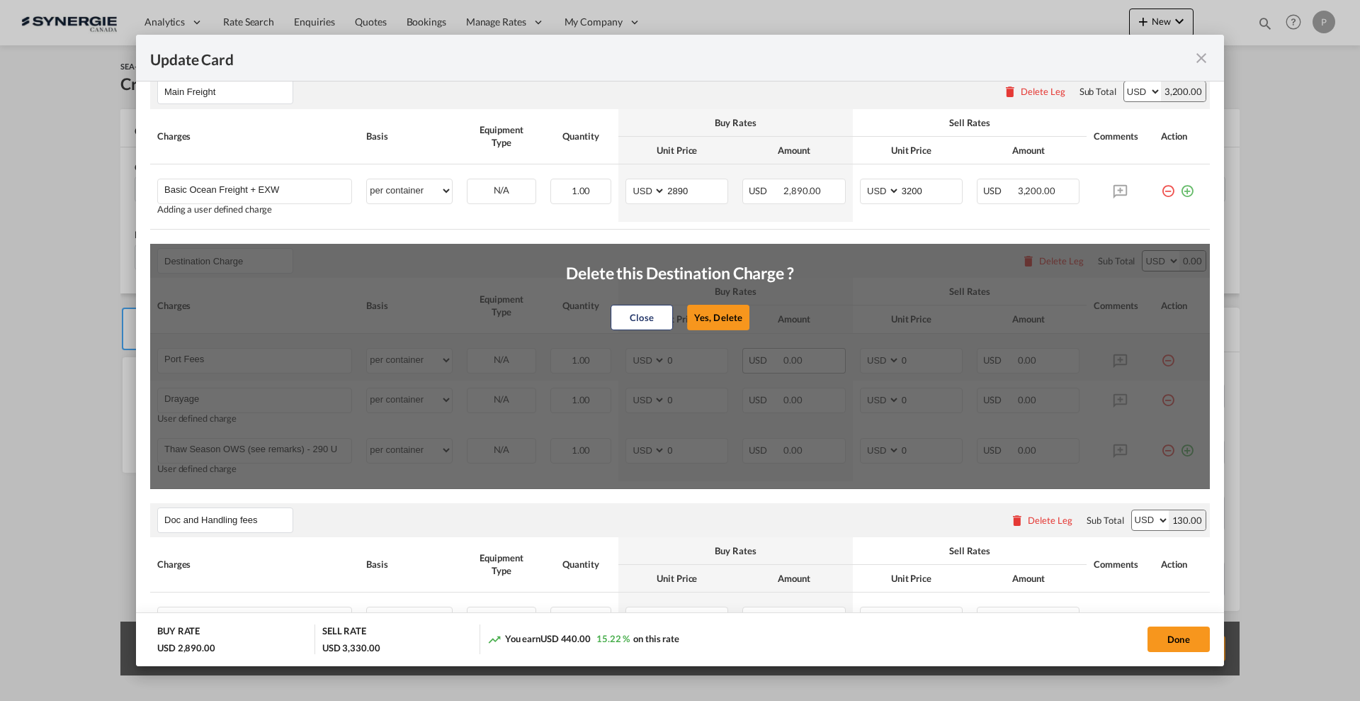
select select "per shipment"
type input "0"
type input "Handling fee"
select select "per B/L"
type input "65"
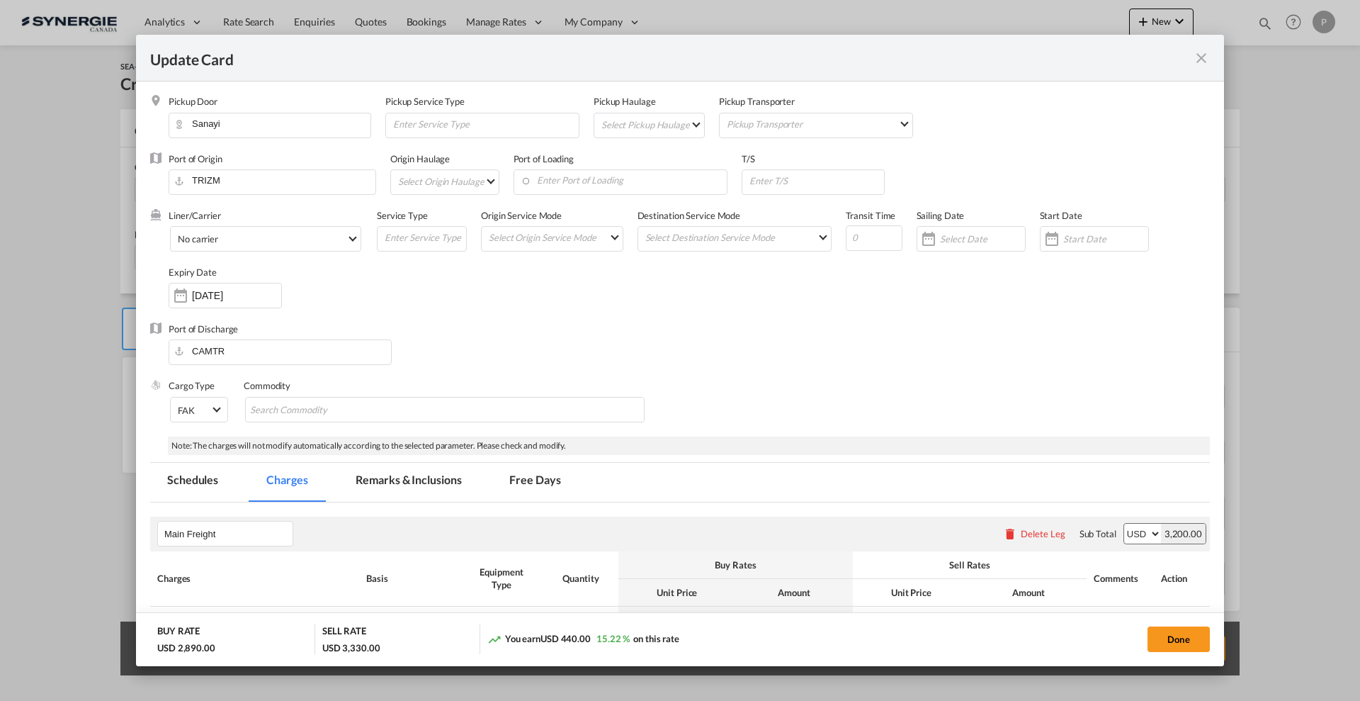
scroll to position [0, 0]
click at [472, 183] on md-select "Select Origin Haulage rail road barge truck unspecified not available" at bounding box center [448, 182] width 102 height 23
click at [633, 193] on md-backdrop at bounding box center [680, 350] width 1360 height 701
click at [862, 230] on input "Update CardPickup Door ..." at bounding box center [874, 239] width 57 height 26
type input "42"
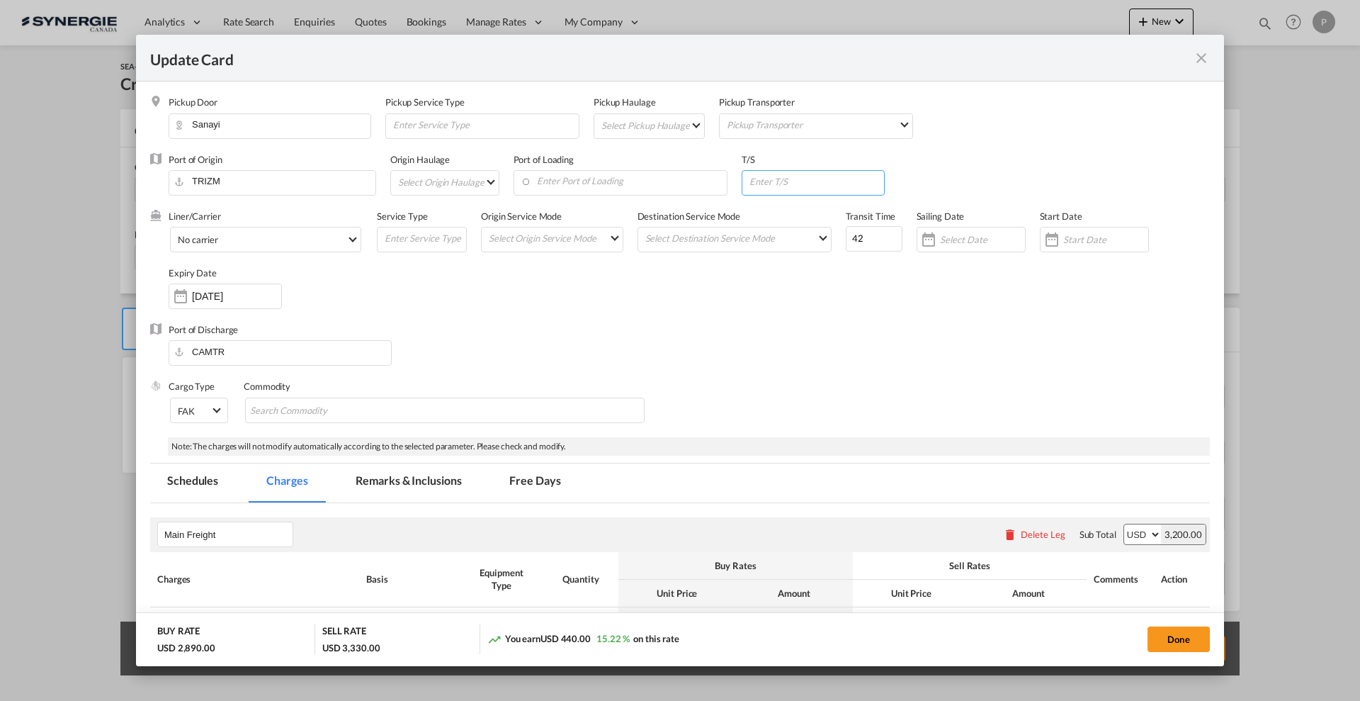
click at [795, 180] on input "Update CardPickup Door ..." at bounding box center [816, 181] width 136 height 21
paste input "MTMAR"
click at [842, 179] on input "MTMAR > DEBRE" at bounding box center [816, 181] width 136 height 21
click at [819, 183] on input "MTMAR > NLROT" at bounding box center [816, 181] width 136 height 21
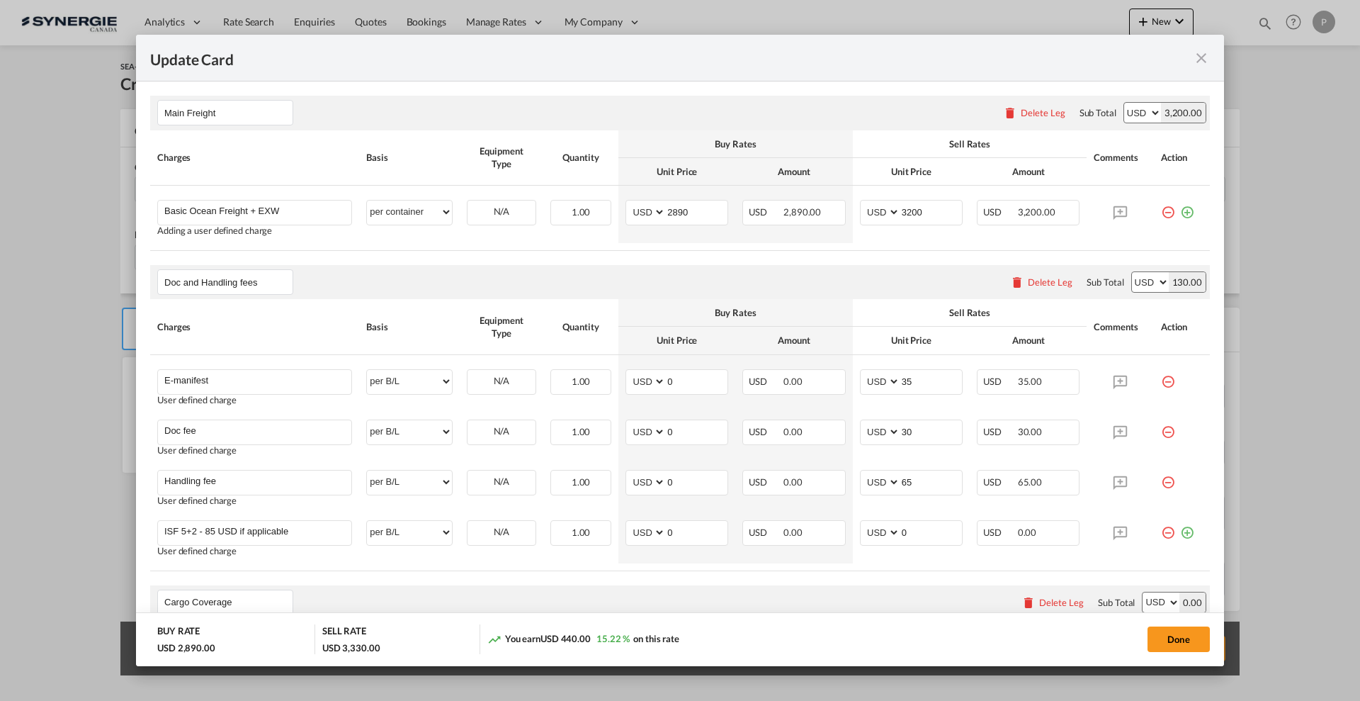
scroll to position [443, 0]
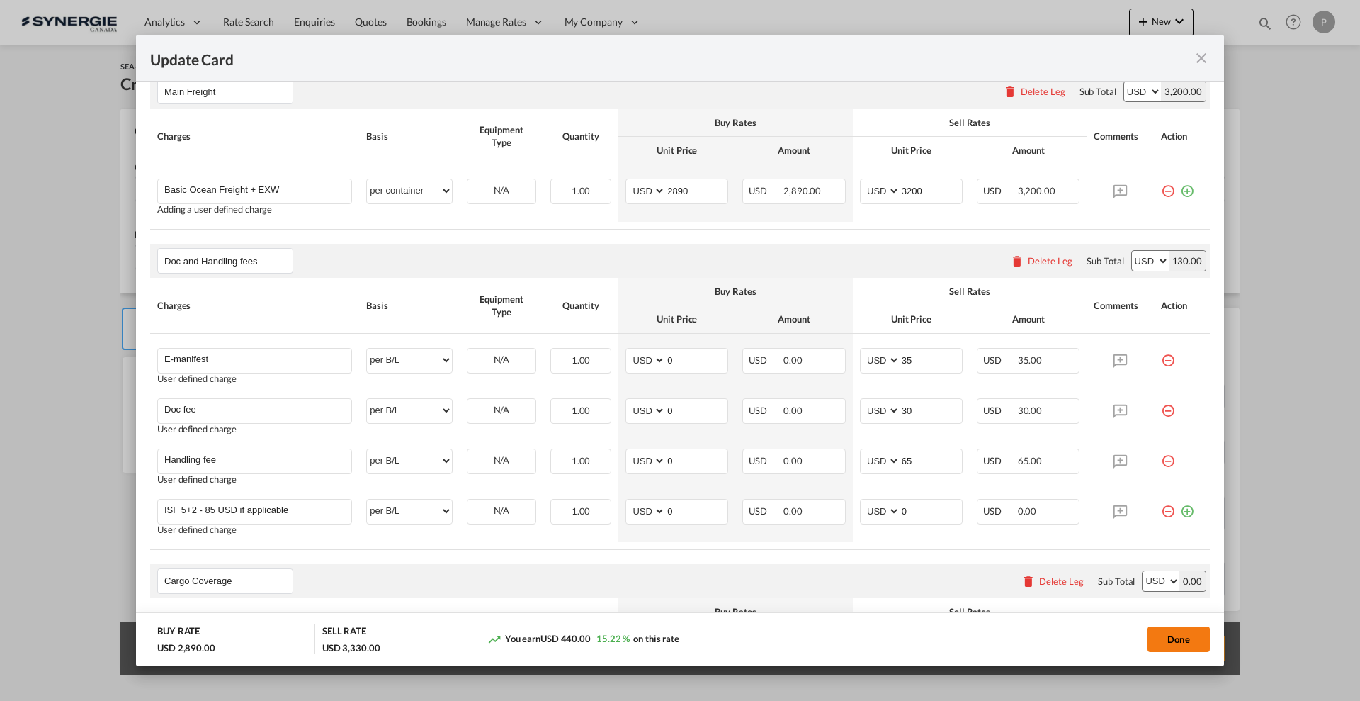
type input "MTMAR > NLRTM"
click at [1168, 639] on button "Done" at bounding box center [1179, 639] width 62 height 26
type input "09 Oct 2025"
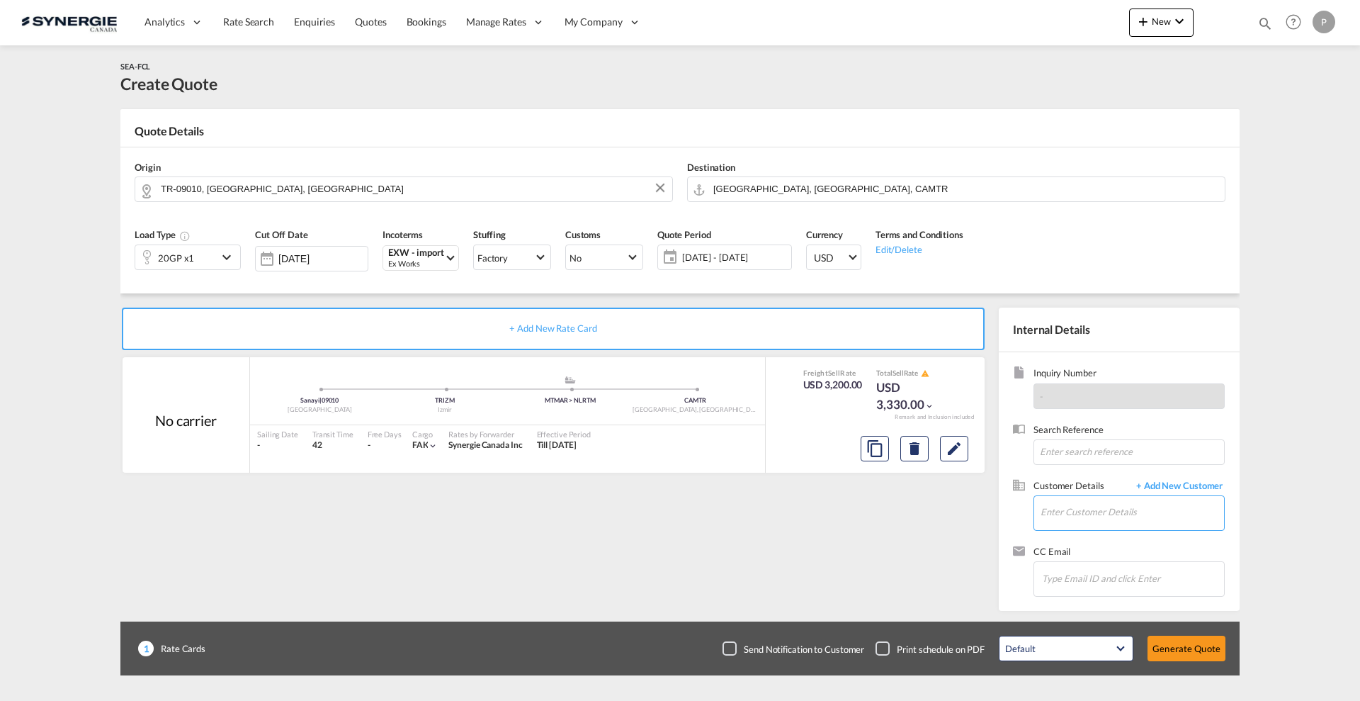
click at [1112, 514] on input "Enter Customer Details" at bounding box center [1133, 512] width 184 height 32
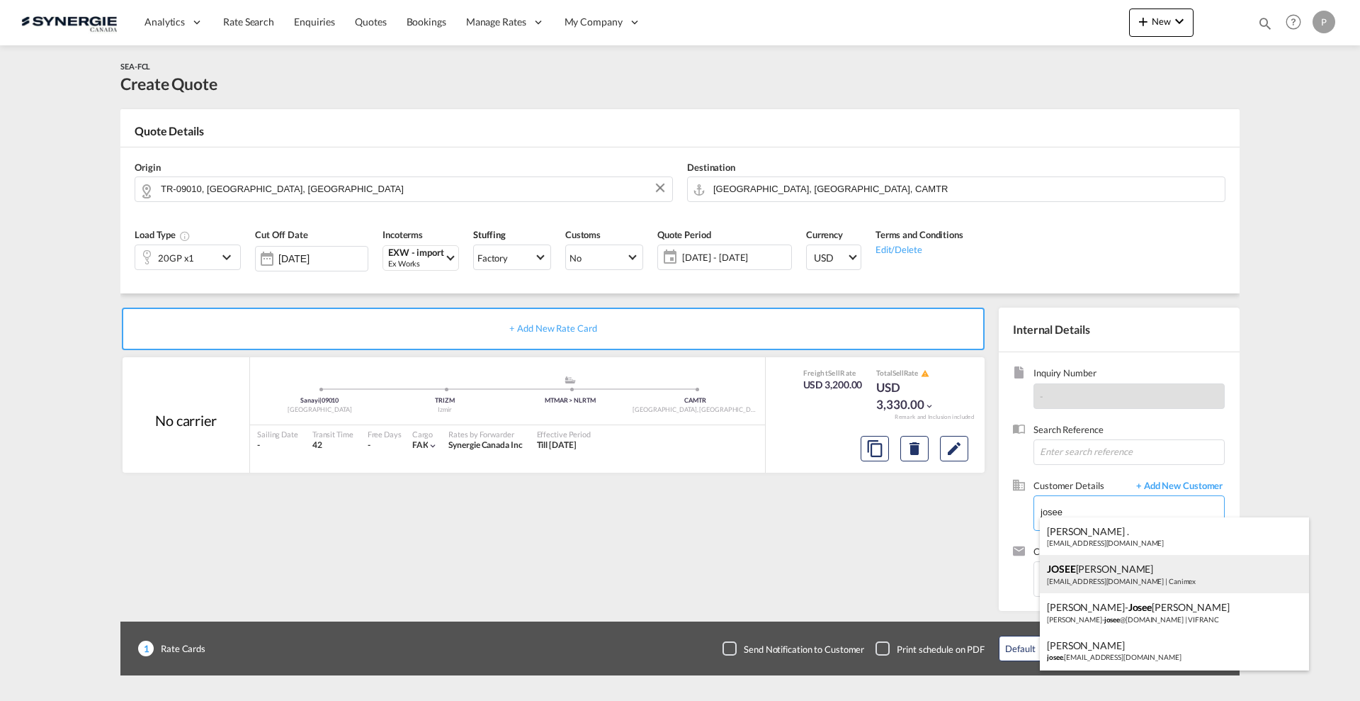
click at [1113, 577] on div "JOSEE LEMAIRE lemairej@canimex.com | Canimex" at bounding box center [1174, 574] width 269 height 38
type input "Canimex, JOSEE LEMAIRE, lemairej@canimex.com"
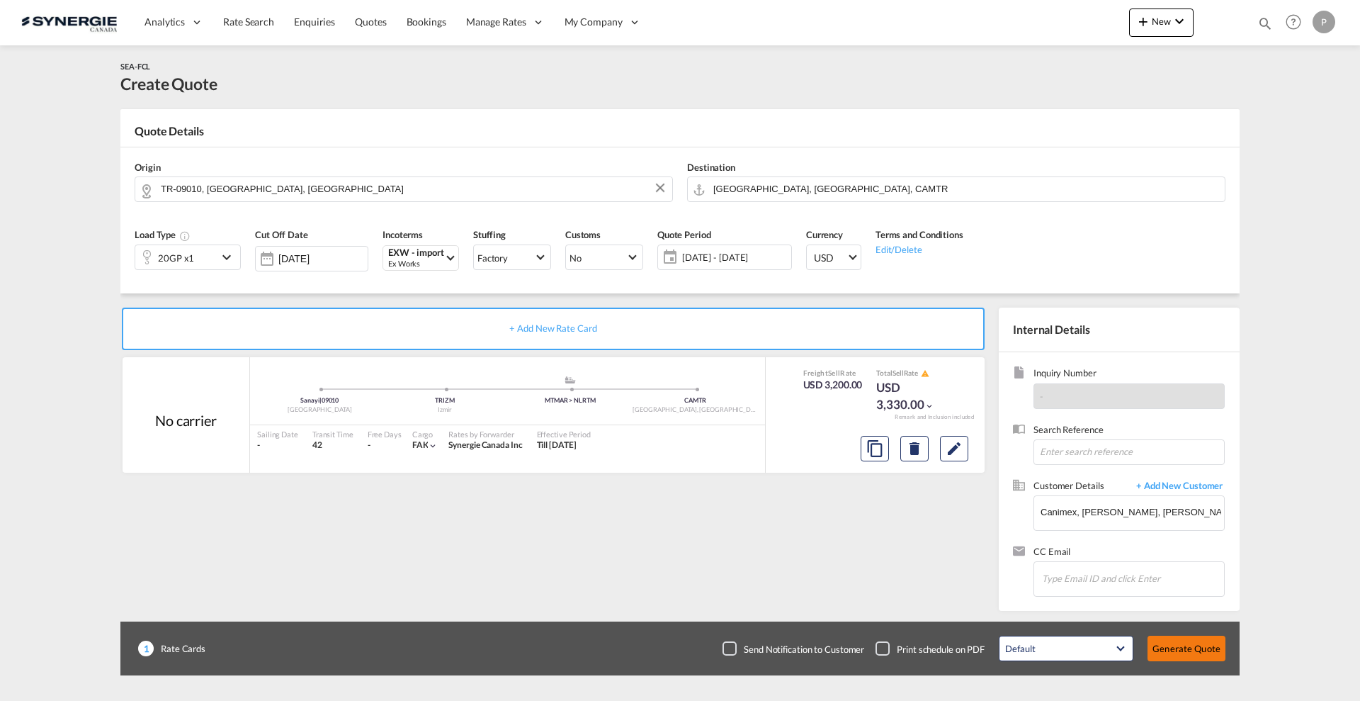
click at [1197, 645] on button "Generate Quote" at bounding box center [1187, 649] width 78 height 26
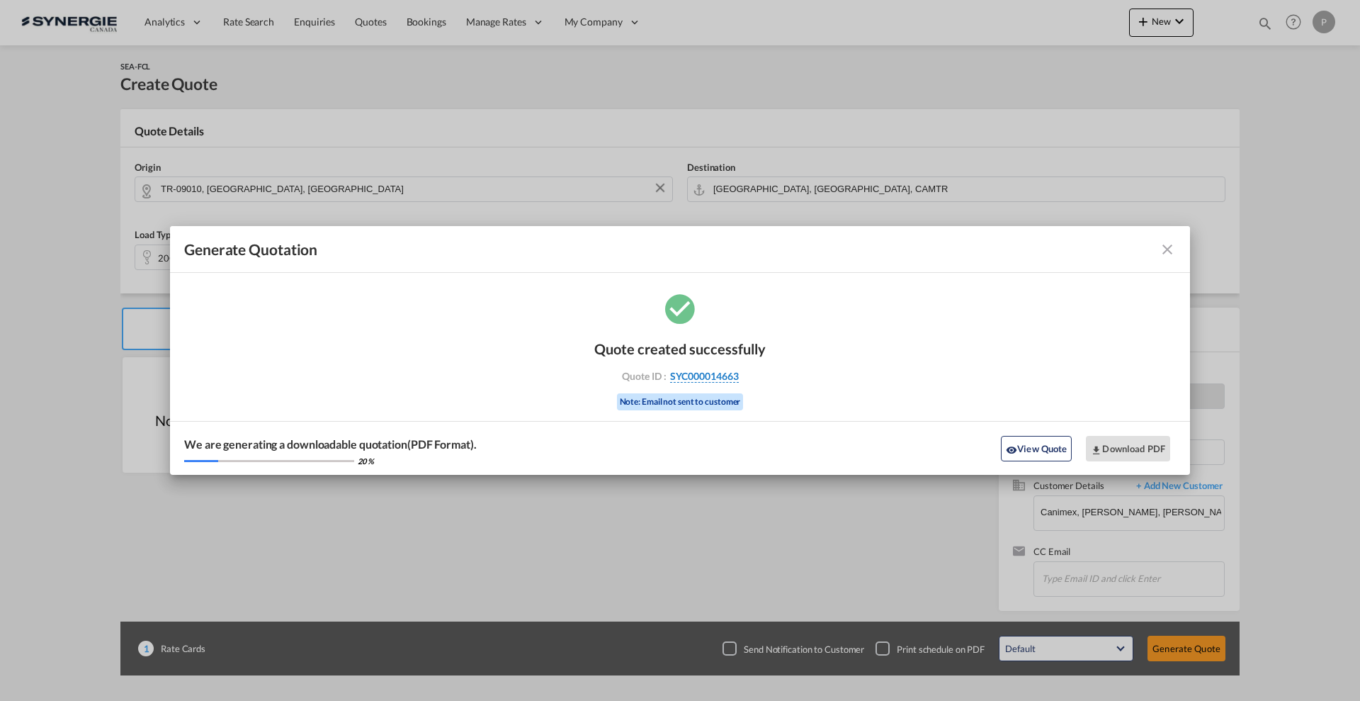
drag, startPoint x: 754, startPoint y: 375, endPoint x: 738, endPoint y: 380, distance: 16.6
click at [738, 380] on div "Quote ID : SYC000014663" at bounding box center [680, 376] width 164 height 13
copy div "SYC000014663"
click at [1113, 445] on button "Download PDF" at bounding box center [1128, 449] width 84 height 26
click at [1043, 449] on button "View Quote" at bounding box center [1036, 449] width 71 height 26
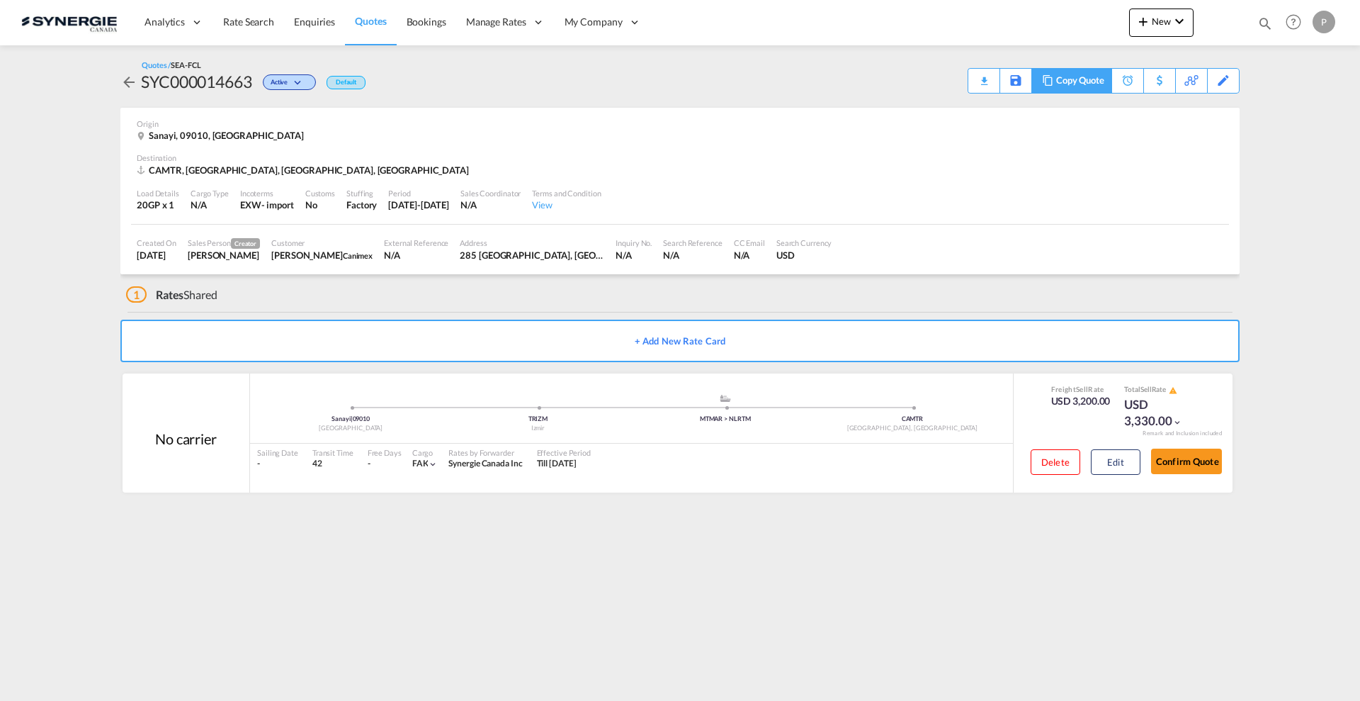
click at [1095, 79] on div "Copy Quote" at bounding box center [1080, 81] width 48 height 24
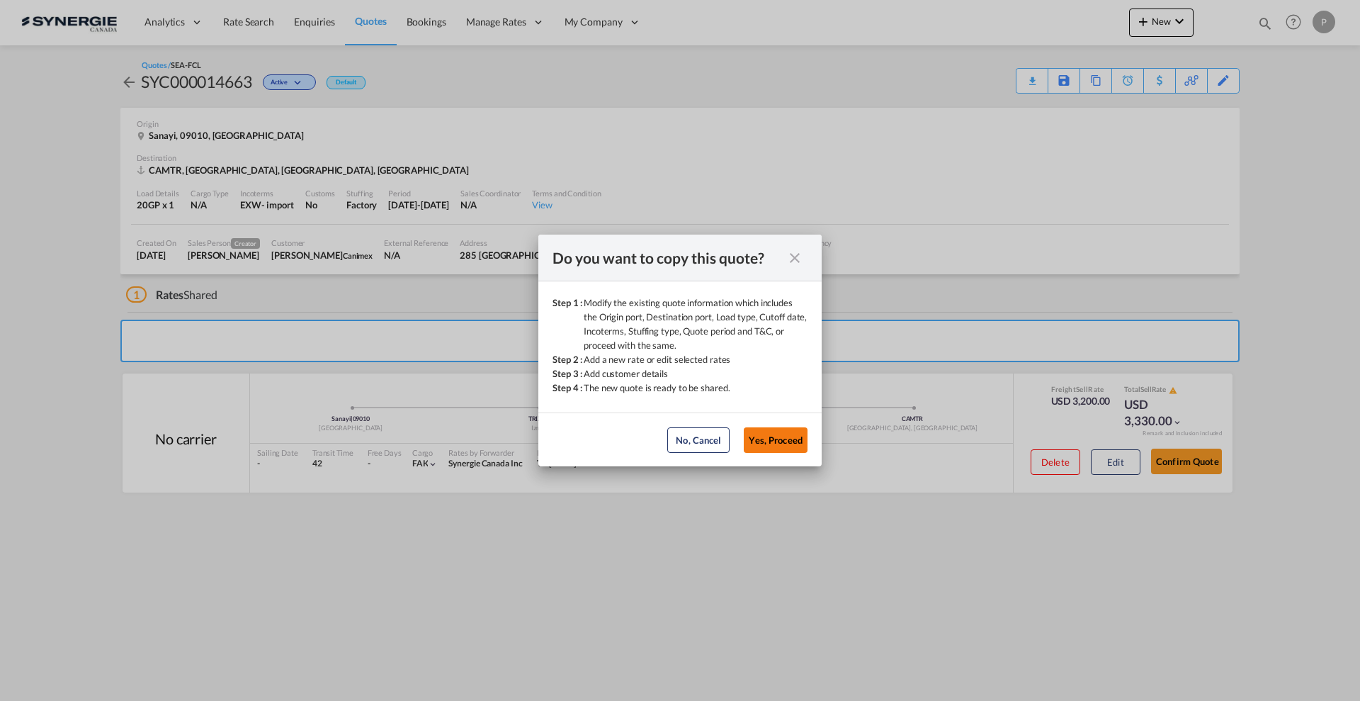
click at [784, 429] on button "Yes, Proceed" at bounding box center [776, 440] width 64 height 26
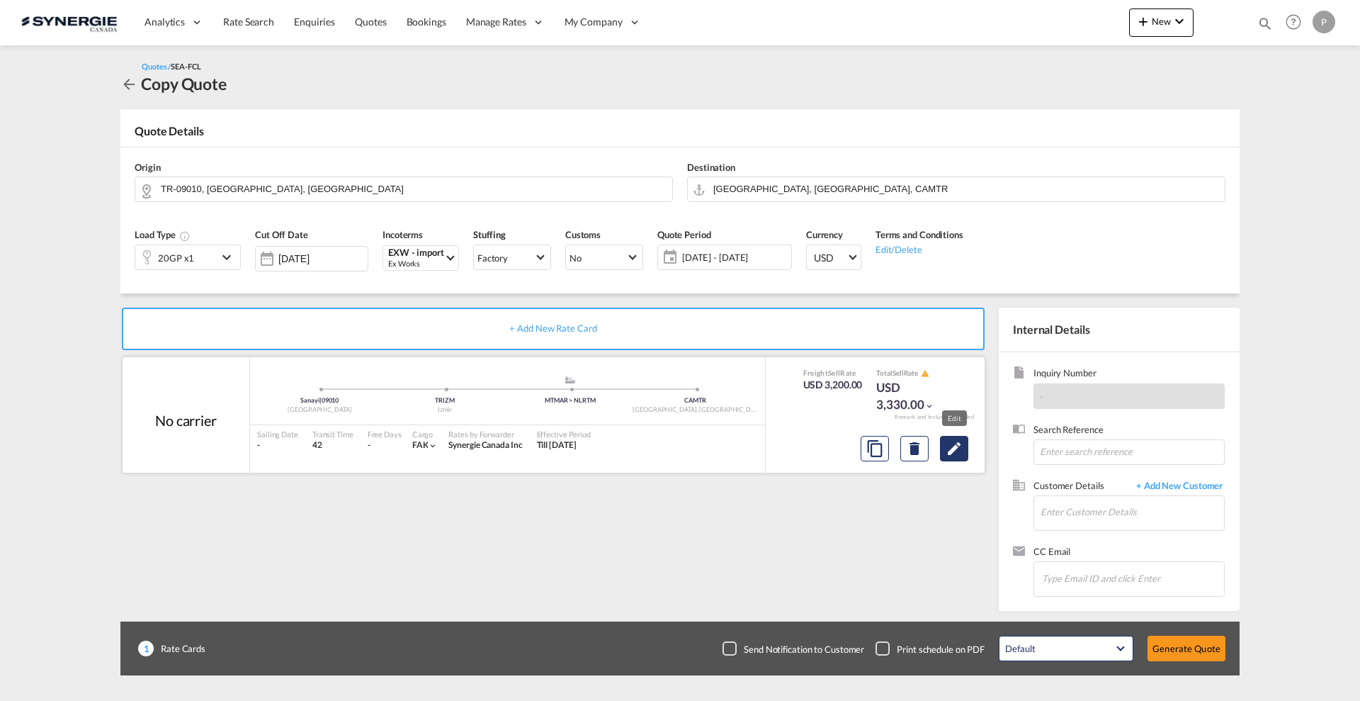
click at [957, 453] on md-icon "Edit" at bounding box center [954, 448] width 17 height 17
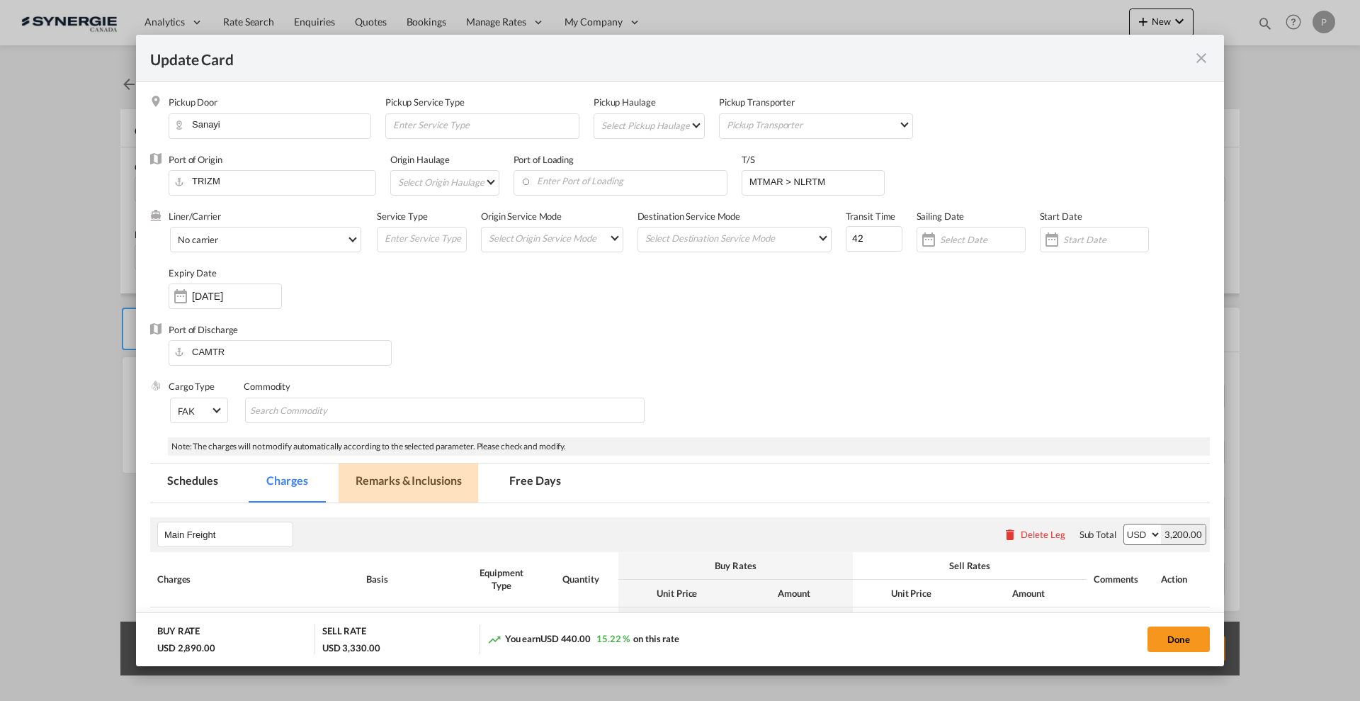
click at [452, 488] on md-tab-item "Remarks & Inclusions" at bounding box center [409, 482] width 140 height 39
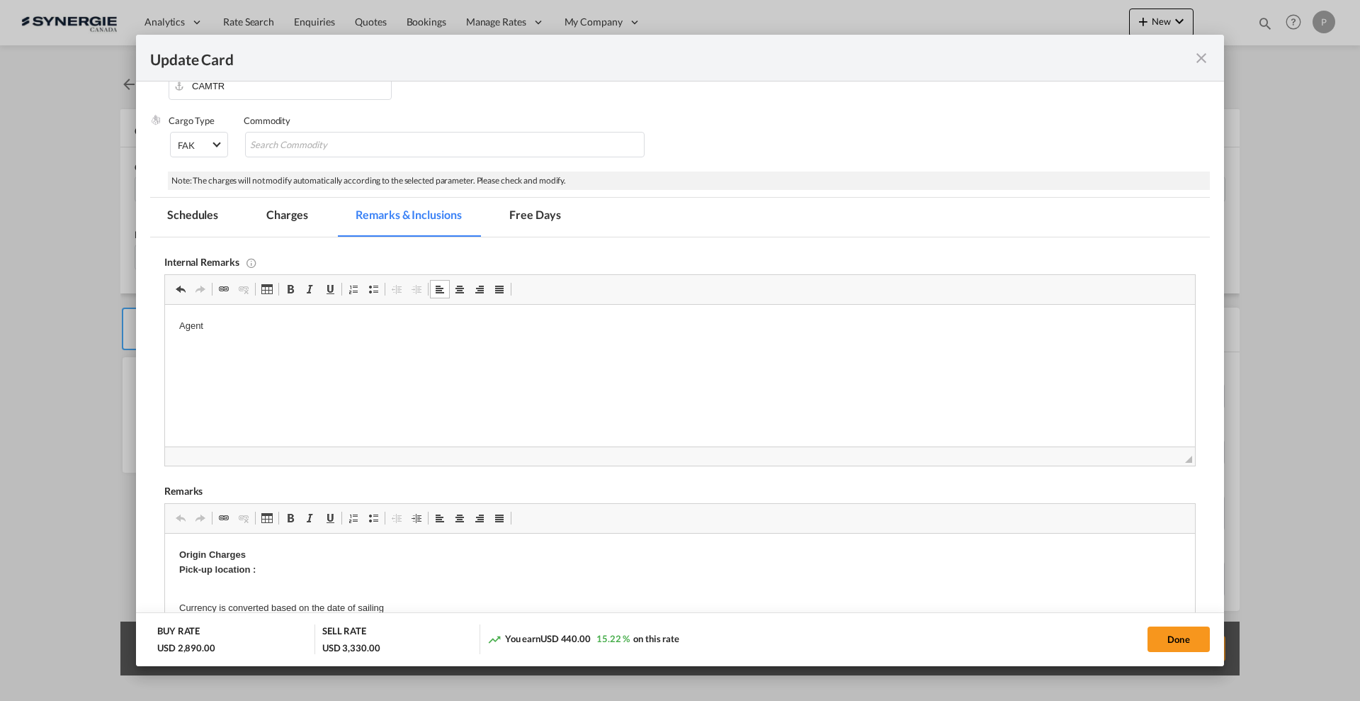
click at [274, 348] on html "Agent" at bounding box center [680, 326] width 1030 height 43
drag, startPoint x: 290, startPoint y: 553, endPoint x: 290, endPoint y: 563, distance: 9.2
click at [290, 572] on p "Origin Charges Pick-up location :" at bounding box center [680, 563] width 1002 height 30
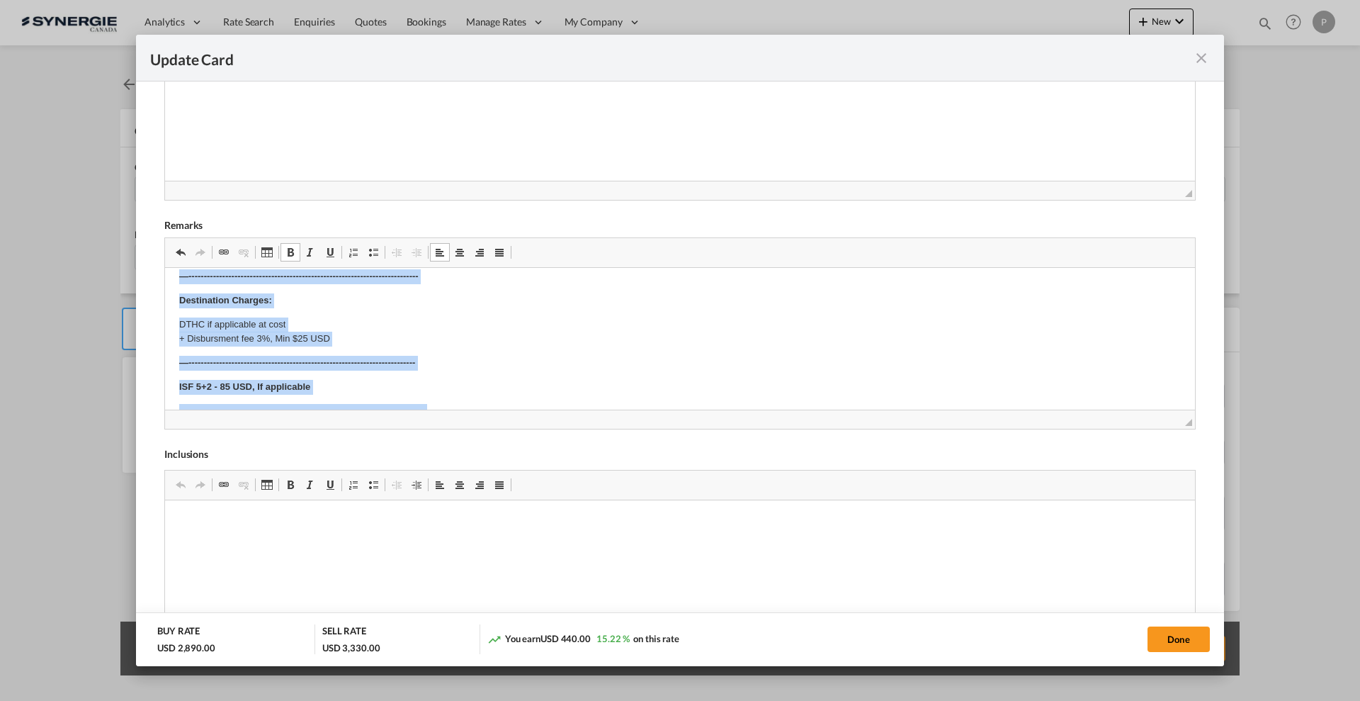
scroll to position [790, 0]
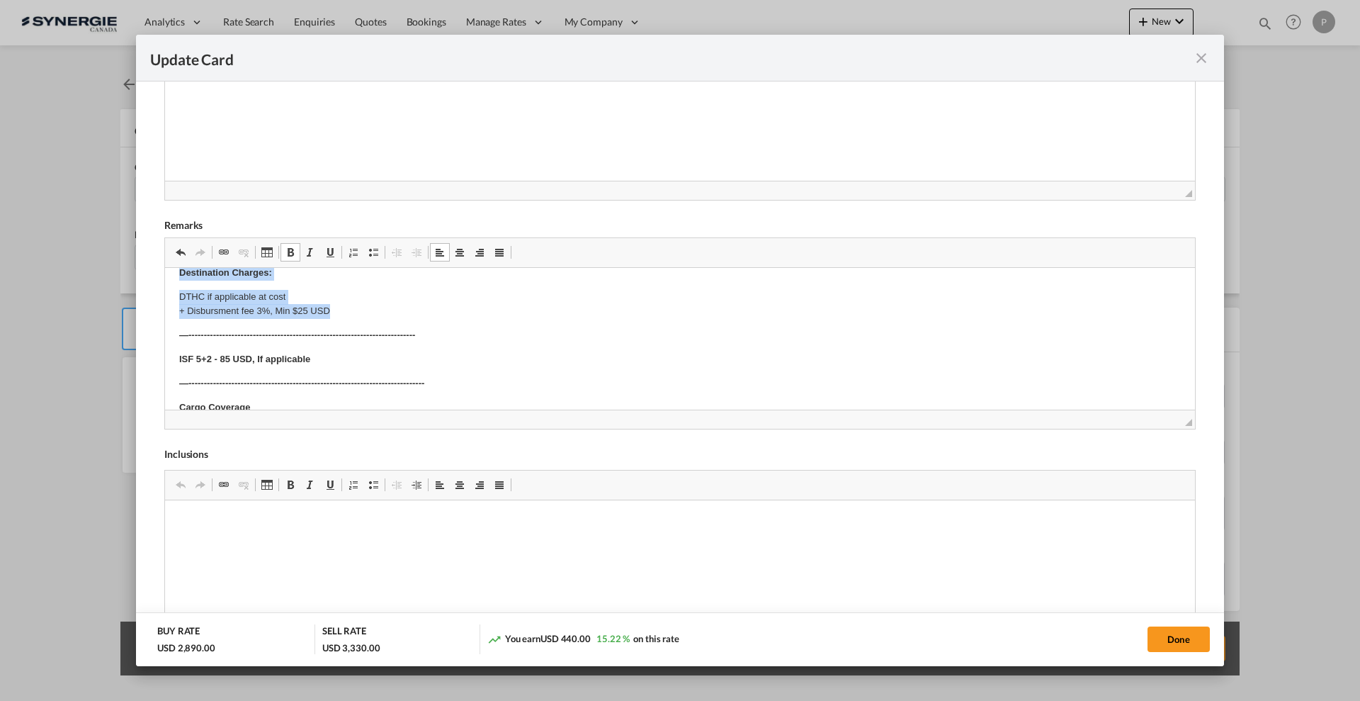
drag, startPoint x: 180, startPoint y: 281, endPoint x: 407, endPoint y: 306, distance: 228.2
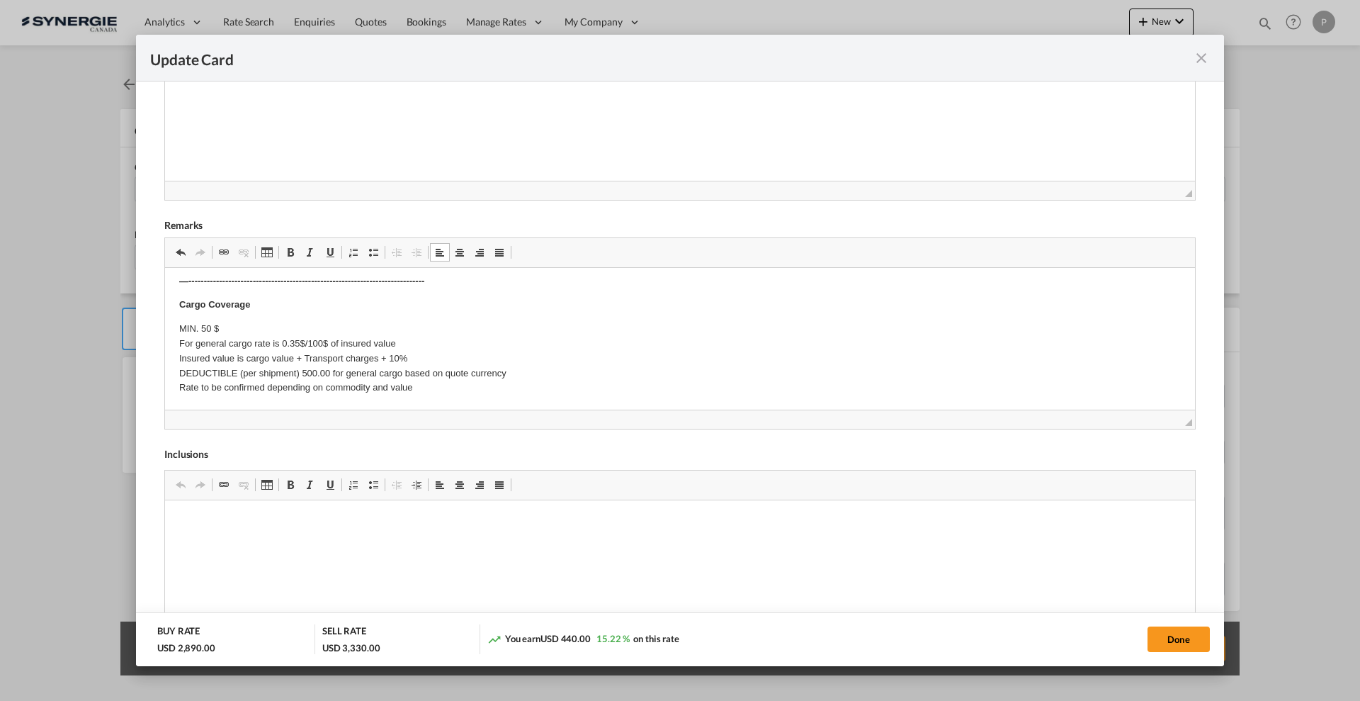
scroll to position [239, 0]
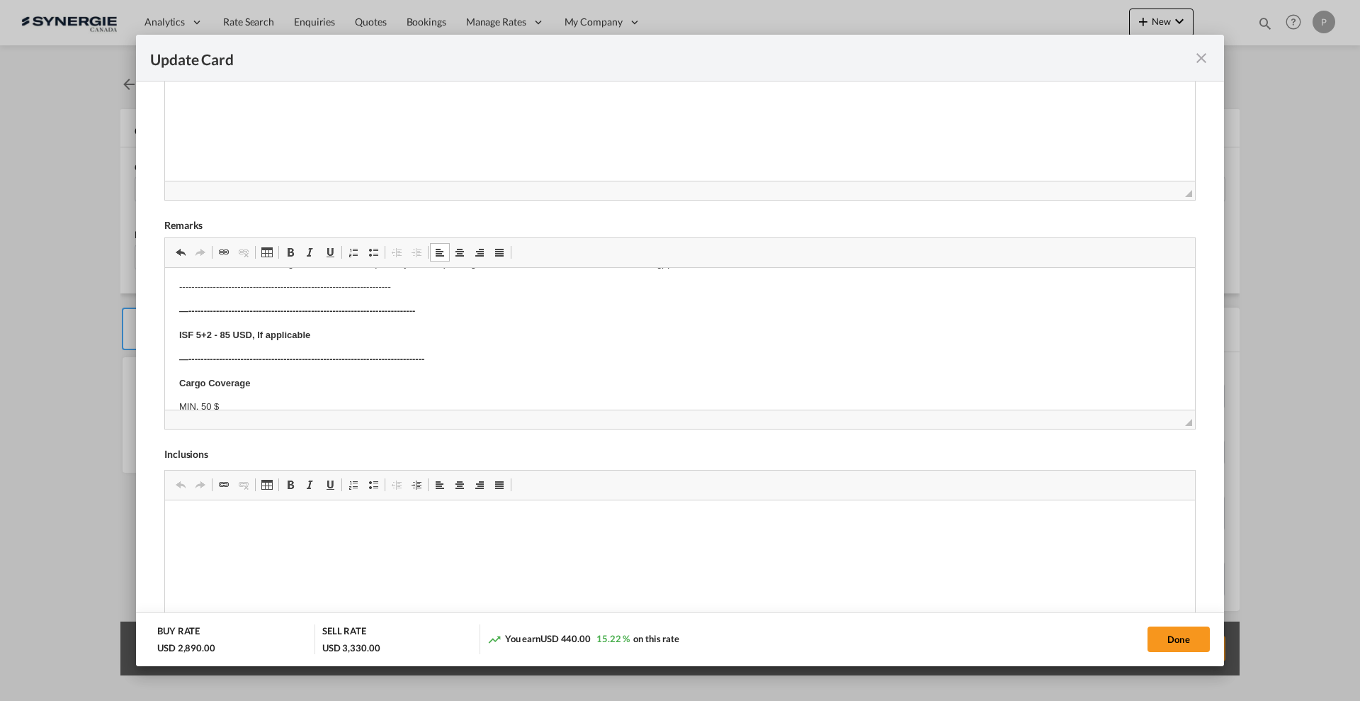
click at [407, 306] on strong "—--------------------------------------------------------------------------" at bounding box center [297, 310] width 236 height 11
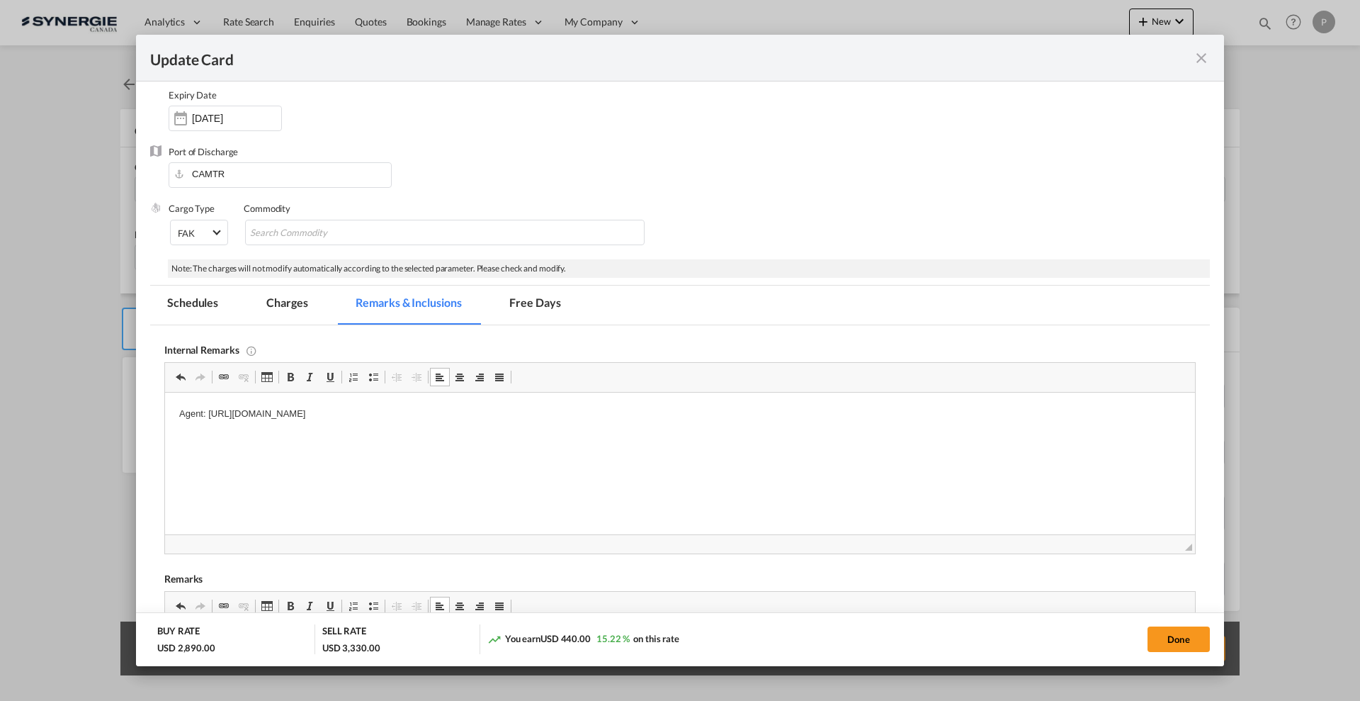
scroll to position [177, 0]
click at [1198, 643] on button "Done" at bounding box center [1179, 639] width 62 height 26
type input "09 Oct 2025"
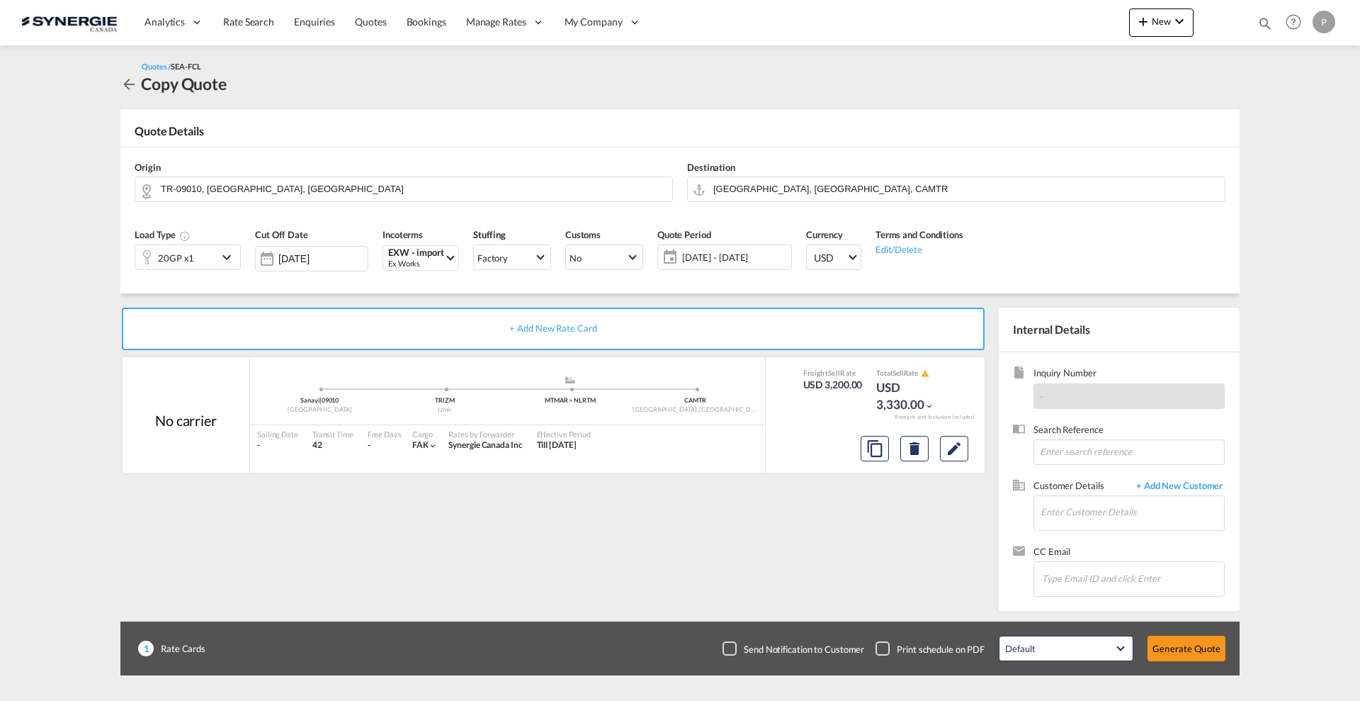
scroll to position [167, 0]
click at [191, 261] on div "20GP x1" at bounding box center [176, 258] width 36 height 20
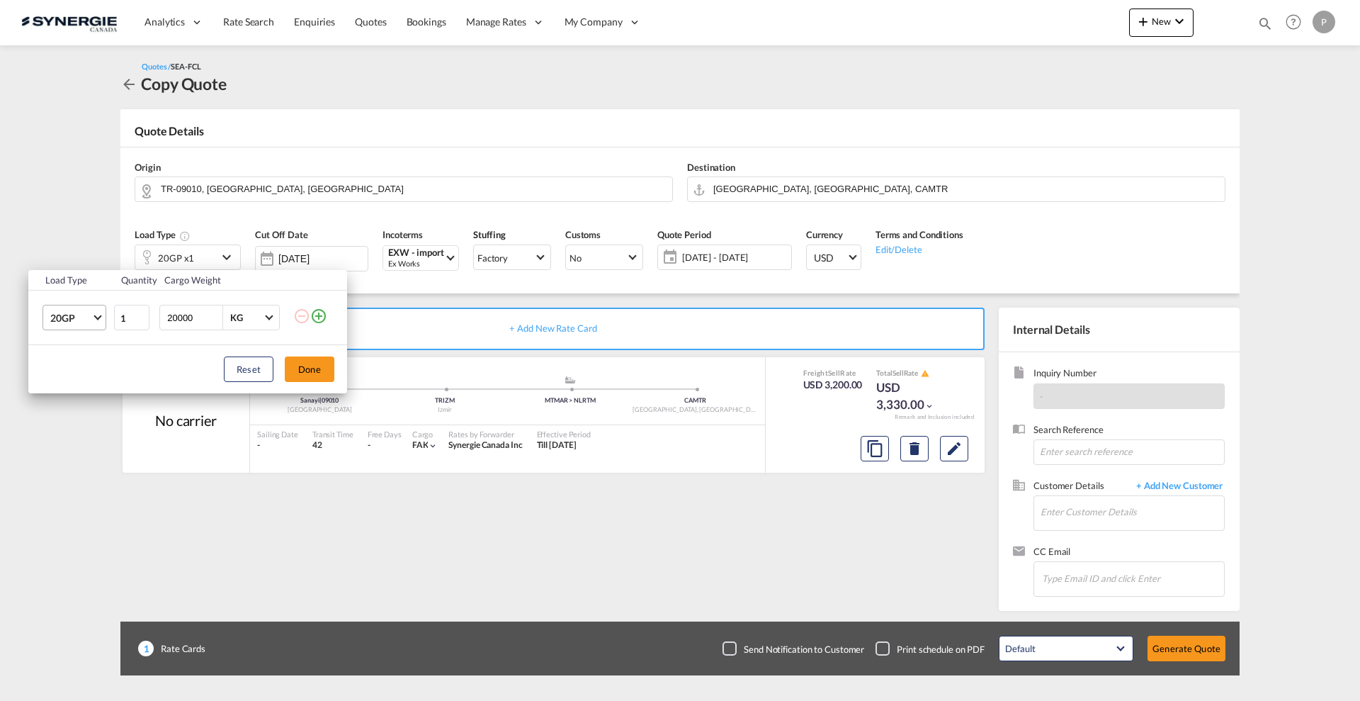
click at [64, 307] on md-select-value "20GP" at bounding box center [77, 317] width 57 height 24
click at [77, 381] on md-option "40HC" at bounding box center [87, 386] width 96 height 34
click at [137, 309] on input "1" at bounding box center [131, 318] width 35 height 26
click at [142, 311] on input "1" at bounding box center [131, 318] width 35 height 26
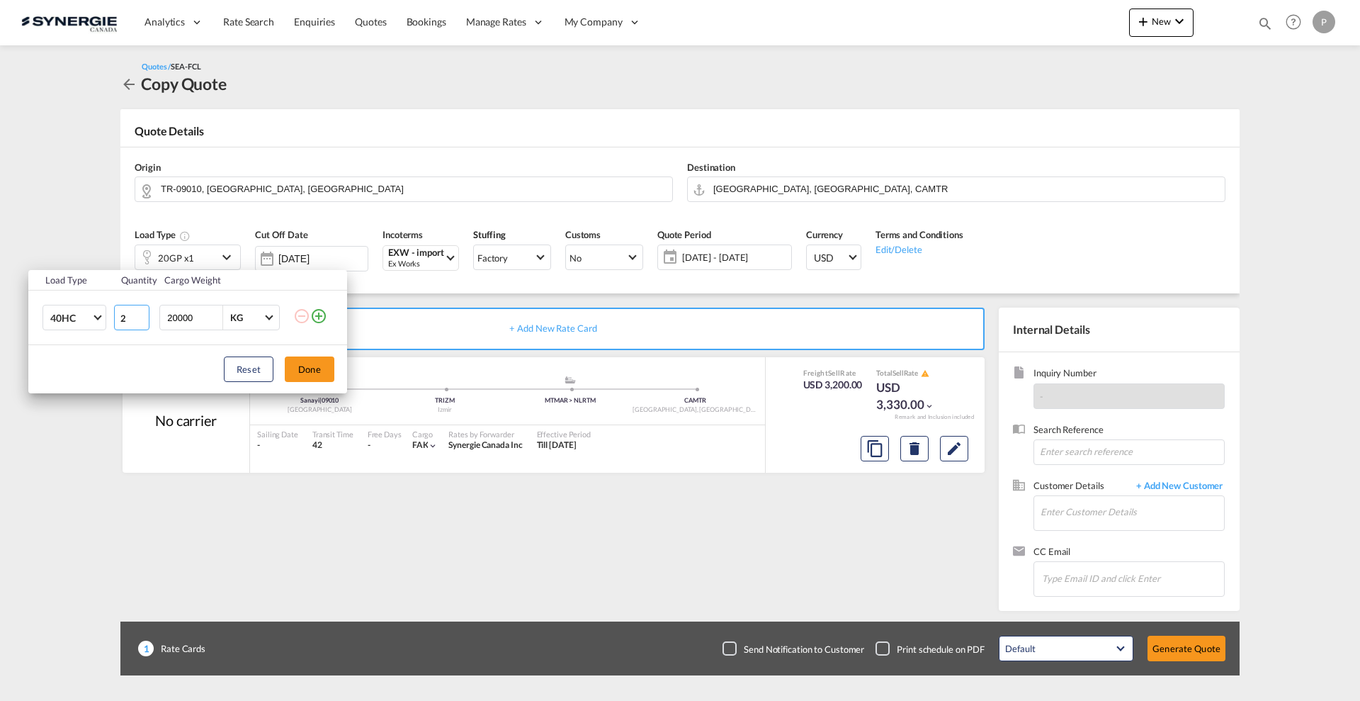
click at [144, 315] on input "2" at bounding box center [131, 318] width 35 height 26
type input "3"
click at [144, 315] on input "3" at bounding box center [131, 318] width 35 height 26
click at [188, 317] on input "20000" at bounding box center [194, 317] width 57 height 24
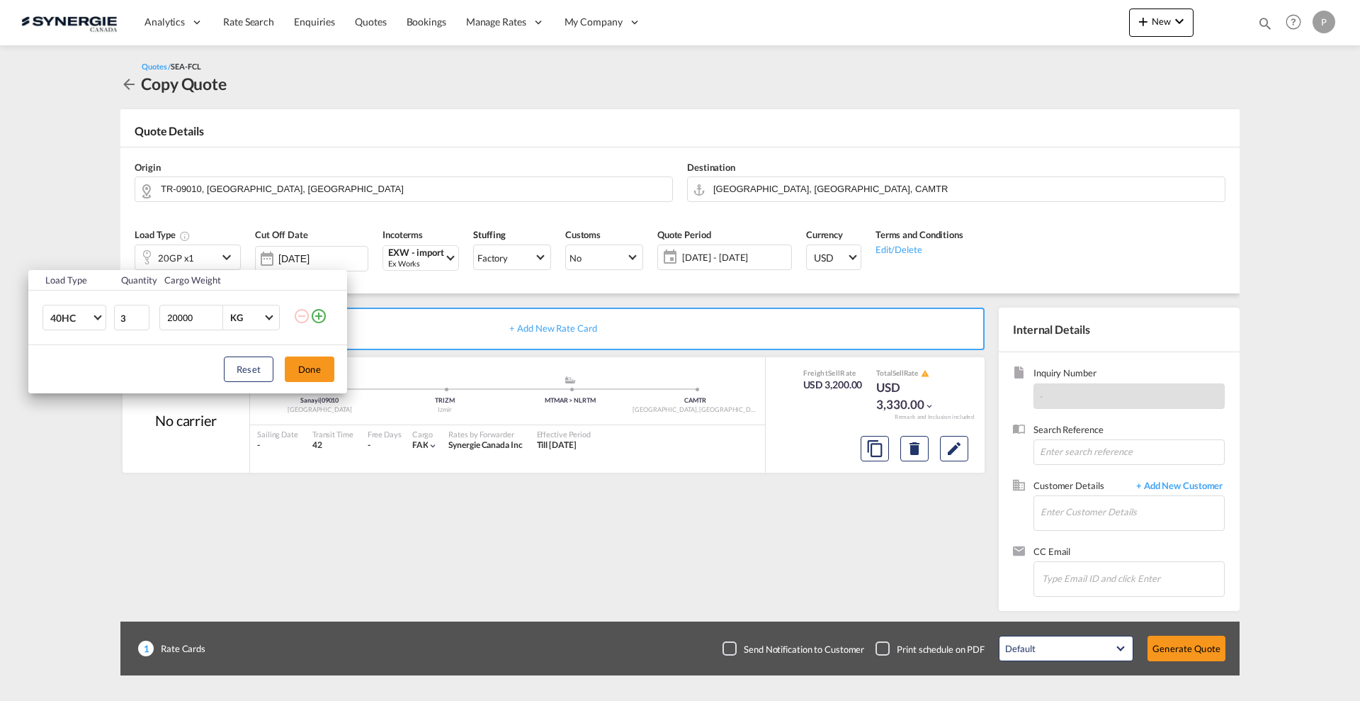
click at [188, 317] on input "20000" at bounding box center [194, 317] width 57 height 24
click at [186, 312] on input "20000" at bounding box center [194, 317] width 57 height 24
type input "24400"
click at [317, 371] on button "Done" at bounding box center [310, 369] width 50 height 26
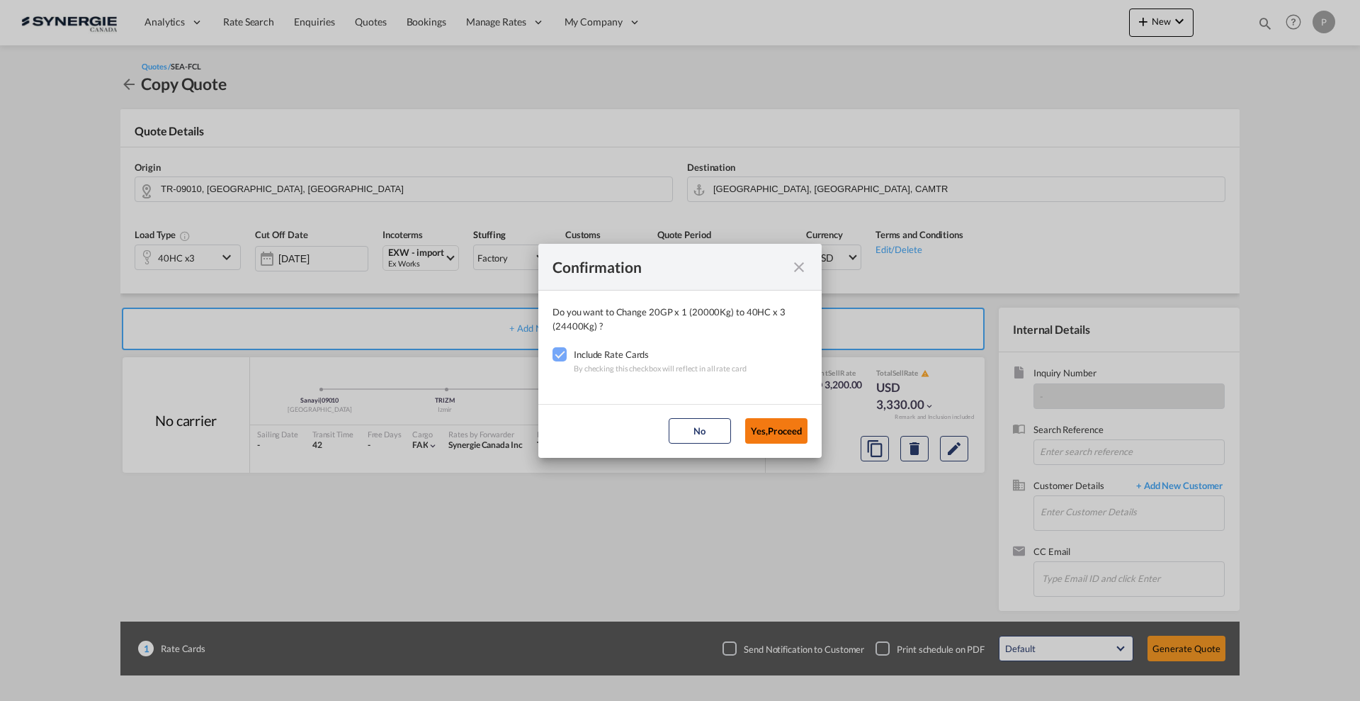
click at [772, 429] on button "Yes,Proceed" at bounding box center [776, 431] width 62 height 26
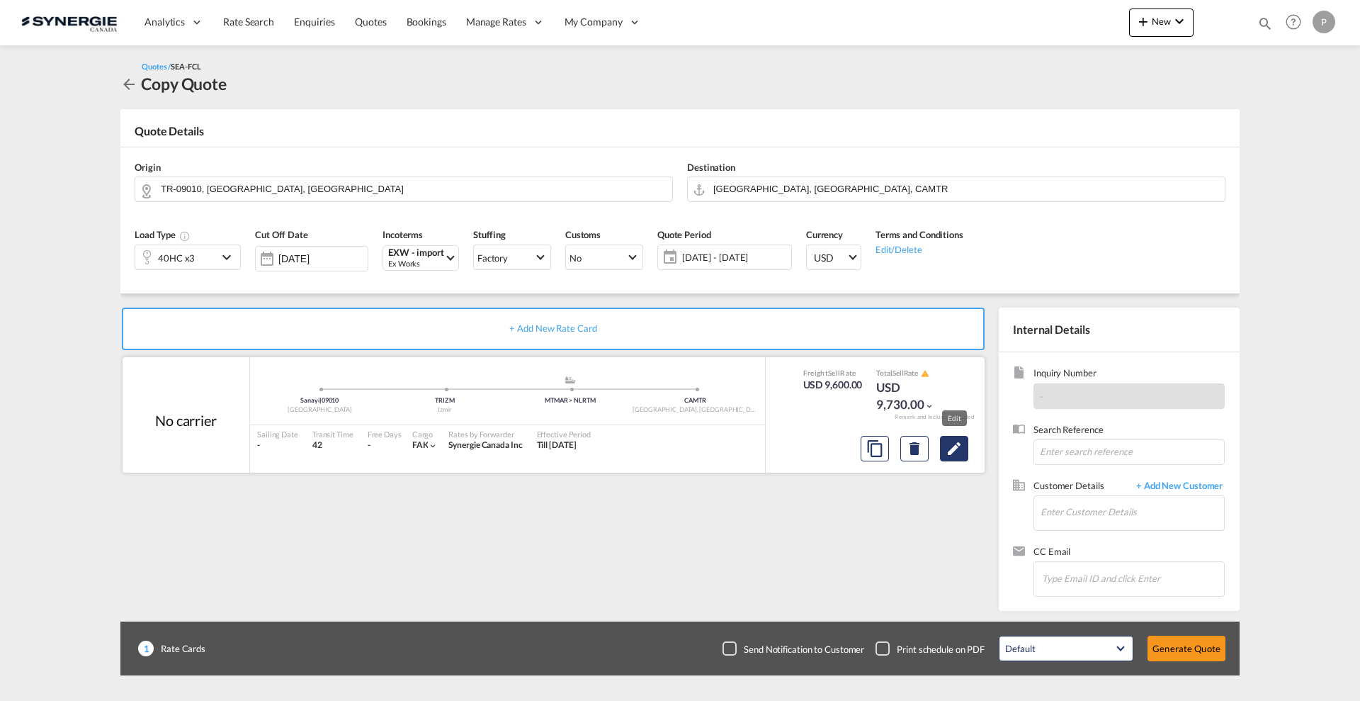
click at [963, 449] on md-icon "Edit" at bounding box center [954, 448] width 17 height 17
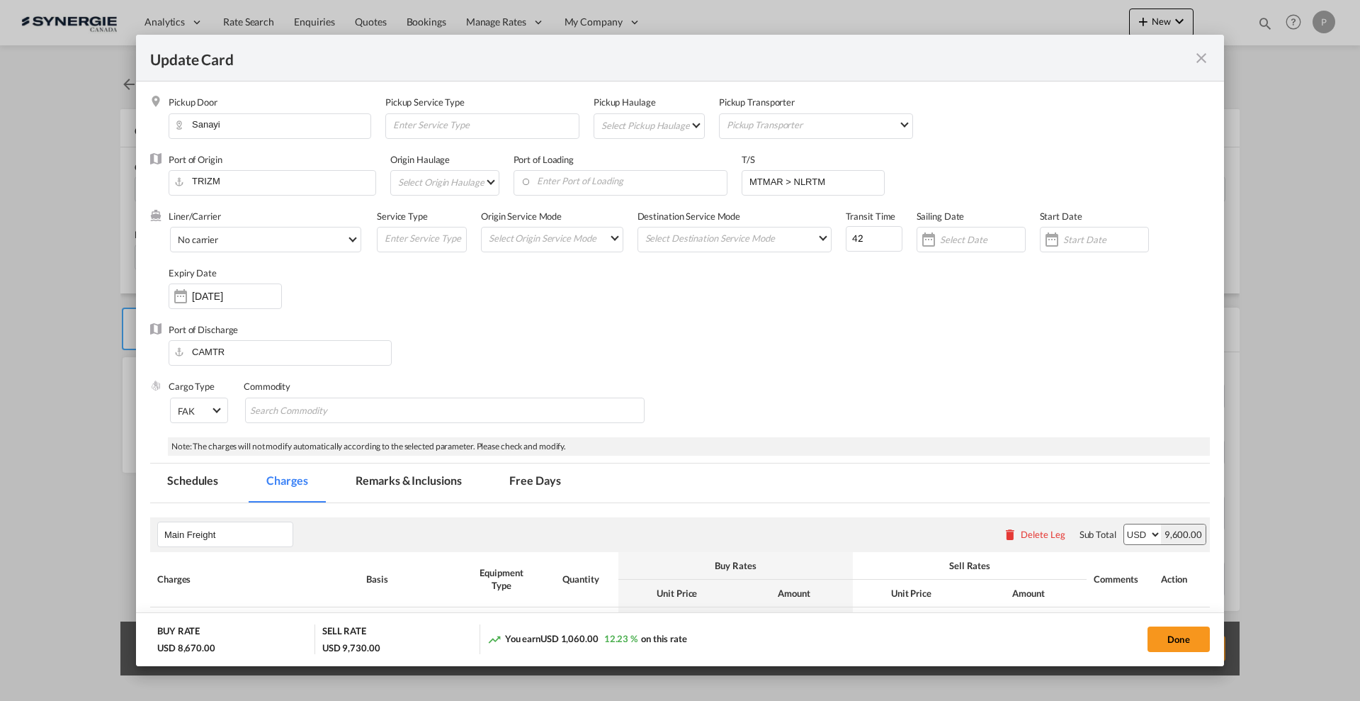
scroll to position [177, 0]
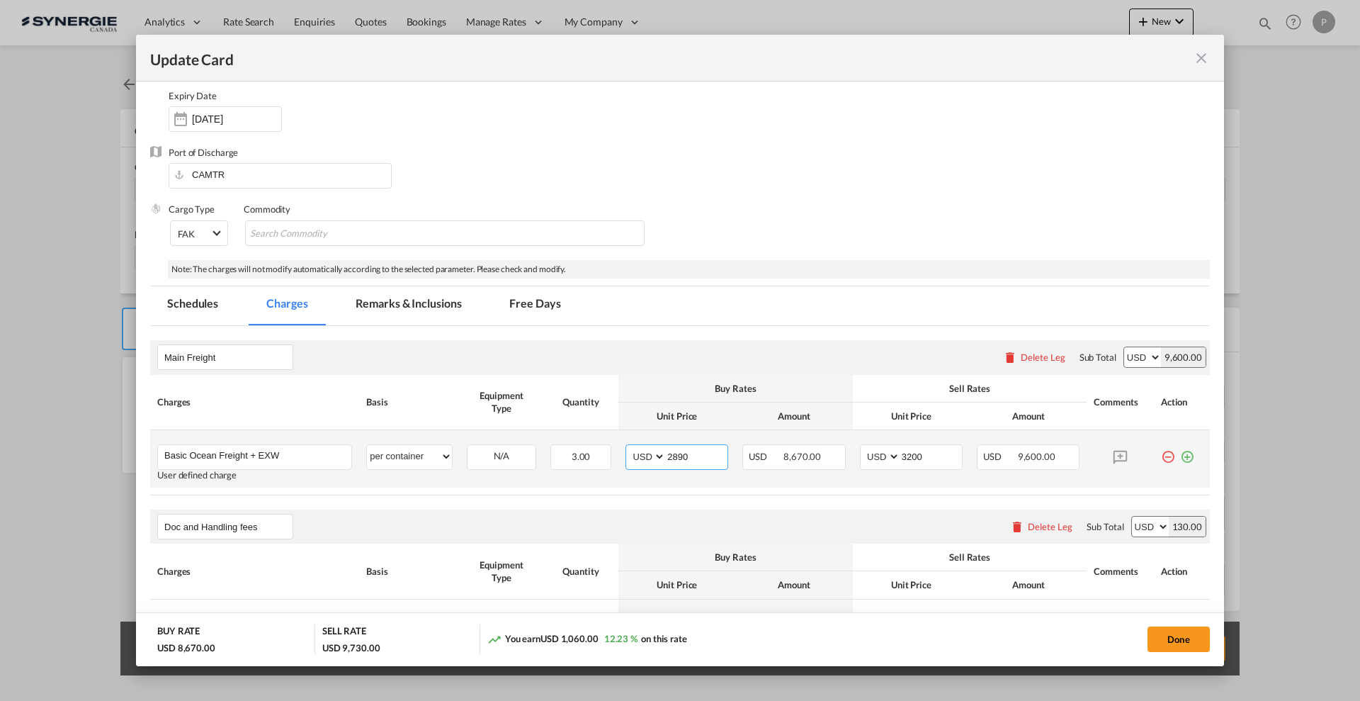
click at [671, 461] on input "2890" at bounding box center [697, 455] width 62 height 21
type input "3065"
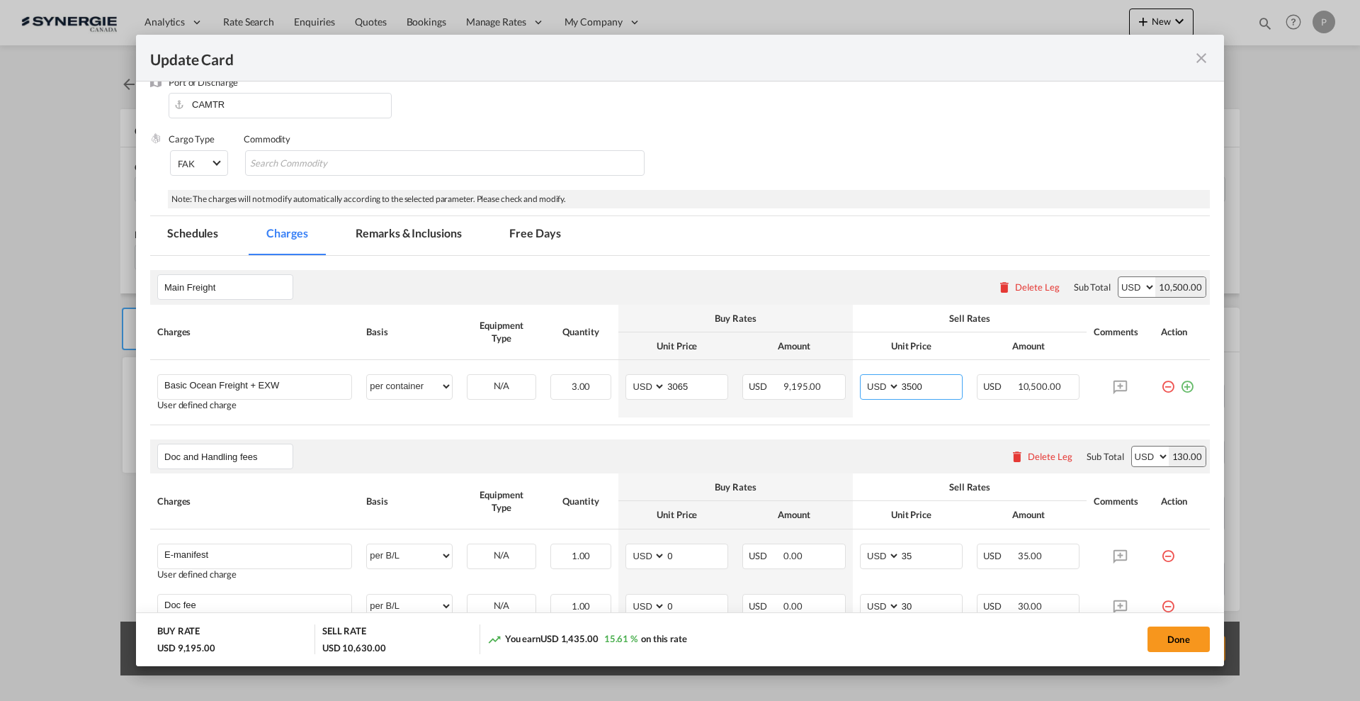
scroll to position [266, 0]
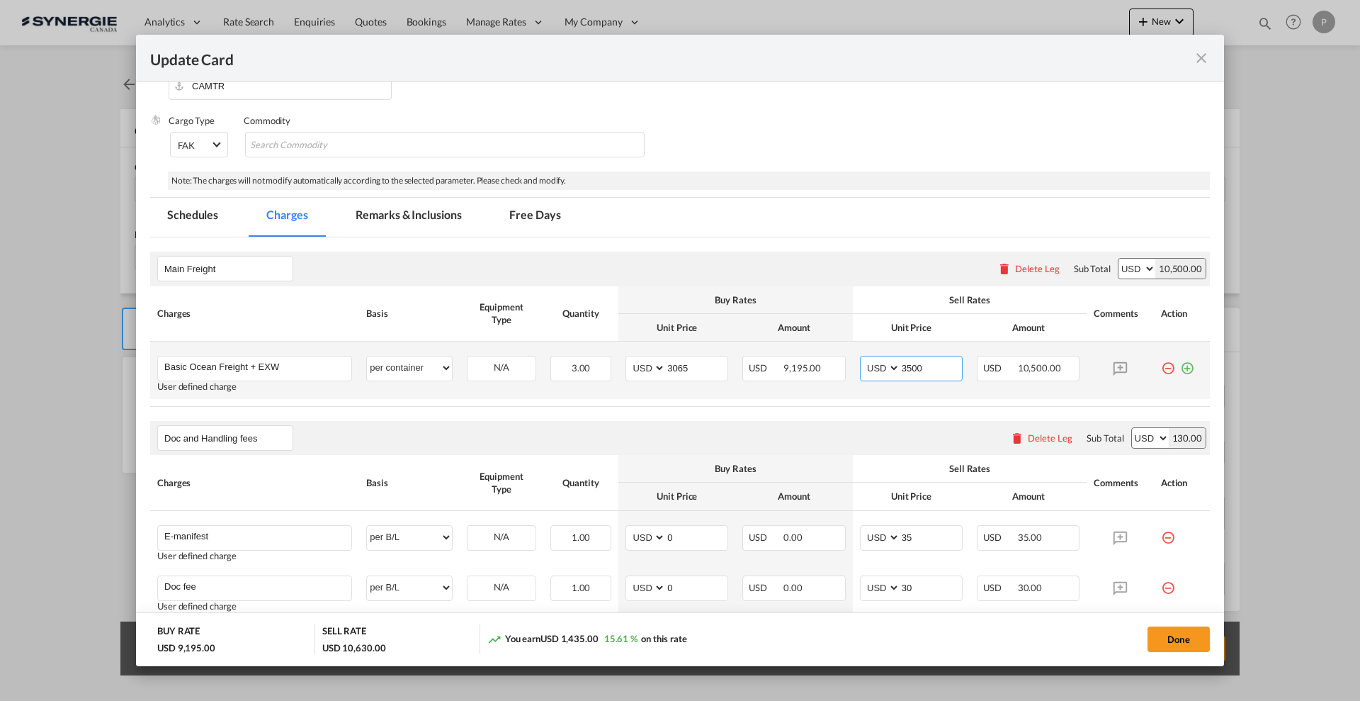
click at [905, 366] on input "3500" at bounding box center [932, 366] width 62 height 21
type input "3500"
click at [896, 332] on th "Unit Price" at bounding box center [911, 328] width 117 height 28
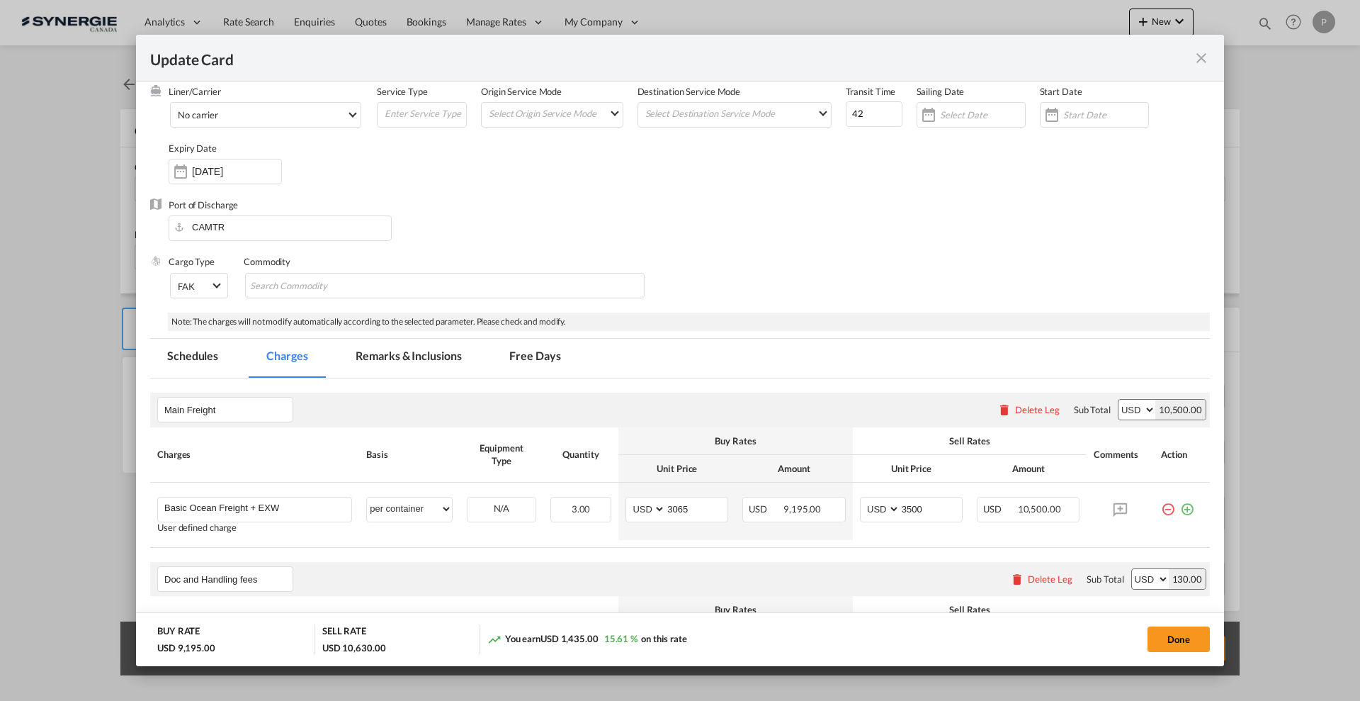
scroll to position [0, 0]
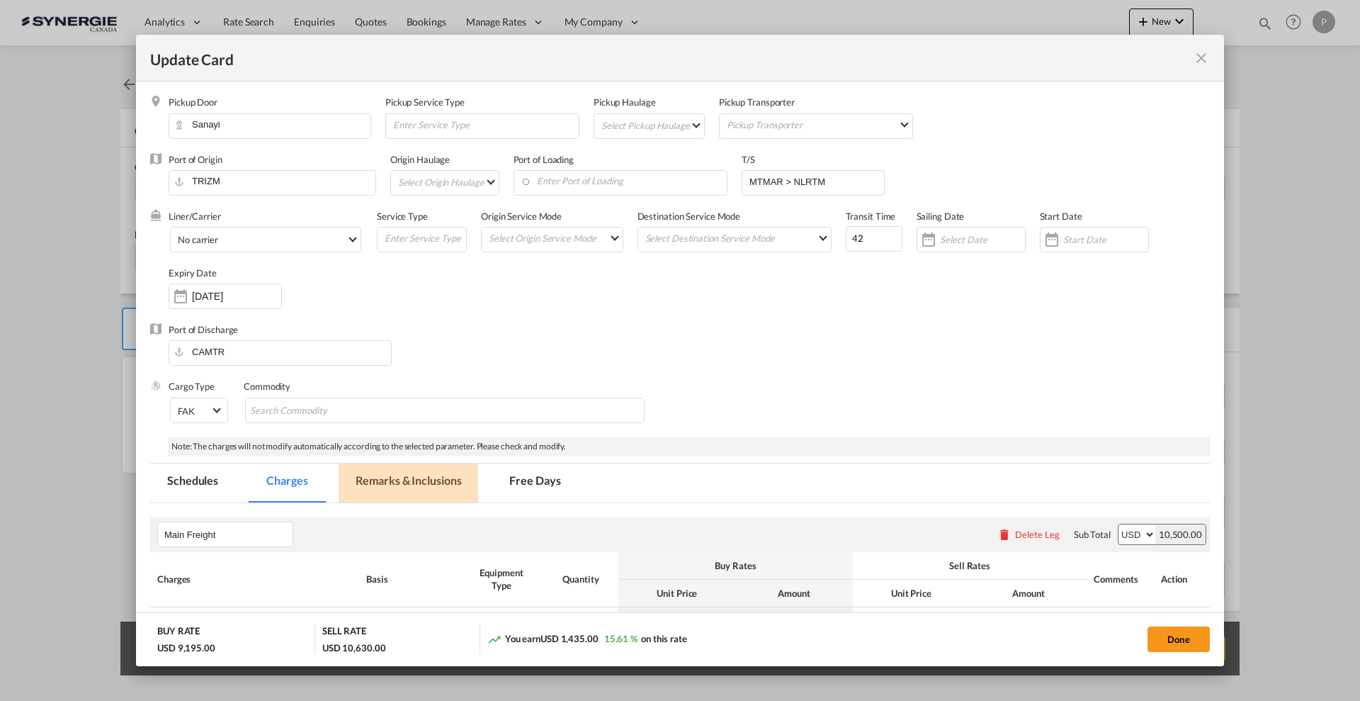
click at [402, 482] on md-tab-item "Remarks & Inclusions" at bounding box center [409, 482] width 140 height 39
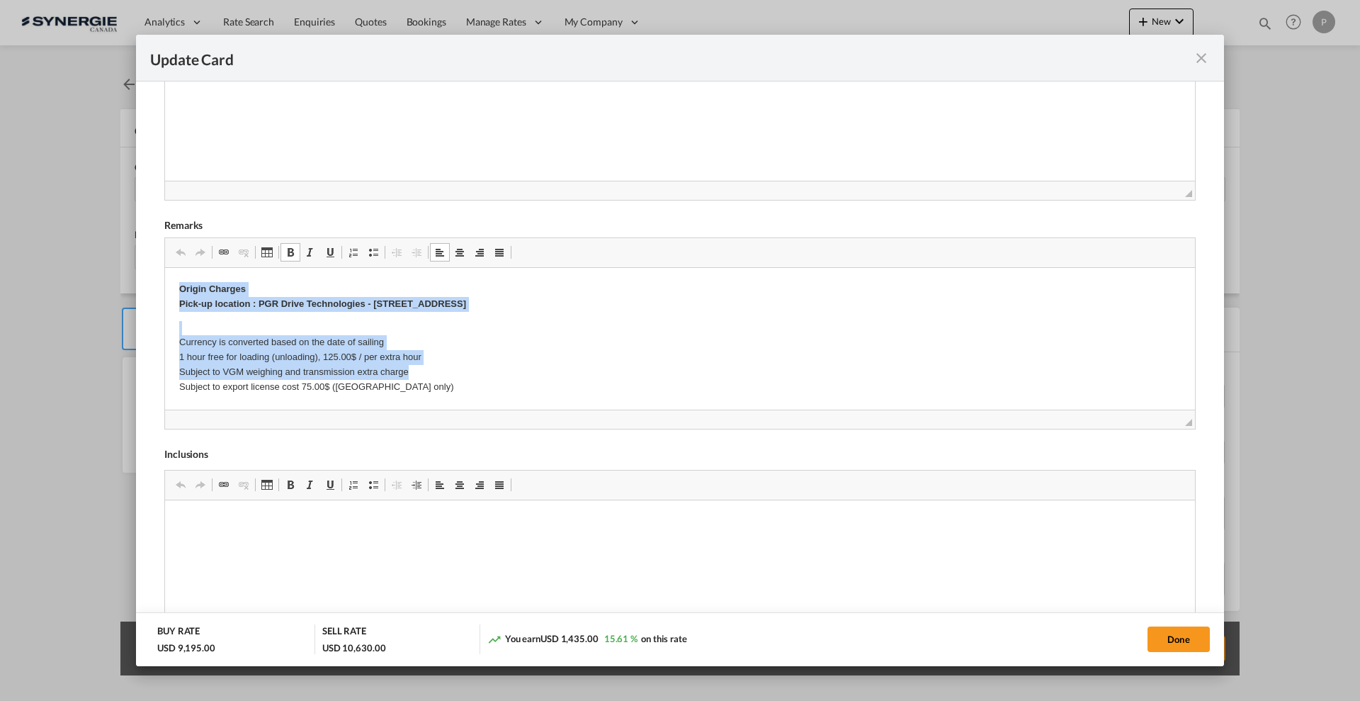
scroll to position [294, 0]
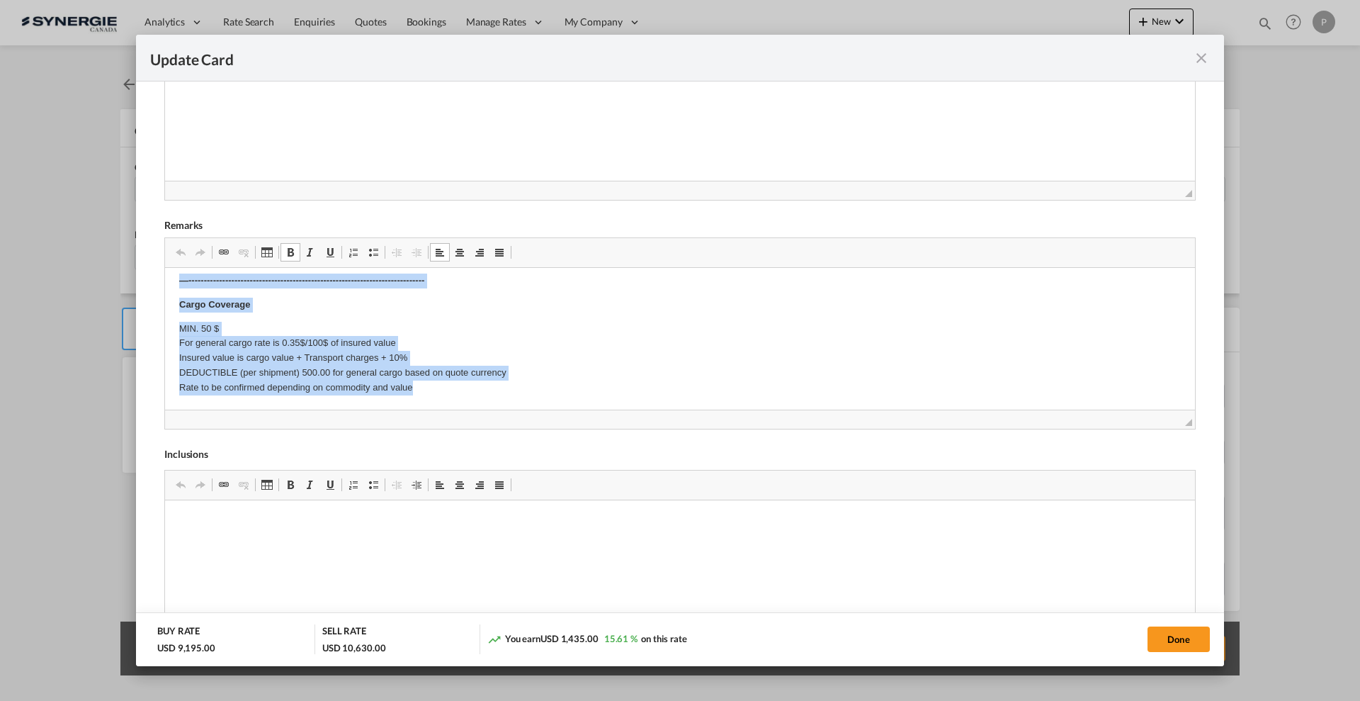
drag, startPoint x: 174, startPoint y: 290, endPoint x: 711, endPoint y: 269, distance: 537.5
copy body "Origin Charges Pick-up location : PGR Drive Technologies - No. 66 Umurlu Mah, A…"
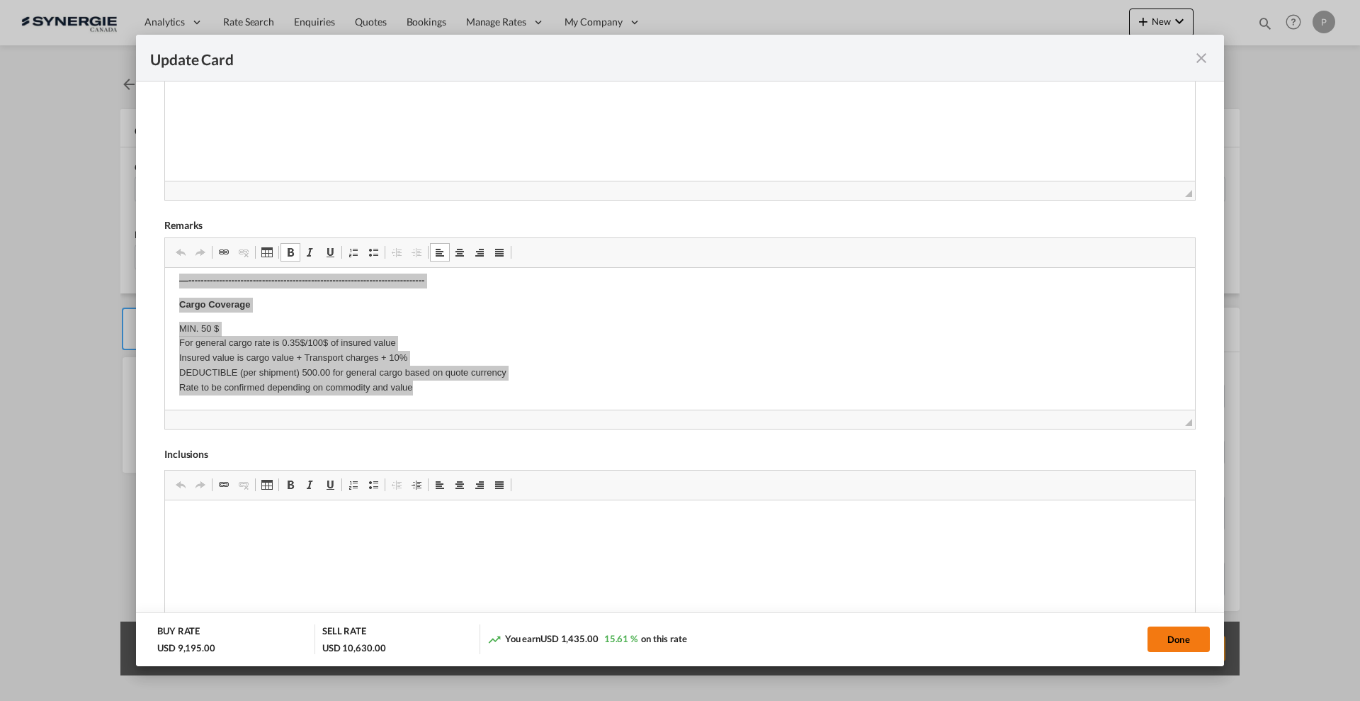
click at [1161, 642] on button "Done" at bounding box center [1179, 639] width 62 height 26
type input "09 Oct 2025"
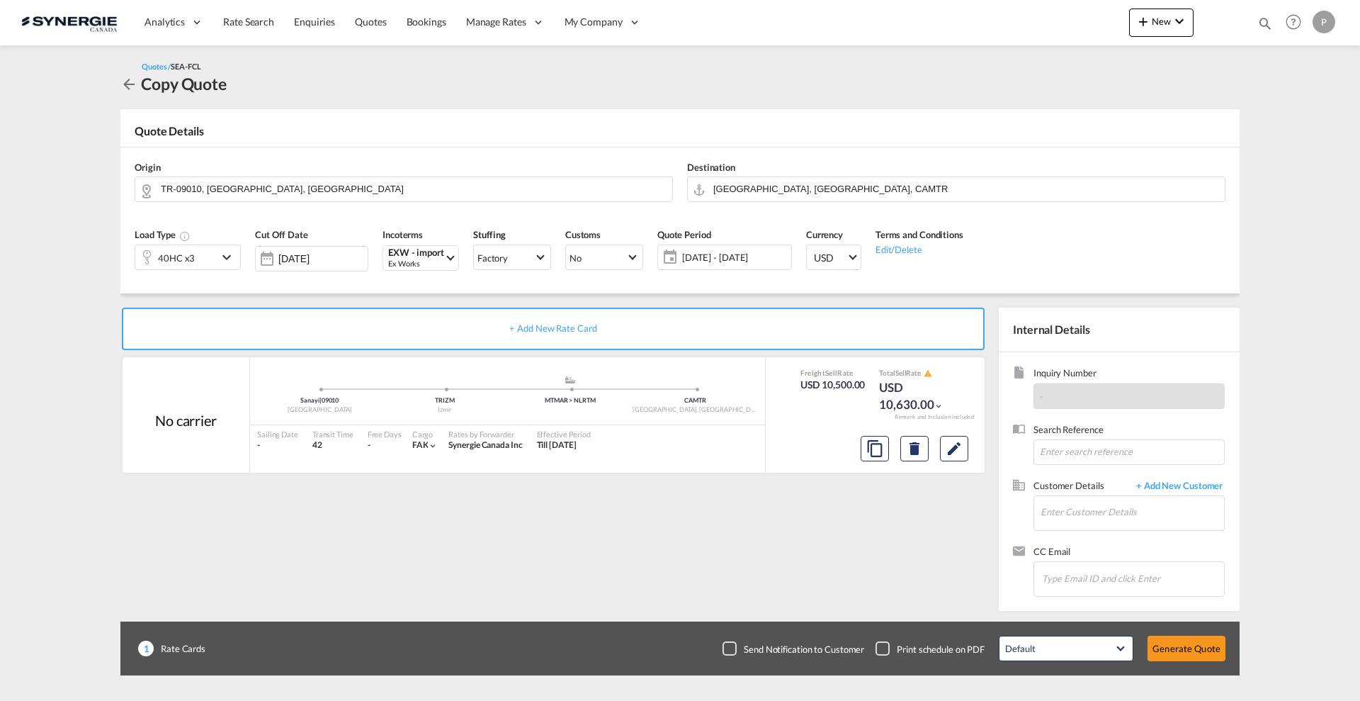
scroll to position [167, 0]
click at [1081, 514] on input "Enter Customer Details" at bounding box center [1133, 512] width 184 height 32
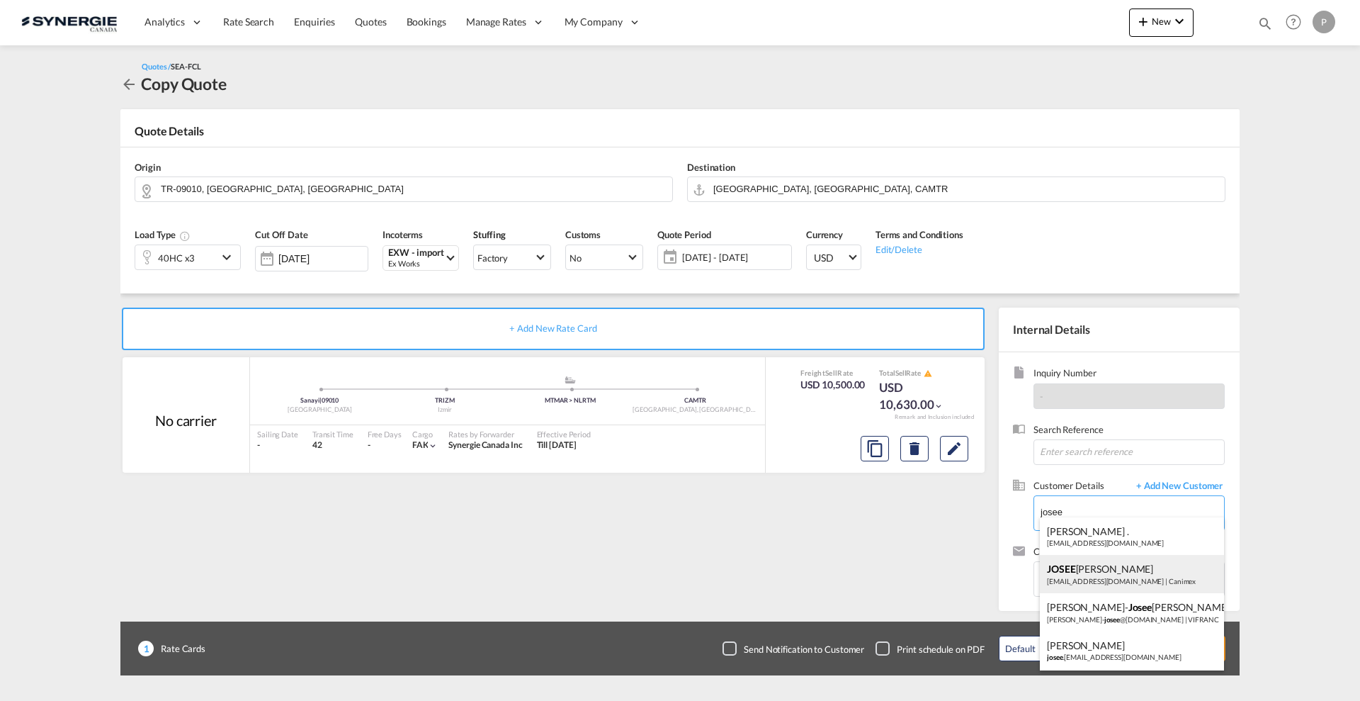
click at [1113, 580] on div "JOSEE LEMAIRE lemairej@canimex.com | Canimex" at bounding box center [1132, 574] width 184 height 38
type input "Canimex, JOSEE LEMAIRE, lemairej@canimex.com"
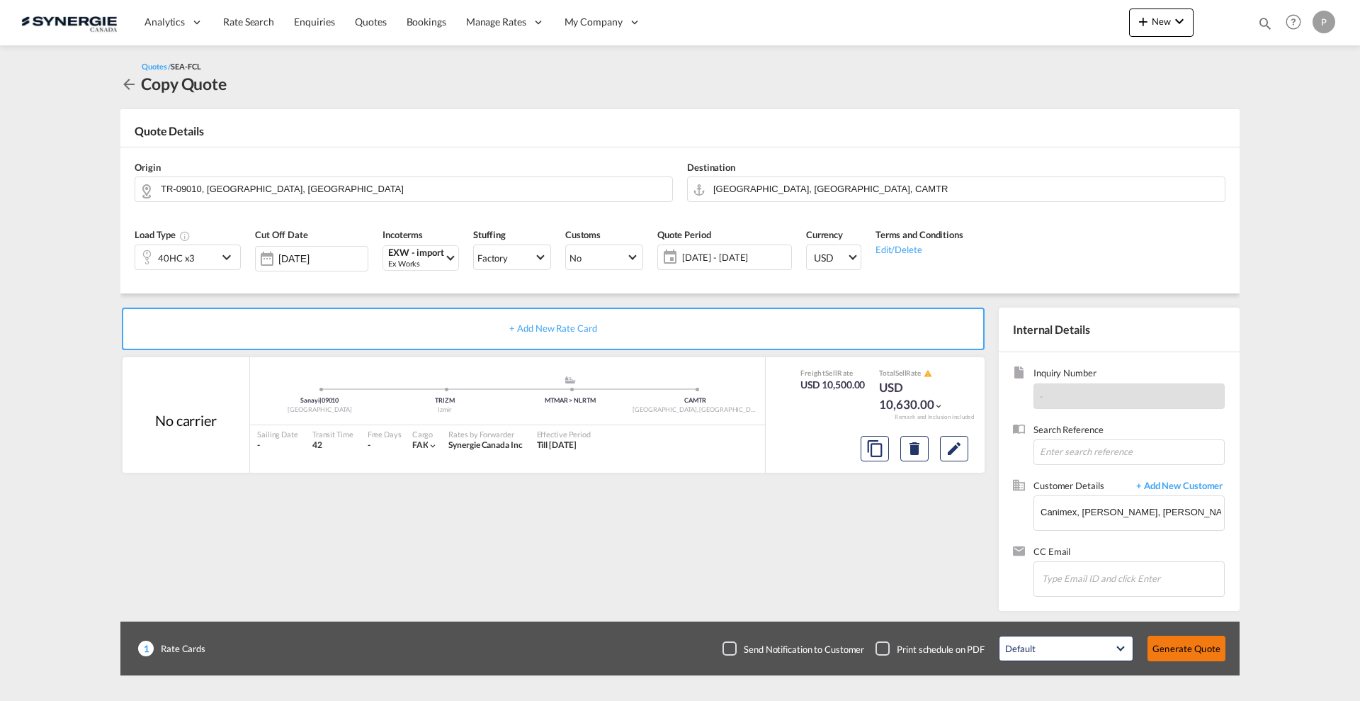
click at [1207, 638] on button "Generate Quote" at bounding box center [1187, 649] width 78 height 26
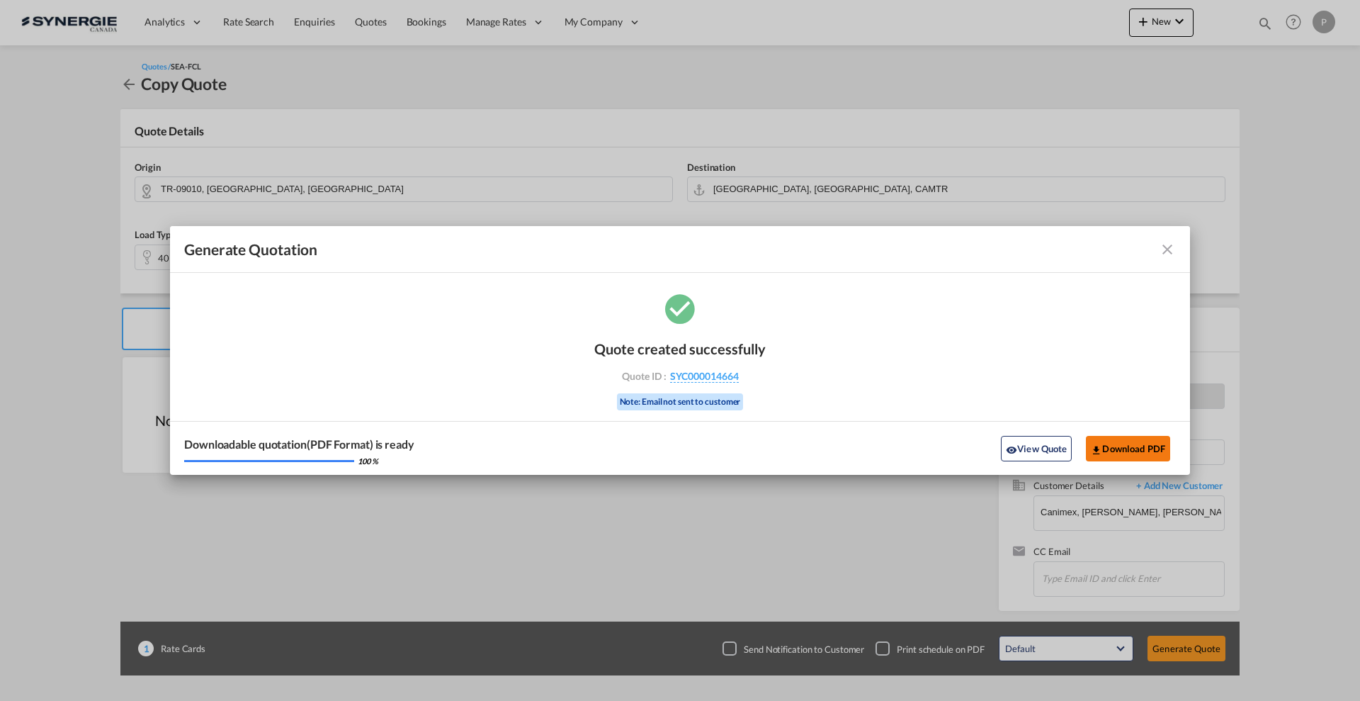
click at [1119, 446] on button "Download PDF" at bounding box center [1128, 449] width 84 height 26
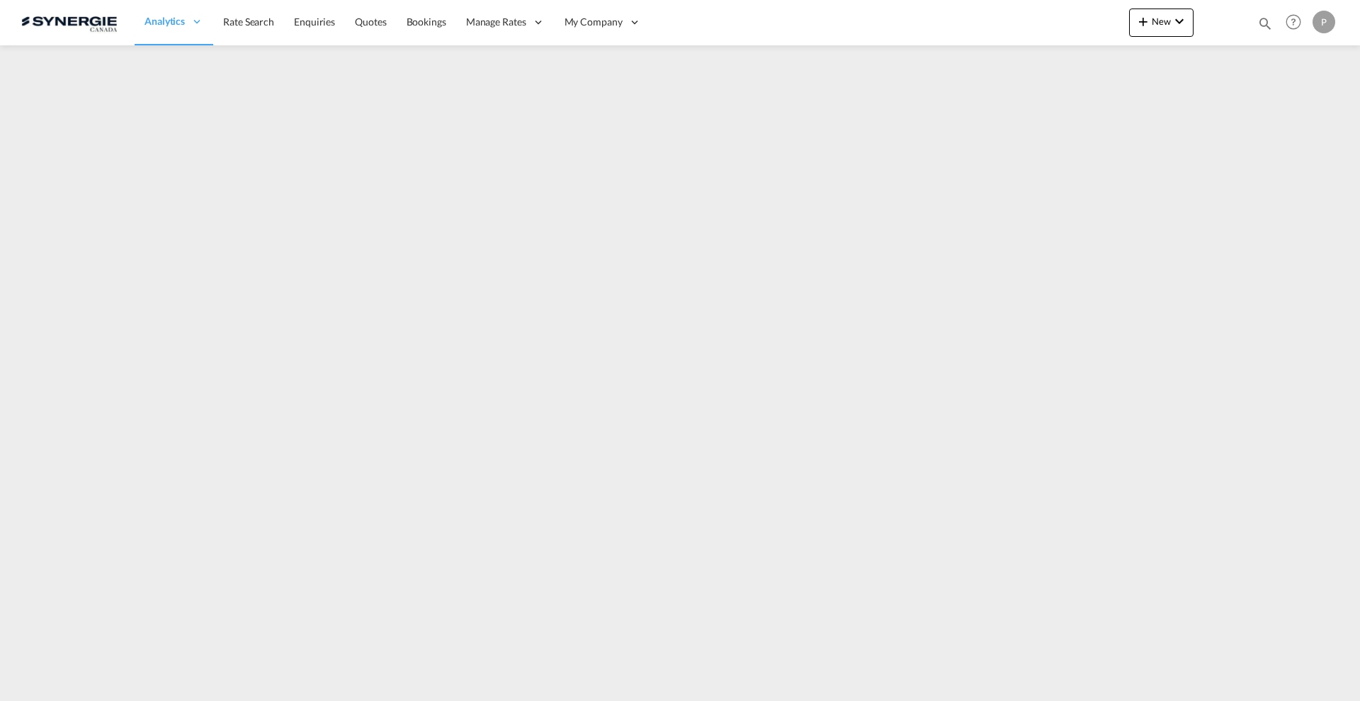
click at [1088, 26] on md-icon "icon-magnify" at bounding box center [1266, 24] width 16 height 16
click at [1079, 26] on input at bounding box center [1159, 23] width 176 height 25
drag, startPoint x: 1060, startPoint y: 24, endPoint x: 1042, endPoint y: 33, distance: 20.0
click at [1060, 24] on select "Bookings Quotes Enquiries" at bounding box center [1039, 24] width 67 height 26
select select "Quotes"
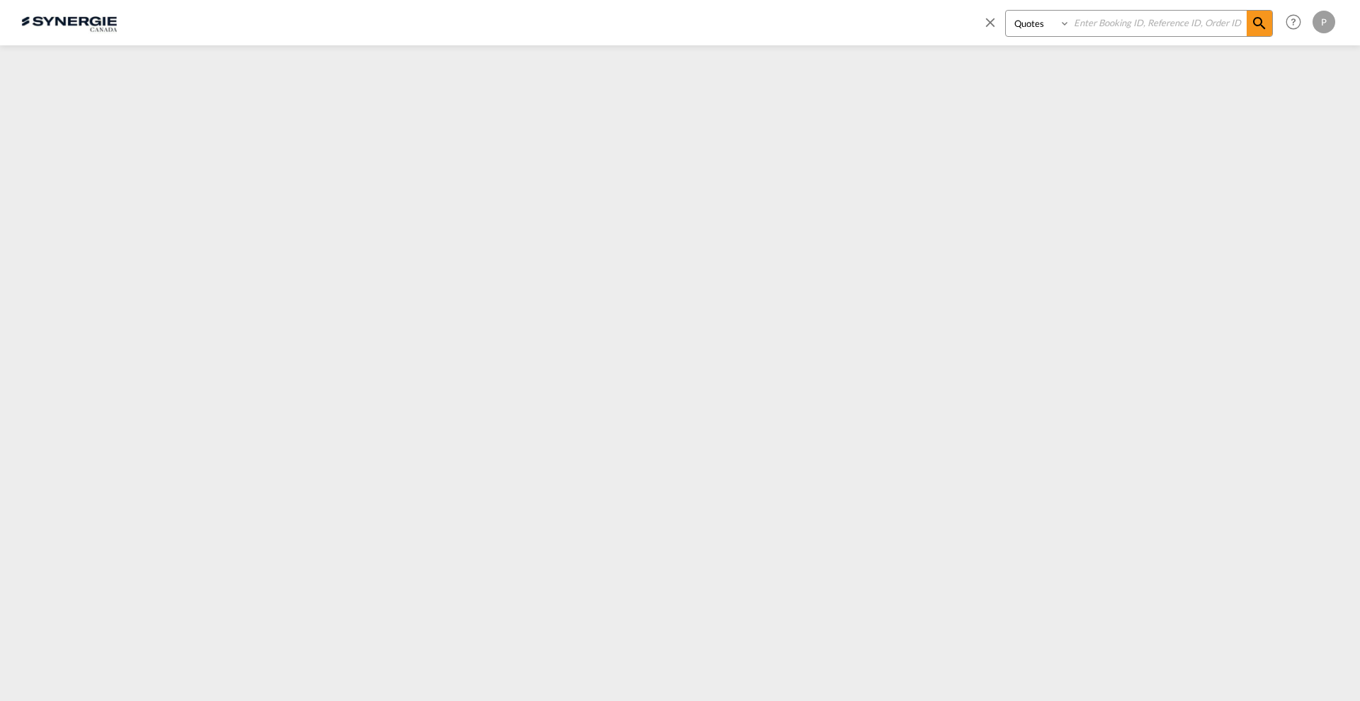
click at [1006, 11] on select "Bookings Quotes Enquiries" at bounding box center [1039, 24] width 67 height 26
click at [1074, 33] on input at bounding box center [1159, 23] width 176 height 25
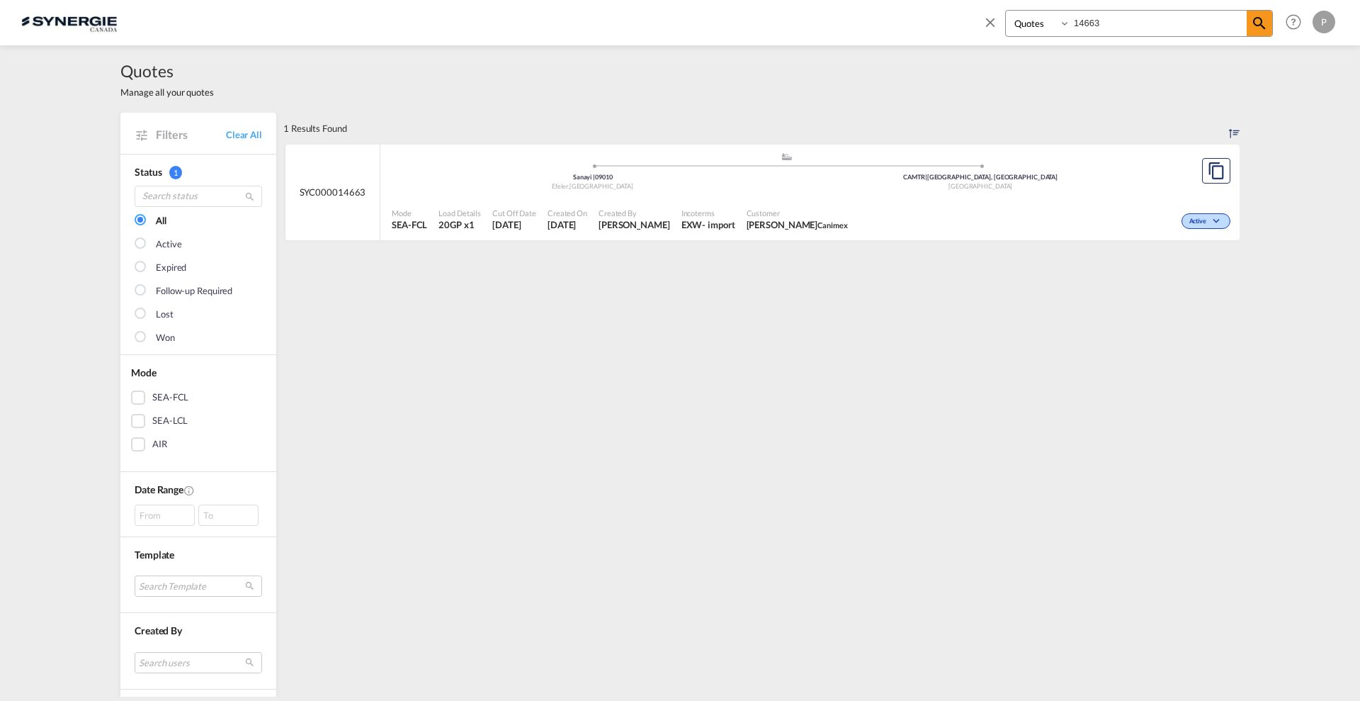
click at [857, 186] on div "[GEOGRAPHIC_DATA]" at bounding box center [981, 186] width 388 height 9
click at [1088, 24] on input "14663" at bounding box center [1159, 23] width 176 height 25
type input "14664"
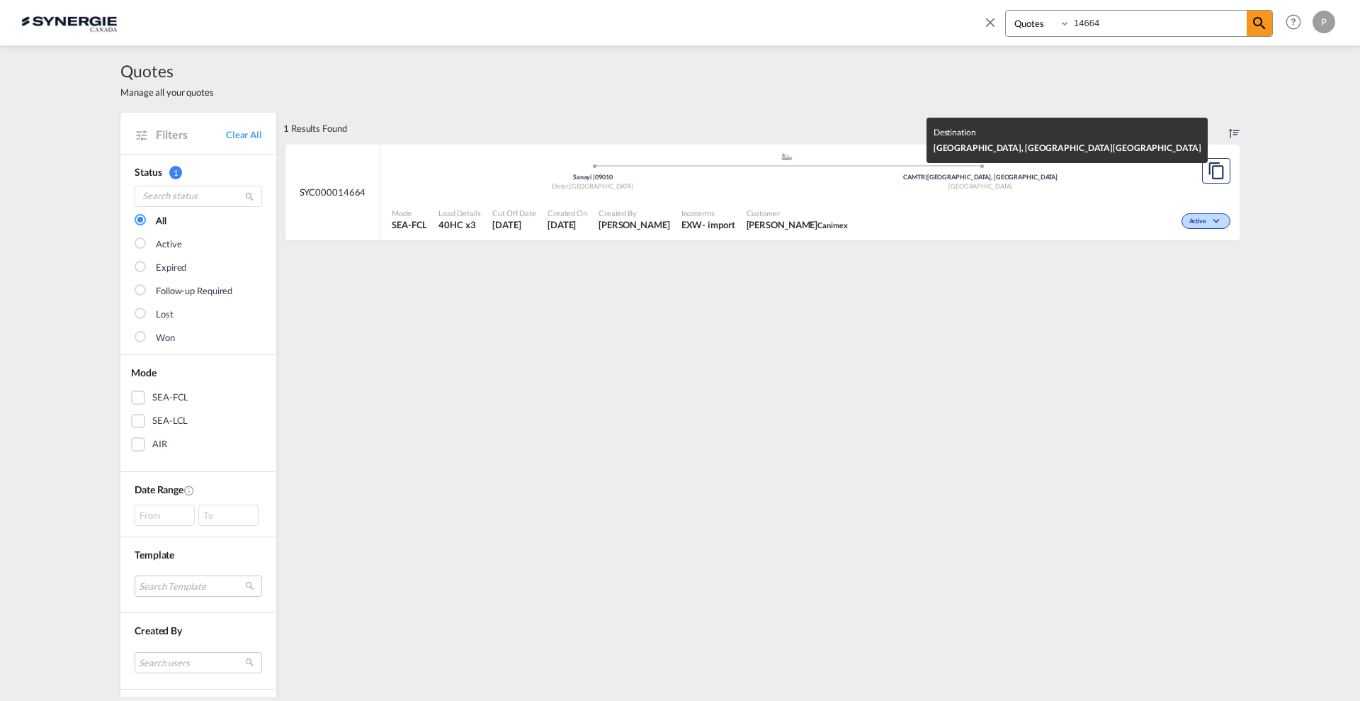
click at [969, 175] on span "CAMTR | Montreal, QC" at bounding box center [980, 177] width 154 height 8
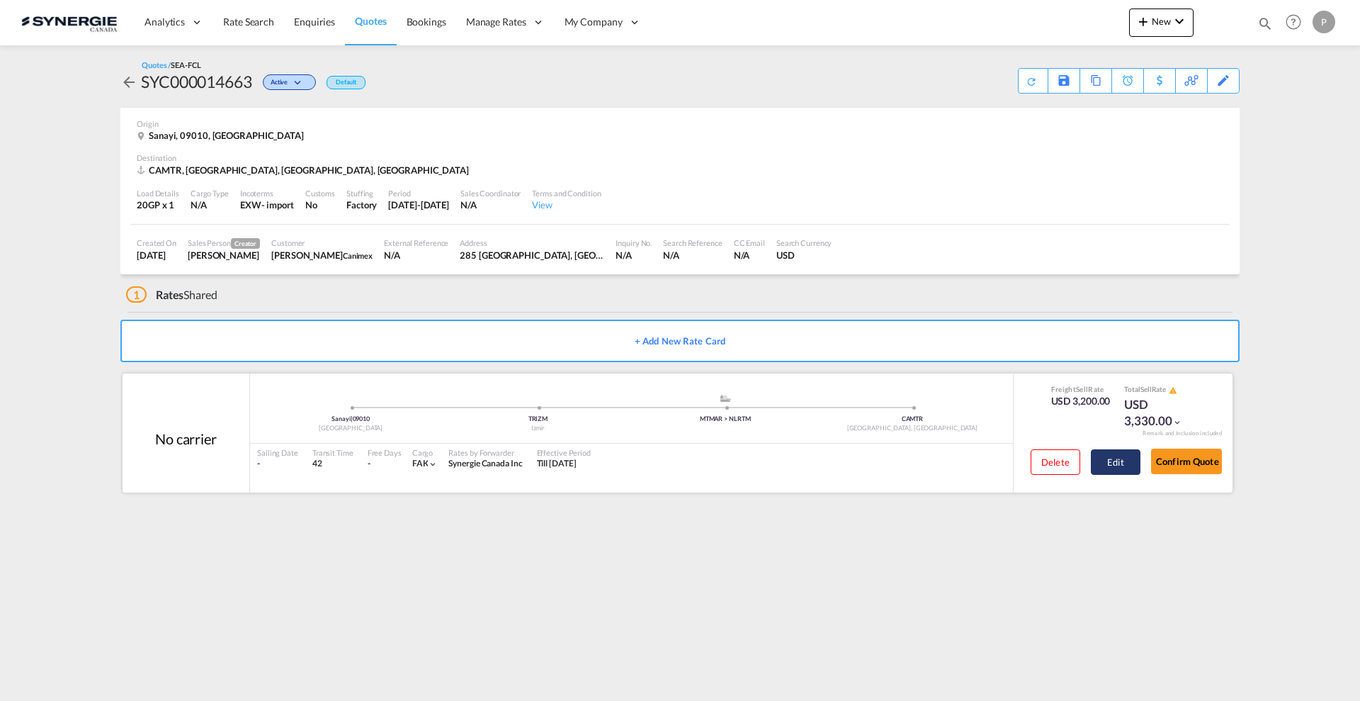
click at [1122, 459] on button "Edit" at bounding box center [1116, 462] width 50 height 26
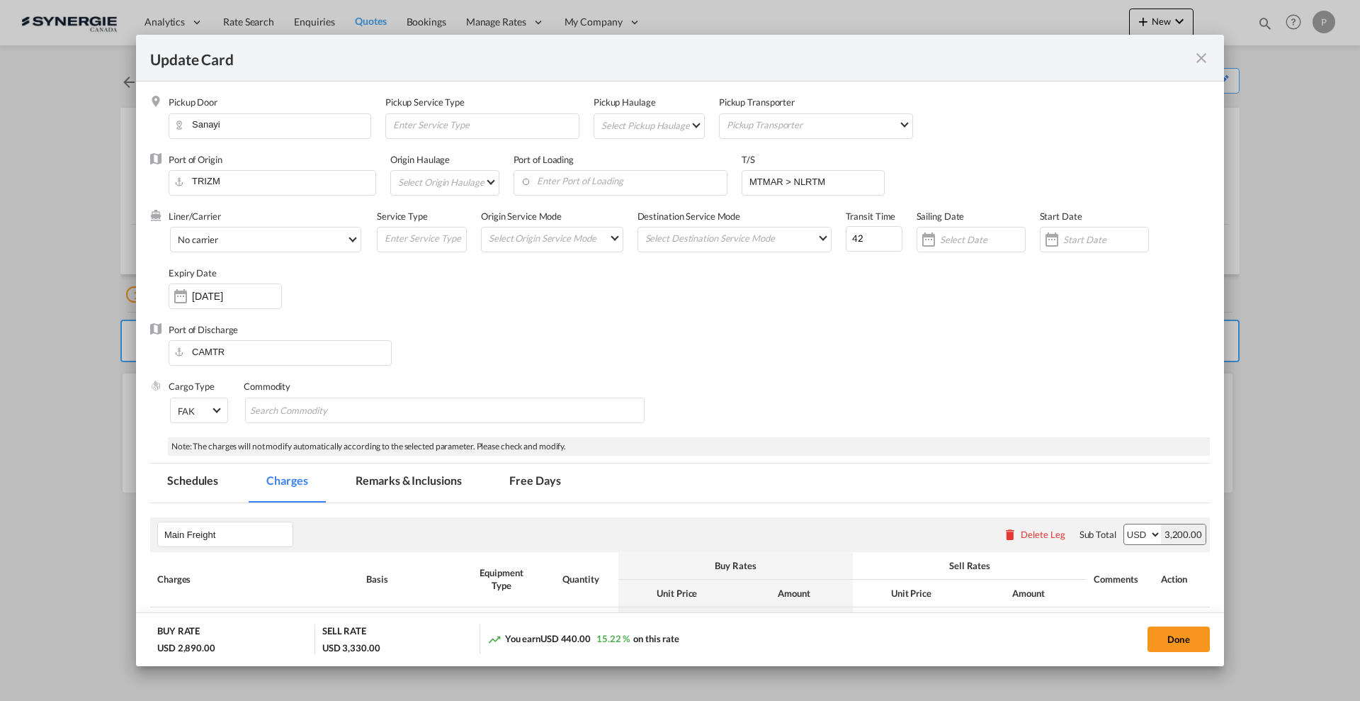
select select "per container"
select select "per B/L"
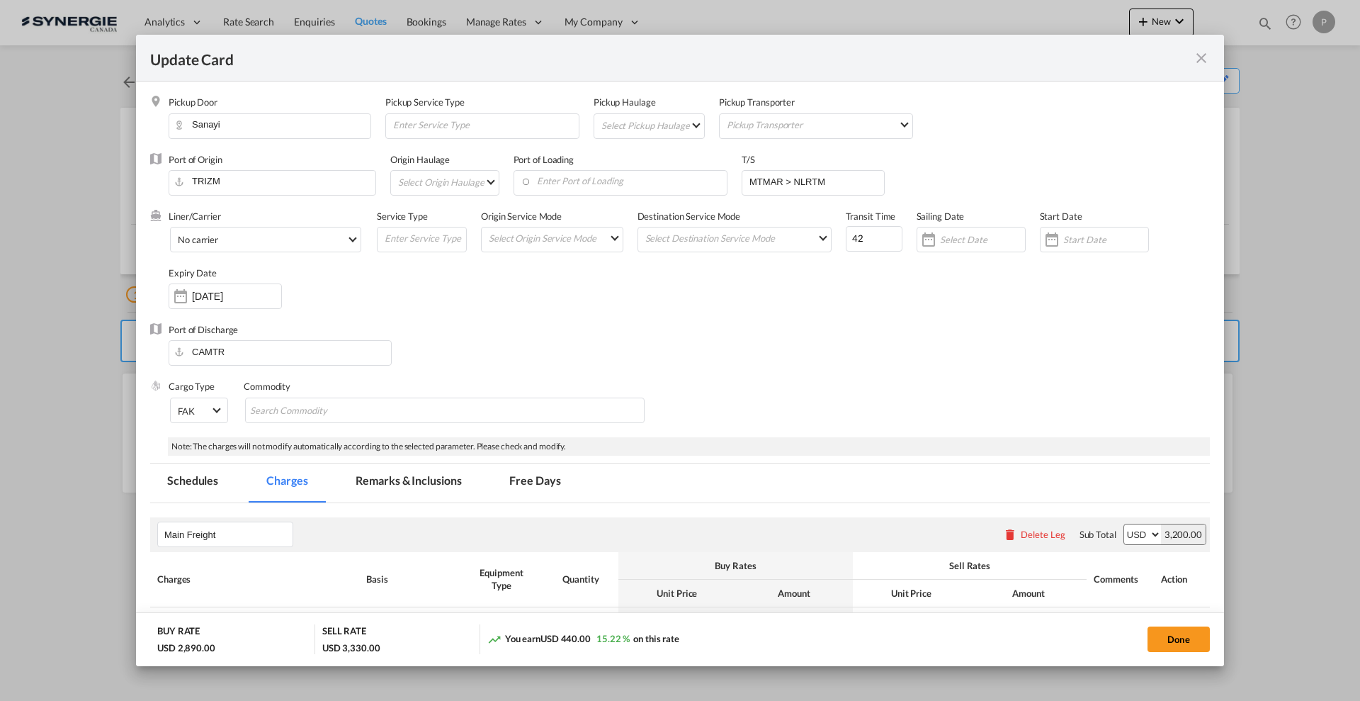
select select "per shipment"
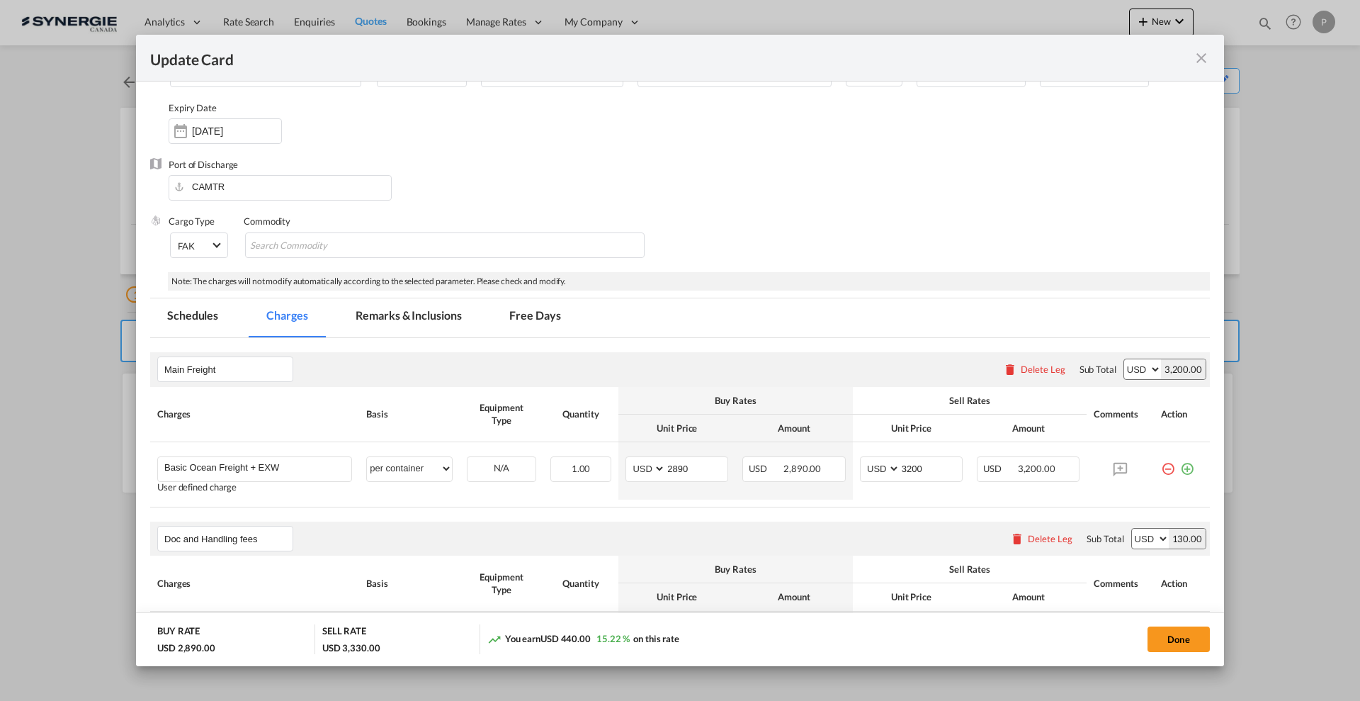
scroll to position [266, 0]
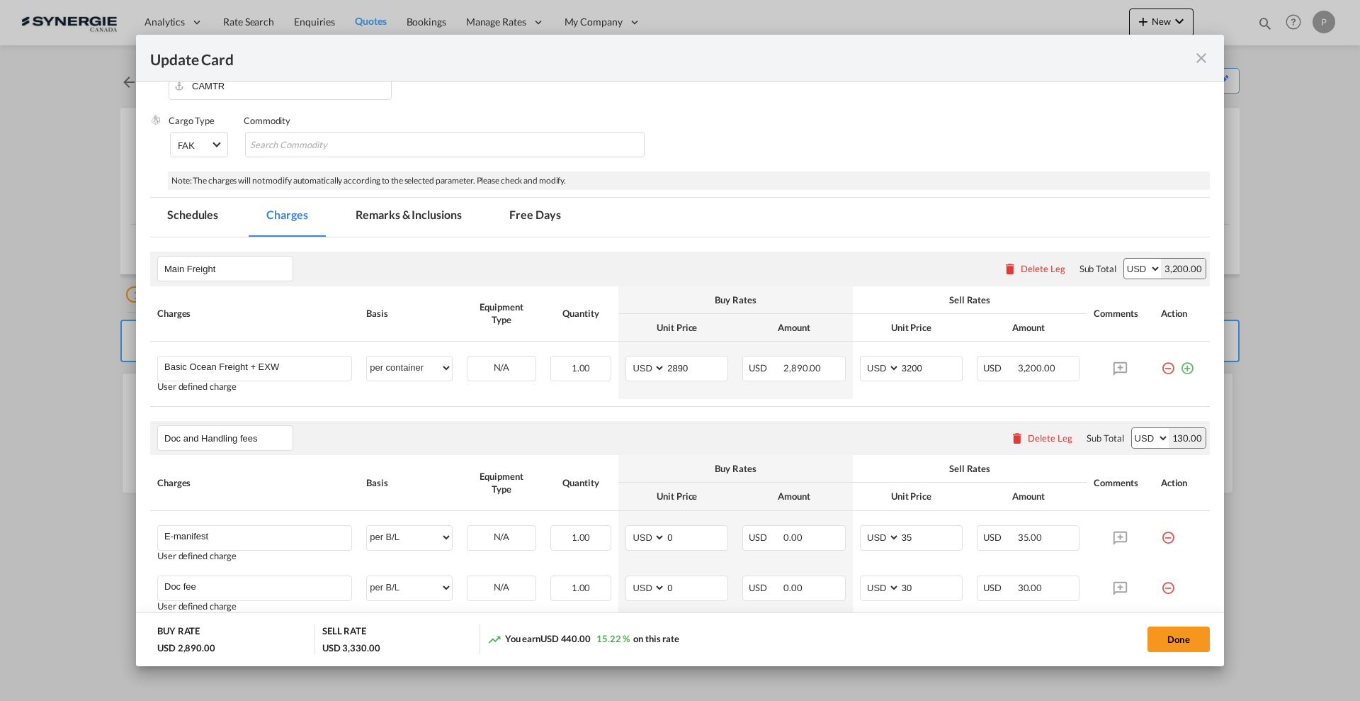
click at [421, 201] on md-tab-item "Remarks & Inclusions" at bounding box center [409, 217] width 140 height 39
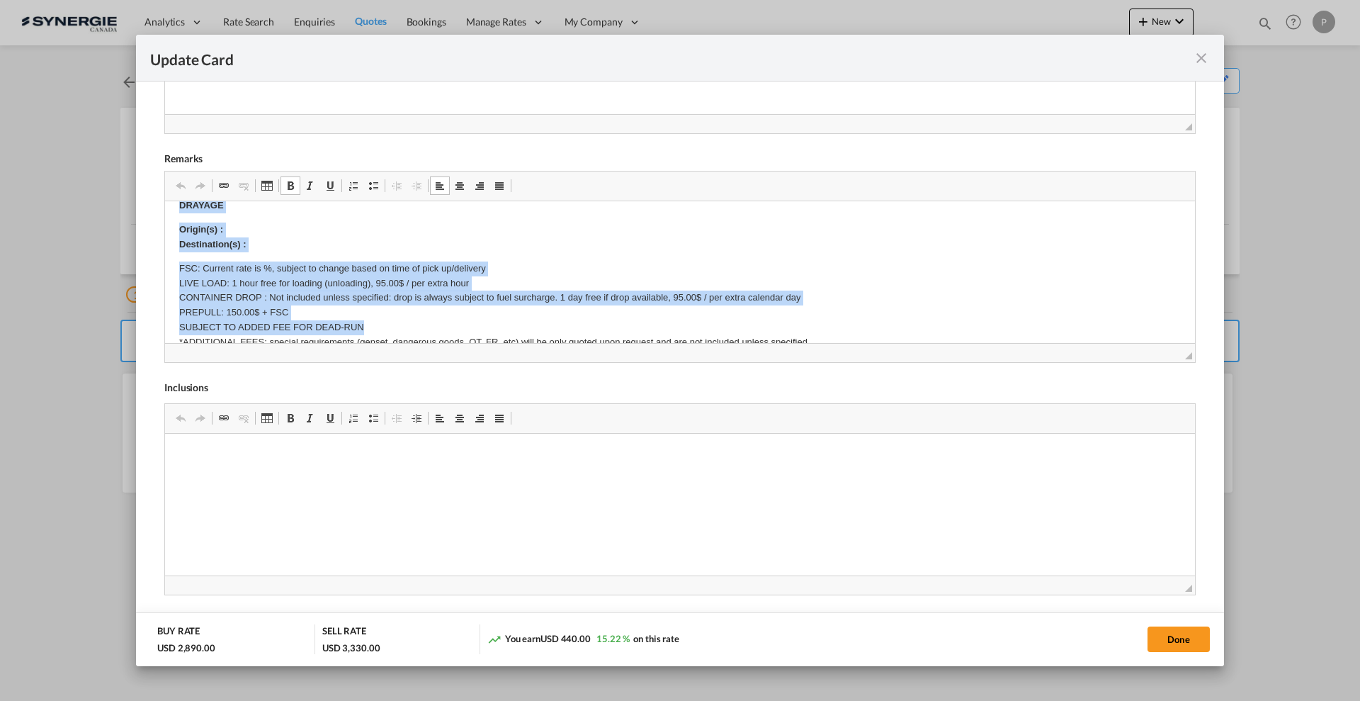
scroll to position [892, 0]
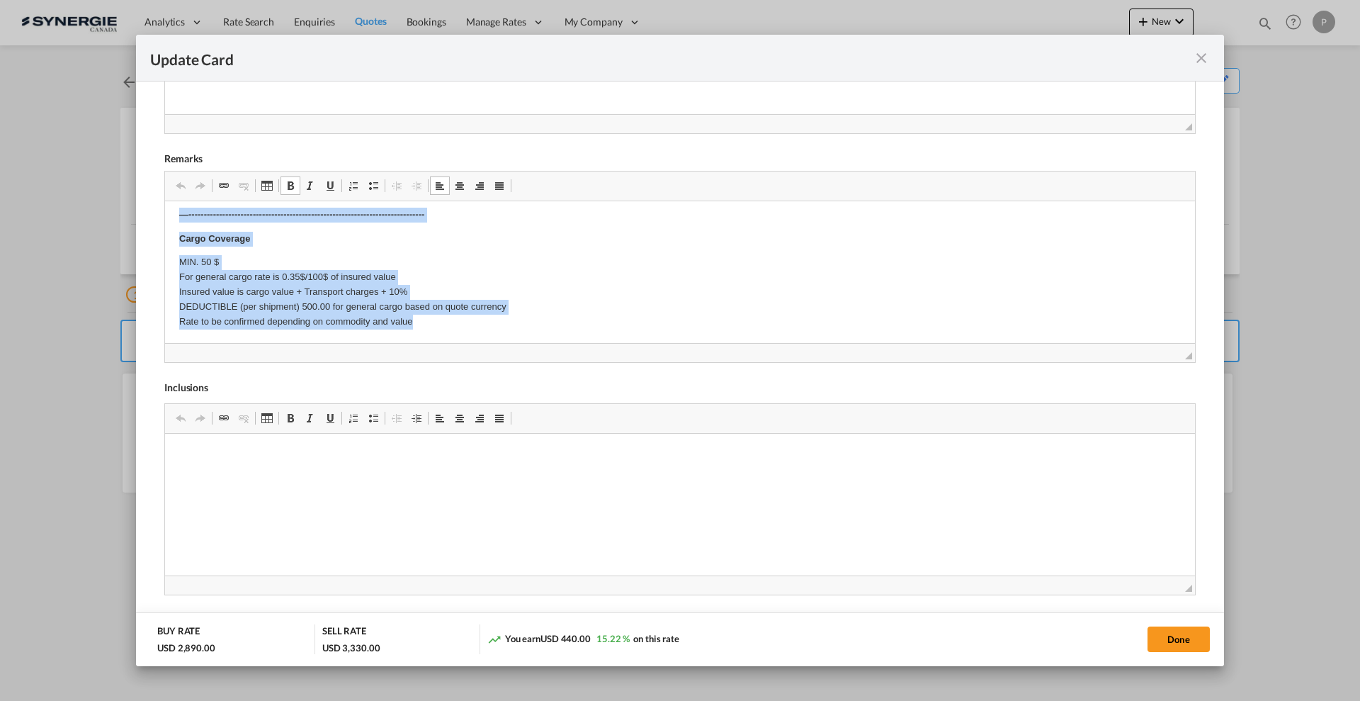
drag, startPoint x: 169, startPoint y: 213, endPoint x: 699, endPoint y: 524, distance: 614.2
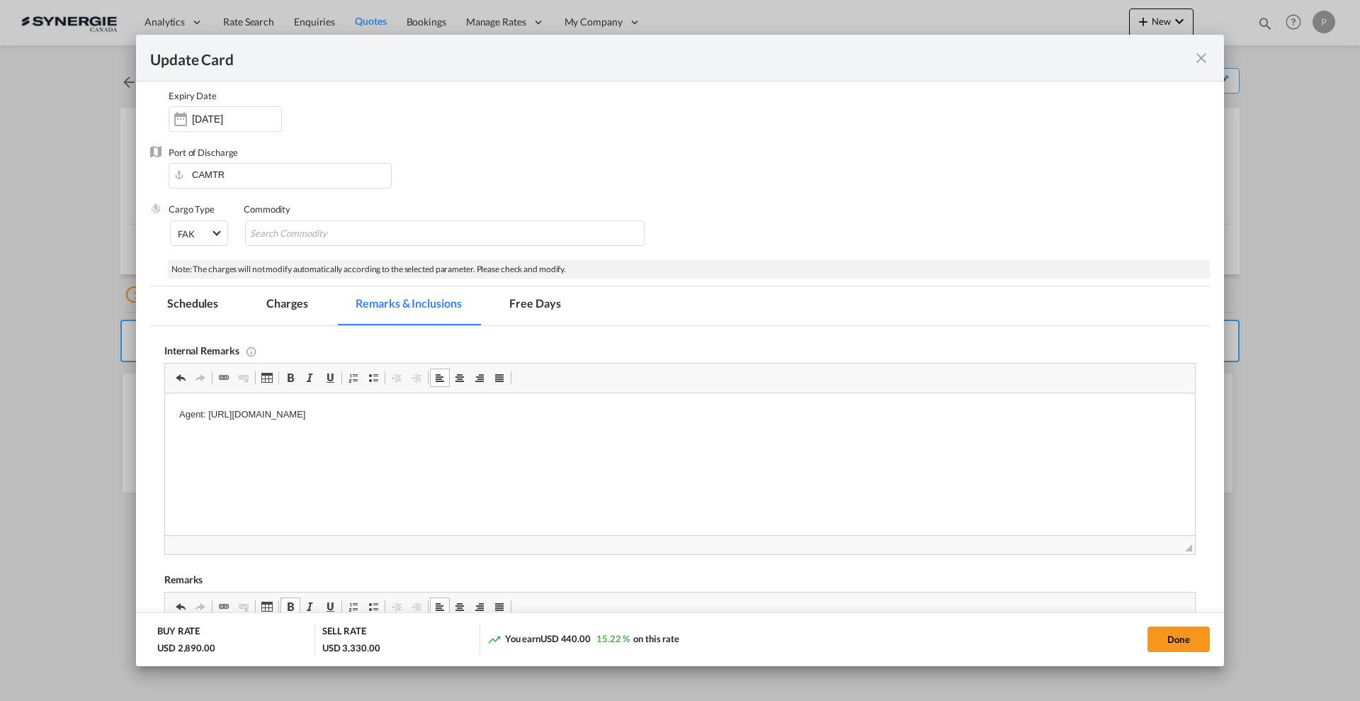
scroll to position [443, 0]
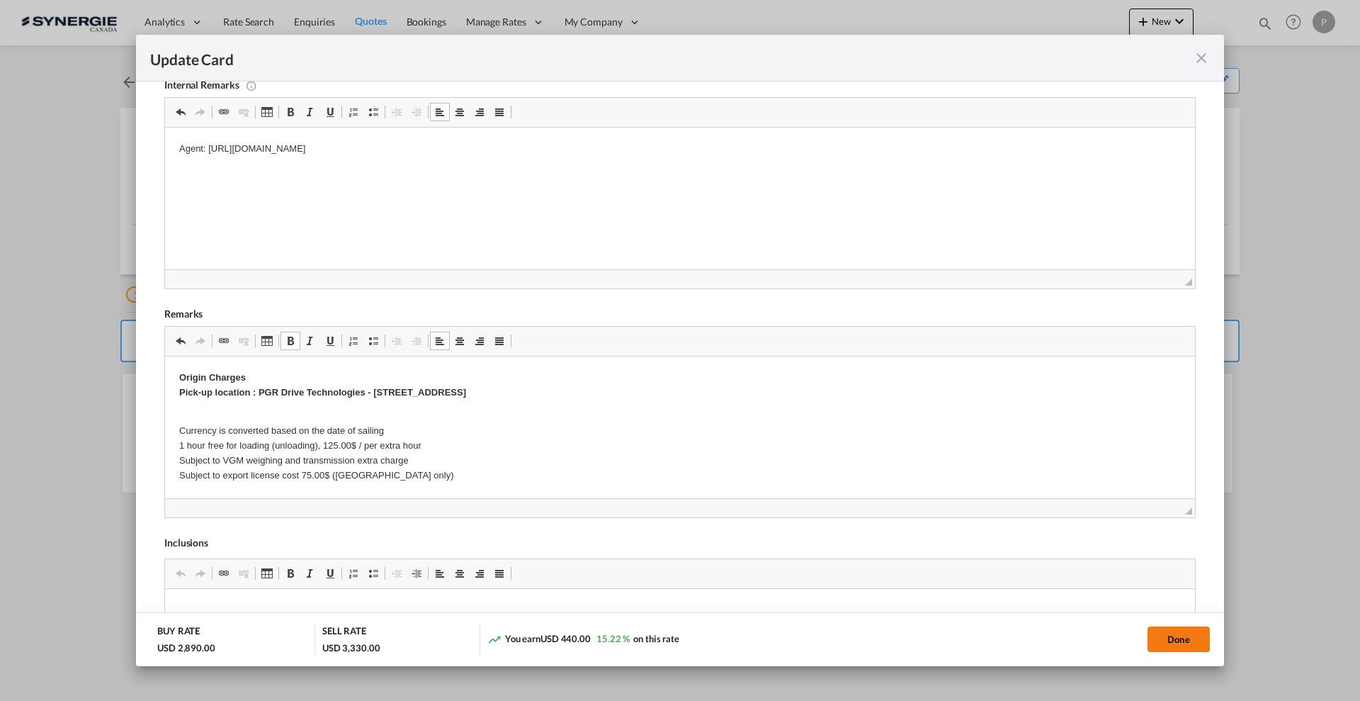
click at [1199, 643] on button "Done" at bounding box center [1179, 639] width 62 height 26
type input "09 Oct 2025"
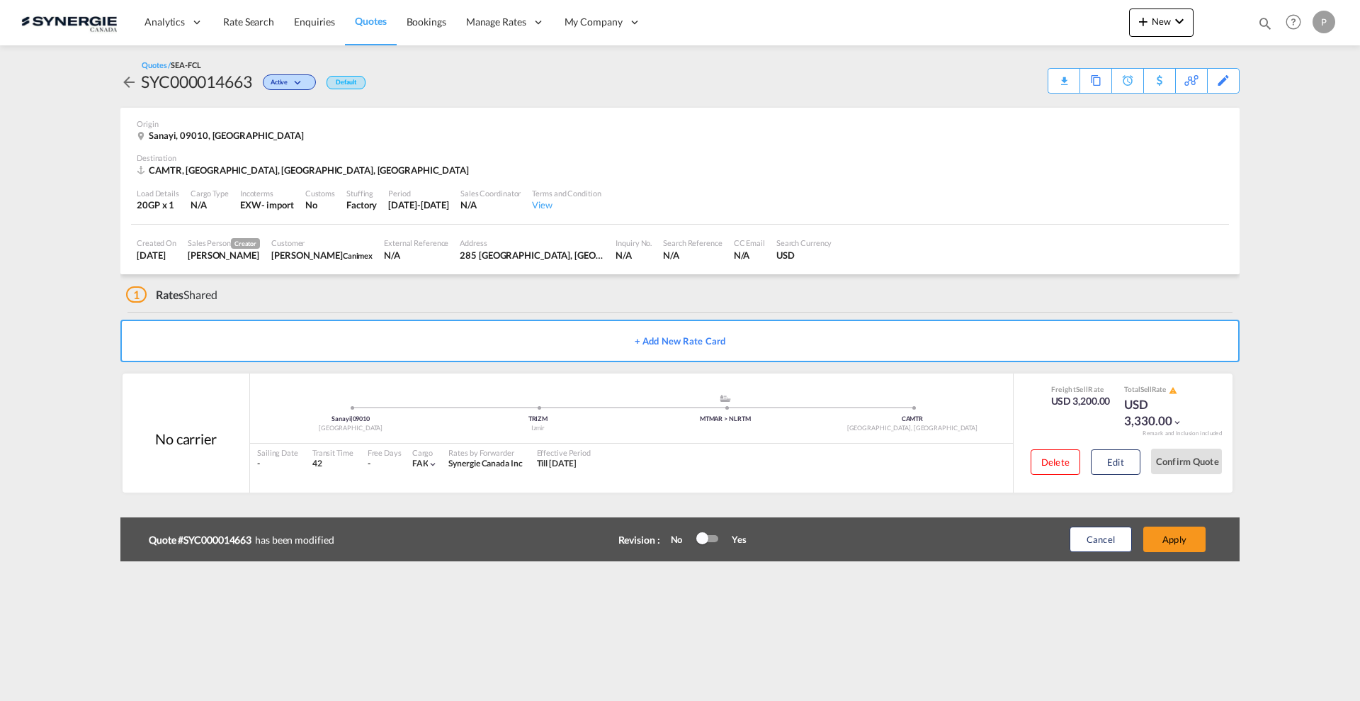
scroll to position [167, 0]
click at [1179, 546] on button "Apply" at bounding box center [1175, 539] width 62 height 26
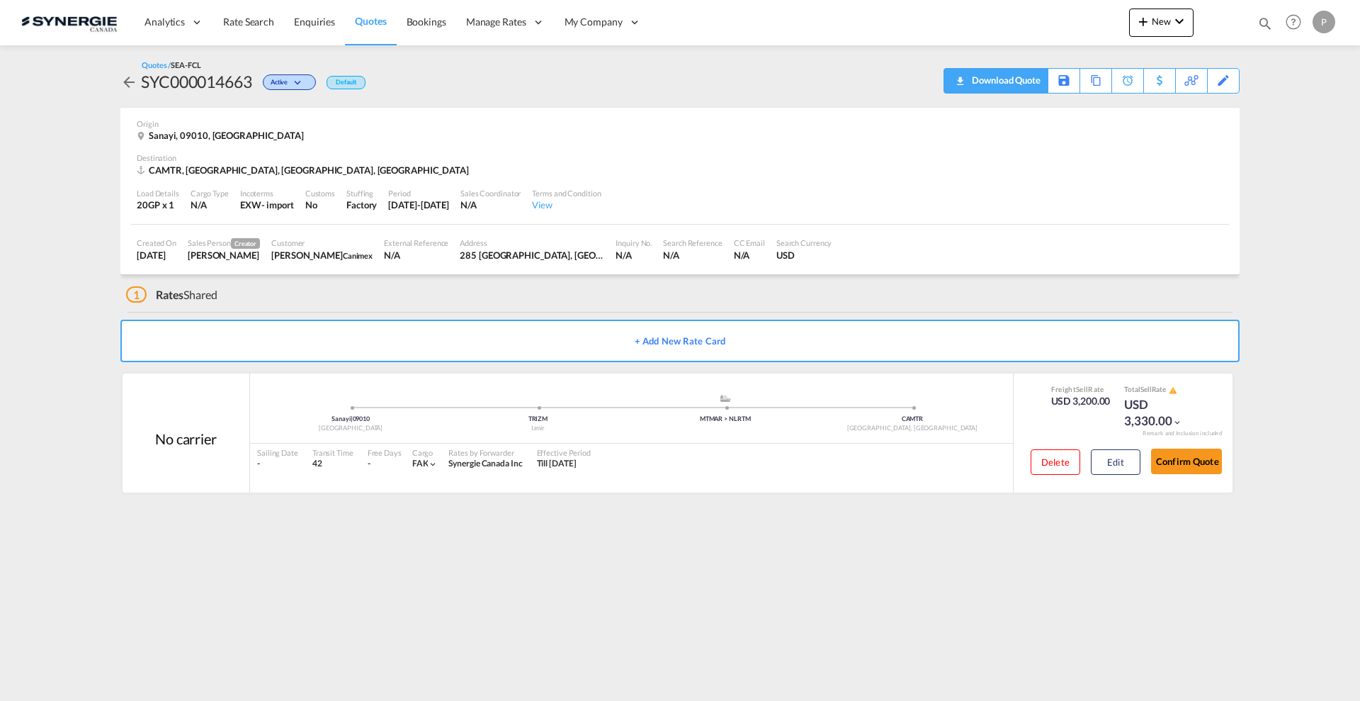
click at [1022, 86] on div "Download Quote" at bounding box center [1005, 80] width 72 height 23
click at [1229, 89] on div "Edit" at bounding box center [1224, 81] width 16 height 24
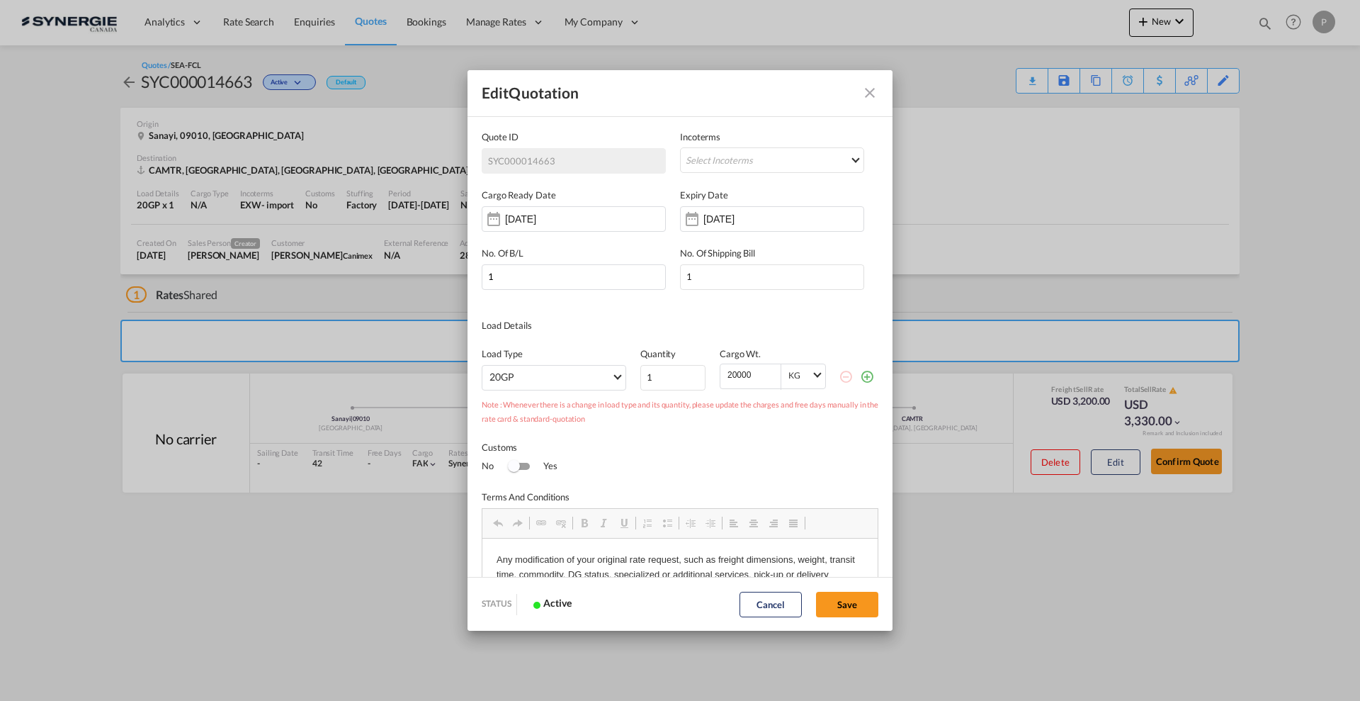
scroll to position [0, 0]
click at [745, 215] on input "10 Oct 2025" at bounding box center [748, 218] width 89 height 11
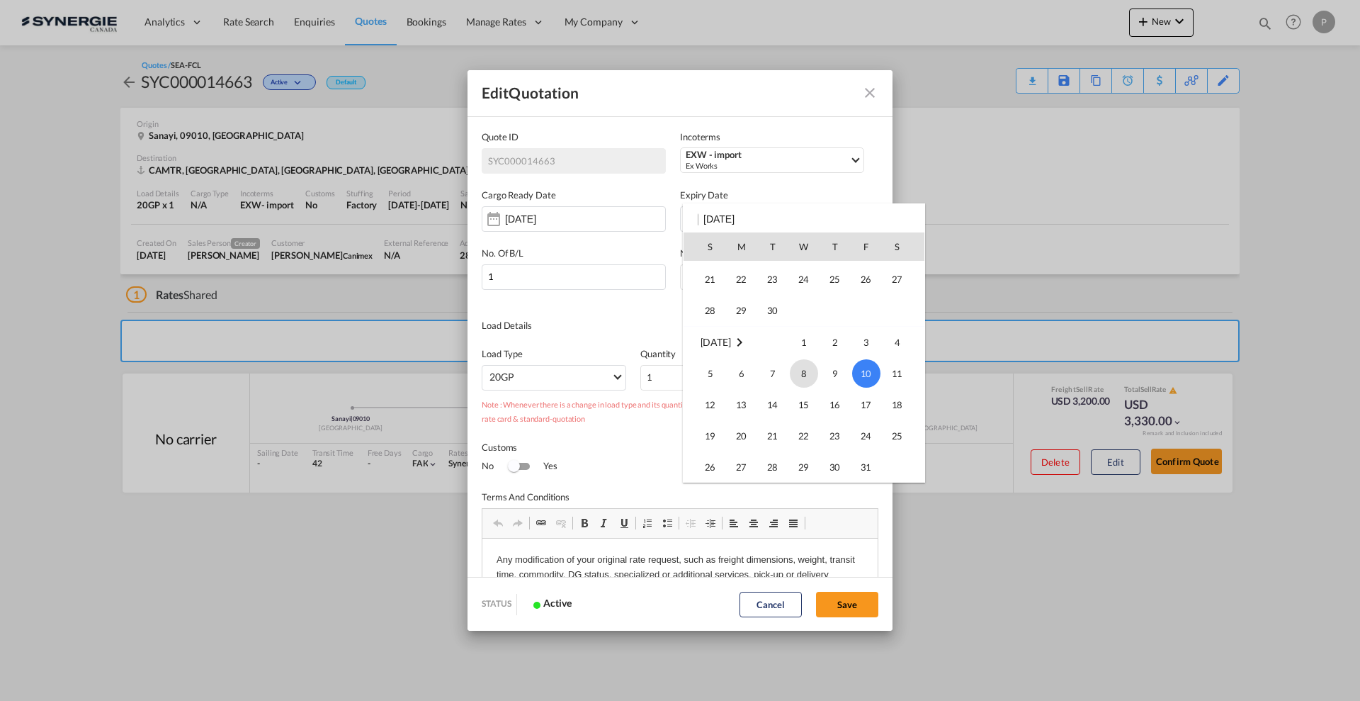
scroll to position [99, 0]
click at [774, 332] on span "30" at bounding box center [773, 334] width 28 height 28
type input "30 Sep 2025"
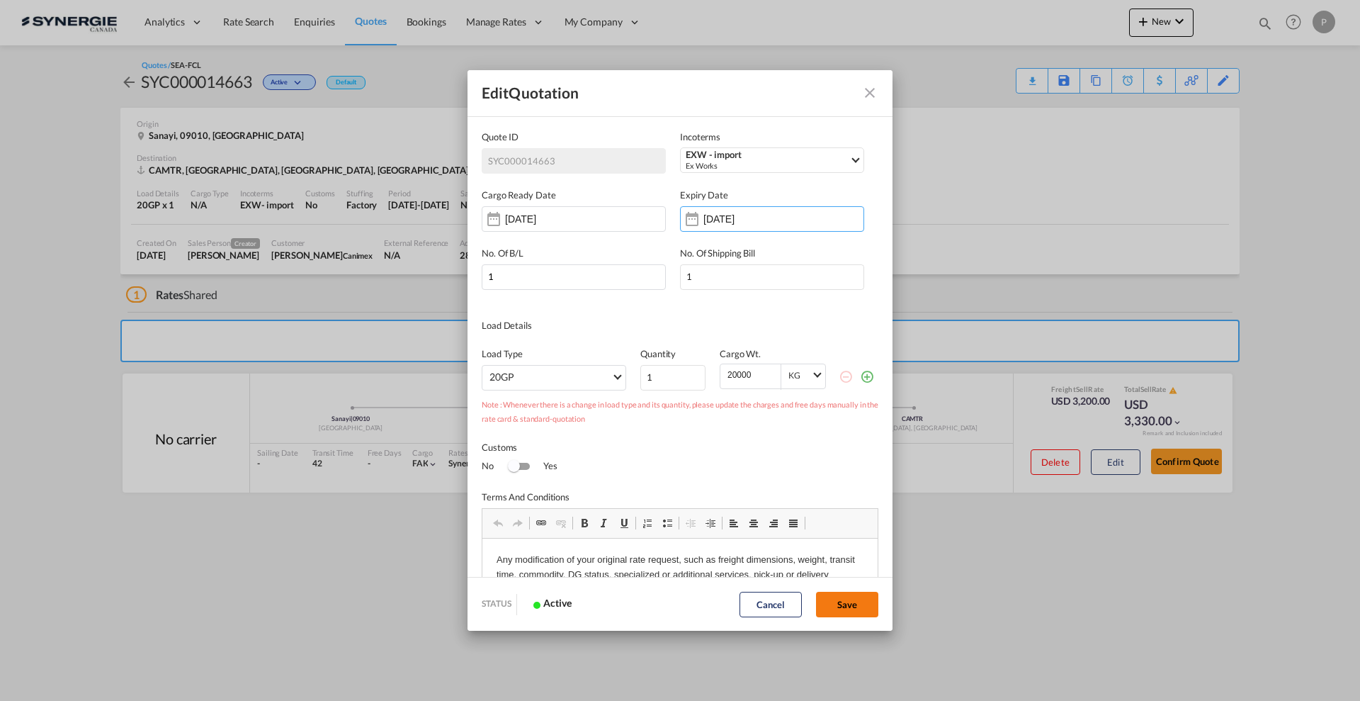
click at [845, 599] on button "Save" at bounding box center [847, 605] width 62 height 26
type input "09 Sep 2025"
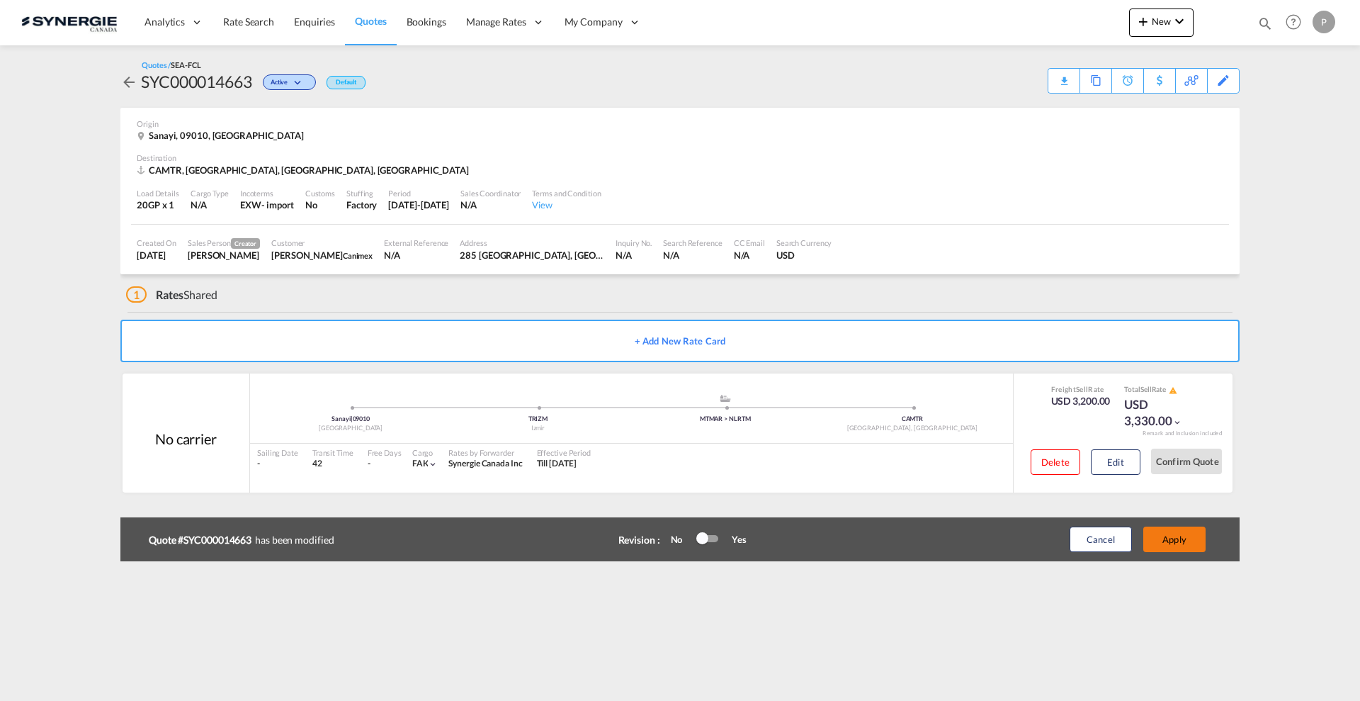
click at [1177, 540] on button "Apply" at bounding box center [1175, 539] width 62 height 26
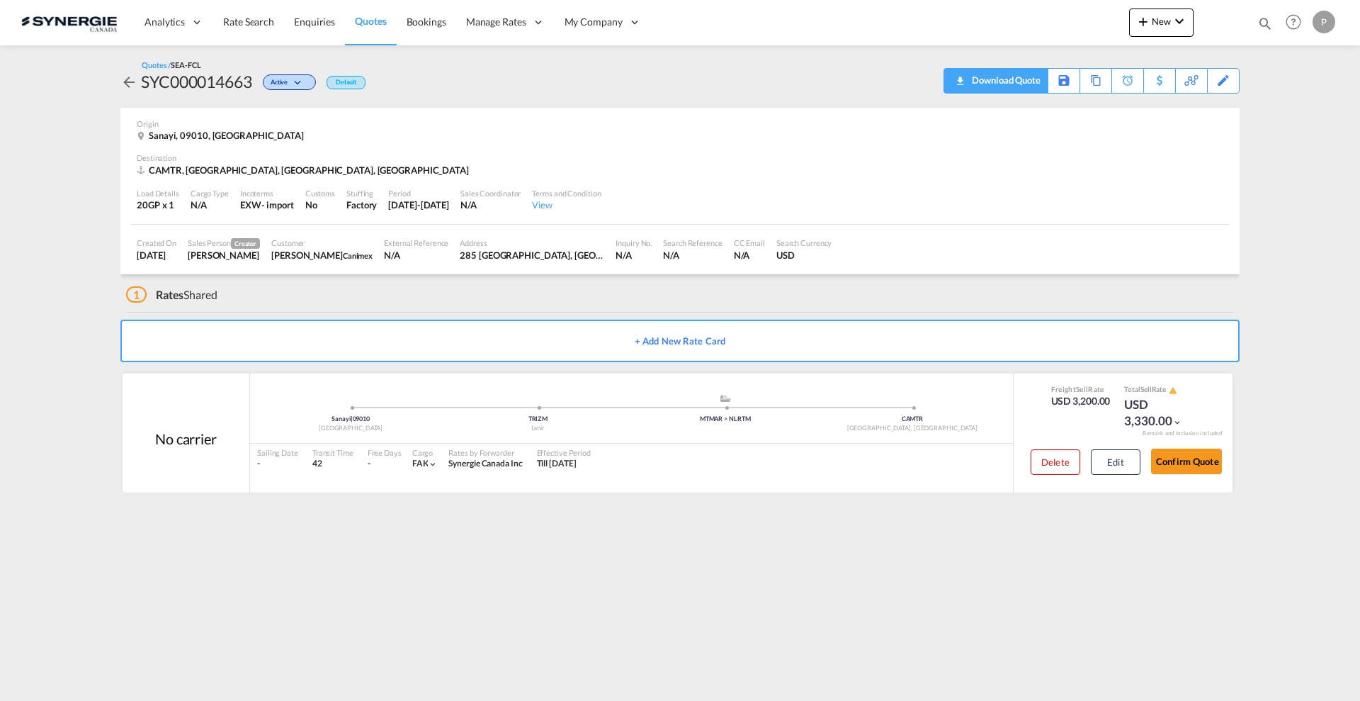
click at [1018, 89] on div "Download Quote" at bounding box center [1005, 80] width 72 height 23
click at [1222, 84] on div "Edit" at bounding box center [1224, 81] width 16 height 24
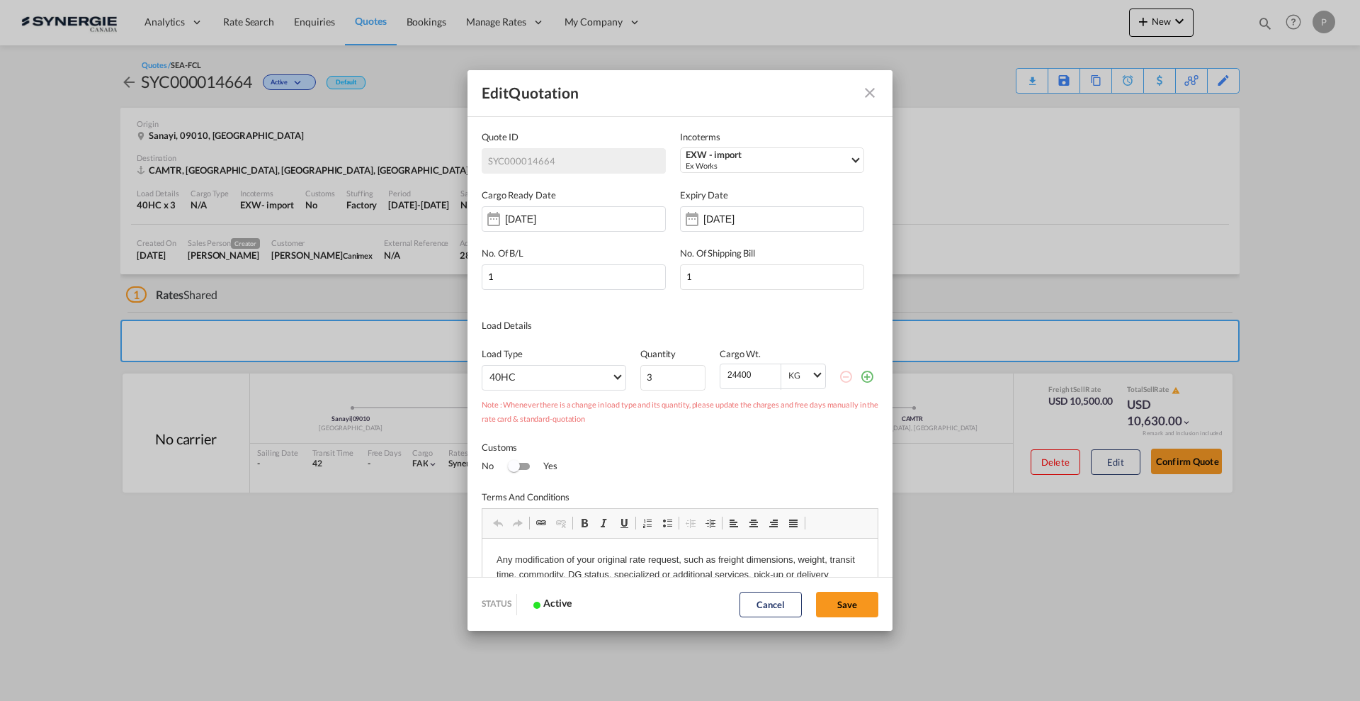
click at [781, 588] on md-dialog-actions "STATUS Active Cancel Save" at bounding box center [680, 604] width 425 height 54
click at [783, 594] on button "Cancel" at bounding box center [771, 605] width 62 height 26
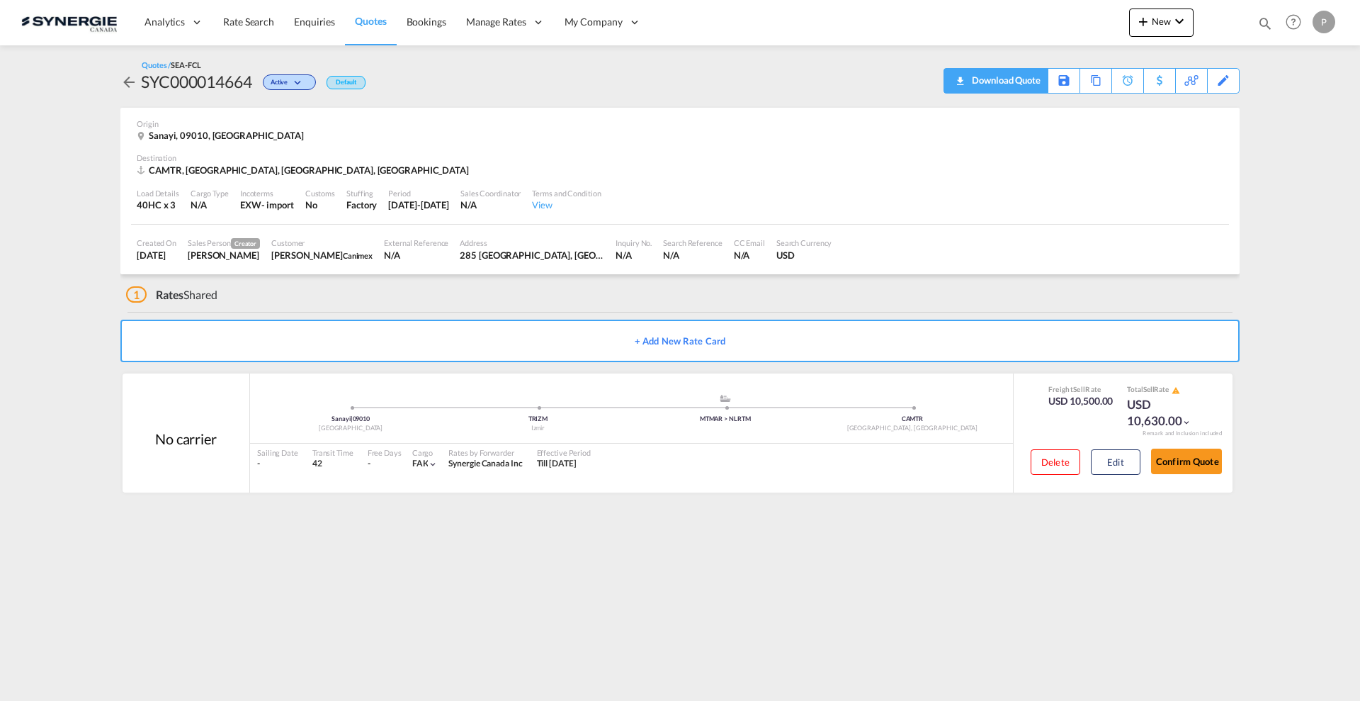
click at [1025, 77] on div "Download Quote" at bounding box center [1005, 80] width 72 height 23
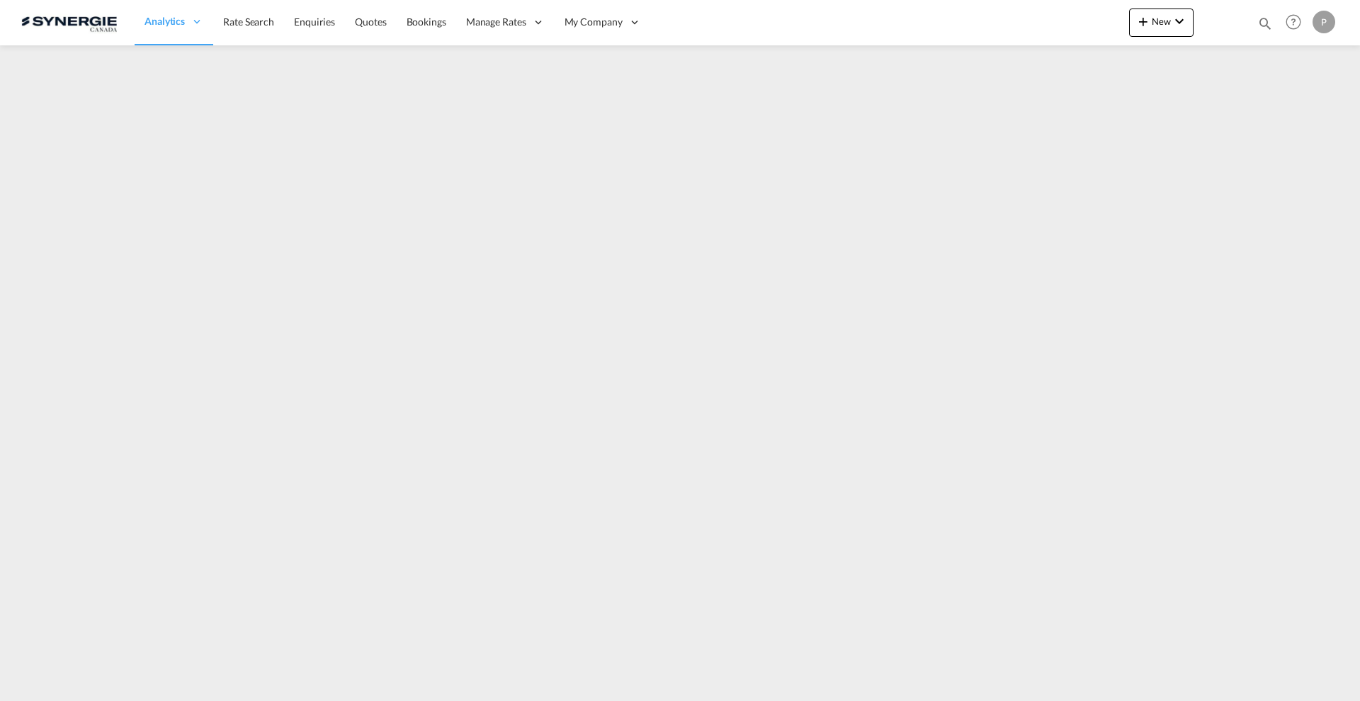
click at [1268, 21] on md-icon "icon-magnify" at bounding box center [1266, 24] width 16 height 16
click at [1032, 20] on select "Bookings Quotes Enquiries" at bounding box center [1039, 24] width 67 height 26
select select "Quotes"
click at [1006, 11] on select "Bookings Quotes Enquiries" at bounding box center [1039, 24] width 67 height 26
click at [1101, 22] on input at bounding box center [1159, 23] width 176 height 25
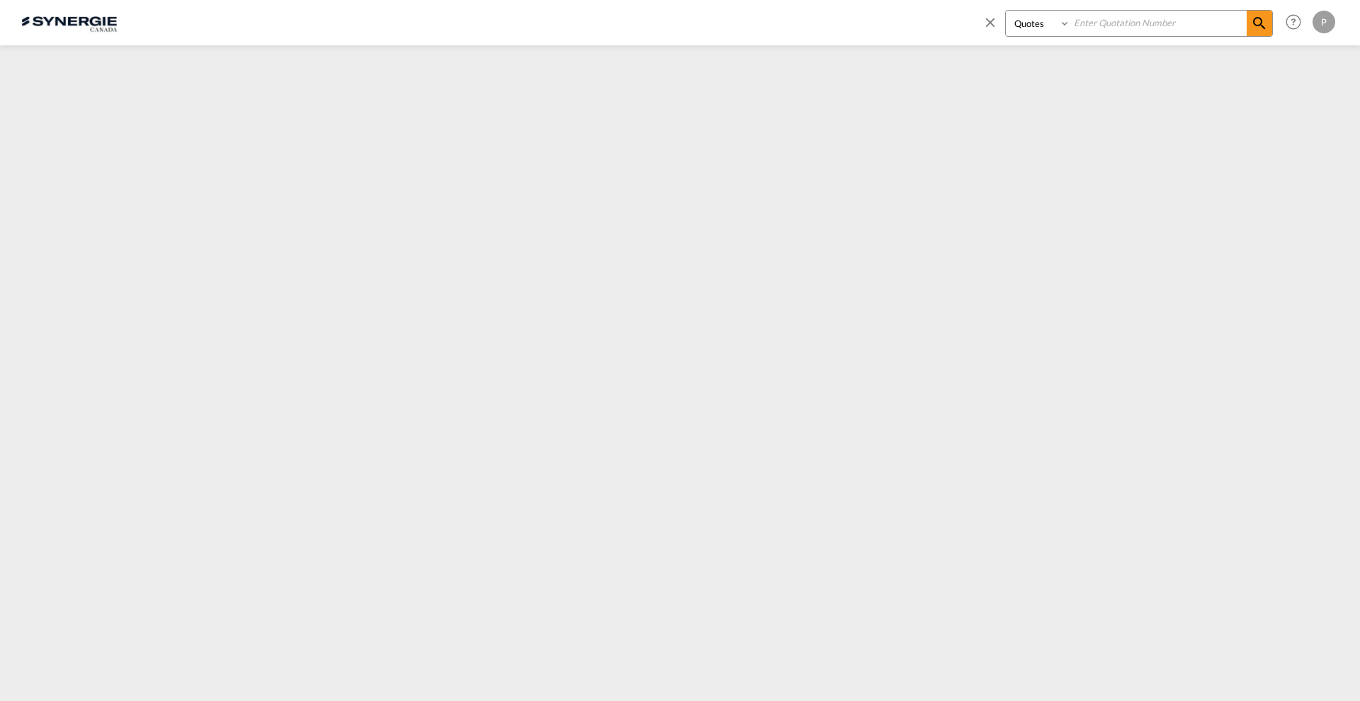
paste input "SYC000013887"
click at [1262, 24] on md-icon "icon-magnify" at bounding box center [1259, 23] width 17 height 17
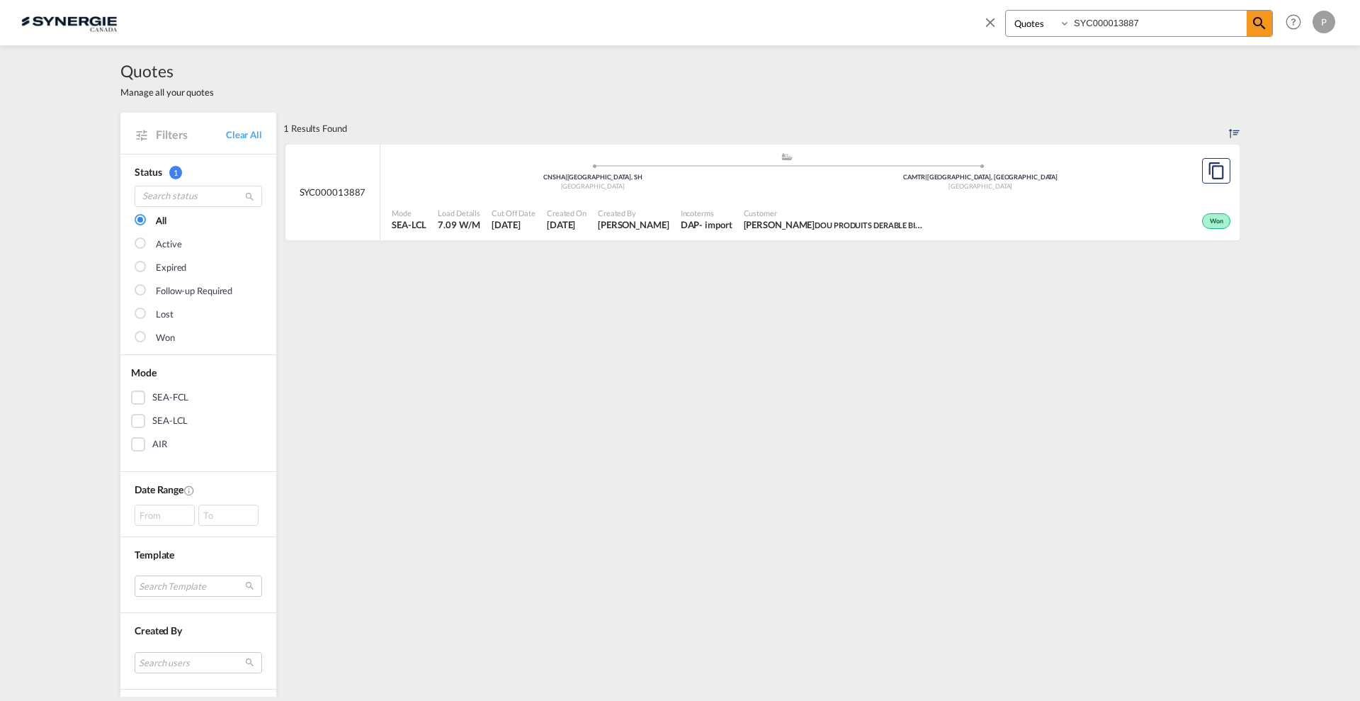
click at [842, 202] on div "Customer [PERSON_NAME] DOU PRODUITS DERABLE BIOLOGIQUES INC" at bounding box center [836, 219] width 196 height 35
click at [1115, 20] on input "SYC000013887" at bounding box center [1159, 23] width 176 height 25
paste input "4665"
click at [1258, 20] on md-icon "icon-magnify" at bounding box center [1259, 23] width 17 height 17
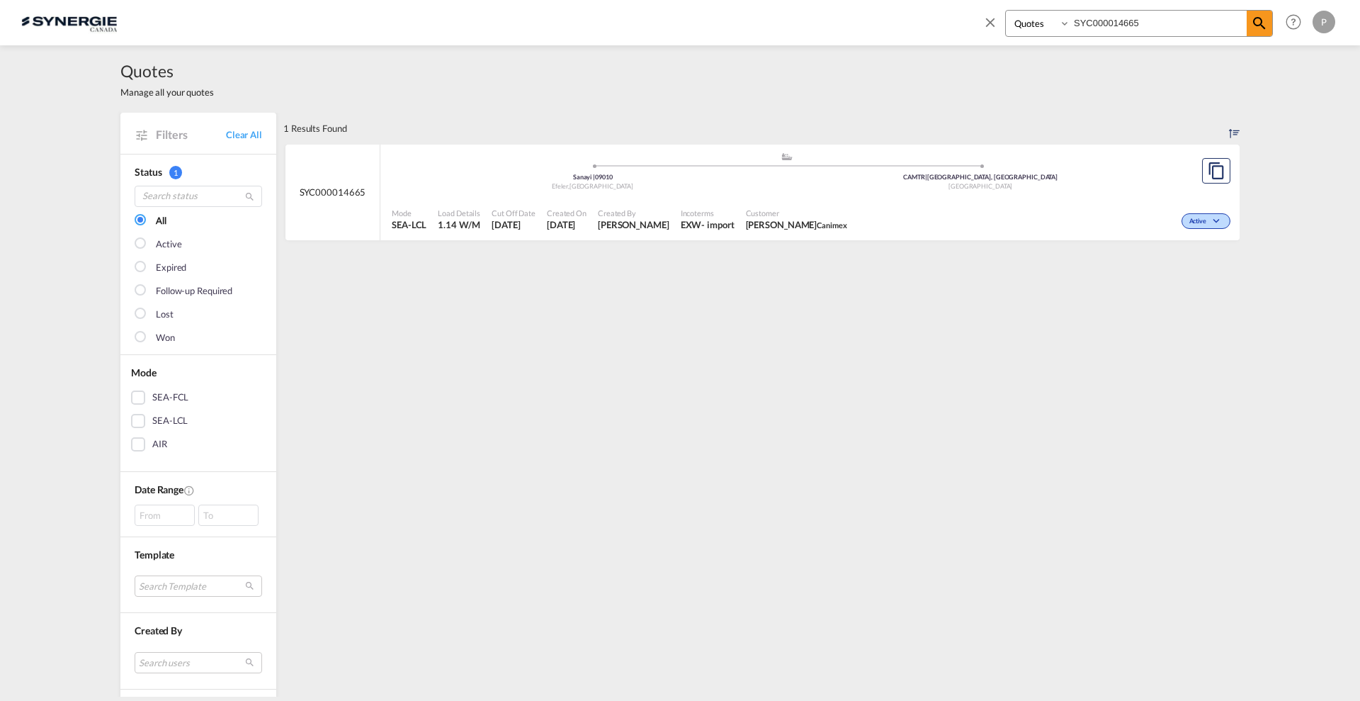
click at [850, 188] on div "[GEOGRAPHIC_DATA]" at bounding box center [981, 186] width 388 height 9
click at [1140, 21] on input "SYC000014665" at bounding box center [1159, 23] width 176 height 25
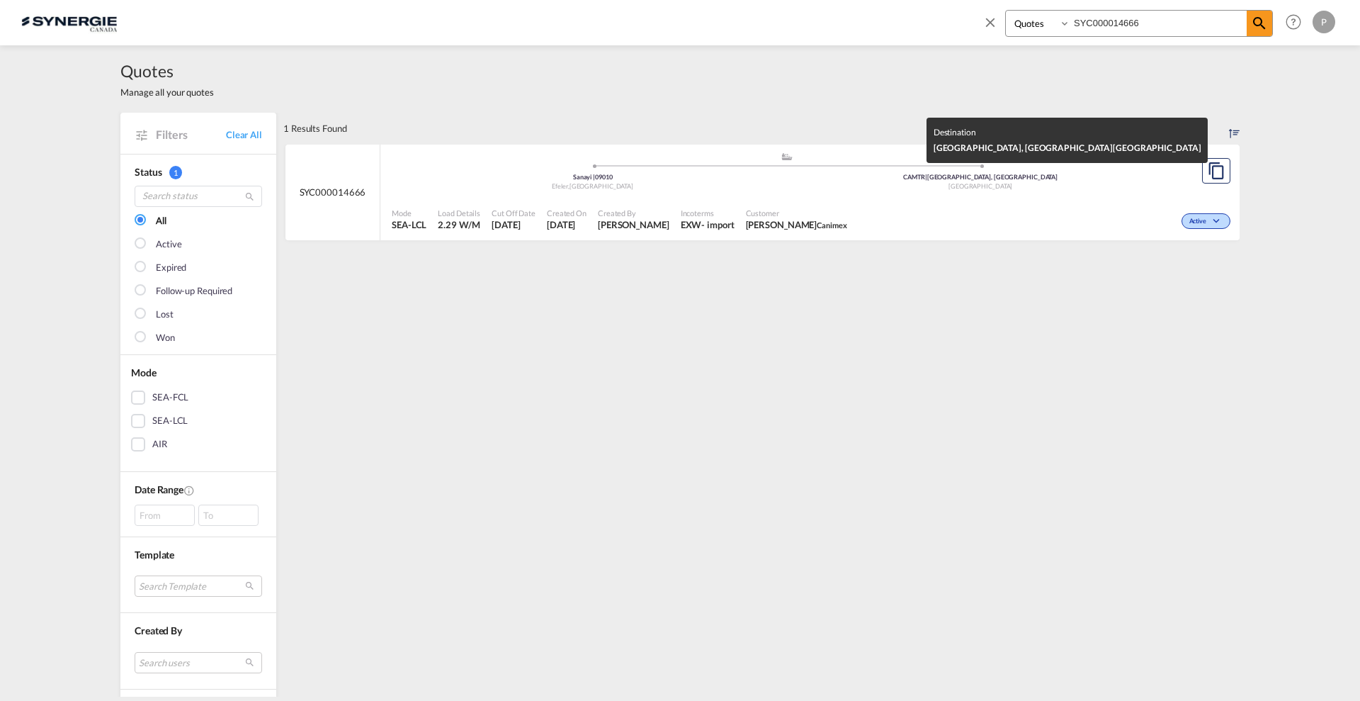
click at [994, 188] on div "[GEOGRAPHIC_DATA]" at bounding box center [981, 186] width 388 height 9
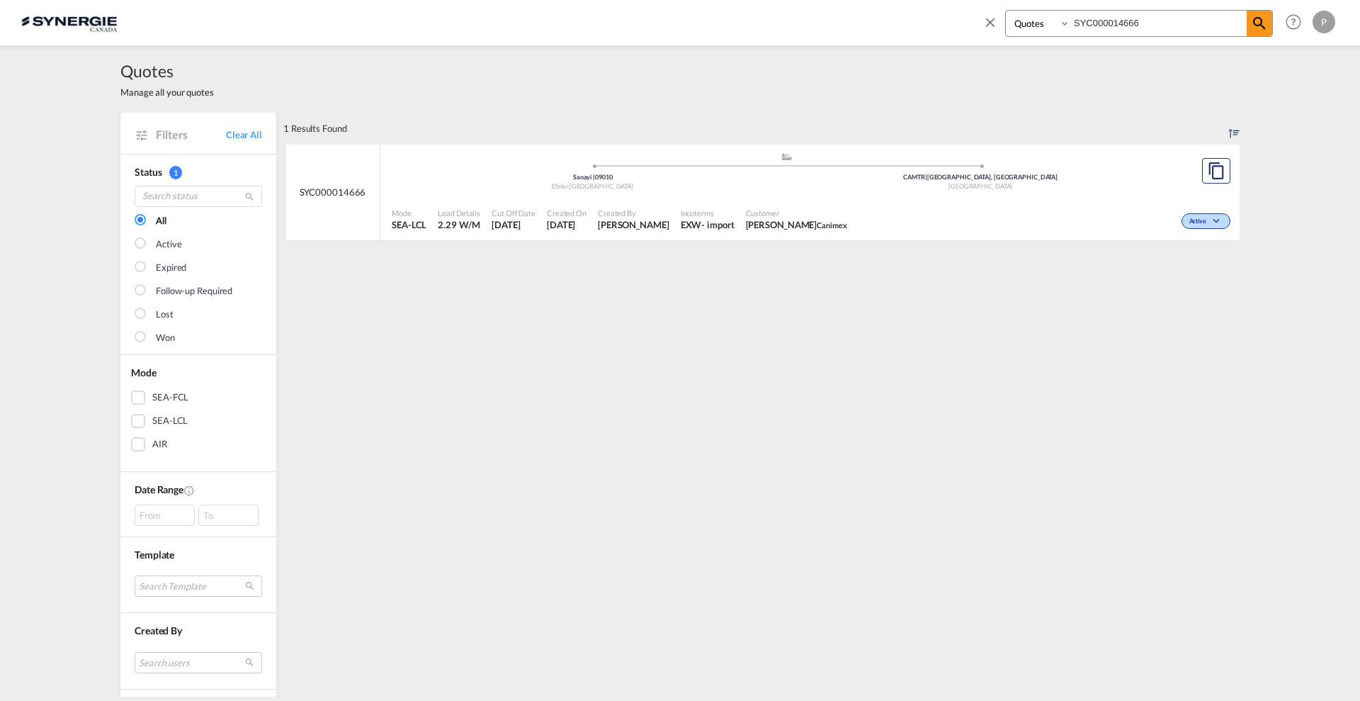
click at [1173, 29] on input "SYC000014666" at bounding box center [1159, 23] width 176 height 25
type input "SYC000014665"
click at [587, 215] on span "Created On" at bounding box center [567, 213] width 40 height 11
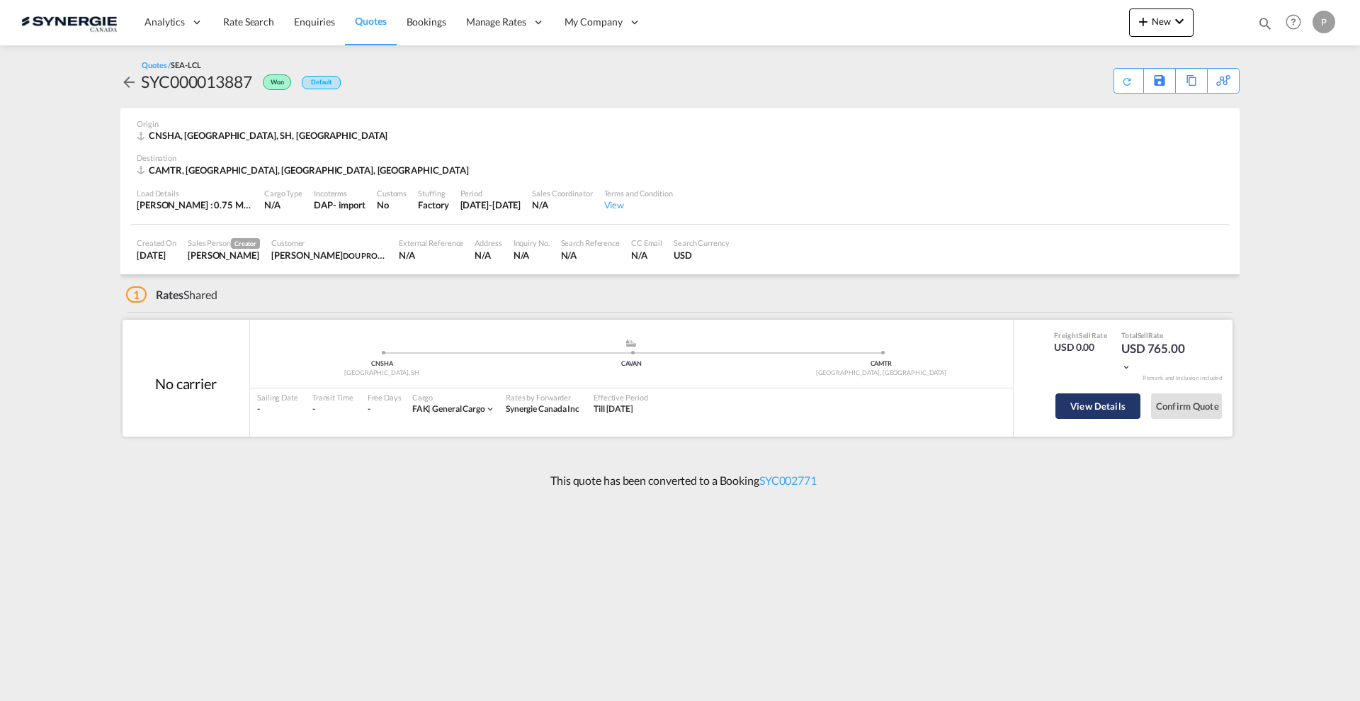
click at [1115, 408] on button "View Details" at bounding box center [1098, 406] width 85 height 26
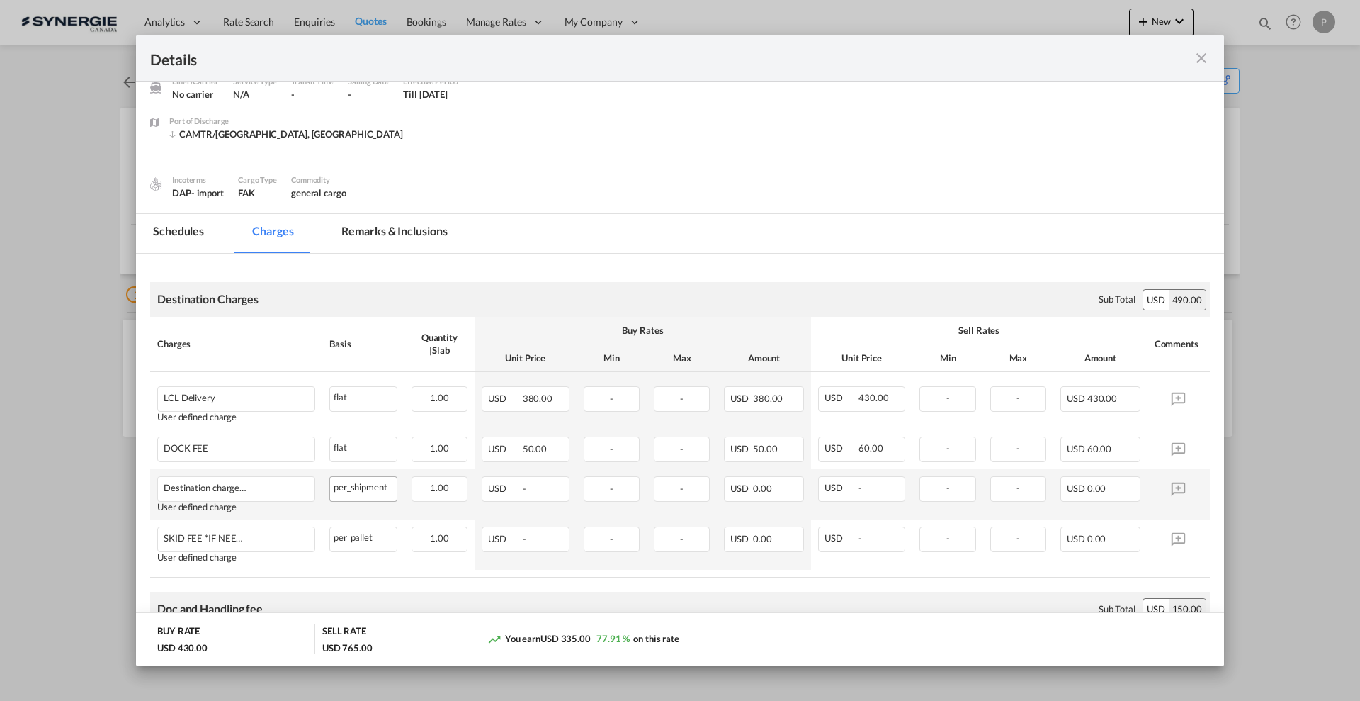
scroll to position [89, 0]
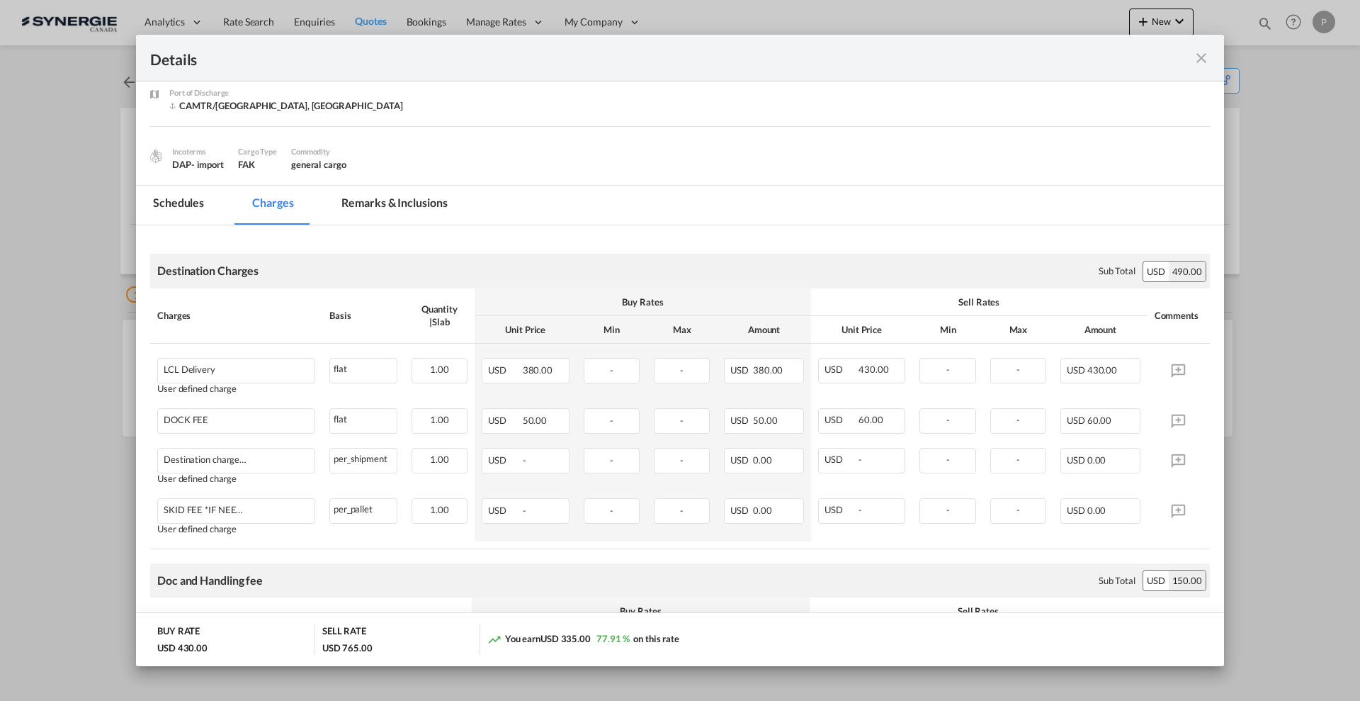
click at [407, 205] on md-tab-item "Remarks & Inclusions" at bounding box center [395, 205] width 140 height 39
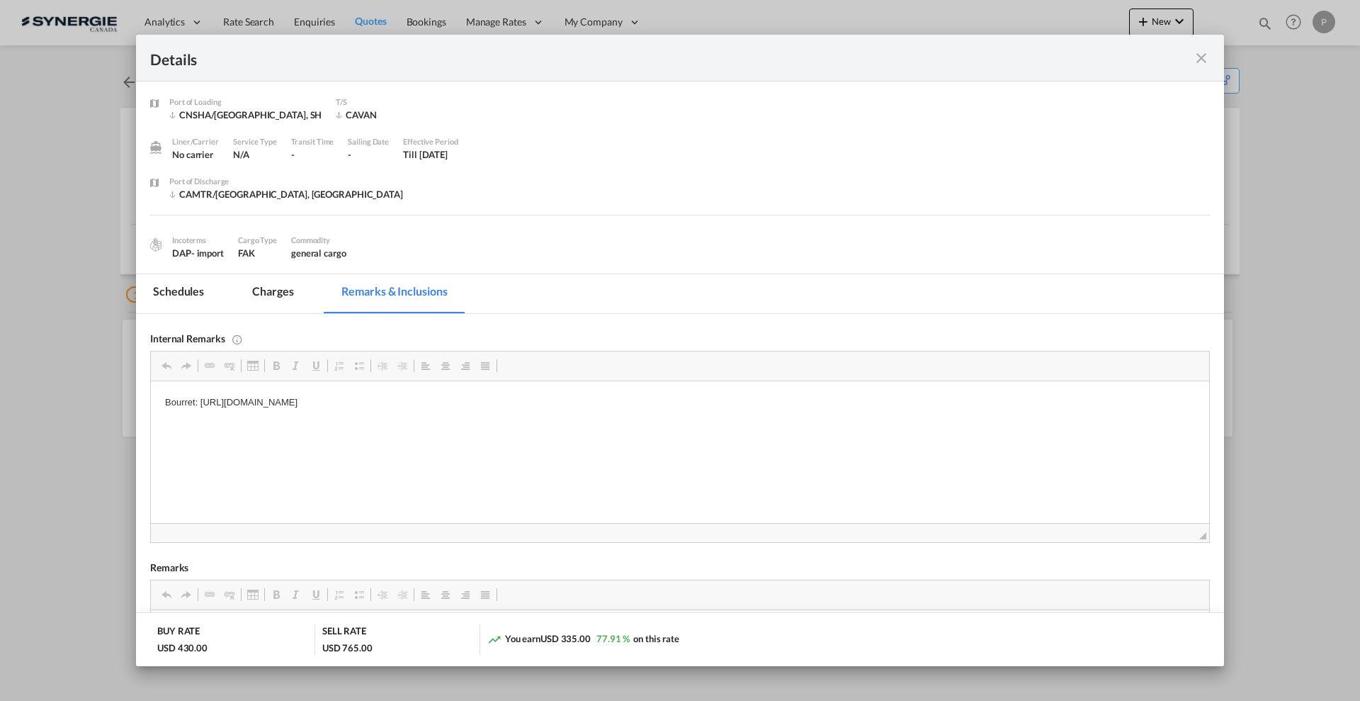
scroll to position [0, 0]
drag, startPoint x: 601, startPoint y: 400, endPoint x: 327, endPoint y: 405, distance: 273.5
drag, startPoint x: 199, startPoint y: 401, endPoint x: 694, endPoint y: 390, distance: 495.4
click at [694, 390] on html "Bourret: https://app.frontapp.com/open/cnv_q449onj?key=q4PggFcePs0-BCkg2D40XCLk…" at bounding box center [680, 402] width 1059 height 43
copy p "https://app.frontapp.com/open/cnv_q449onj?key=q4PggFcePs0-BCkg2D40XCLkvZ_G0JKS"
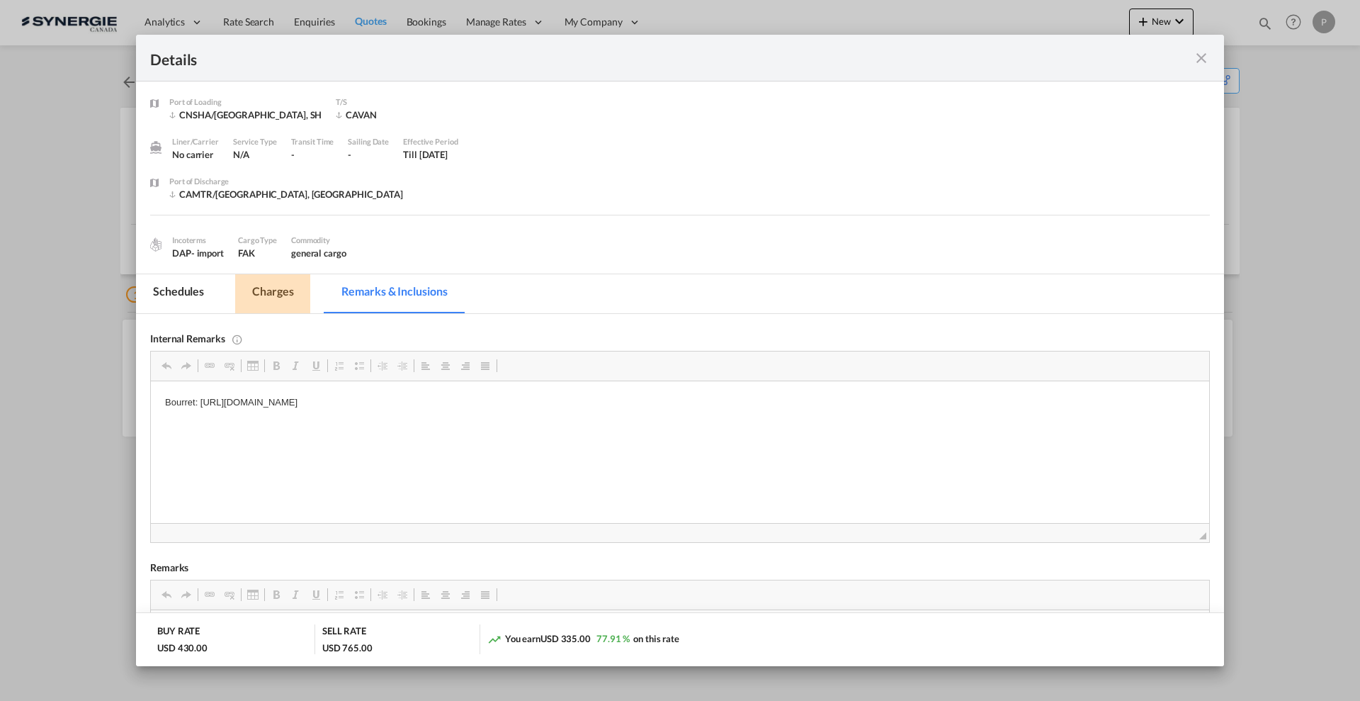
click at [287, 304] on md-tab-item "Charges" at bounding box center [272, 293] width 75 height 39
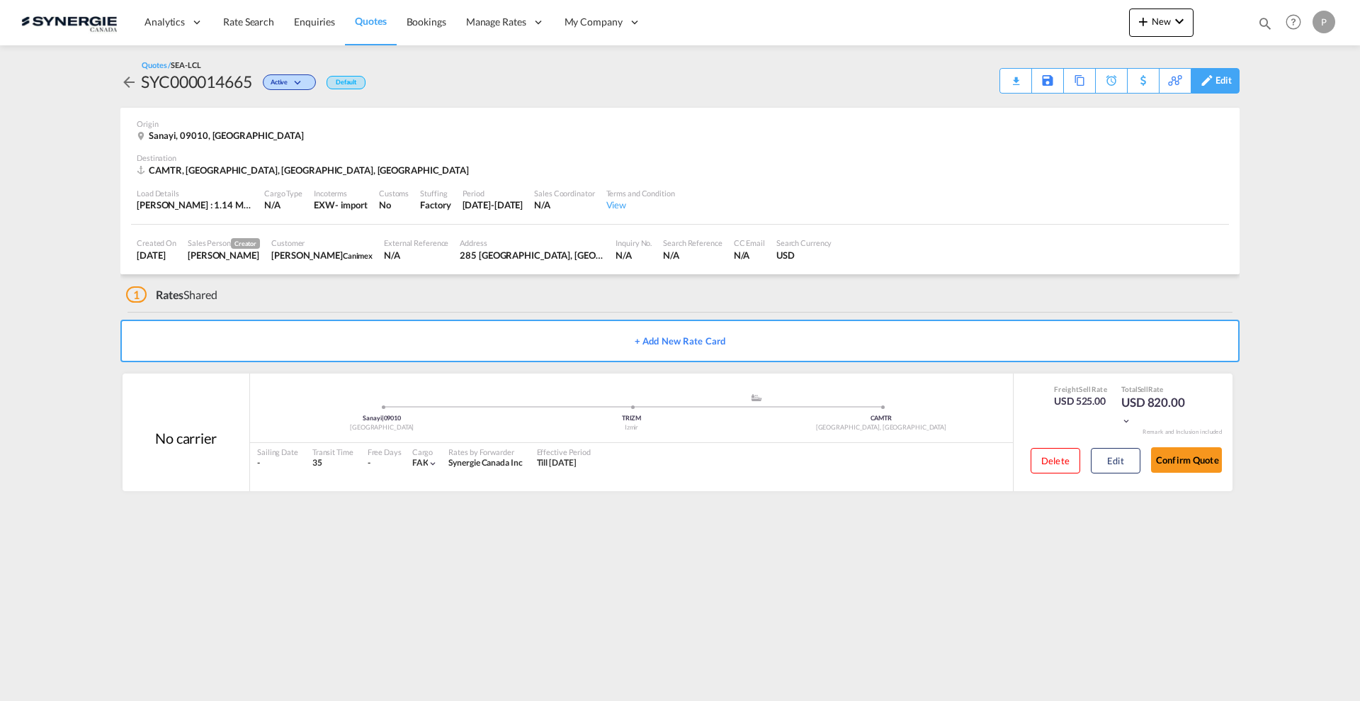
click at [1222, 74] on div "Edit" at bounding box center [1224, 81] width 16 height 24
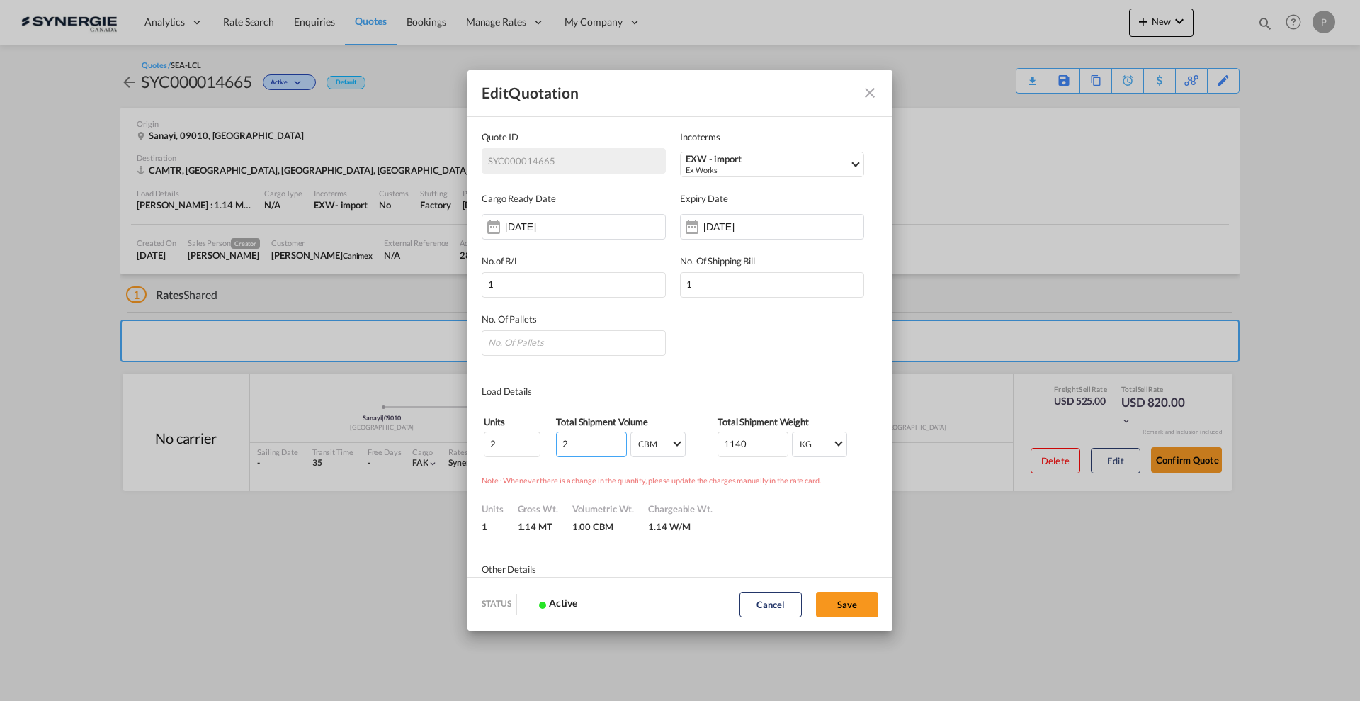
type input "2"
click at [617, 438] on input "2" at bounding box center [591, 444] width 71 height 26
click at [706, 291] on input "1" at bounding box center [772, 285] width 184 height 26
click at [695, 279] on input "1" at bounding box center [772, 285] width 184 height 26
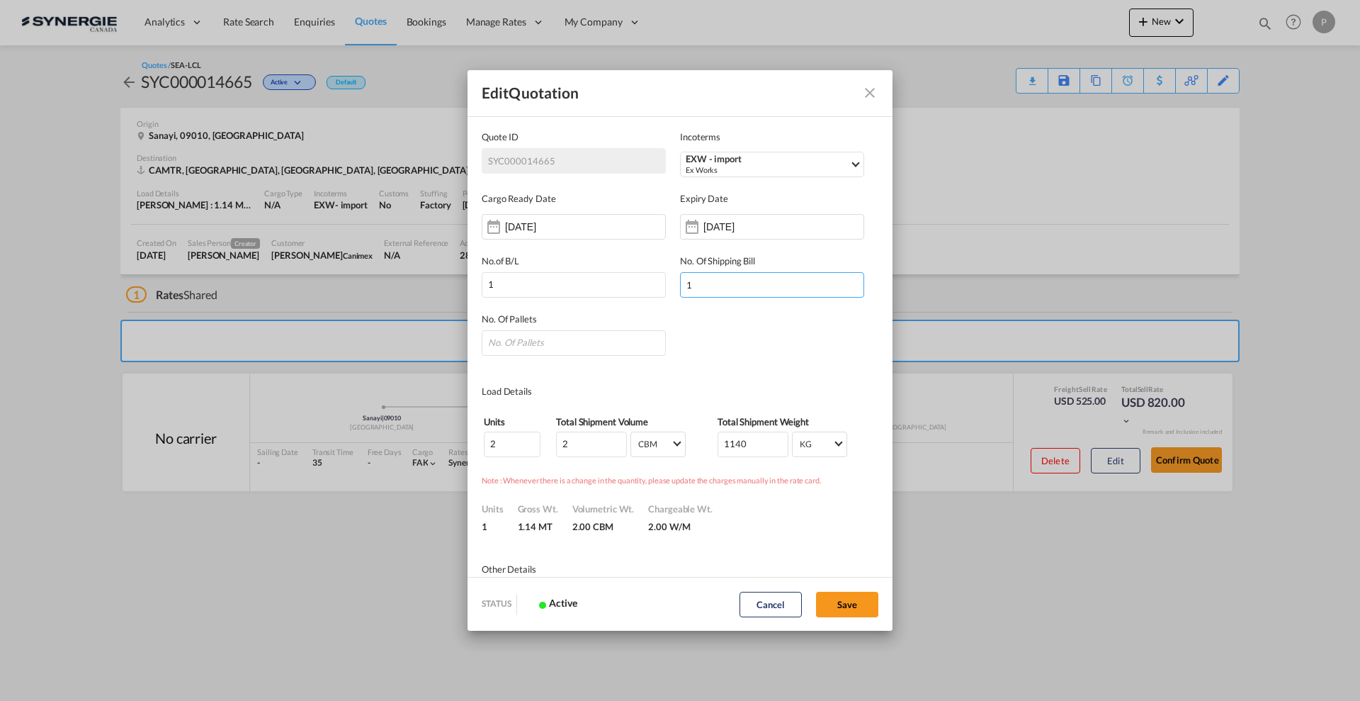
click at [695, 279] on input "1" at bounding box center [772, 285] width 184 height 26
click at [584, 449] on input "2" at bounding box center [591, 444] width 71 height 26
type input "2.039"
click at [568, 346] on input "Quote ID IncotermsSelect ..." at bounding box center [574, 343] width 184 height 26
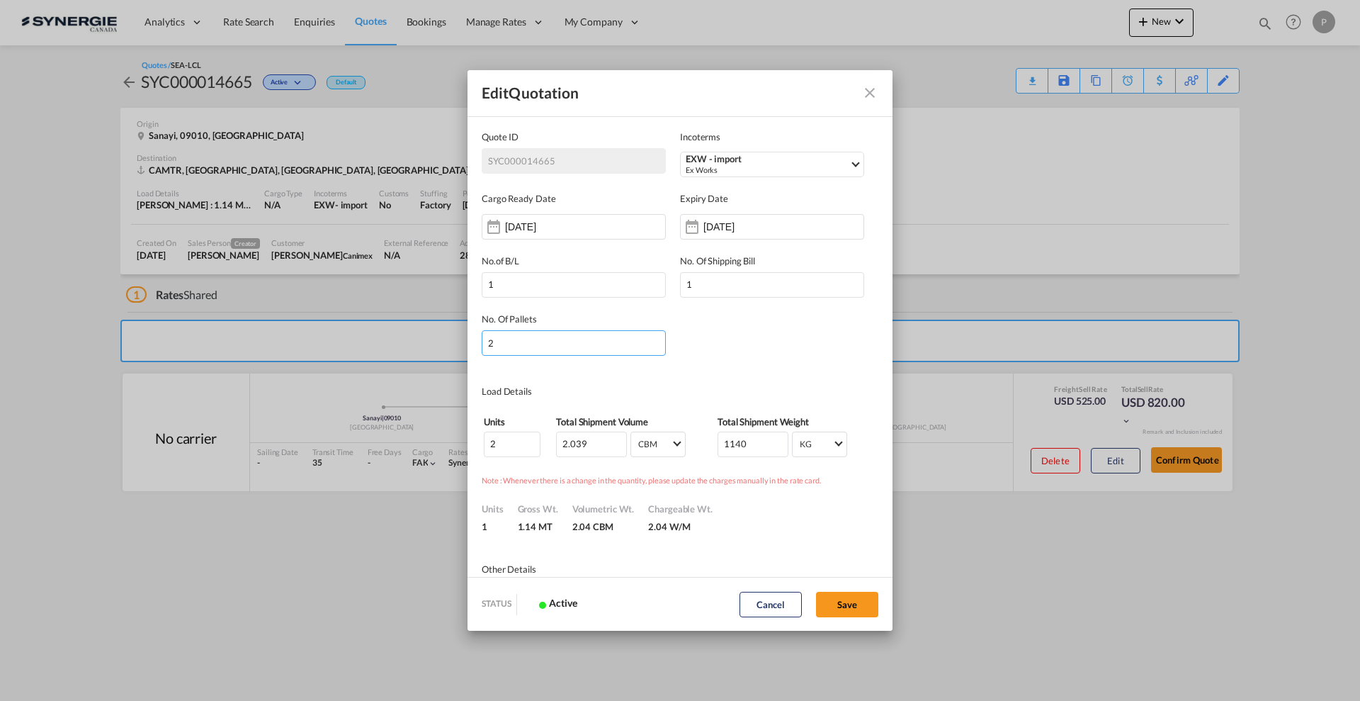
type input "2"
click at [770, 343] on div "No. Of Pallets 2" at bounding box center [680, 327] width 397 height 58
click at [849, 598] on button "Save" at bounding box center [847, 605] width 62 height 26
type input "[DATE]"
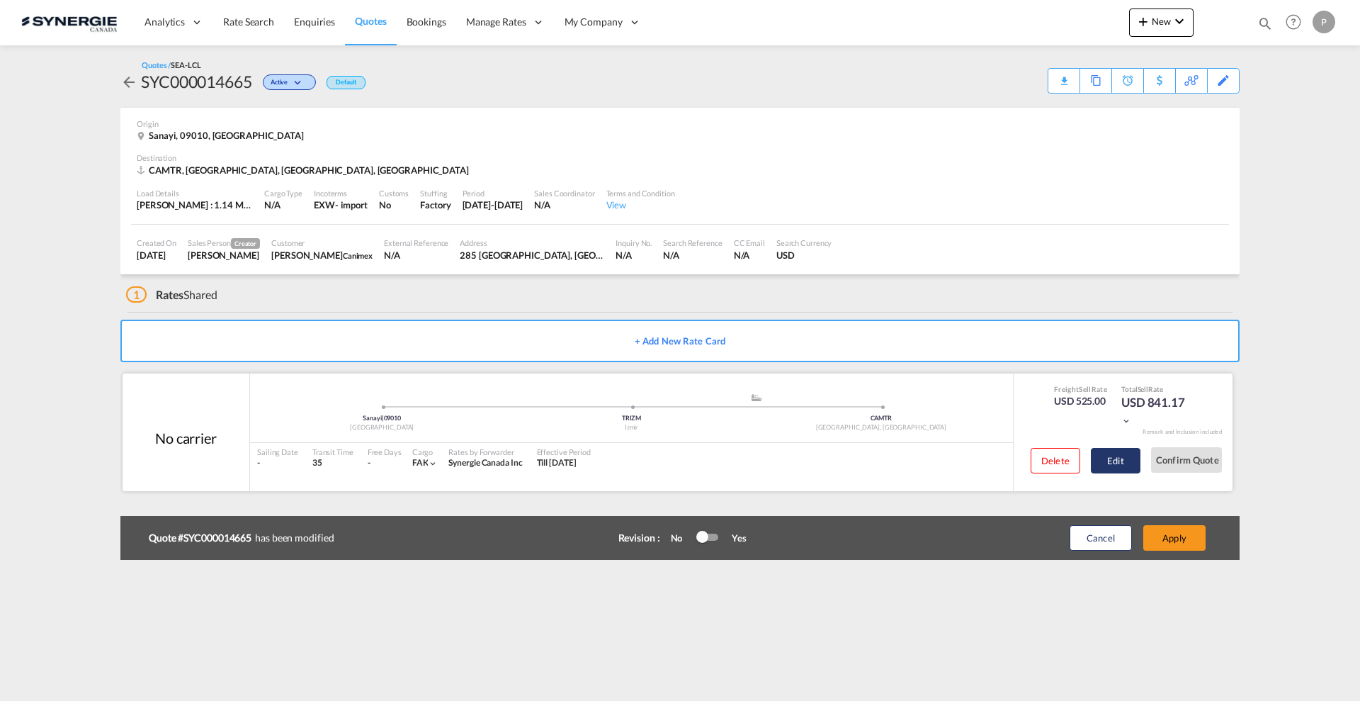
click at [1098, 459] on button "Edit" at bounding box center [1116, 461] width 50 height 26
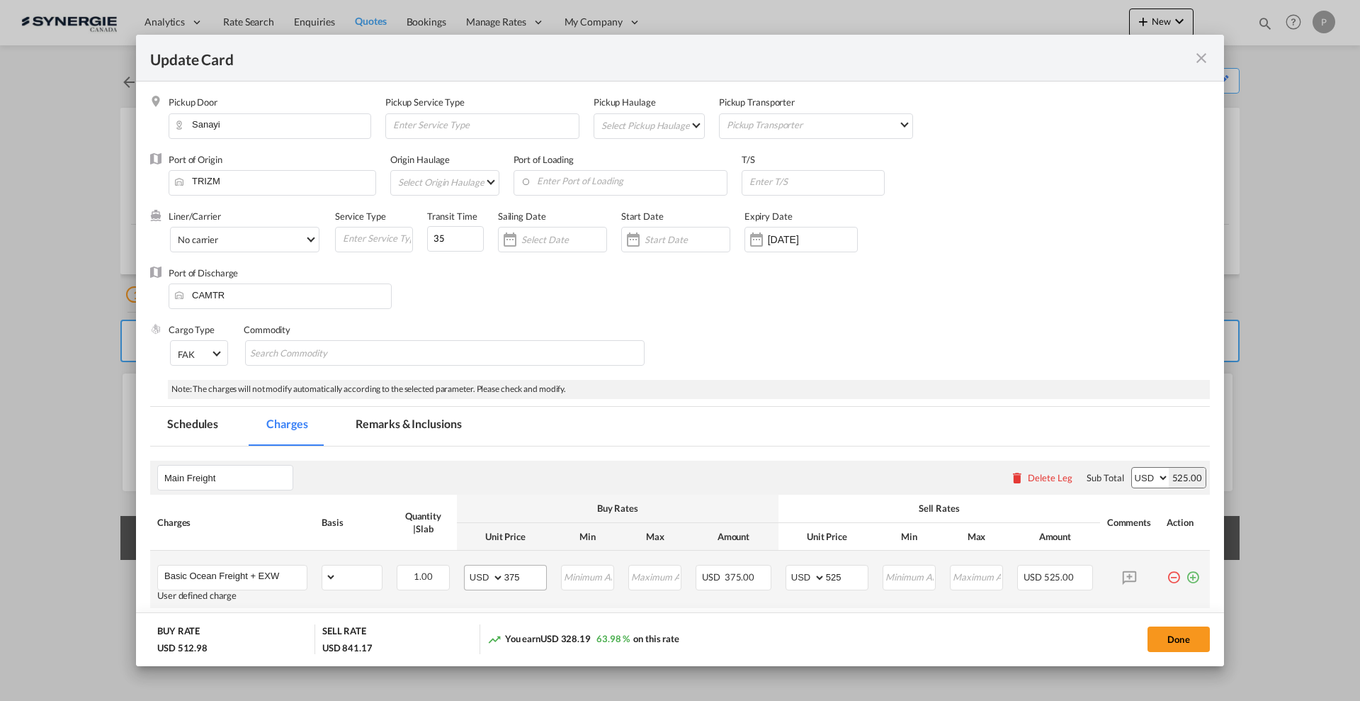
select select "flat"
select select "per_hbl"
select select "per_w/m"
select select "per_bl"
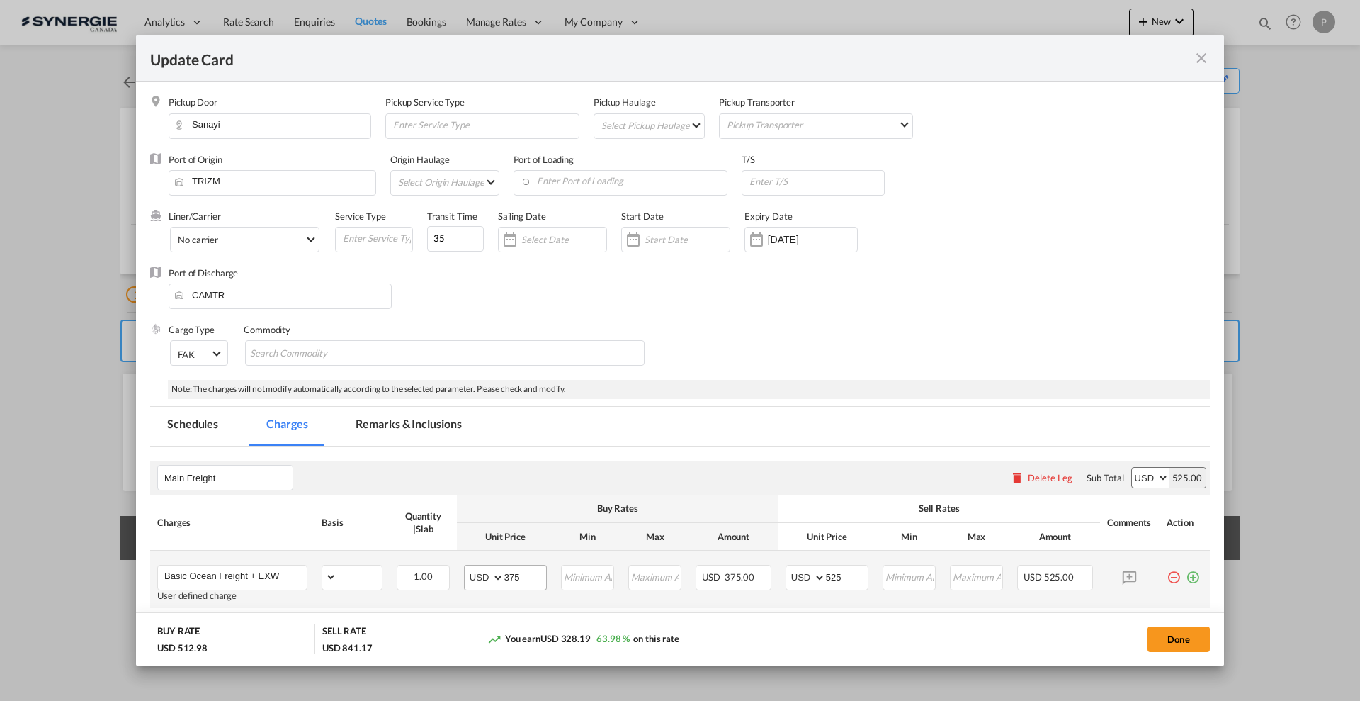
select select "per_bl"
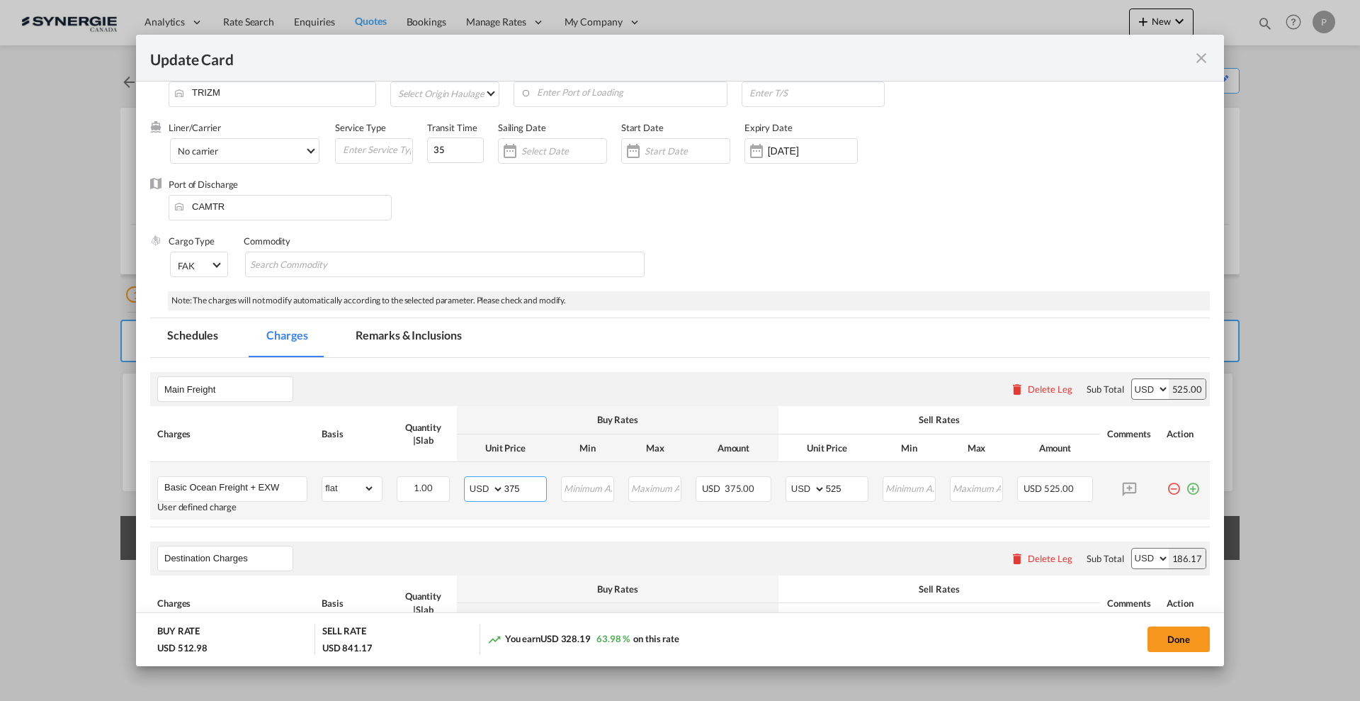
click at [521, 487] on input "375" at bounding box center [525, 487] width 42 height 21
type input "465"
click at [826, 479] on input "525" at bounding box center [847, 487] width 42 height 21
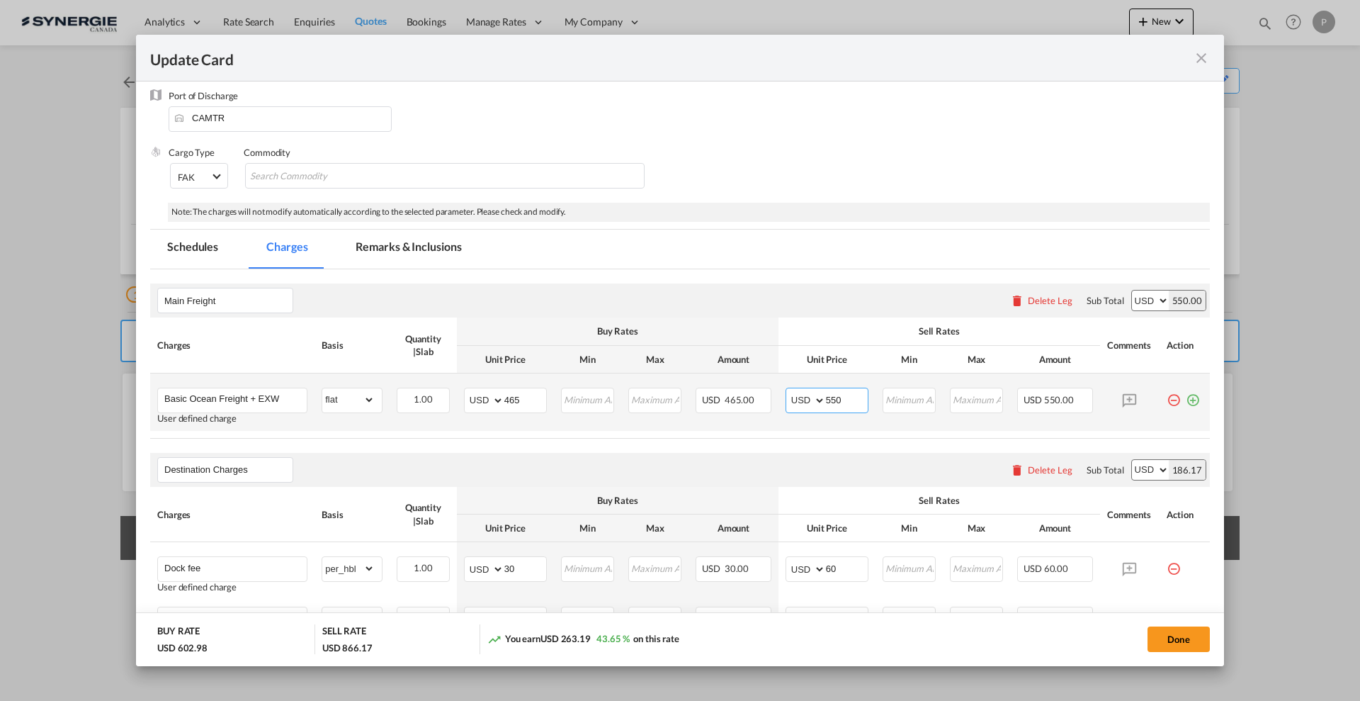
scroll to position [266, 0]
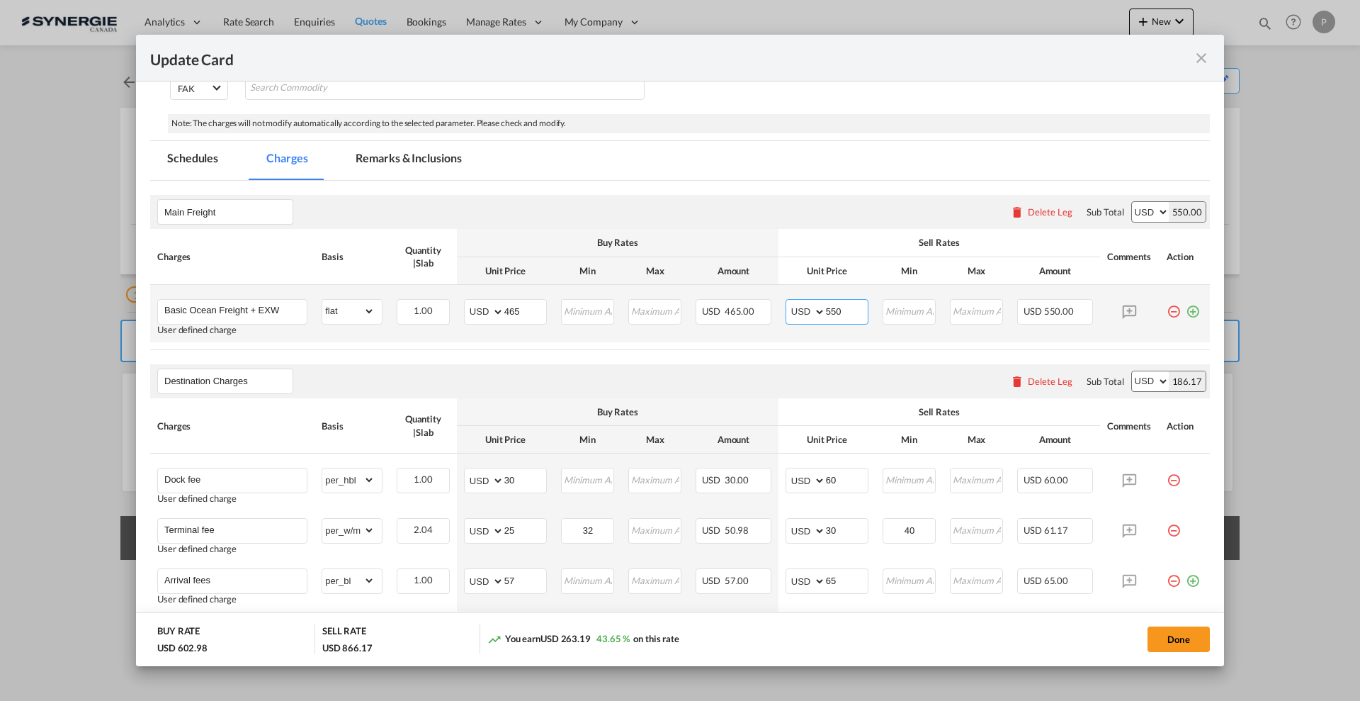
drag, startPoint x: 837, startPoint y: 311, endPoint x: 823, endPoint y: 308, distance: 15.1
click at [826, 308] on input "550" at bounding box center [847, 310] width 42 height 21
type input "590"
click at [1173, 638] on button "Done" at bounding box center [1179, 639] width 62 height 26
type input "[DATE]"
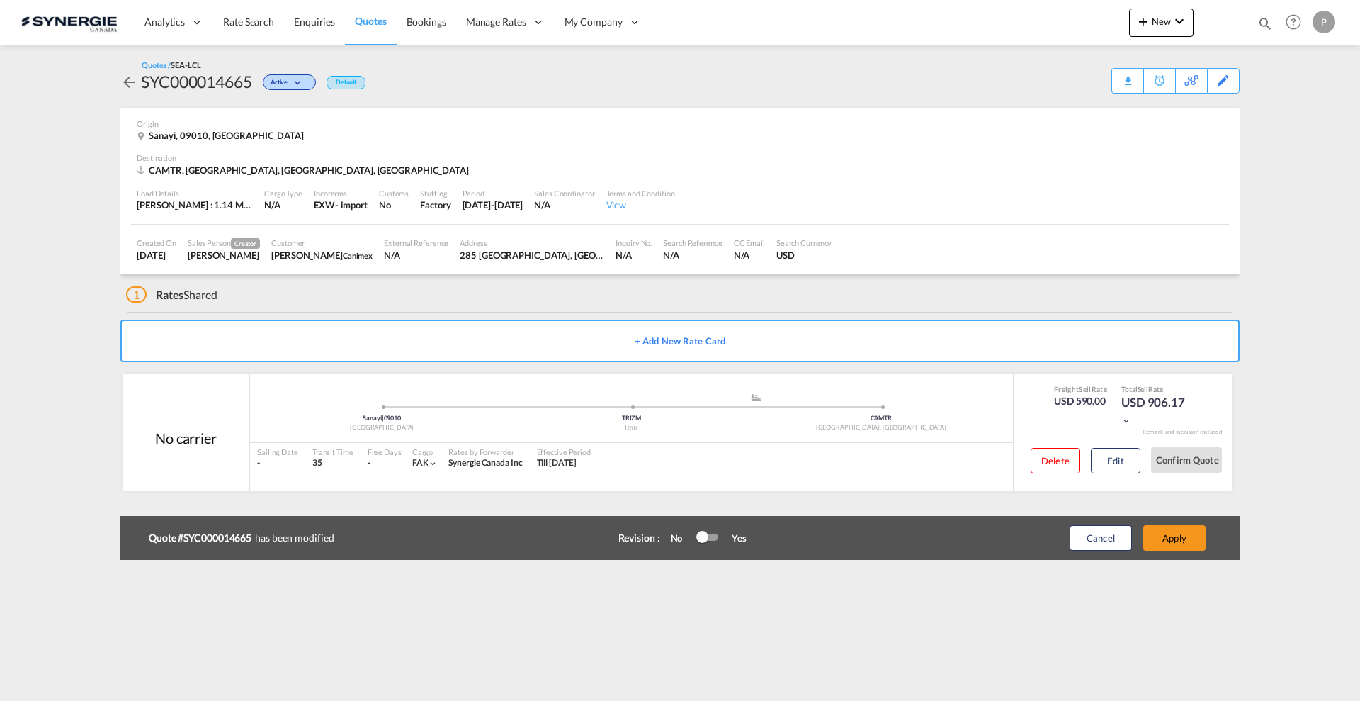
click at [709, 543] on div at bounding box center [706, 537] width 21 height 17
click at [1195, 546] on button "Apply" at bounding box center [1175, 538] width 62 height 26
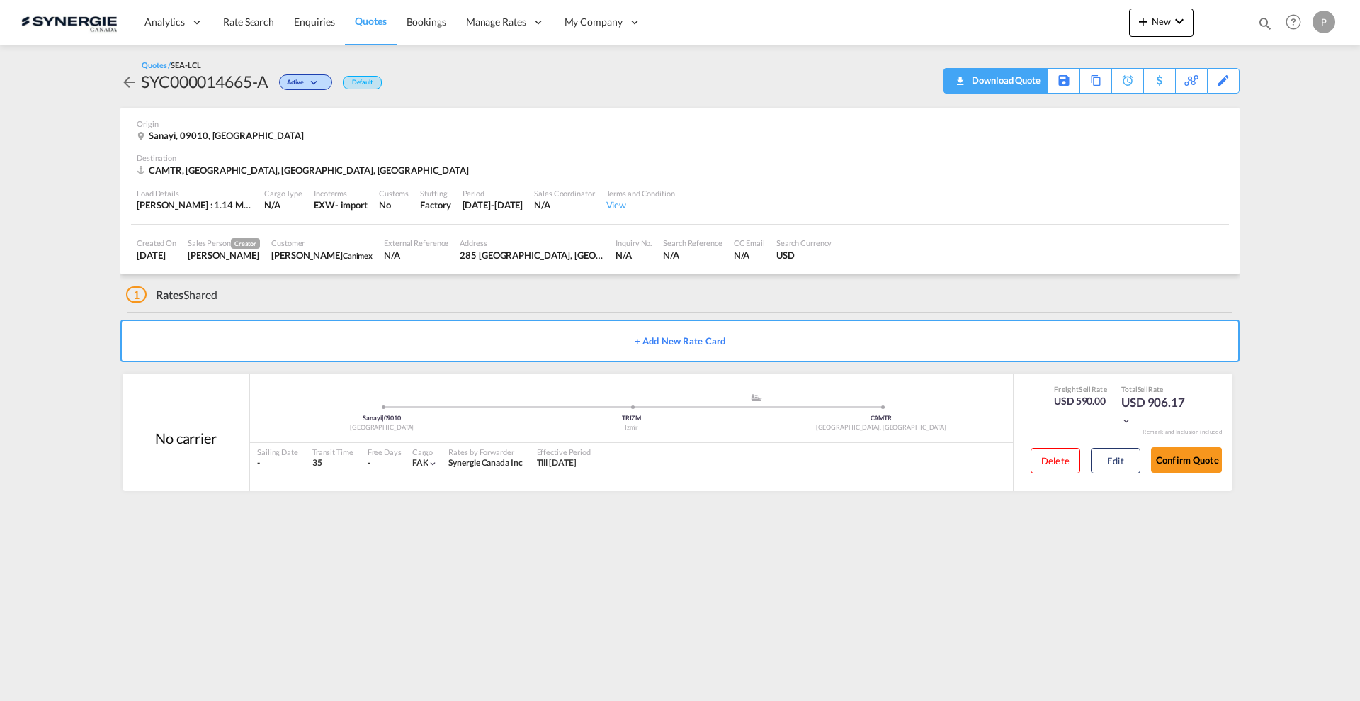
click at [1031, 88] on div "Download Quote" at bounding box center [1005, 80] width 72 height 23
click at [1222, 81] on div "Edit" at bounding box center [1224, 81] width 16 height 24
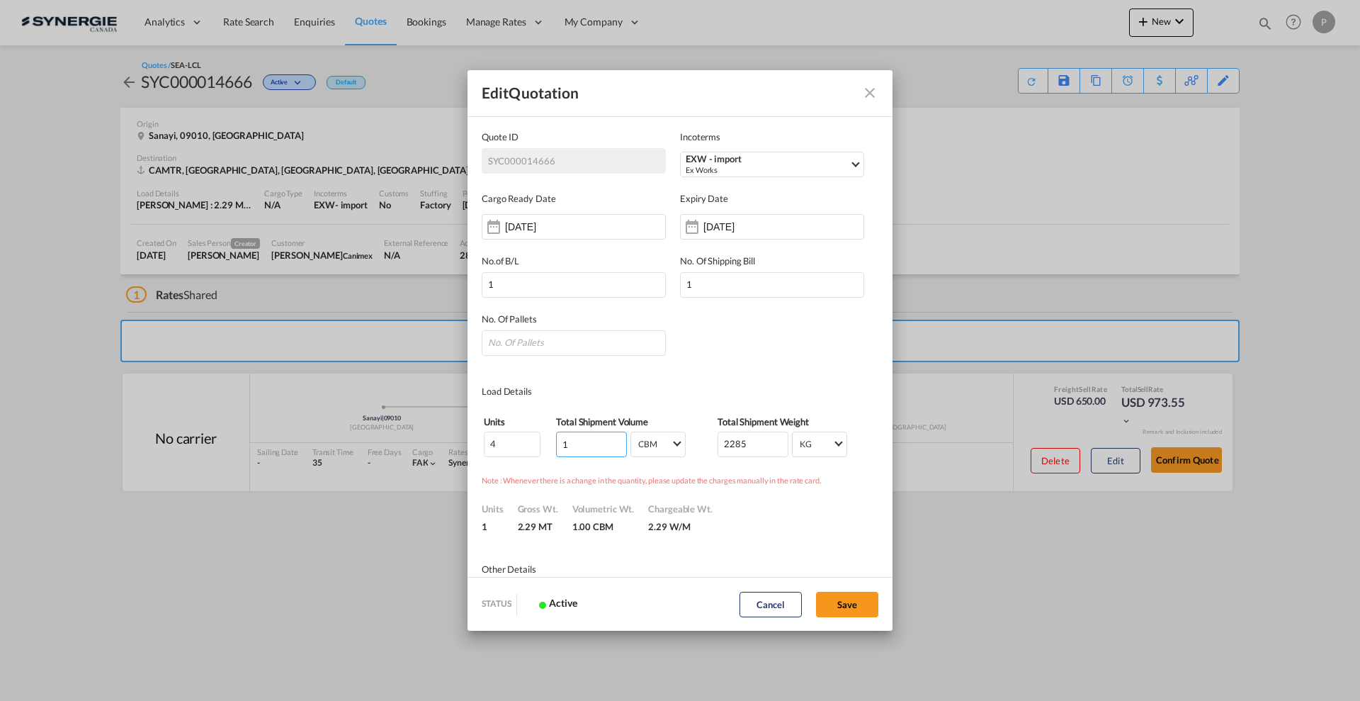
click at [587, 441] on input "1" at bounding box center [591, 444] width 71 height 26
type input "4"
type input "4.078"
click at [820, 546] on md-dialog-content "Quote ID SYC000014666 Incoterms EXW - import Ex Works CPT - export Carrier Paid…" at bounding box center [680, 345] width 425 height 461
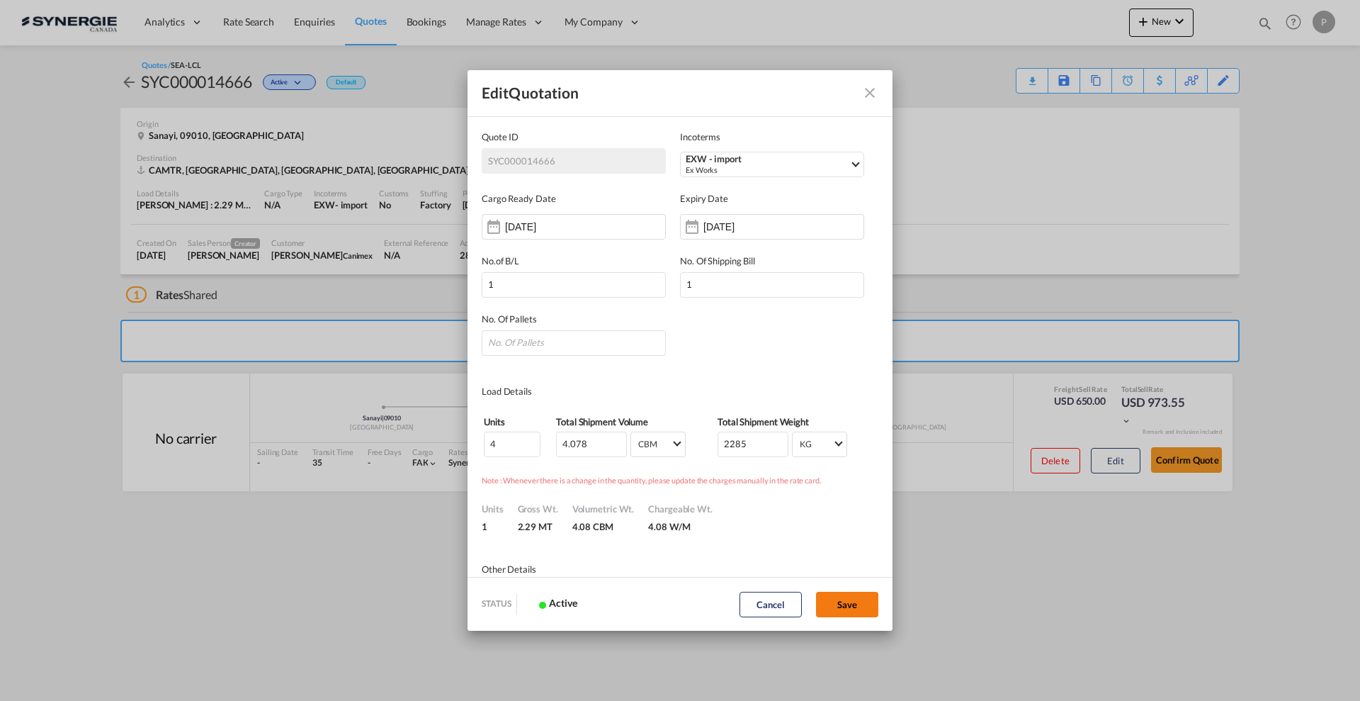
click at [869, 602] on button "Save" at bounding box center [847, 605] width 62 height 26
click at [516, 330] on input "Quote ID IncotermsSelect ..." at bounding box center [574, 343] width 184 height 26
type input "4"
click at [855, 592] on button "Save" at bounding box center [847, 605] width 62 height 26
type input "[DATE]"
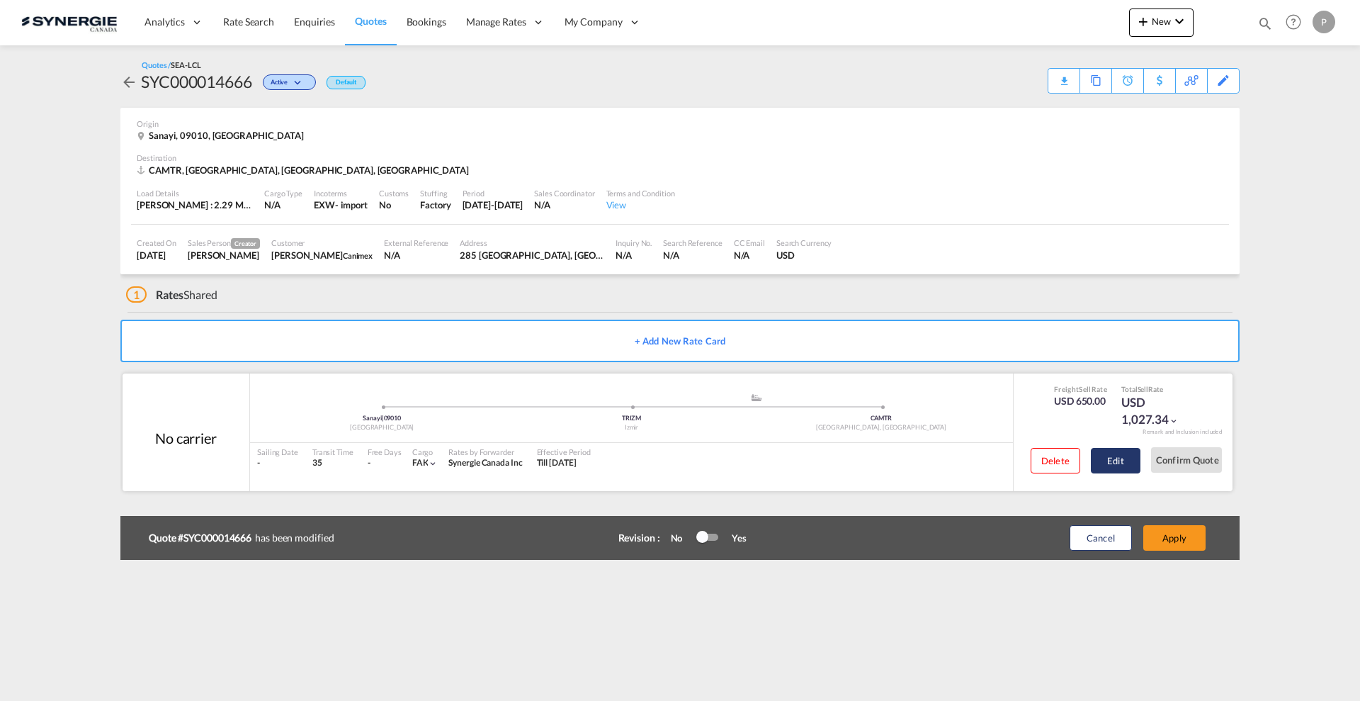
click at [1127, 466] on button "Edit" at bounding box center [1116, 461] width 50 height 26
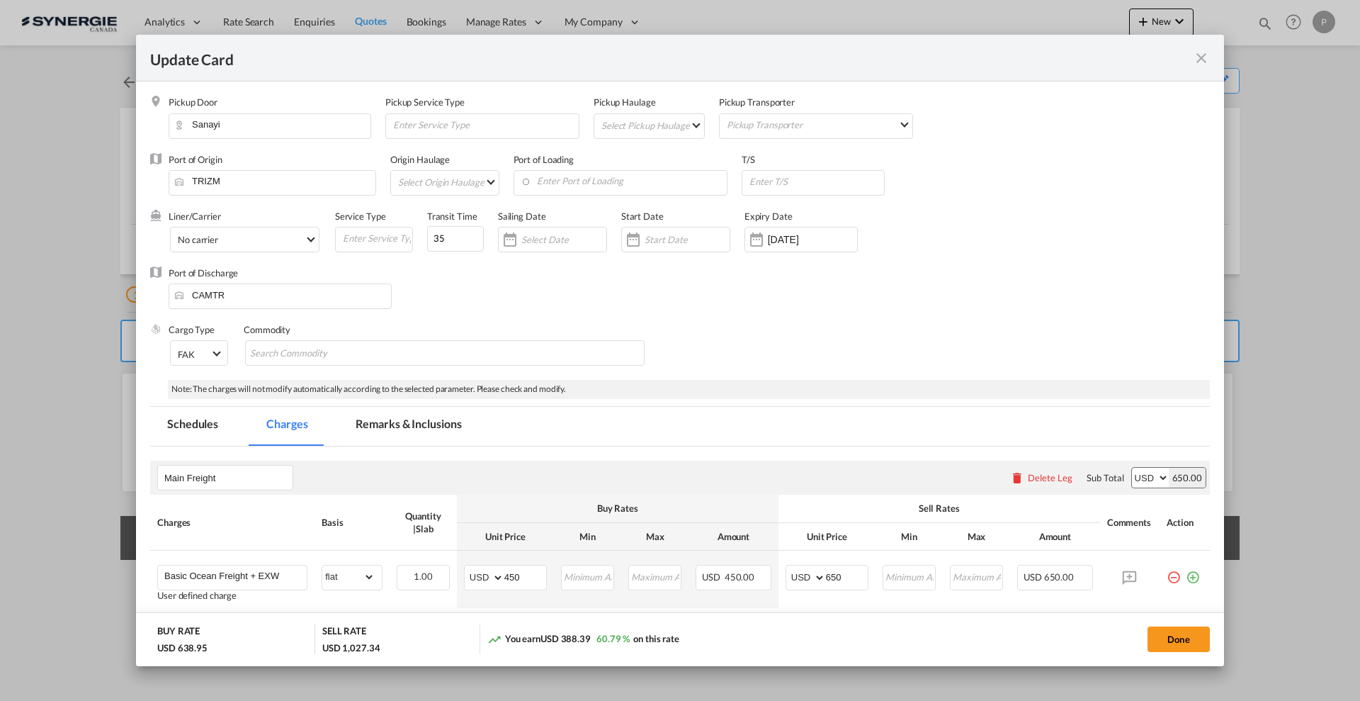
select select "flat"
select select "per_hbl"
select select "per_w/m"
select select "per_bl"
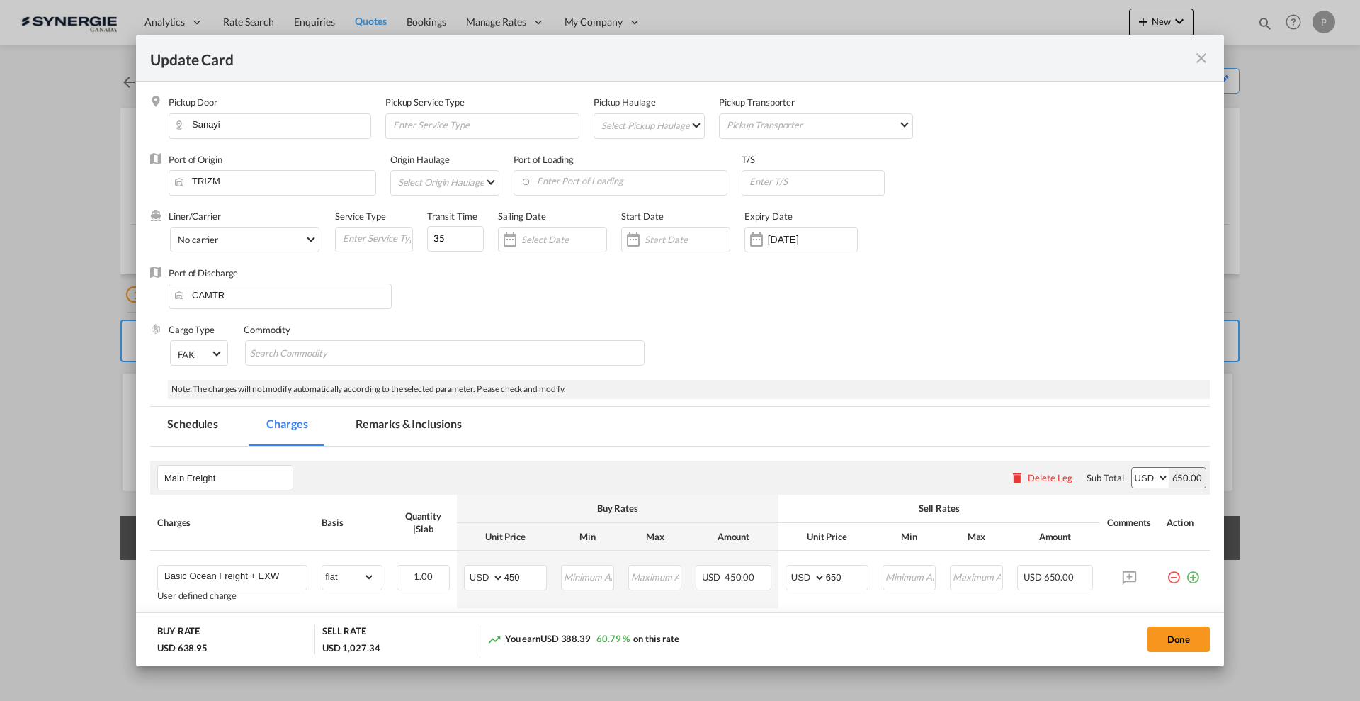
select select "per_bl"
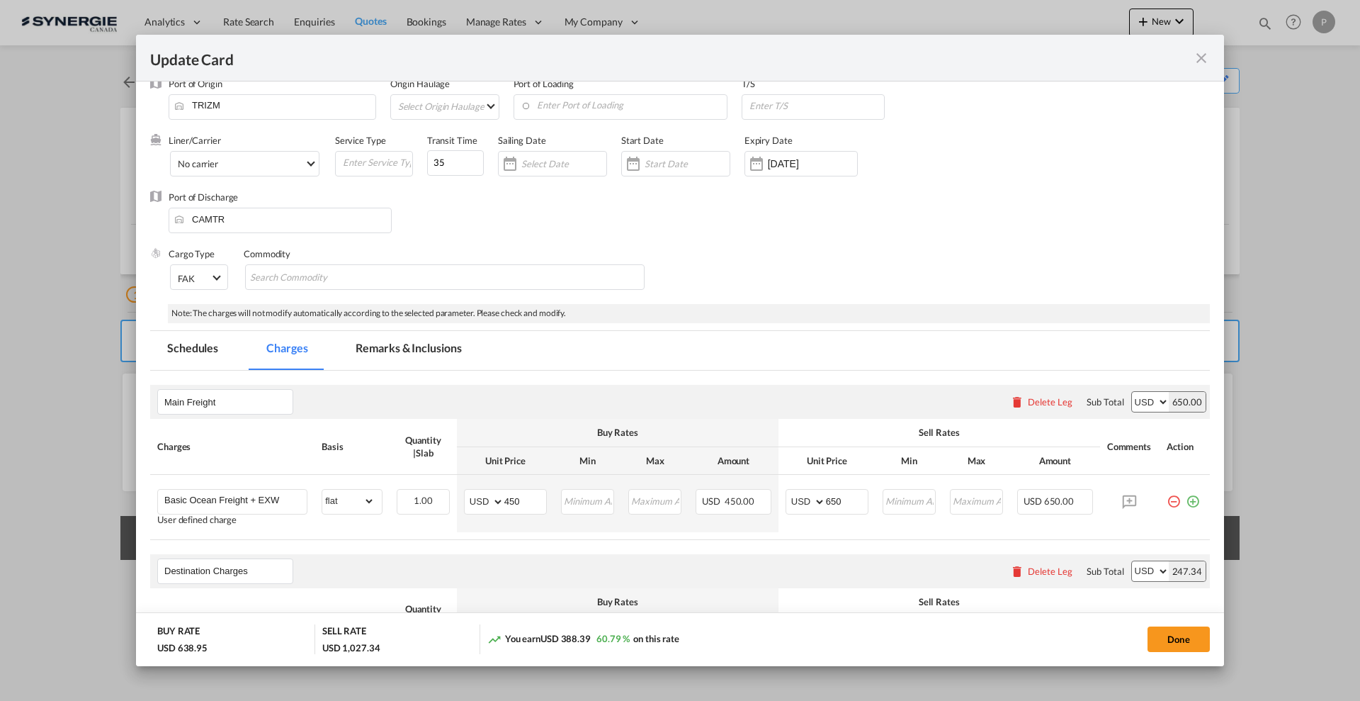
scroll to position [177, 0]
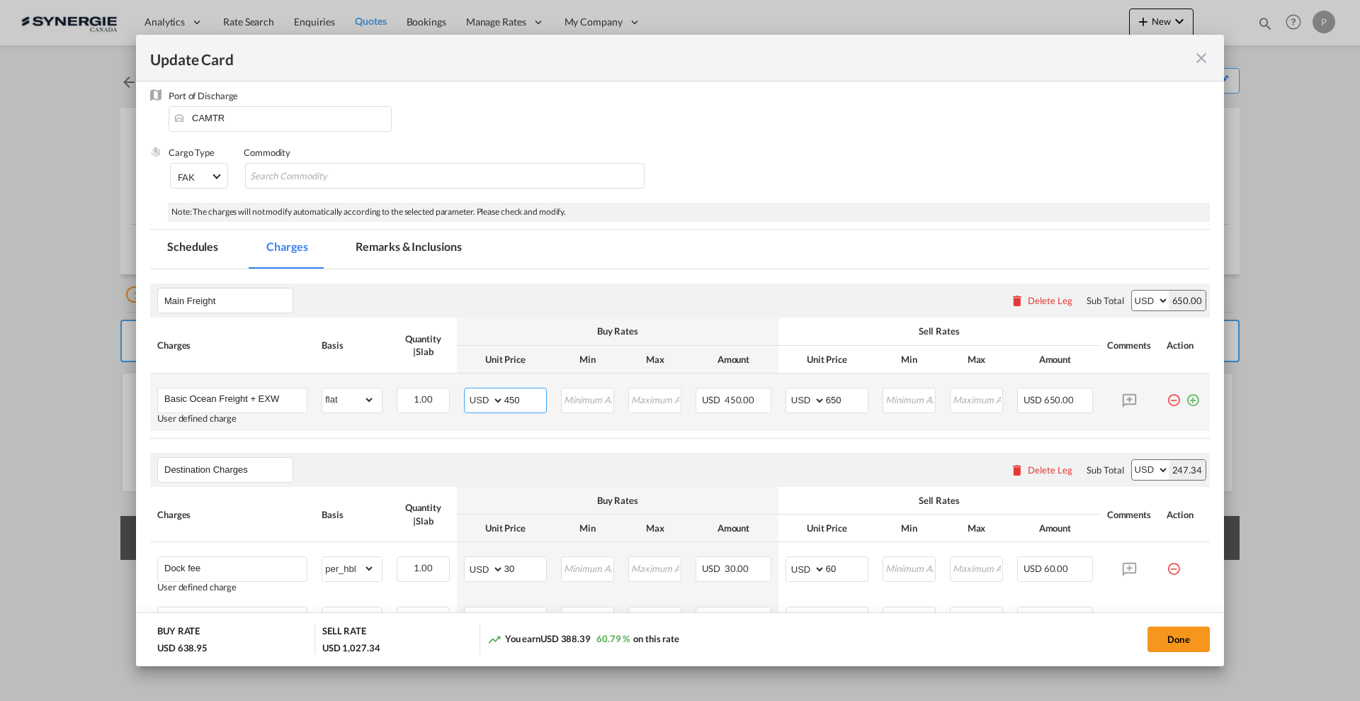
click at [518, 402] on input "450" at bounding box center [525, 398] width 42 height 21
type input "625"
click at [827, 398] on input "650" at bounding box center [847, 398] width 42 height 21
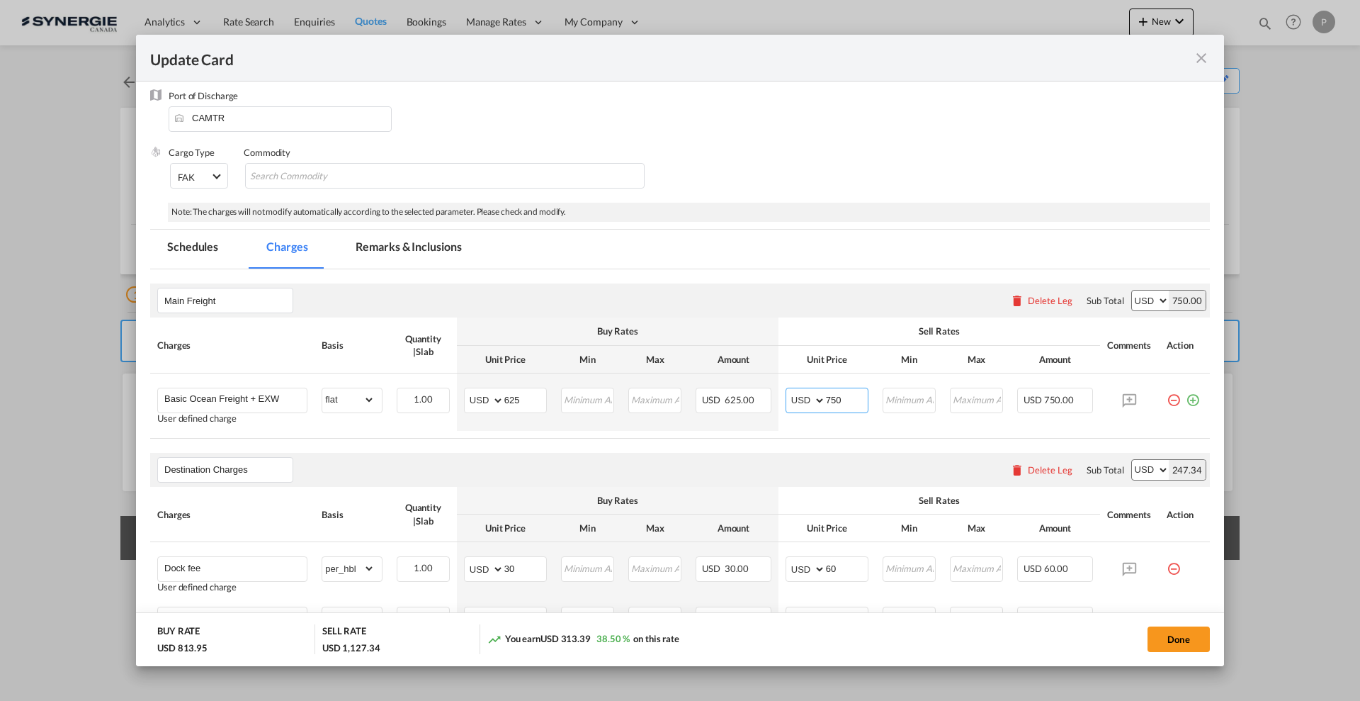
scroll to position [266, 0]
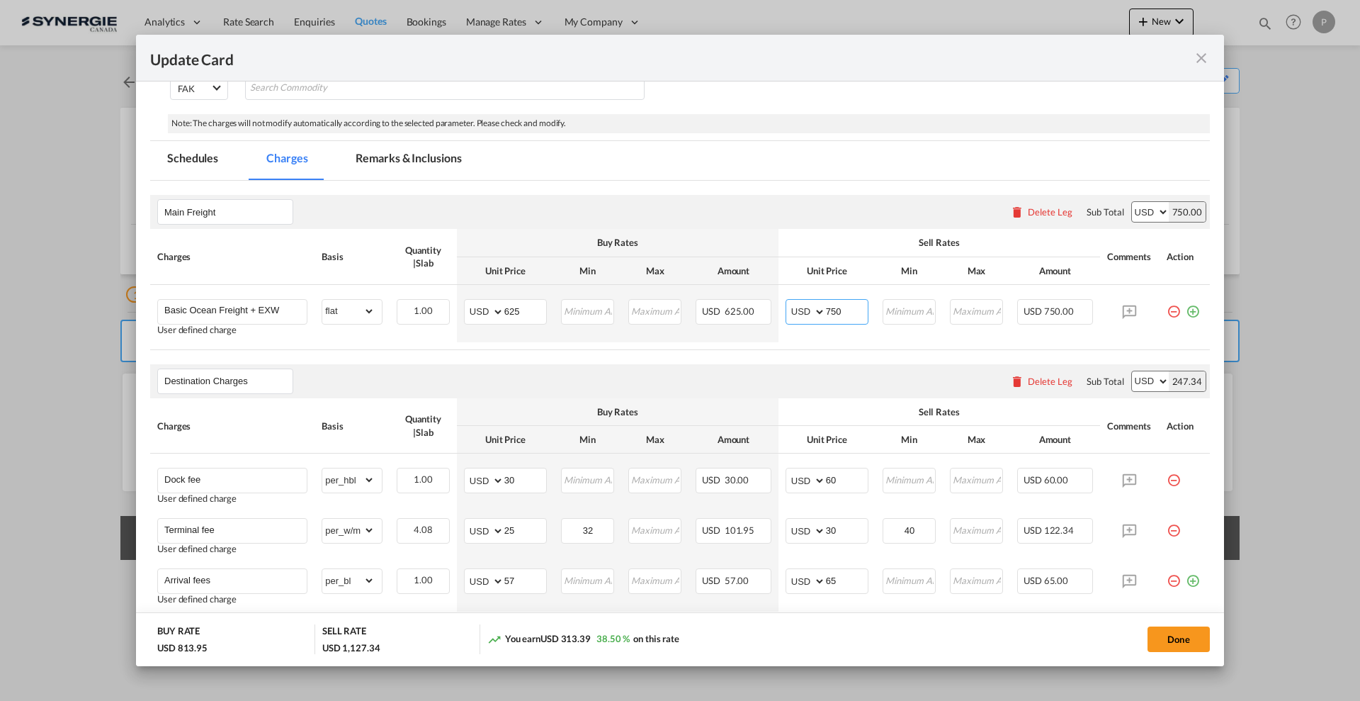
type input "750"
click at [425, 152] on md-tab-item "Remarks & Inclusions" at bounding box center [409, 160] width 140 height 39
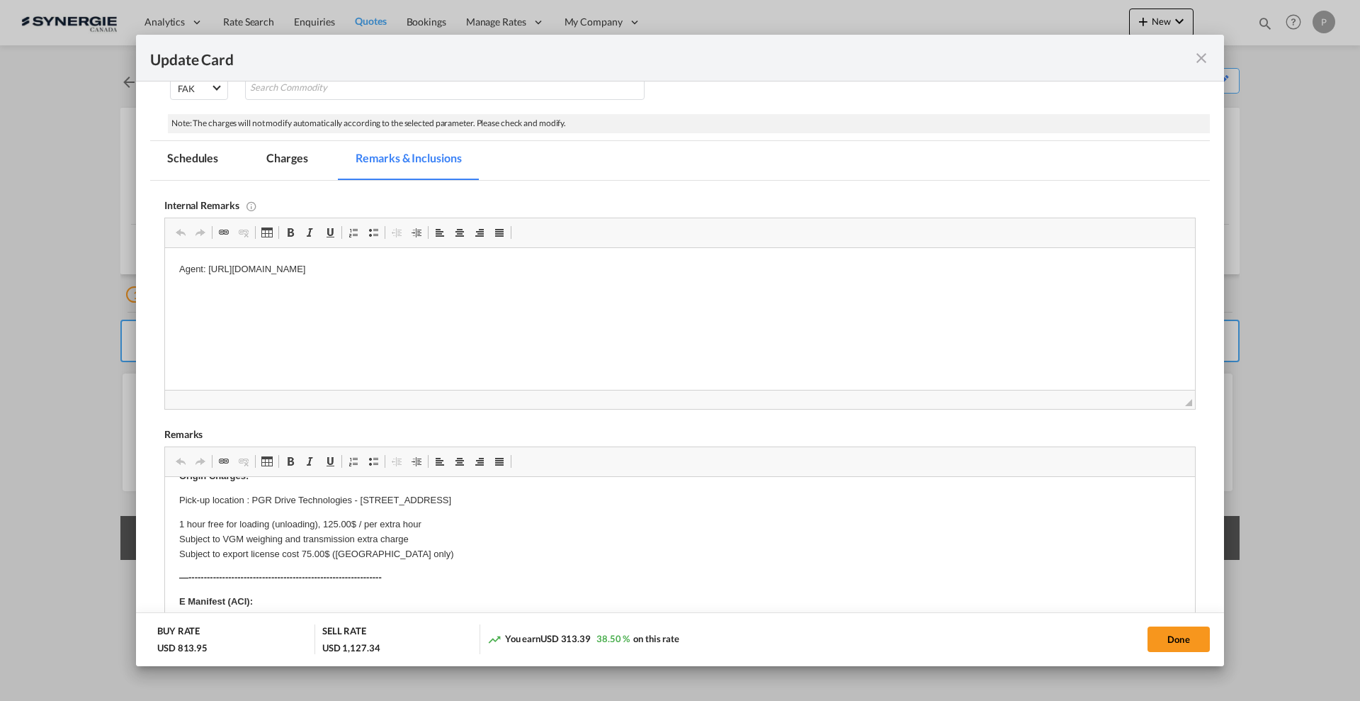
scroll to position [0, 0]
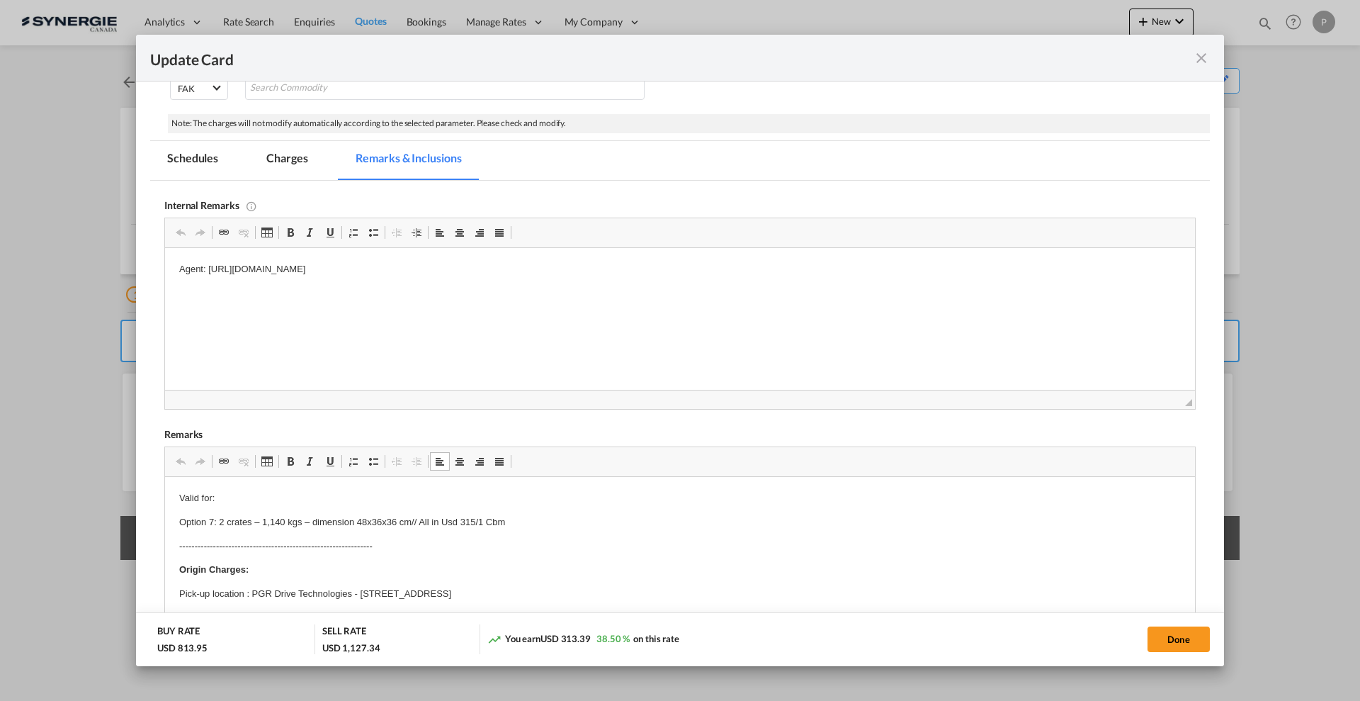
click at [220, 524] on p "Option 7: 2 crates – 1,140 kgs – dimension 48x36x36 cm// All in Usd 315/1 Cbm" at bounding box center [680, 522] width 1002 height 15
click at [412, 521] on p "Option 8: 4 crates – 2,285 kgs – dimension 122x92x92 cm All in Usd 625/4,15 Cbm" at bounding box center [680, 522] width 1002 height 15
click at [463, 519] on p "Option 8: 4 crates – 2,285 kgs – dimension 122x92x92 cm All in Usd 625/4,15 Cbm" at bounding box center [680, 522] width 1002 height 15
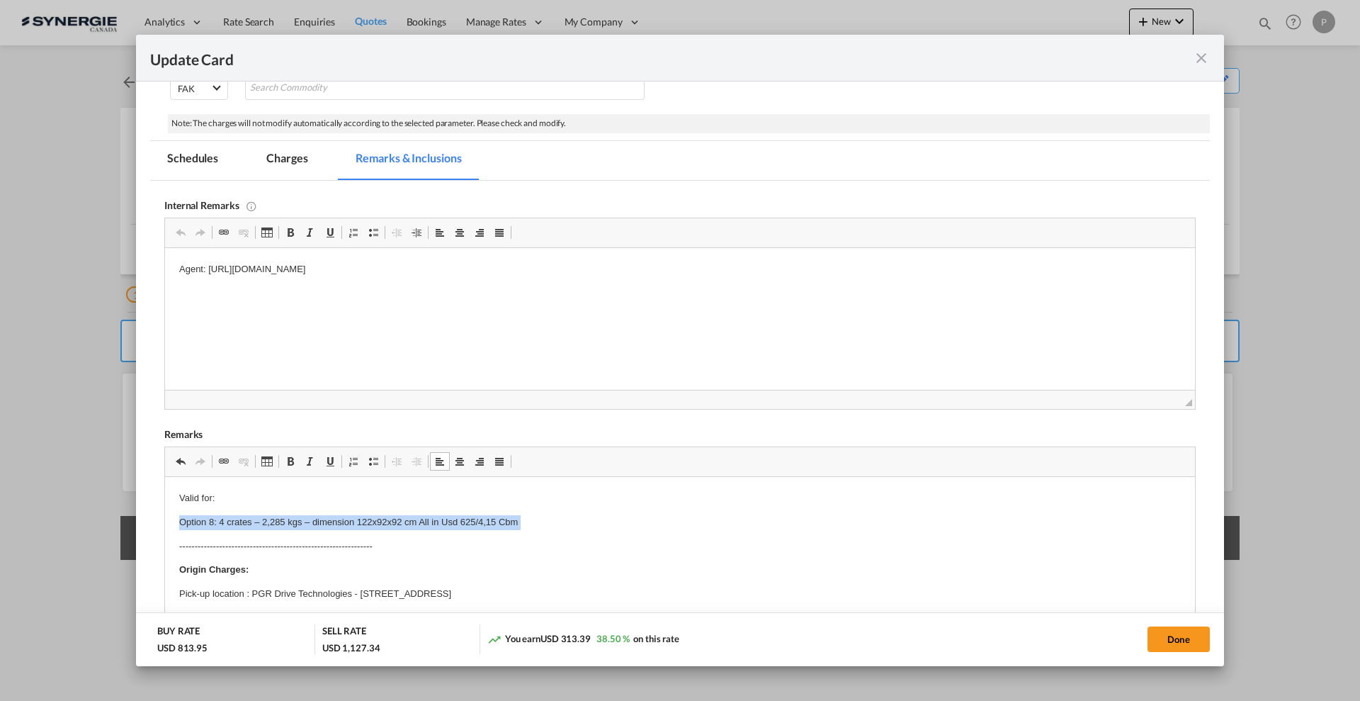
click at [463, 519] on p "Option 8: 4 crates – 2,285 kgs – dimension 122x92x92 cm All in Usd 625/4,15 Cbm" at bounding box center [680, 522] width 1002 height 15
click at [1188, 636] on button "Done" at bounding box center [1179, 639] width 62 height 26
type input "[DATE]"
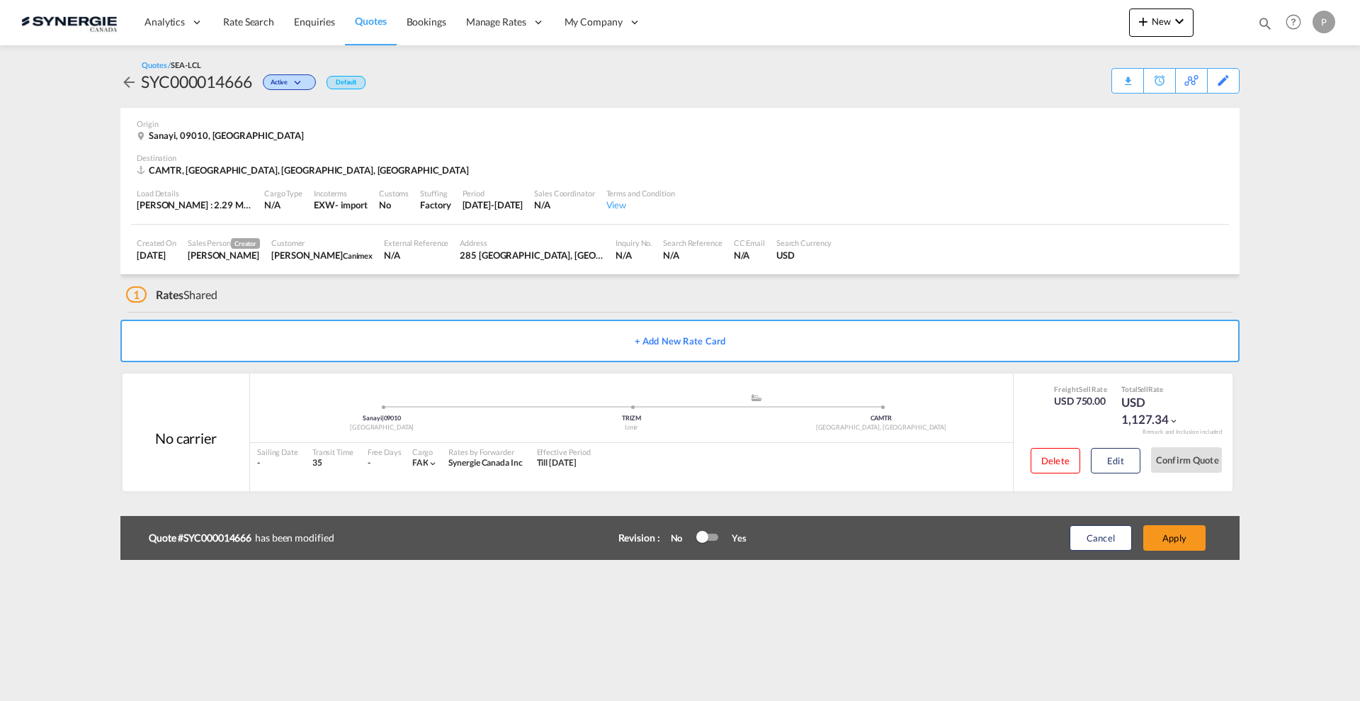
scroll to position [111, 0]
click at [707, 533] on div at bounding box center [702, 537] width 12 height 12
click at [1186, 536] on button "Apply" at bounding box center [1175, 538] width 62 height 26
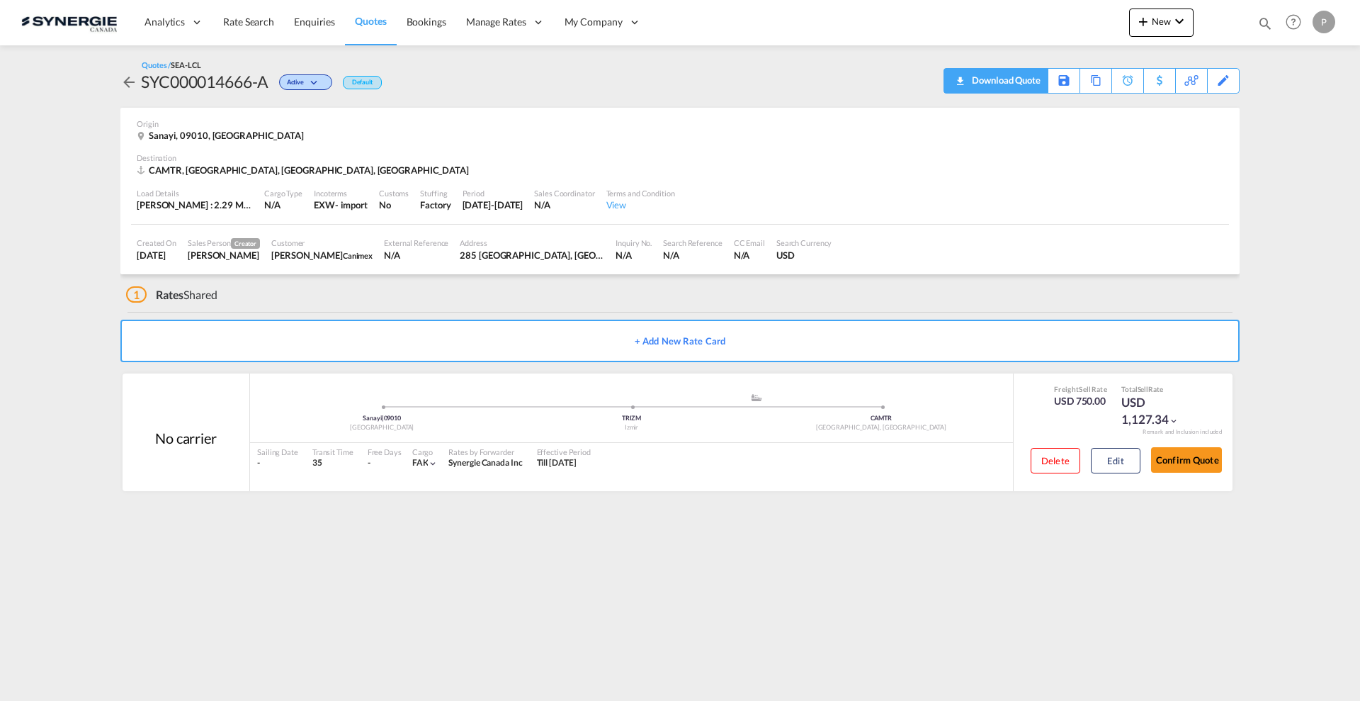
click at [1034, 86] on div "Download Quote" at bounding box center [1005, 80] width 72 height 23
click at [1120, 453] on button "Edit" at bounding box center [1116, 461] width 50 height 26
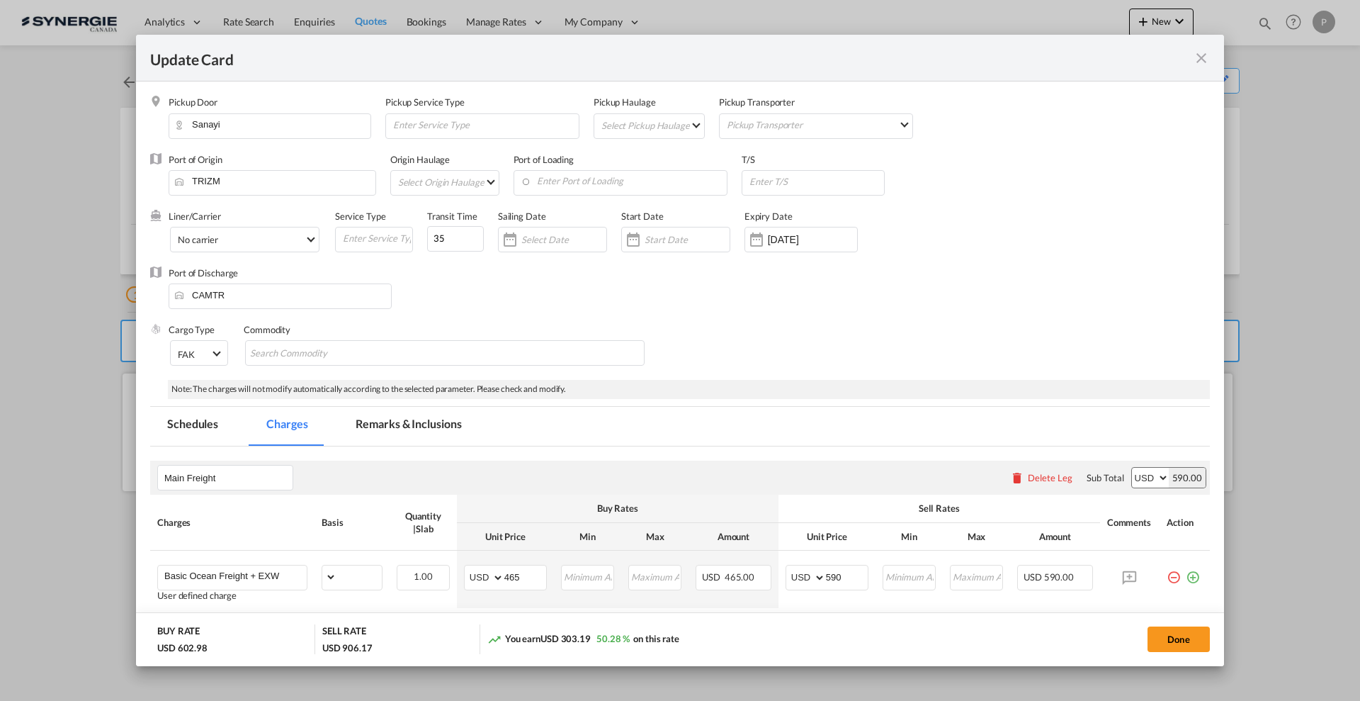
select select "flat"
select select "per_hbl"
select select "per_w/m"
select select "per_bl"
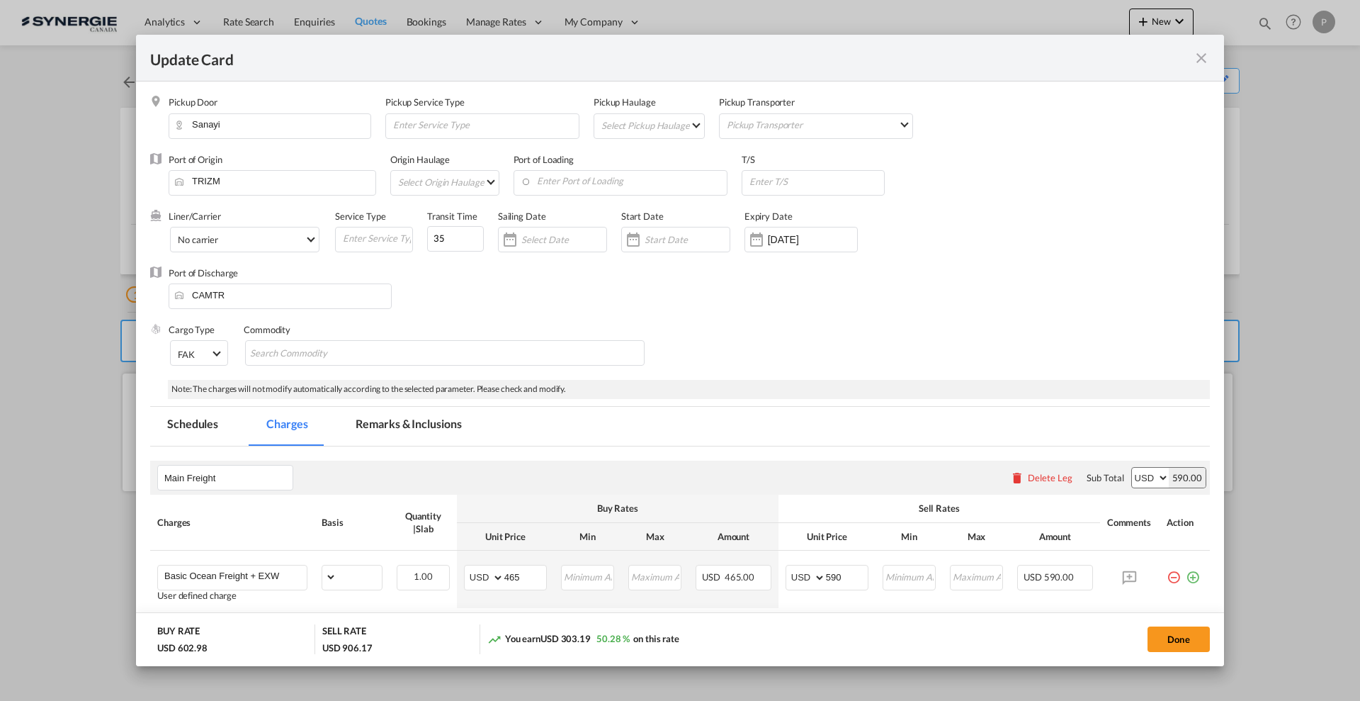
select select "per_bl"
drag, startPoint x: 402, startPoint y: 423, endPoint x: 376, endPoint y: 425, distance: 26.3
click at [402, 422] on md-tab-item "Remarks & Inclusions" at bounding box center [409, 426] width 140 height 39
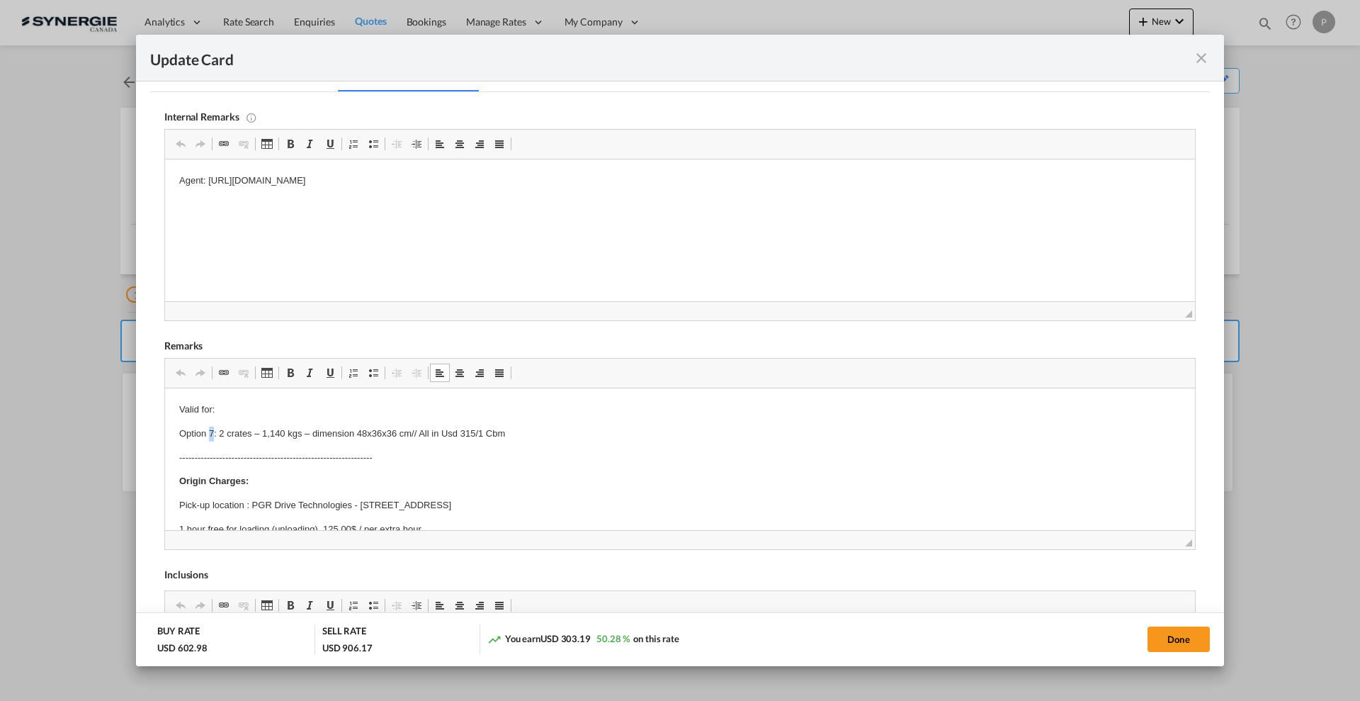
click at [211, 432] on p "Option 7: 2 crates – 1,140 kgs – dimension 48x36x36 cm// All in Usd 315/1 Cbm" at bounding box center [680, 434] width 1002 height 15
click at [1165, 648] on button "Done" at bounding box center [1179, 639] width 62 height 26
type input "[DATE]"
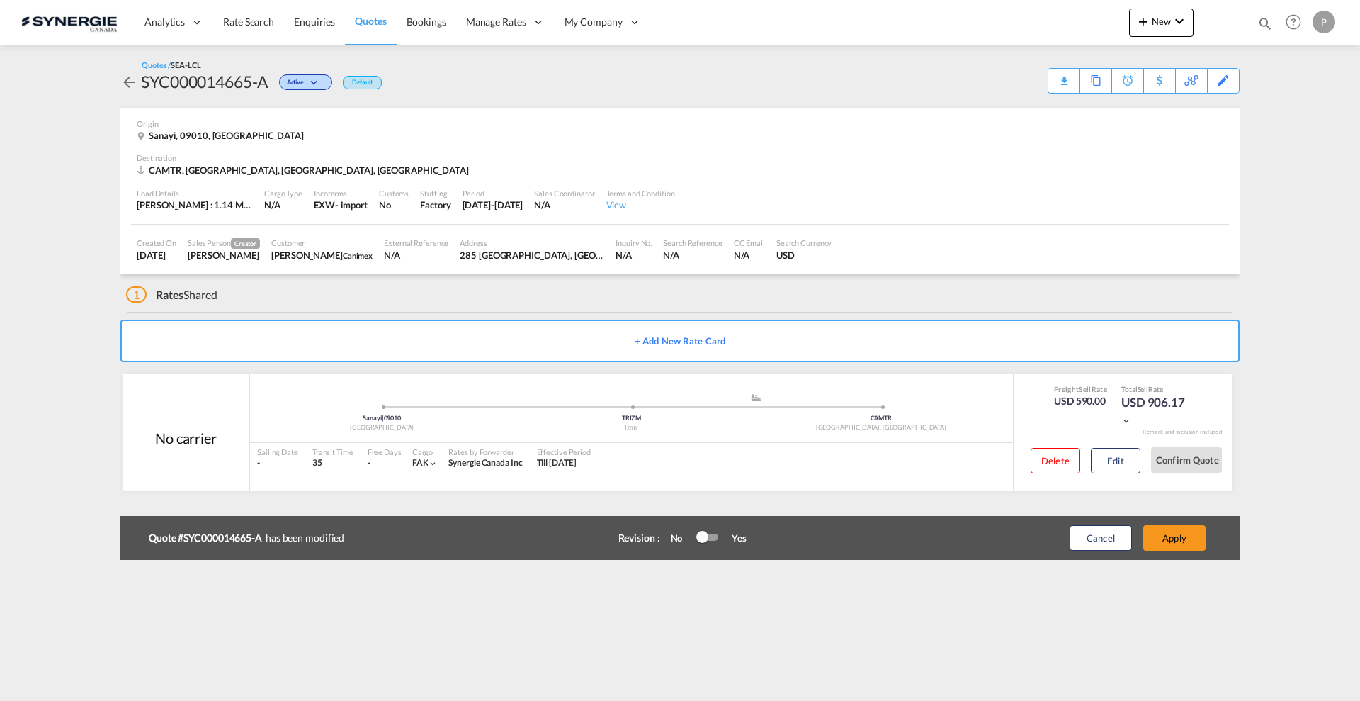
scroll to position [111, 0]
click at [709, 534] on div at bounding box center [707, 537] width 21 height 7
click at [1181, 546] on button "Apply" at bounding box center [1175, 538] width 62 height 26
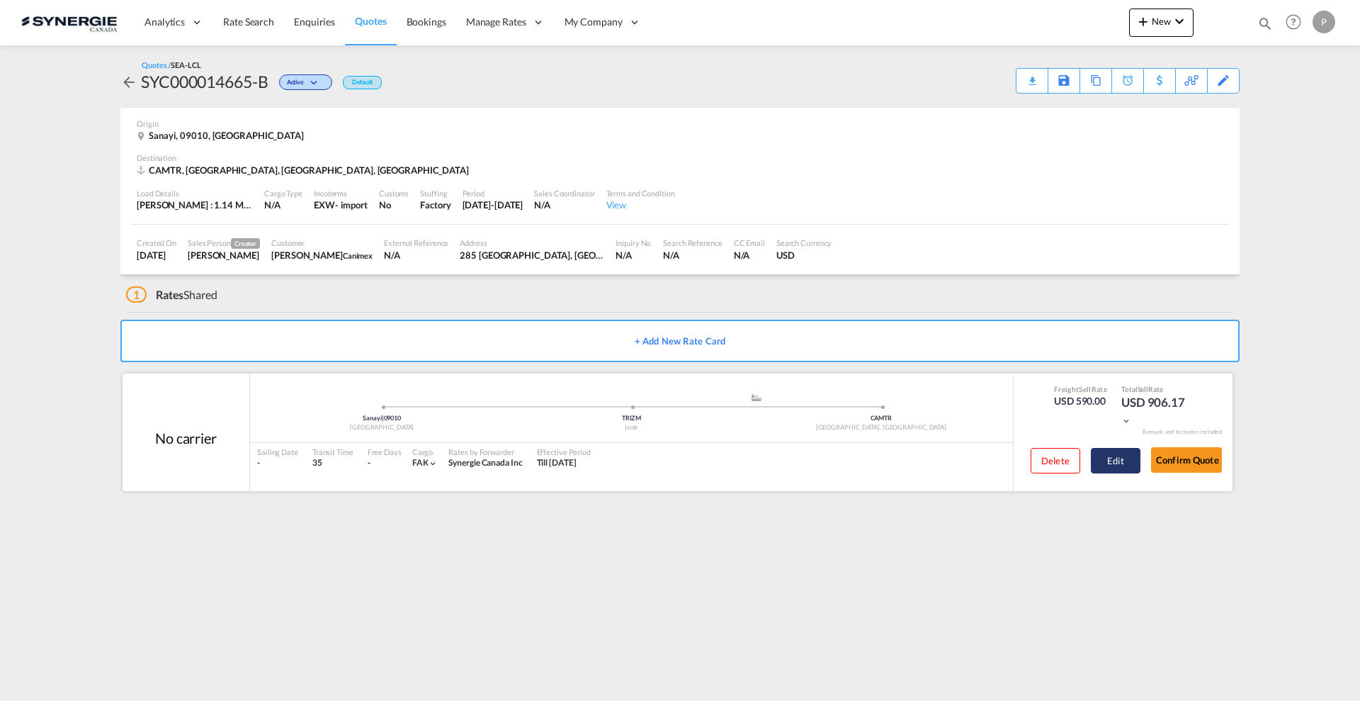
click at [1104, 466] on button "Edit" at bounding box center [1116, 461] width 50 height 26
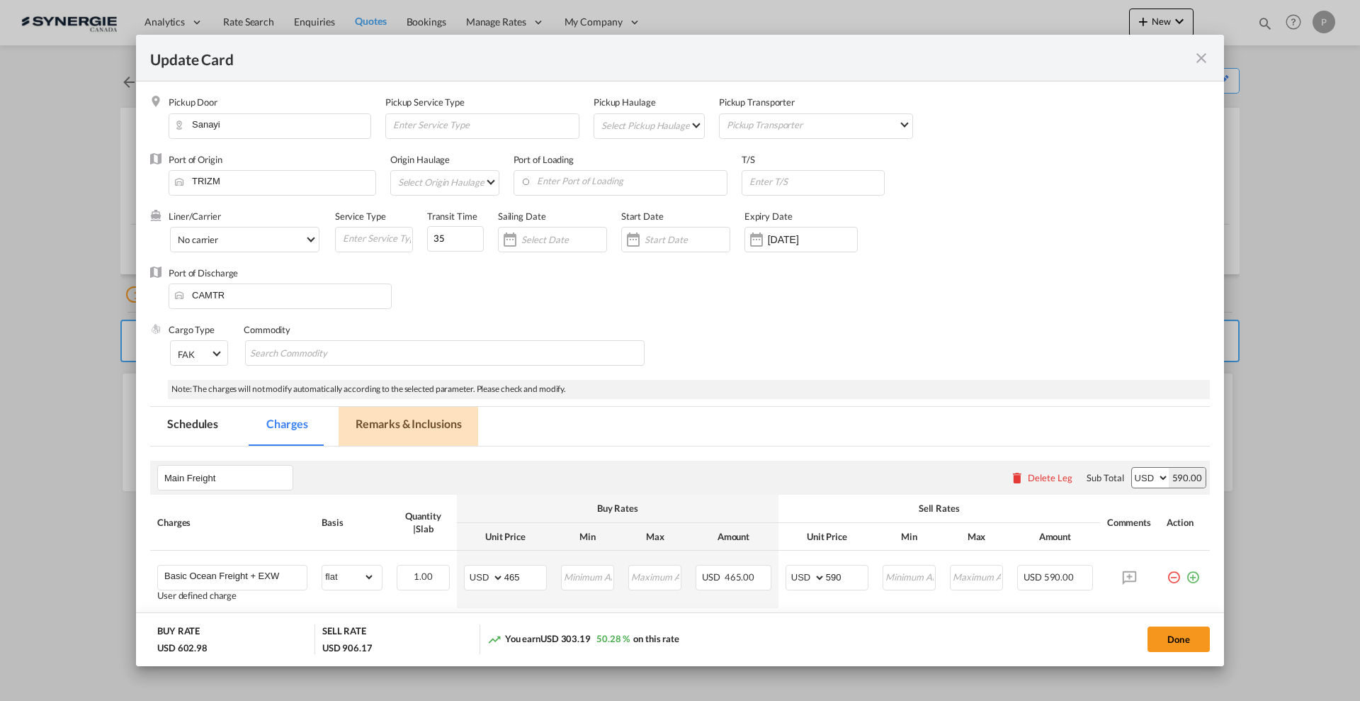
click at [412, 419] on md-tab-item "Remarks & Inclusions" at bounding box center [409, 426] width 140 height 39
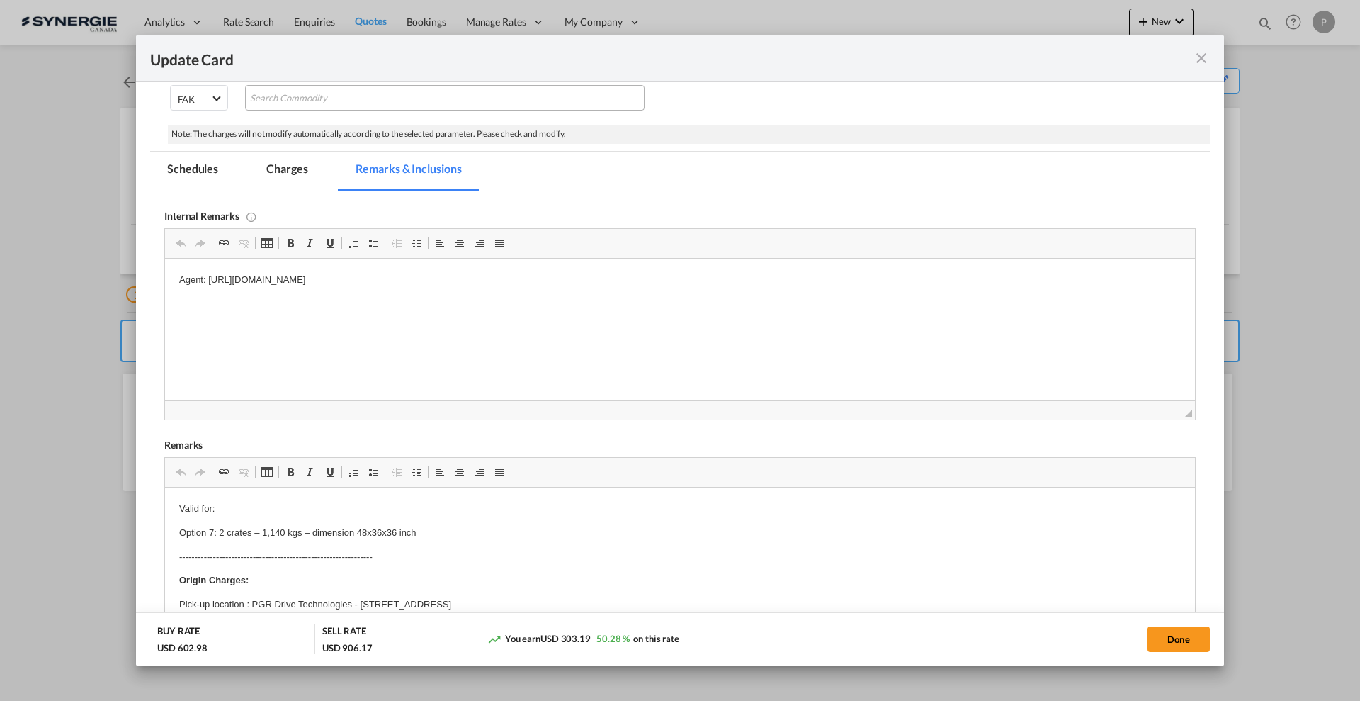
scroll to position [266, 0]
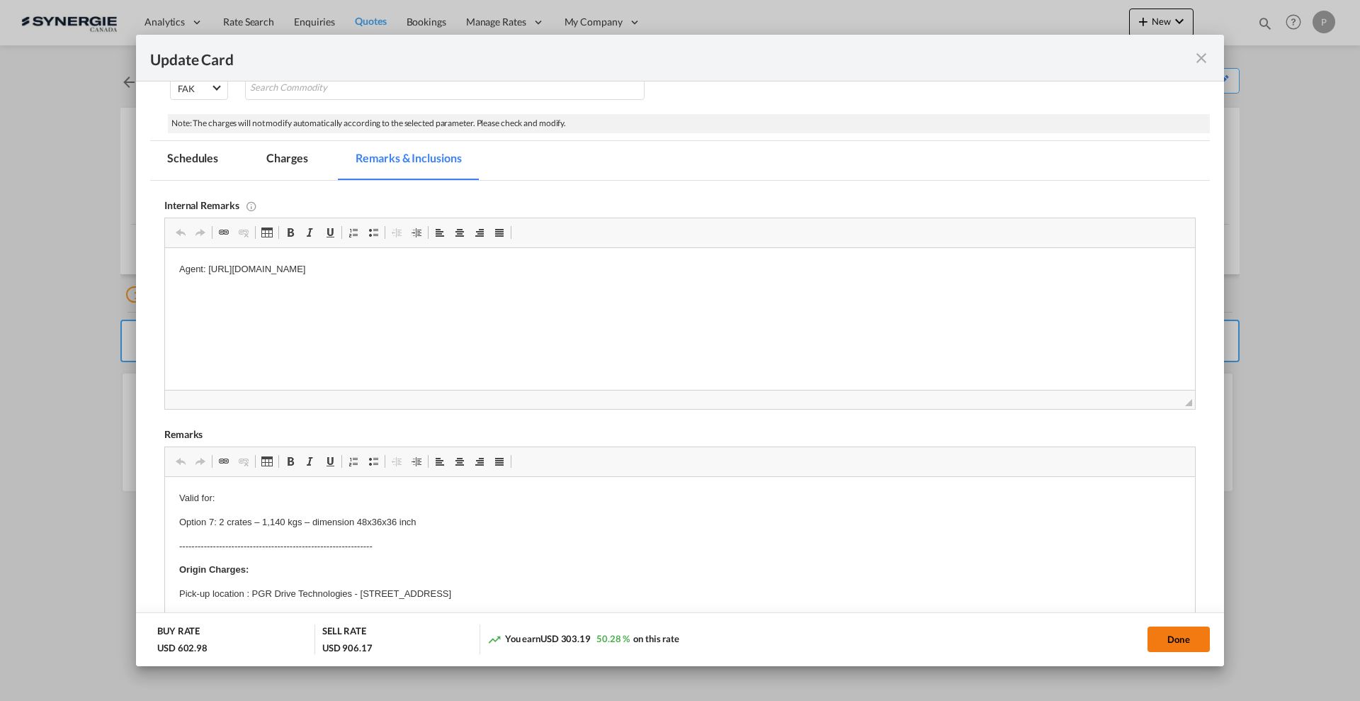
click at [1190, 642] on button "Done" at bounding box center [1179, 639] width 62 height 26
type input "09 Oct 2025"
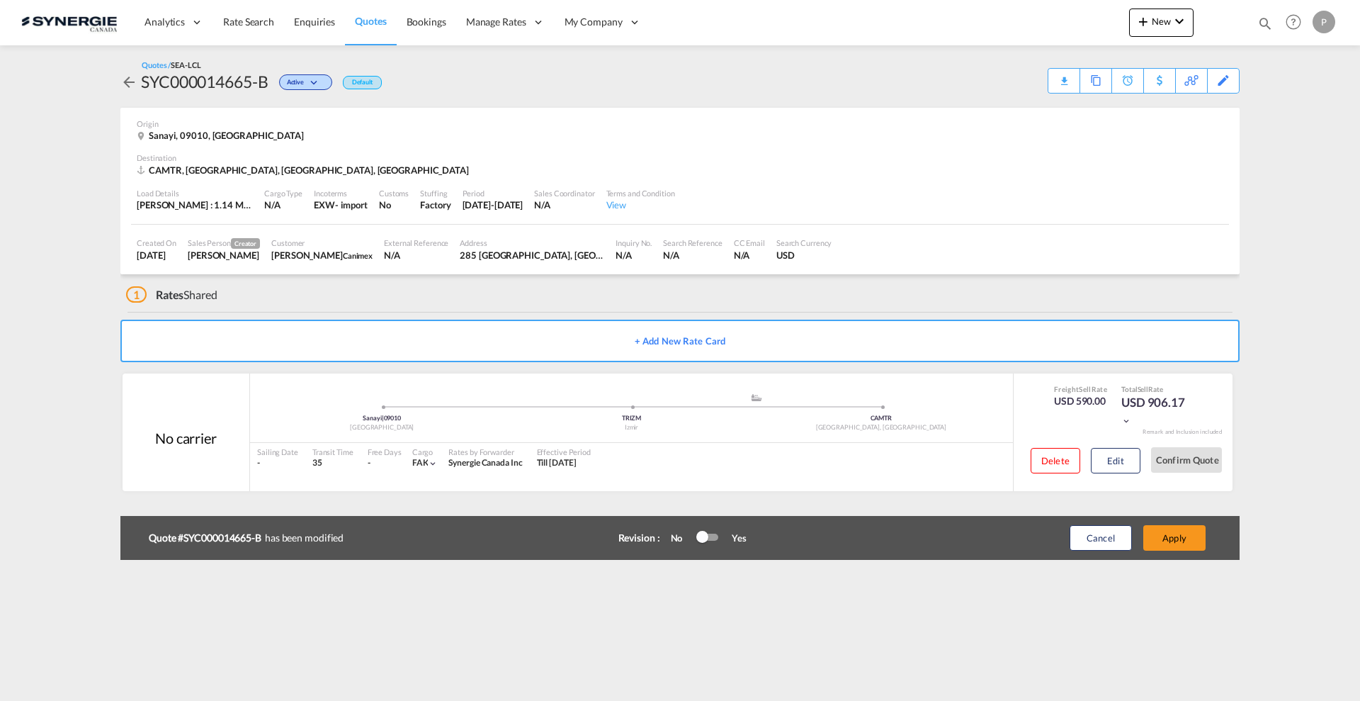
scroll to position [111, 0]
click at [1095, 547] on button "Cancel" at bounding box center [1101, 538] width 62 height 26
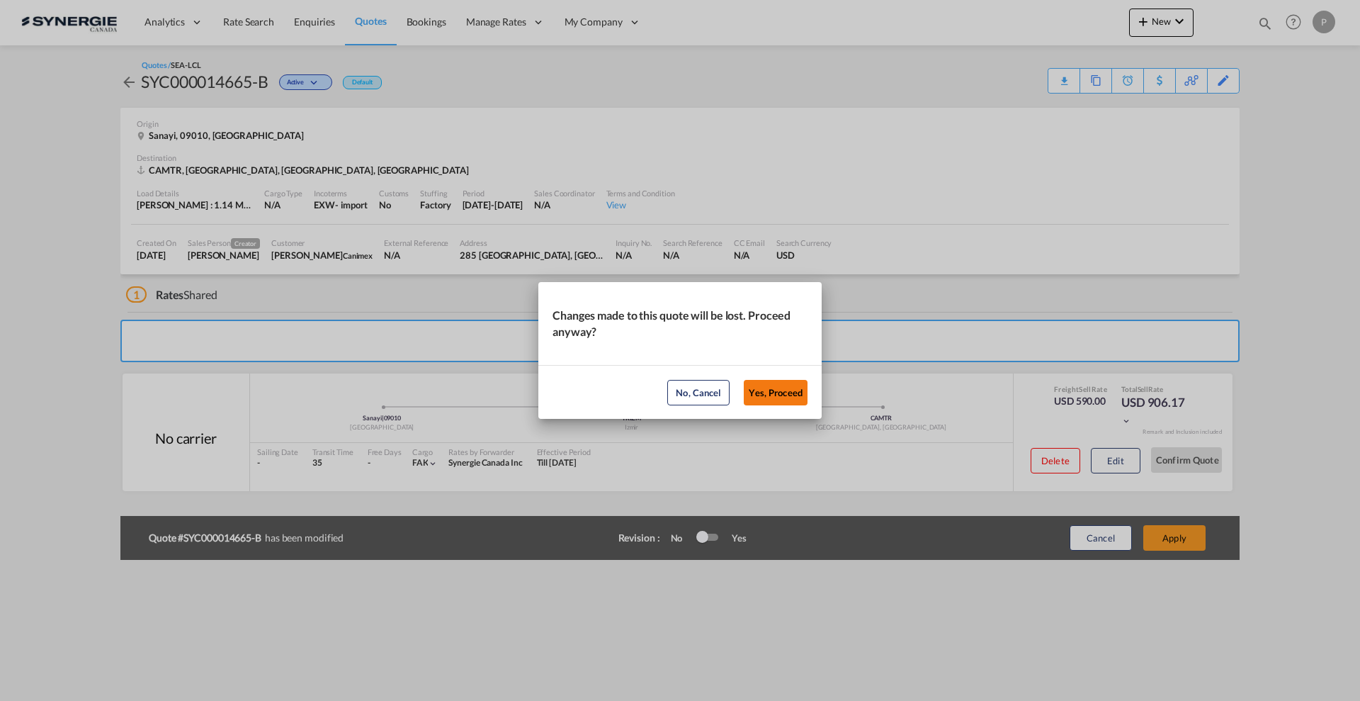
click at [771, 394] on button "Yes, Proceed" at bounding box center [776, 393] width 64 height 26
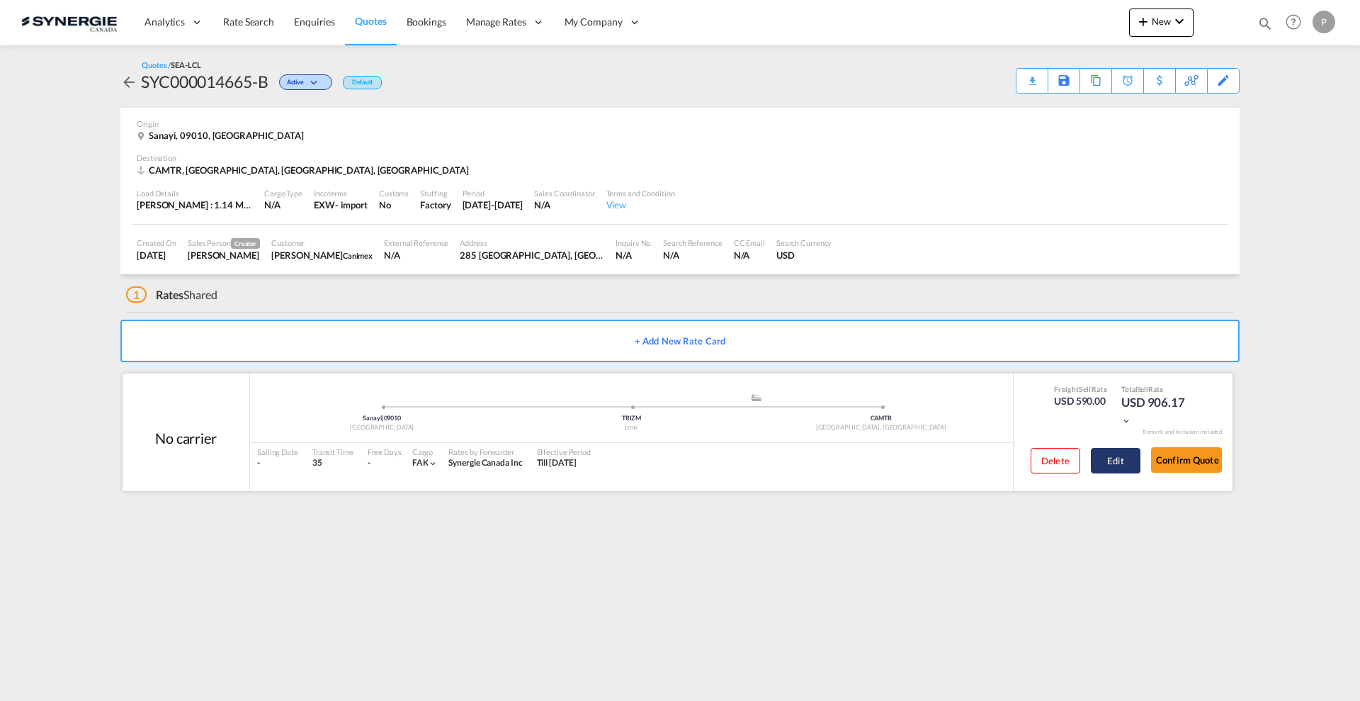
click at [1119, 465] on button "Edit" at bounding box center [1116, 461] width 50 height 26
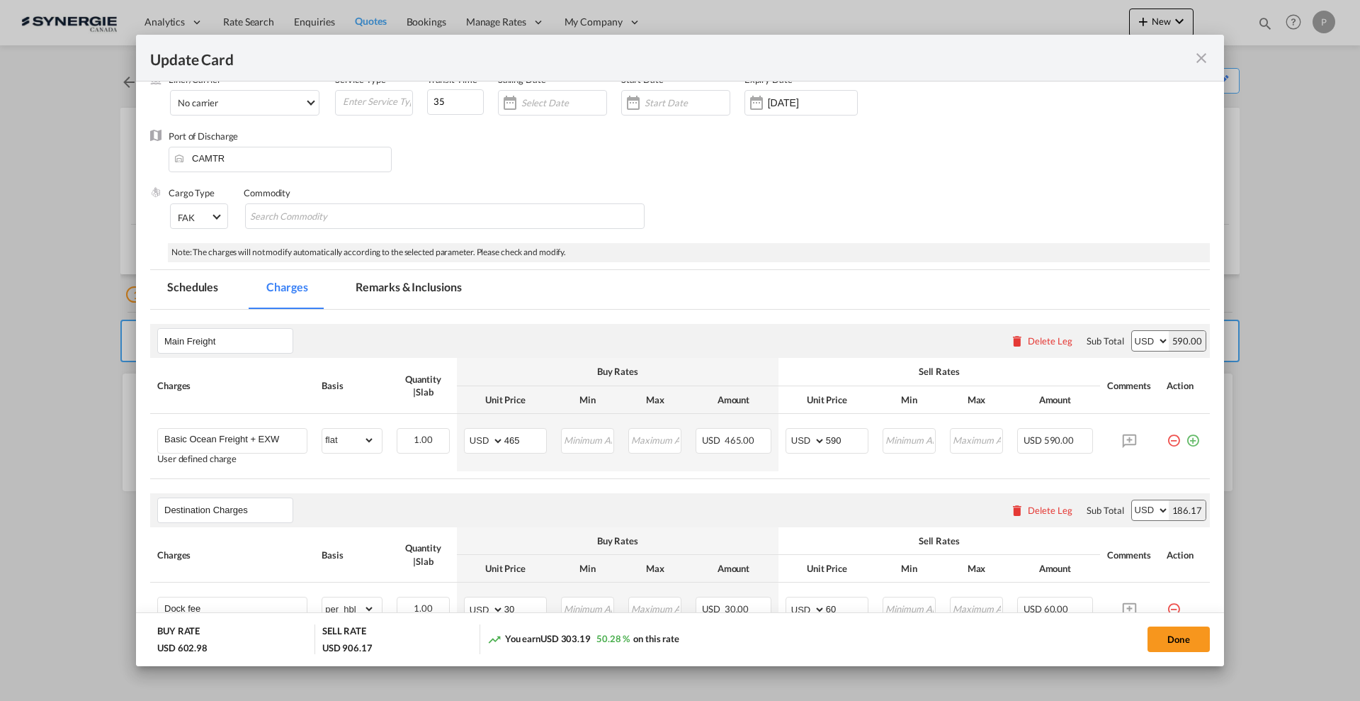
scroll to position [266, 0]
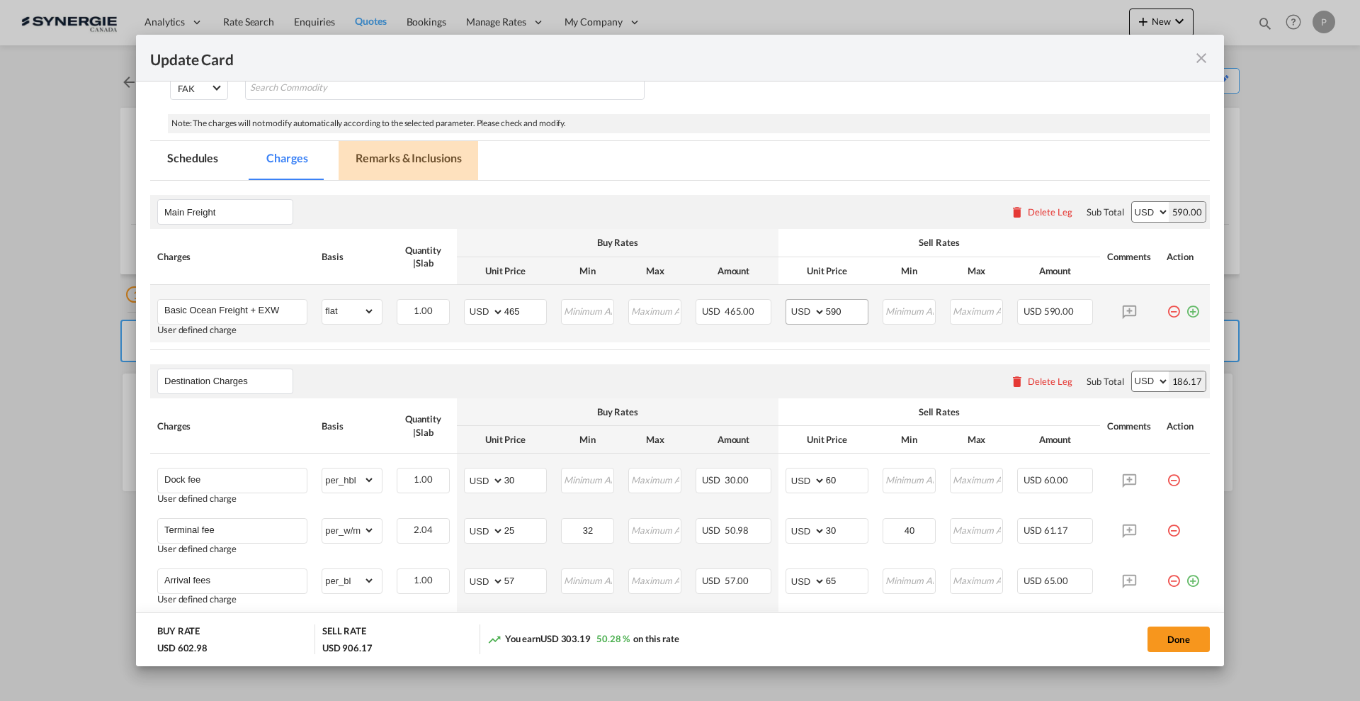
drag, startPoint x: 422, startPoint y: 150, endPoint x: 809, endPoint y: 299, distance: 415.4
click at [421, 150] on md-tab-item "Remarks & Inclusions" at bounding box center [409, 160] width 140 height 39
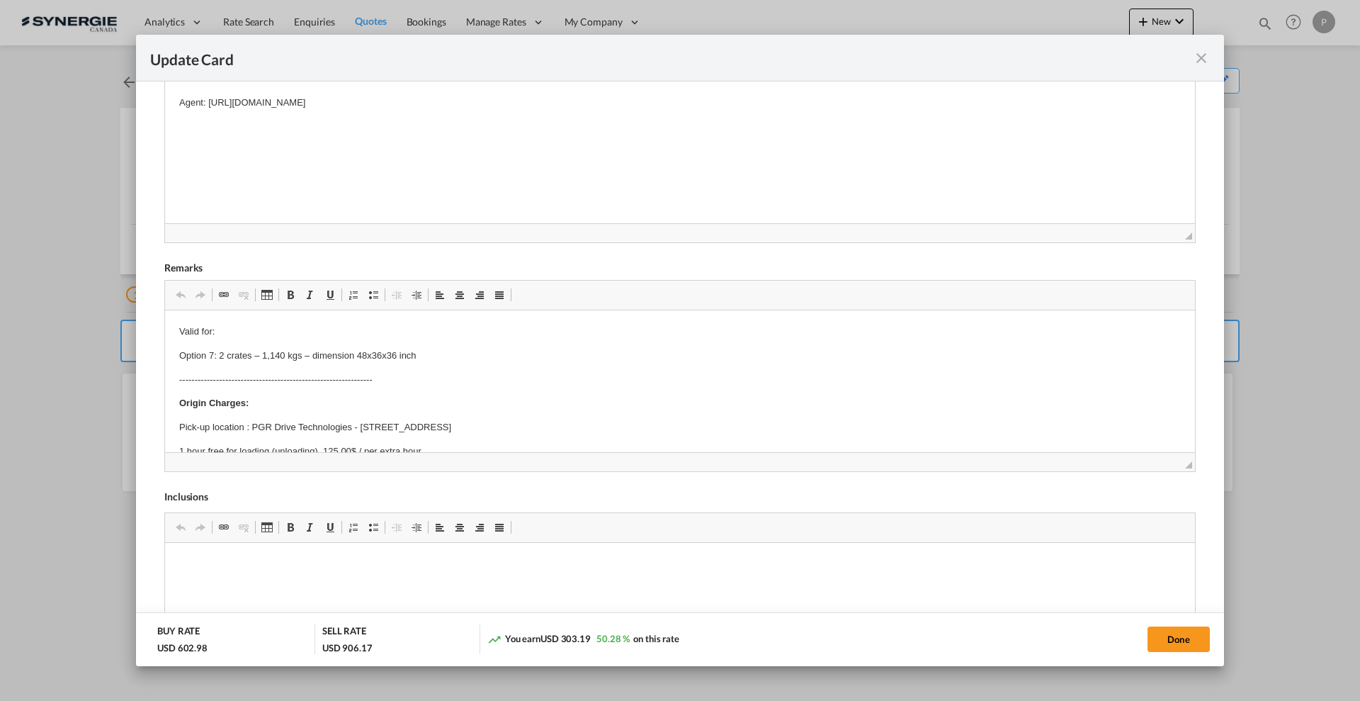
scroll to position [531, 0]
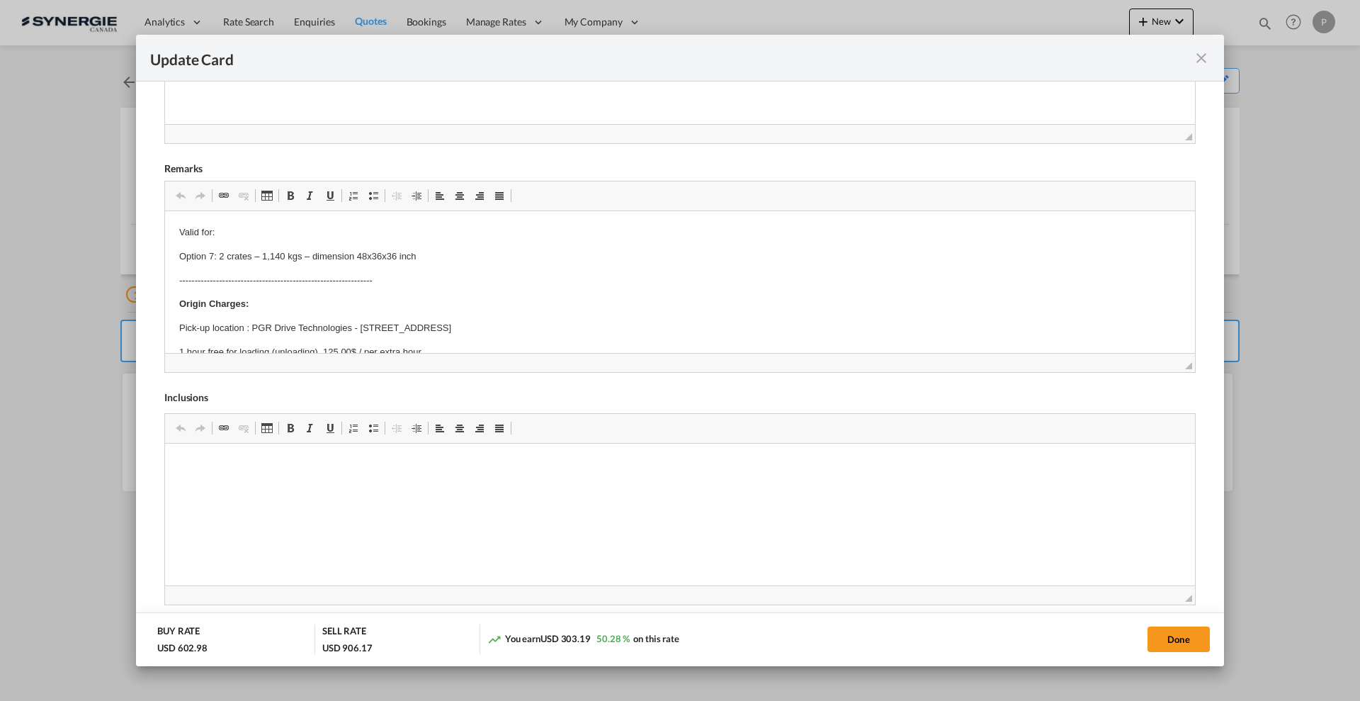
click at [1202, 62] on md-icon "icon-close fg-AAA8AD m-0 pointer" at bounding box center [1201, 58] width 17 height 17
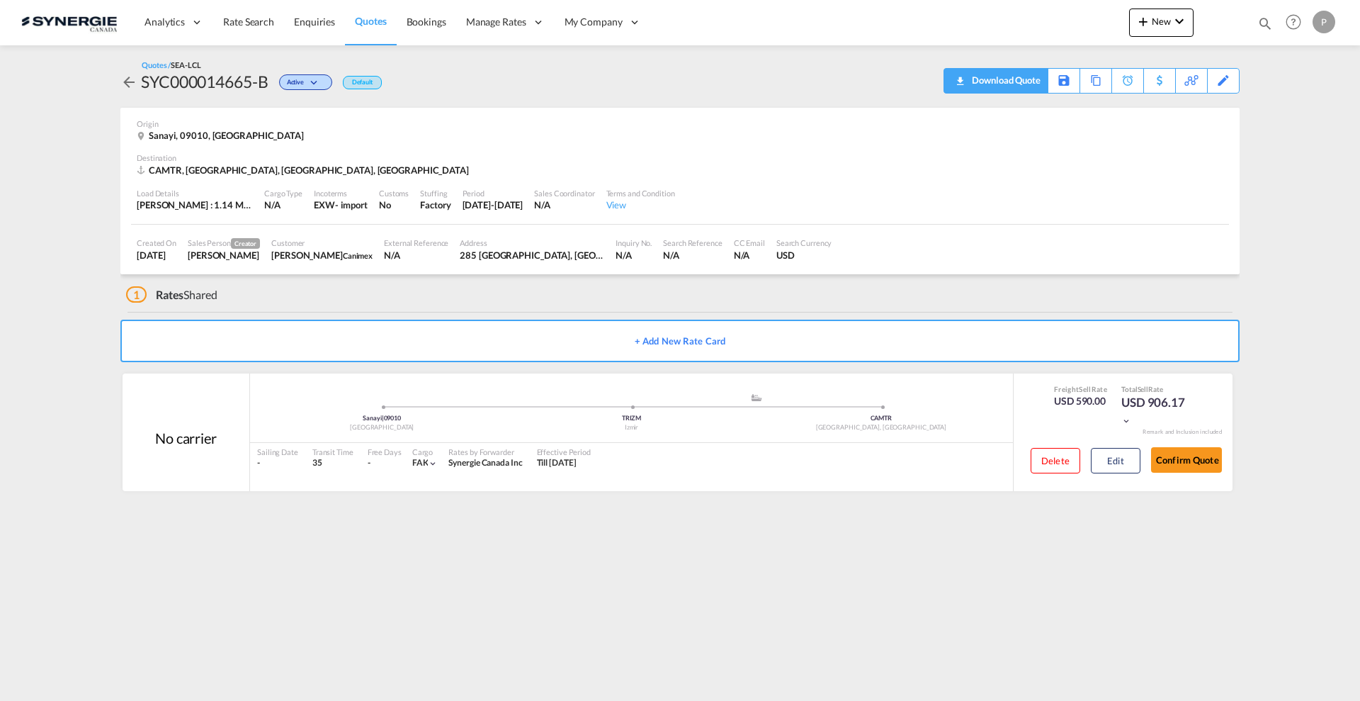
click at [1015, 83] on div "Download Quote" at bounding box center [1005, 80] width 72 height 23
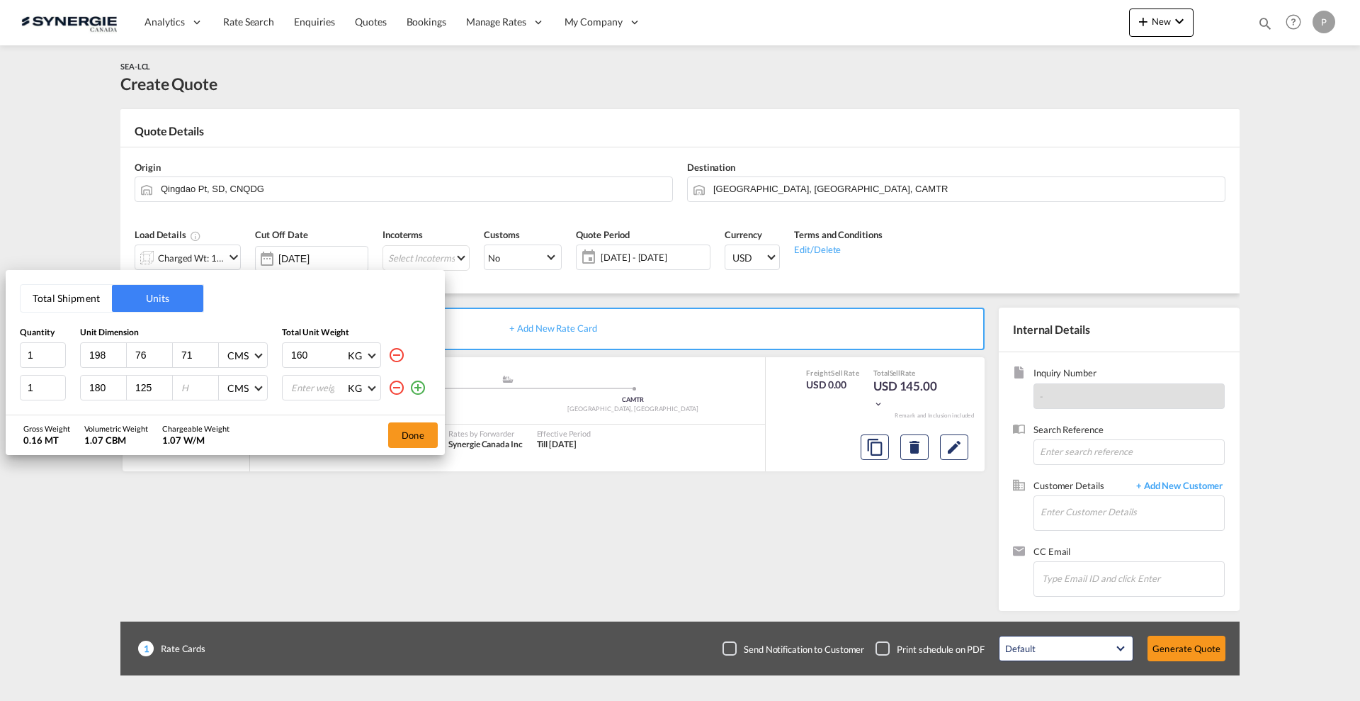
type input "125"
type input "128"
type input "290"
click at [403, 436] on button "Done" at bounding box center [413, 435] width 50 height 26
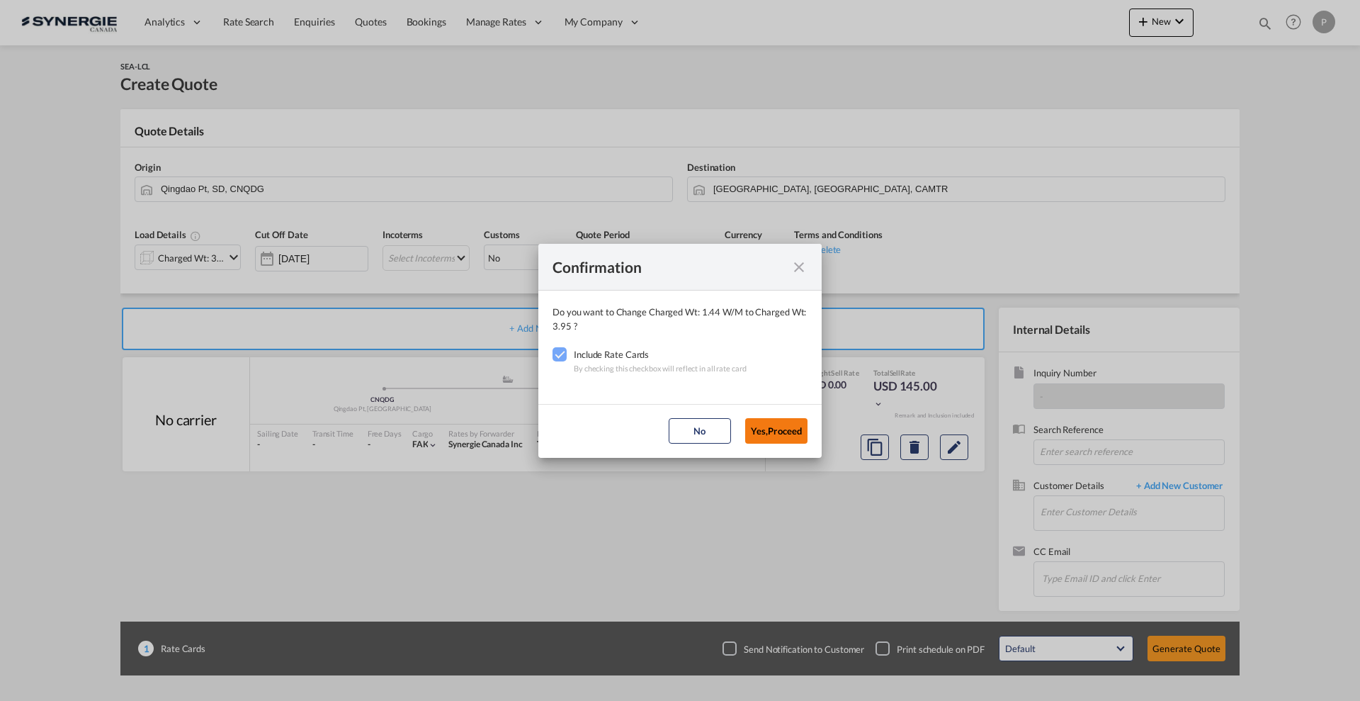
click at [769, 434] on button "Yes,Proceed" at bounding box center [776, 431] width 62 height 26
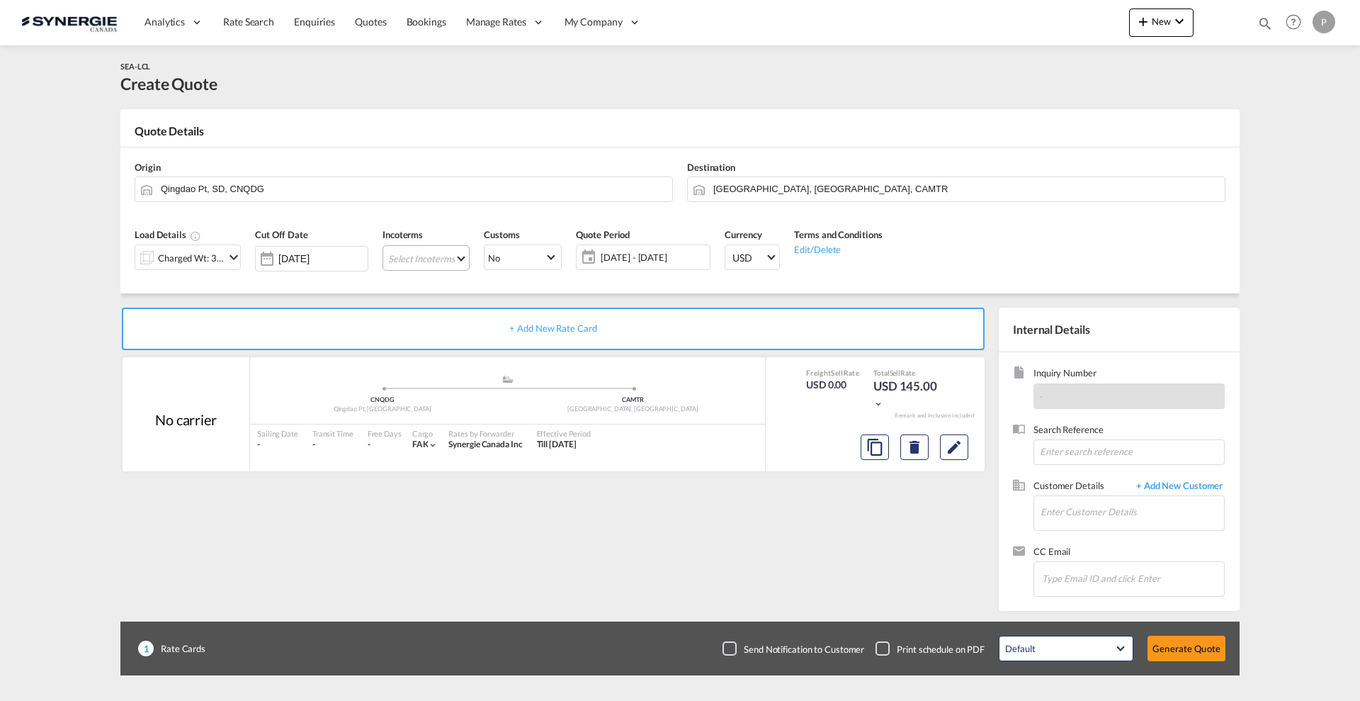
click at [436, 256] on md-select "Select Incoterms DDP - export Delivery Duty Paid FCA - import Free Carrier FOB …" at bounding box center [426, 258] width 87 height 26
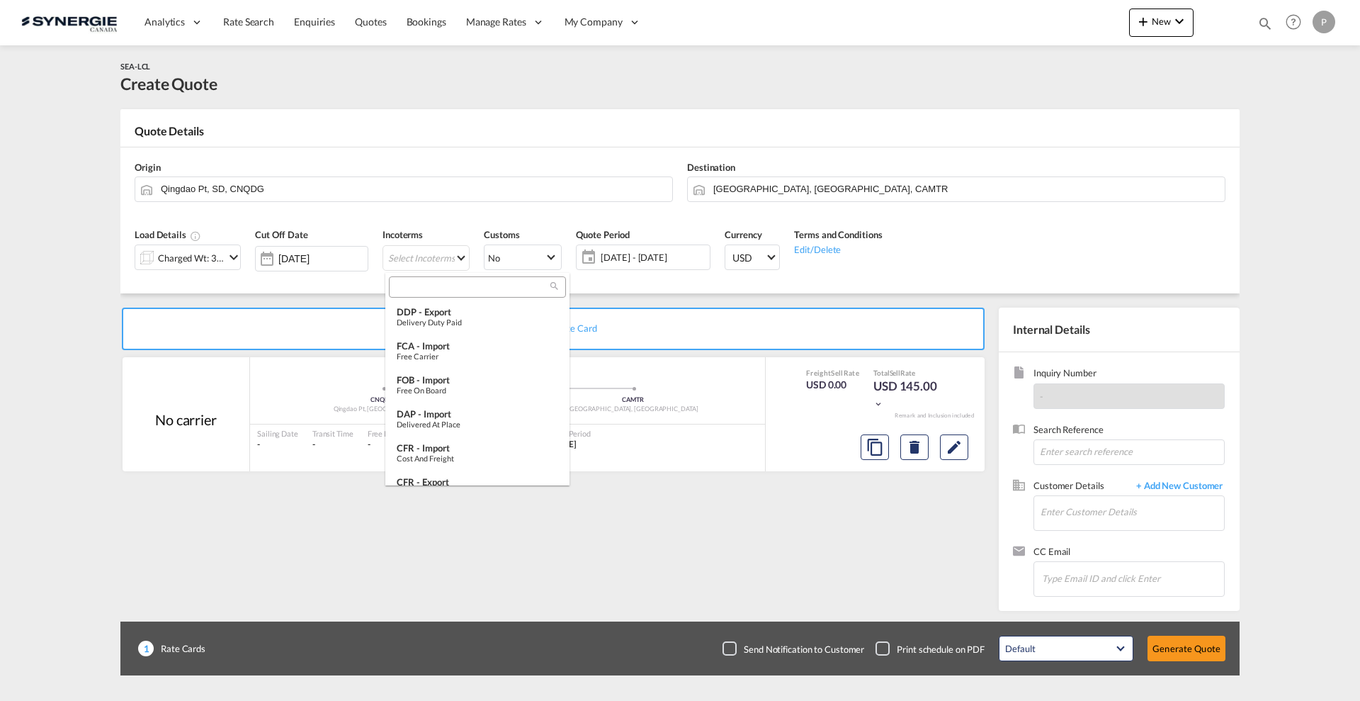
click at [449, 291] on input "search" at bounding box center [471, 287] width 157 height 13
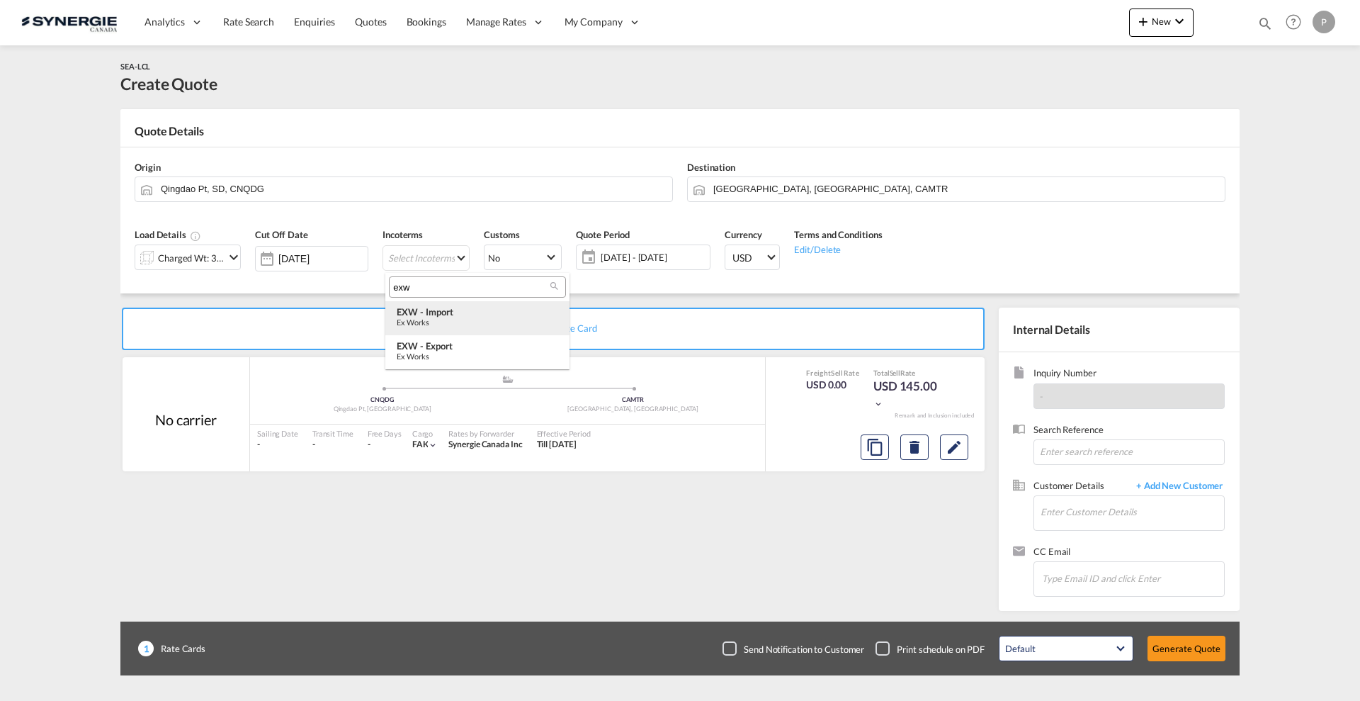
type input "exw"
click at [470, 313] on div "EXW - import" at bounding box center [478, 311] width 162 height 11
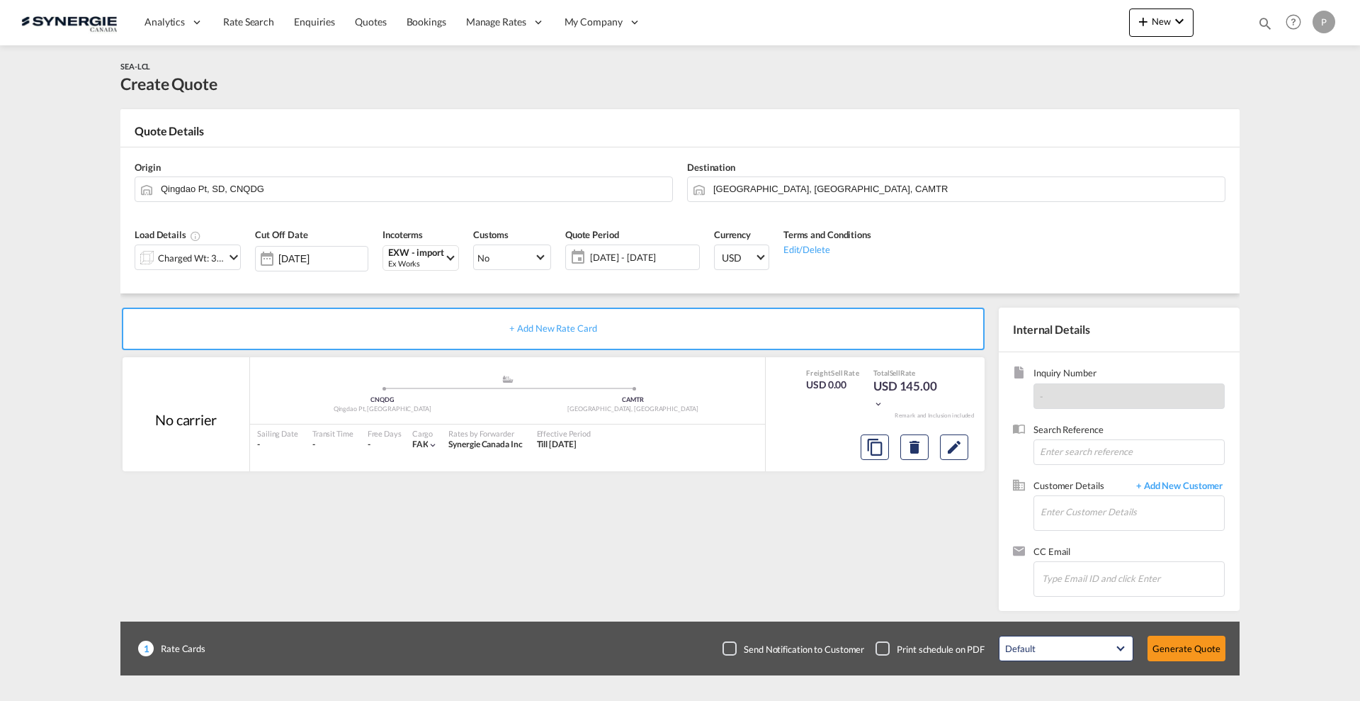
click at [614, 264] on span "[DATE] - [DATE]" at bounding box center [643, 257] width 113 height 20
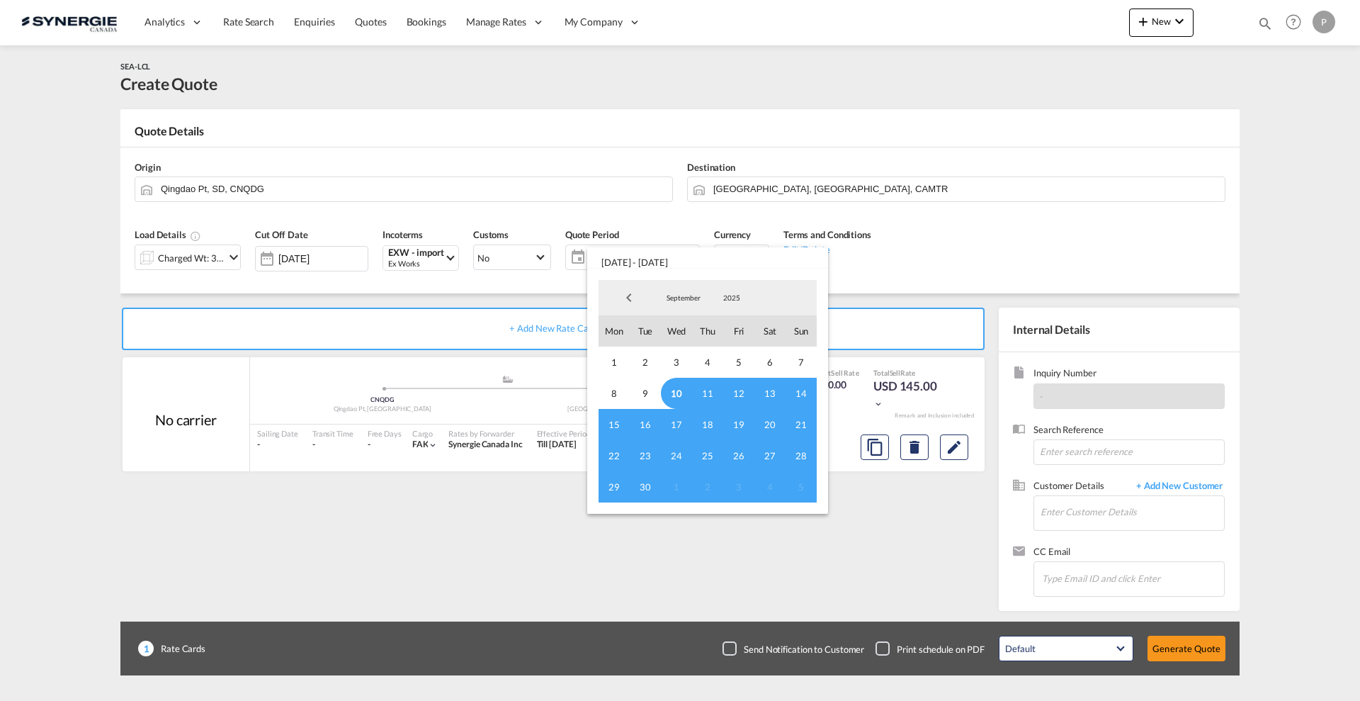
click at [679, 396] on span "10" at bounding box center [676, 393] width 31 height 31
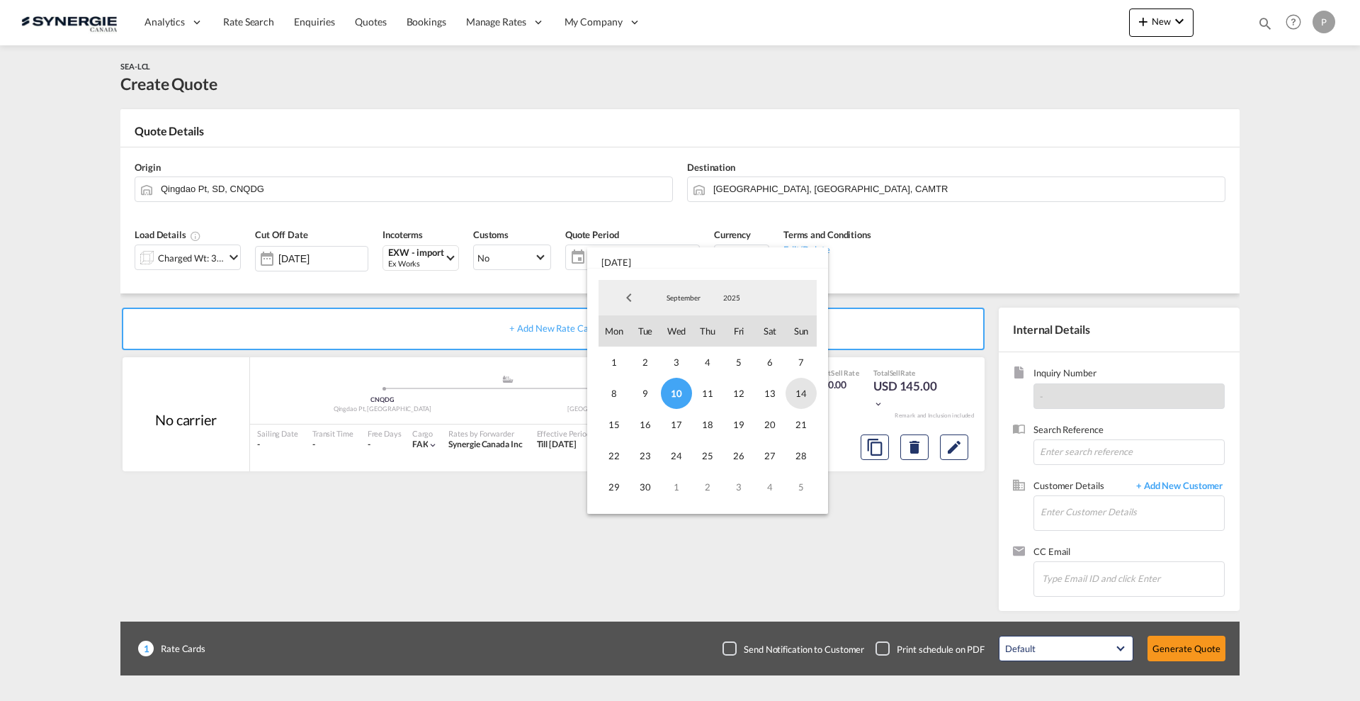
click at [805, 395] on span "14" at bounding box center [801, 393] width 31 height 31
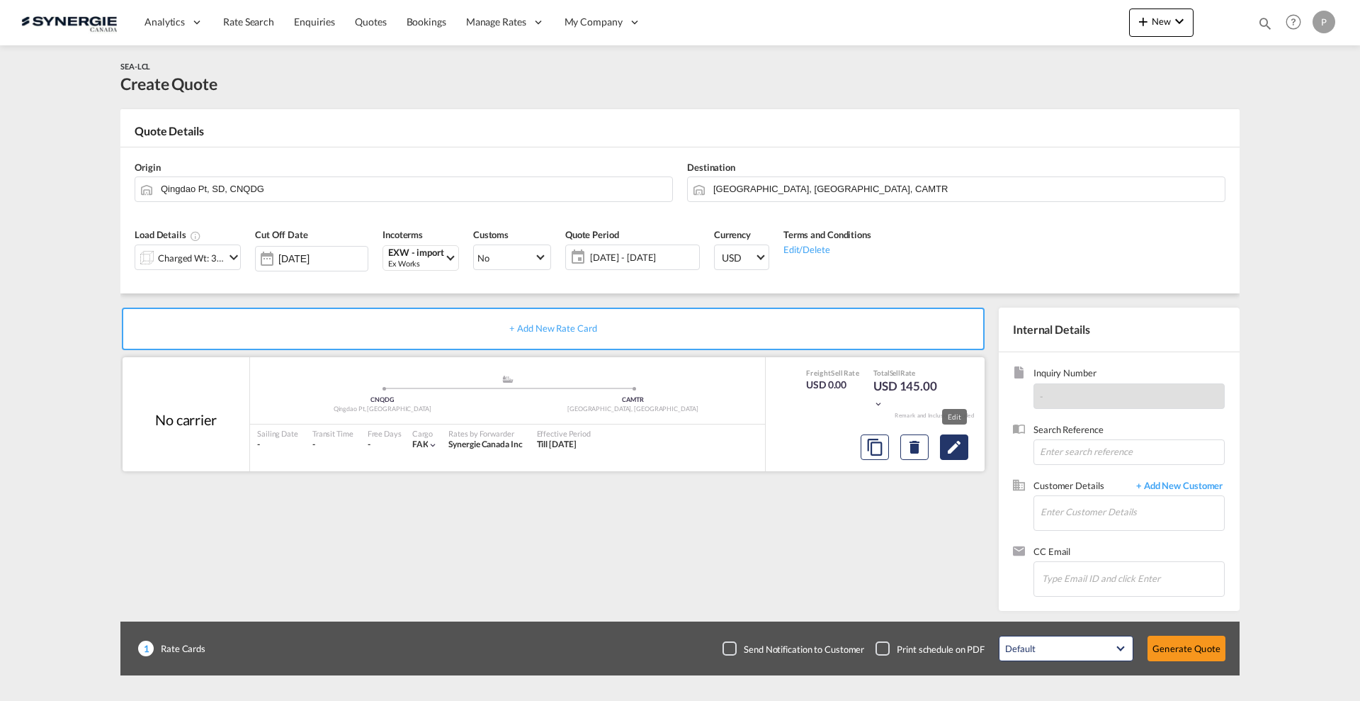
click at [961, 453] on md-icon "Edit" at bounding box center [954, 447] width 17 height 17
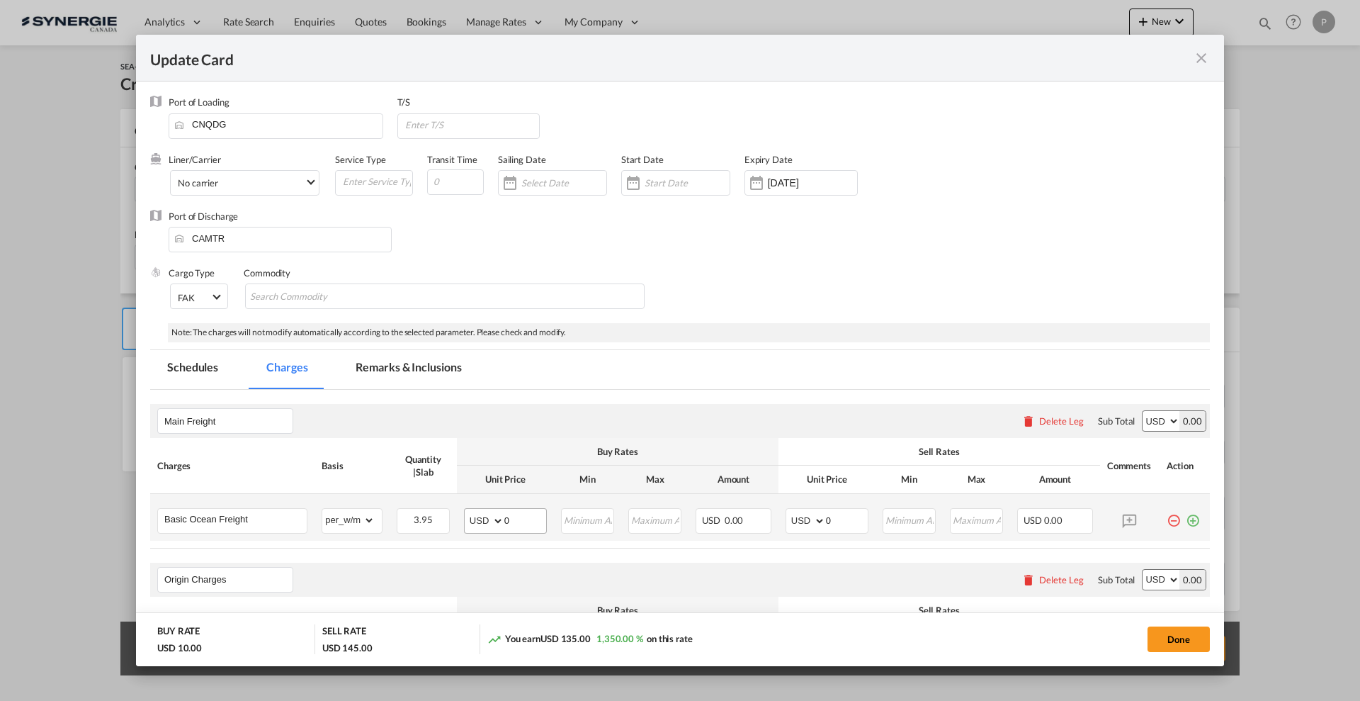
scroll to position [89, 0]
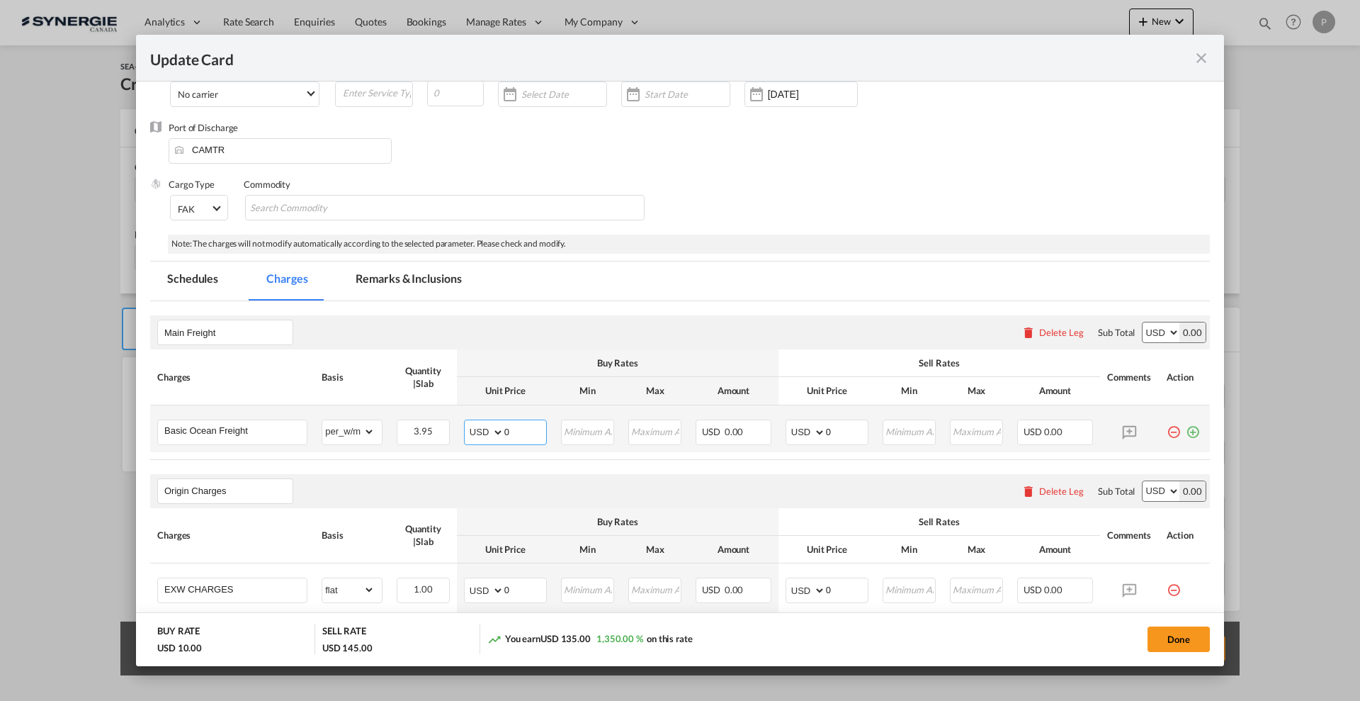
click at [514, 428] on input "0" at bounding box center [525, 430] width 42 height 21
type input "65"
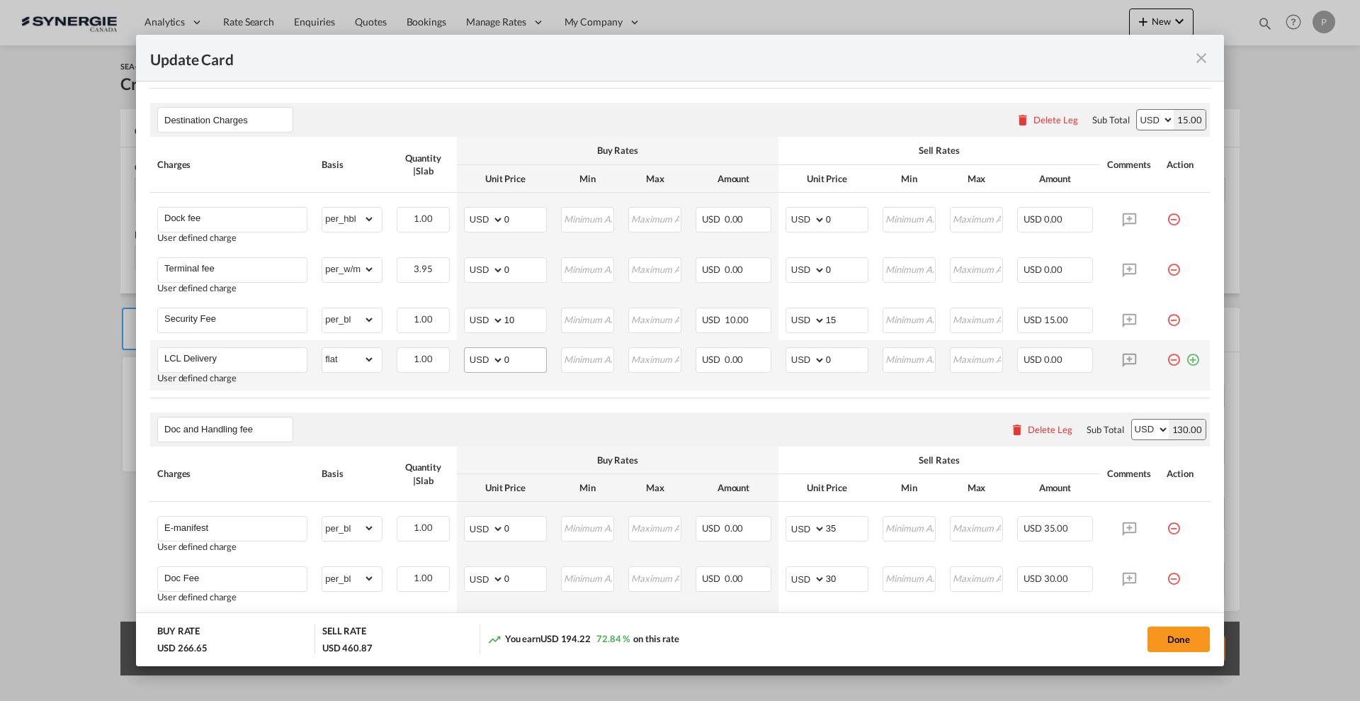
scroll to position [797, 0]
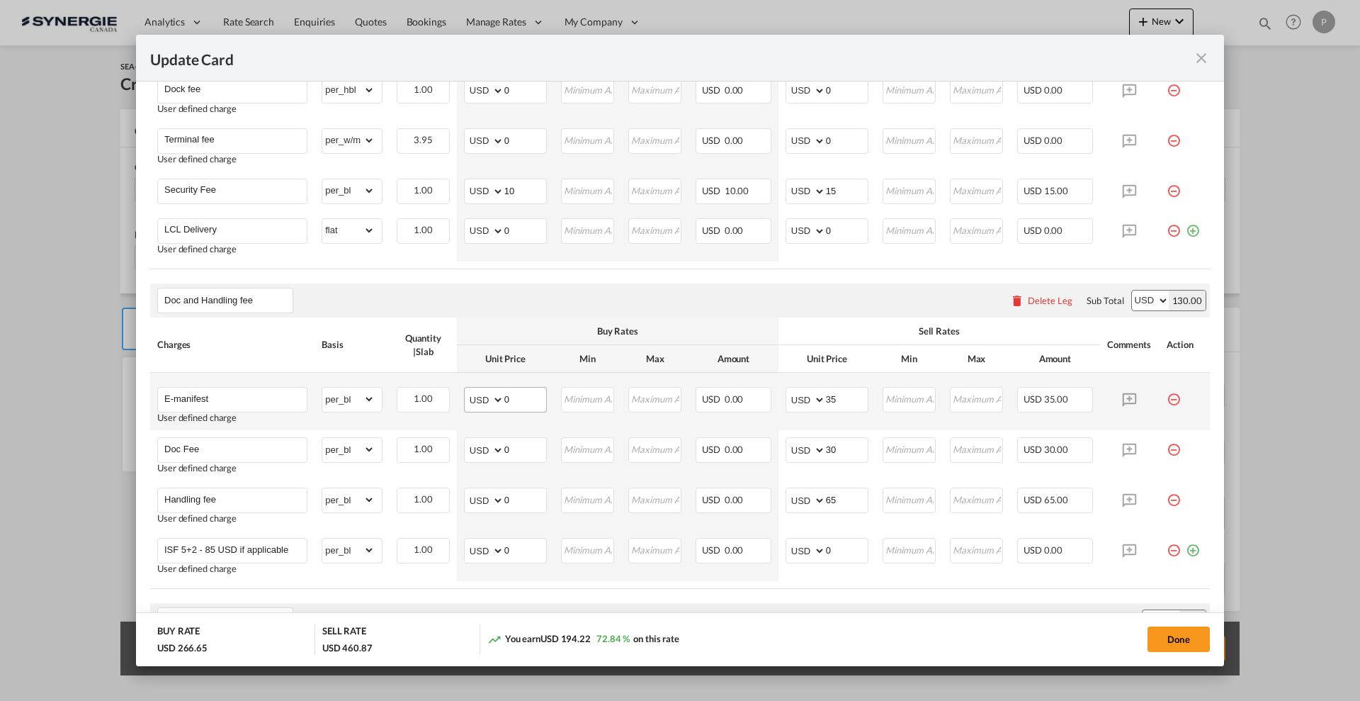
type input "80"
click at [521, 402] on input "0" at bounding box center [525, 398] width 42 height 21
type input "35"
click at [517, 448] on input "0" at bounding box center [525, 448] width 42 height 21
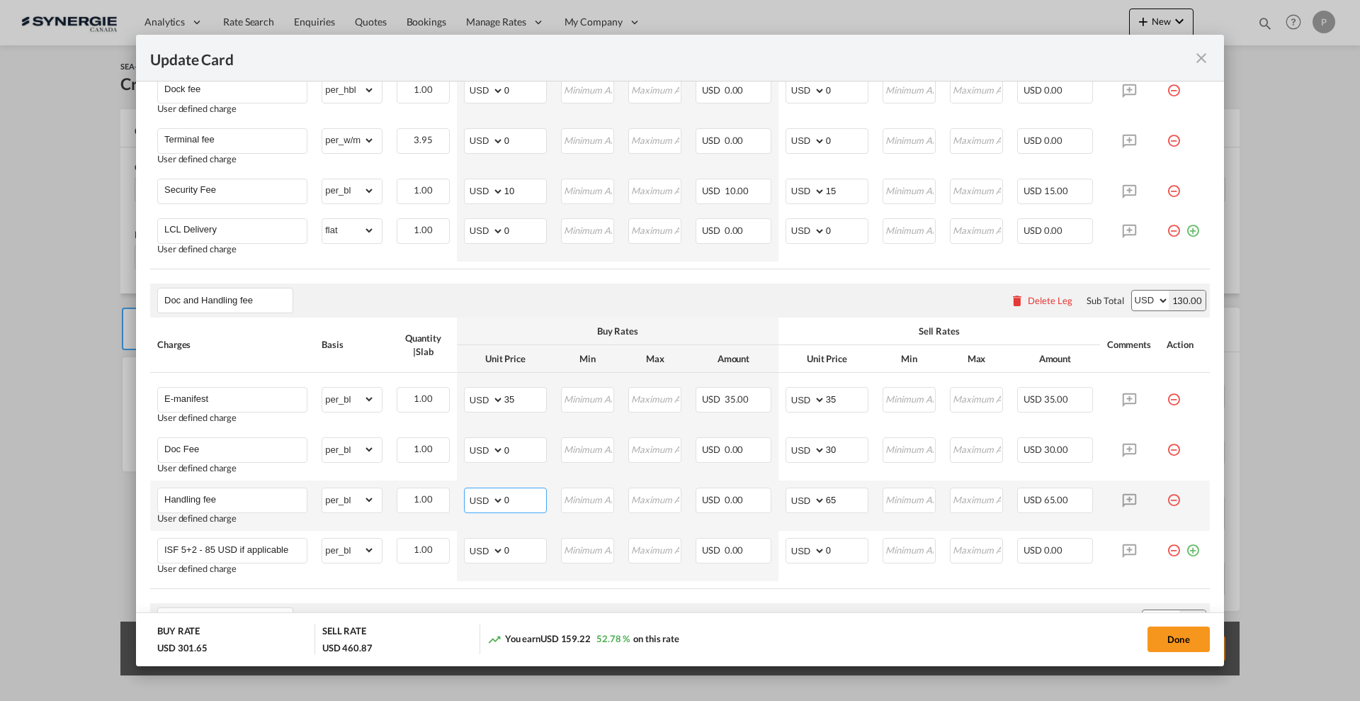
click at [512, 498] on input "0" at bounding box center [525, 498] width 42 height 21
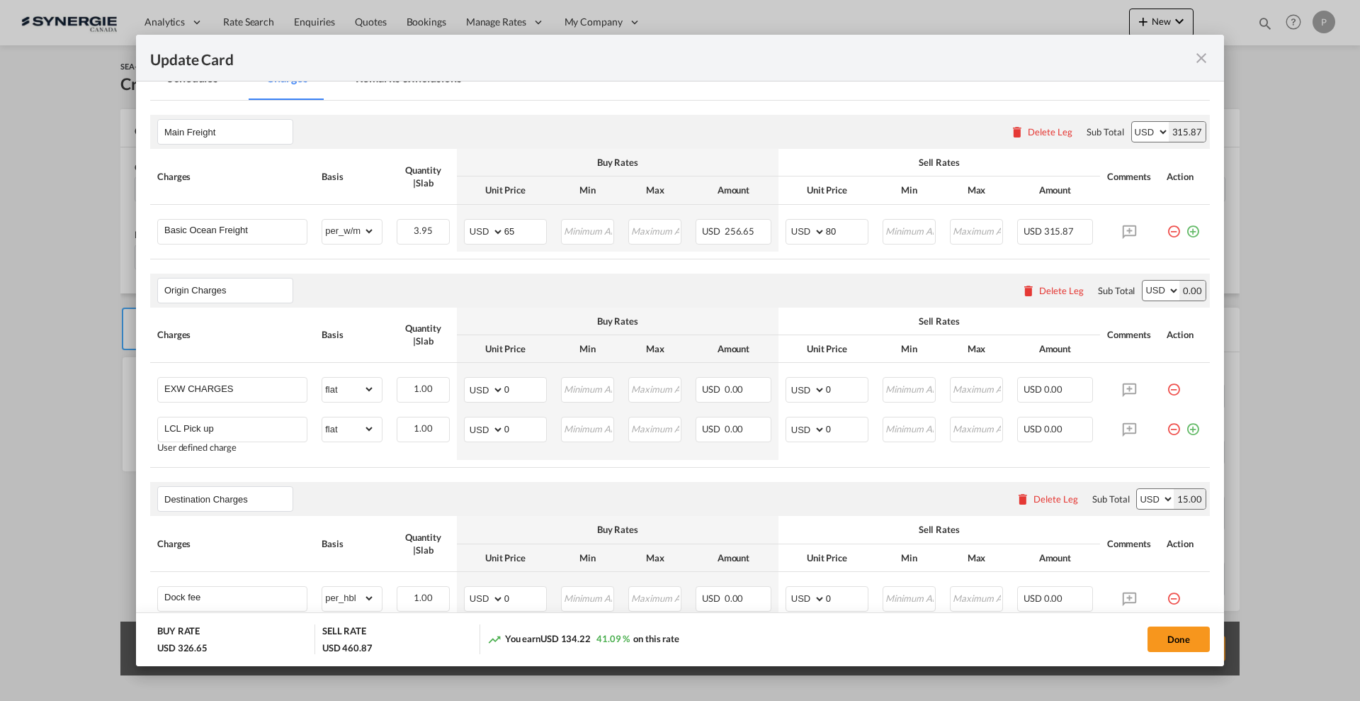
scroll to position [266, 0]
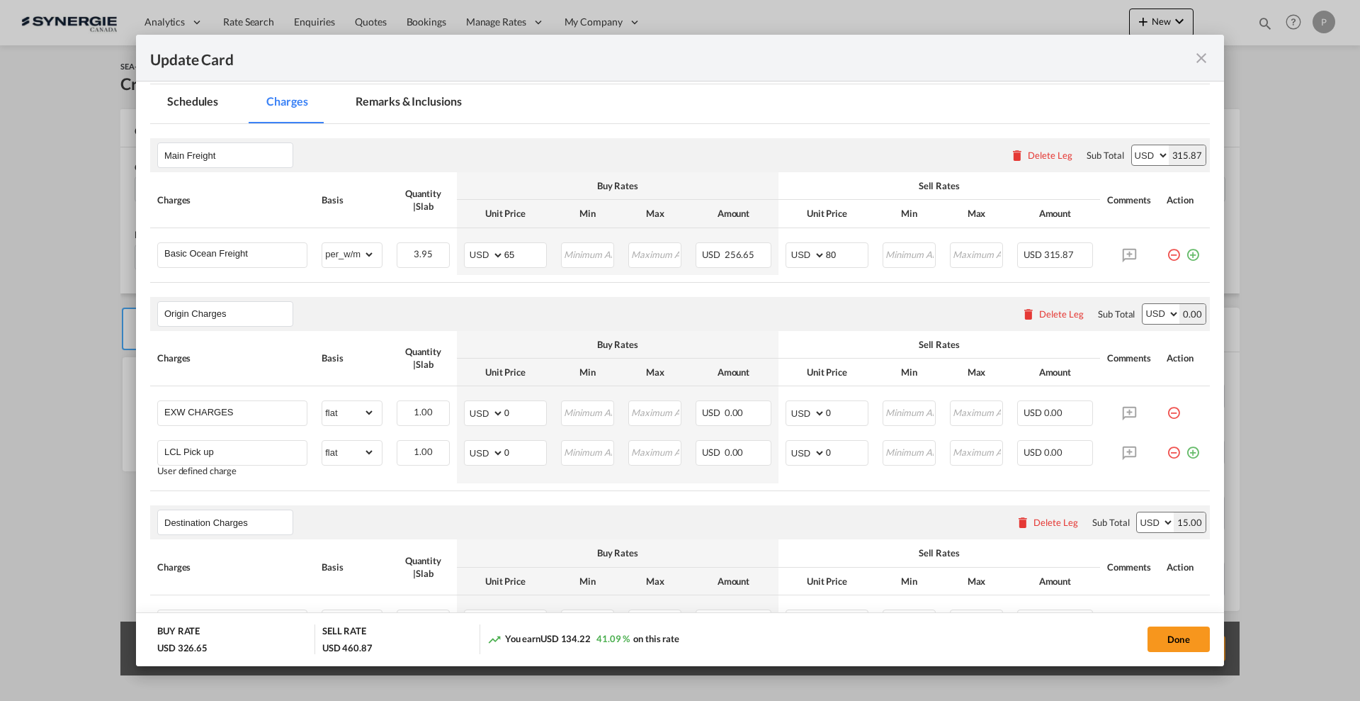
type input "25"
click at [534, 414] on input "0" at bounding box center [525, 411] width 42 height 21
click at [528, 413] on input "0" at bounding box center [525, 411] width 42 height 21
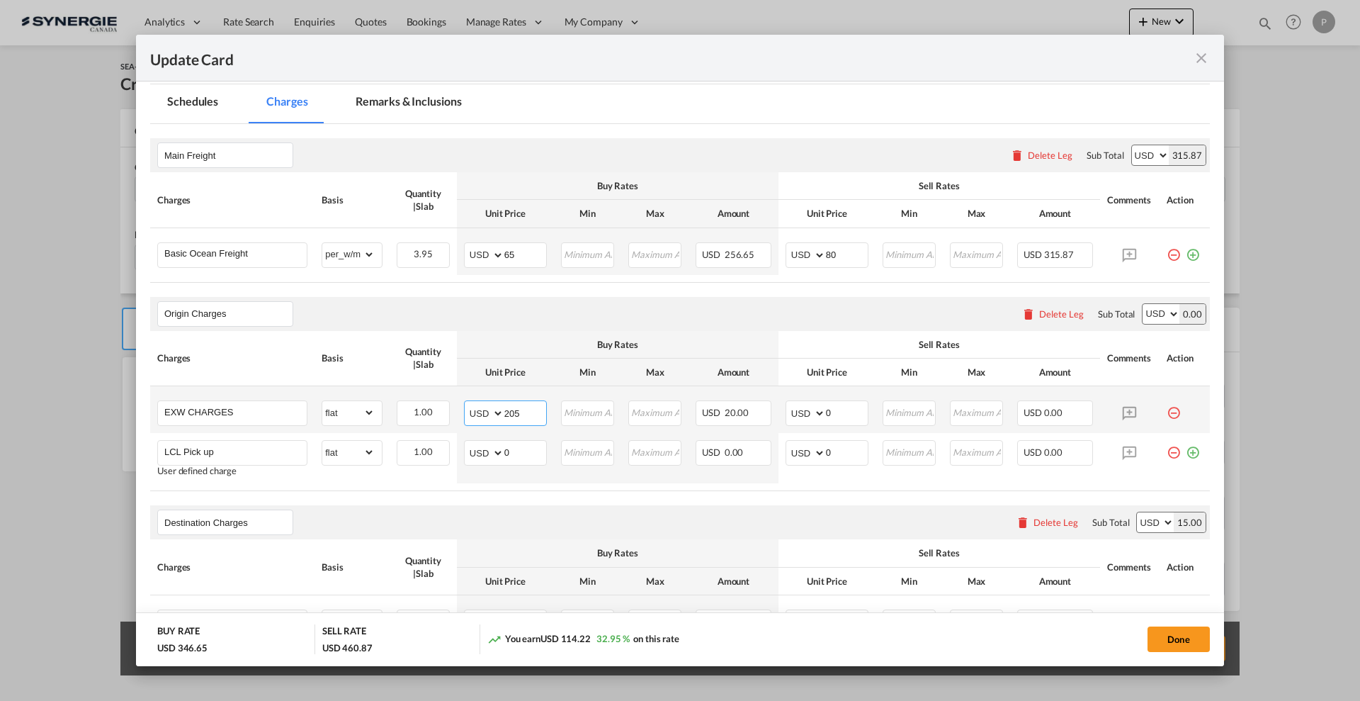
type input "205"
type input "235"
click at [519, 453] on input "0" at bounding box center [525, 451] width 42 height 21
type input "220"
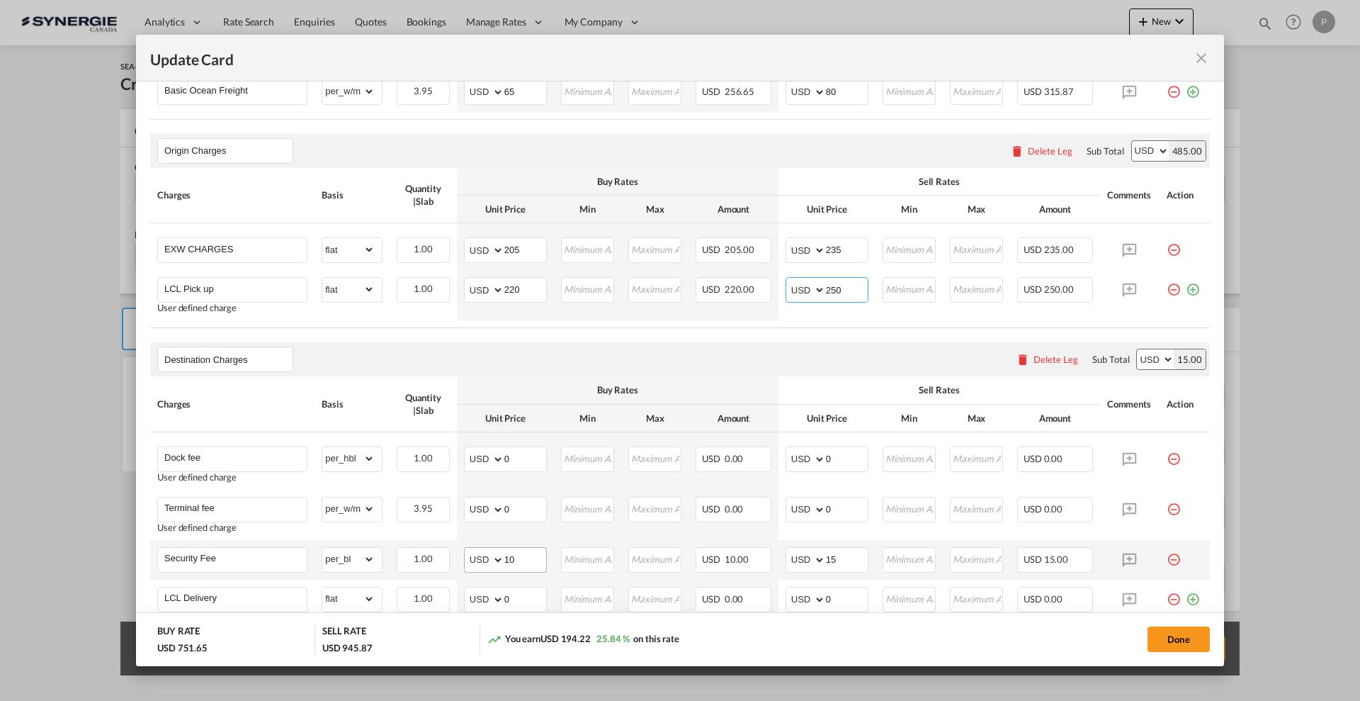
scroll to position [531, 0]
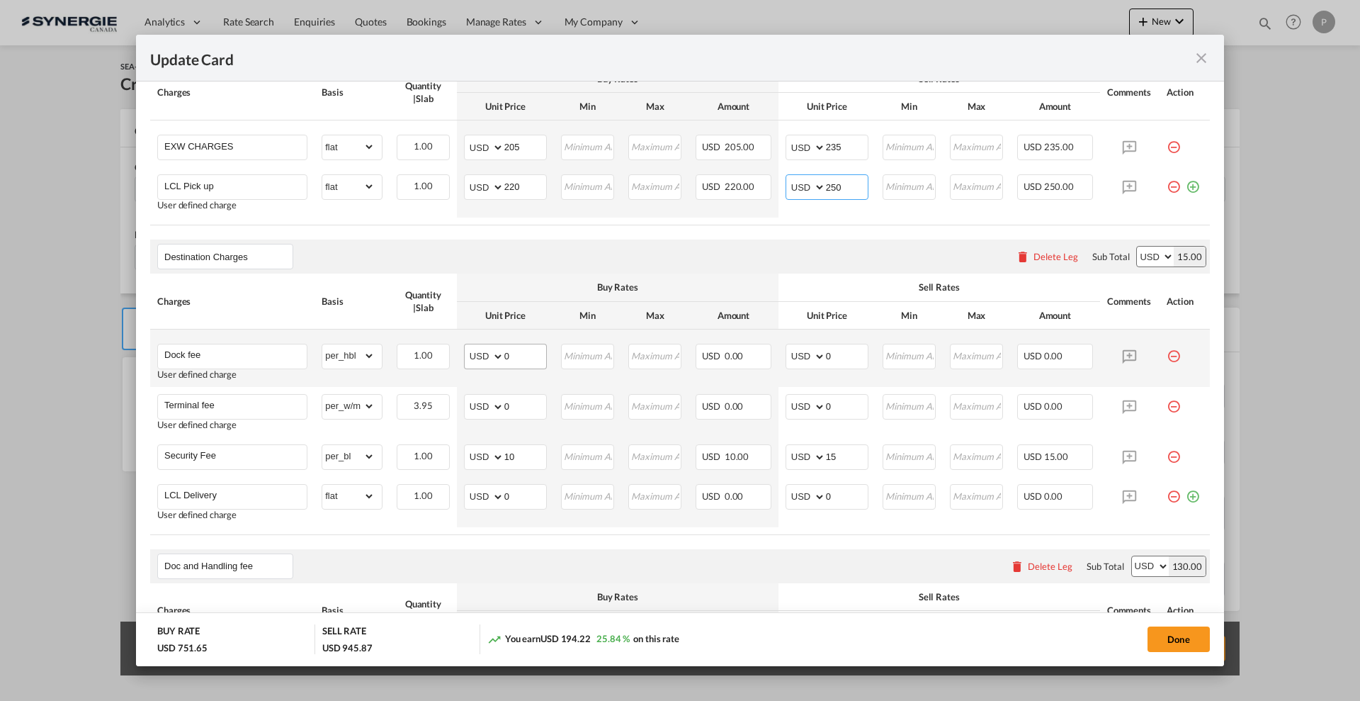
type input "250"
click at [515, 361] on input "0" at bounding box center [525, 354] width 42 height 21
type input "30"
type input "60"
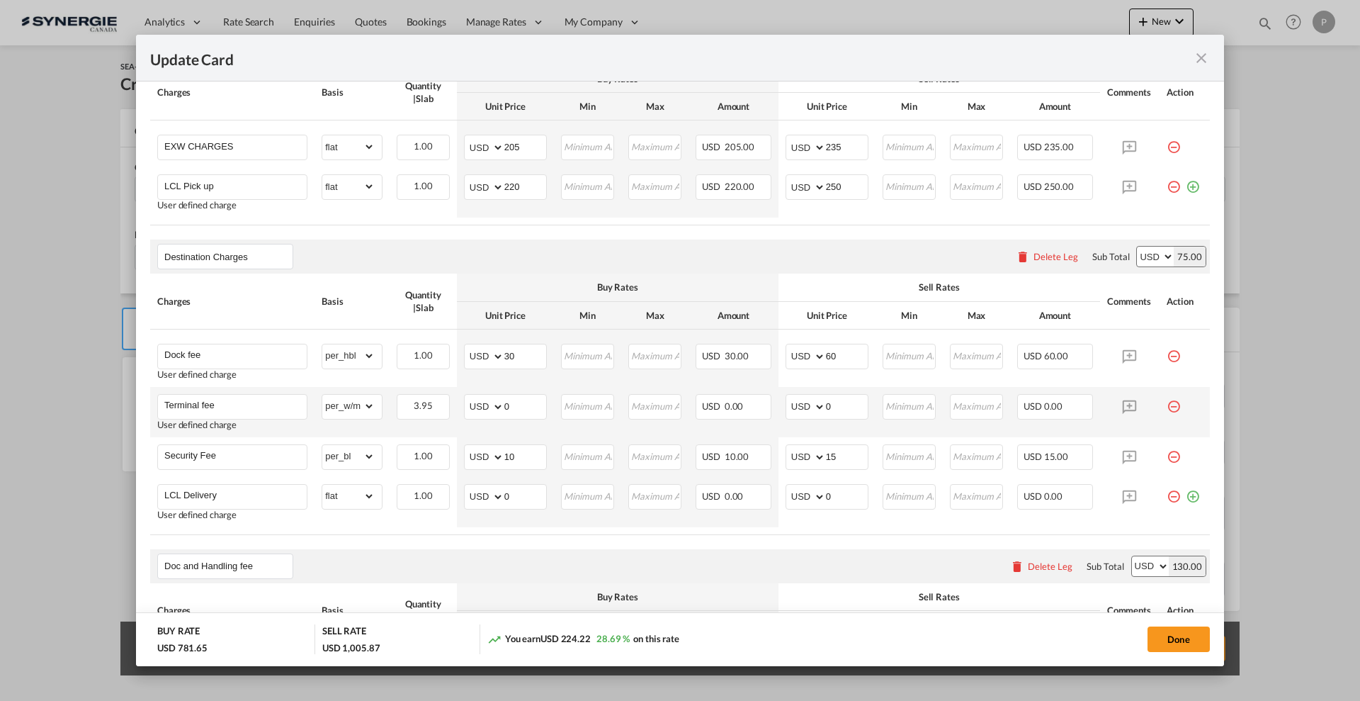
click at [1167, 402] on md-icon "icon-minus-circle-outline red-400-fg pt-7" at bounding box center [1174, 401] width 14 height 14
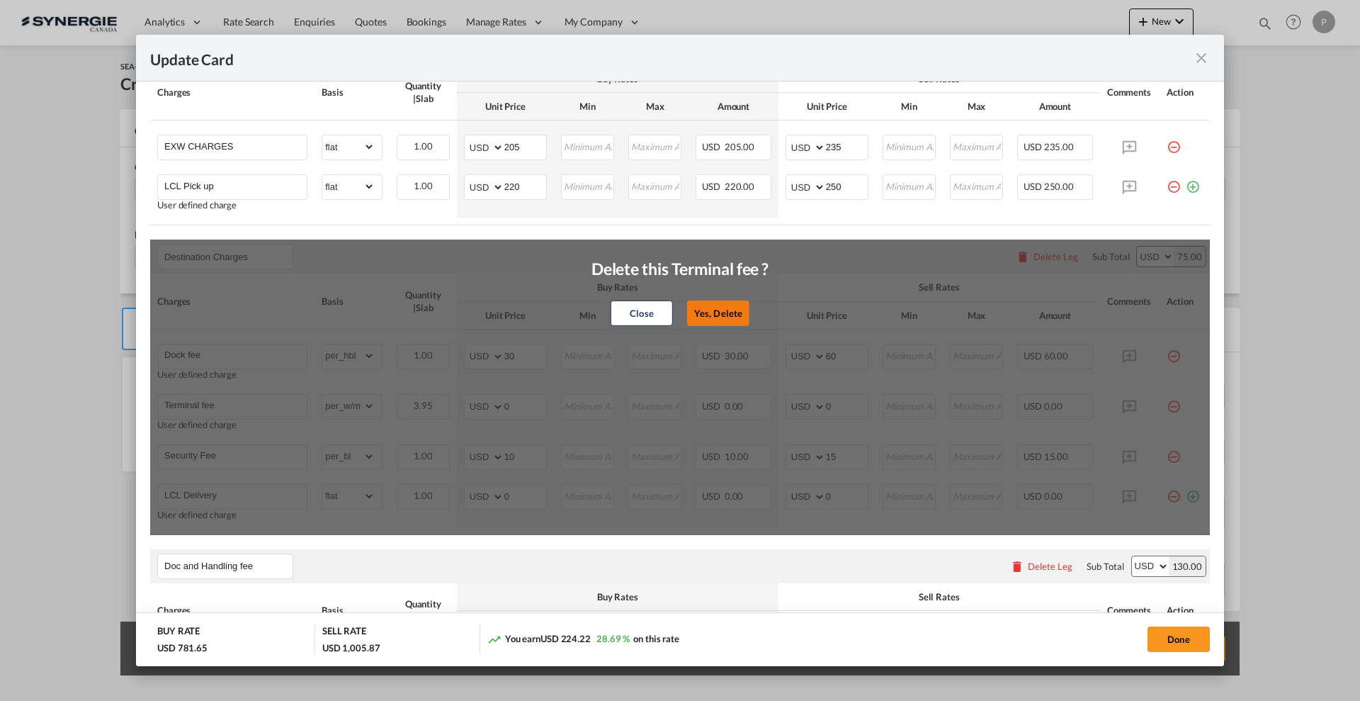
click at [715, 309] on button "Yes, Delete" at bounding box center [718, 313] width 62 height 26
type input "Security Fee"
select select "per_bl"
type input "10"
type input "15"
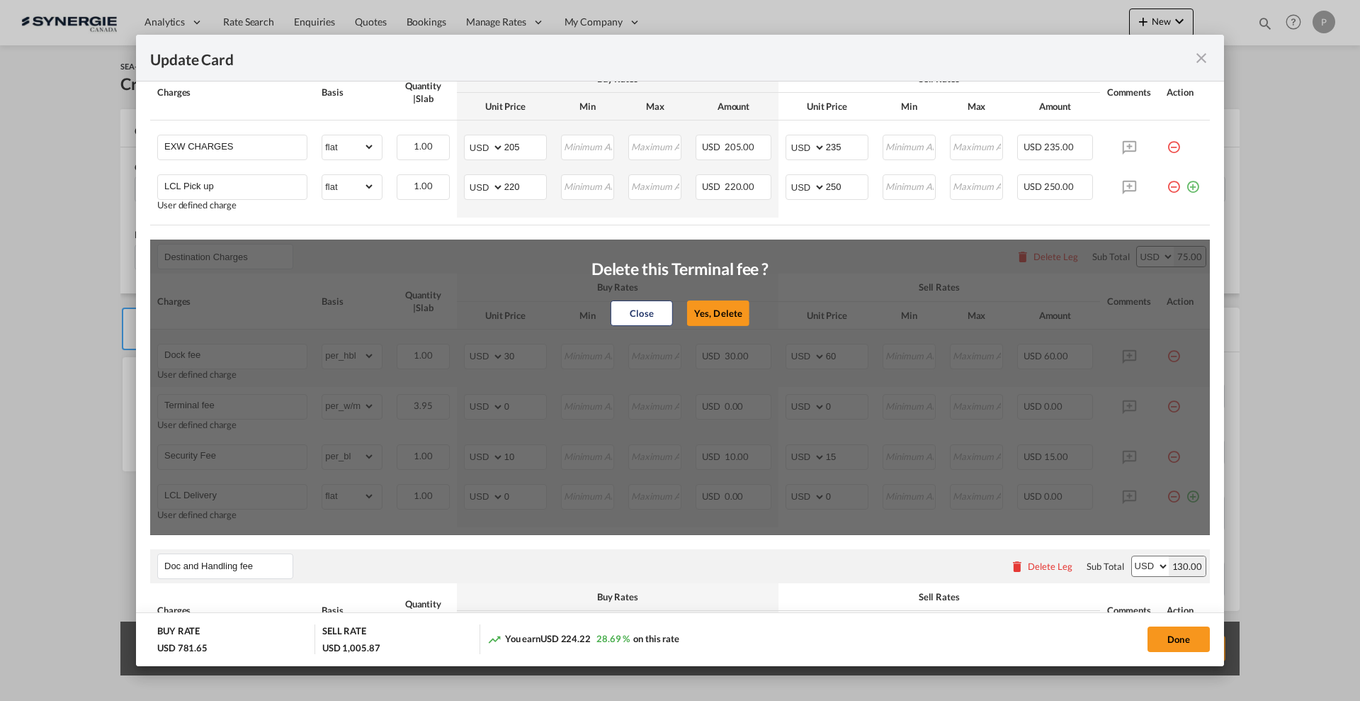
type input "LCL Delivery"
select select "flat"
type input "0"
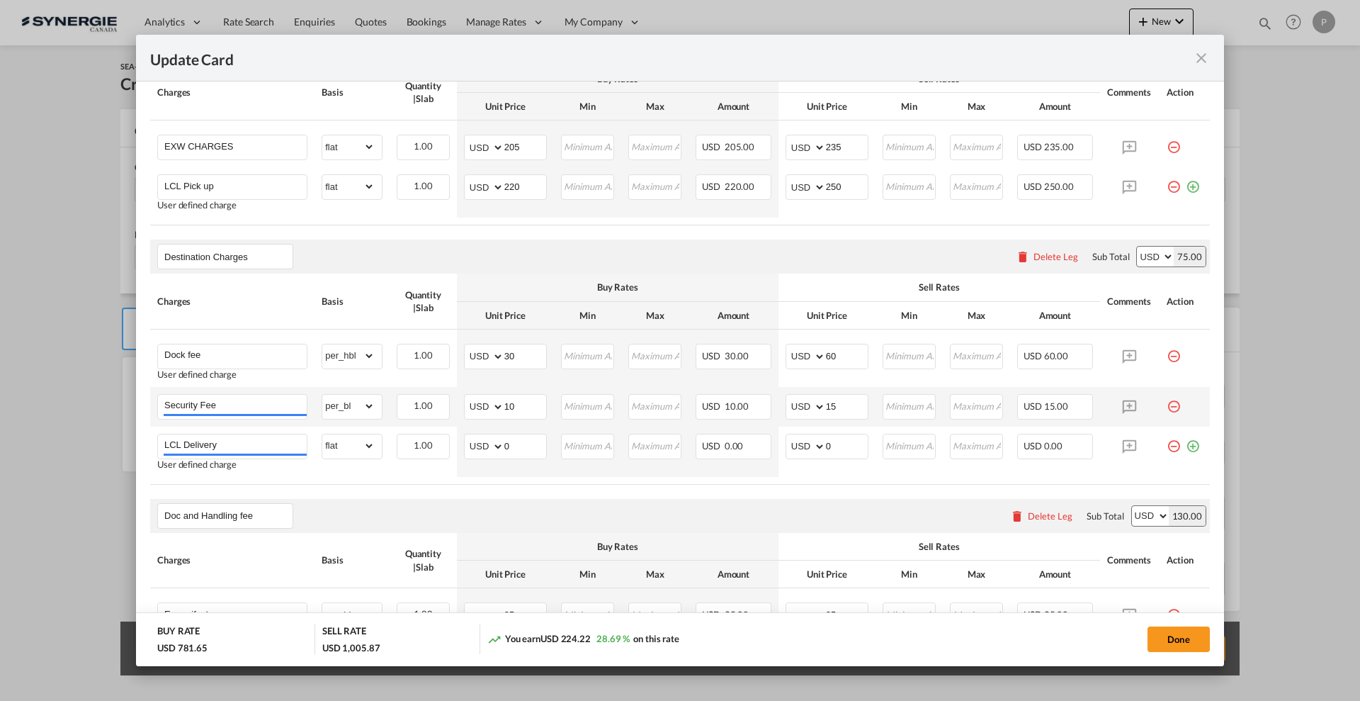
click at [1167, 402] on md-icon "icon-minus-circle-outline red-400-fg pt-7" at bounding box center [1174, 401] width 14 height 14
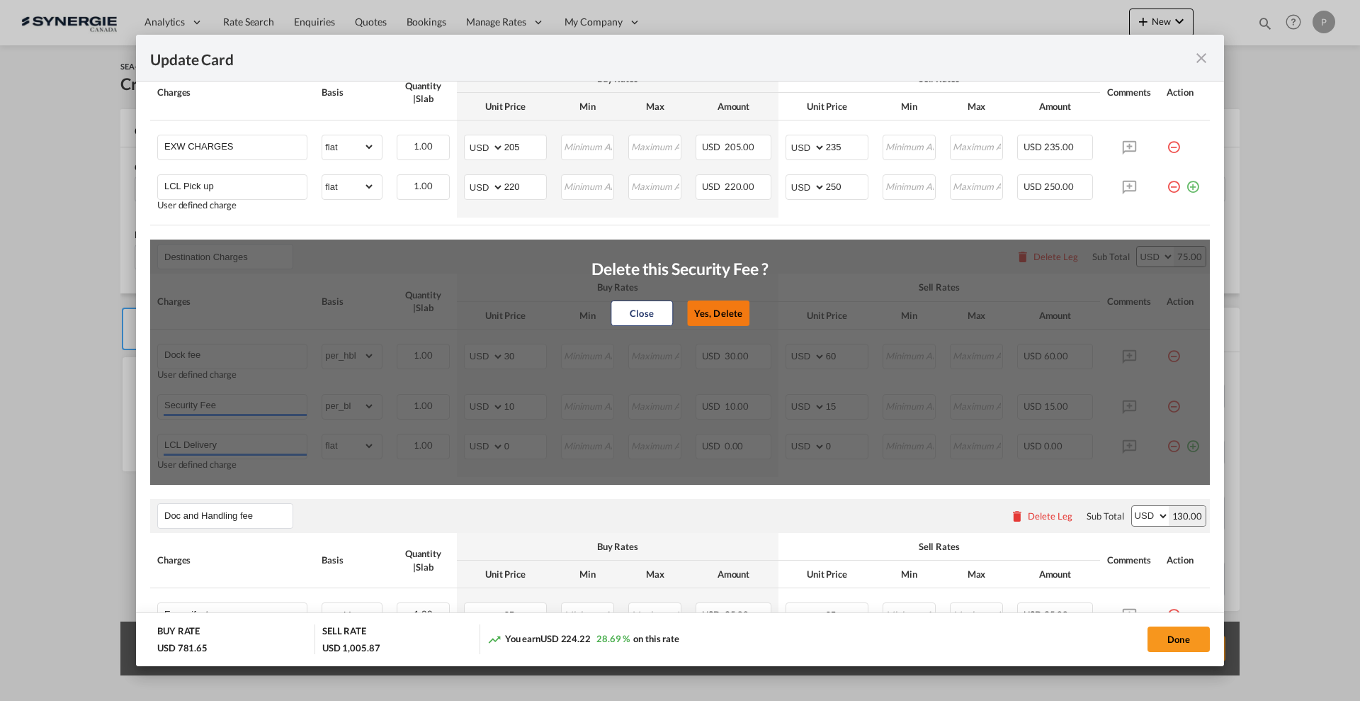
click at [715, 308] on button "Yes, Delete" at bounding box center [718, 313] width 62 height 26
type input "LCL Delivery"
select select "flat"
type input "0"
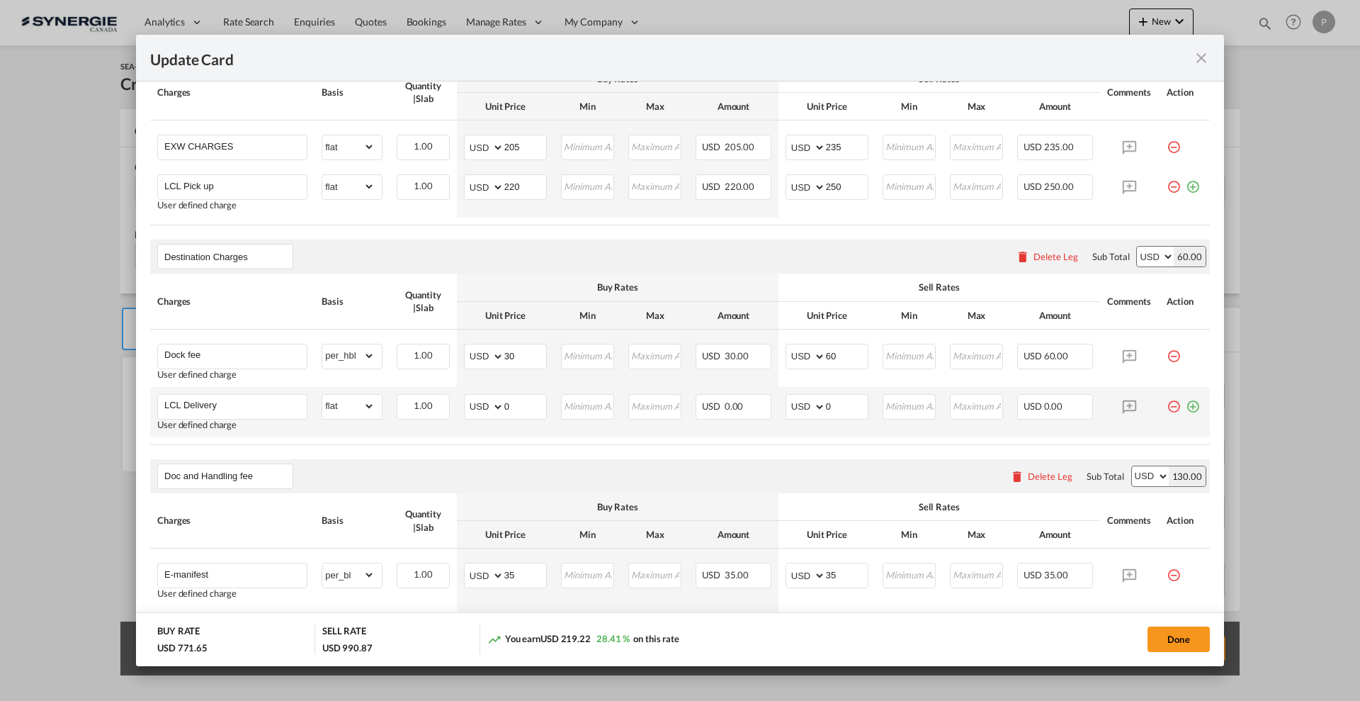
click at [1167, 406] on md-icon "icon-minus-circle-outline red-400-fg pt-7" at bounding box center [1174, 401] width 14 height 14
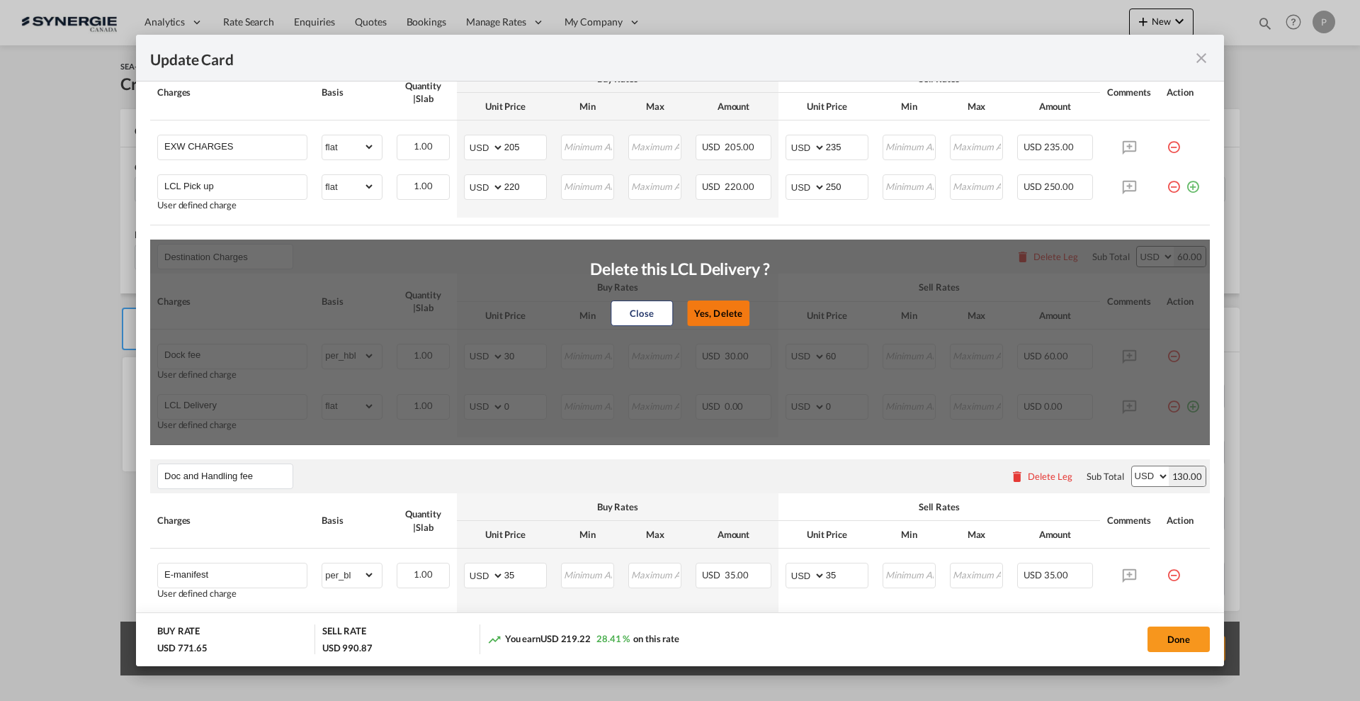
click at [716, 304] on button "Yes, Delete" at bounding box center [718, 313] width 62 height 26
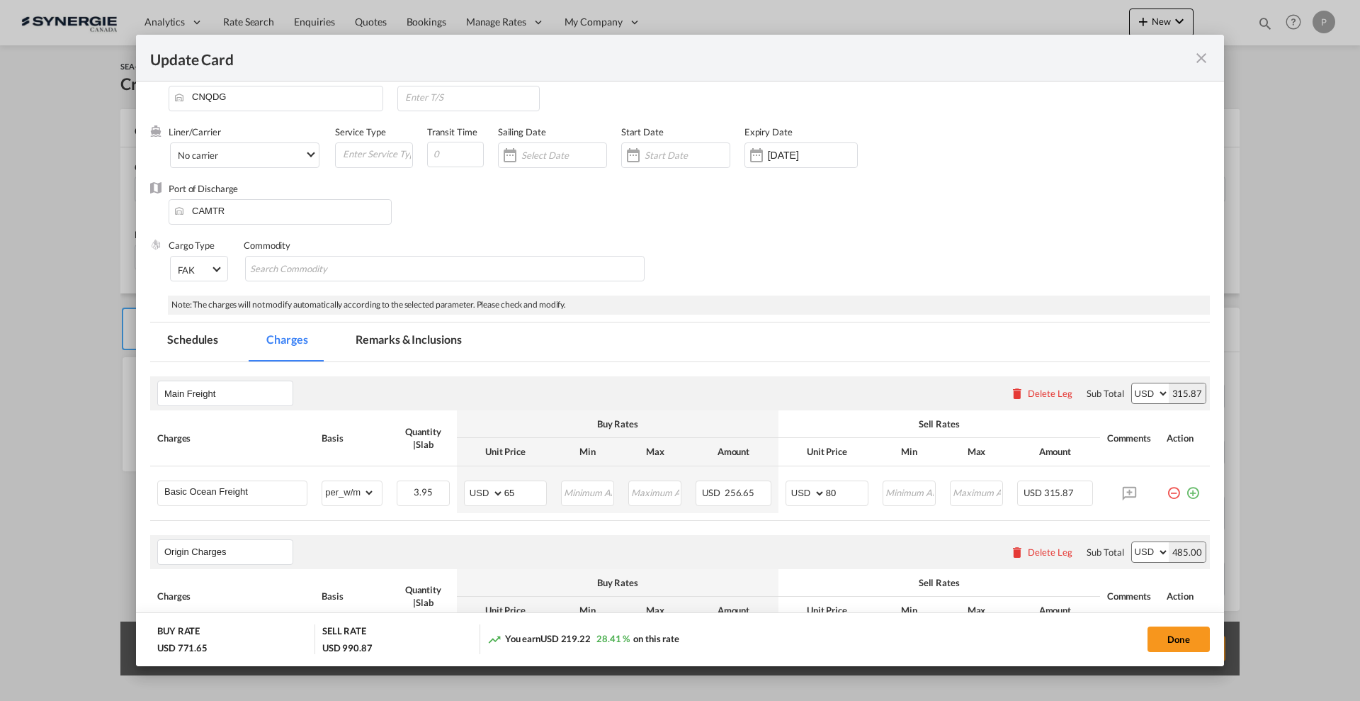
scroll to position [0, 0]
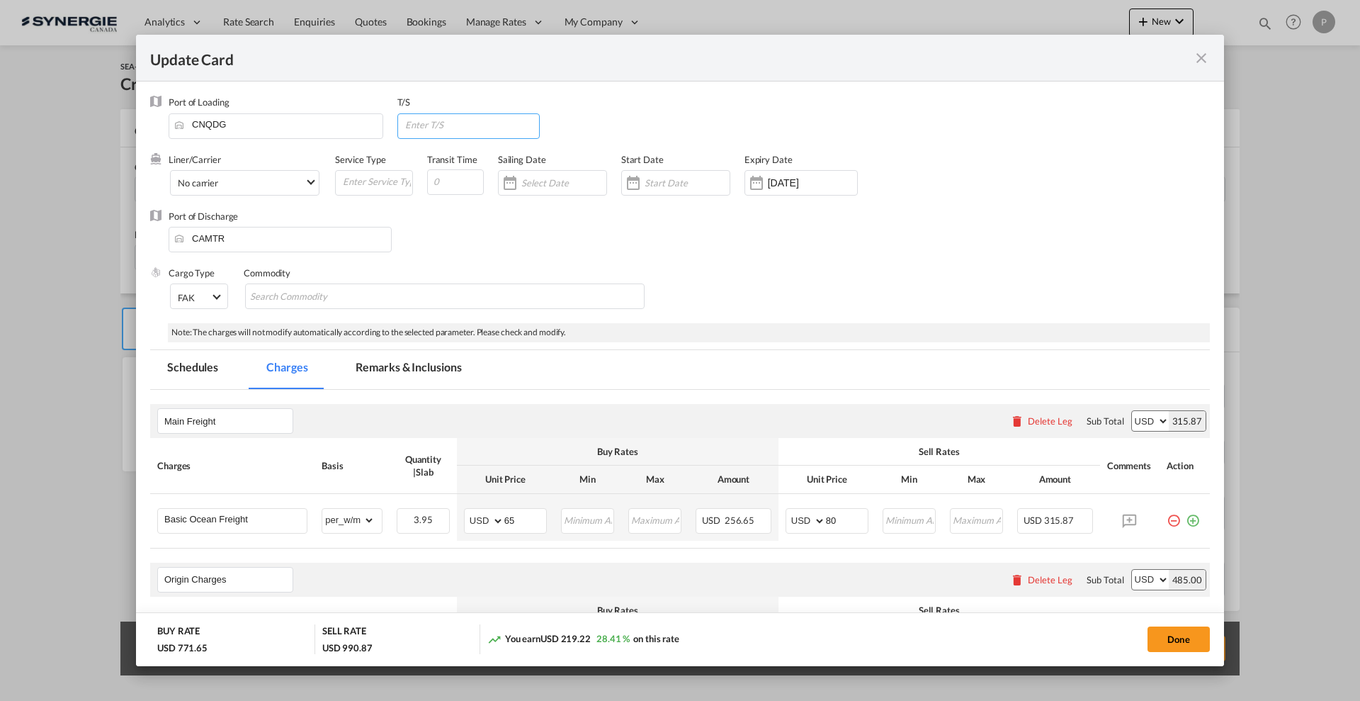
click at [515, 128] on input "Update Card Port ..." at bounding box center [472, 124] width 136 height 21
type input "CAVAN"
click at [832, 179] on input "10 Oct 2025" at bounding box center [812, 182] width 89 height 11
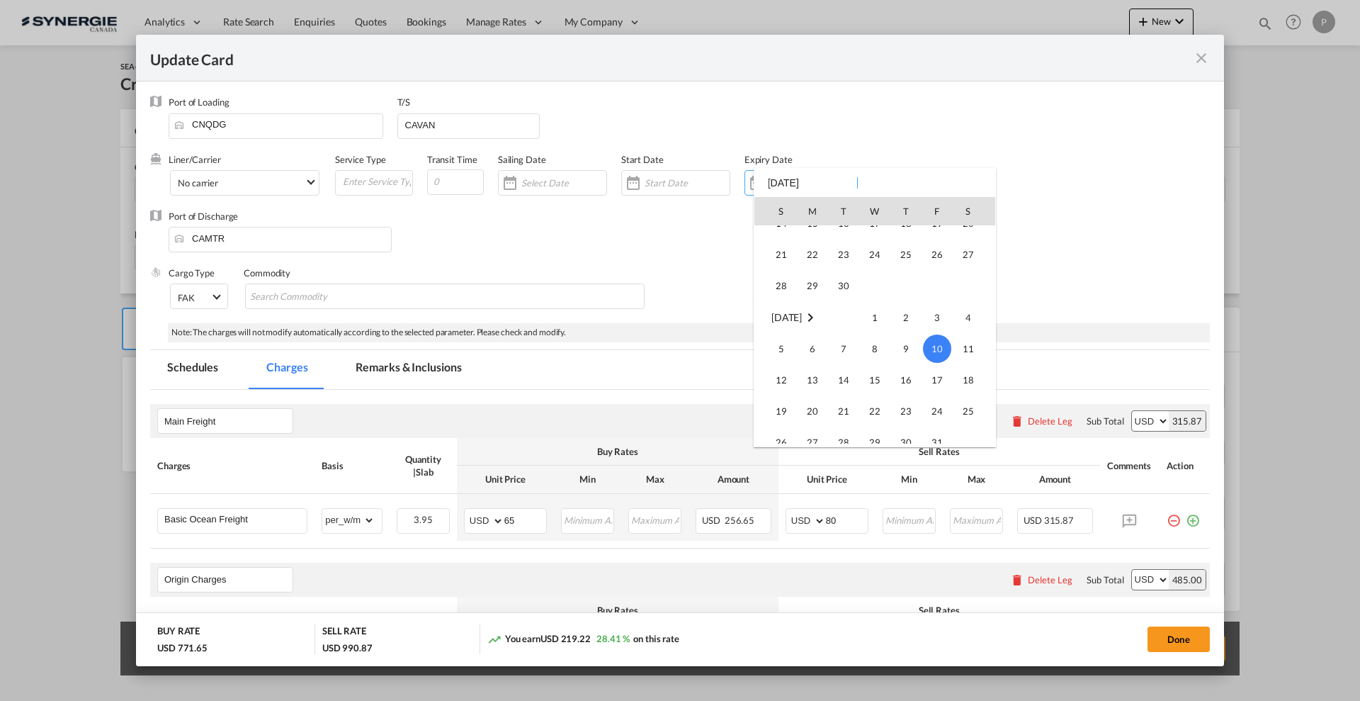
scroll to position [328218, 0]
click at [772, 334] on span "14" at bounding box center [781, 324] width 28 height 28
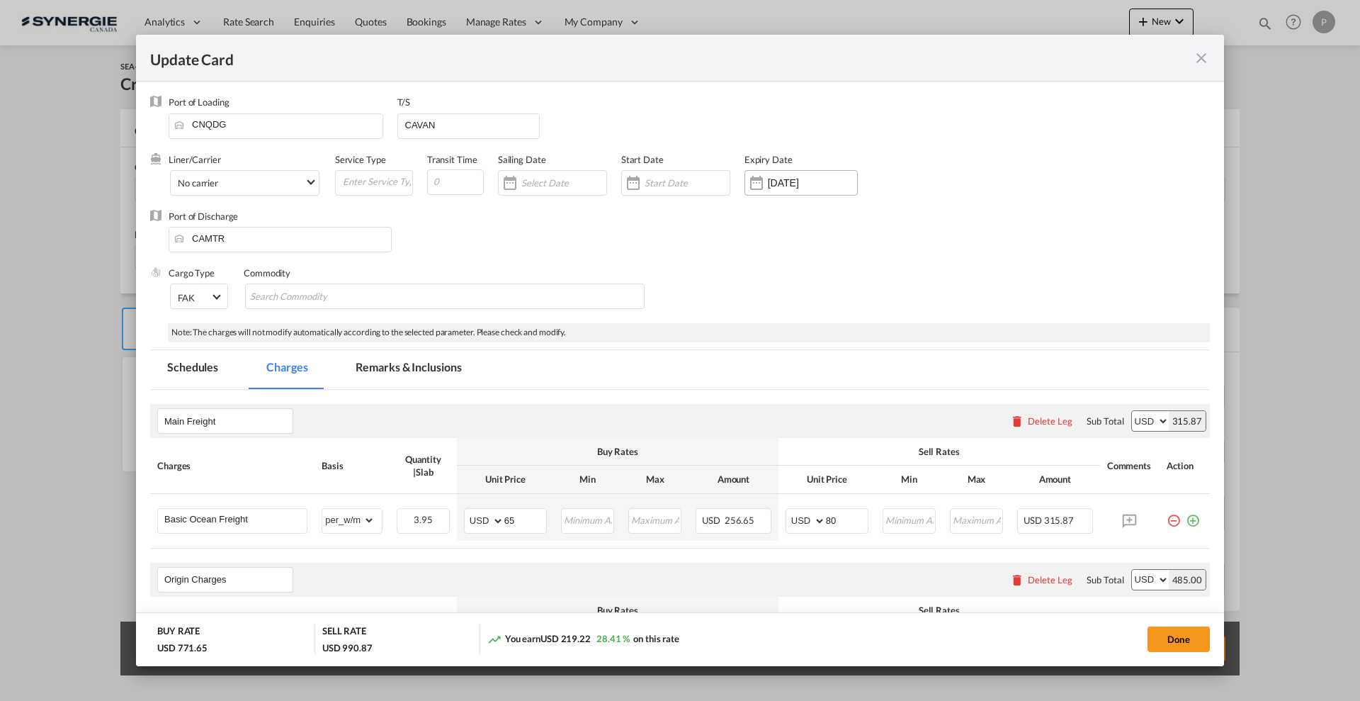
click at [799, 182] on input "14 Sep 2025" at bounding box center [812, 182] width 89 height 11
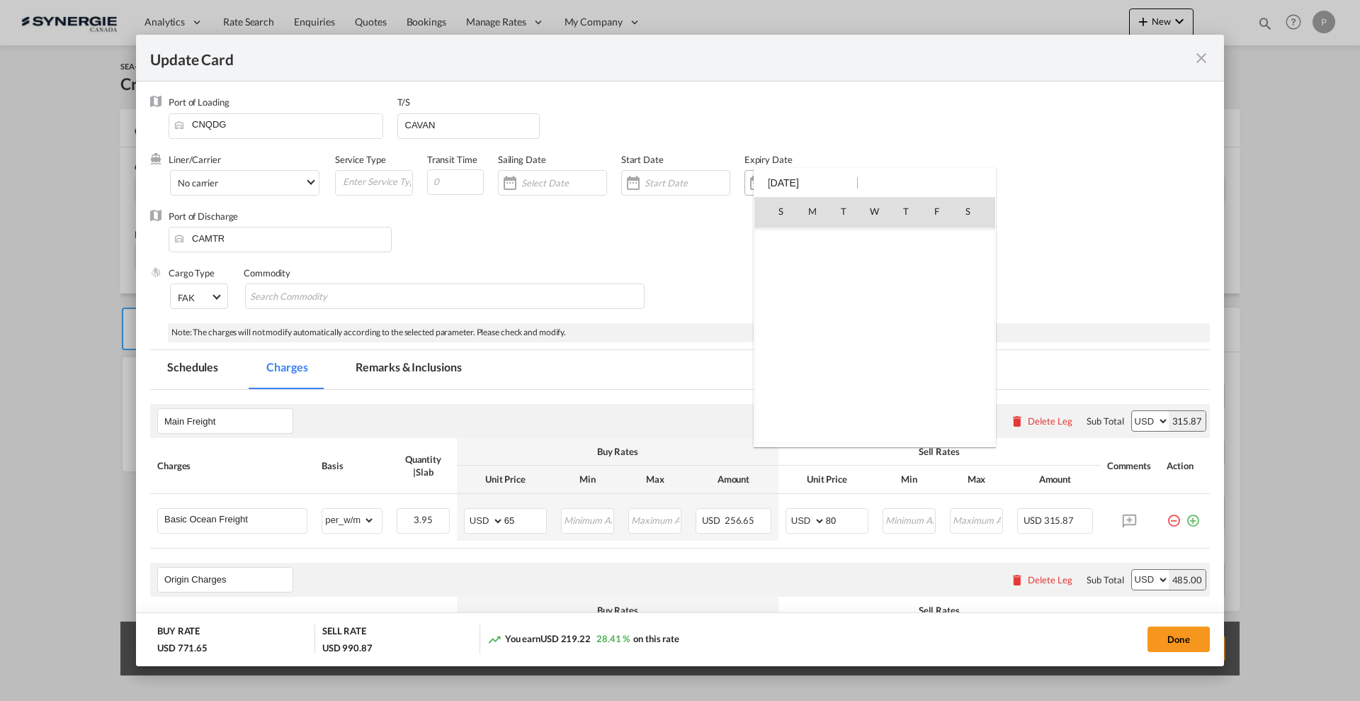
scroll to position [328208, 0]
click at [813, 344] on span "15" at bounding box center [813, 335] width 28 height 28
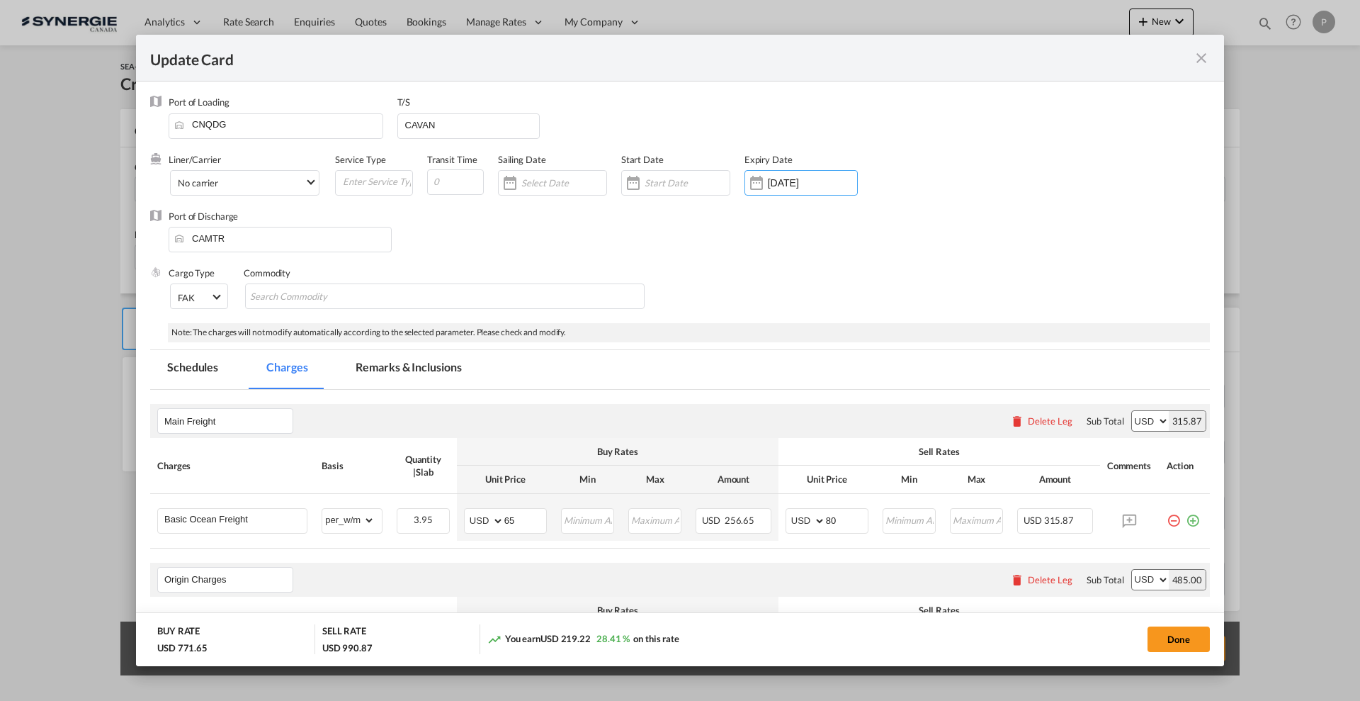
drag, startPoint x: 1166, startPoint y: 638, endPoint x: 1179, endPoint y: 665, distance: 30.1
click at [1166, 638] on button "Done" at bounding box center [1179, 639] width 62 height 26
type input "14 Sep 2025"
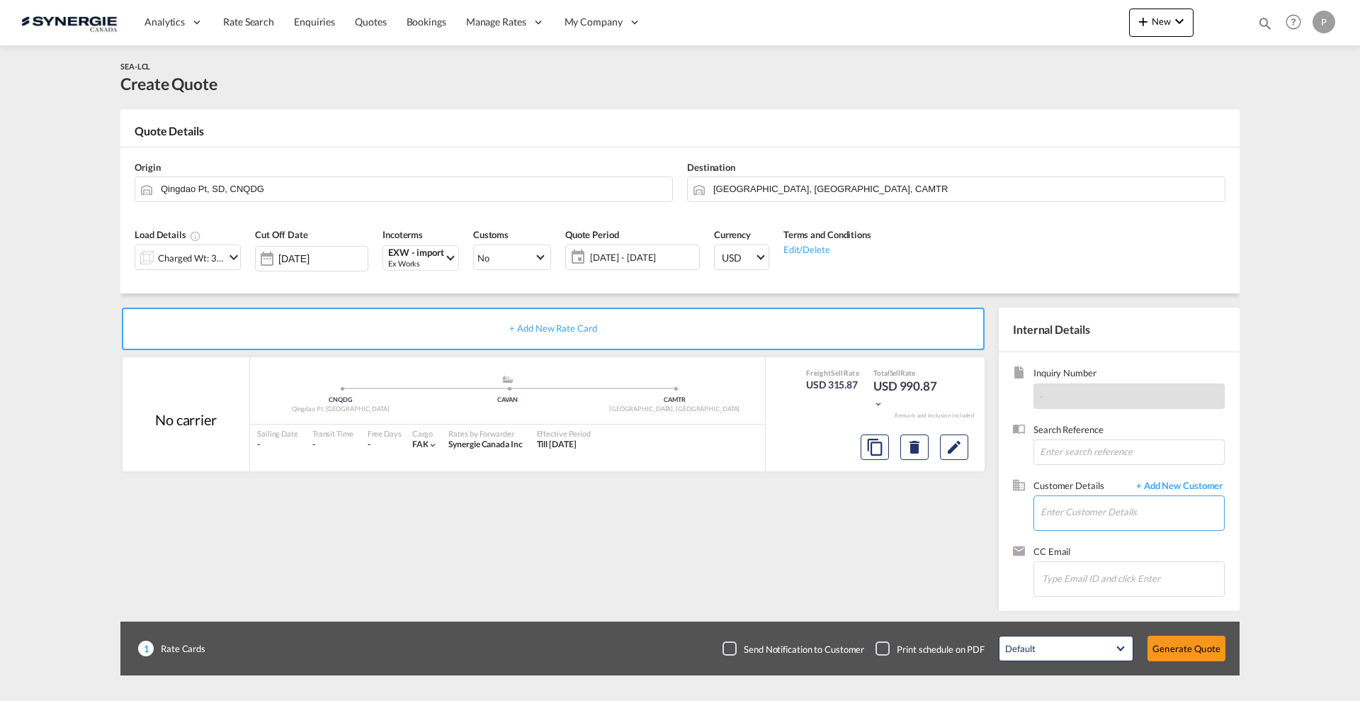
click at [1141, 502] on input "Enter Customer Details" at bounding box center [1133, 512] width 184 height 32
click at [1077, 501] on input "Enter Customer Details" at bounding box center [1133, 512] width 184 height 32
paste input "jack@gcityservices.com"
click at [1079, 543] on div "Jack McCallum jack@gcityservices.com | Garden City Customs" at bounding box center [1174, 536] width 269 height 38
type input "Garden City Customs, Jack McCallum, jack@gcityservices.com"
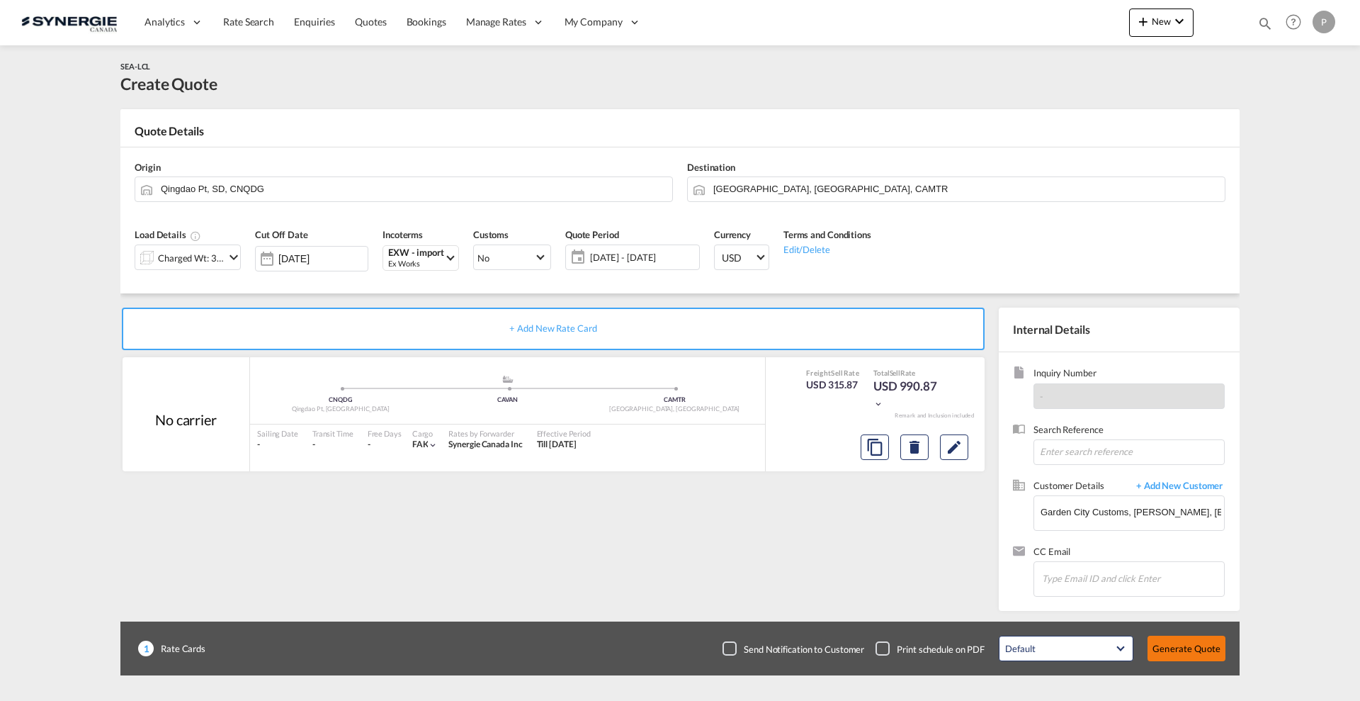
click at [1178, 641] on button "Generate Quote" at bounding box center [1187, 649] width 78 height 26
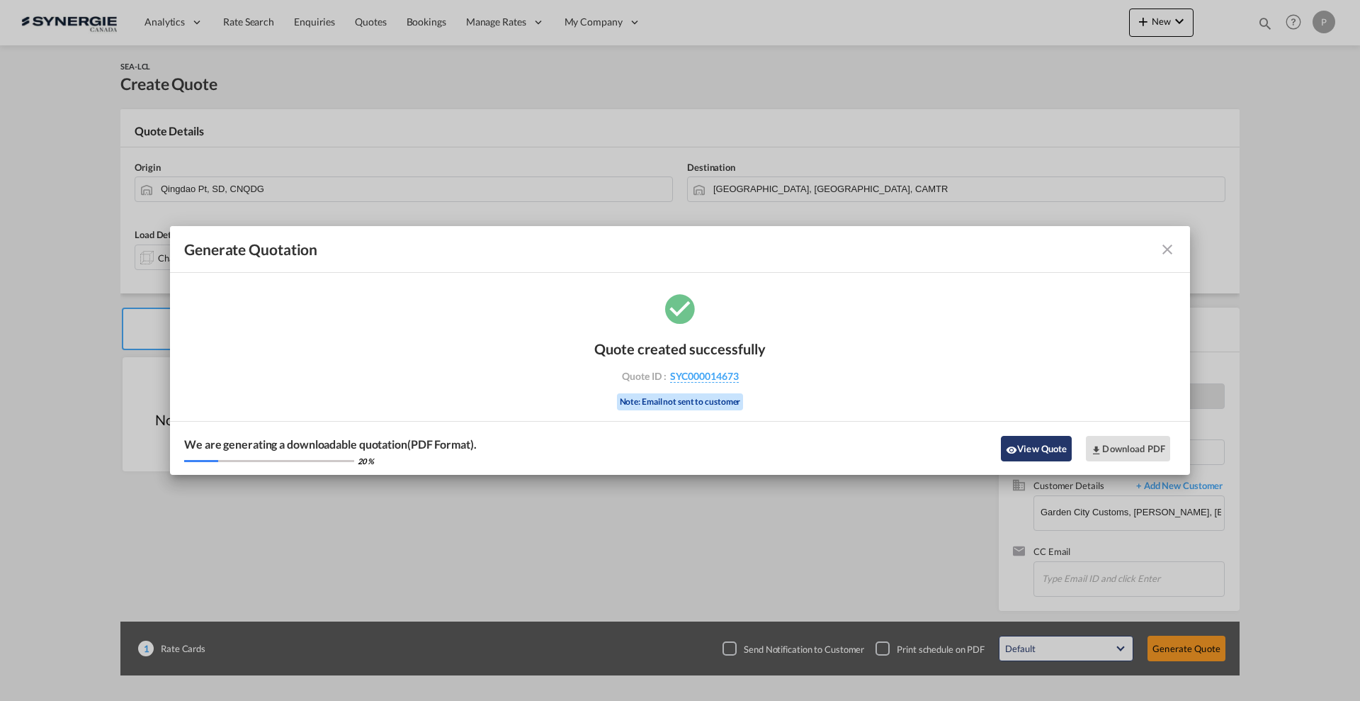
click at [1028, 443] on button "View Quote" at bounding box center [1036, 449] width 71 height 26
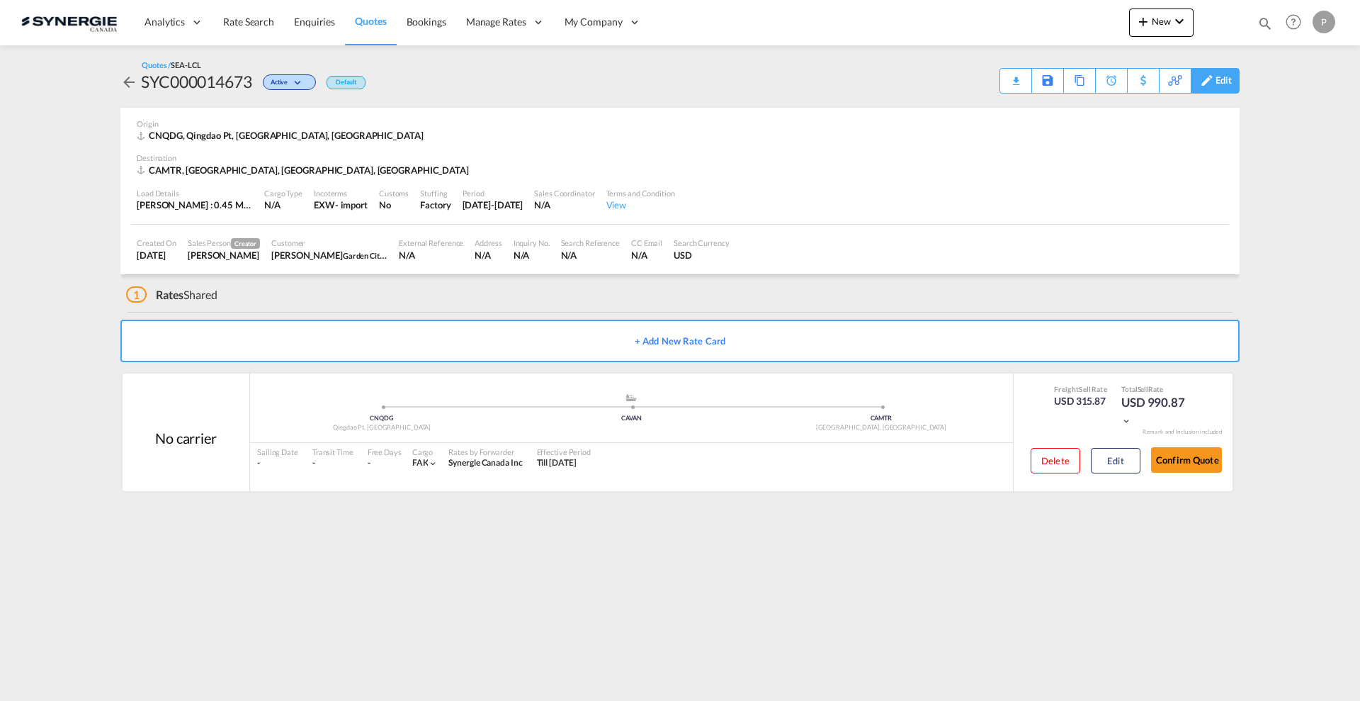
click at [1218, 80] on div "Edit" at bounding box center [1224, 81] width 16 height 24
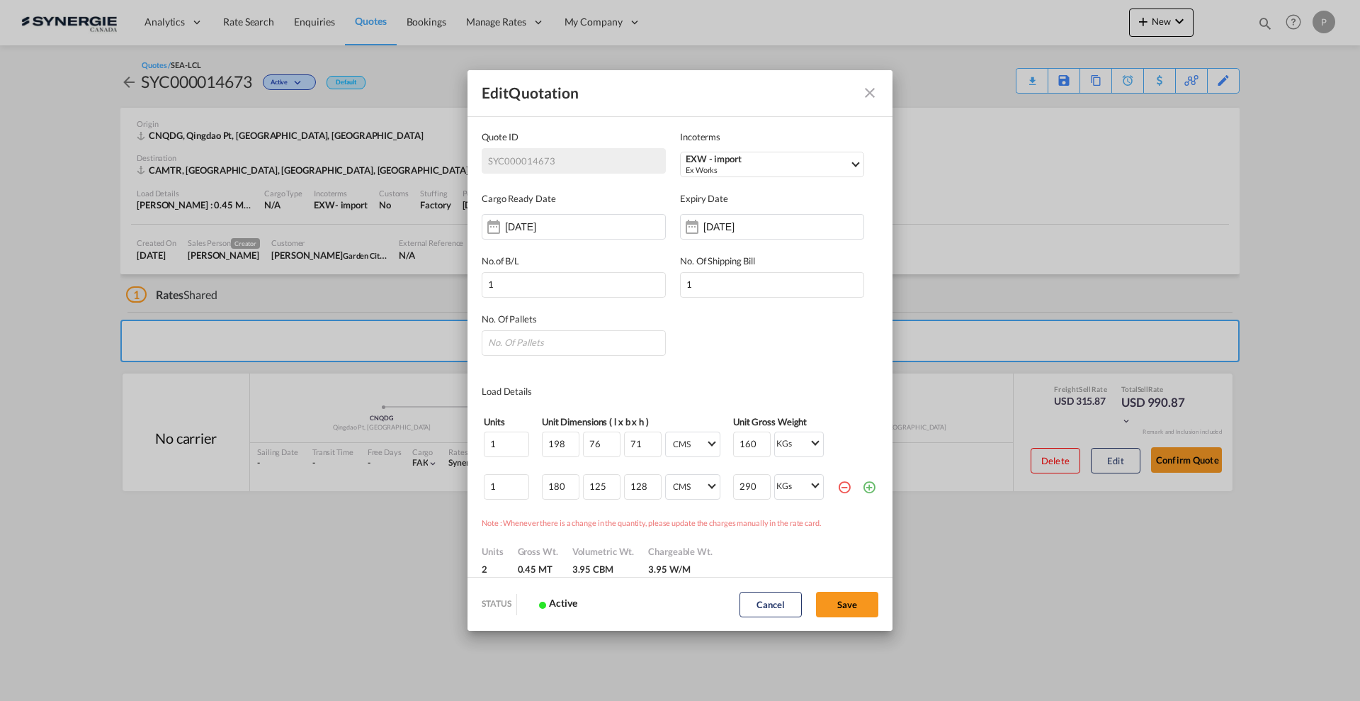
click at [858, 91] on button "Quote ID IncotermsEXW ..." at bounding box center [870, 93] width 28 height 28
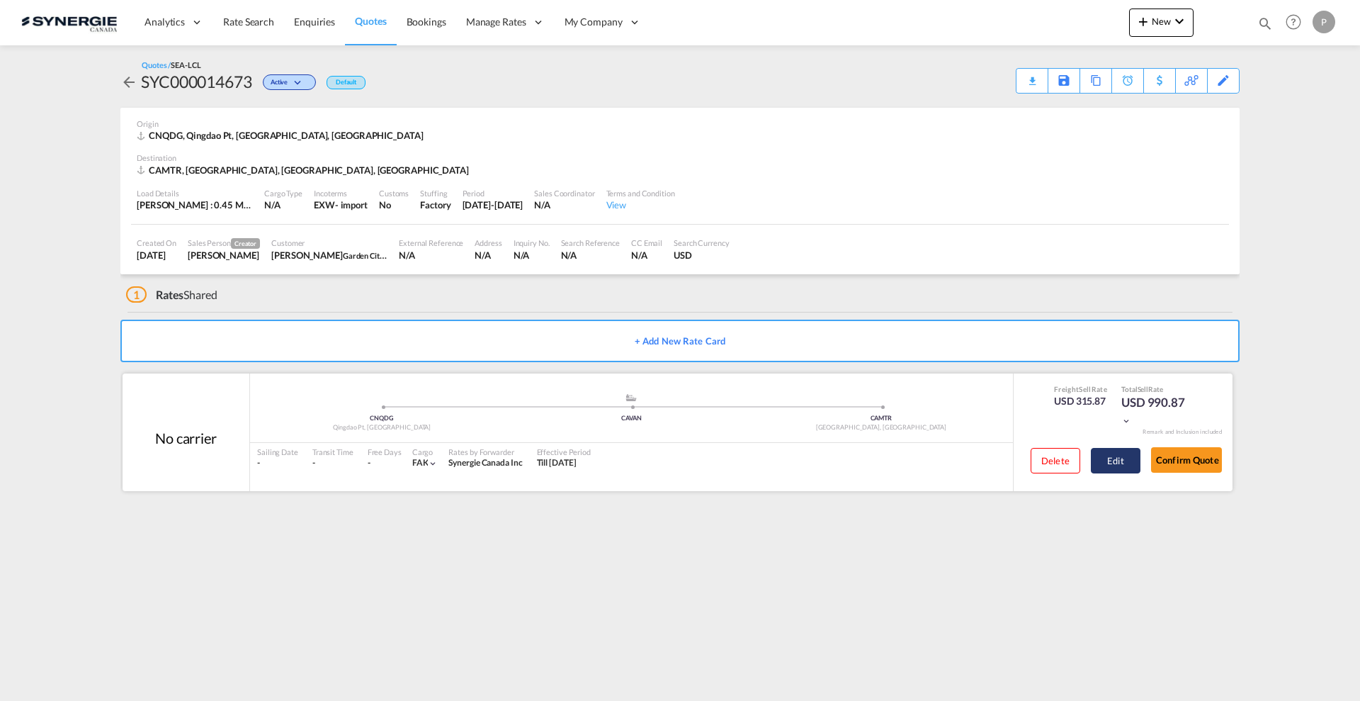
click at [1112, 456] on button "Edit" at bounding box center [1116, 461] width 50 height 26
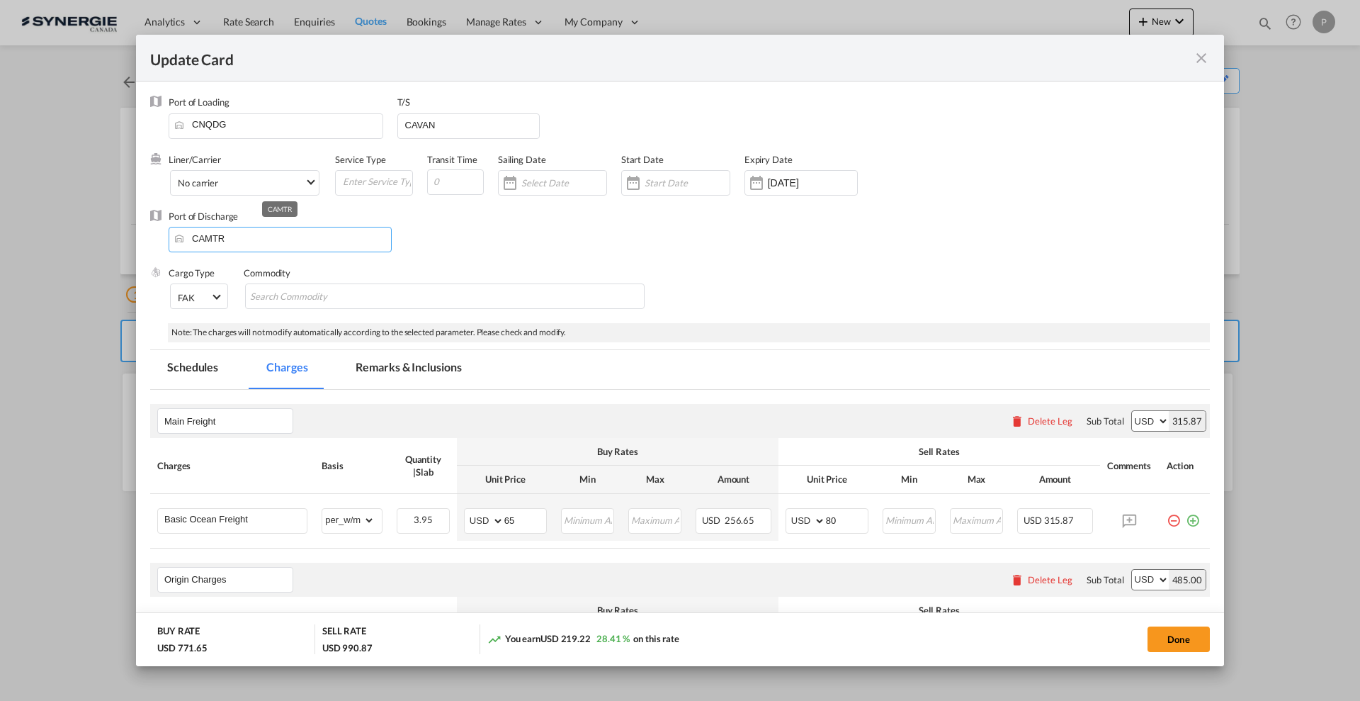
click at [269, 232] on input "CAMTR" at bounding box center [283, 237] width 215 height 21
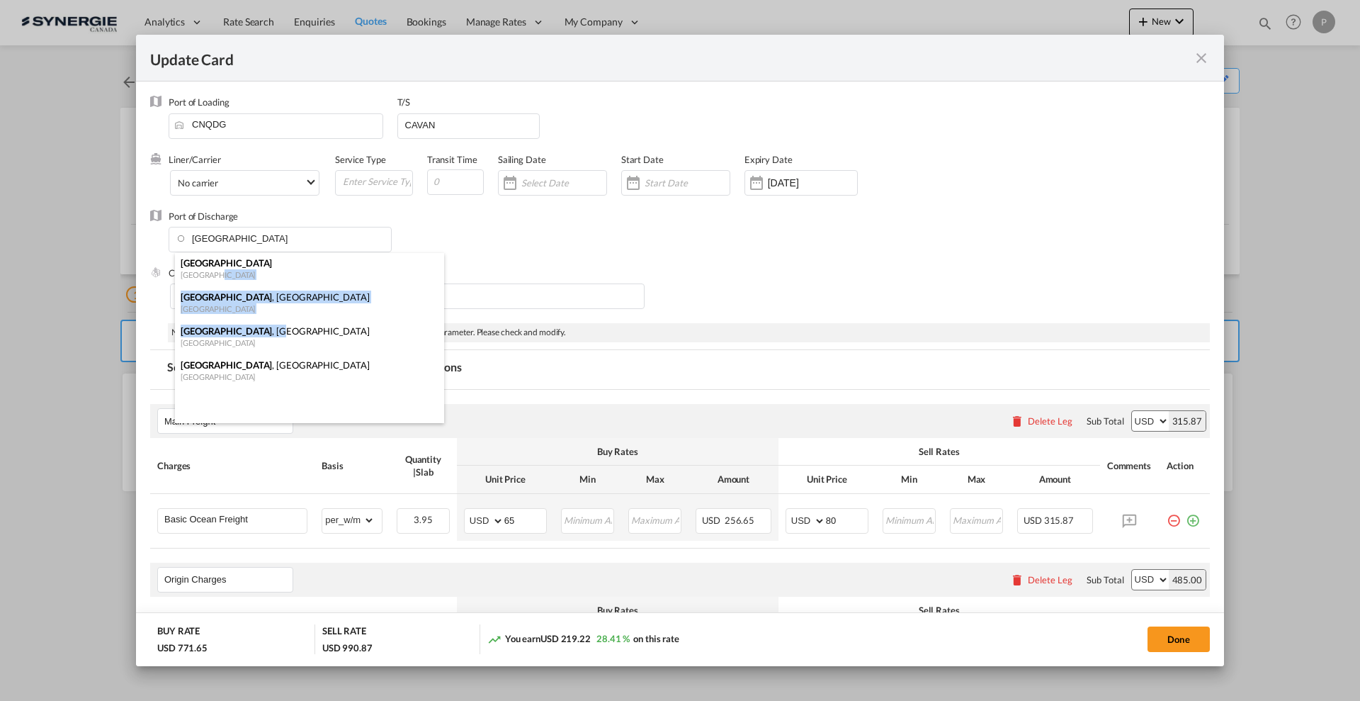
drag, startPoint x: 264, startPoint y: 271, endPoint x: 239, endPoint y: 334, distance: 68.4
click at [239, 334] on ul "Toronto Australia Toronto , OH United States Toronto , ON Canada Toronto , KS U…" at bounding box center [309, 321] width 269 height 136
click at [230, 335] on div "Toronto , ON" at bounding box center [305, 331] width 249 height 13
type input "Toronto, ON, CATOR"
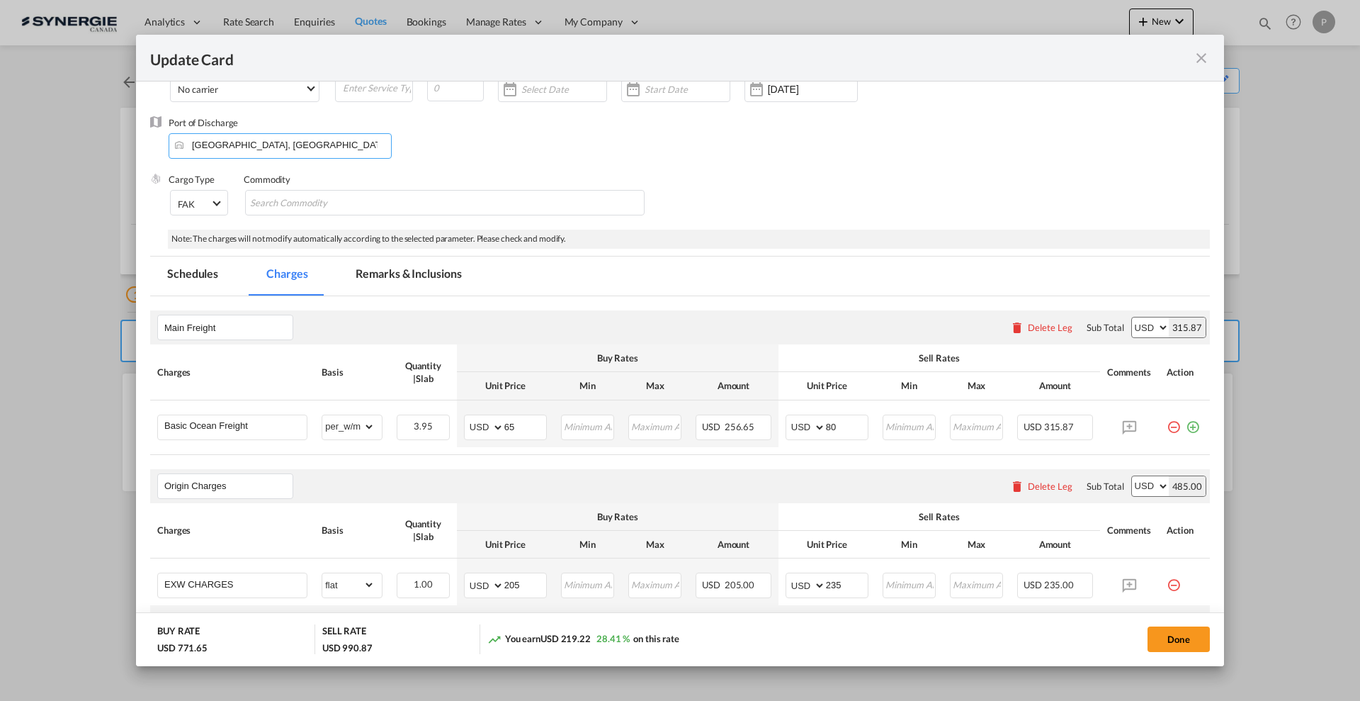
scroll to position [177, 0]
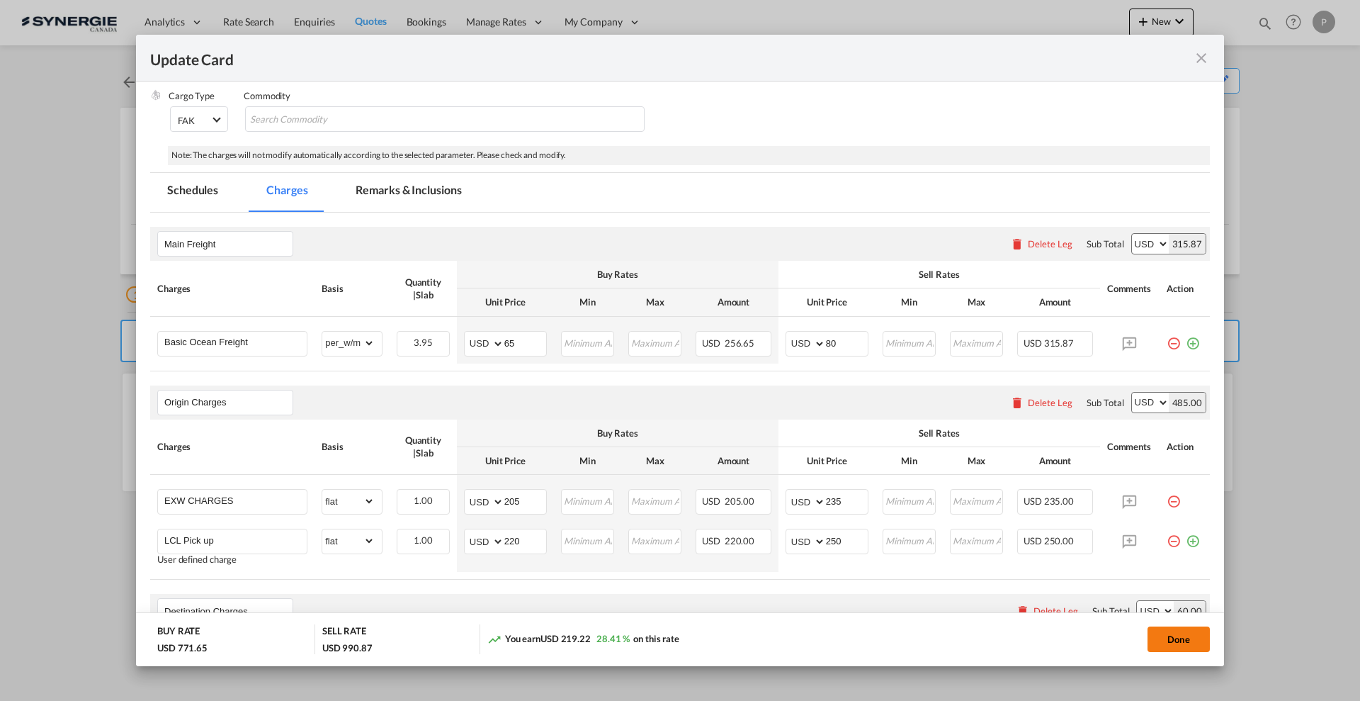
click at [1181, 647] on button "Done" at bounding box center [1179, 639] width 62 height 26
type input "14 Sep 2025"
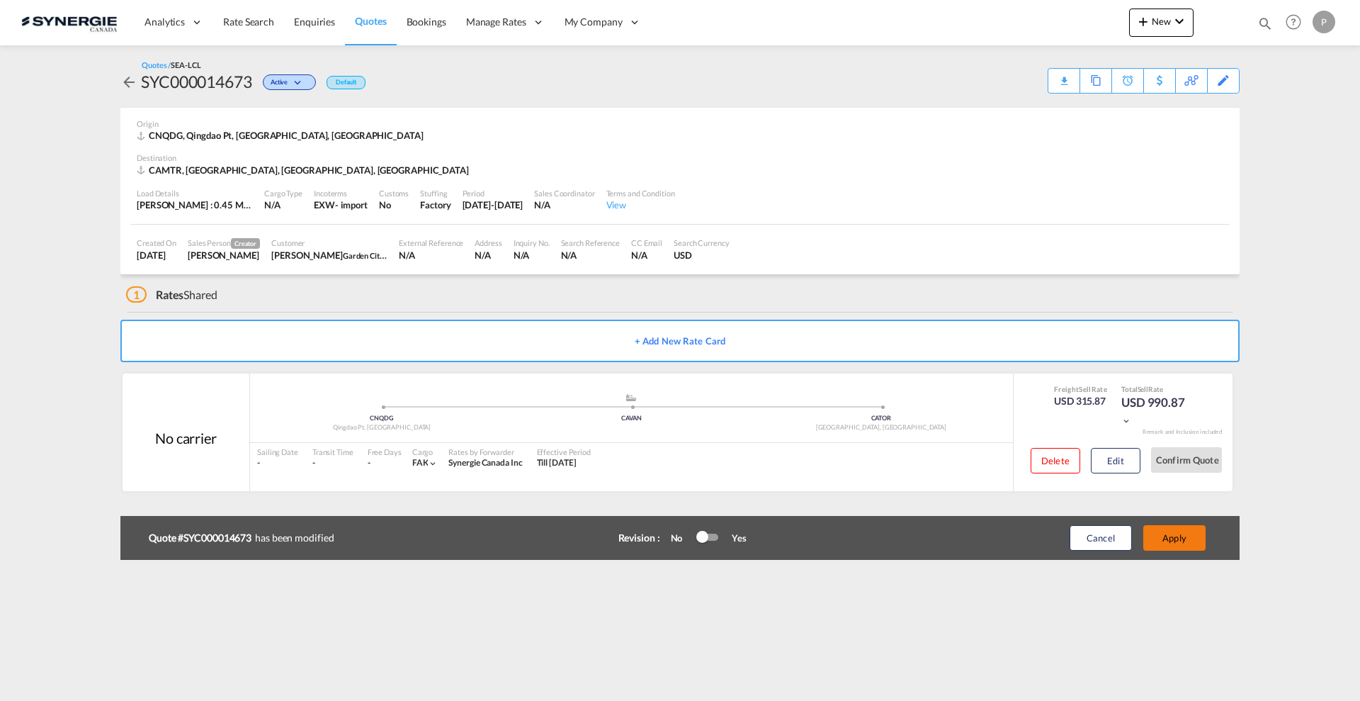
click at [1170, 536] on button "Apply" at bounding box center [1175, 538] width 62 height 26
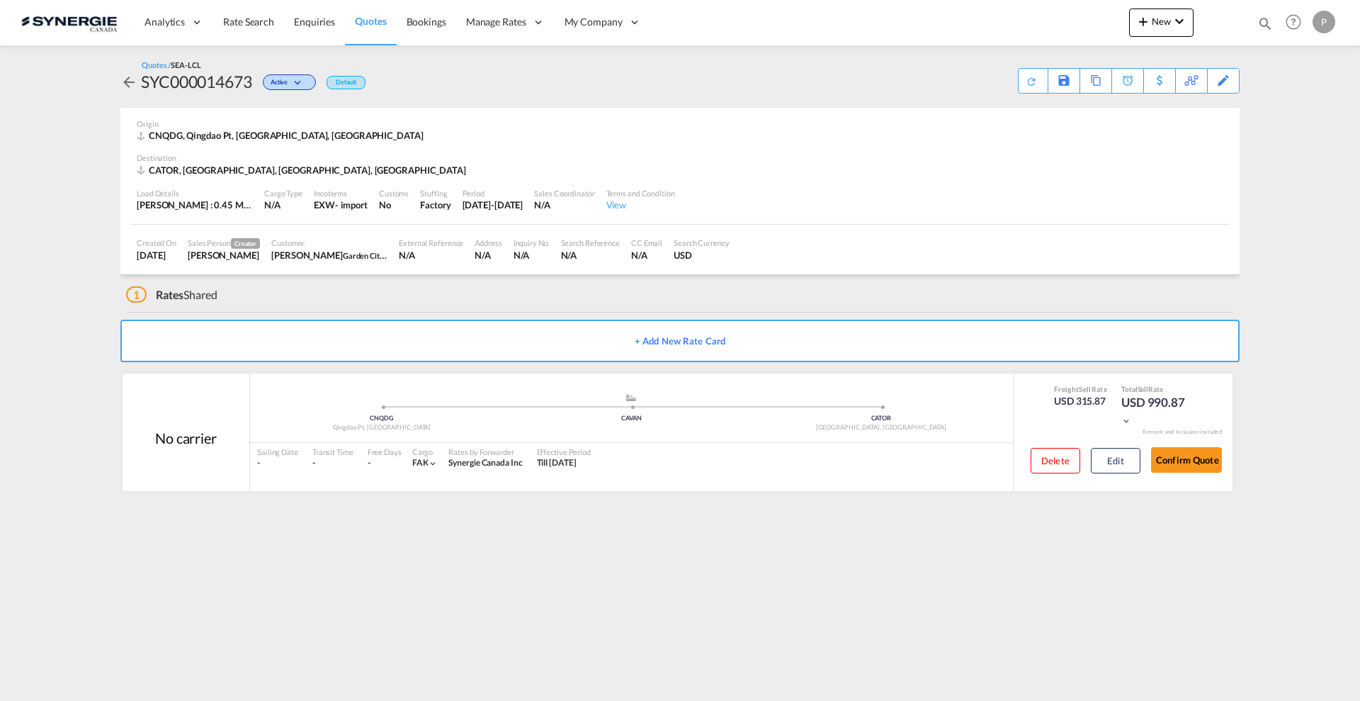
click at [220, 72] on div "SYC000014673" at bounding box center [196, 81] width 111 height 23
copy div "SYC000014673"
click at [1029, 79] on div "Download Quote" at bounding box center [1005, 80] width 72 height 23
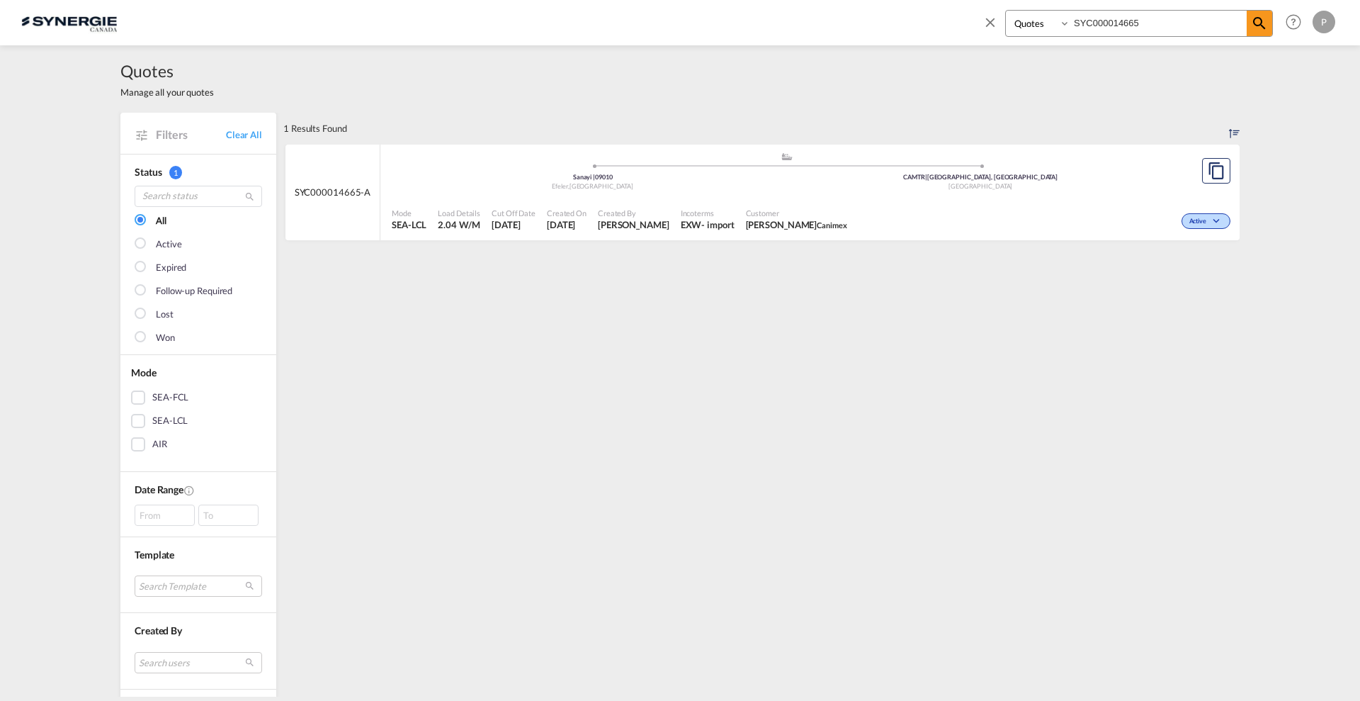
select select "Quotes"
drag, startPoint x: 1150, startPoint y: 26, endPoint x: 1124, endPoint y: 20, distance: 26.1
click at [1124, 20] on input "SYC000014665" at bounding box center [1159, 23] width 176 height 25
type input "SYC000014599"
select select "Quotes"
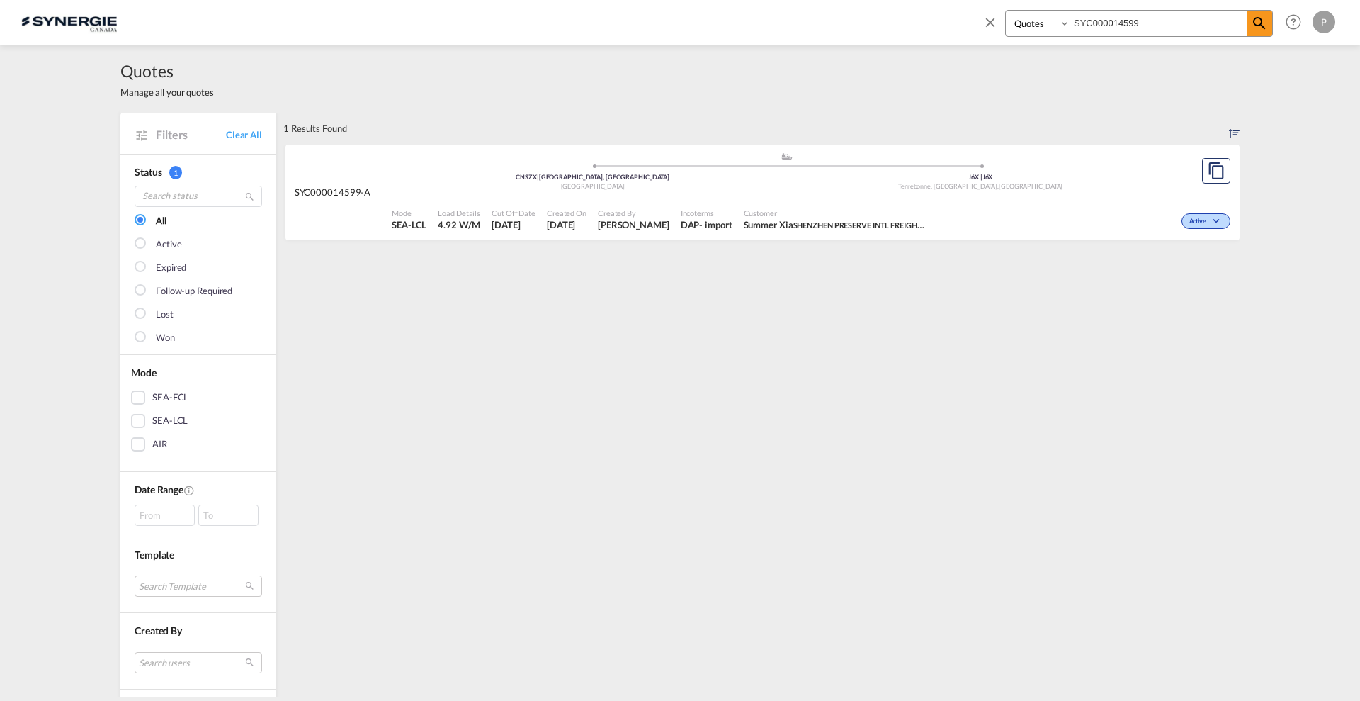
click at [768, 198] on div "Mode SEA-LCL Load Details 4.92 W/M Cut Off Date [DATE] Created On [DATE] Create…" at bounding box center [809, 219] width 859 height 43
